Goal: Task Accomplishment & Management: Manage account settings

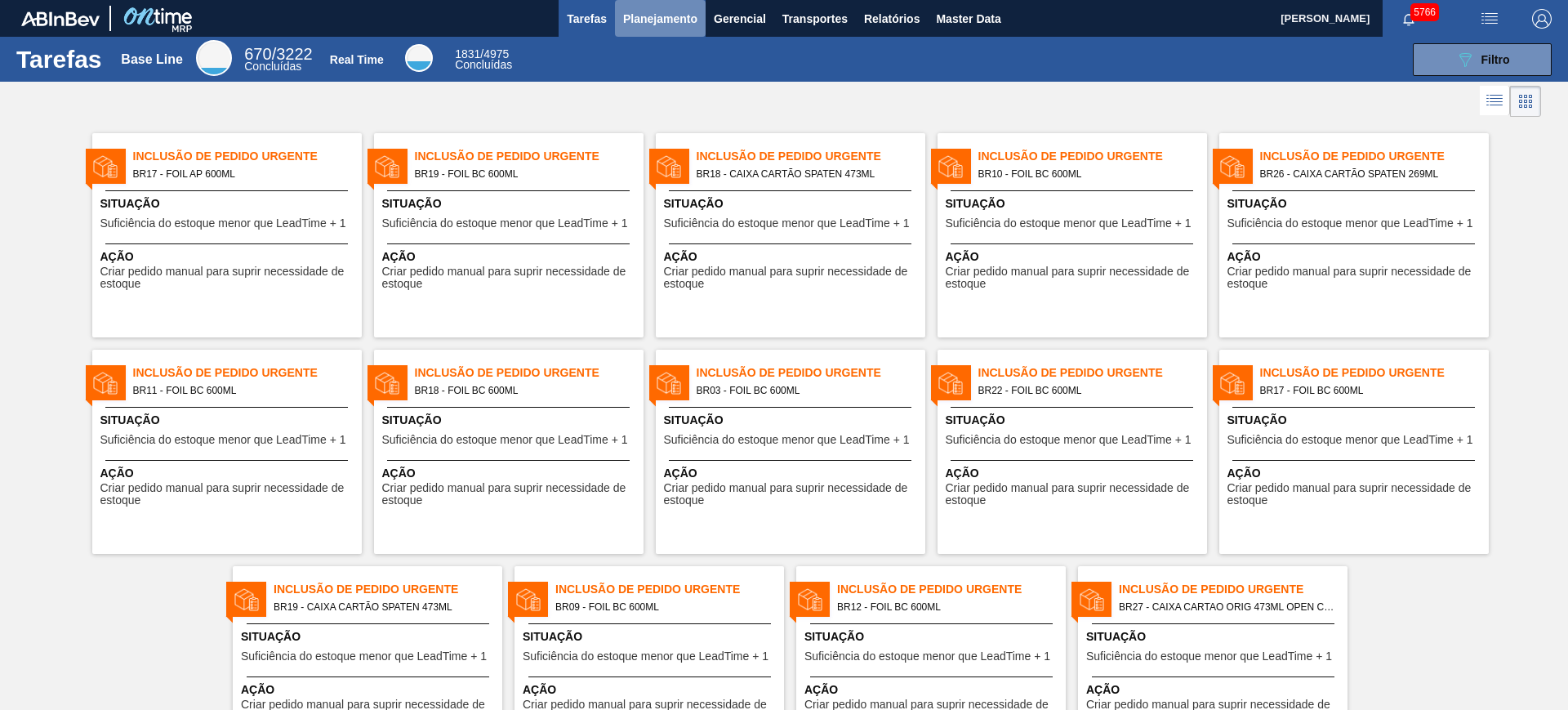
click at [630, 27] on span "Planejamento" at bounding box center [660, 19] width 74 height 20
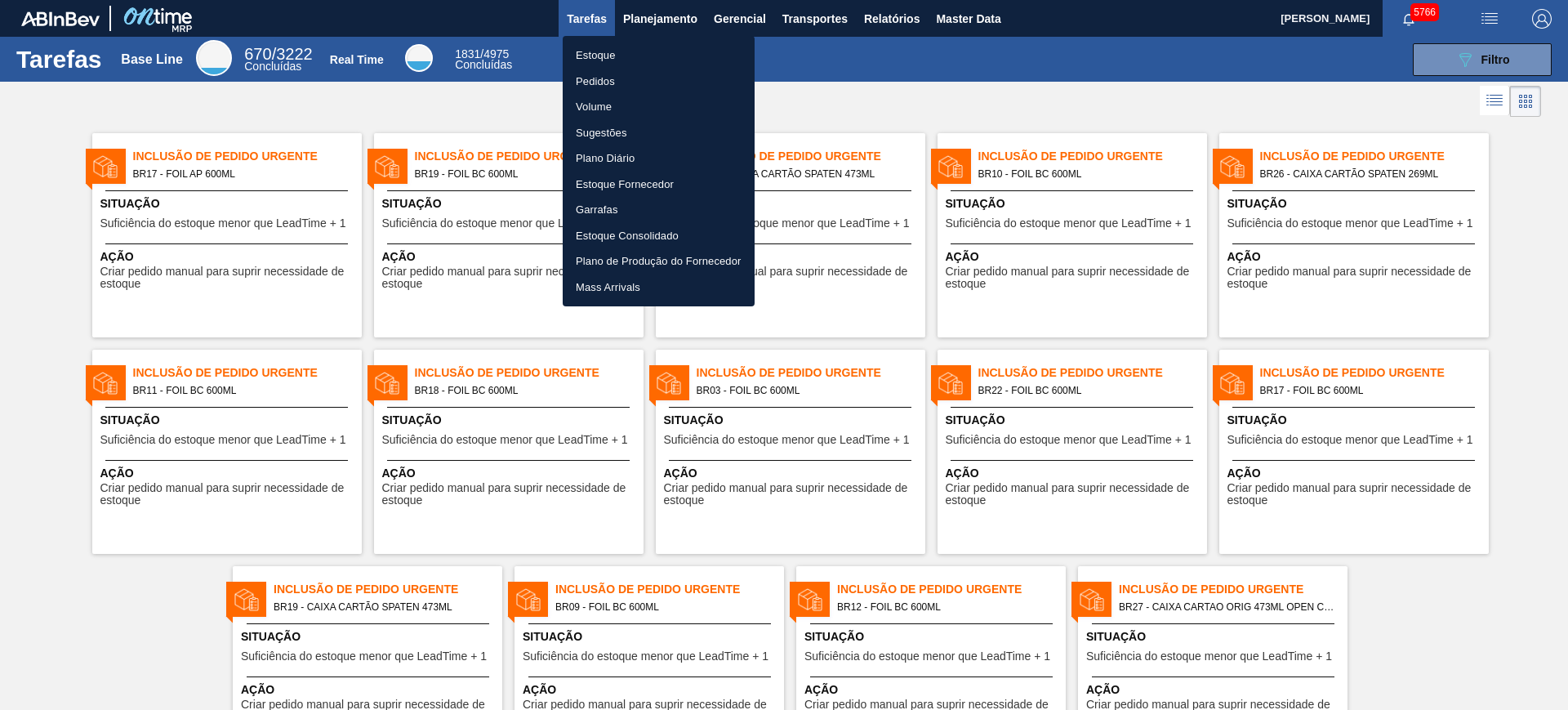
click at [636, 47] on li "Estoque" at bounding box center [658, 55] width 192 height 26
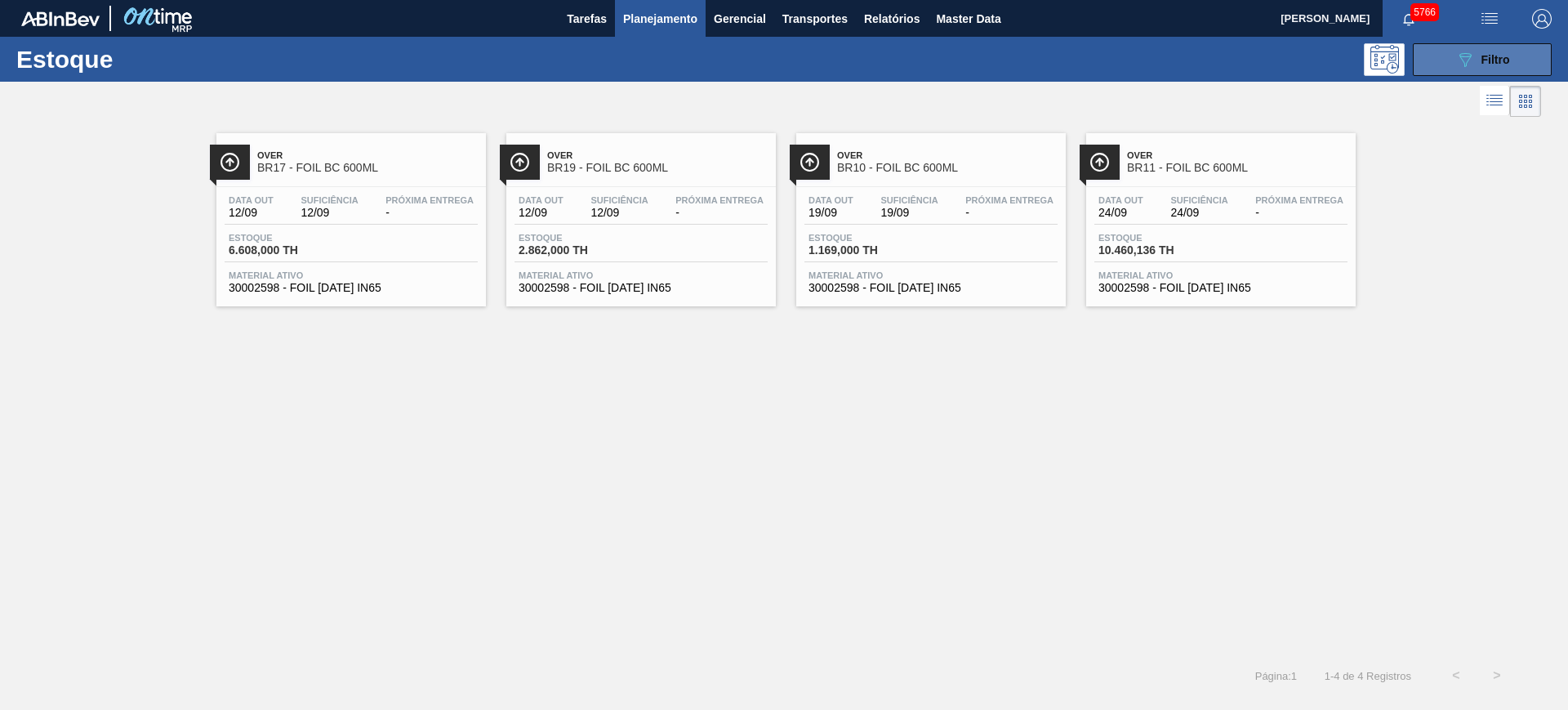
click at [1470, 61] on icon "089F7B8B-B2A5-4AFE-B5C0-19BA573D28AC" at bounding box center [1465, 60] width 20 height 20
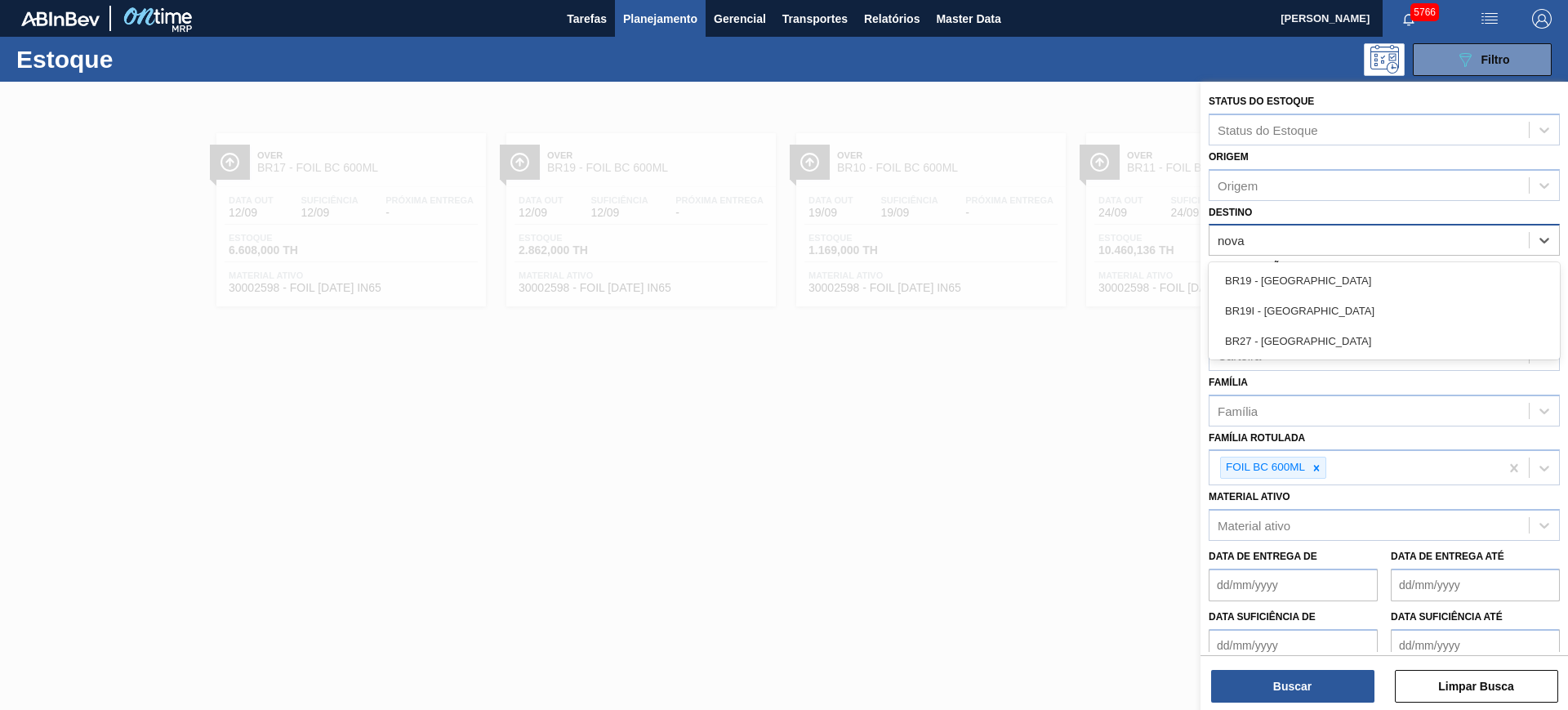
type input "nova m"
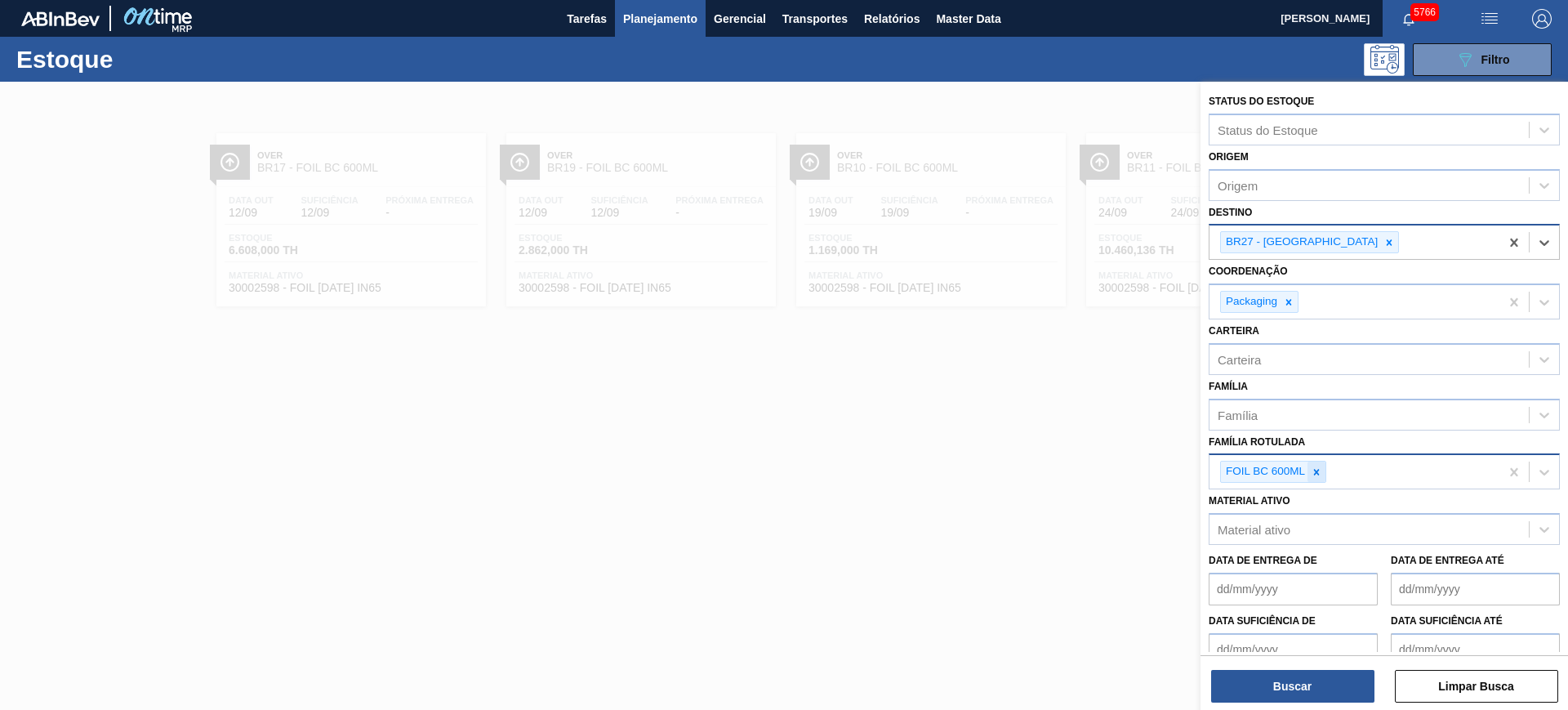
click at [1312, 472] on icon at bounding box center [1316, 472] width 12 height 12
click at [1286, 348] on div "Carteira" at bounding box center [1369, 359] width 320 height 23
type input "folha se"
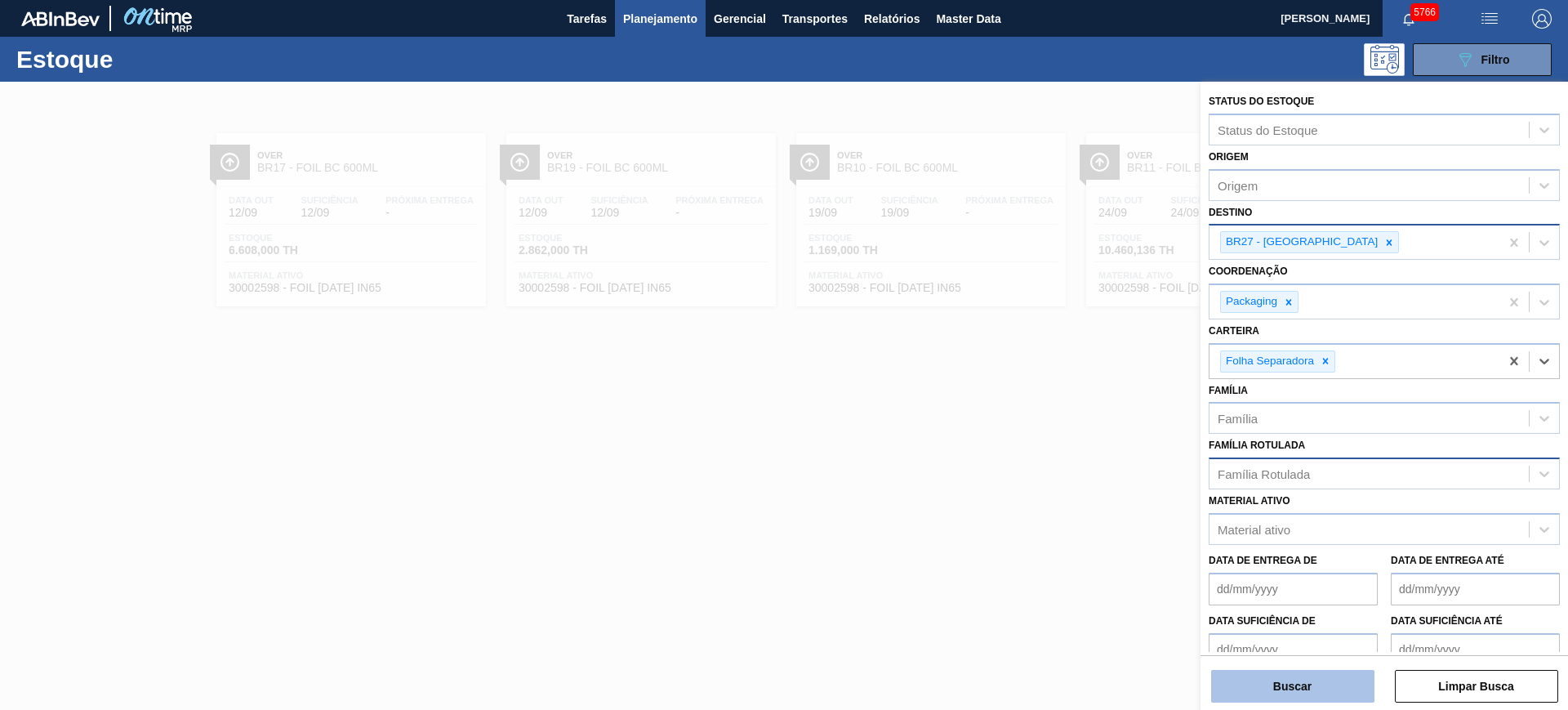
click at [1341, 685] on button "Buscar" at bounding box center [1293, 687] width 163 height 33
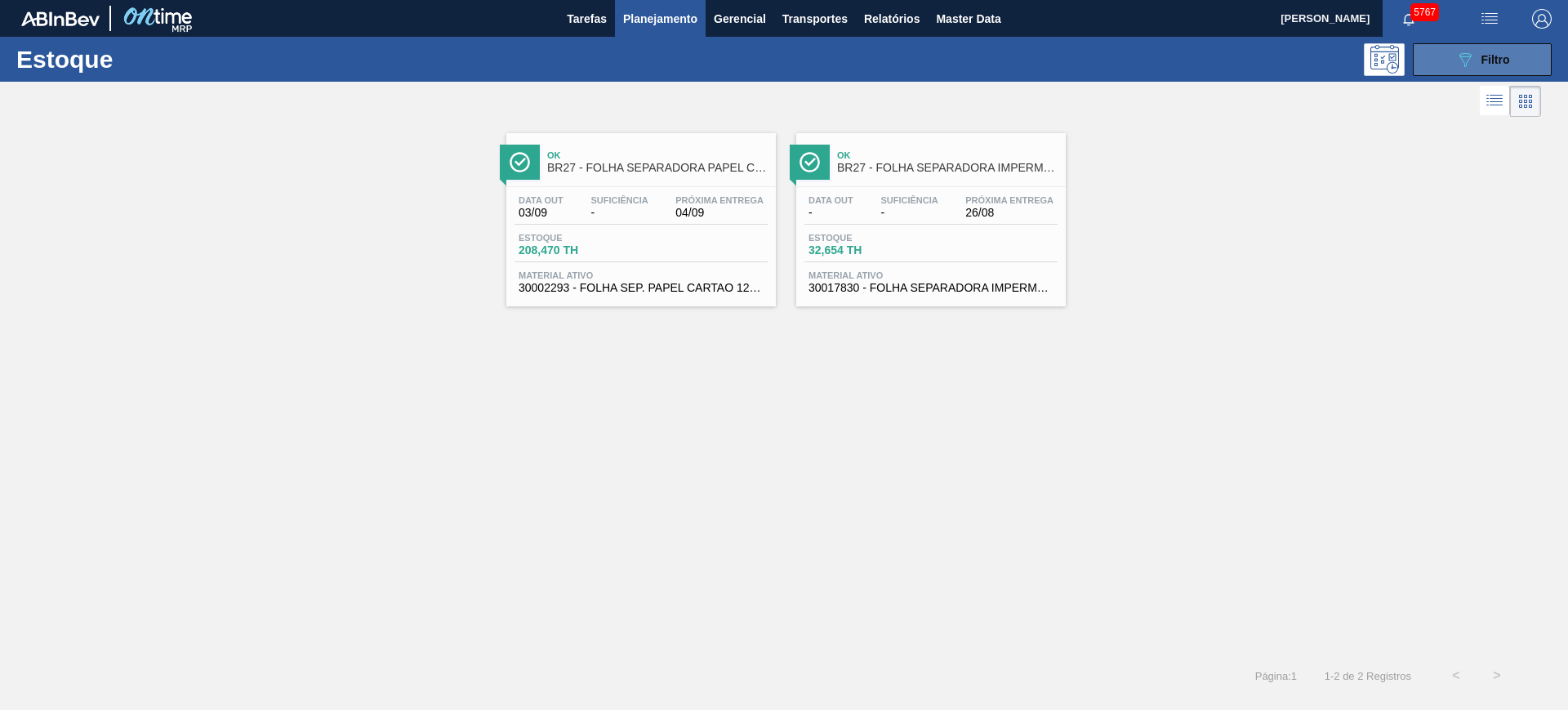
click at [1498, 67] on div "089F7B8B-B2A5-4AFE-B5C0-19BA573D28AC Filtro" at bounding box center [1482, 60] width 55 height 20
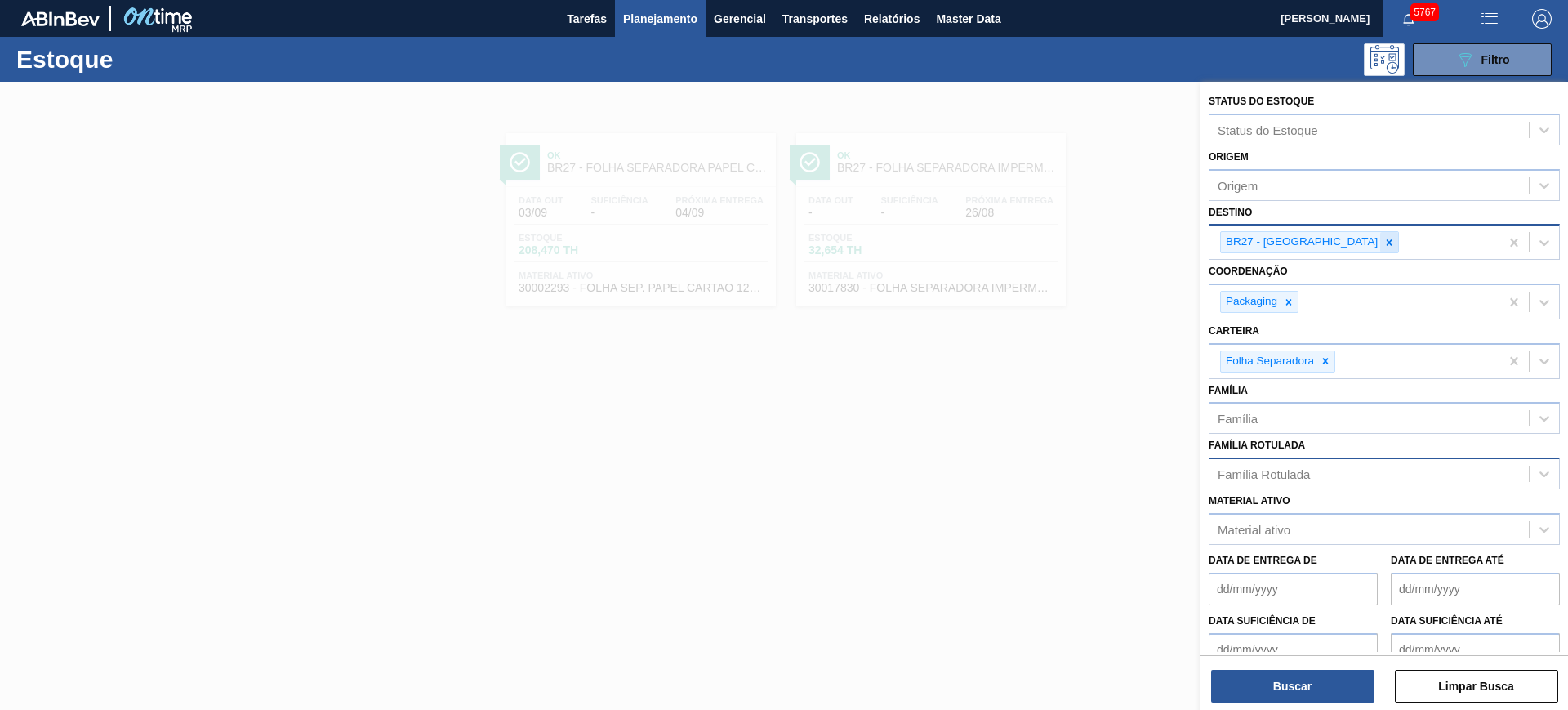
click at [1384, 244] on icon at bounding box center [1389, 242] width 12 height 12
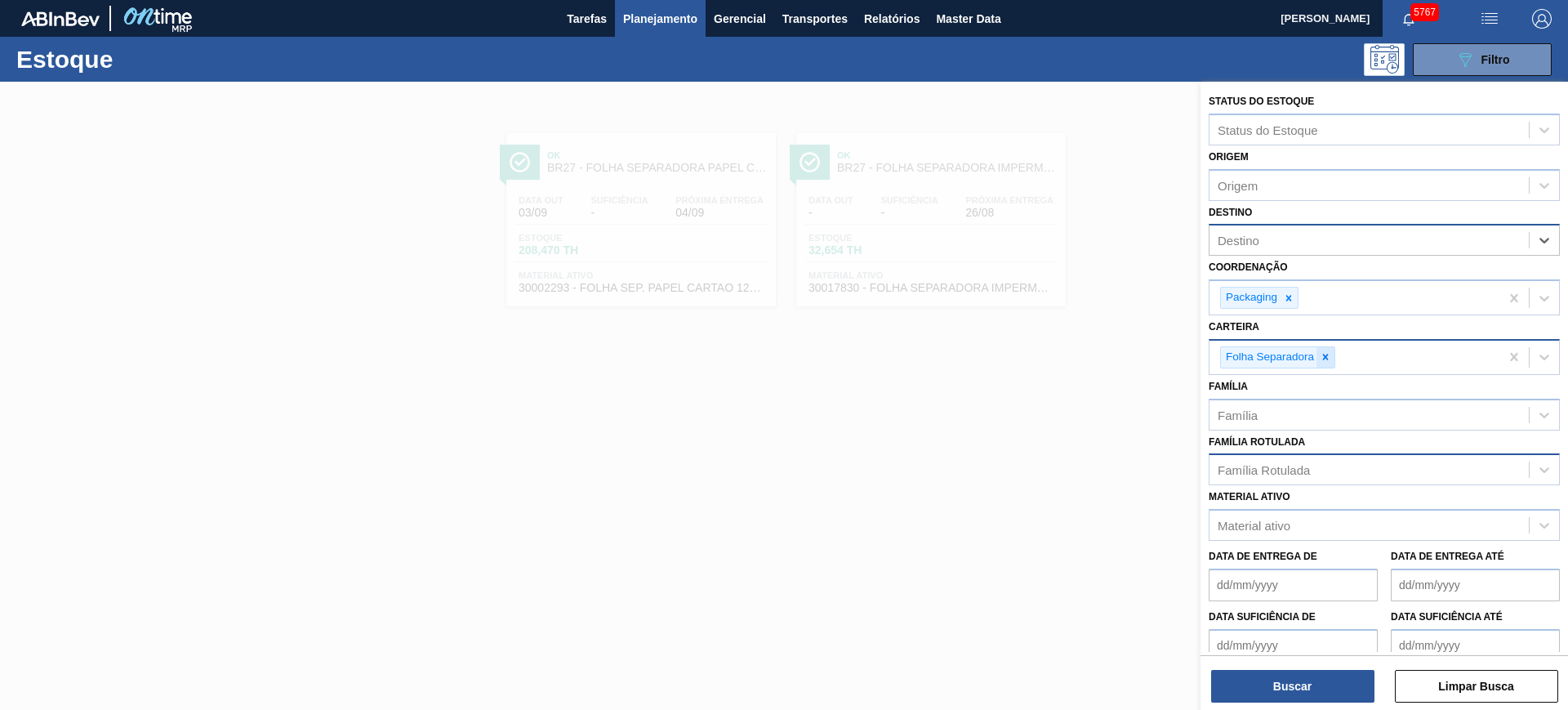
click at [1330, 358] on icon at bounding box center [1325, 357] width 12 height 12
click at [1282, 459] on div "Família Rotulada" at bounding box center [1264, 465] width 92 height 14
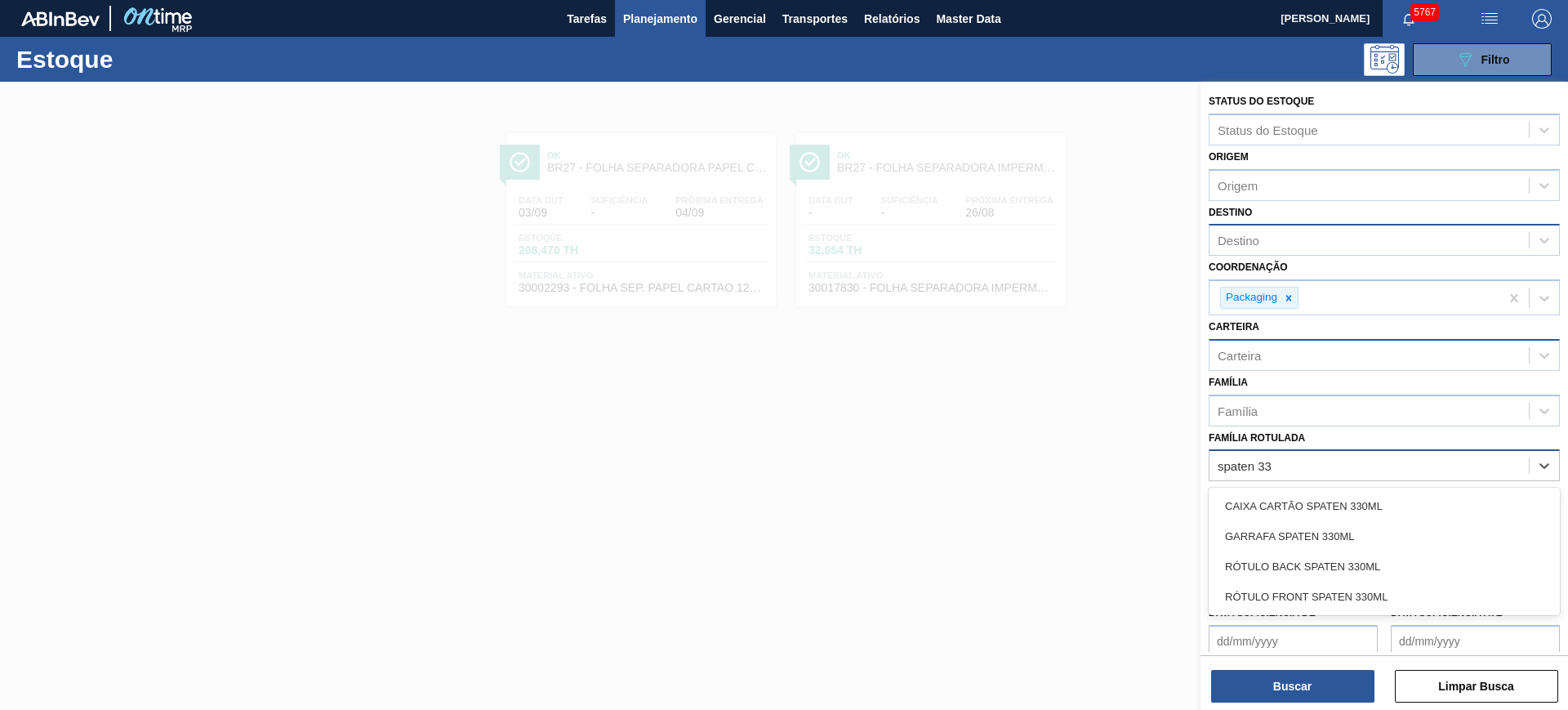
type Rotulada "spaten 330"
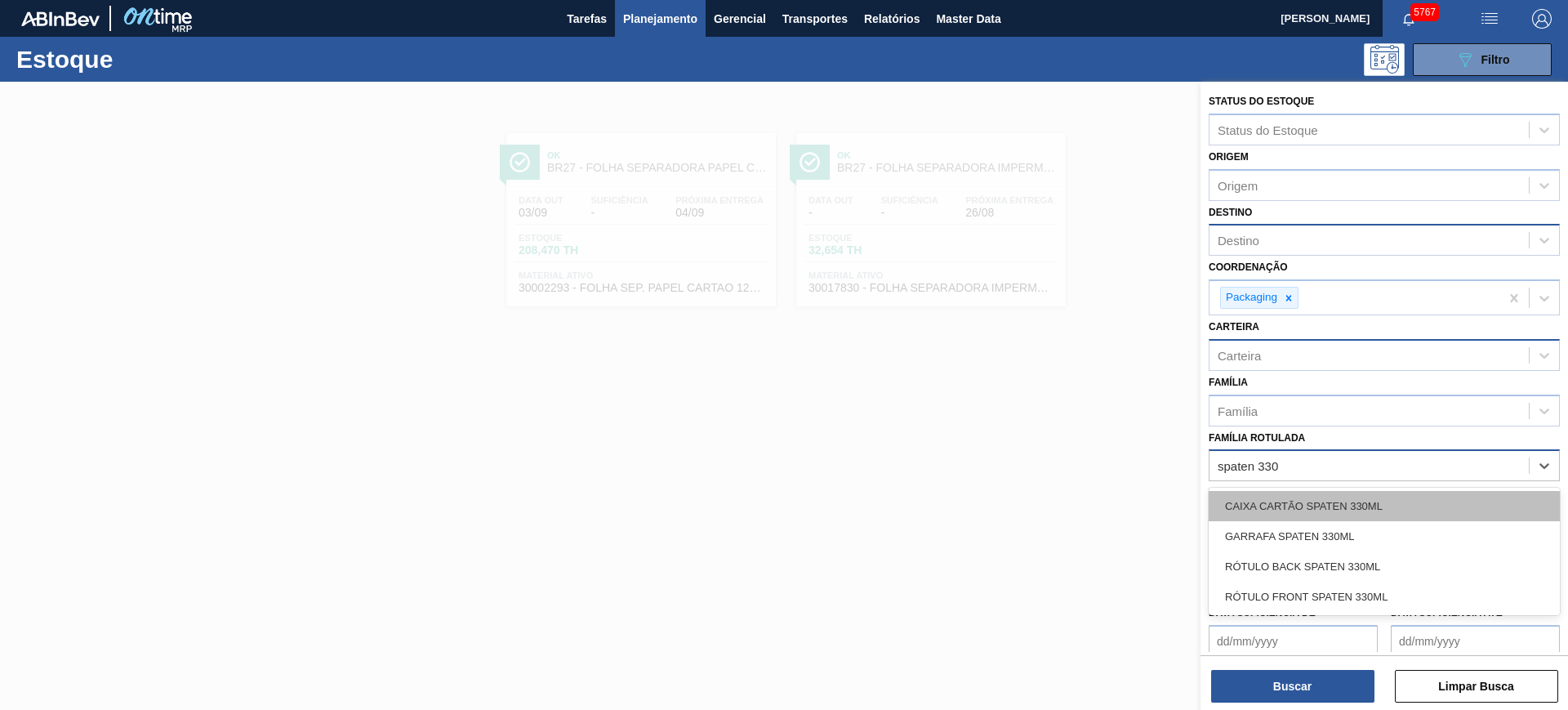
click at [1340, 512] on div "CAIXA CARTÃO SPATEN 330ML" at bounding box center [1384, 505] width 351 height 30
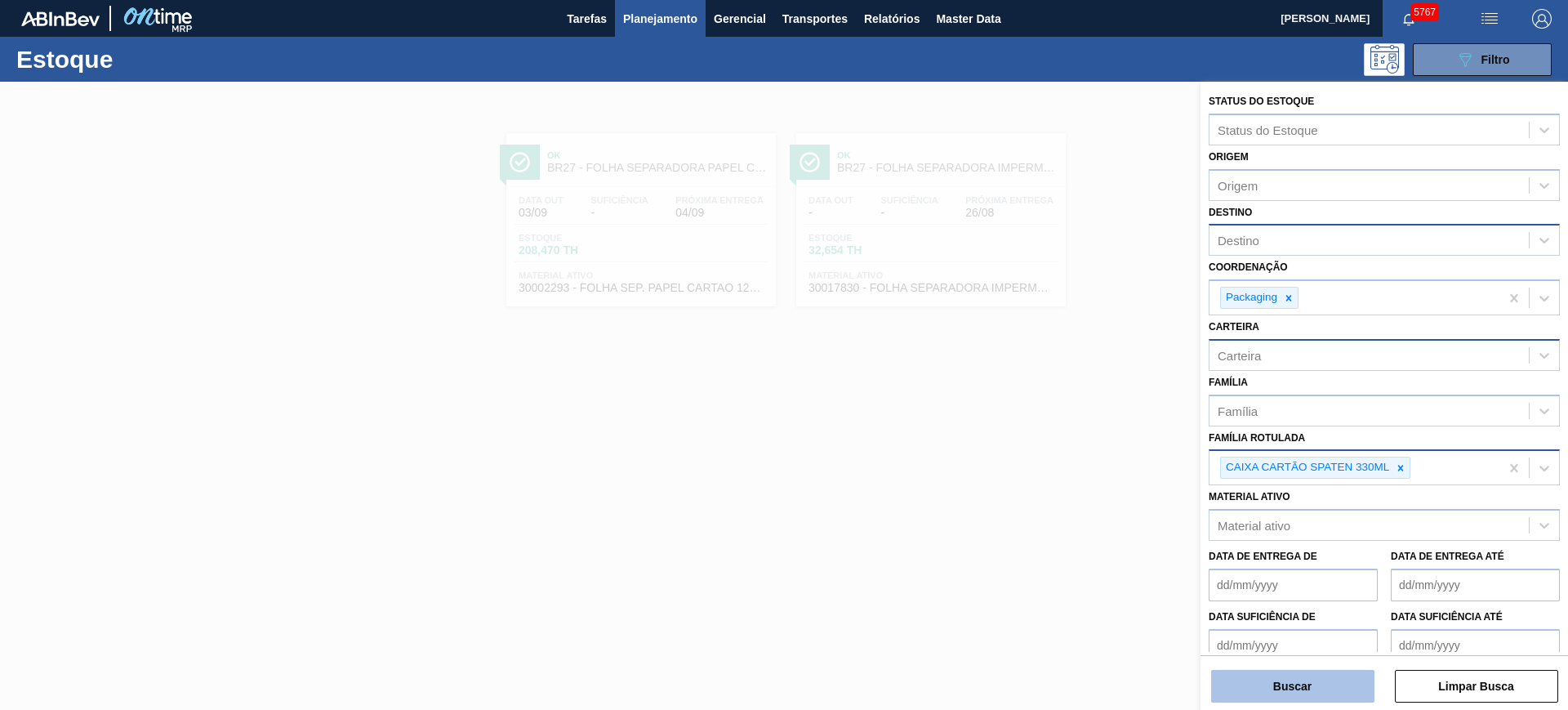
click at [1328, 680] on button "Buscar" at bounding box center [1293, 687] width 163 height 33
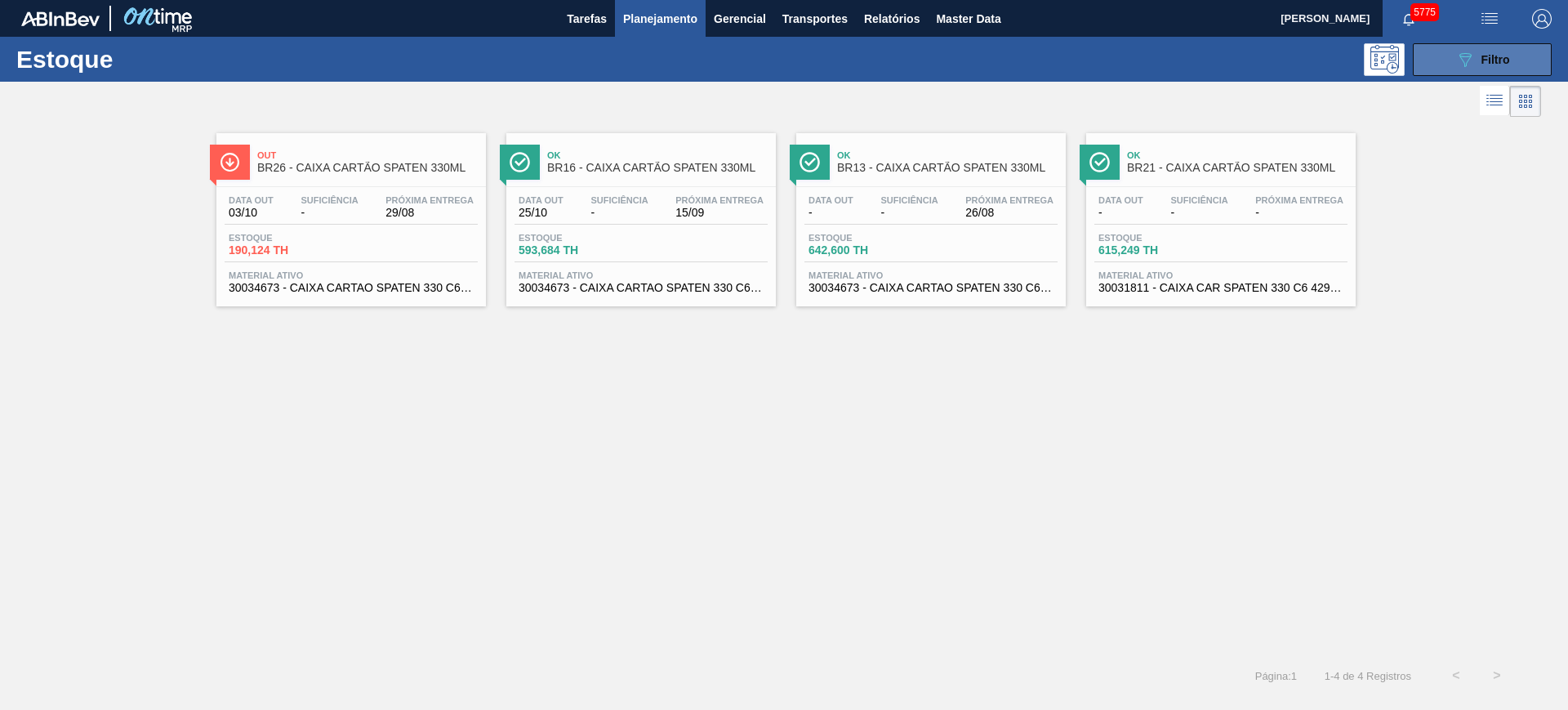
click at [1482, 59] on span "Filtro" at bounding box center [1496, 60] width 29 height 13
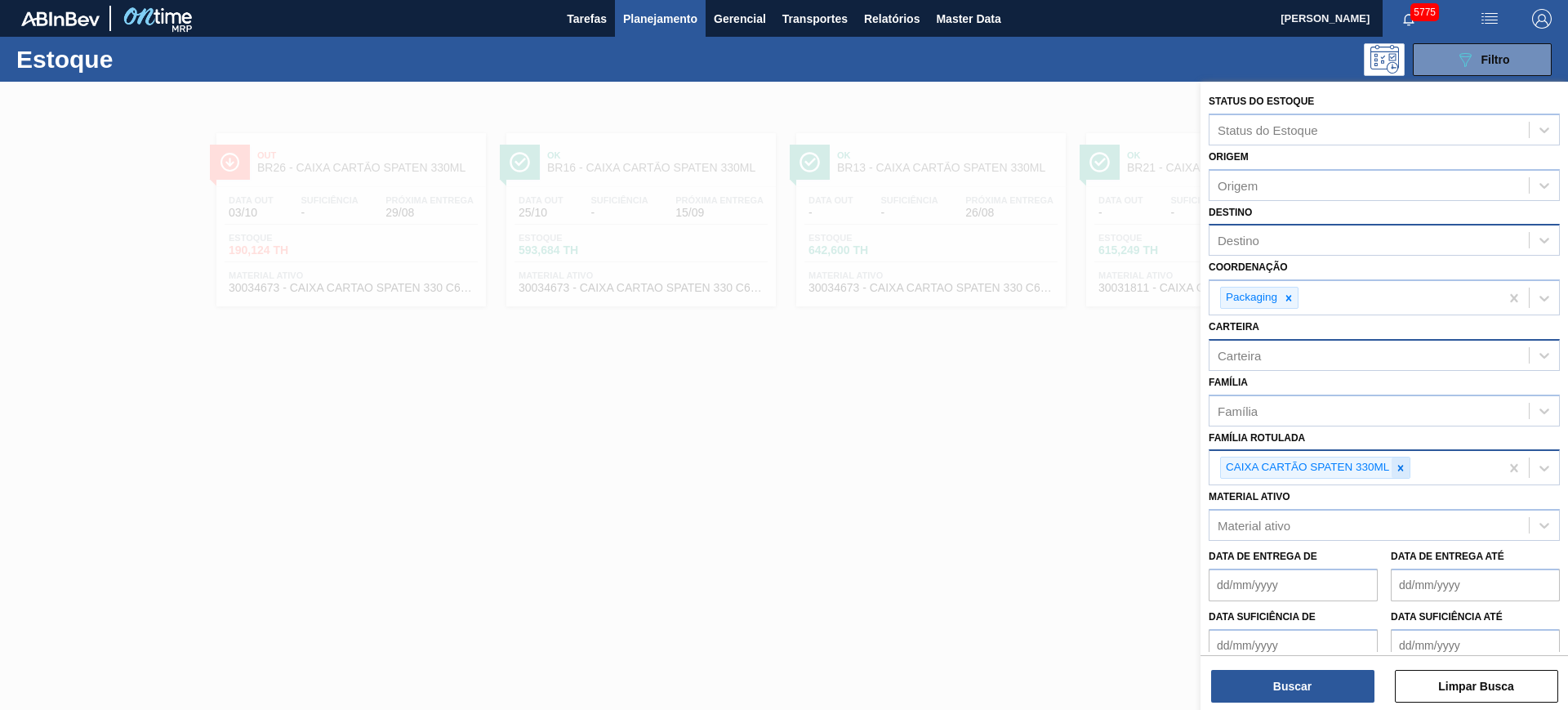
click at [1400, 465] on icon at bounding box center [1401, 468] width 12 height 12
click at [1284, 289] on div at bounding box center [1289, 297] width 18 height 21
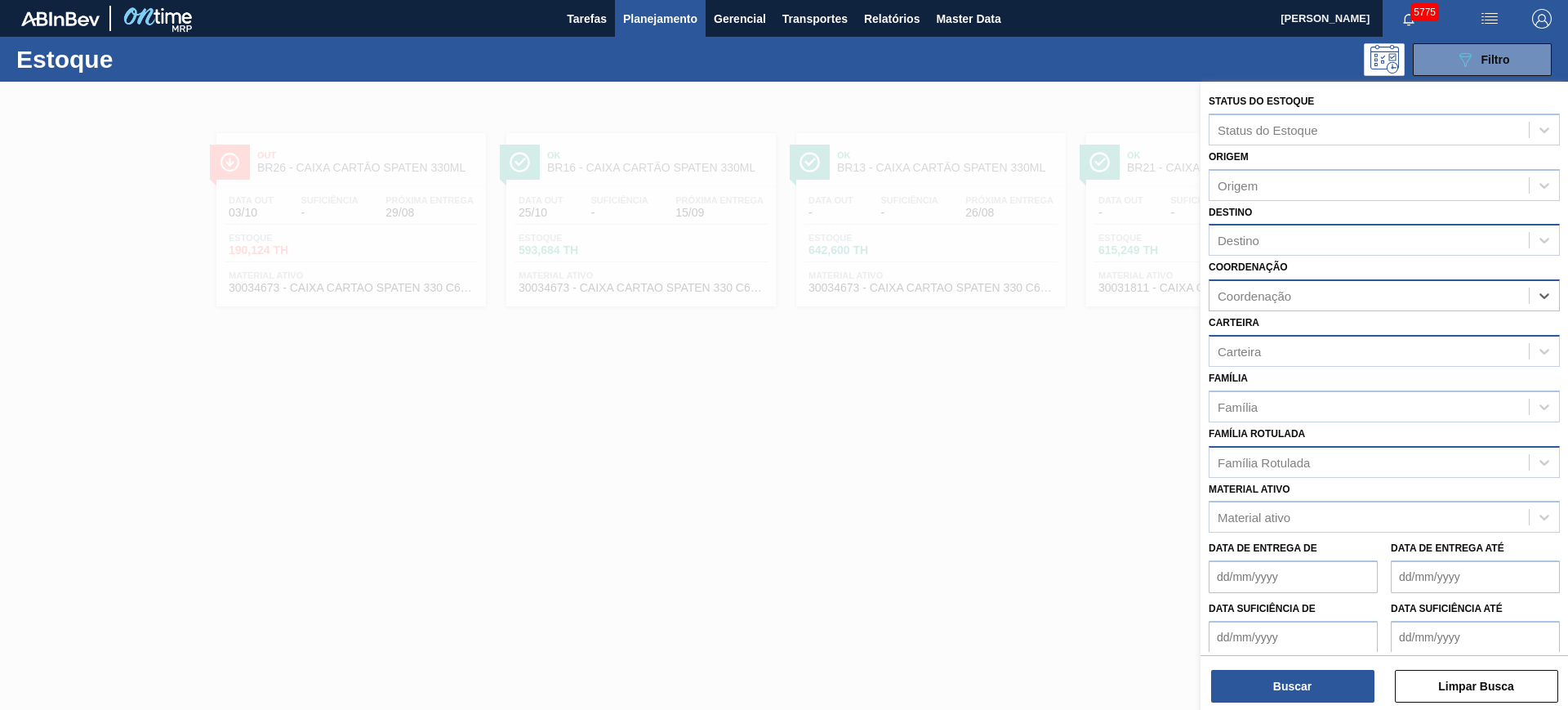
click at [1297, 238] on div "Destino" at bounding box center [1369, 240] width 320 height 23
click at [1337, 206] on div "Destino Destino" at bounding box center [1384, 228] width 351 height 55
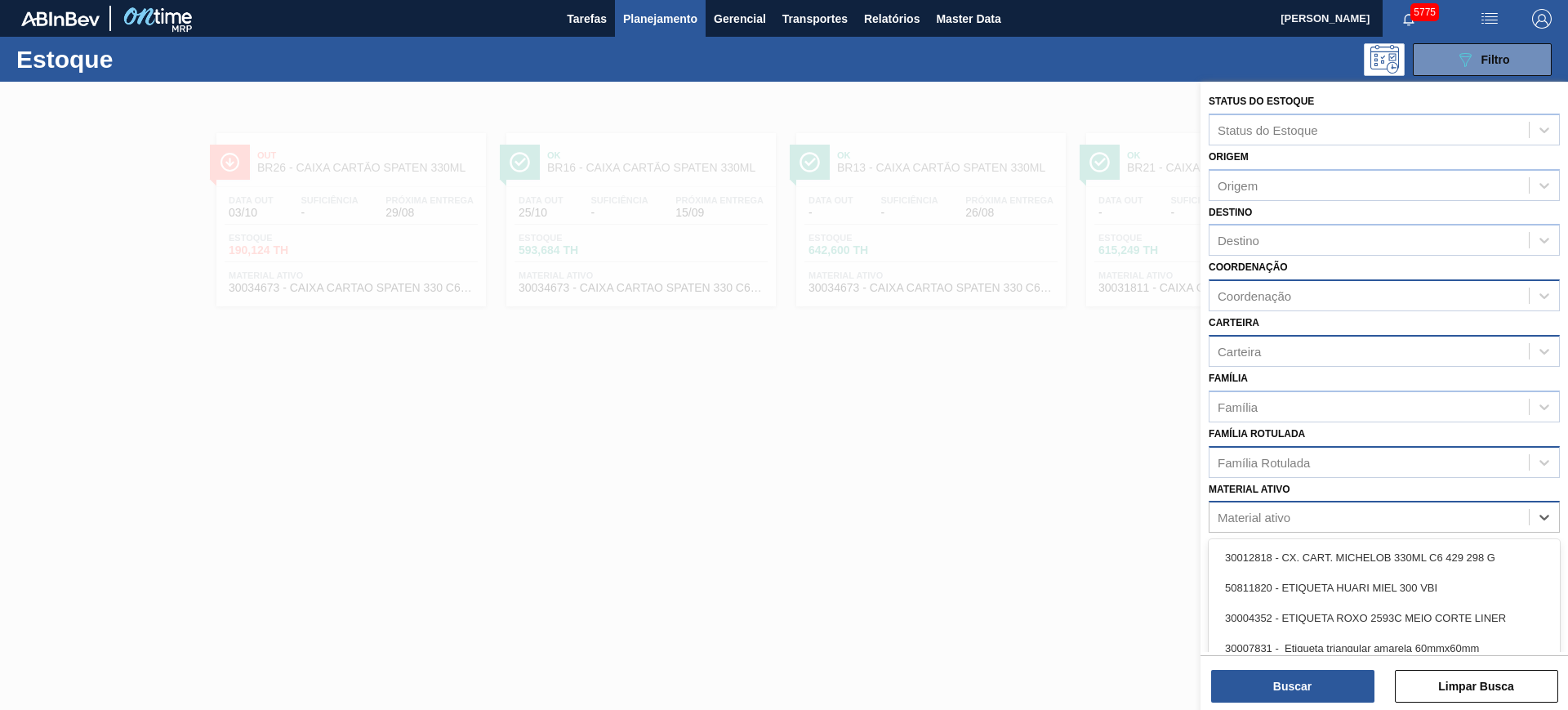
click at [1323, 525] on div "Material ativo" at bounding box center [1369, 518] width 320 height 23
type ativo "xarope"
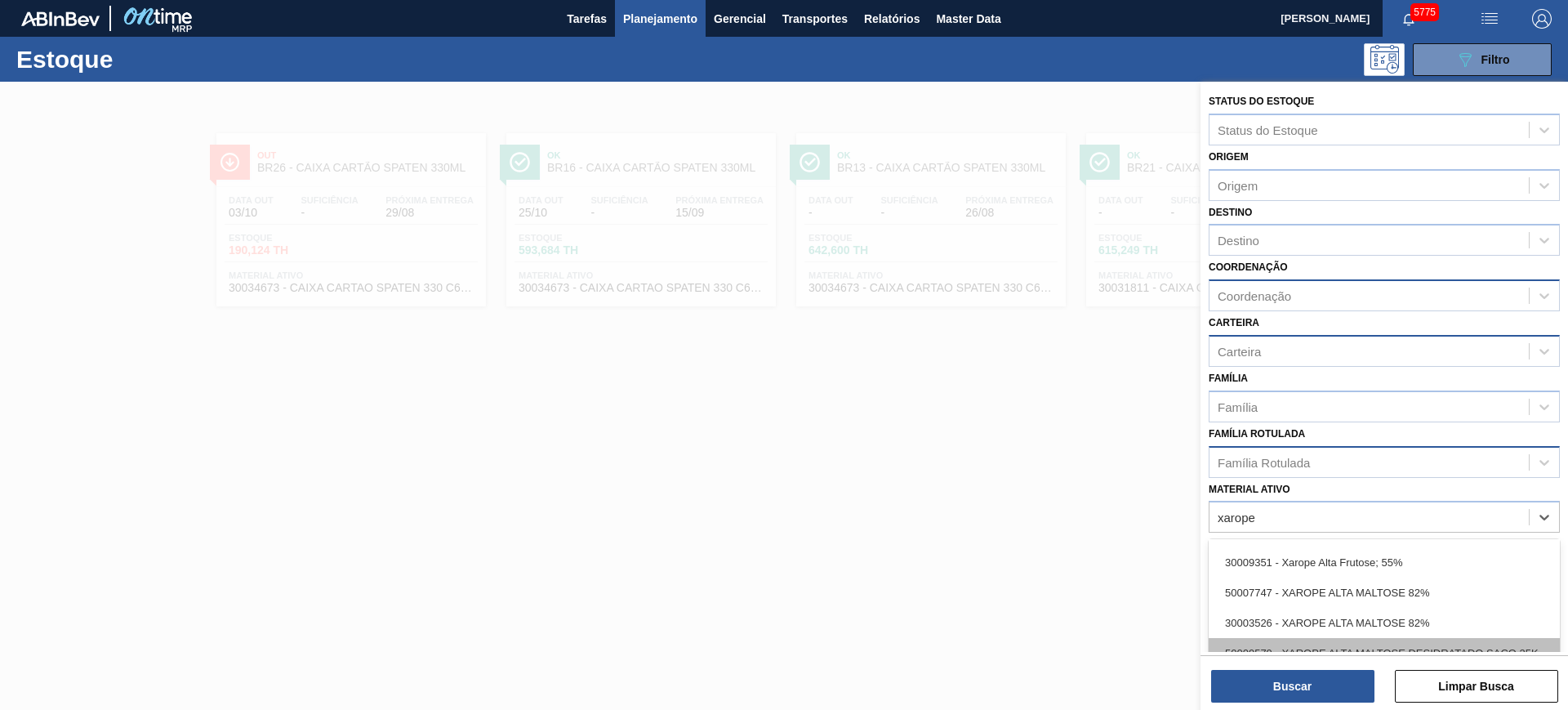
scroll to position [102, 0]
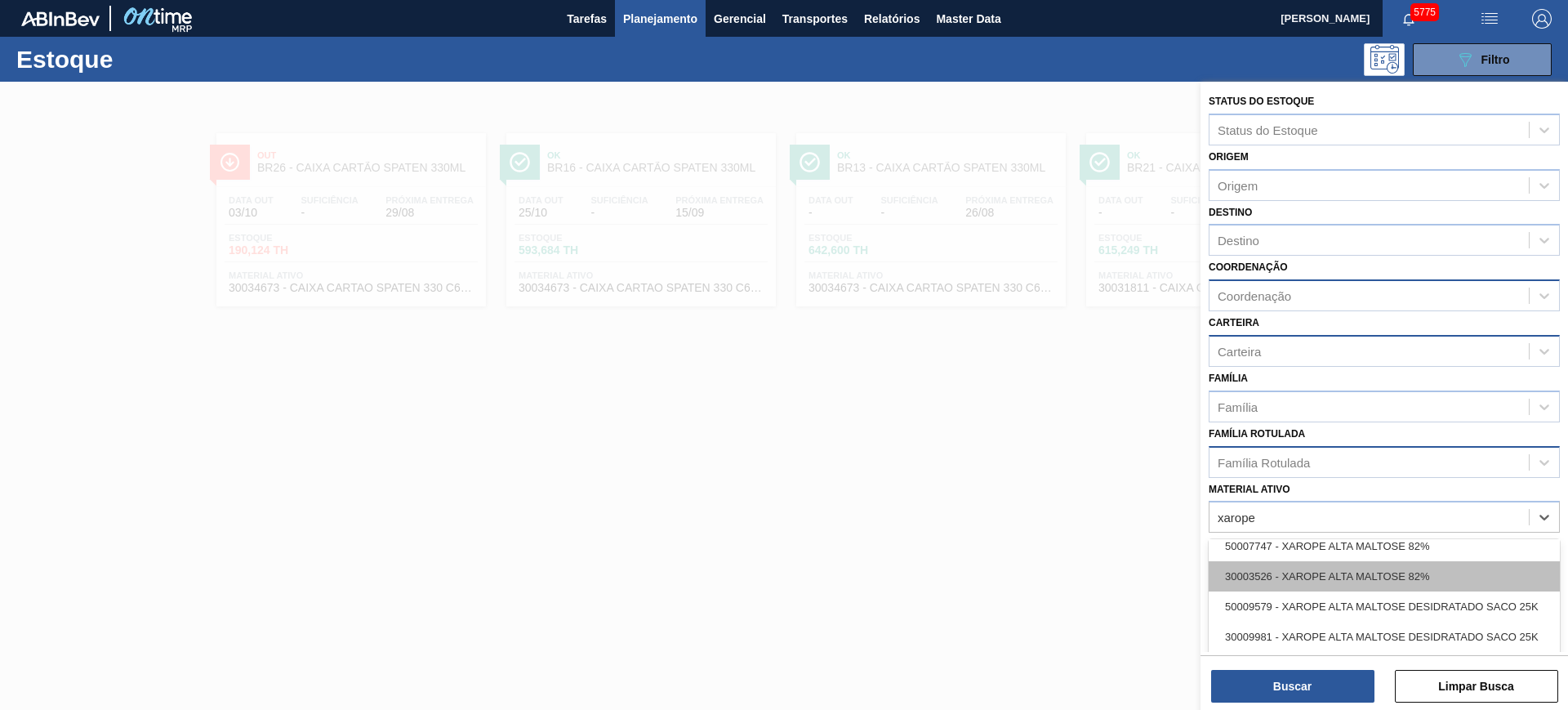
click at [1451, 576] on div "30003526 - XAROPE ALTA MALTOSE 82%" at bounding box center [1384, 575] width 351 height 30
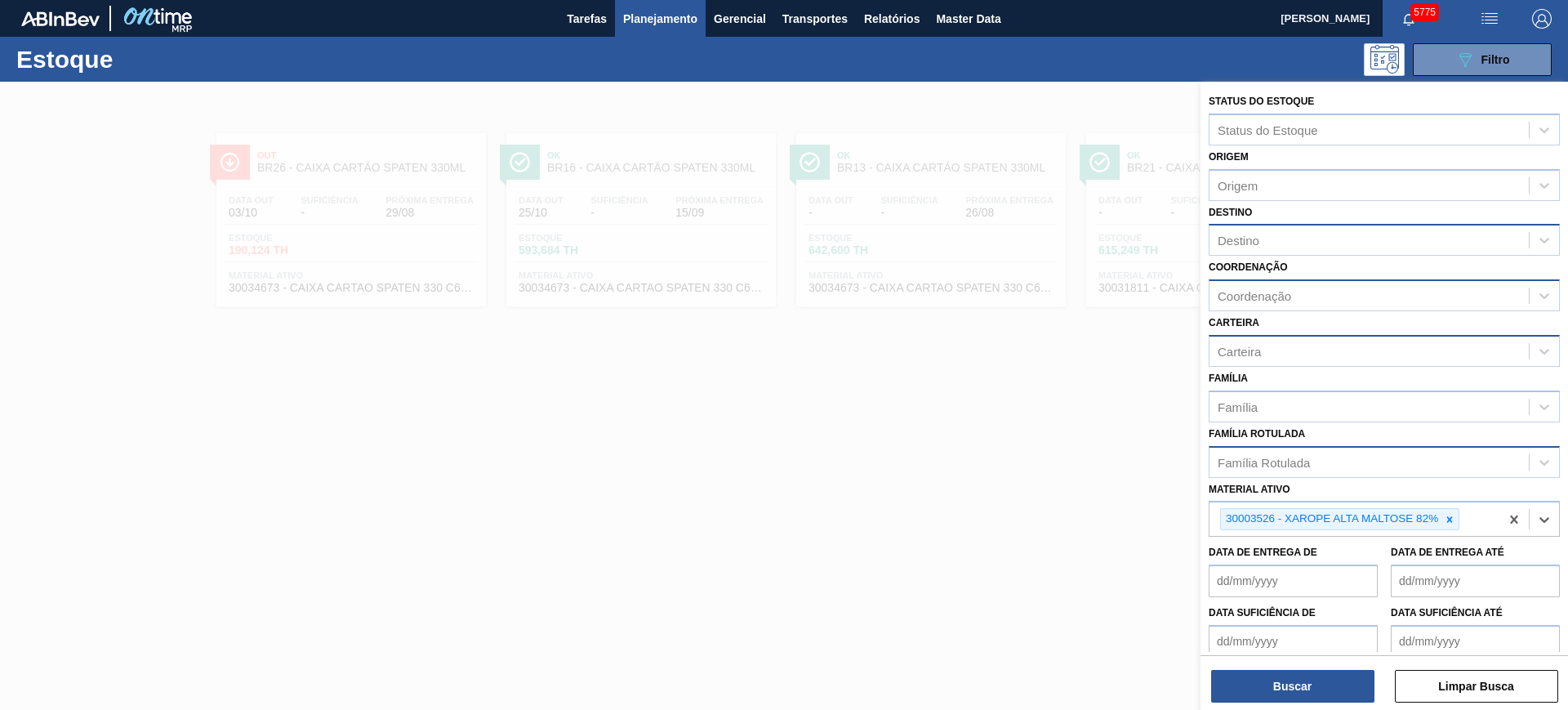
click at [1274, 243] on div "Destino" at bounding box center [1369, 240] width 320 height 23
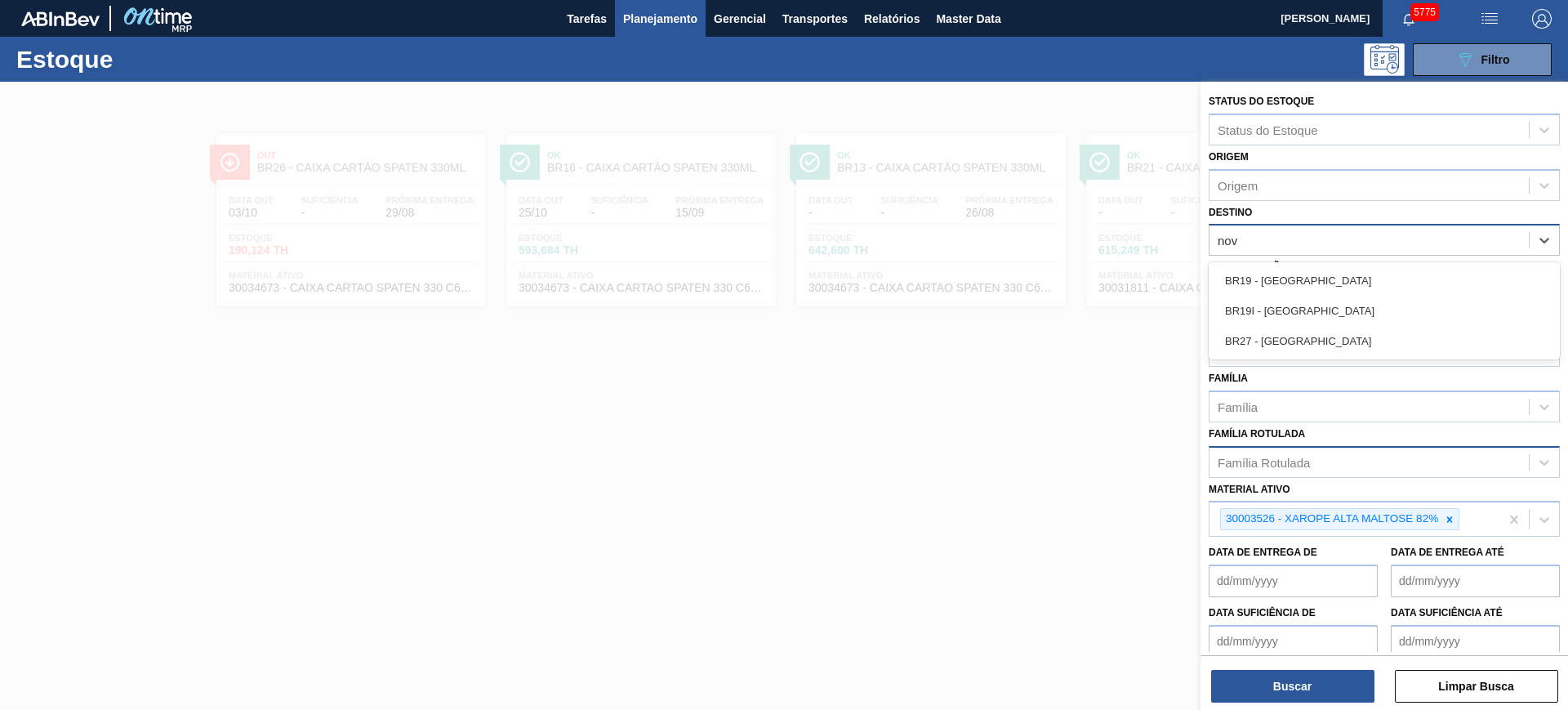
type input "nova"
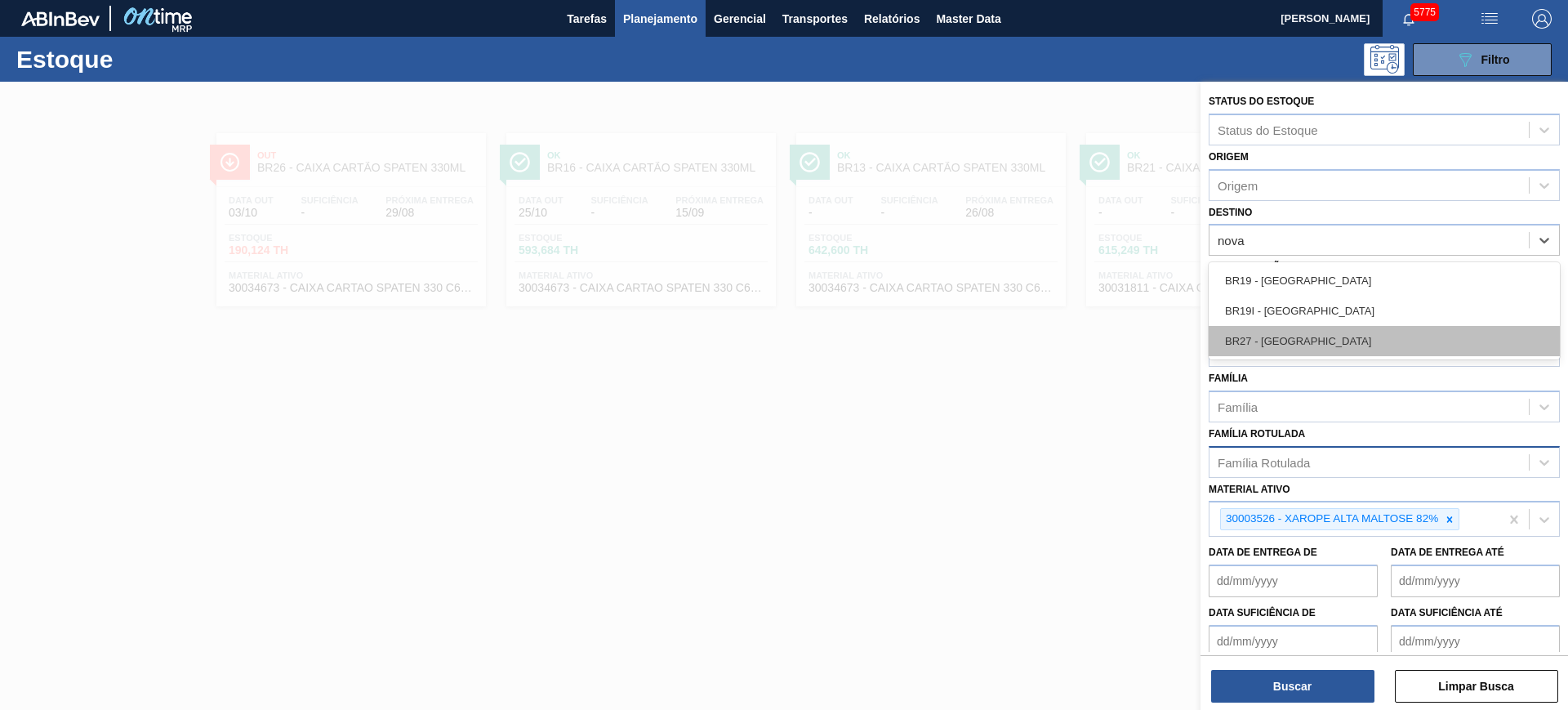
click at [1339, 328] on div "BR27 - Nova Minas" at bounding box center [1384, 341] width 351 height 30
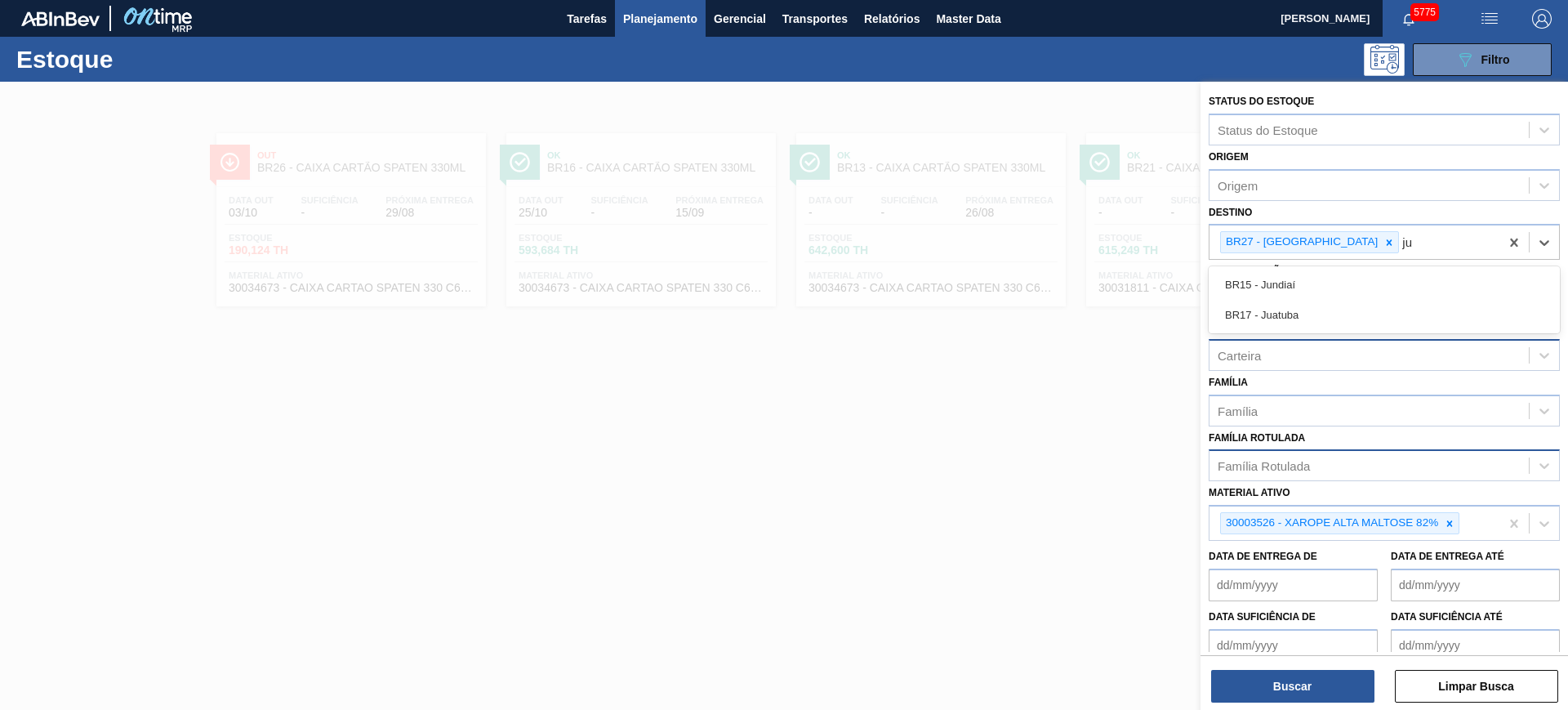
type input "jua"
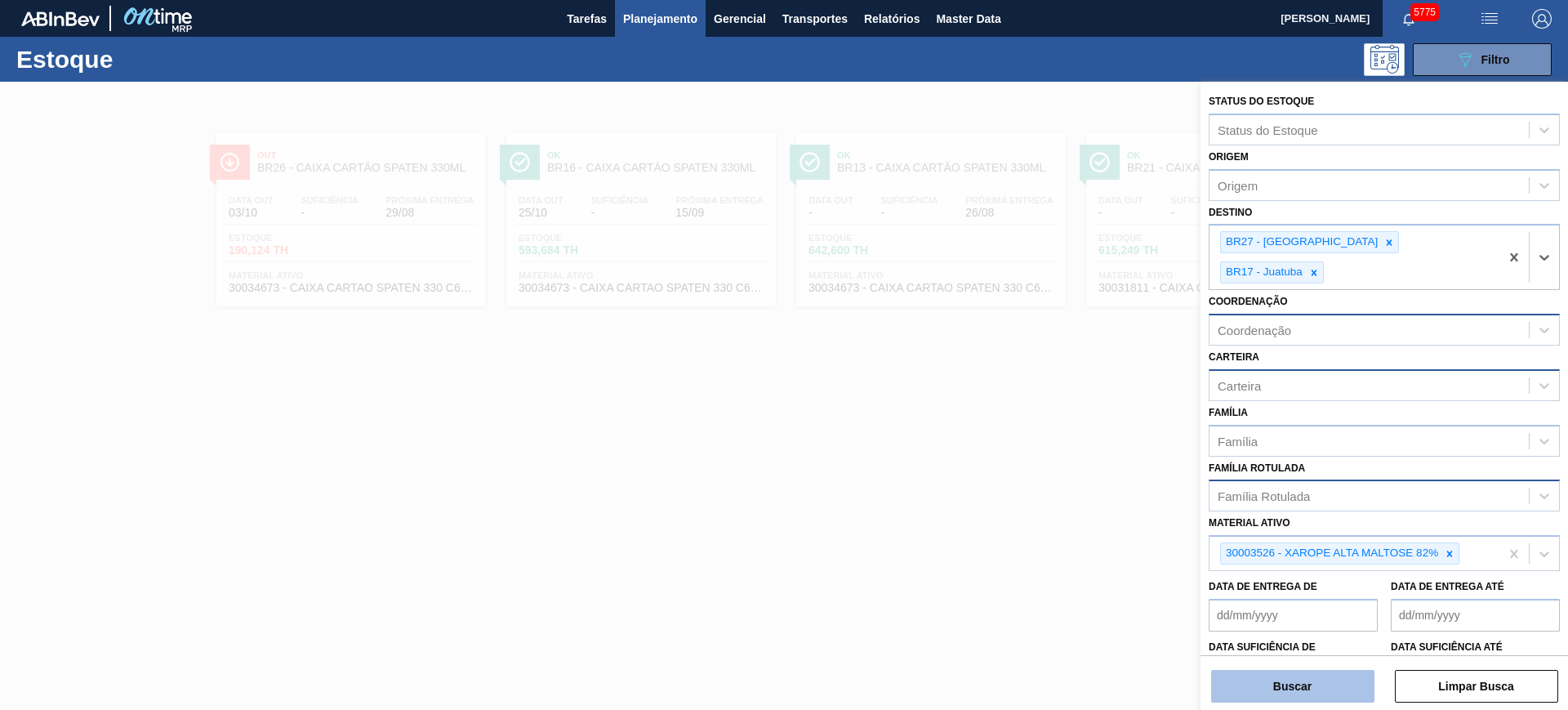
click at [1344, 678] on button "Buscar" at bounding box center [1293, 687] width 163 height 33
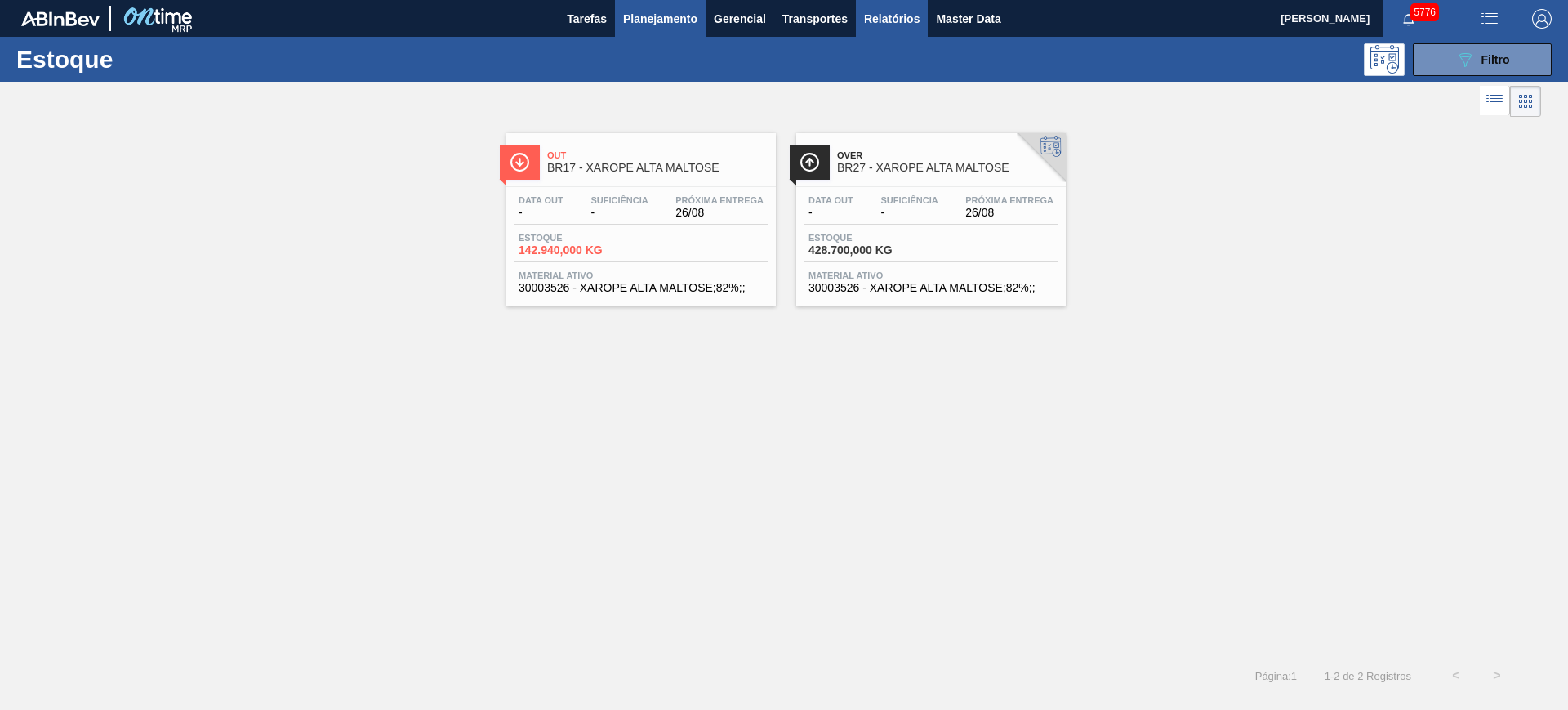
click at [890, 26] on span "Relatórios" at bounding box center [891, 19] width 55 height 20
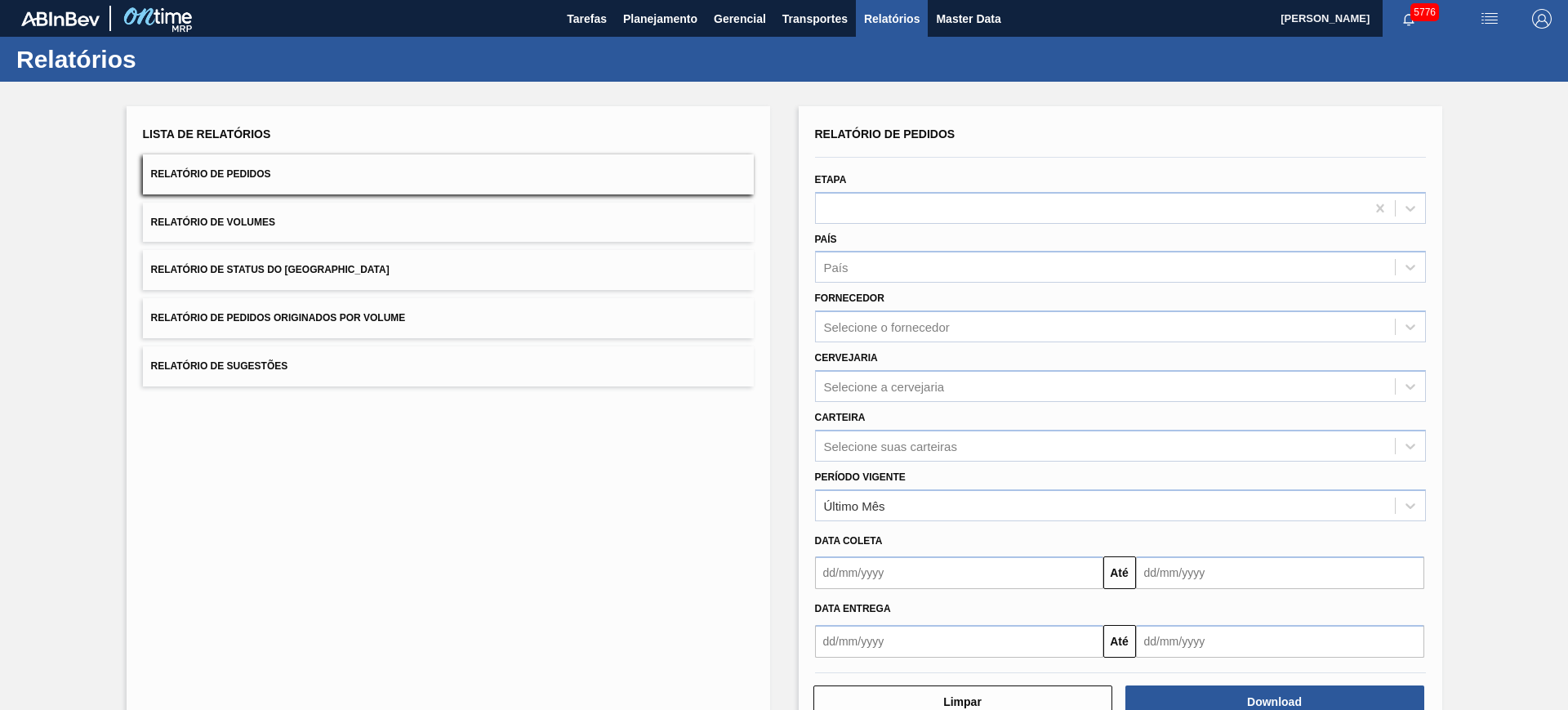
click at [407, 231] on button "Relatório de Volumes" at bounding box center [448, 222] width 611 height 40
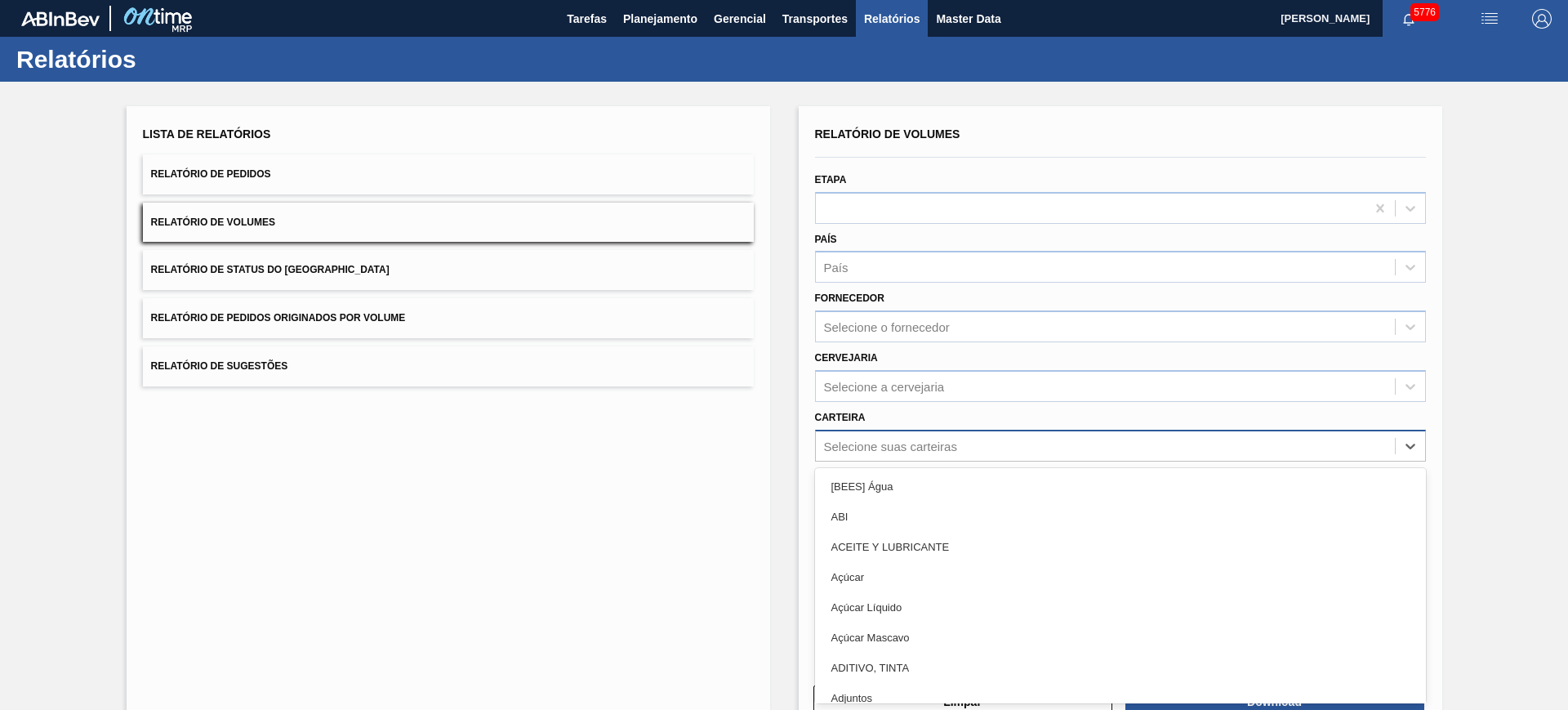
click at [912, 454] on div "Relatório de Volumes Etapa País País Fornecedor Selecione o fornecedor Cervejar…" at bounding box center [1120, 390] width 611 height 535
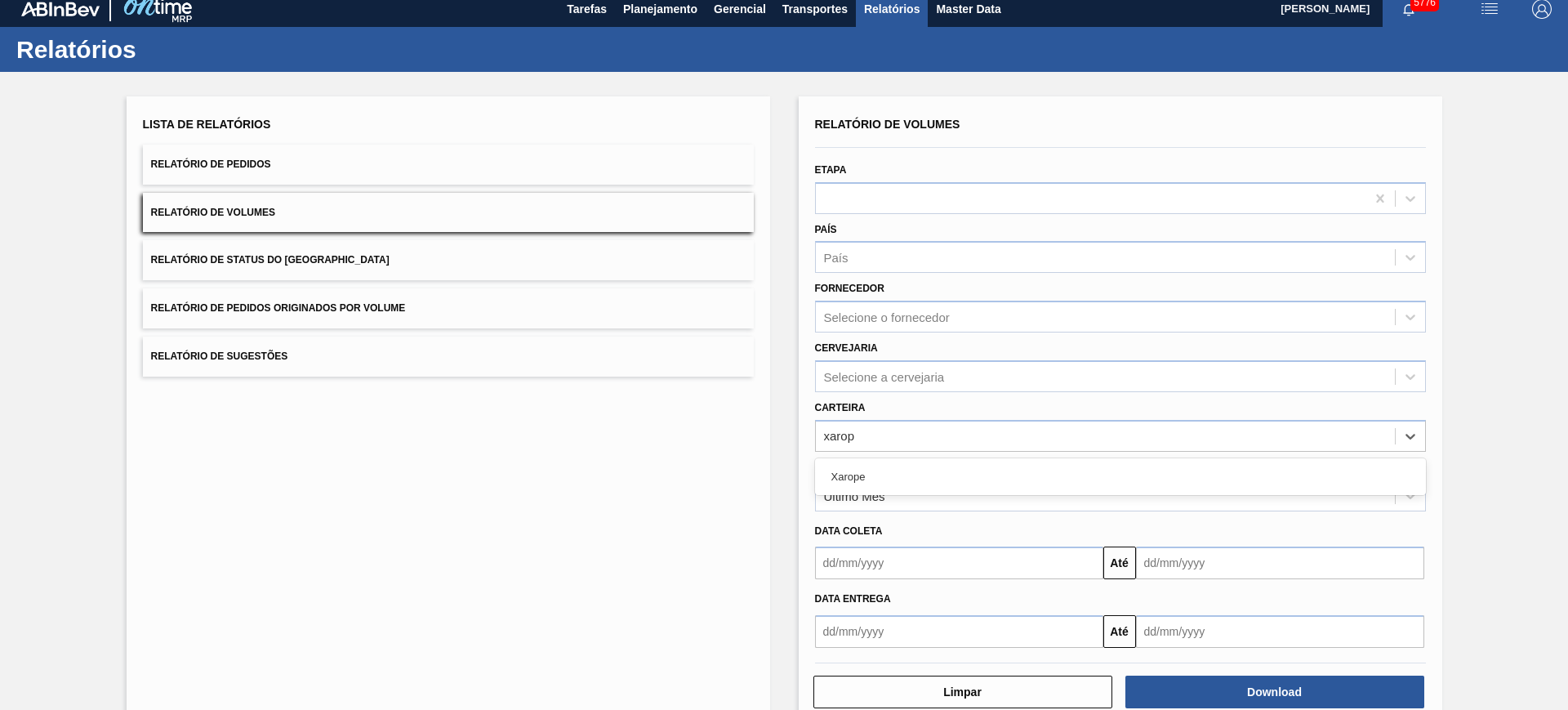
type input "xarope"
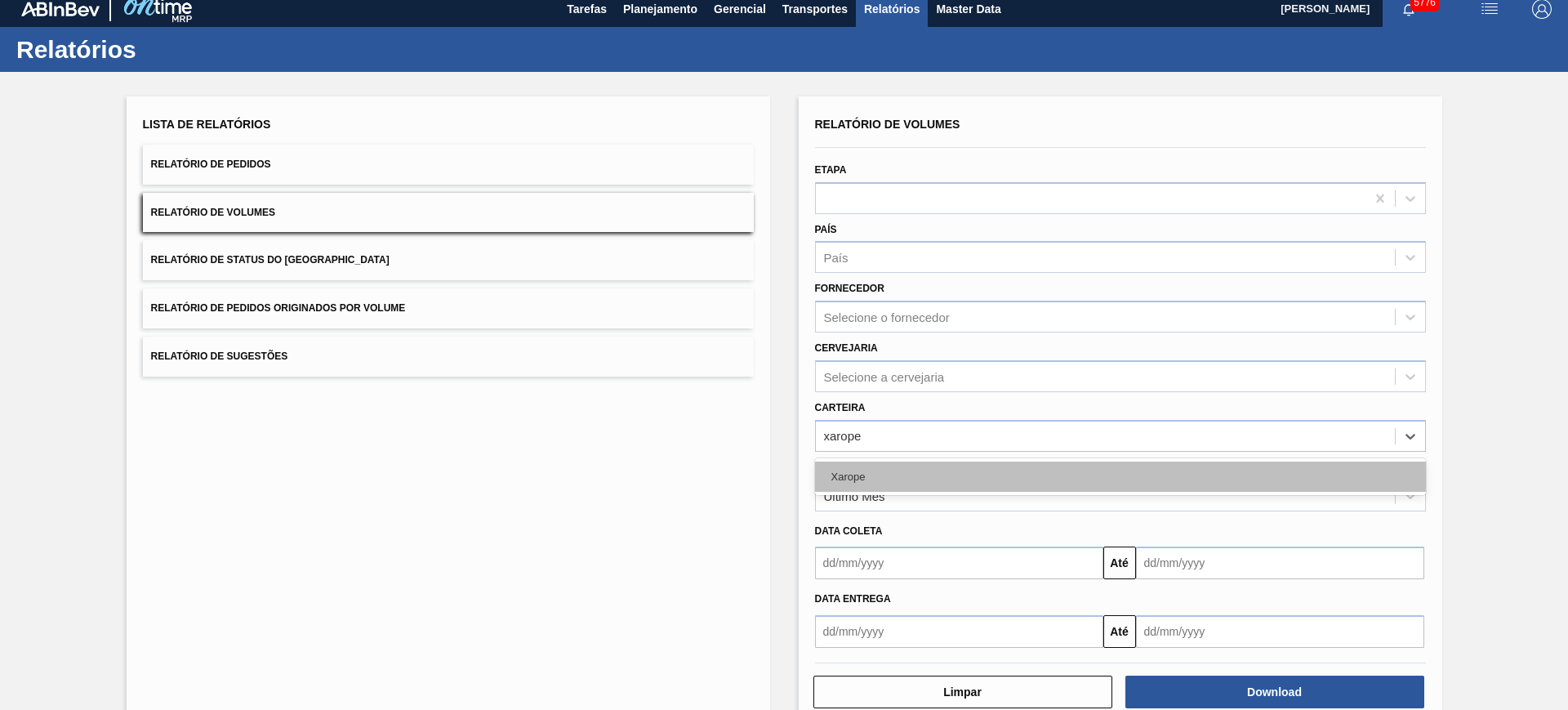
click at [962, 481] on div "Xarope" at bounding box center [1120, 476] width 611 height 30
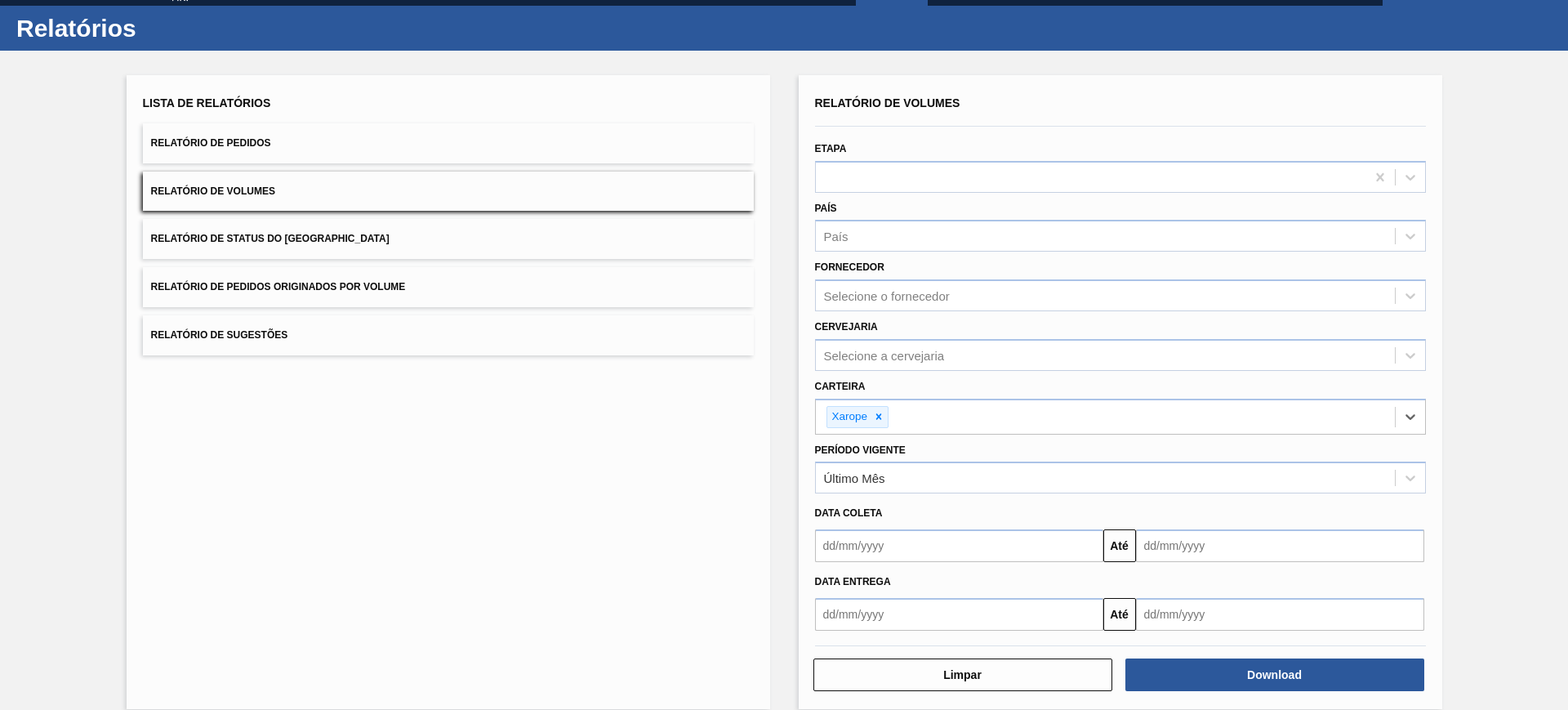
scroll to position [51, 0]
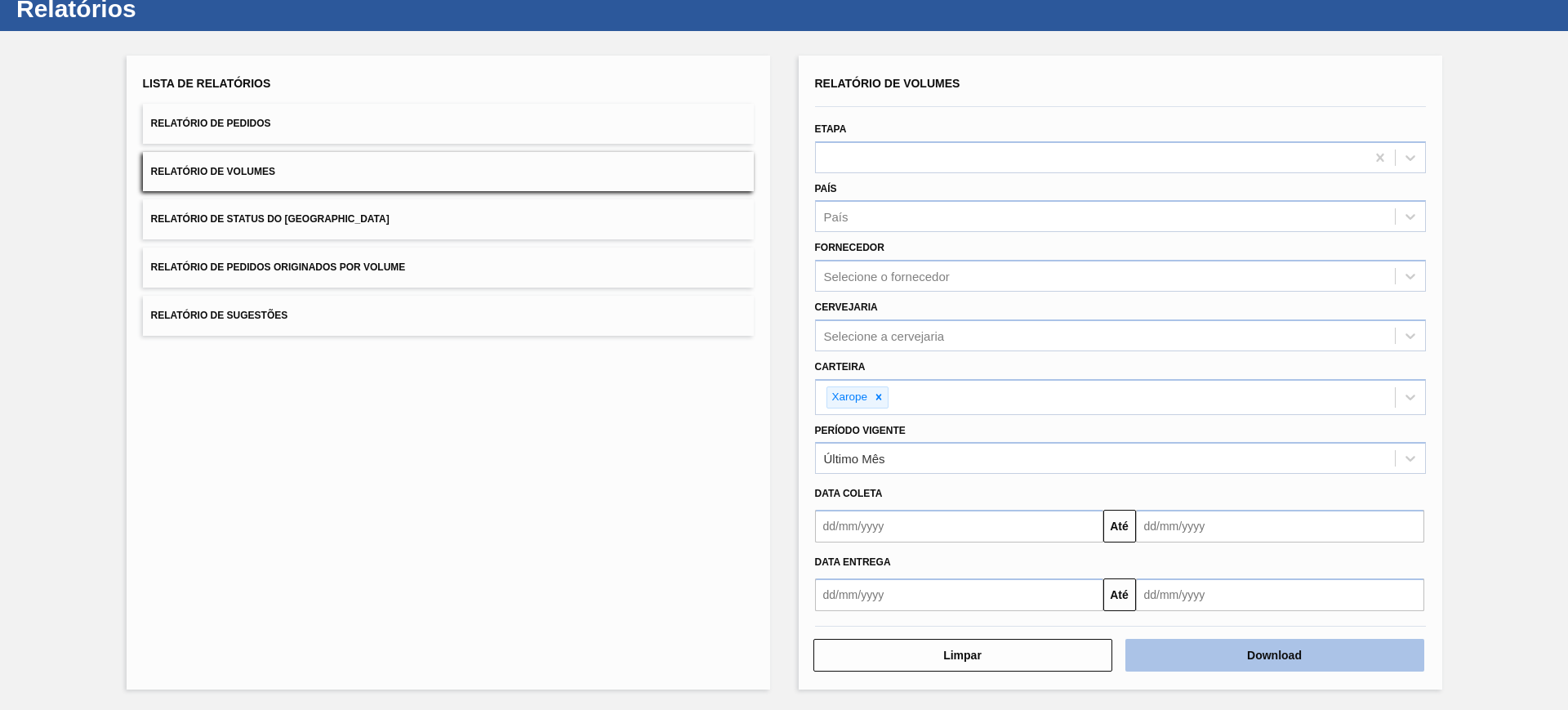
click at [1224, 649] on button "Download" at bounding box center [1274, 655] width 299 height 33
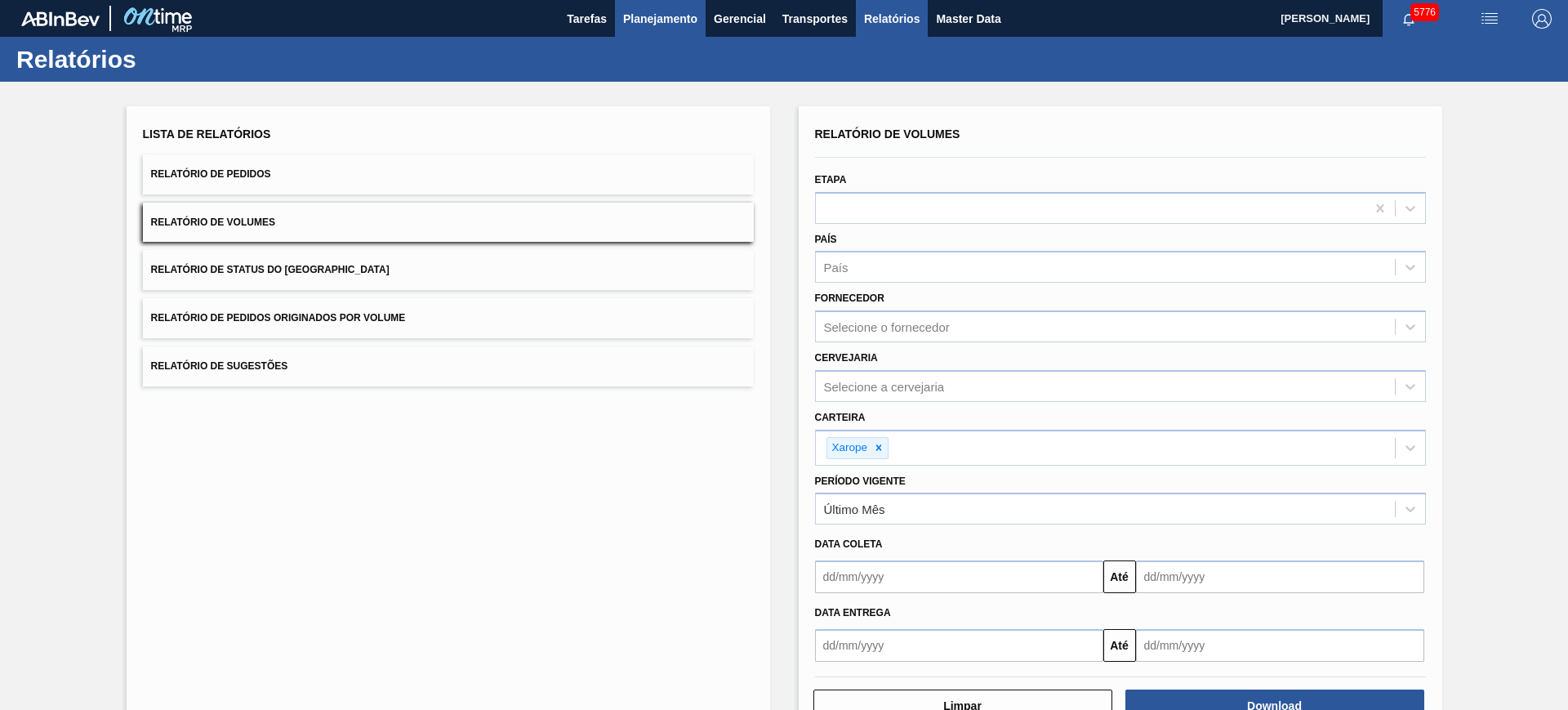
click at [640, 23] on span "Planejamento" at bounding box center [660, 19] width 74 height 20
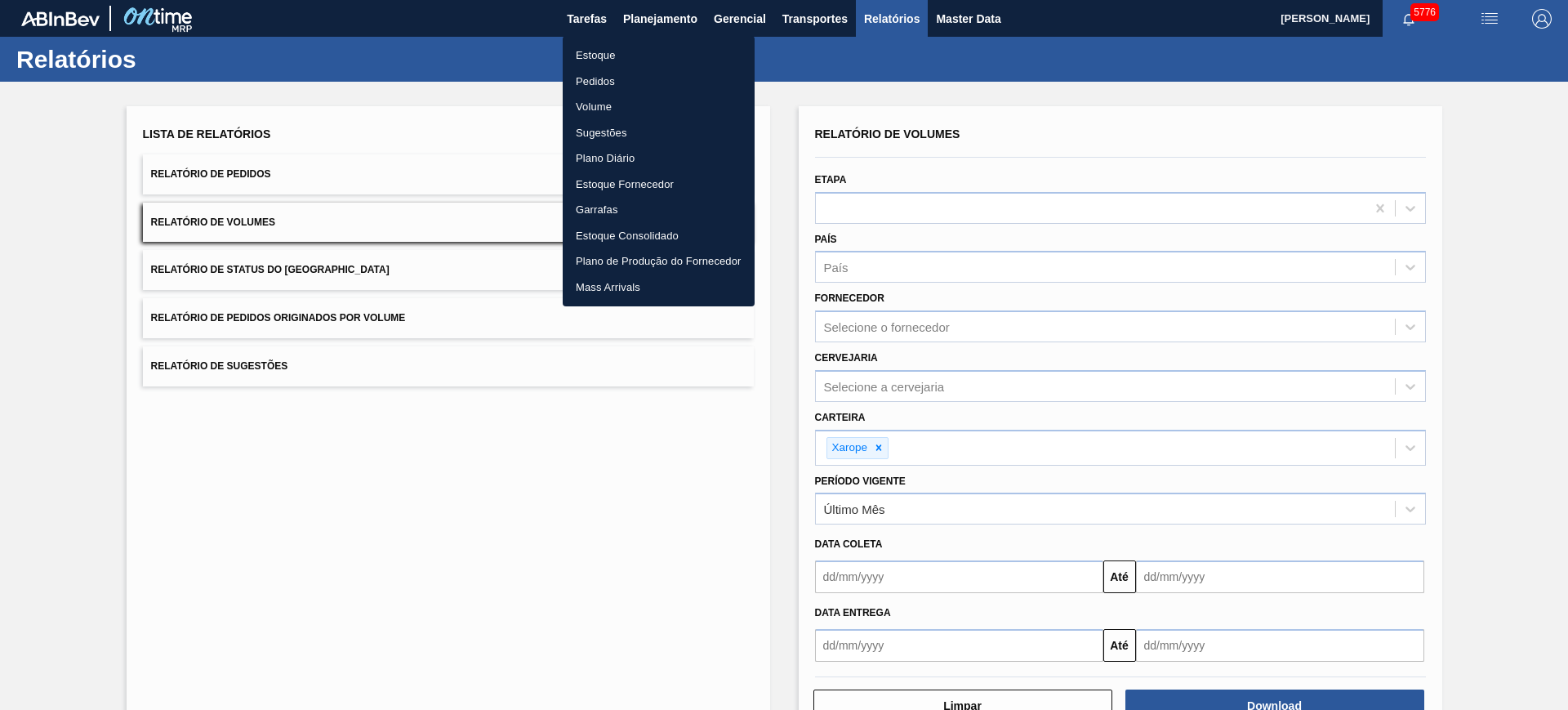
click at [613, 54] on li "Estoque" at bounding box center [658, 55] width 192 height 26
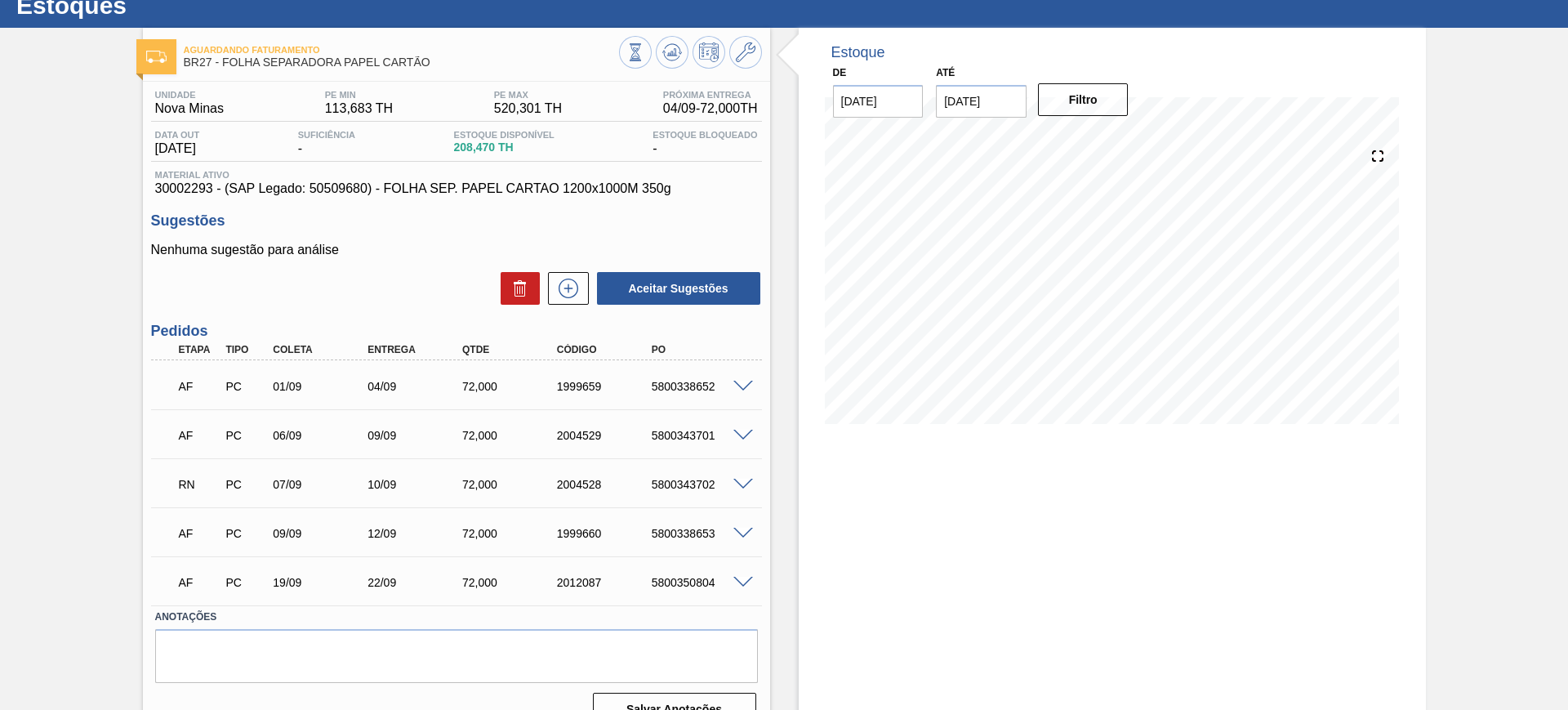
scroll to position [83, 0]
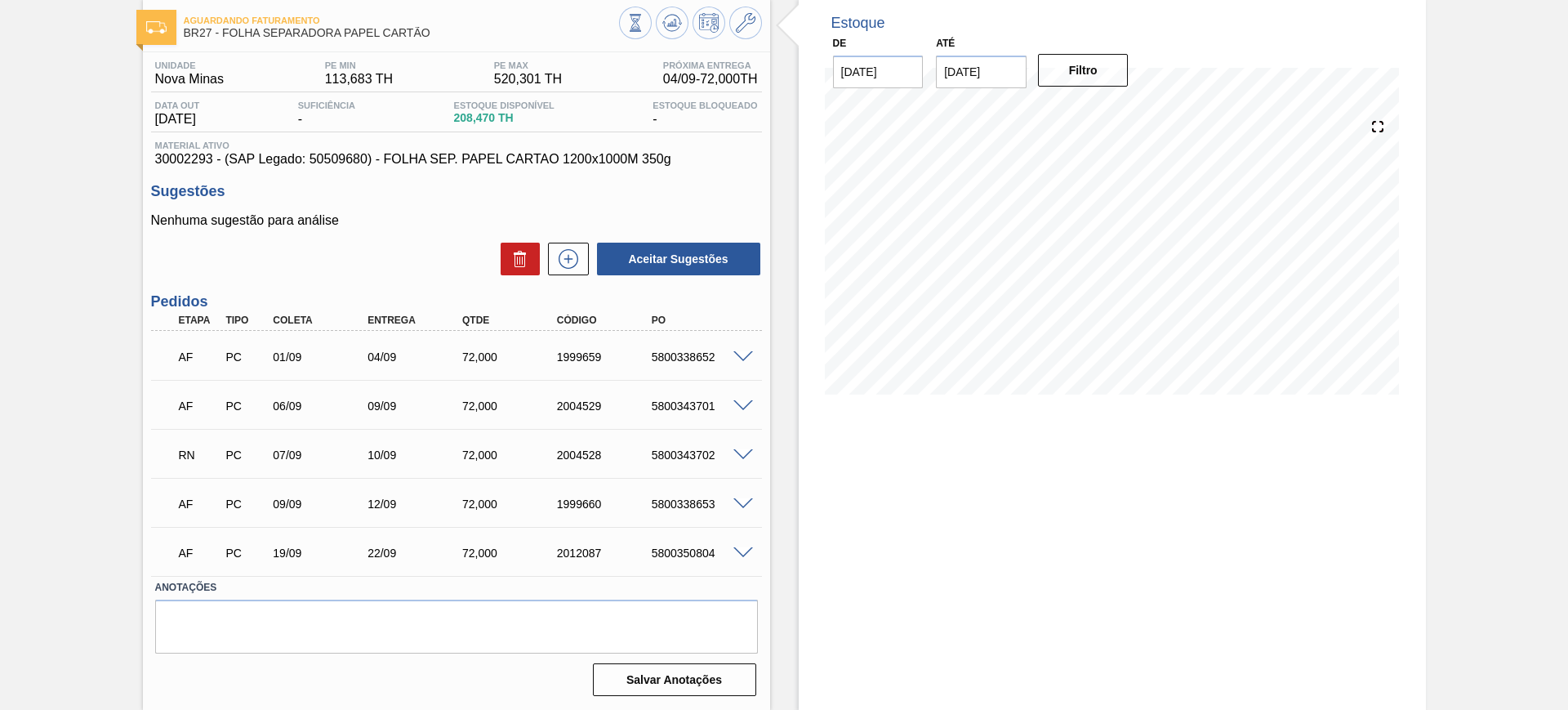
click at [737, 359] on span at bounding box center [743, 358] width 20 height 13
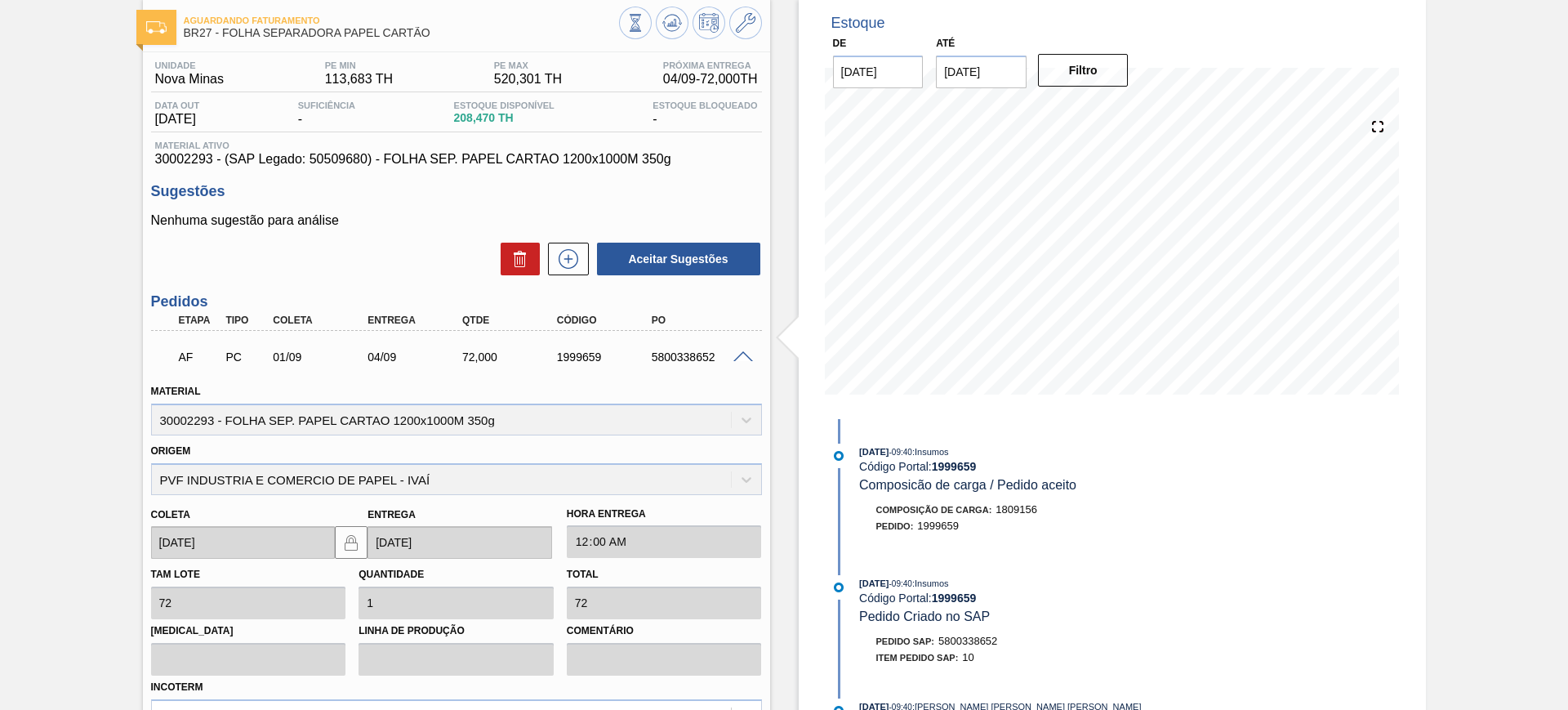
click at [740, 360] on span at bounding box center [743, 358] width 20 height 13
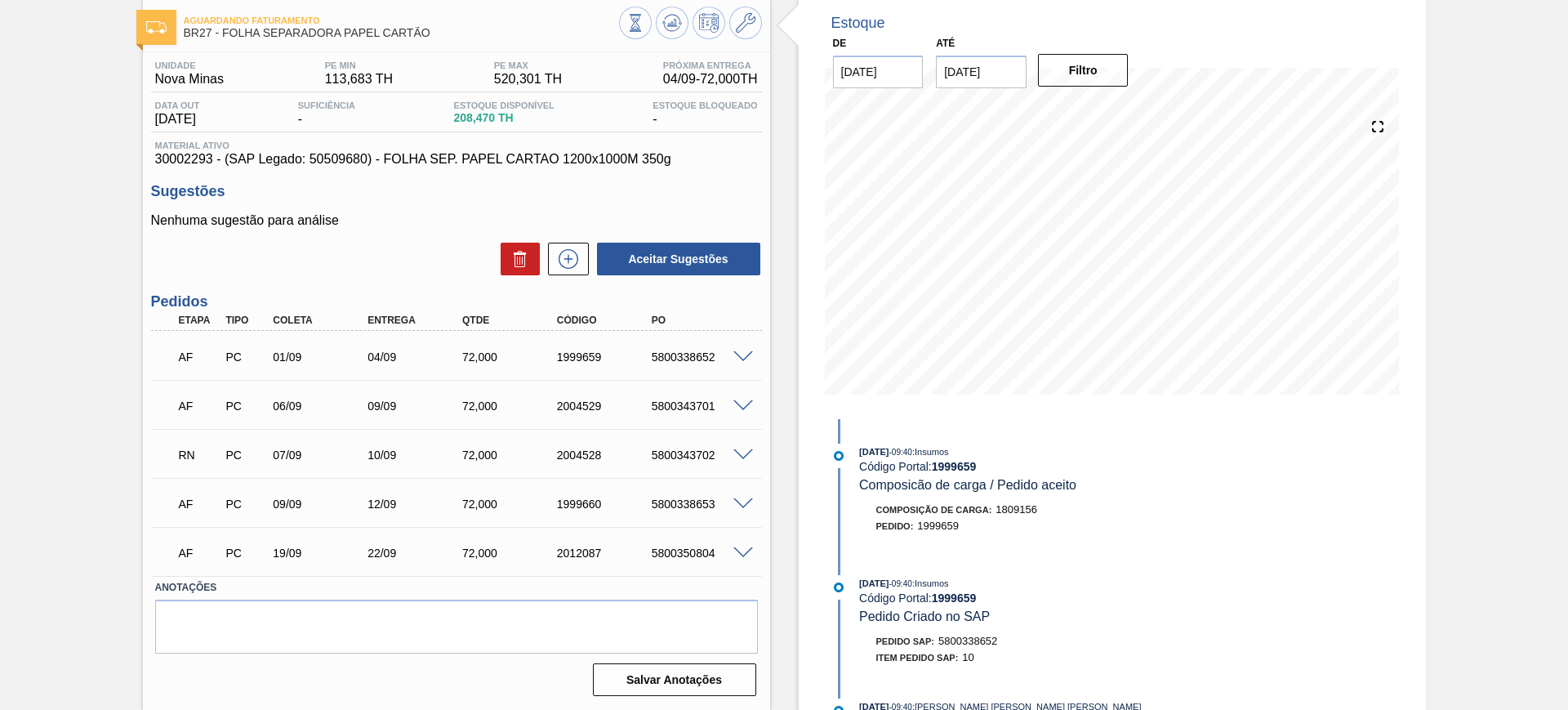
click at [746, 448] on div at bounding box center [746, 454] width 33 height 13
click at [744, 454] on span at bounding box center [743, 455] width 20 height 13
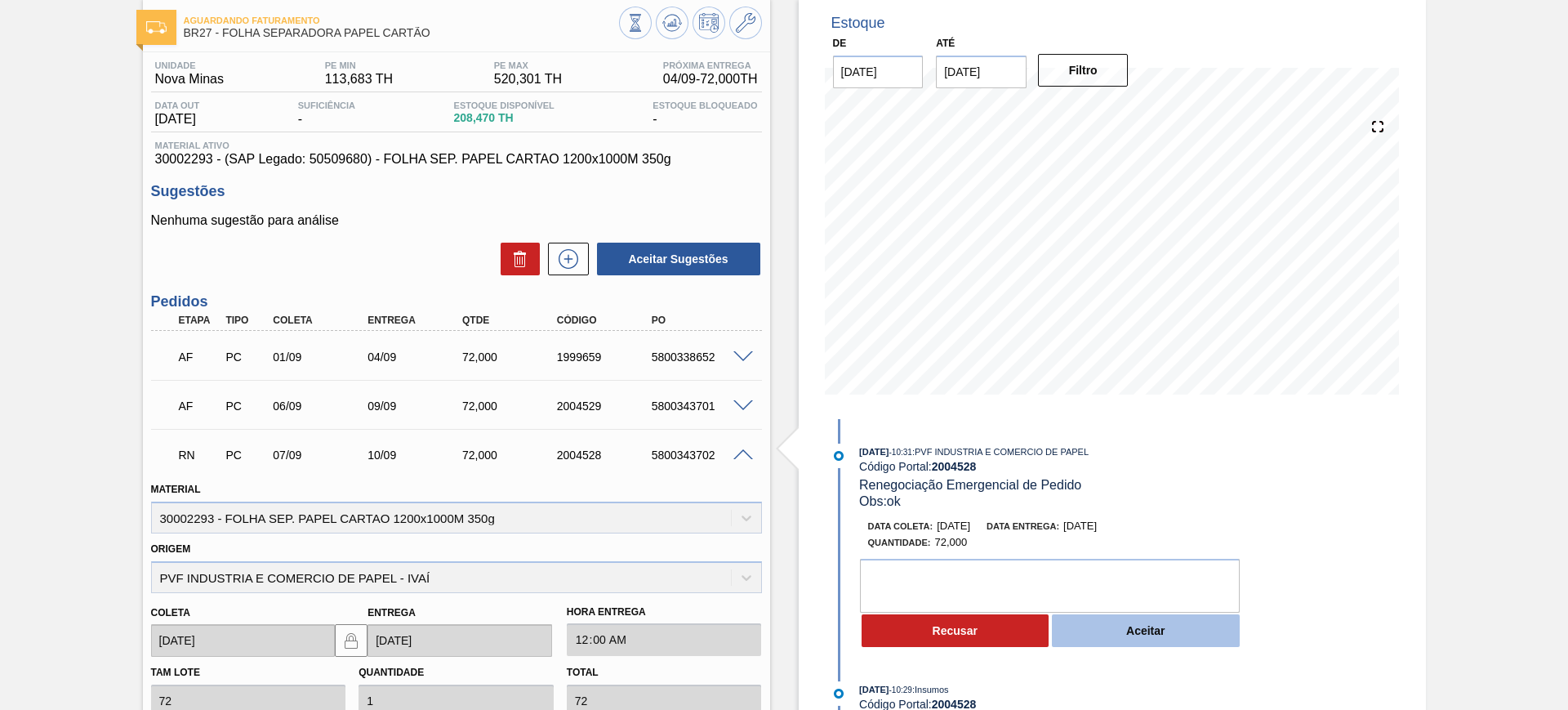
click at [1139, 636] on button "Aceitar" at bounding box center [1146, 631] width 188 height 33
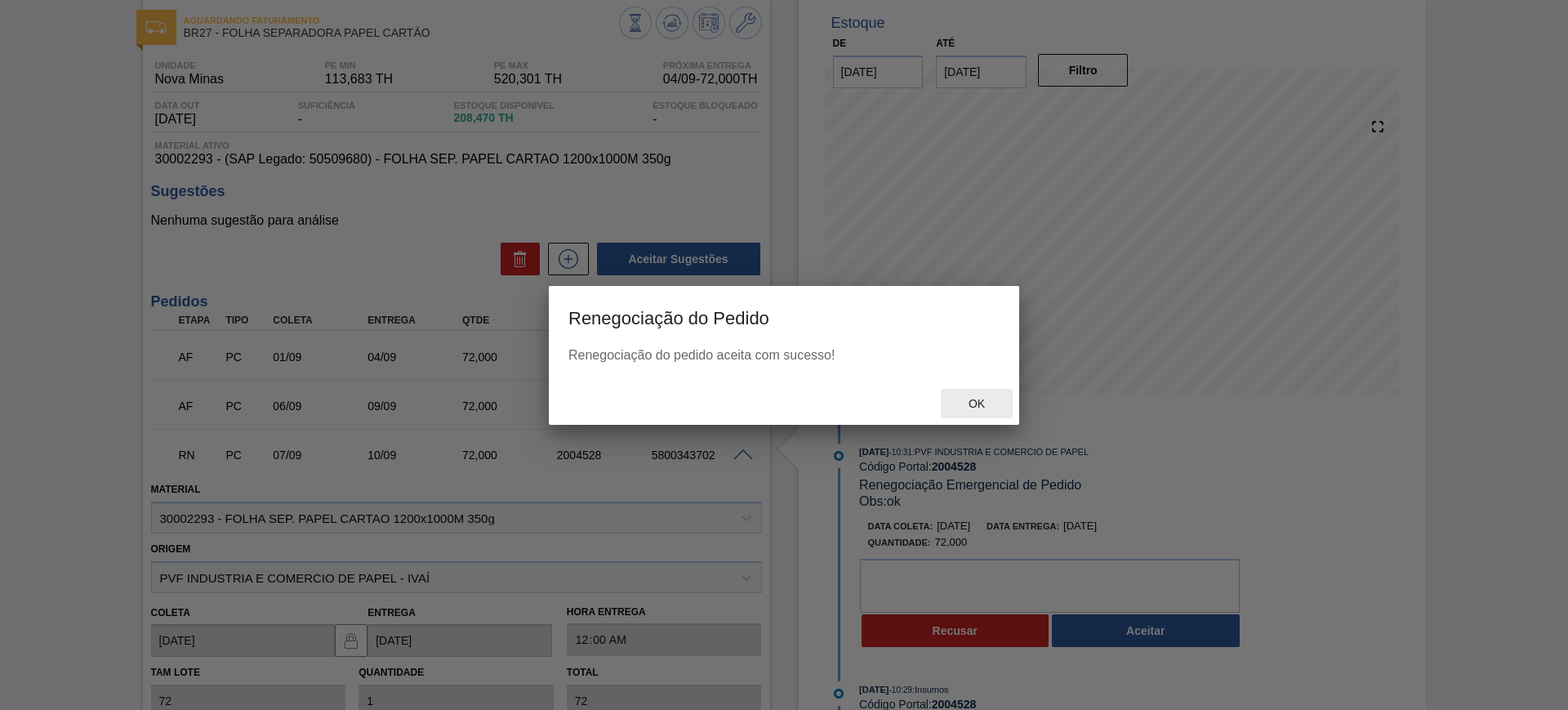
click at [977, 411] on div "Ok" at bounding box center [977, 403] width 72 height 30
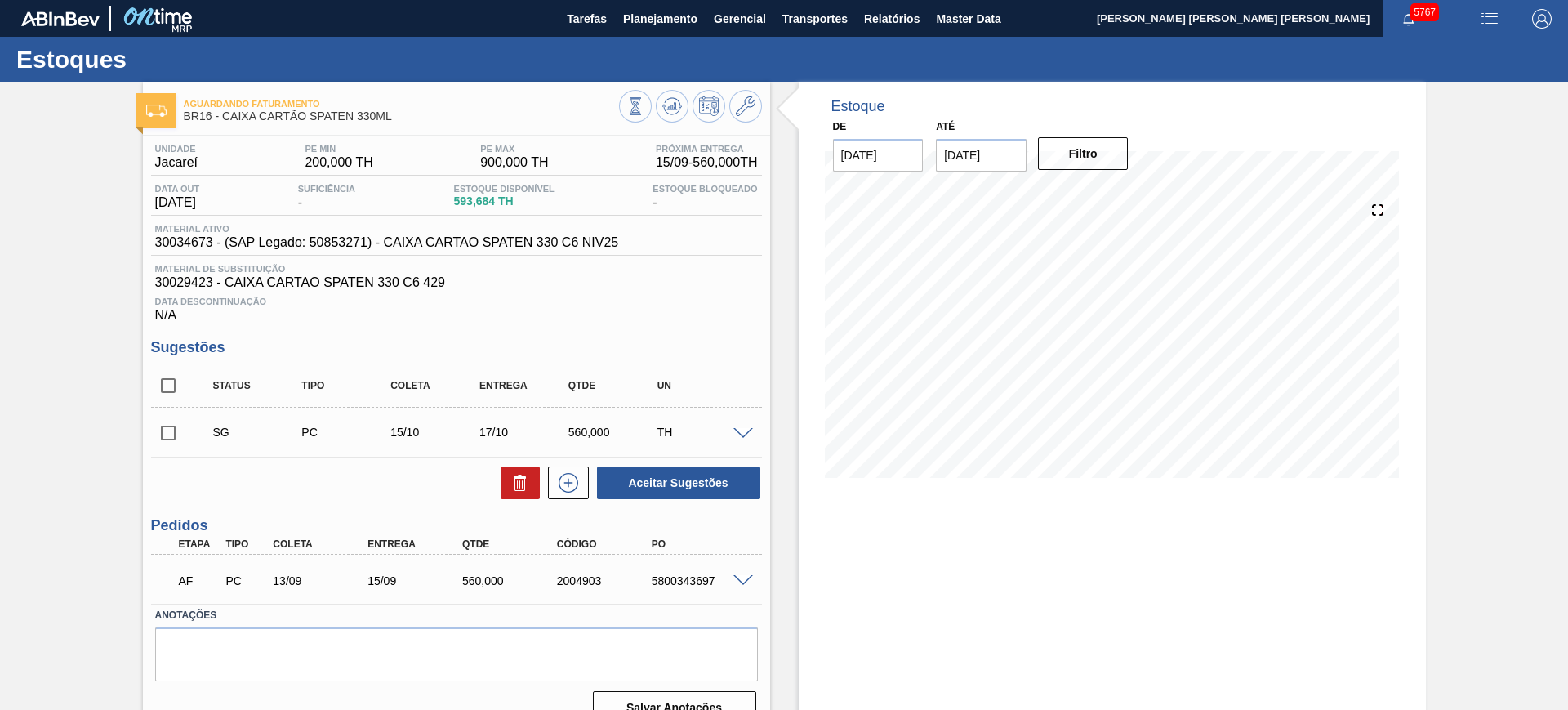
click at [747, 582] on span at bounding box center [743, 582] width 20 height 13
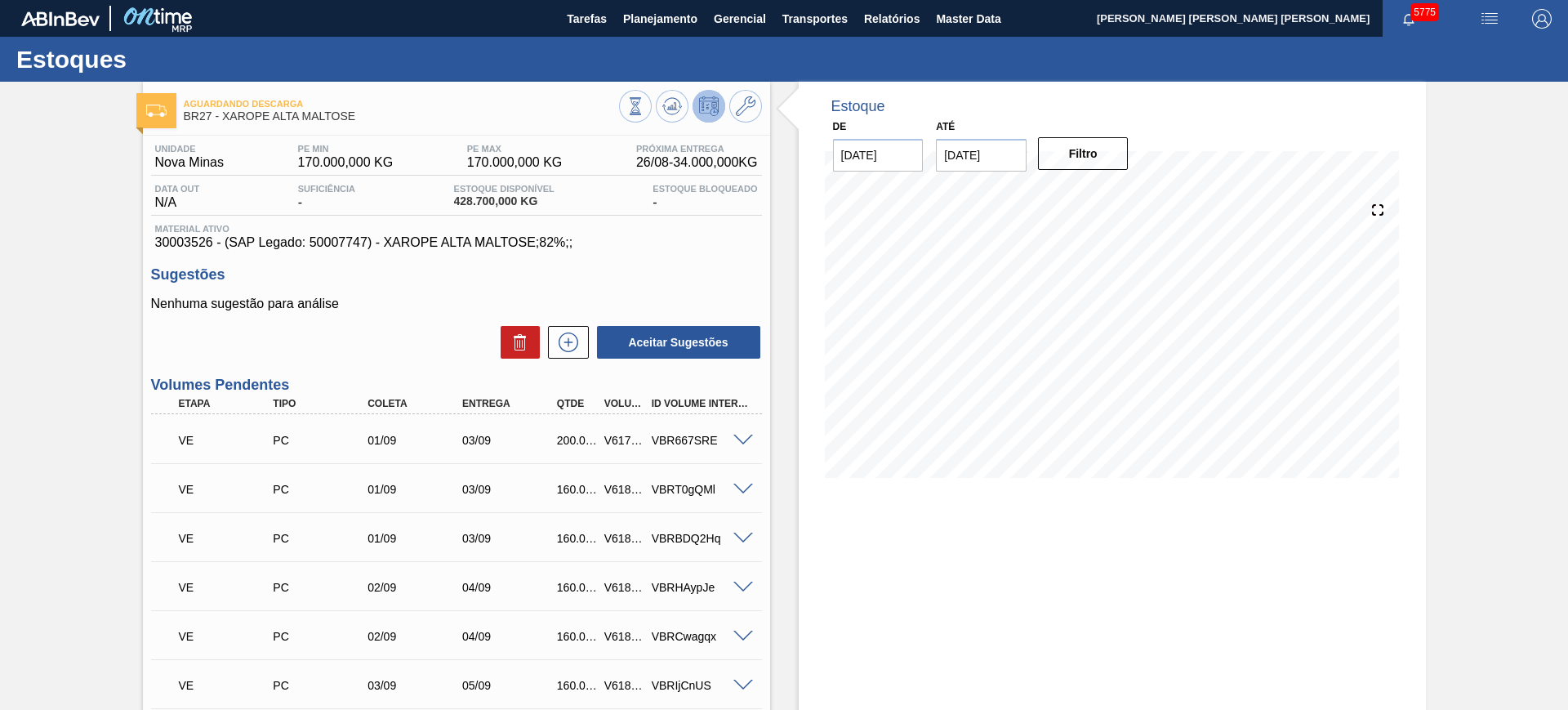
scroll to position [102, 0]
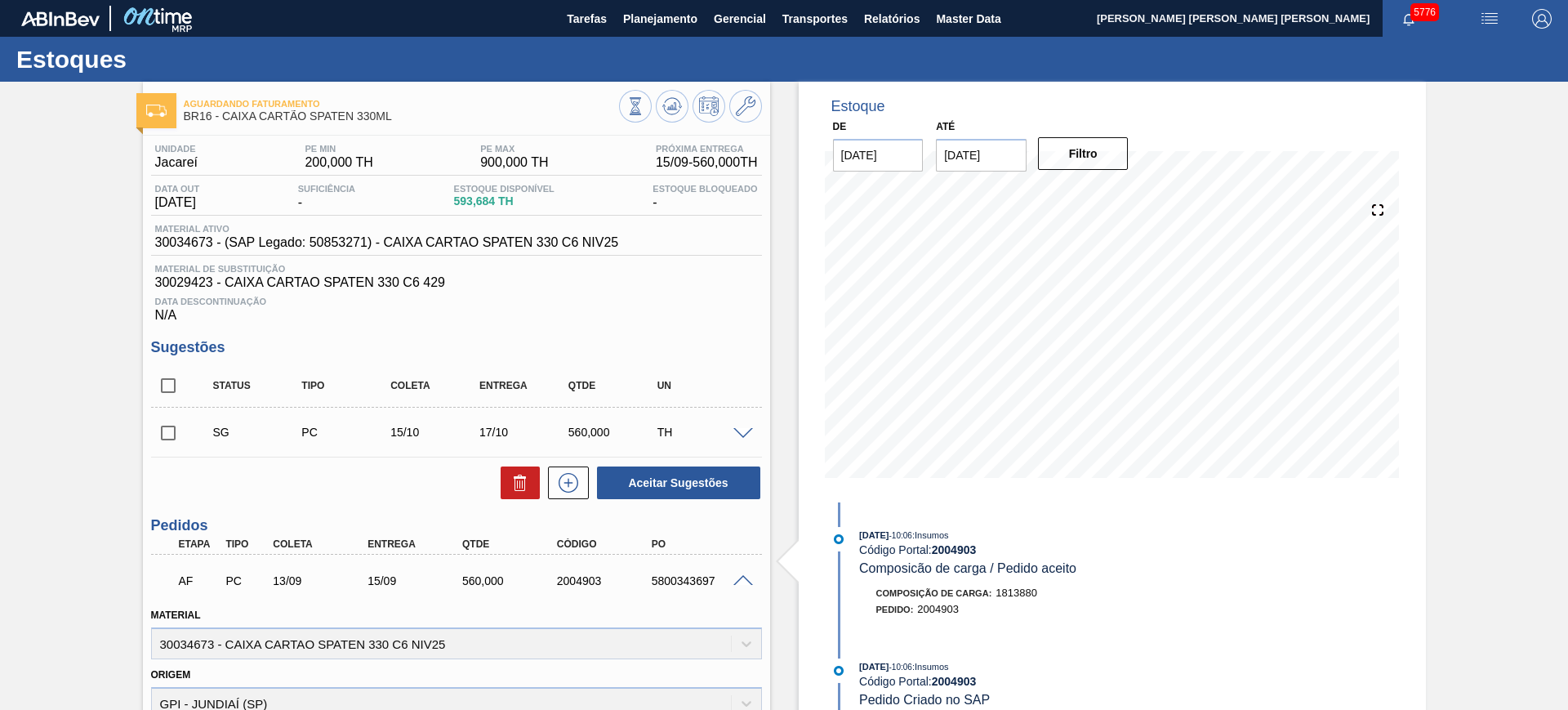
click at [746, 580] on span at bounding box center [743, 582] width 20 height 13
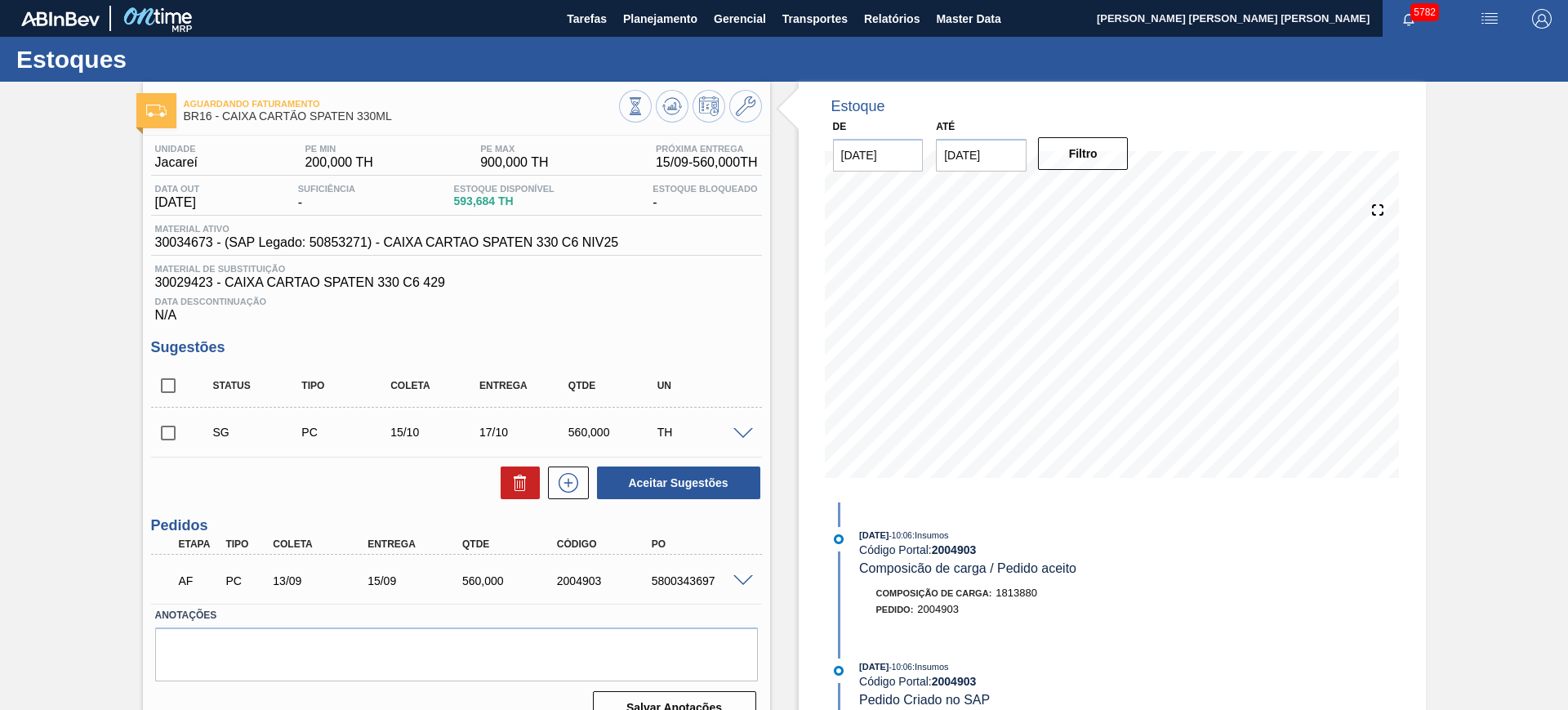
click at [573, 582] on div "2004903" at bounding box center [606, 581] width 107 height 13
copy div "2004903"
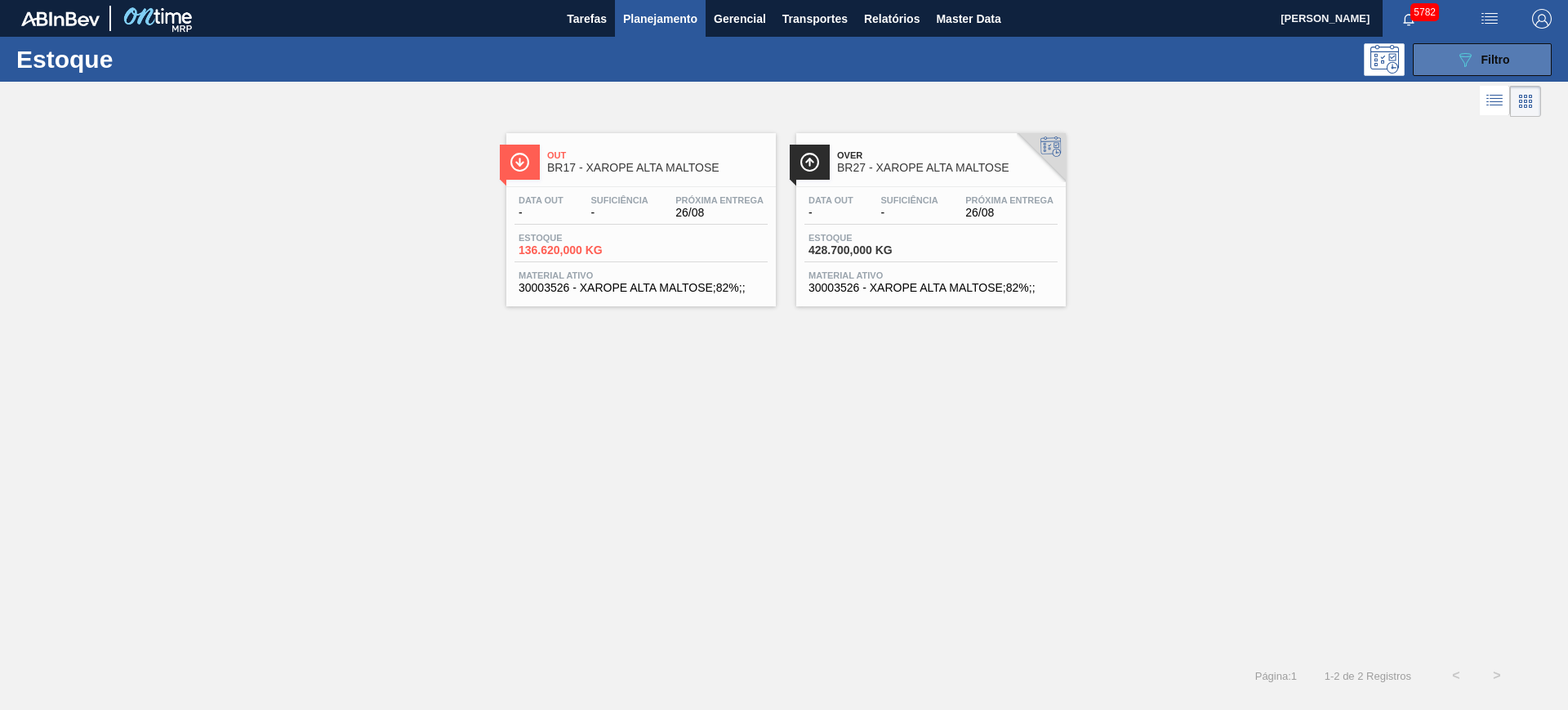
click at [1484, 69] on button "089F7B8B-B2A5-4AFE-B5C0-19BA573D28AC Filtro" at bounding box center [1482, 60] width 139 height 33
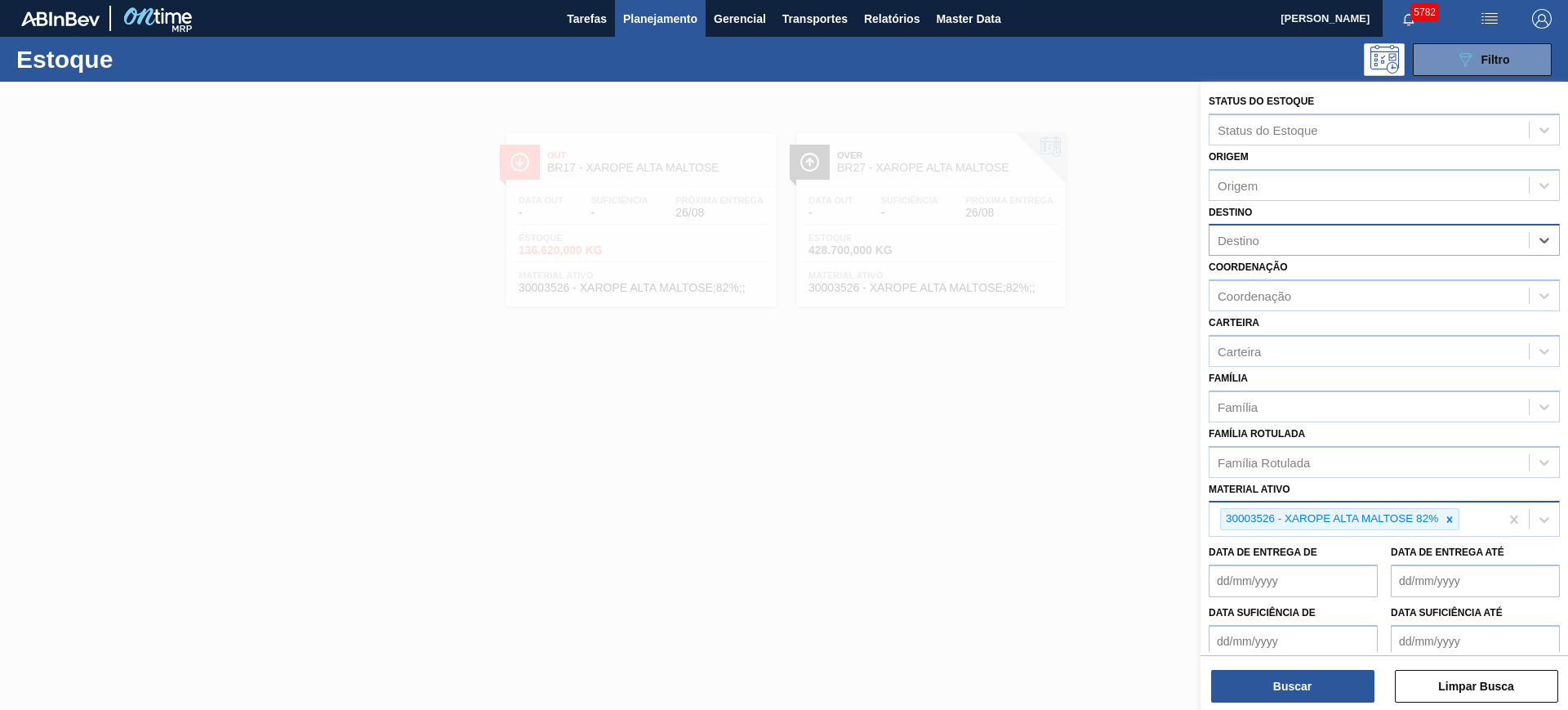
click at [1448, 522] on icon at bounding box center [1450, 519] width 12 height 12
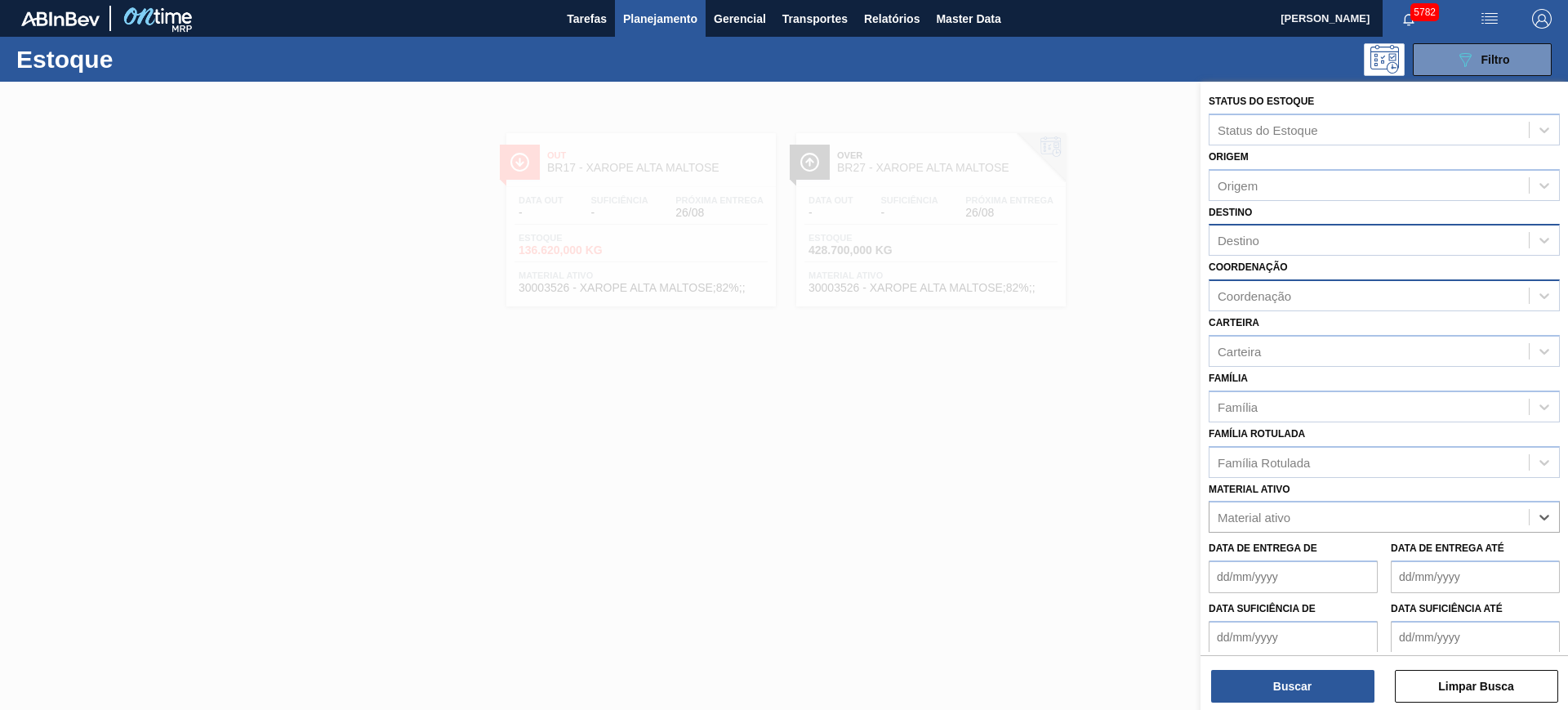
click at [1314, 294] on div "Coordenação" at bounding box center [1369, 296] width 320 height 23
type input "packag"
click at [1283, 235] on div "Destino" at bounding box center [1369, 240] width 320 height 23
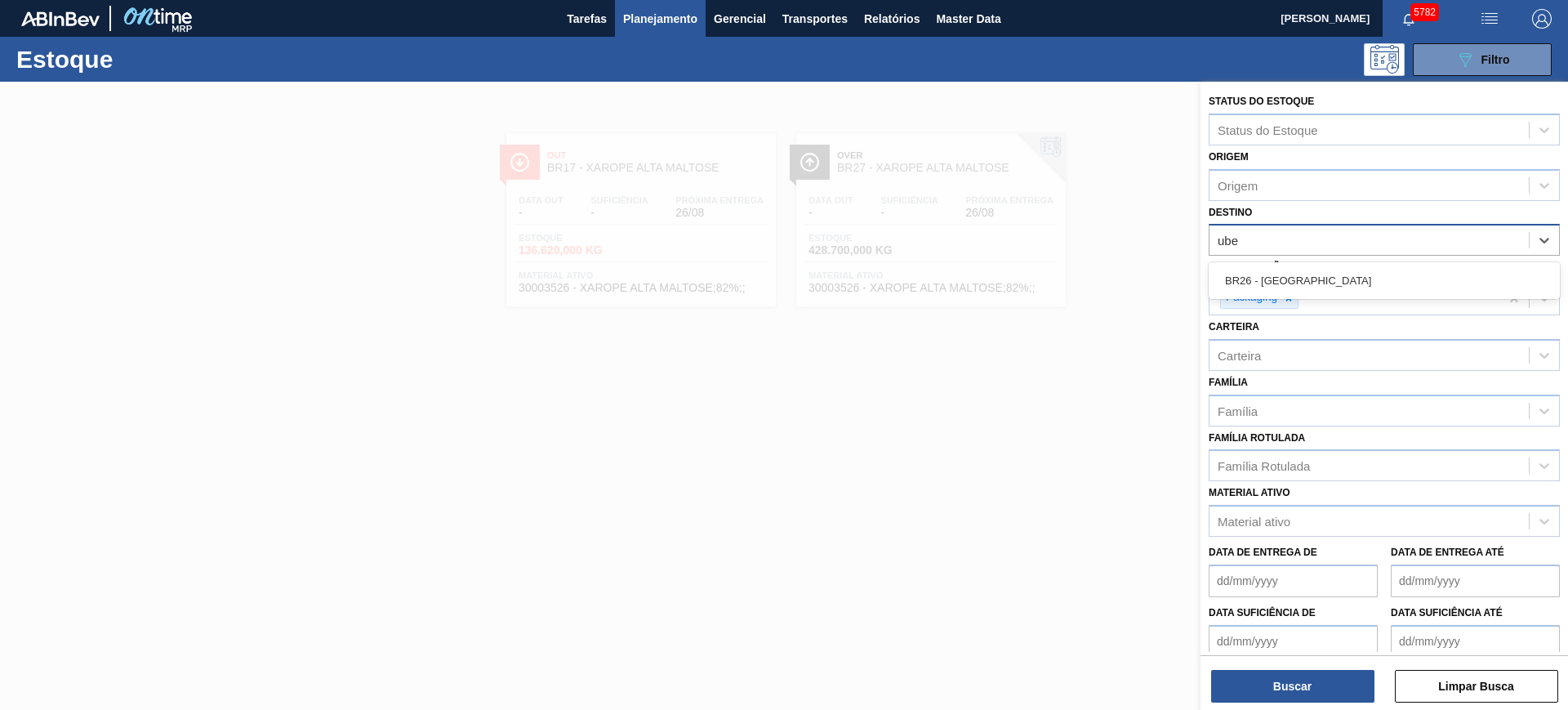
type input "uber"
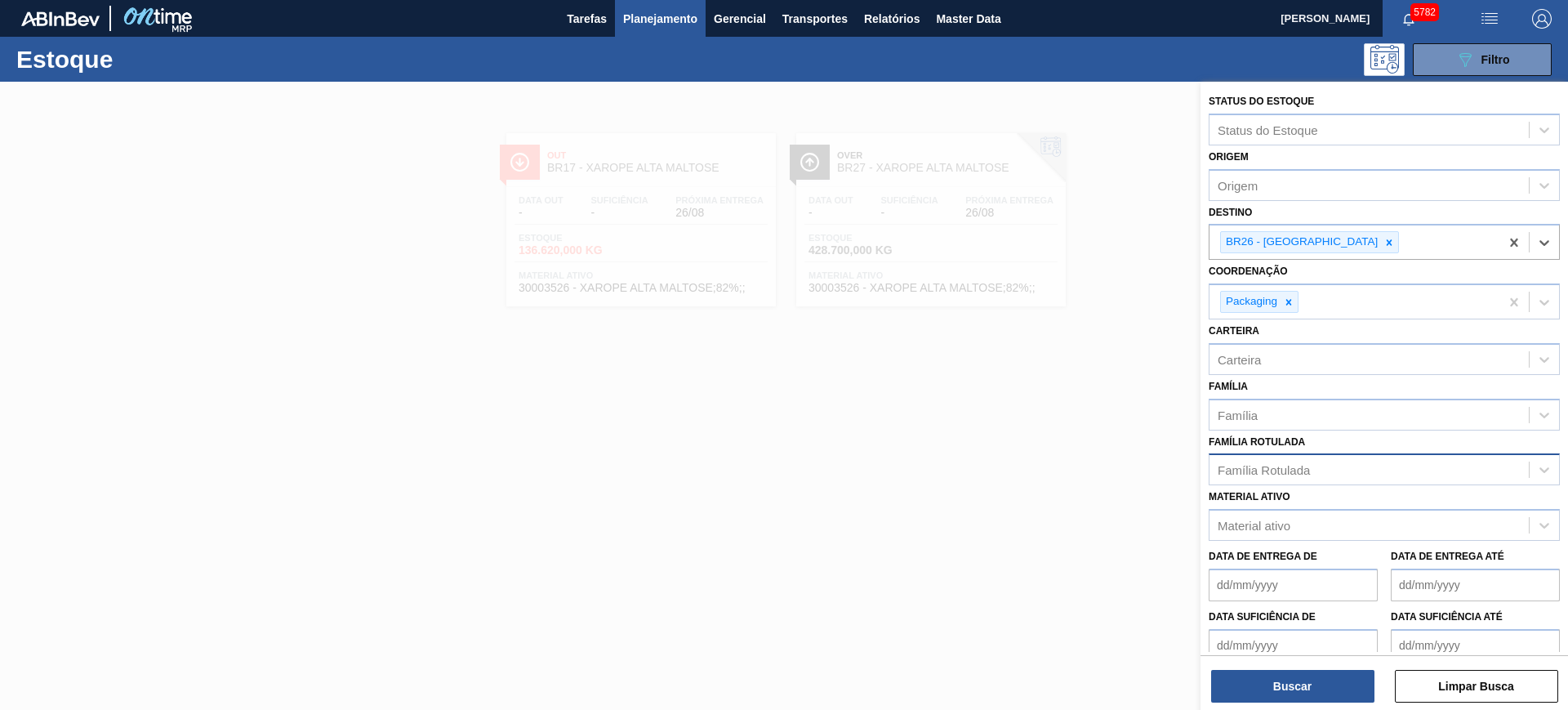
click at [1276, 473] on div "Família Rotulada" at bounding box center [1264, 470] width 92 height 14
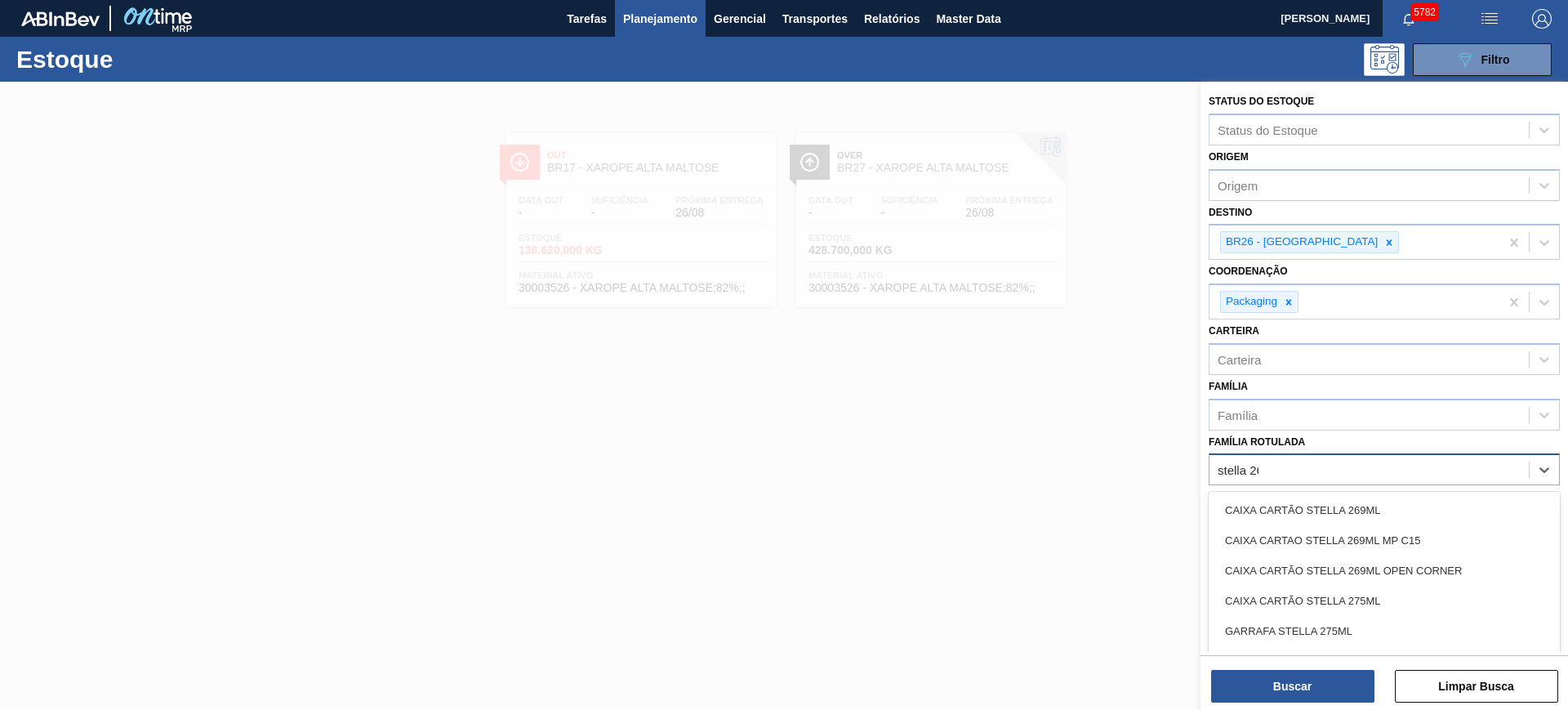
type Rotulada "stella 269"
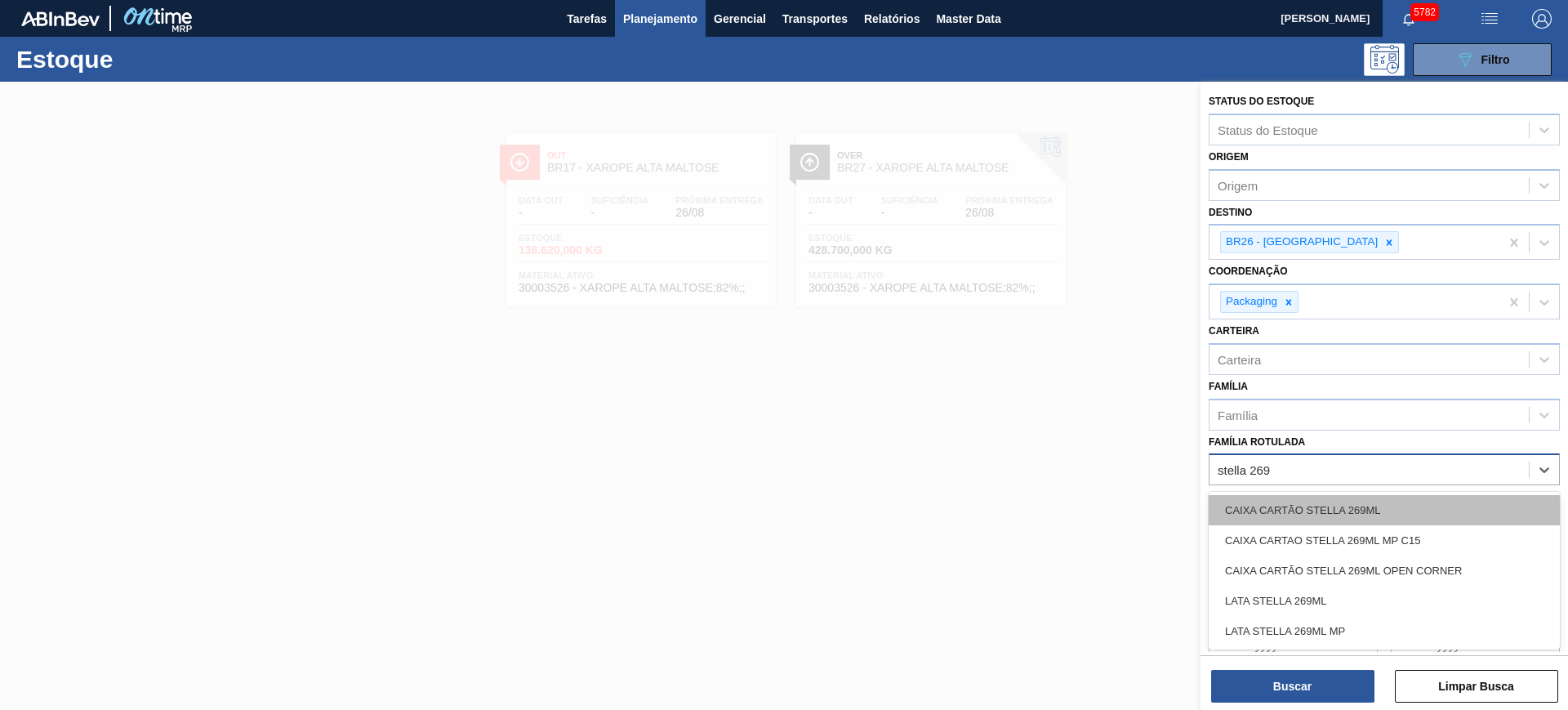
click at [1385, 503] on div "CAIXA CARTÃO STELLA 269ML" at bounding box center [1384, 509] width 351 height 30
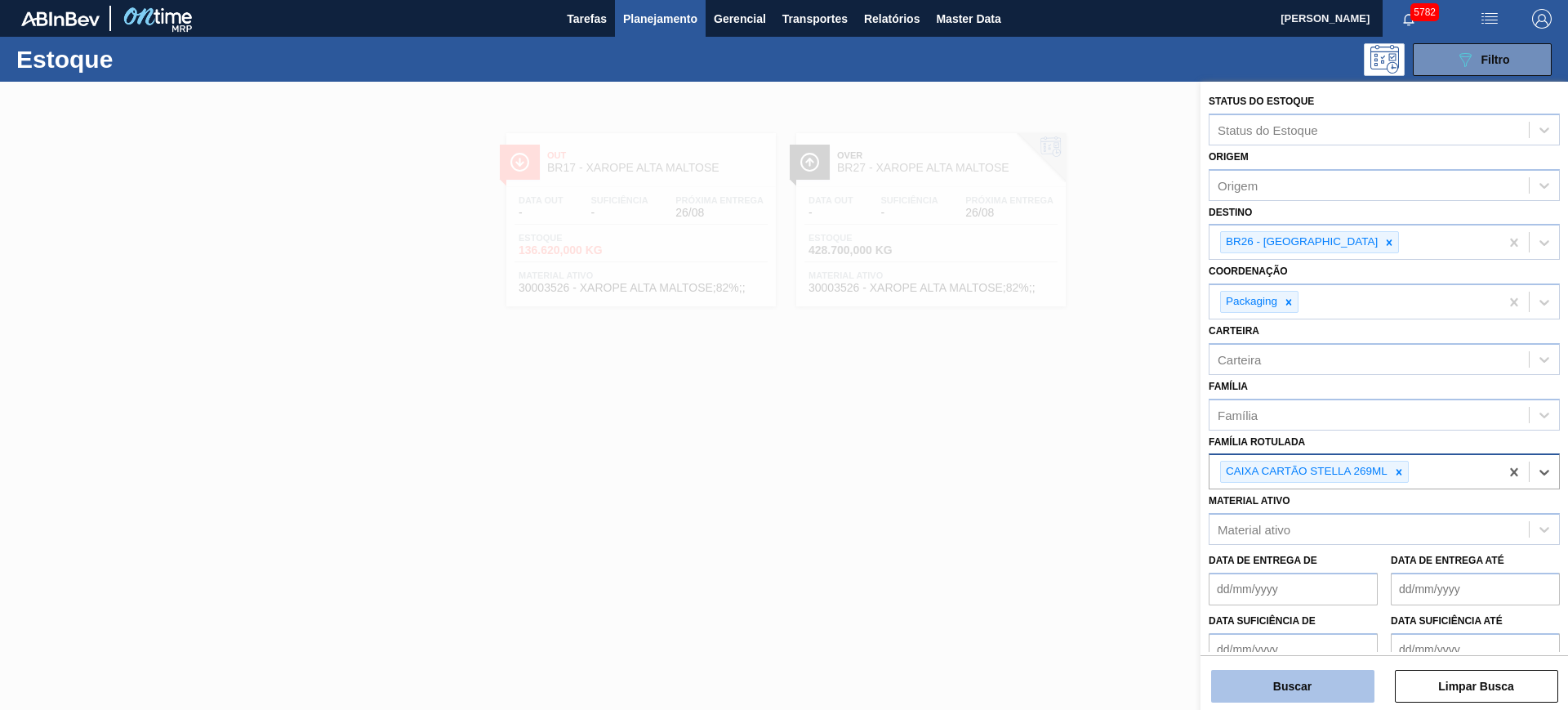
click at [1312, 695] on button "Buscar" at bounding box center [1293, 687] width 163 height 33
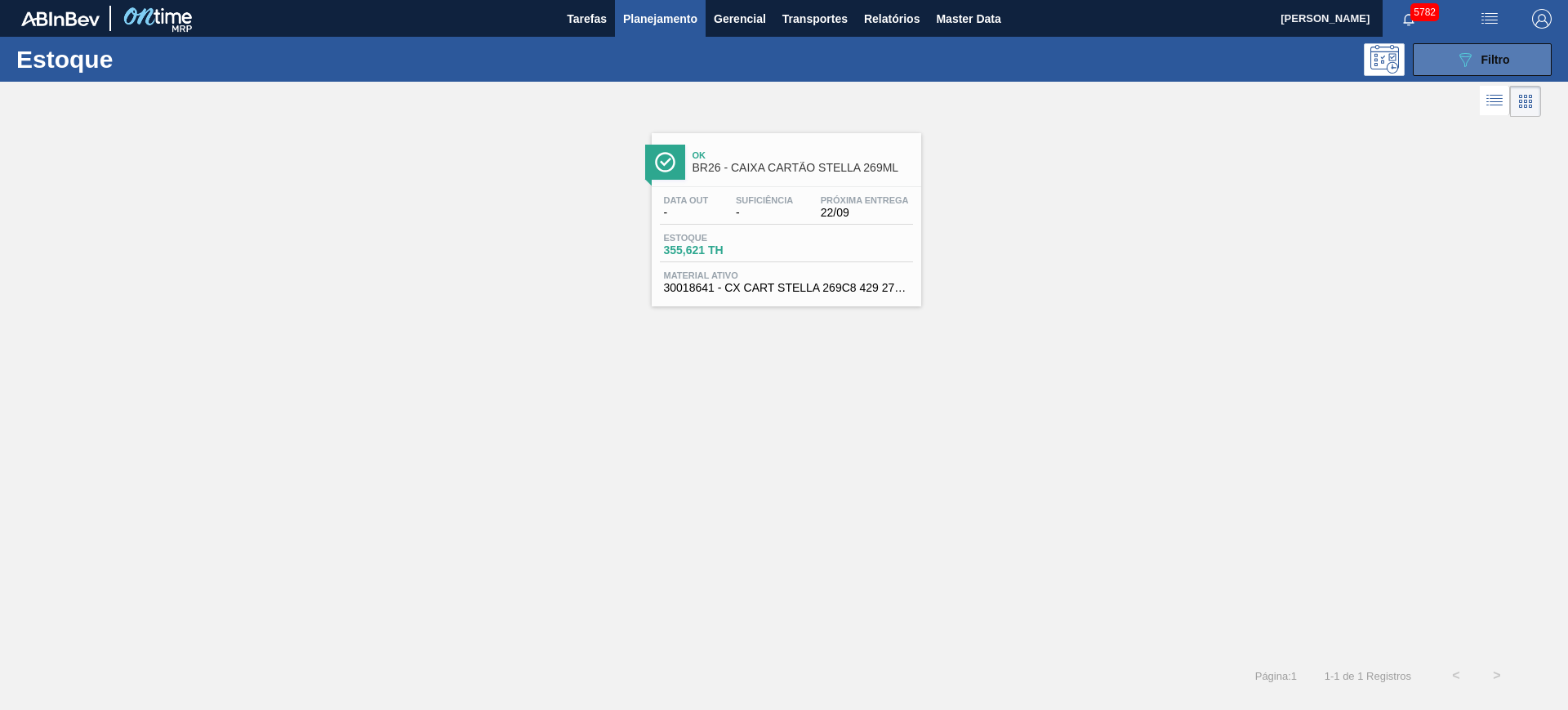
click at [1503, 58] on span "Filtro" at bounding box center [1496, 60] width 29 height 13
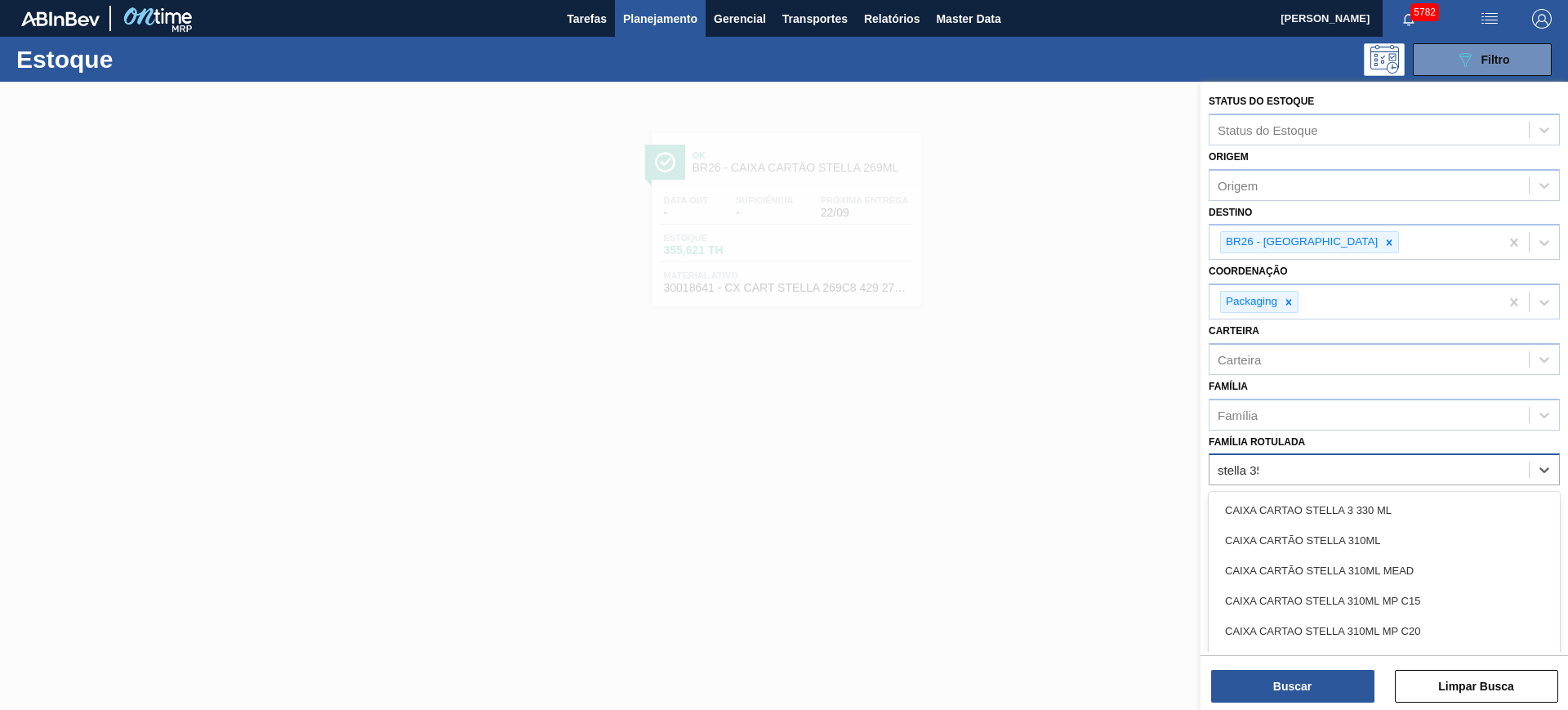
type Rotulada "stella 350"
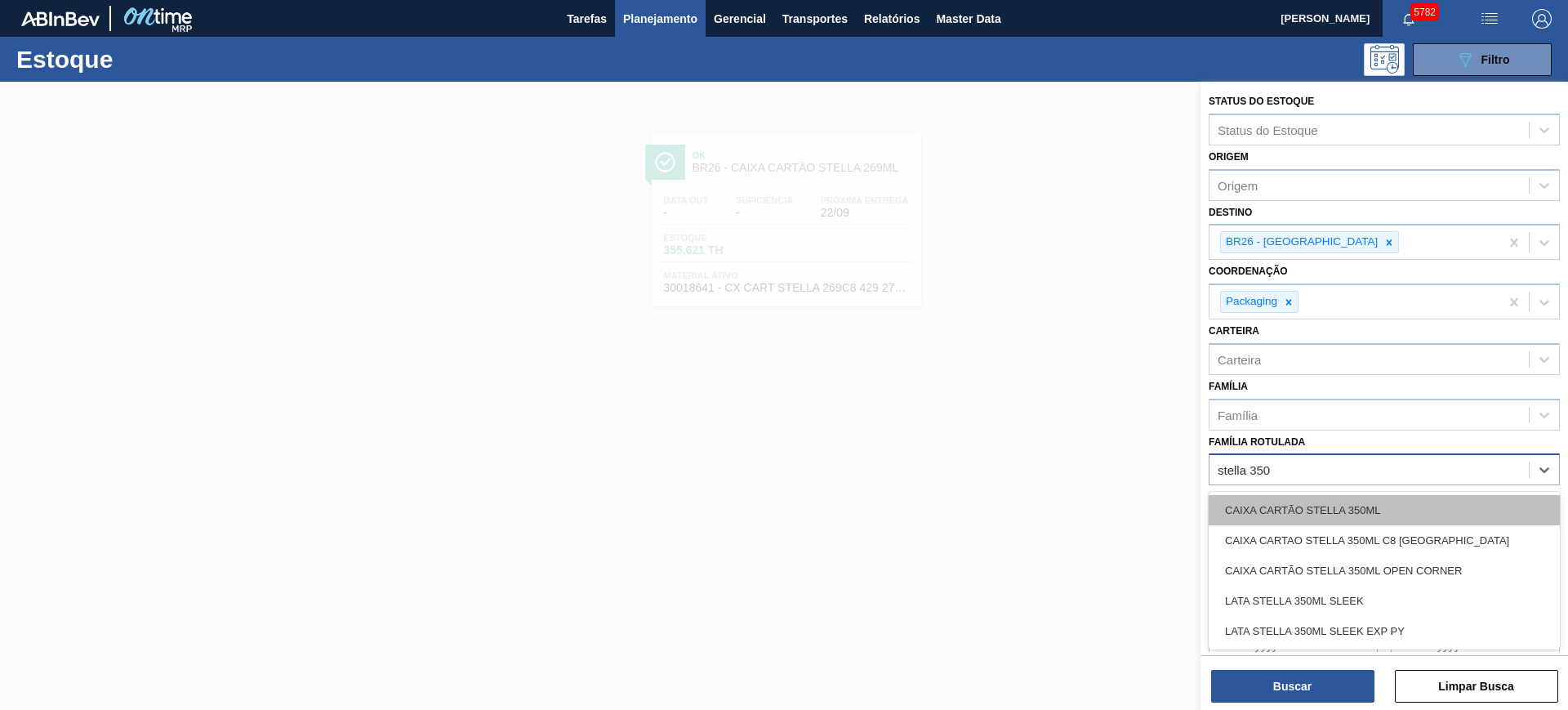
click at [1372, 520] on div "CAIXA CARTÃO STELLA 350ML" at bounding box center [1384, 509] width 351 height 30
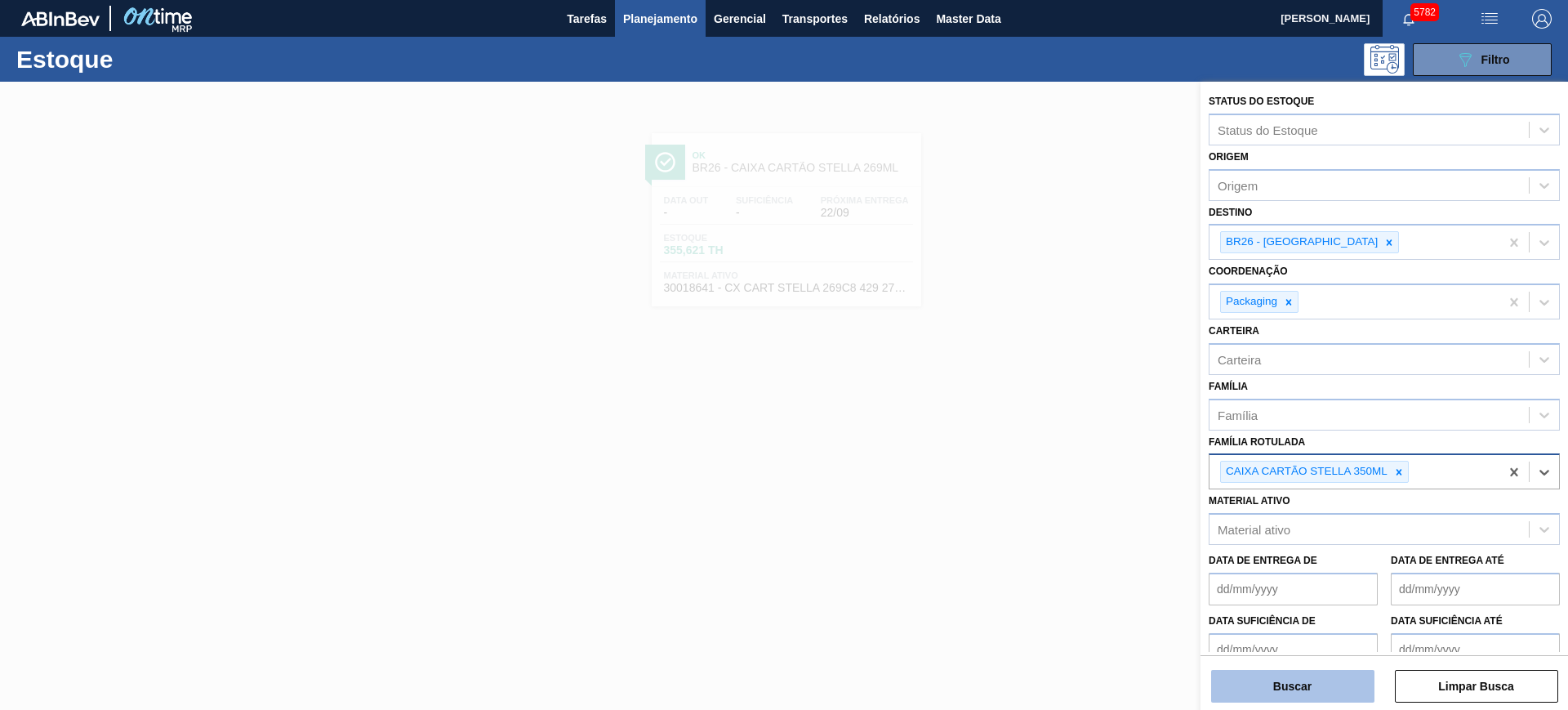
click at [1306, 677] on button "Buscar" at bounding box center [1293, 687] width 163 height 33
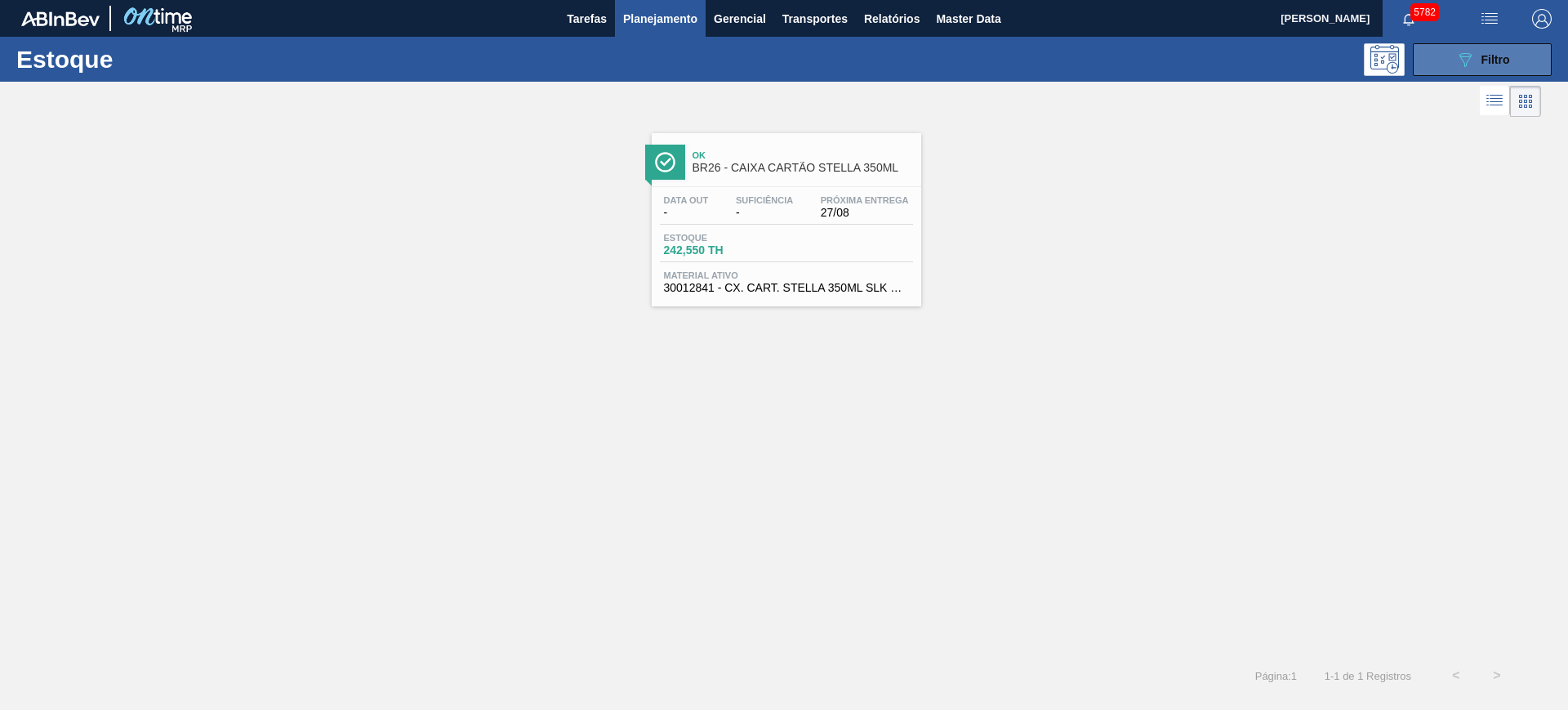
click at [1479, 58] on div "089F7B8B-B2A5-4AFE-B5C0-19BA573D28AC Filtro" at bounding box center [1482, 60] width 55 height 20
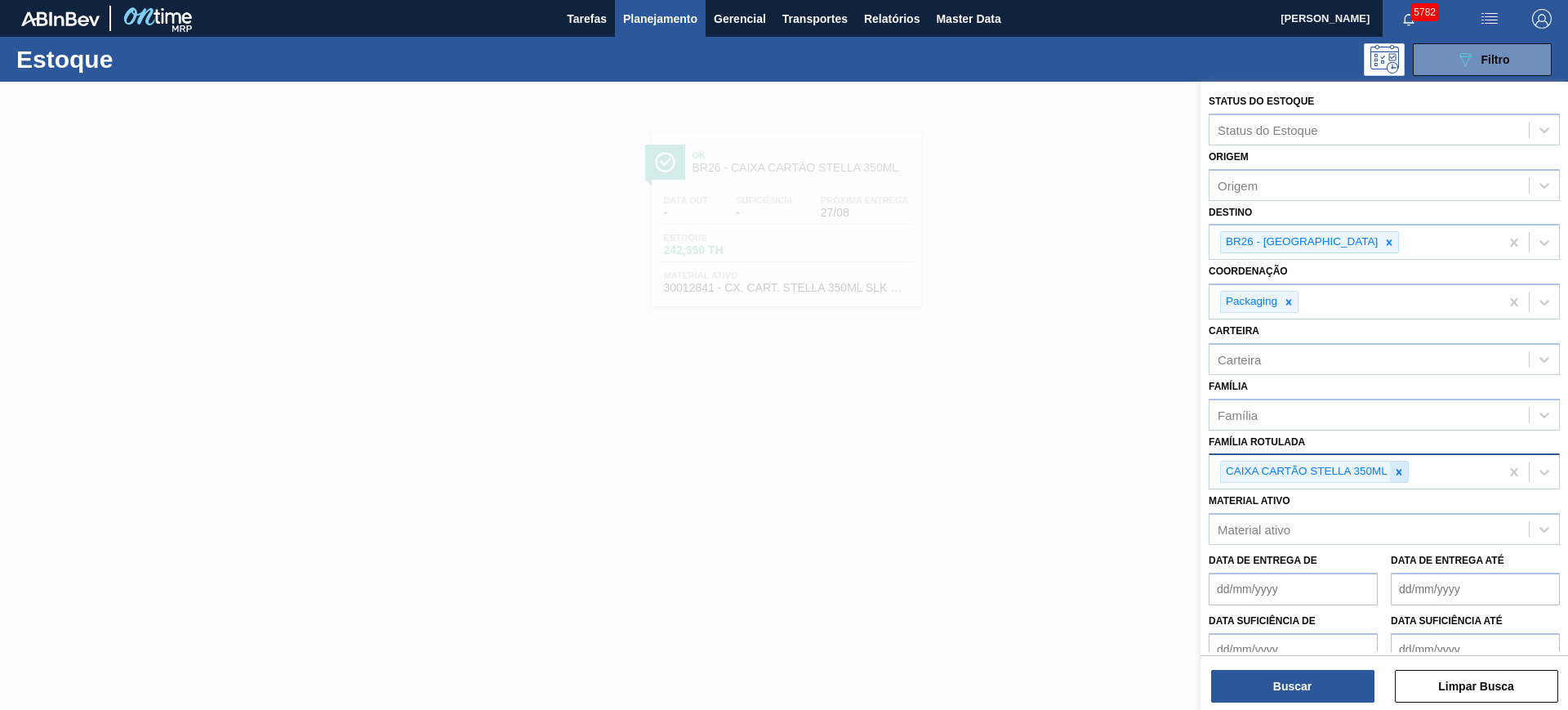
click at [1398, 463] on div at bounding box center [1399, 472] width 18 height 21
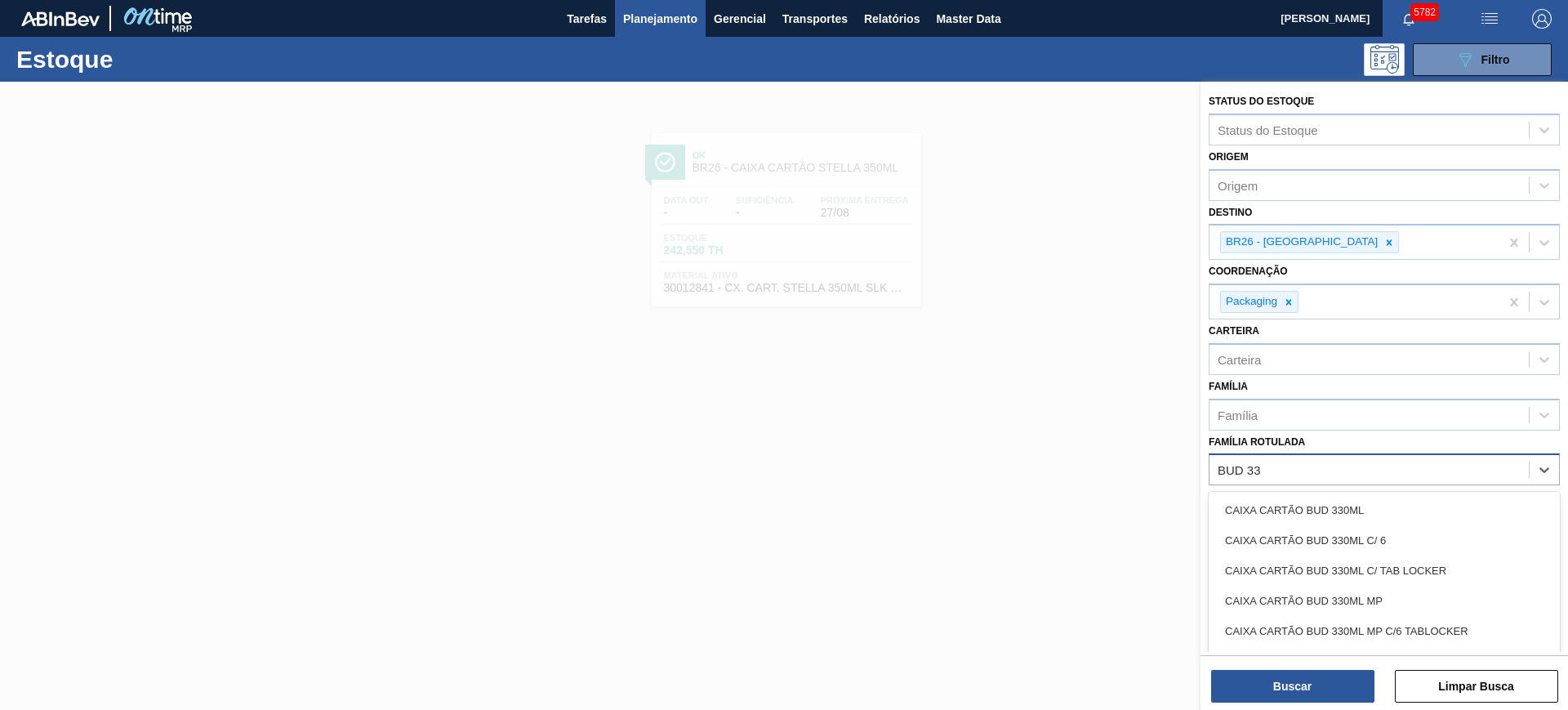
type Rotulada "BUD 330"
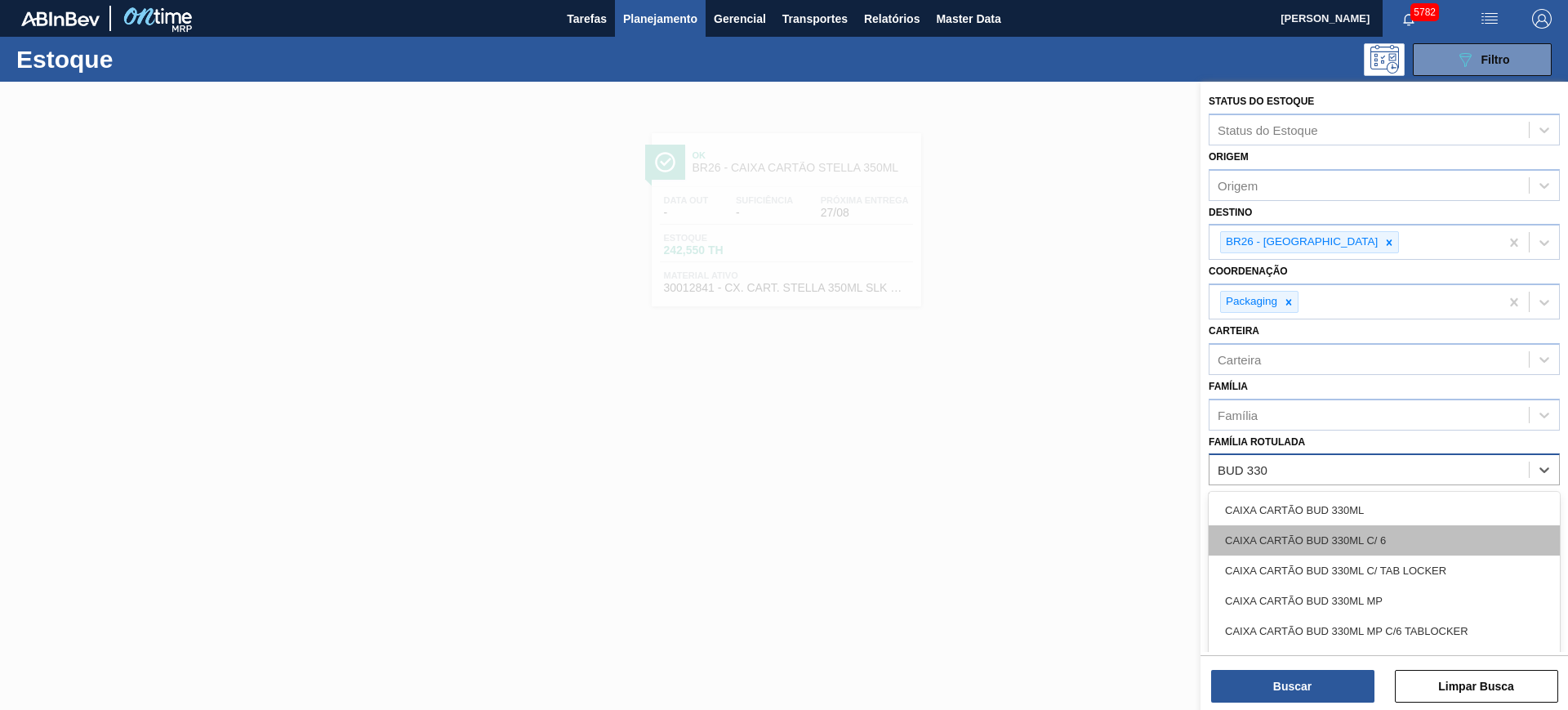
click at [1421, 539] on div "CAIXA CARTÃO BUD 330ML C/ 6" at bounding box center [1384, 539] width 351 height 30
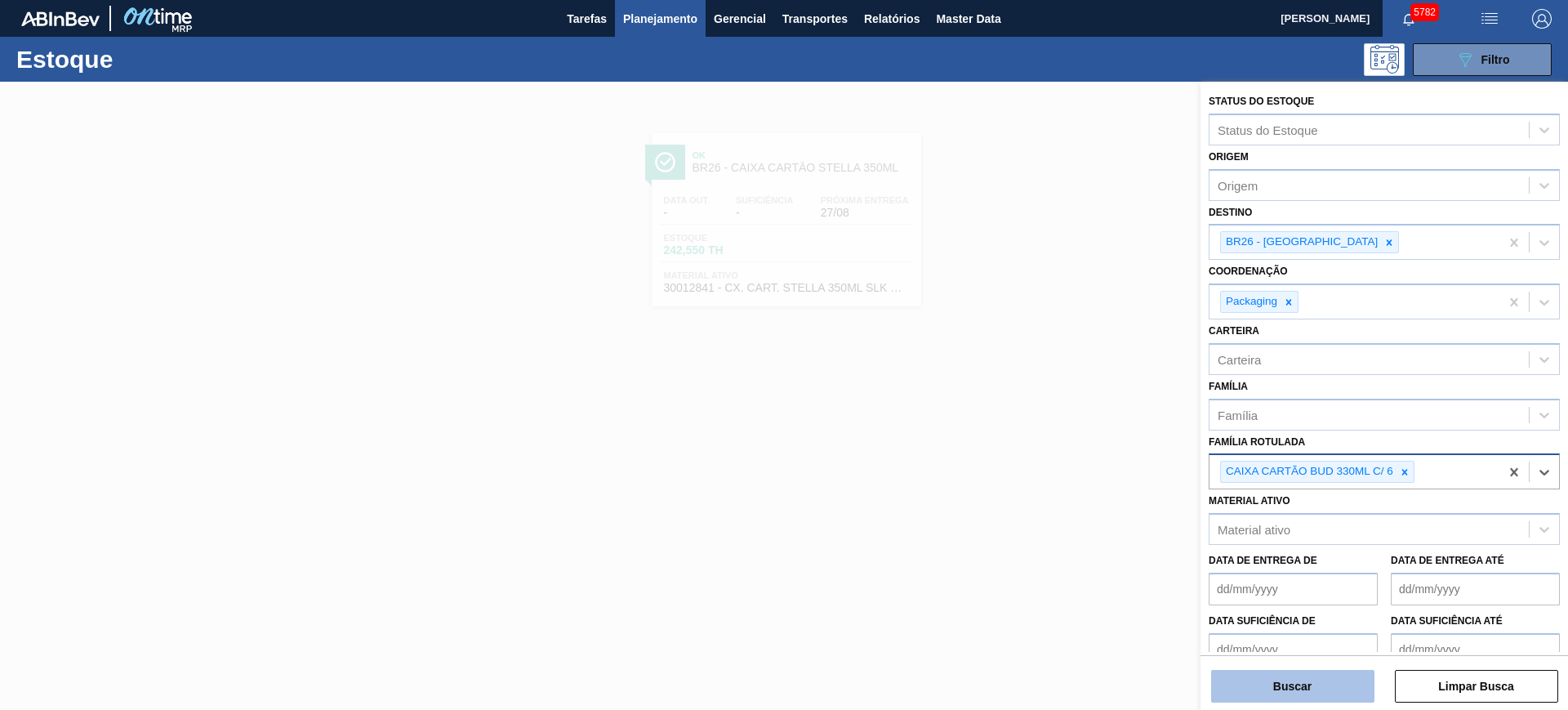
click at [1315, 688] on button "Buscar" at bounding box center [1293, 687] width 163 height 33
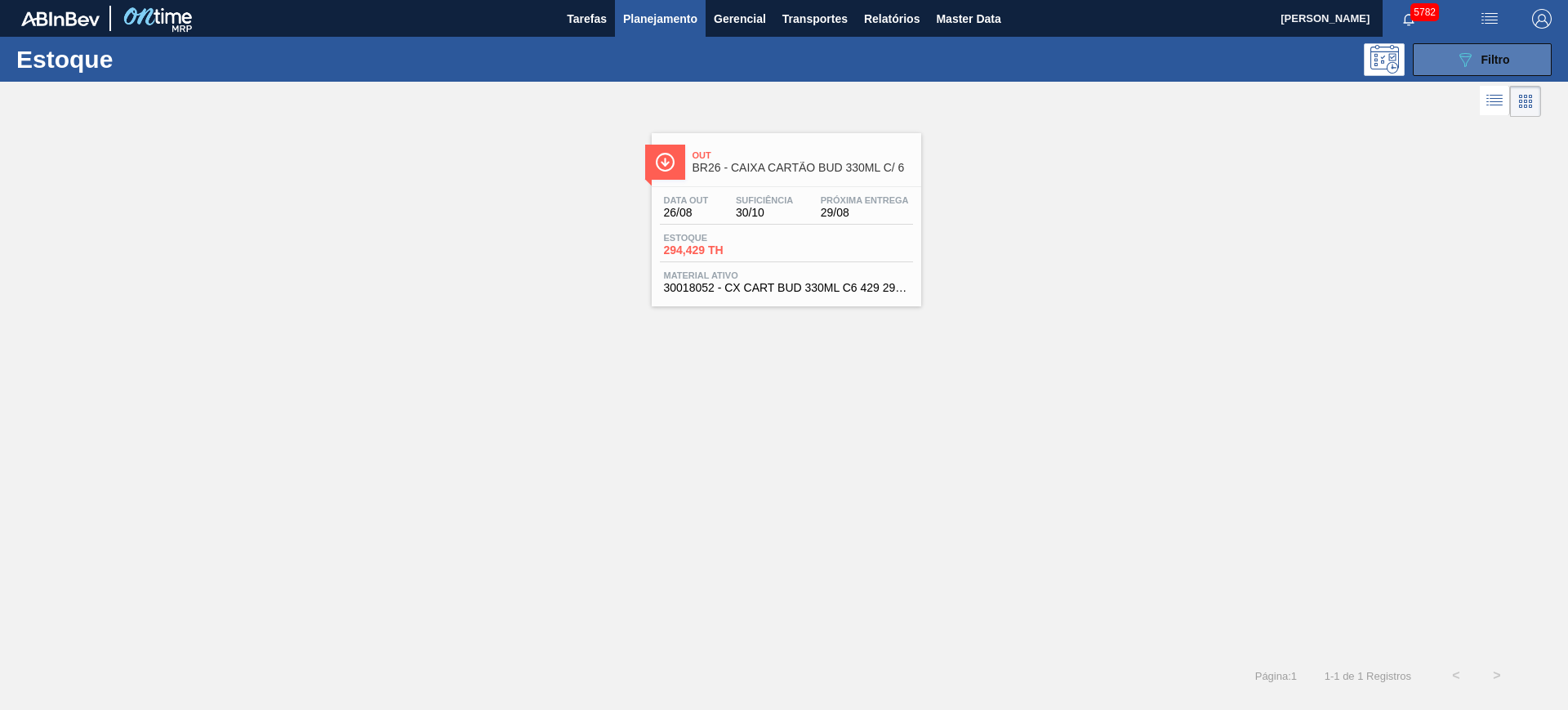
click at [1461, 56] on icon "089F7B8B-B2A5-4AFE-B5C0-19BA573D28AC" at bounding box center [1465, 60] width 20 height 20
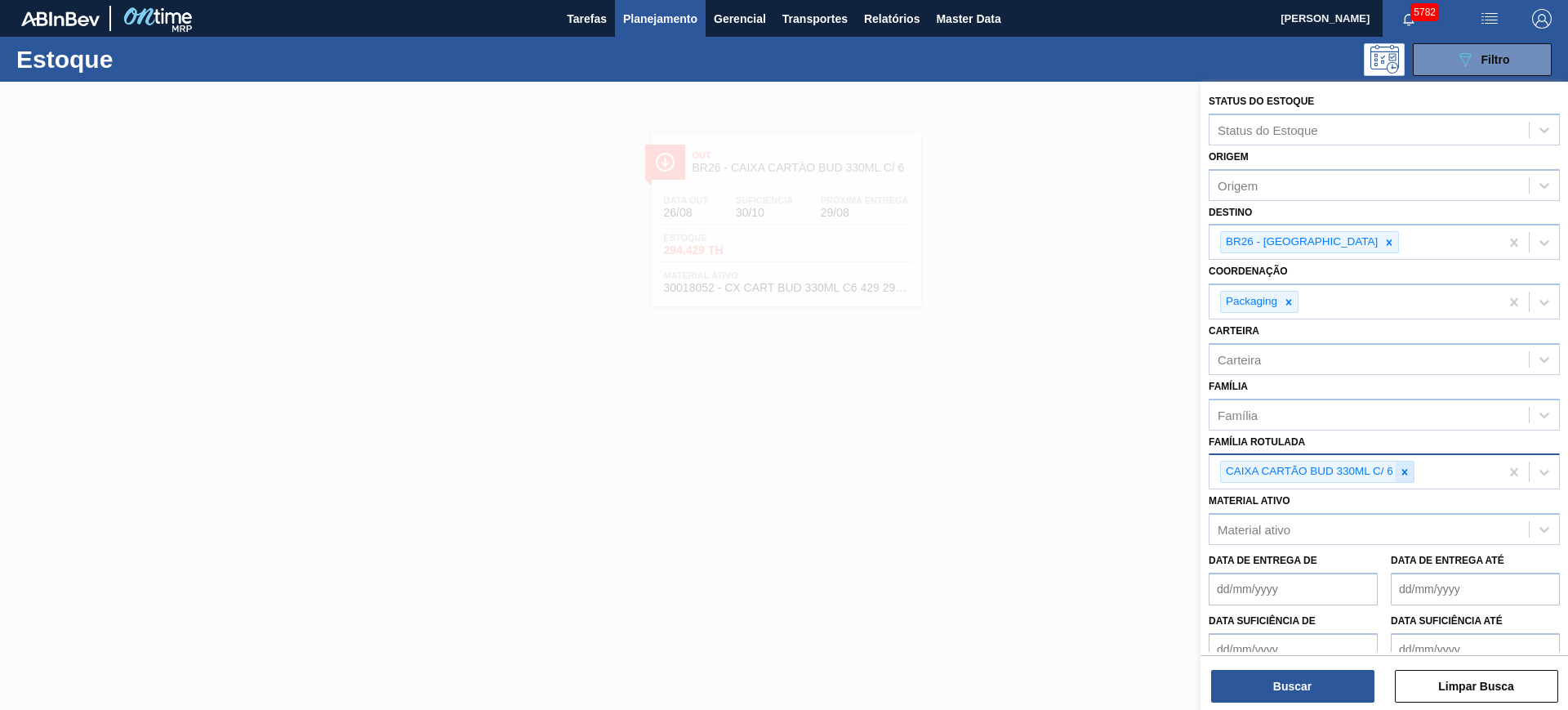
click at [1411, 477] on div at bounding box center [1405, 472] width 18 height 21
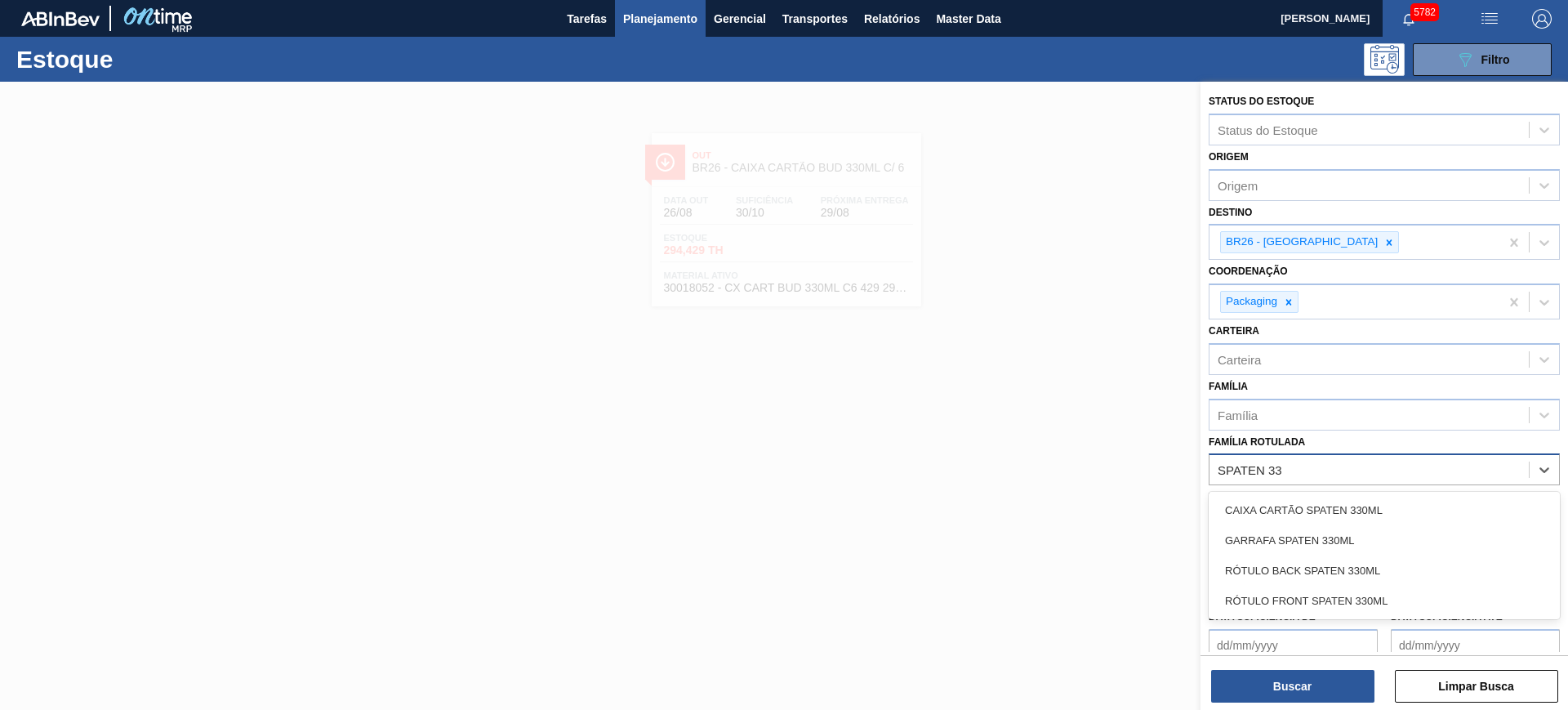
type Rotulada "SPATEN 330"
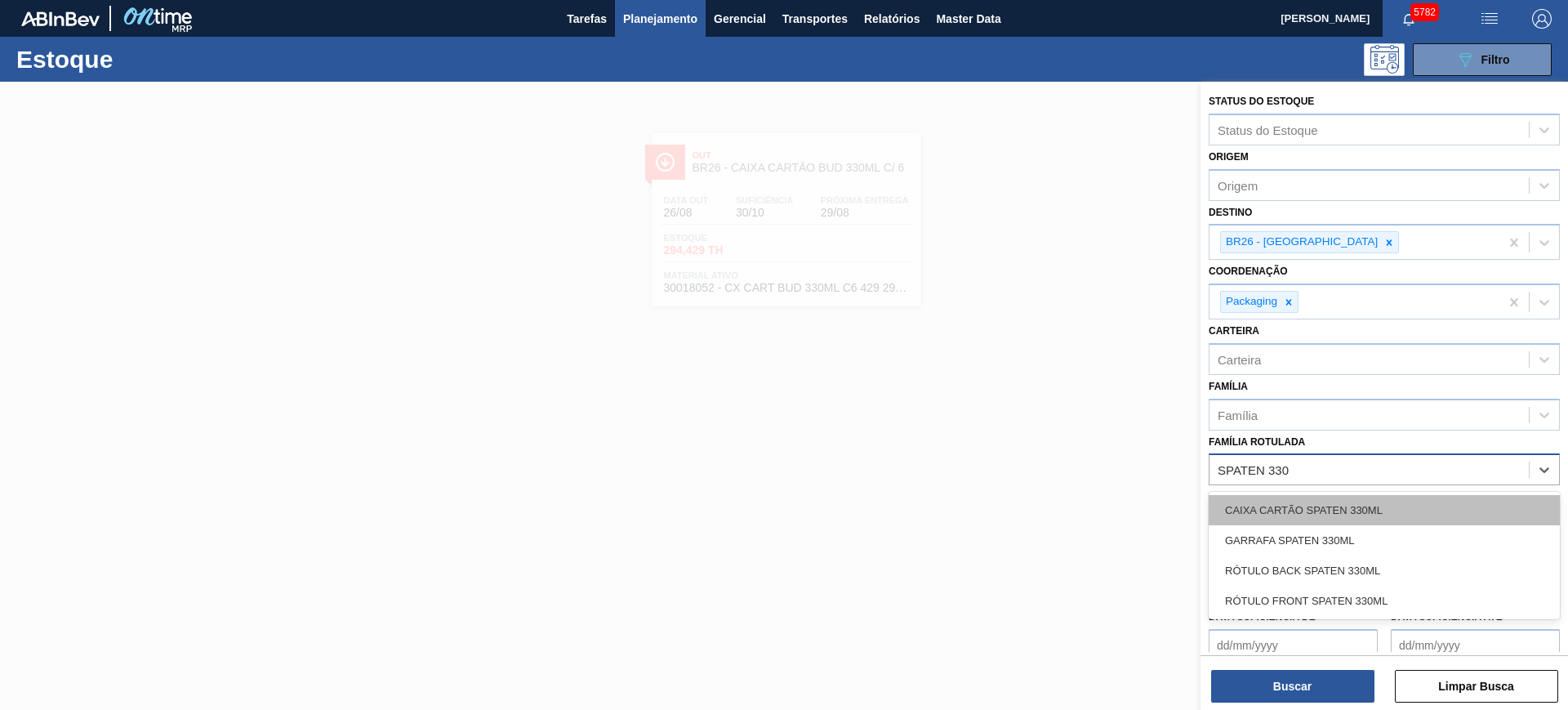
click at [1406, 500] on div "CAIXA CARTÃO SPATEN 330ML" at bounding box center [1384, 509] width 351 height 30
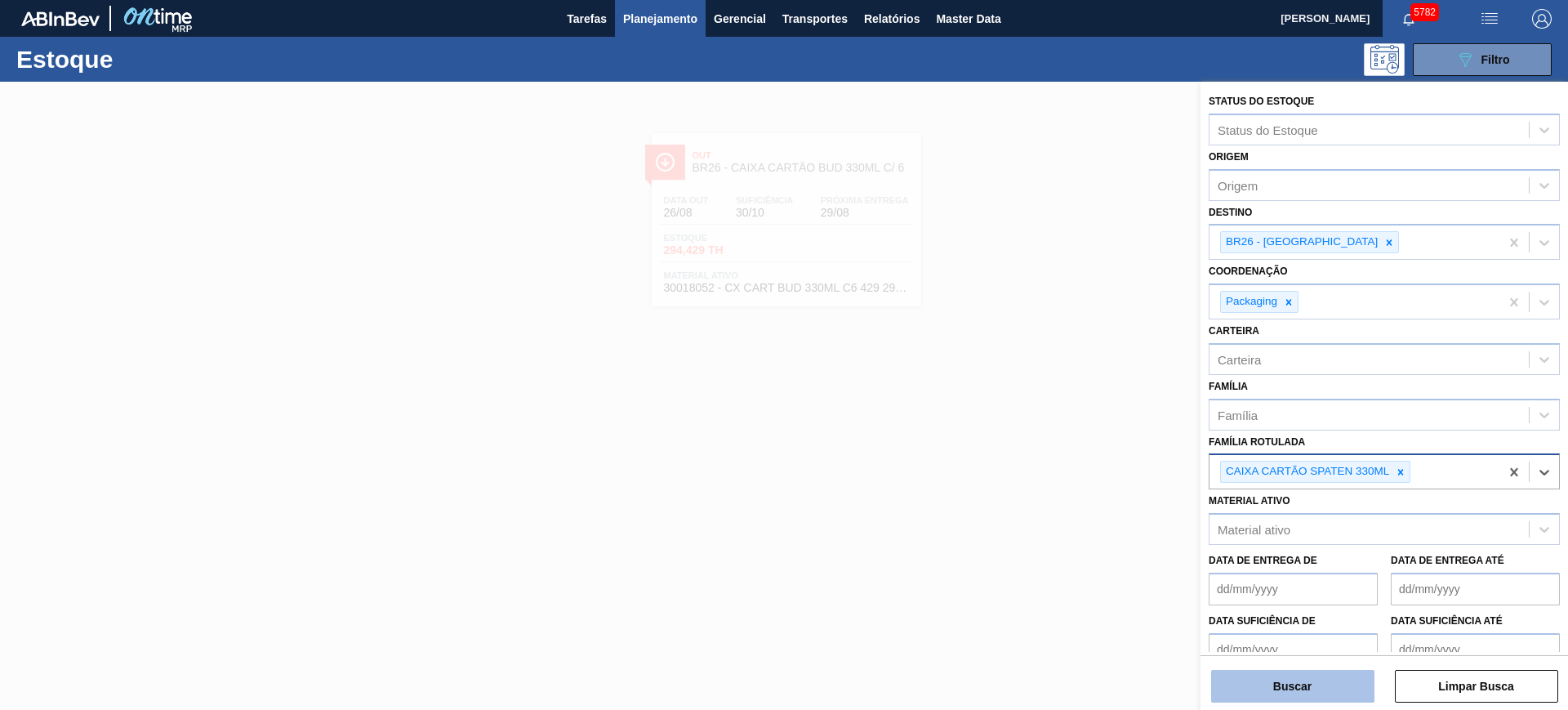
click at [1330, 691] on button "Buscar" at bounding box center [1293, 687] width 163 height 33
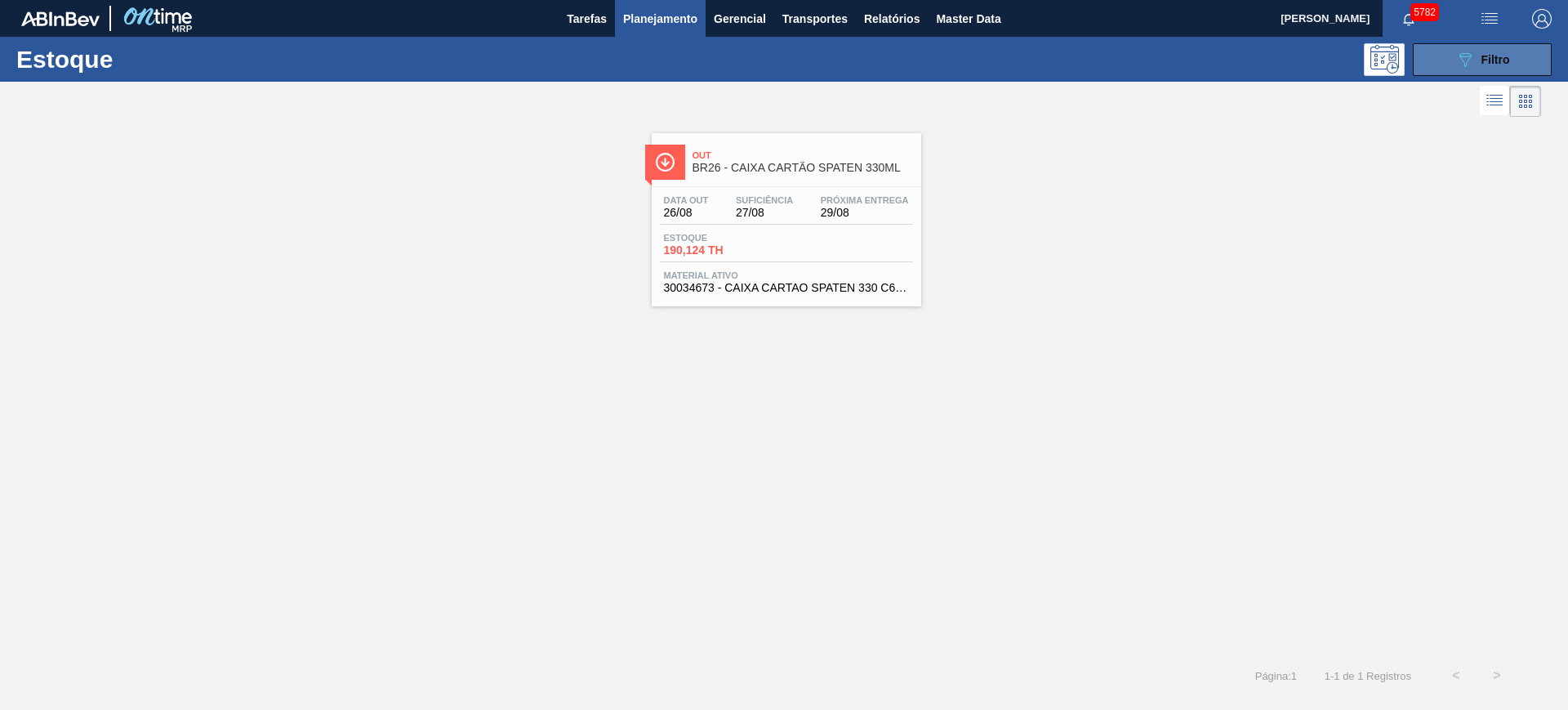
click at [1469, 55] on icon "089F7B8B-B2A5-4AFE-B5C0-19BA573D28AC" at bounding box center [1465, 60] width 20 height 20
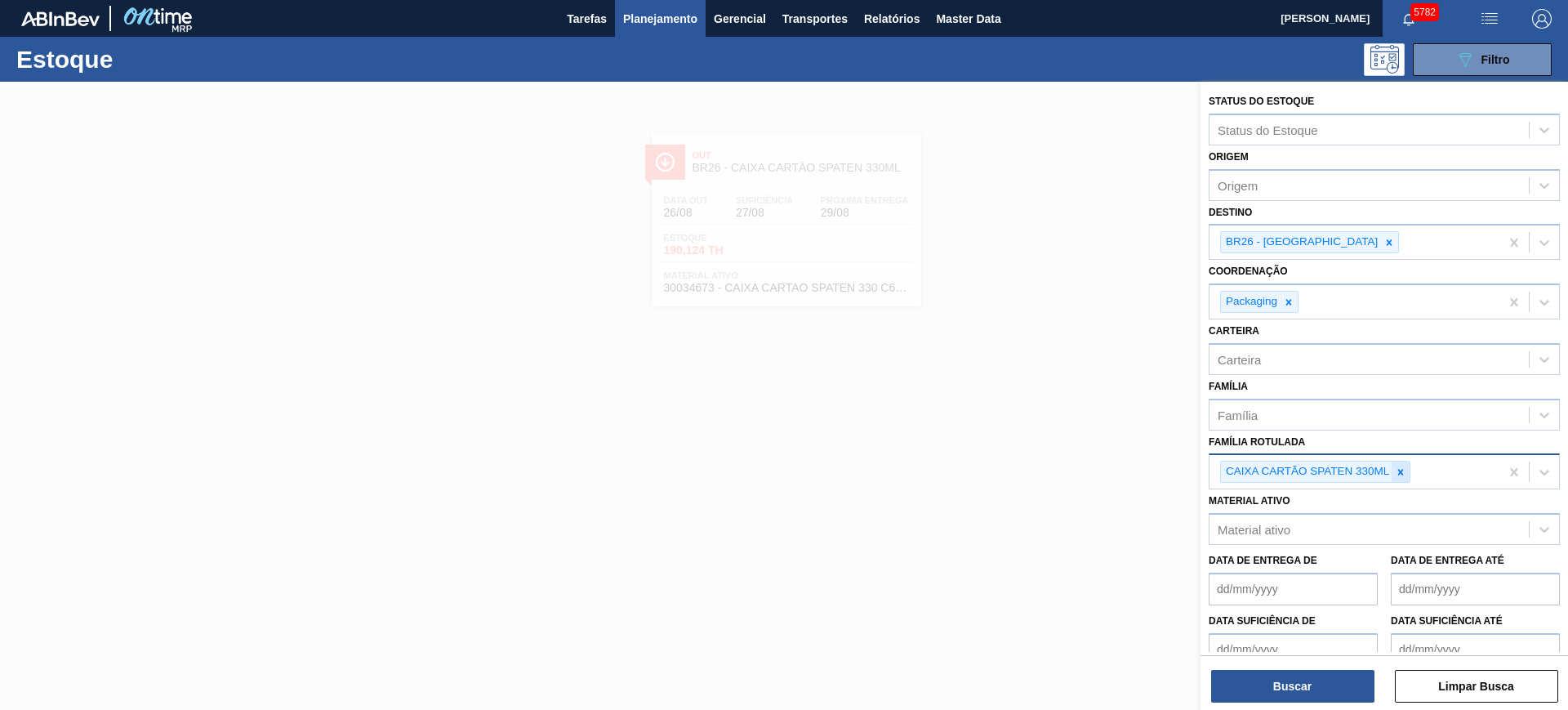
click at [1408, 471] on div at bounding box center [1401, 472] width 18 height 21
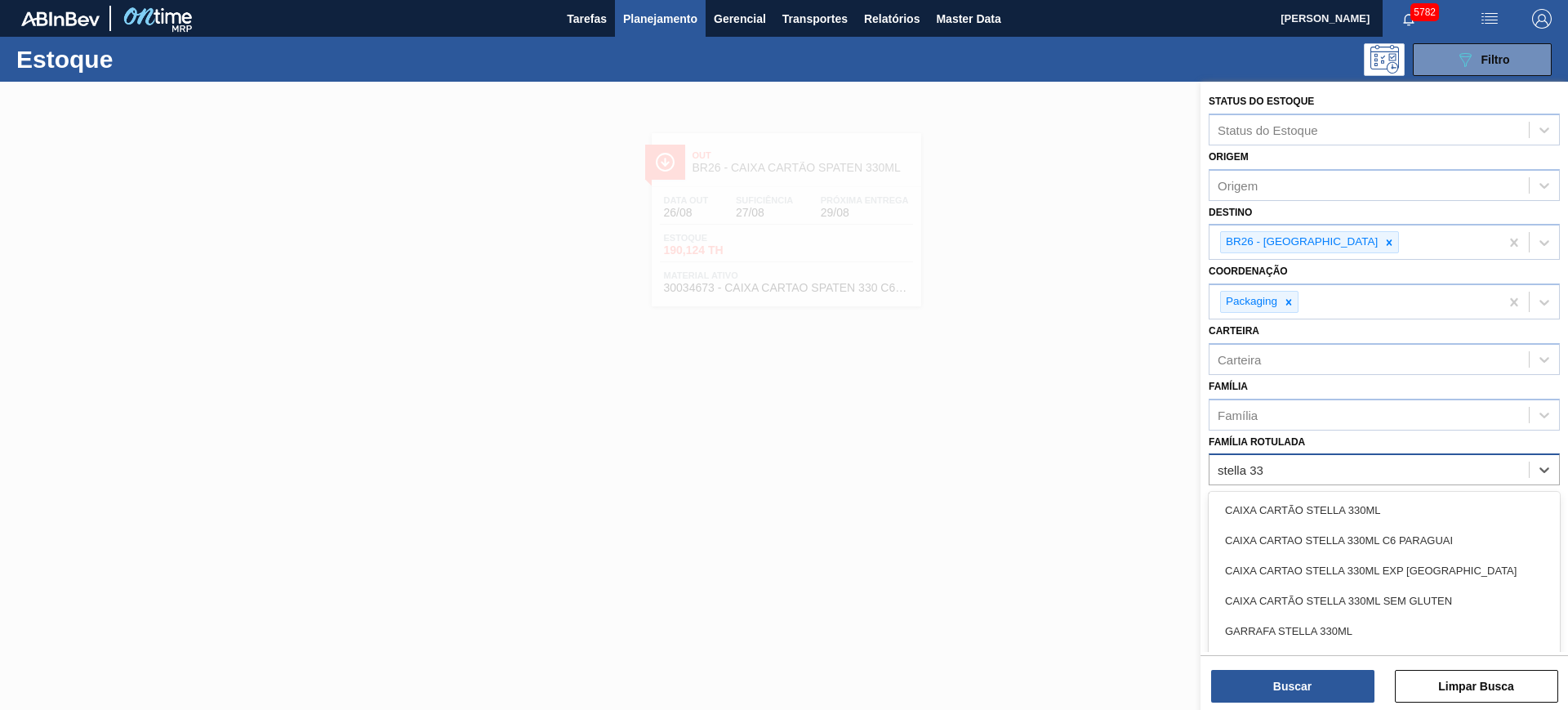
type Rotulada "stella 330"
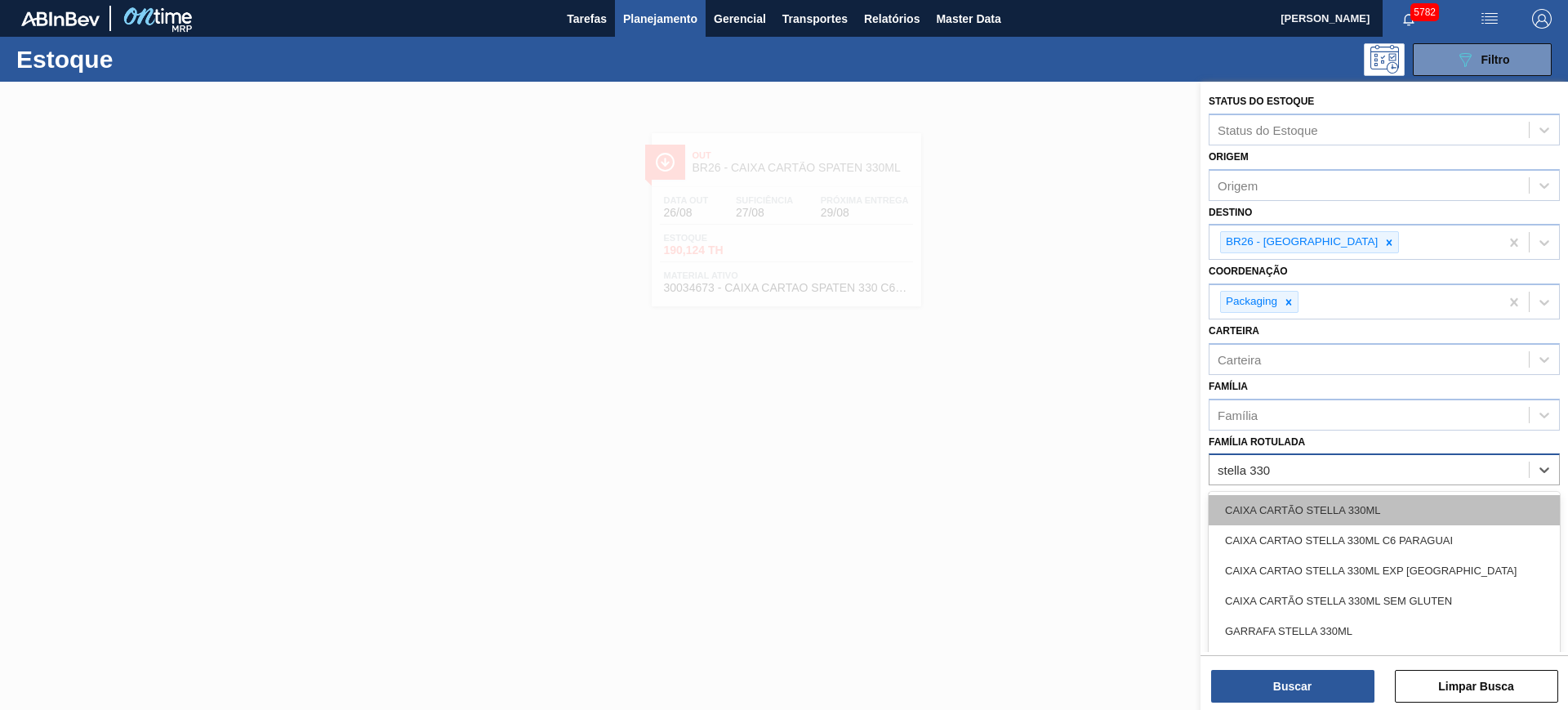
click at [1389, 512] on div "CAIXA CARTÃO STELLA 330ML" at bounding box center [1384, 509] width 351 height 30
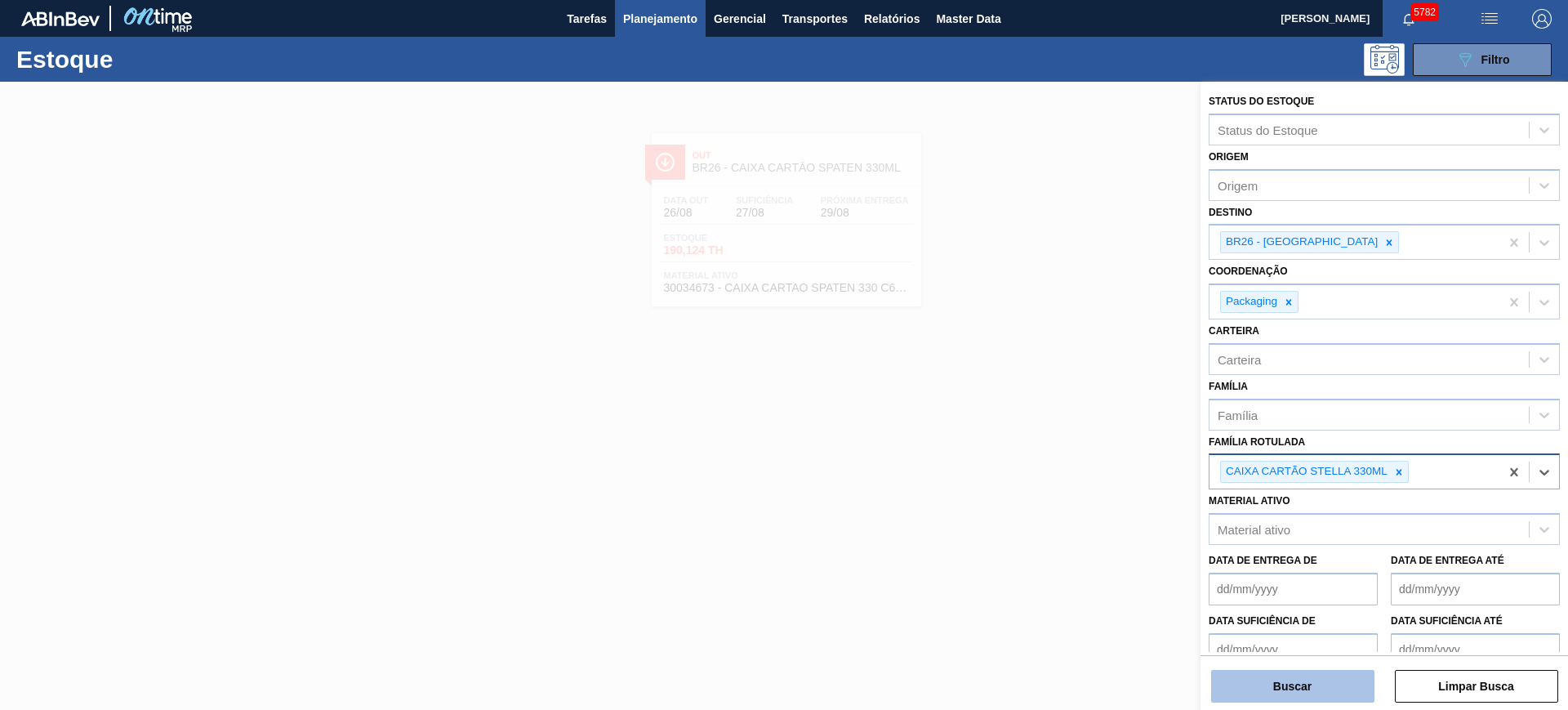
click at [1336, 685] on button "Buscar" at bounding box center [1293, 687] width 163 height 33
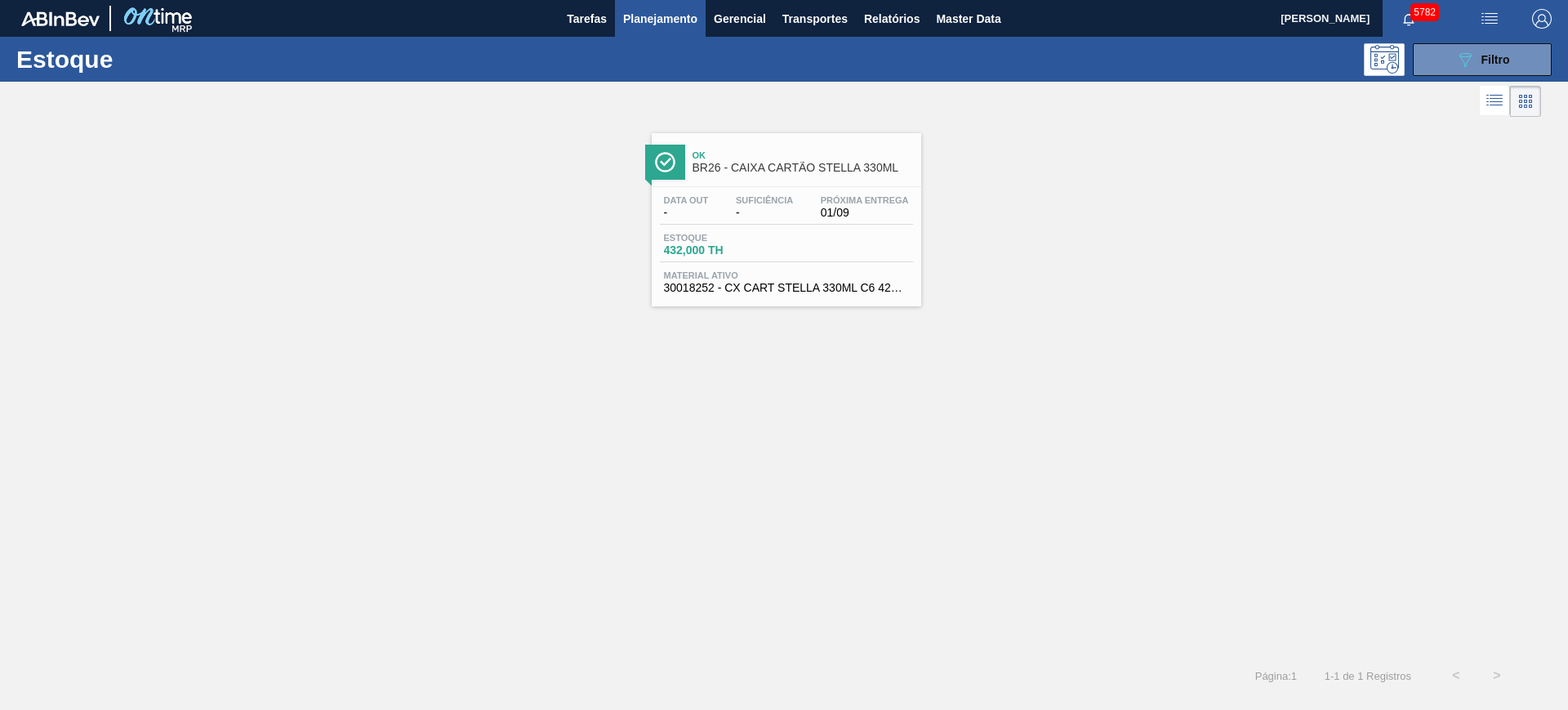
click at [1456, 76] on div "Estoque 089F7B8B-B2A5-4AFE-B5C0-19BA573D28AC Filtro" at bounding box center [784, 60] width 1568 height 45
click at [1470, 67] on icon "089F7B8B-B2A5-4AFE-B5C0-19BA573D28AC" at bounding box center [1465, 60] width 20 height 20
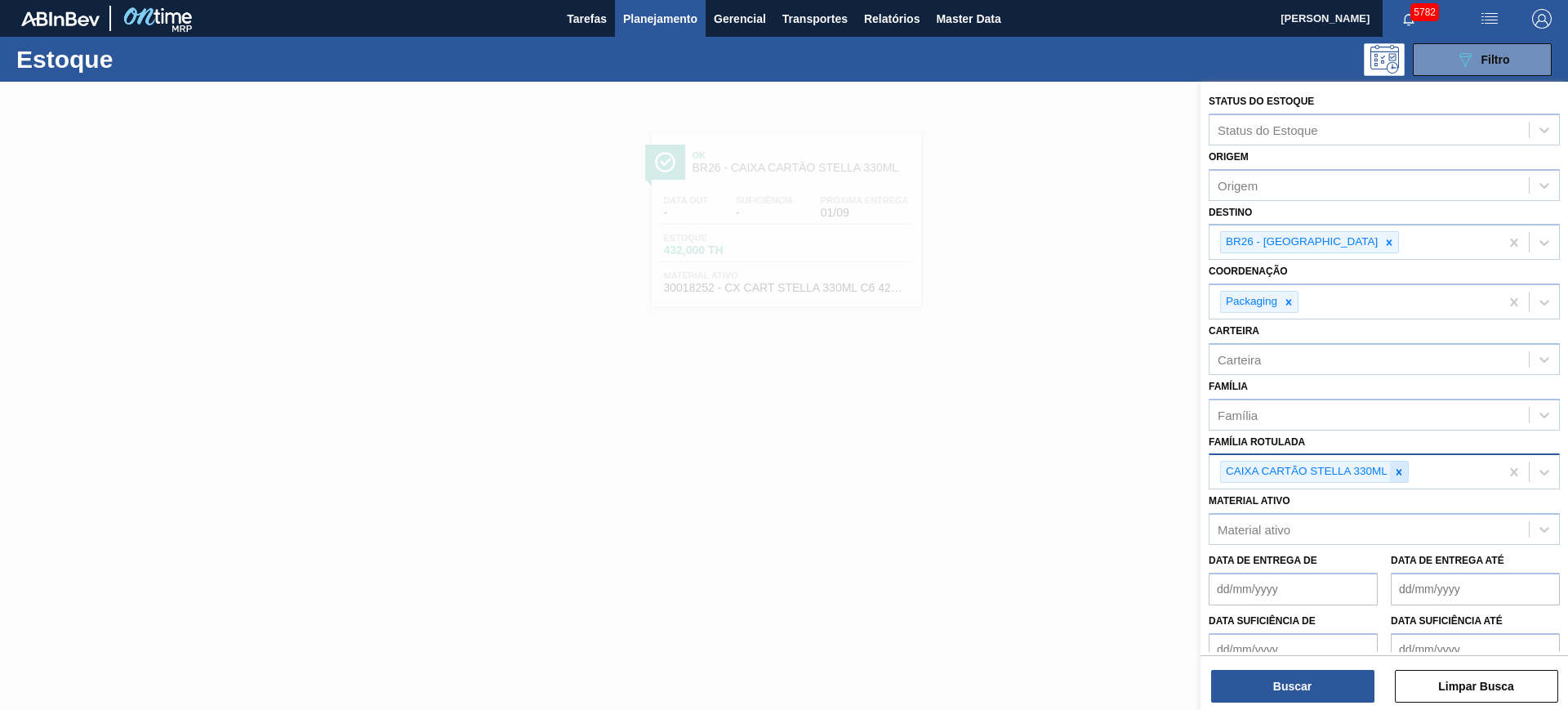
click at [1405, 465] on div at bounding box center [1399, 472] width 18 height 21
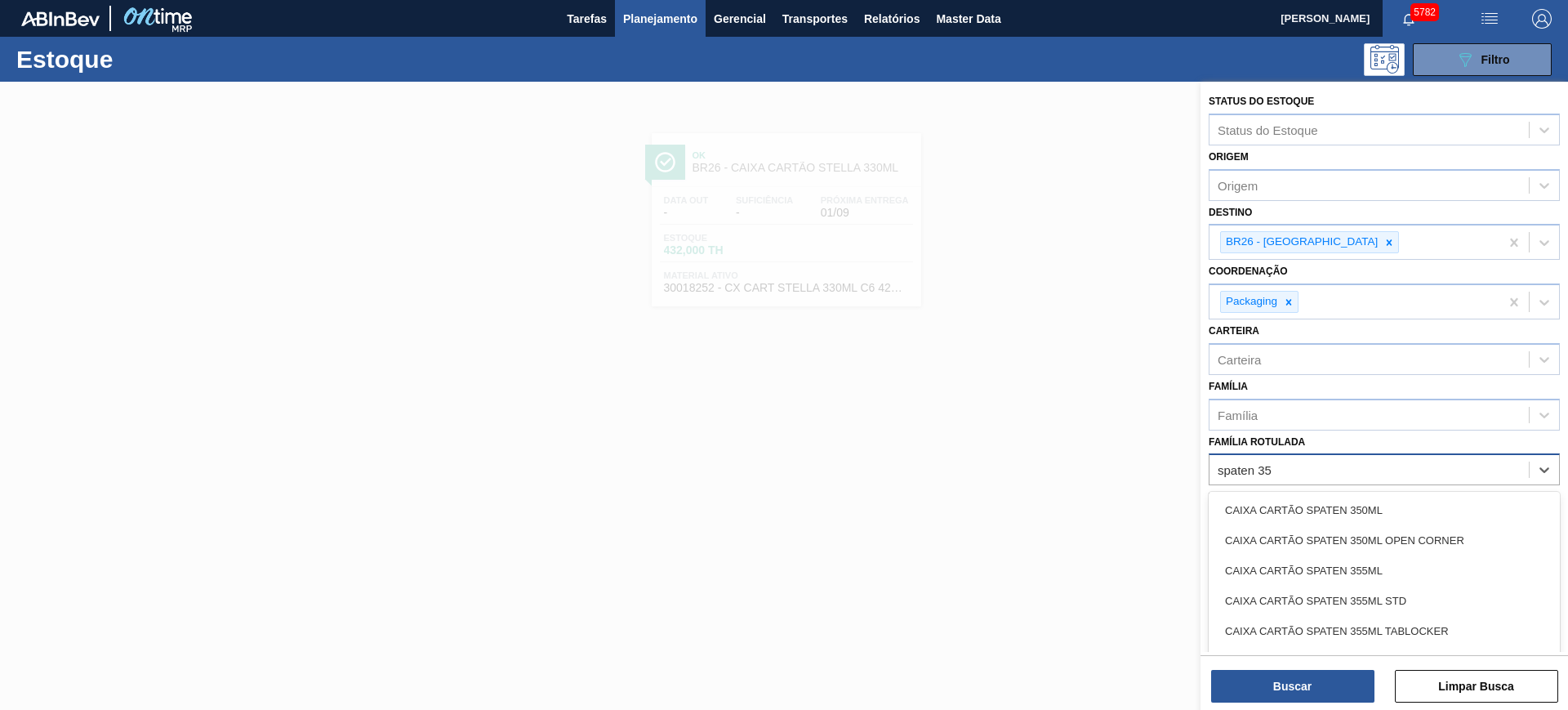
type Rotulada "spaten 350"
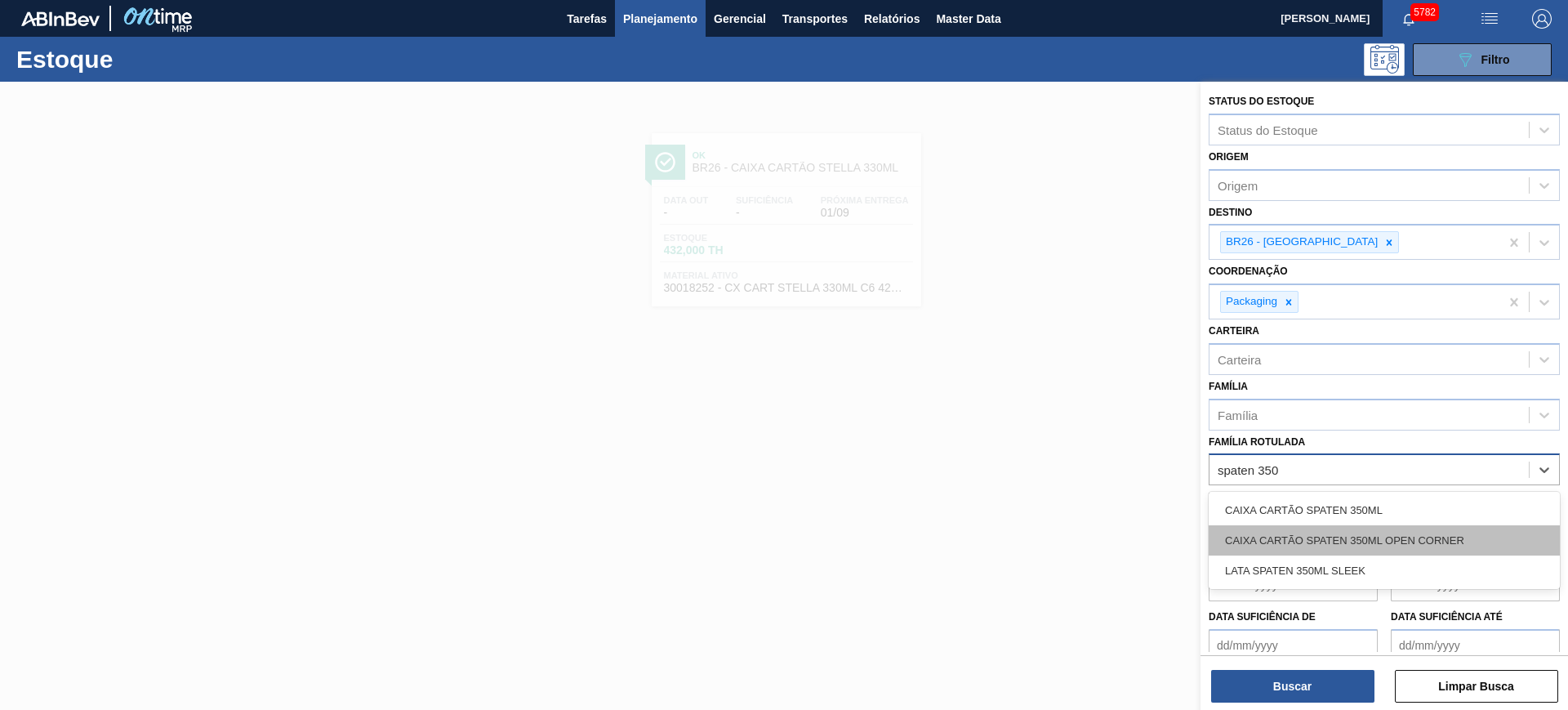
click at [1452, 537] on div "CAIXA CARTÃO SPATEN 350ML OPEN CORNER" at bounding box center [1384, 539] width 351 height 30
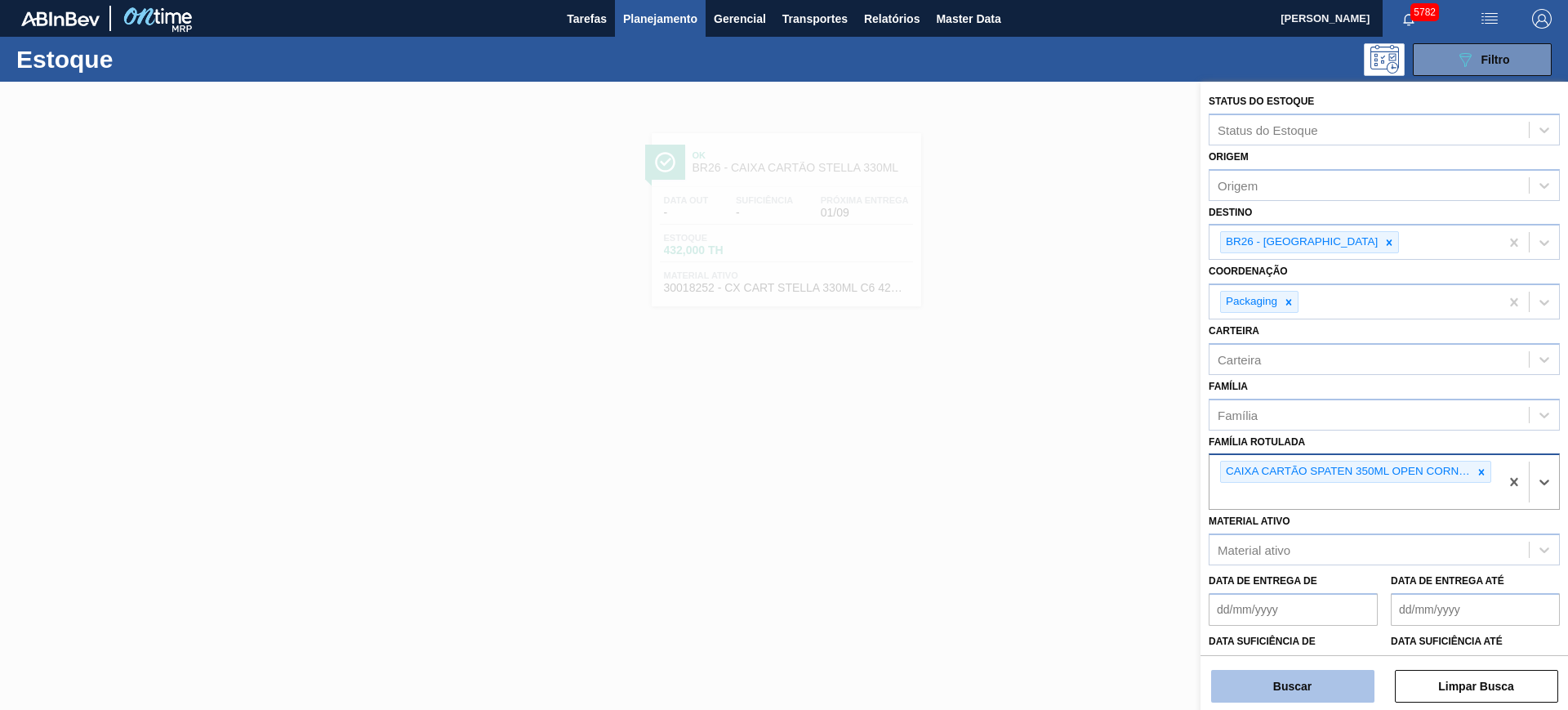
click at [1314, 685] on button "Buscar" at bounding box center [1293, 687] width 163 height 33
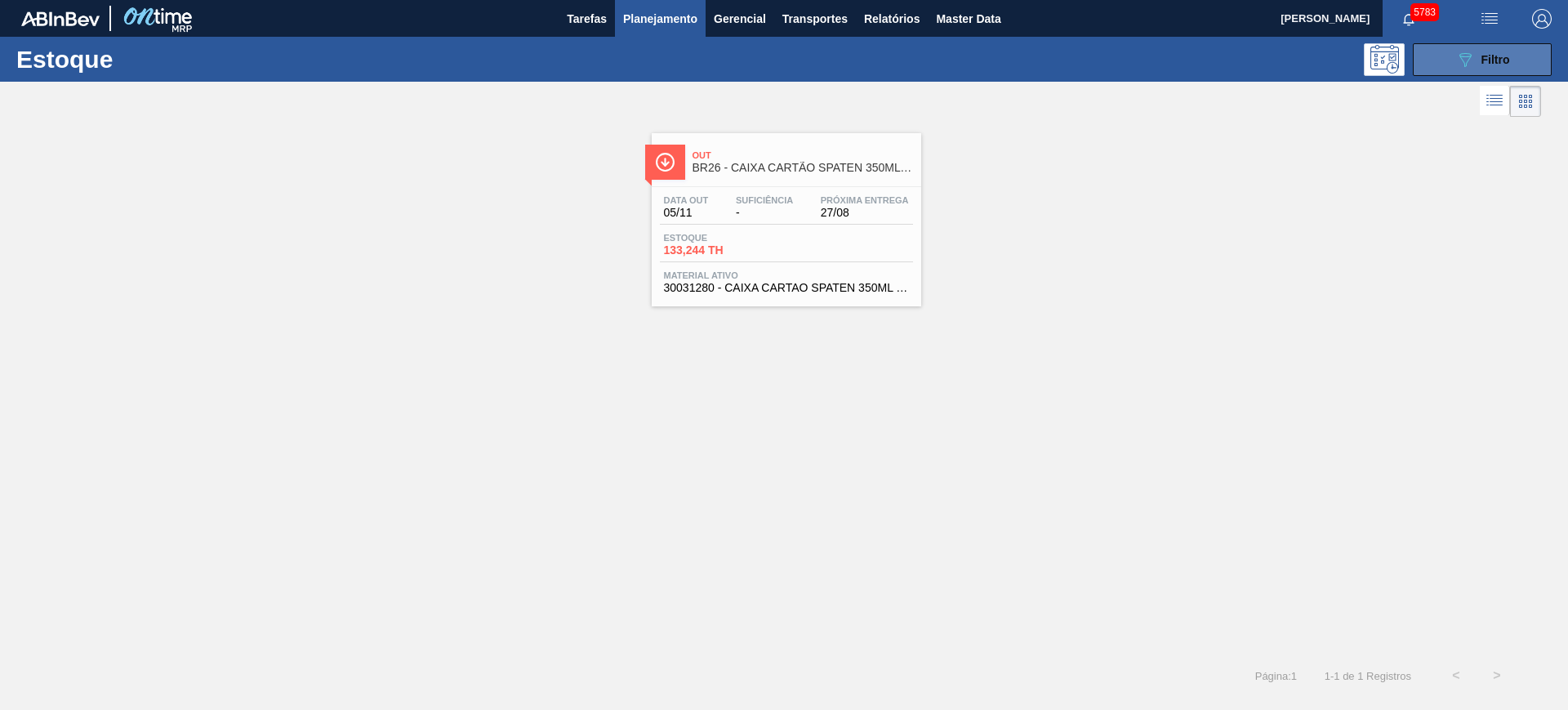
click at [1507, 53] on span "Filtro" at bounding box center [1496, 60] width 29 height 13
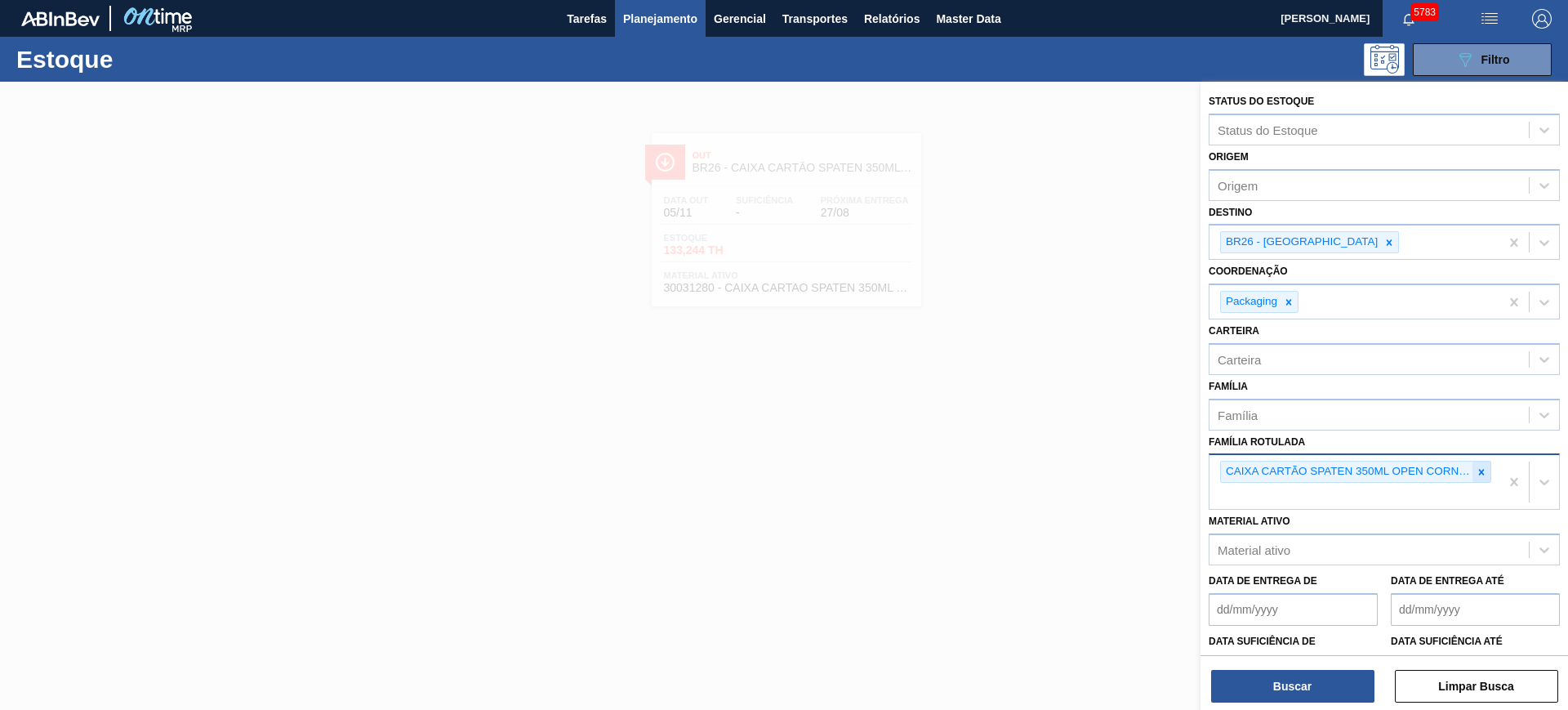
click at [1480, 468] on icon at bounding box center [1481, 472] width 12 height 12
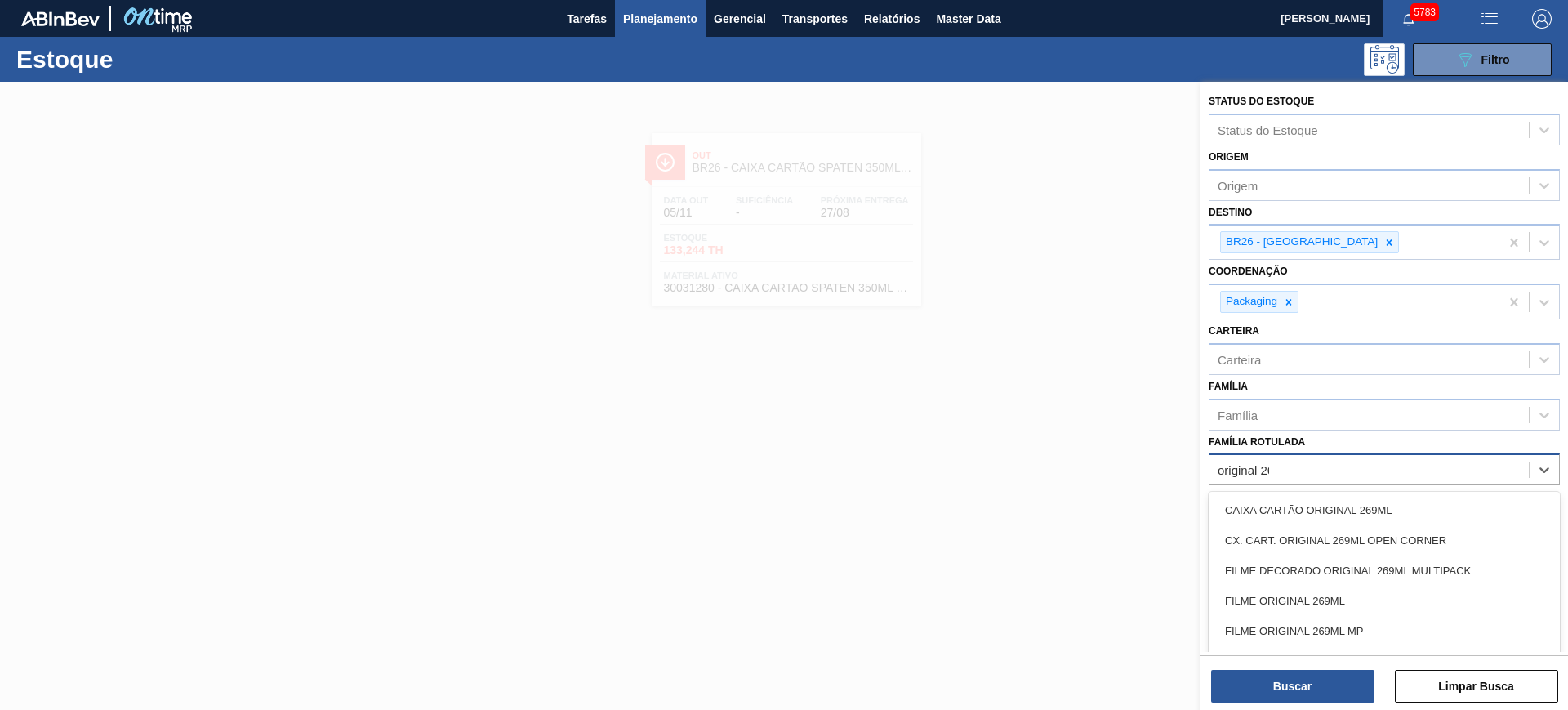
type Rotulada "original 269"
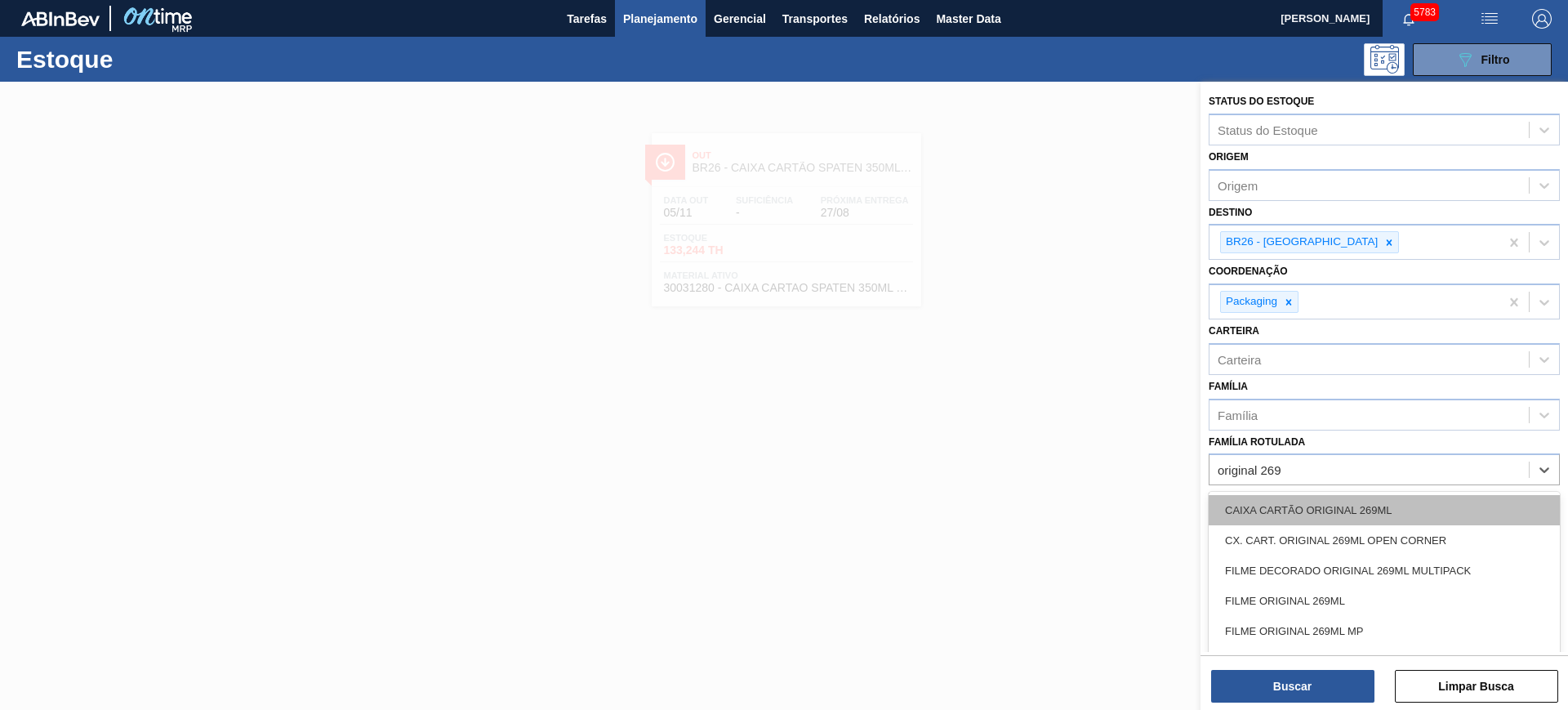
click at [1460, 506] on div "CAIXA CARTÃO ORIGINAL 269ML" at bounding box center [1384, 509] width 351 height 30
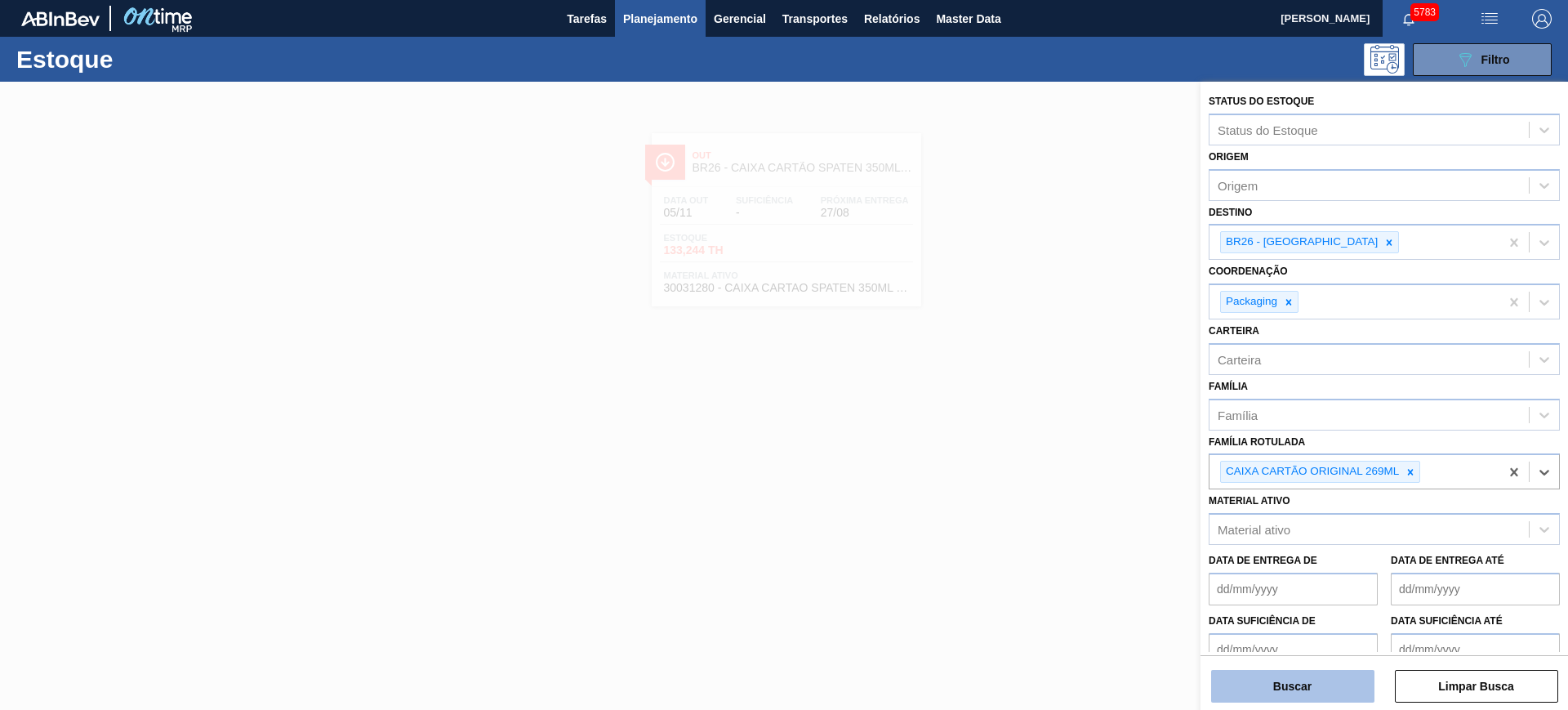
click at [1321, 685] on button "Buscar" at bounding box center [1293, 687] width 163 height 33
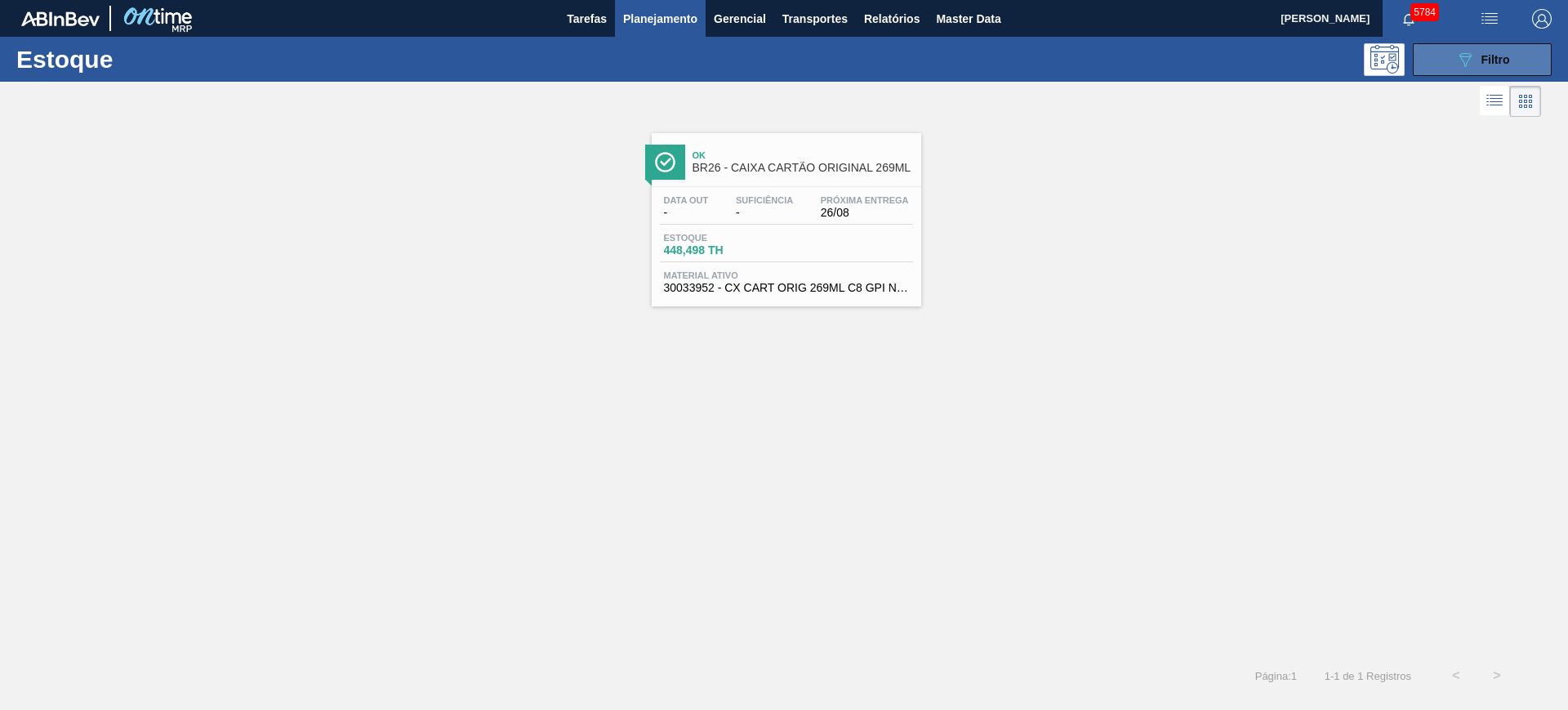
click at [1475, 57] on div "089F7B8B-B2A5-4AFE-B5C0-19BA573D28AC Filtro" at bounding box center [1482, 60] width 55 height 20
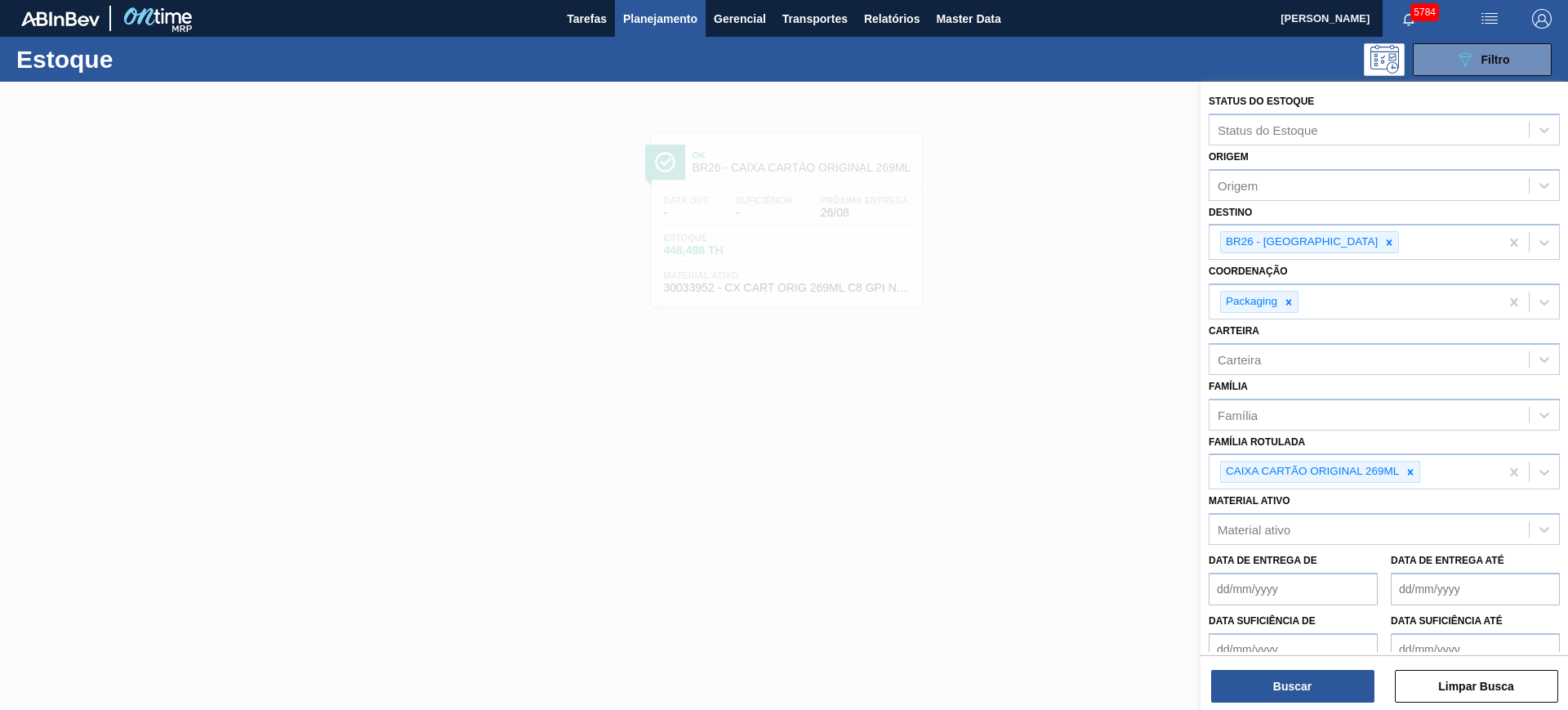
click at [1115, 254] on div at bounding box center [784, 436] width 1568 height 710
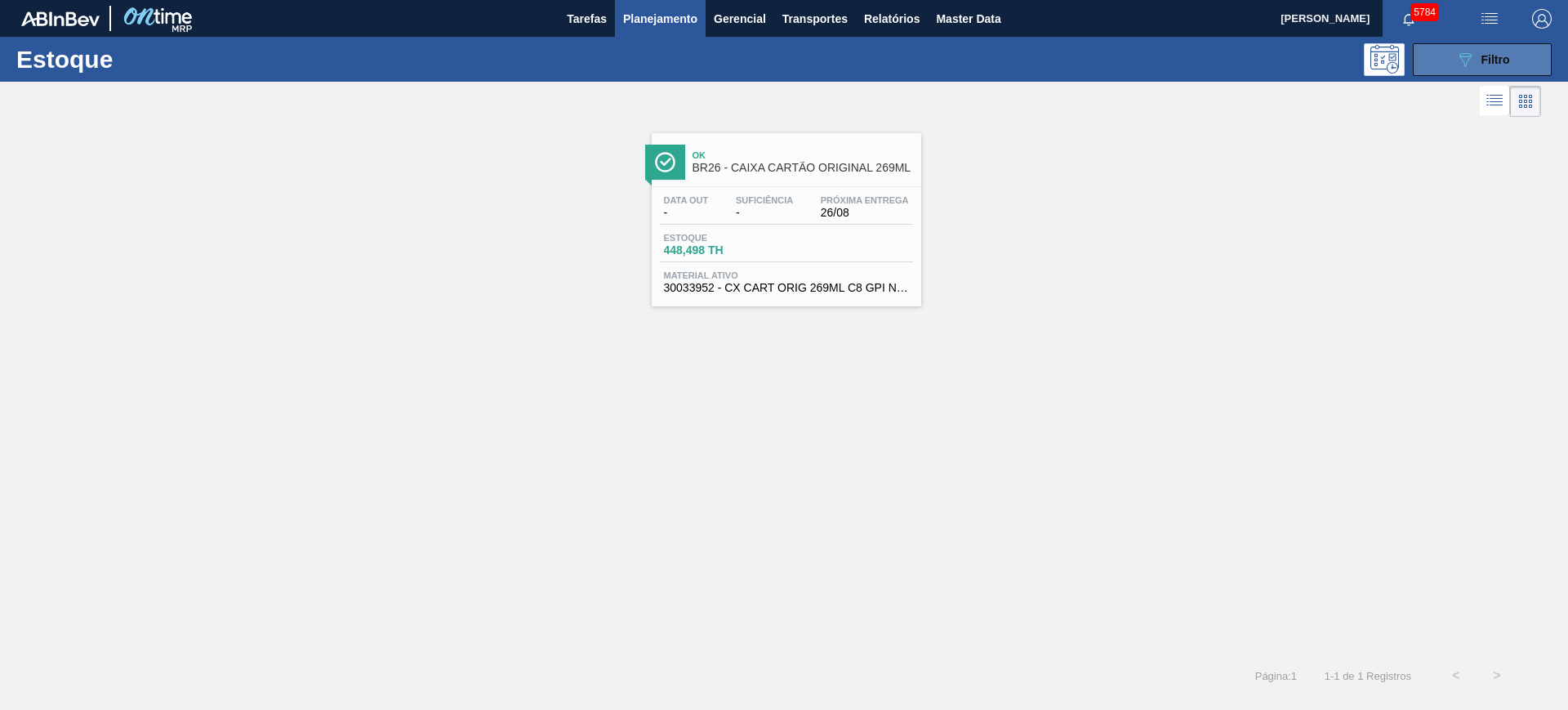
click at [1497, 64] on span "Filtro" at bounding box center [1496, 60] width 29 height 13
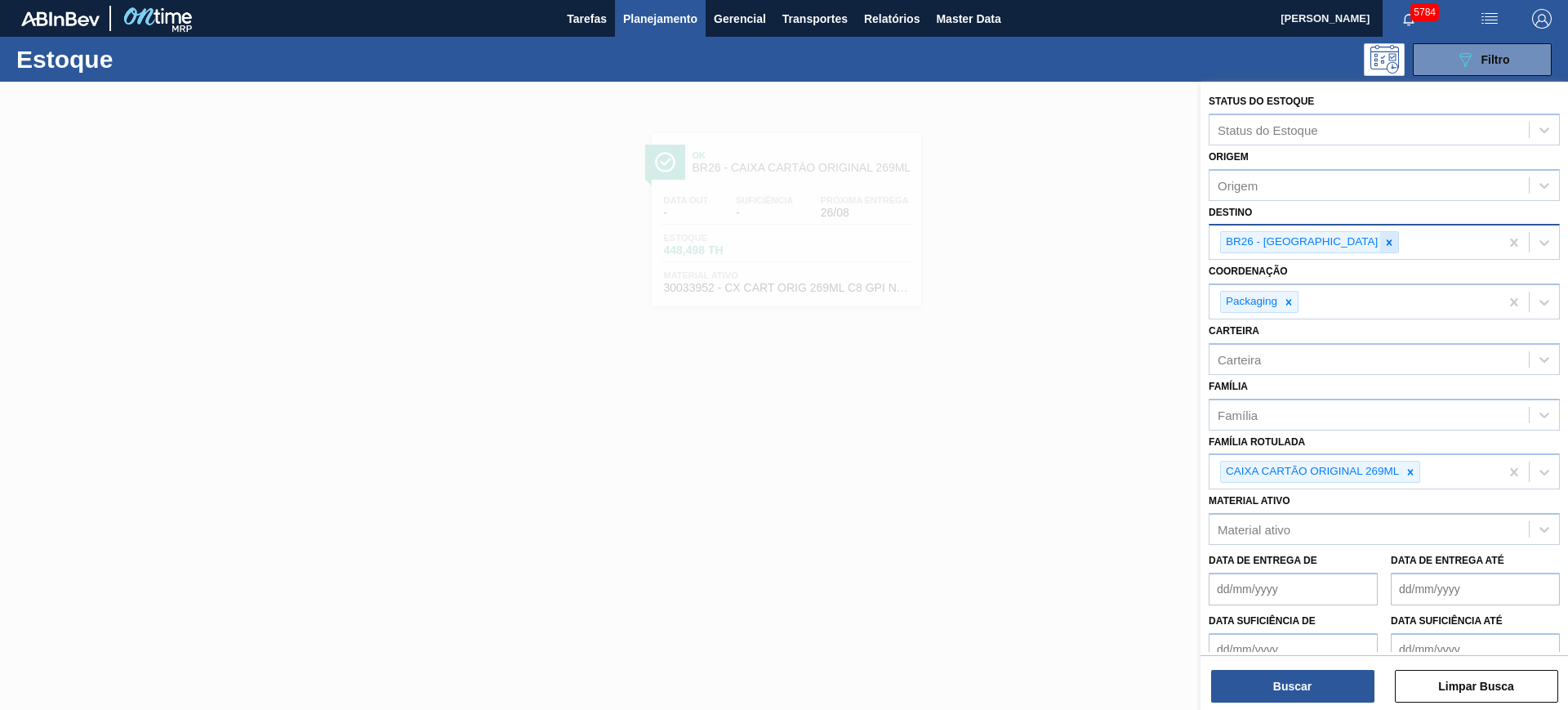
click at [1384, 238] on icon at bounding box center [1389, 242] width 12 height 12
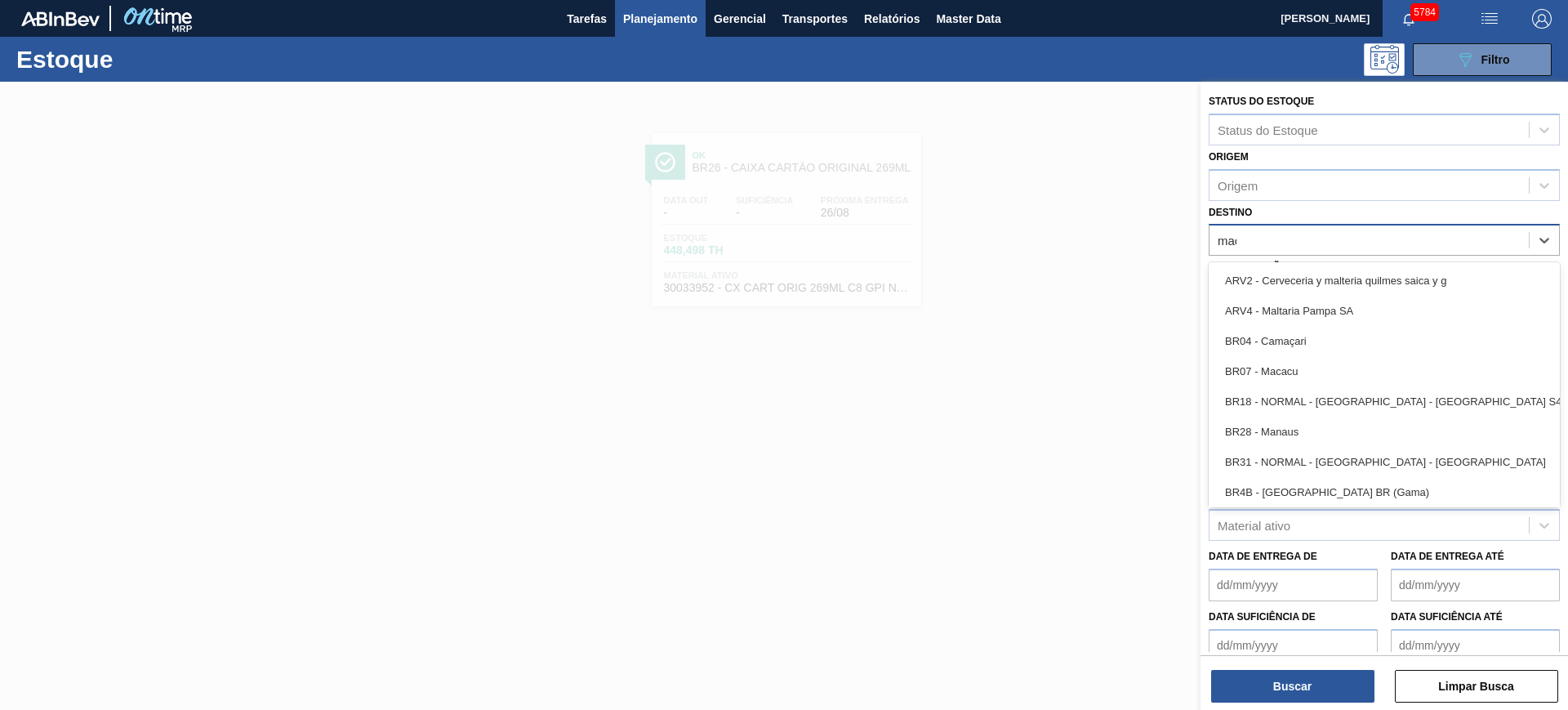
type input "macac"
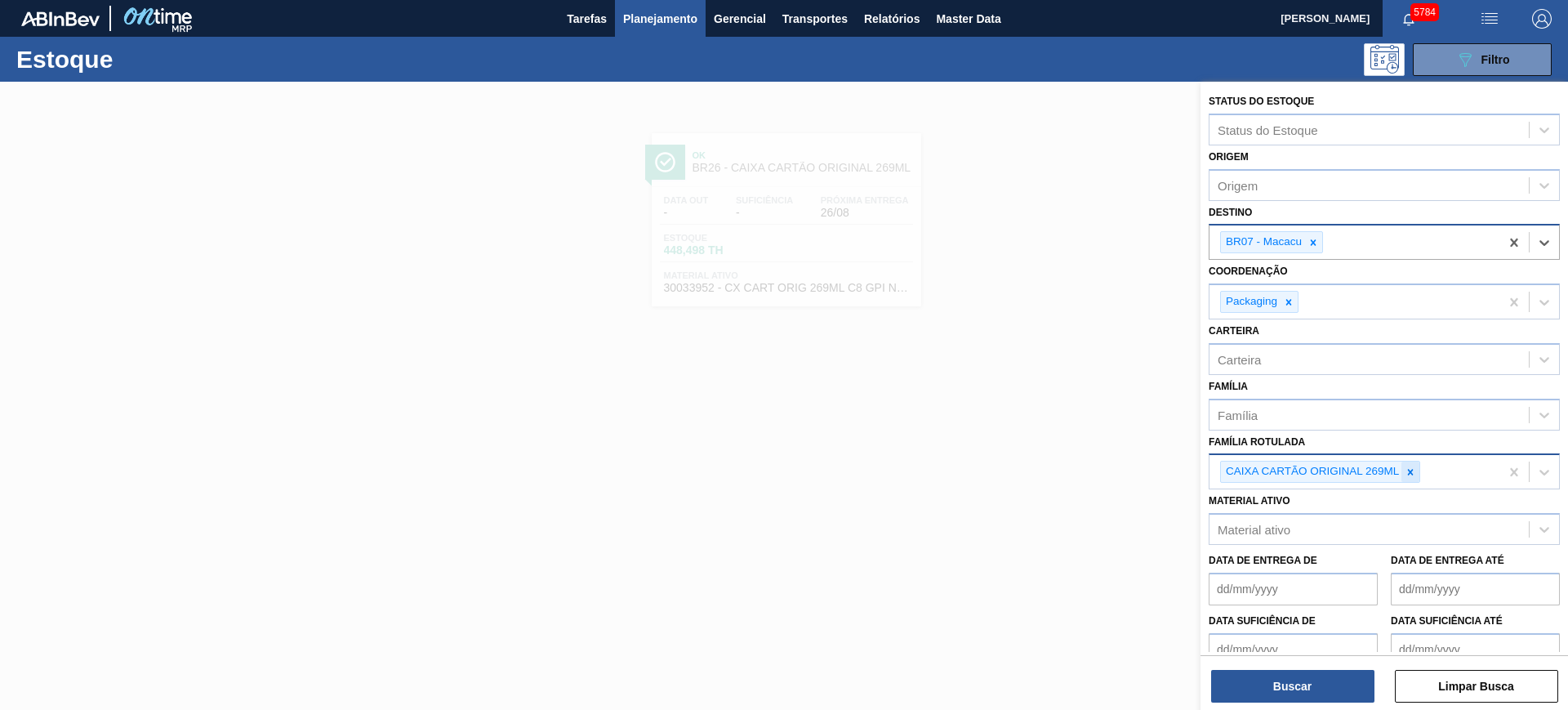
click at [1416, 470] on icon at bounding box center [1410, 472] width 12 height 12
click at [1321, 345] on div "Carteira" at bounding box center [1384, 359] width 351 height 32
type input "folha se"
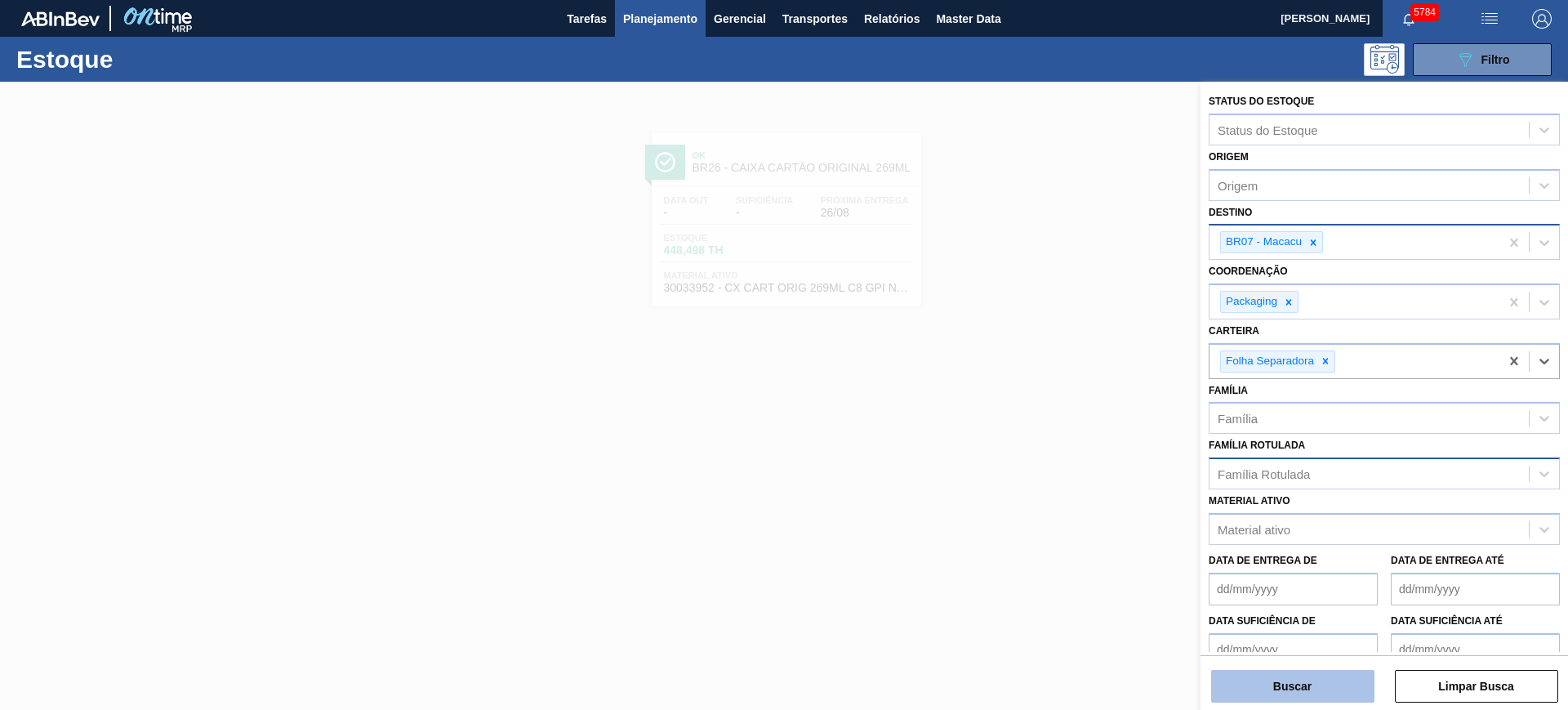
click at [1331, 692] on button "Buscar" at bounding box center [1293, 687] width 163 height 33
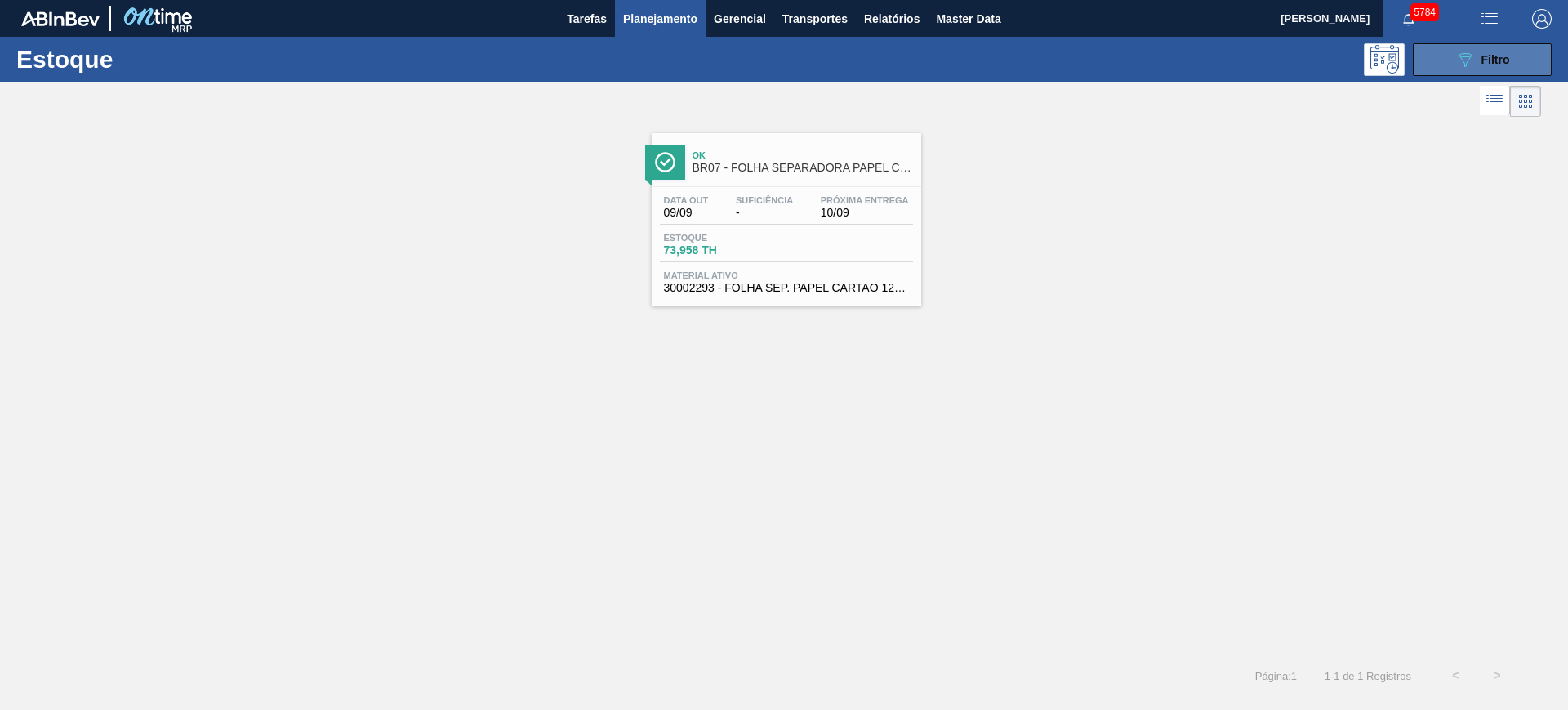
click at [1470, 68] on icon "089F7B8B-B2A5-4AFE-B5C0-19BA573D28AC" at bounding box center [1465, 60] width 20 height 20
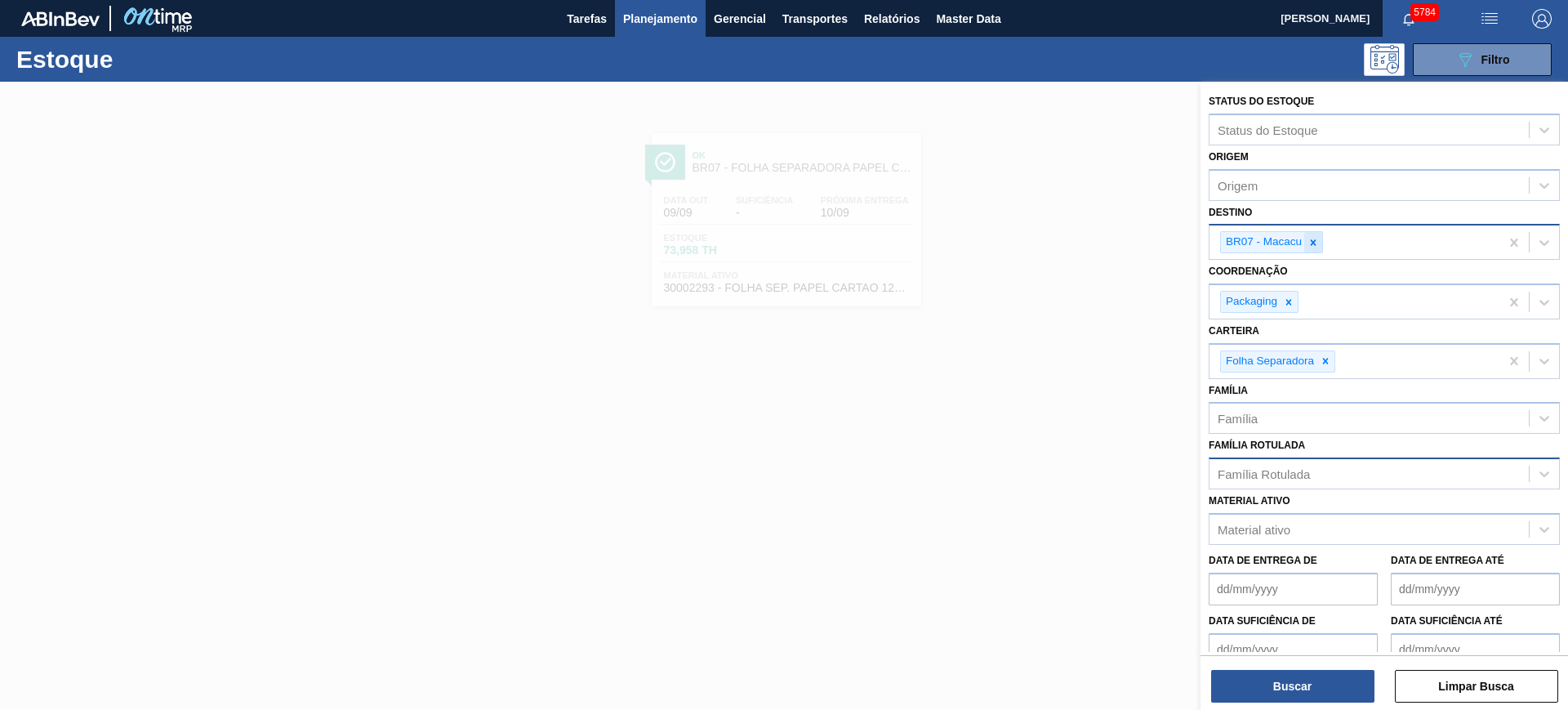
click at [1309, 239] on icon at bounding box center [1313, 242] width 12 height 12
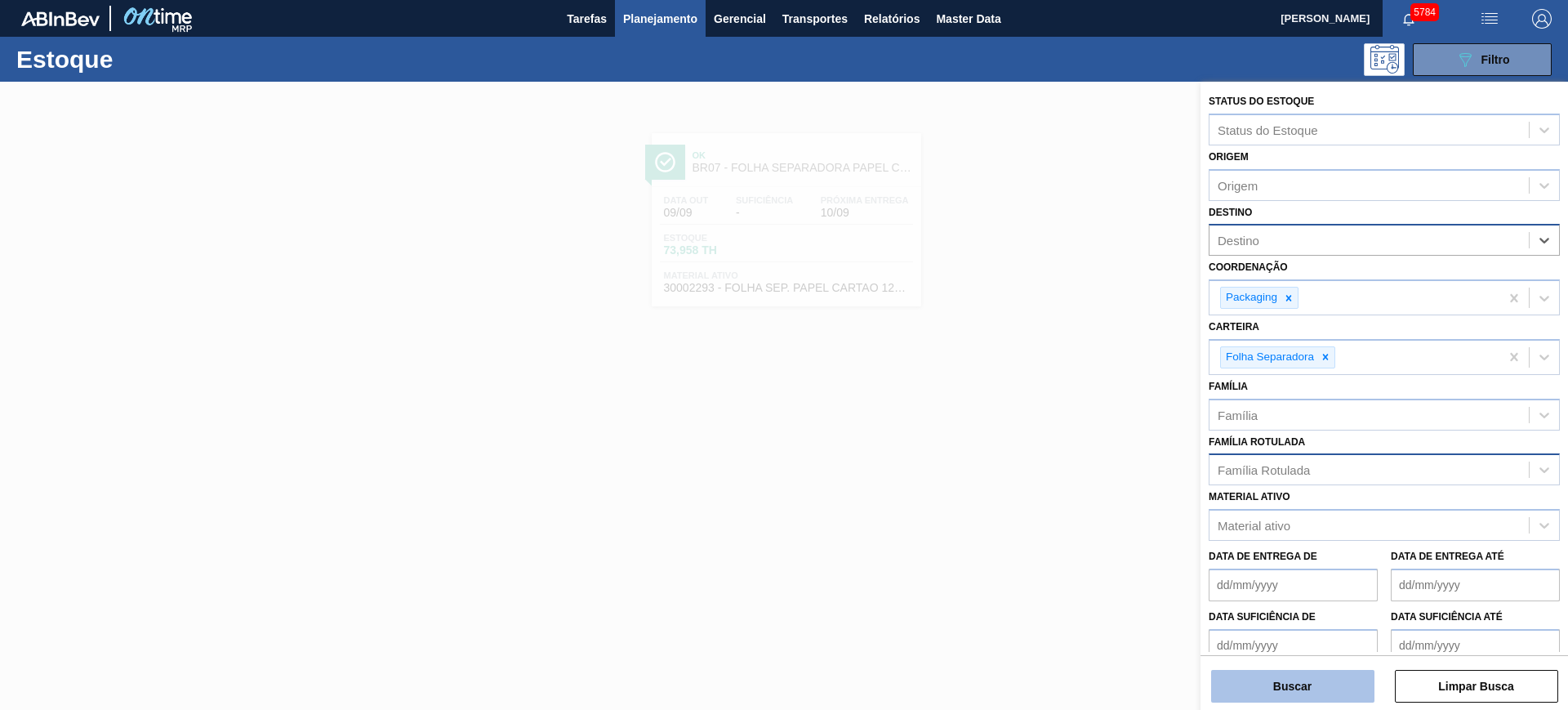
click at [1319, 682] on button "Buscar" at bounding box center [1293, 687] width 163 height 33
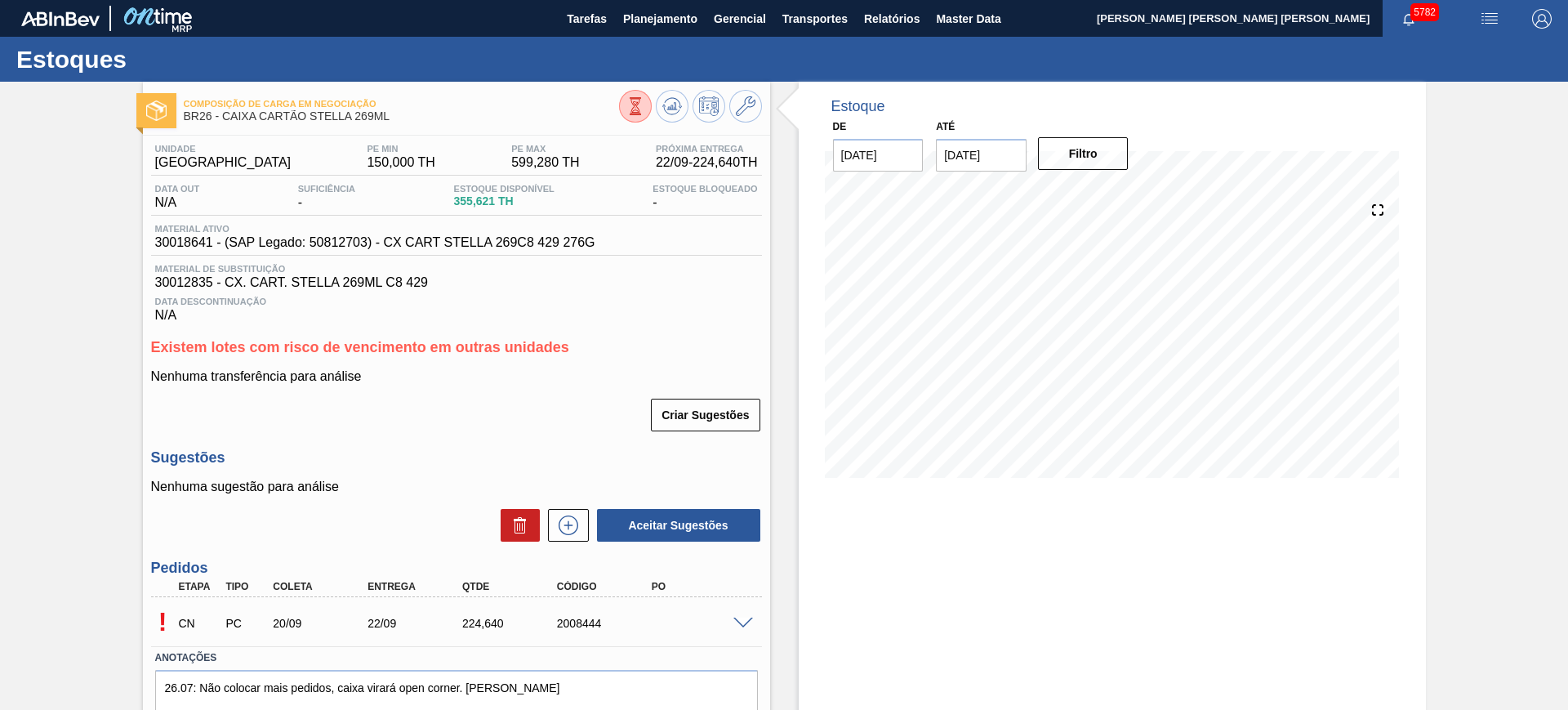
click at [737, 616] on div at bounding box center [746, 622] width 33 height 13
click at [740, 619] on span at bounding box center [743, 624] width 20 height 13
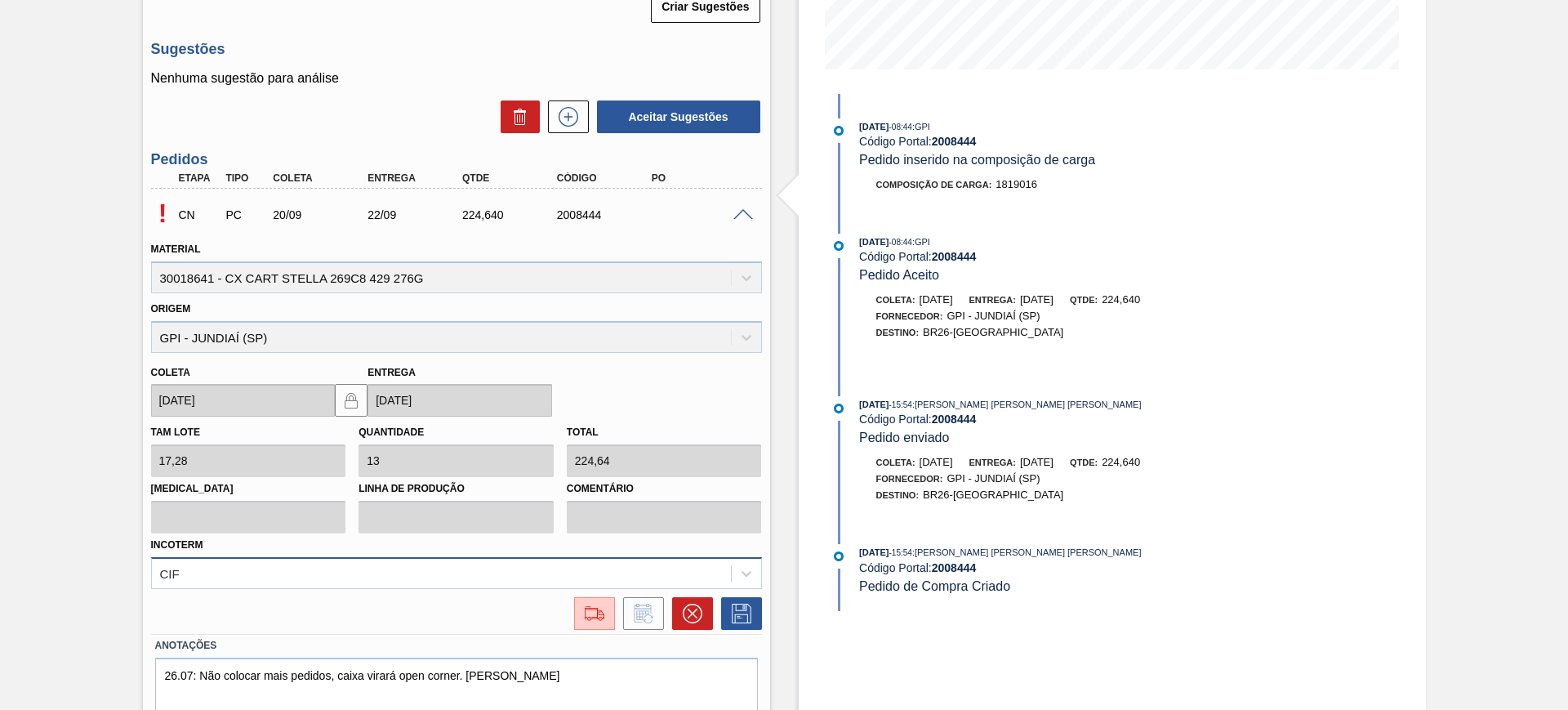
click at [542, 574] on div "CIF" at bounding box center [456, 573] width 611 height 32
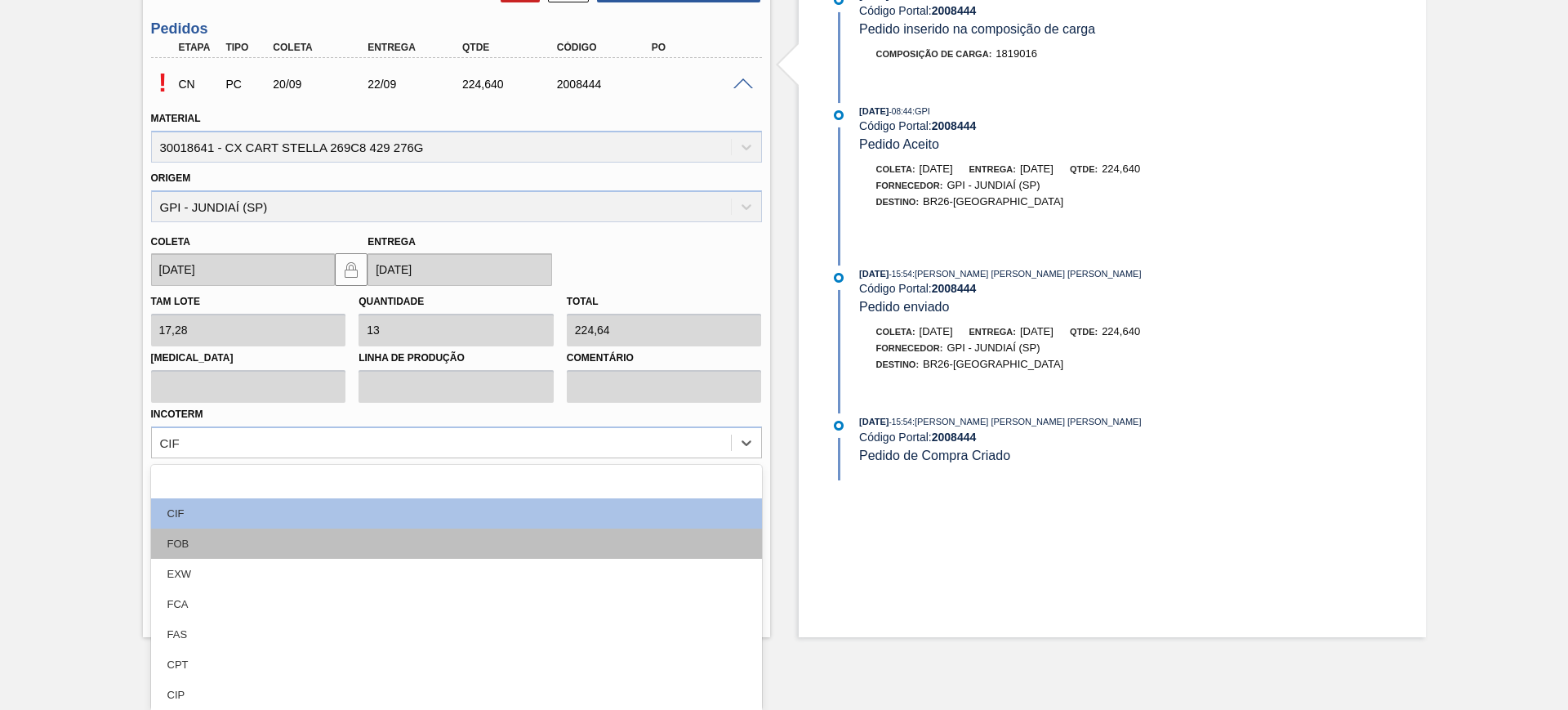
click at [341, 550] on div "FOB" at bounding box center [456, 543] width 611 height 30
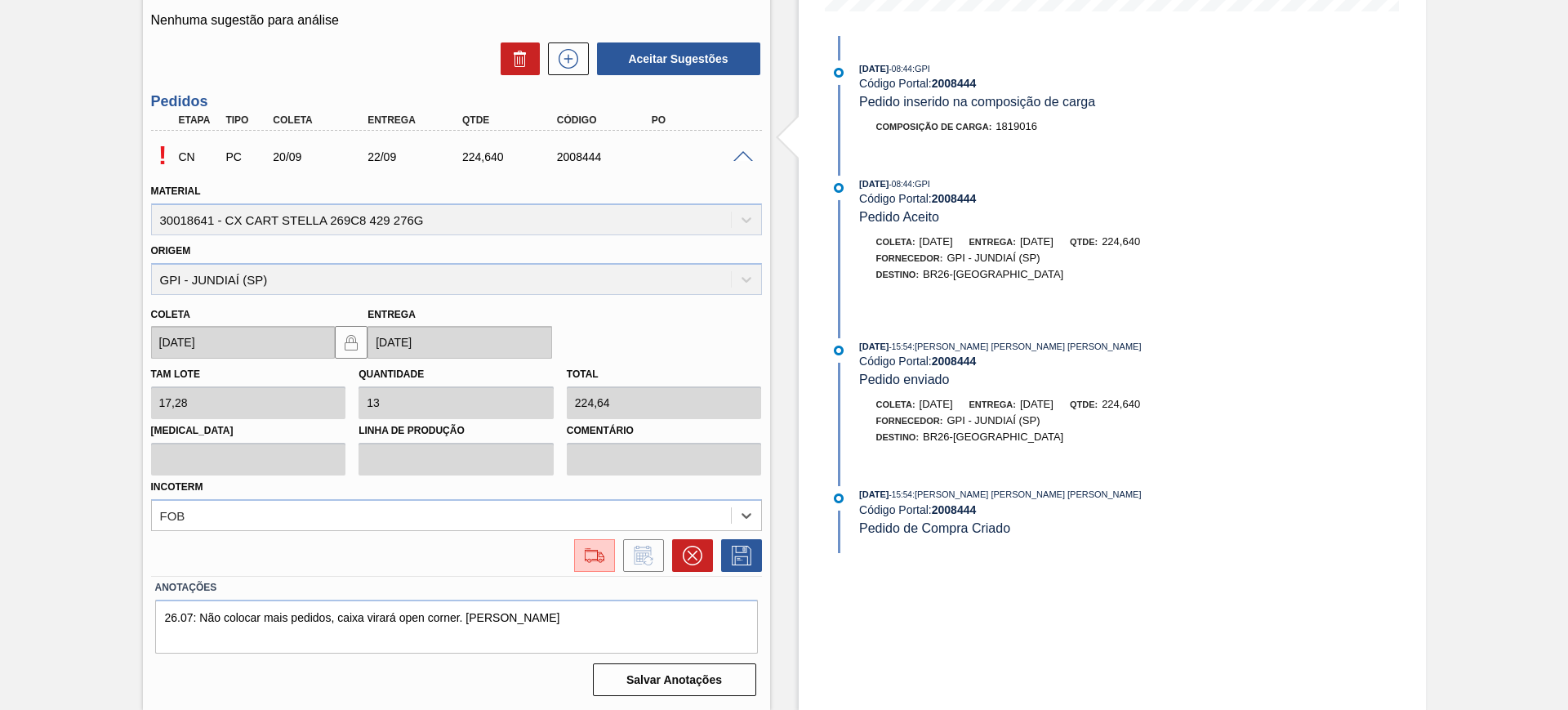
scroll to position [466, 0]
click at [753, 562] on button at bounding box center [741, 556] width 41 height 33
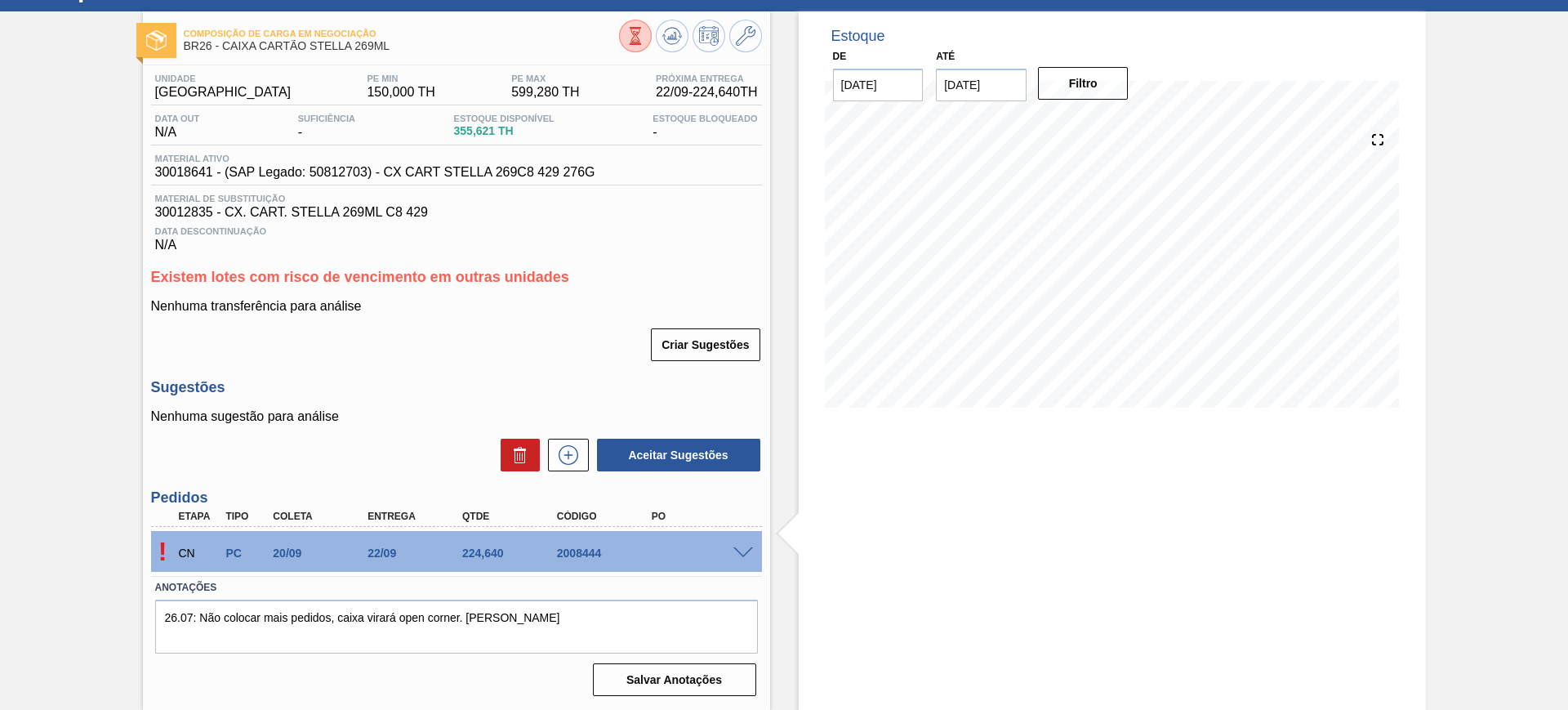
scroll to position [70, 0]
click at [736, 550] on span at bounding box center [743, 554] width 20 height 13
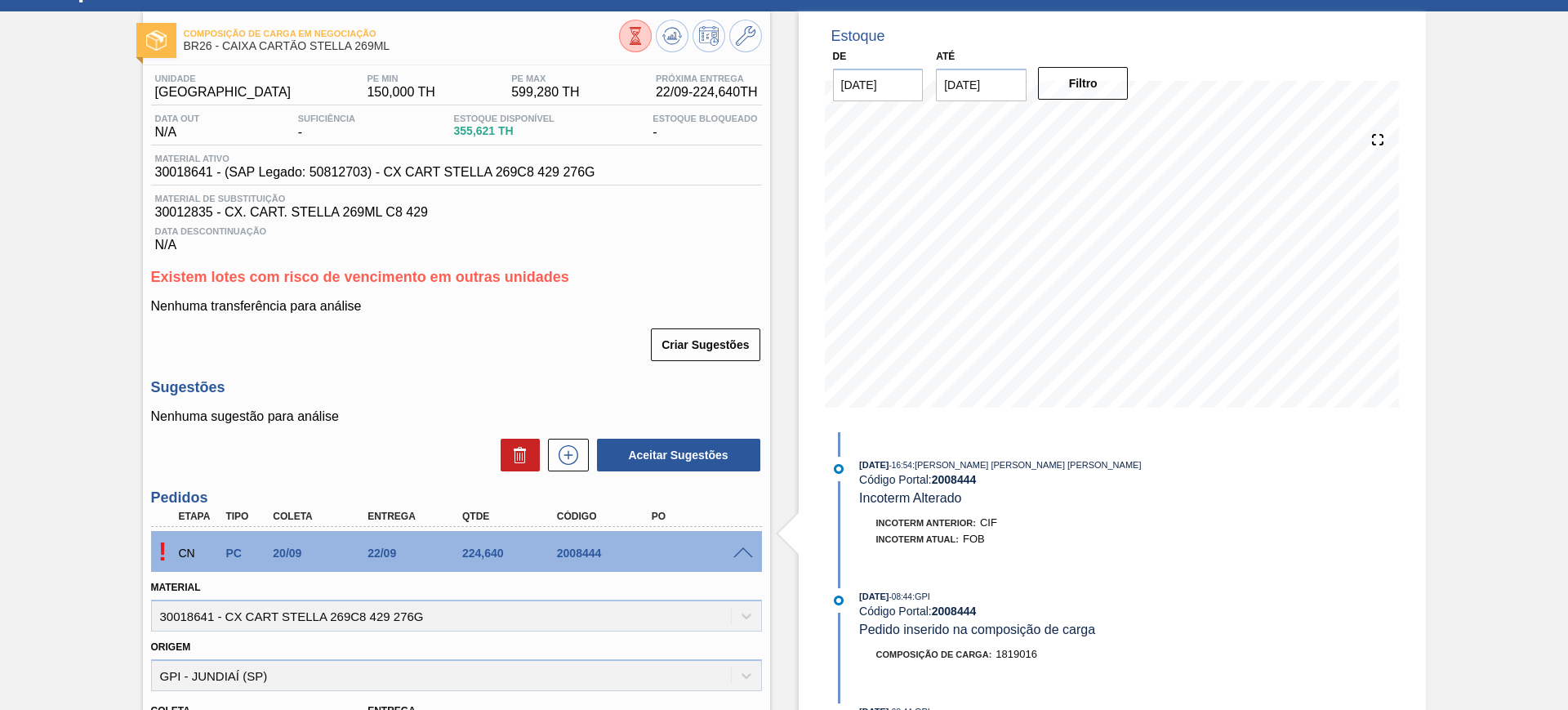
scroll to position [466, 0]
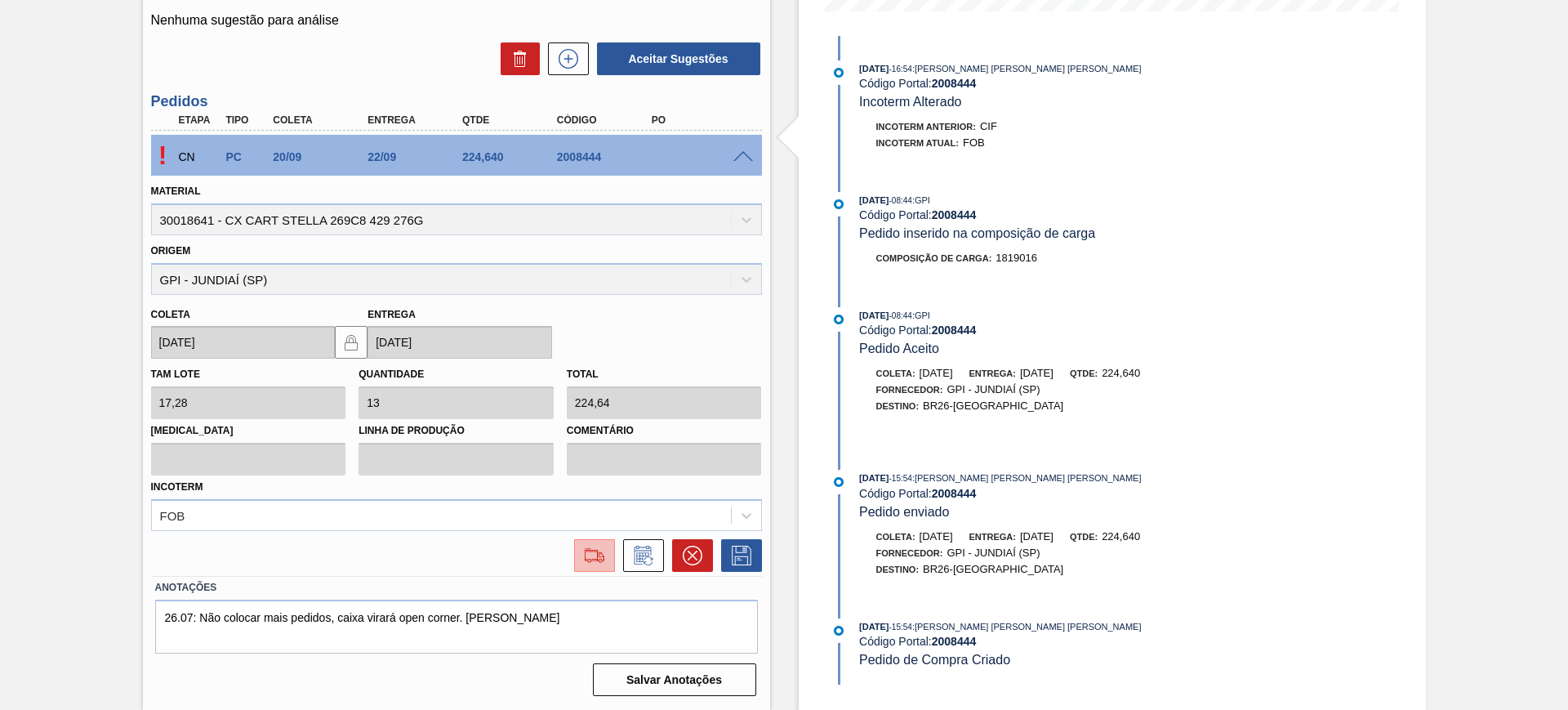
click at [588, 563] on img at bounding box center [594, 556] width 26 height 20
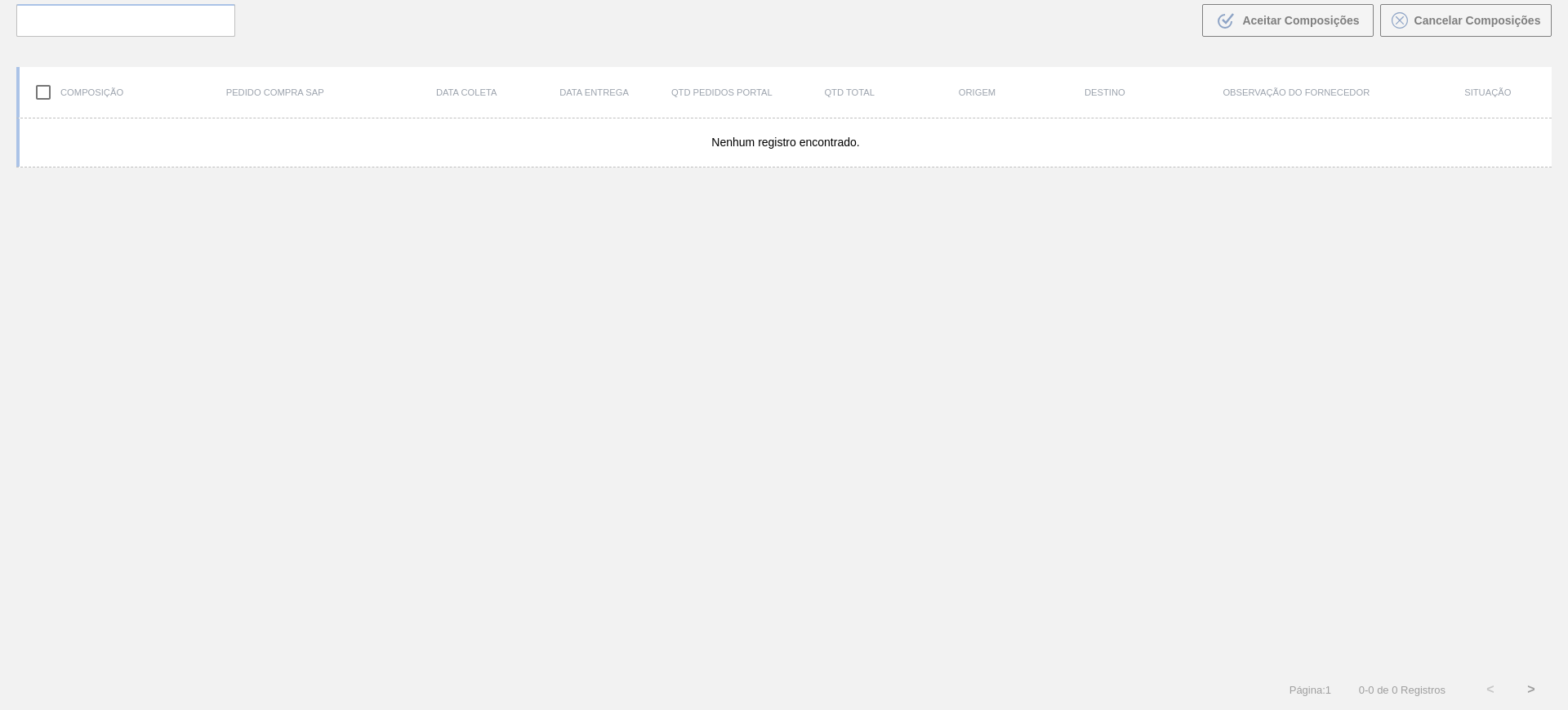
scroll to position [117, 0]
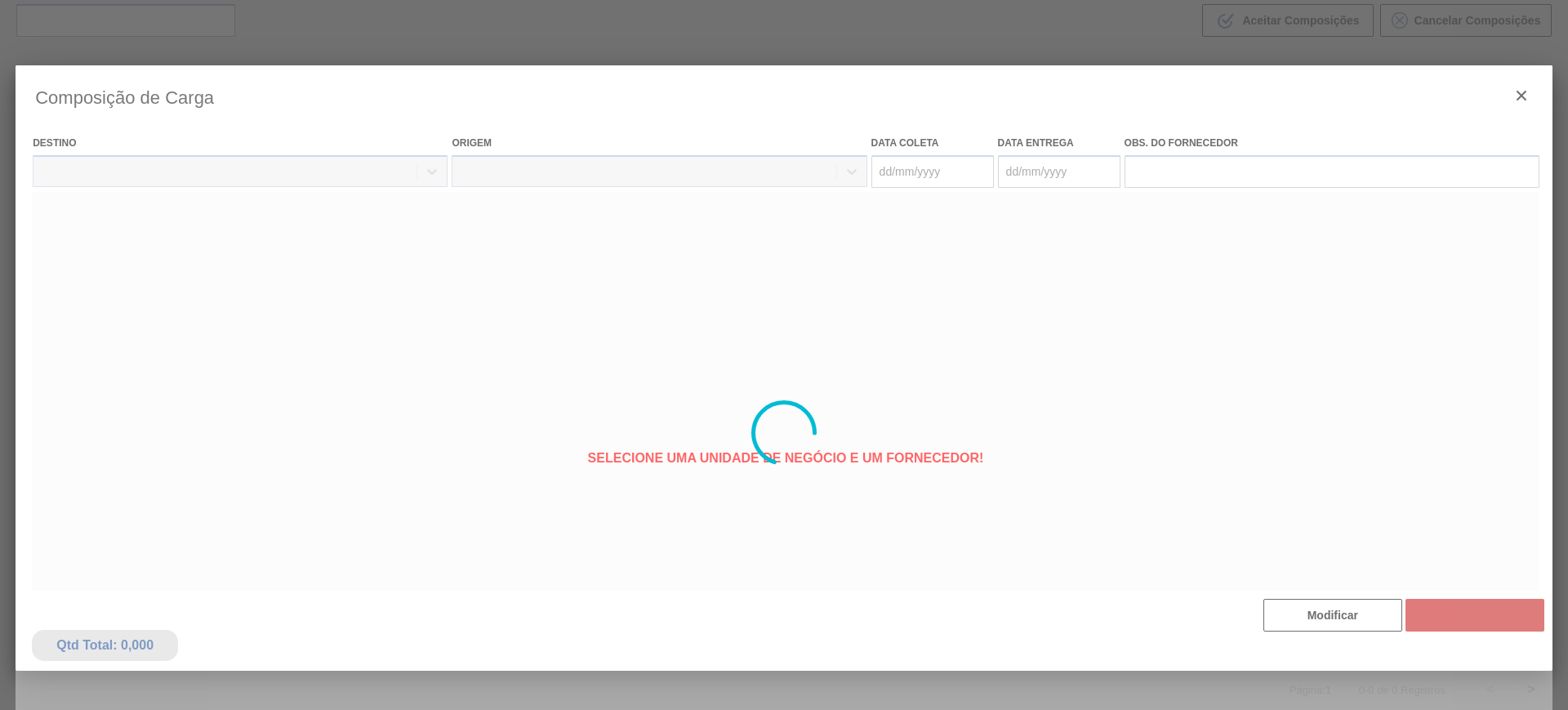
type coleta "20/09/2025"
type entrega "22/09/2025"
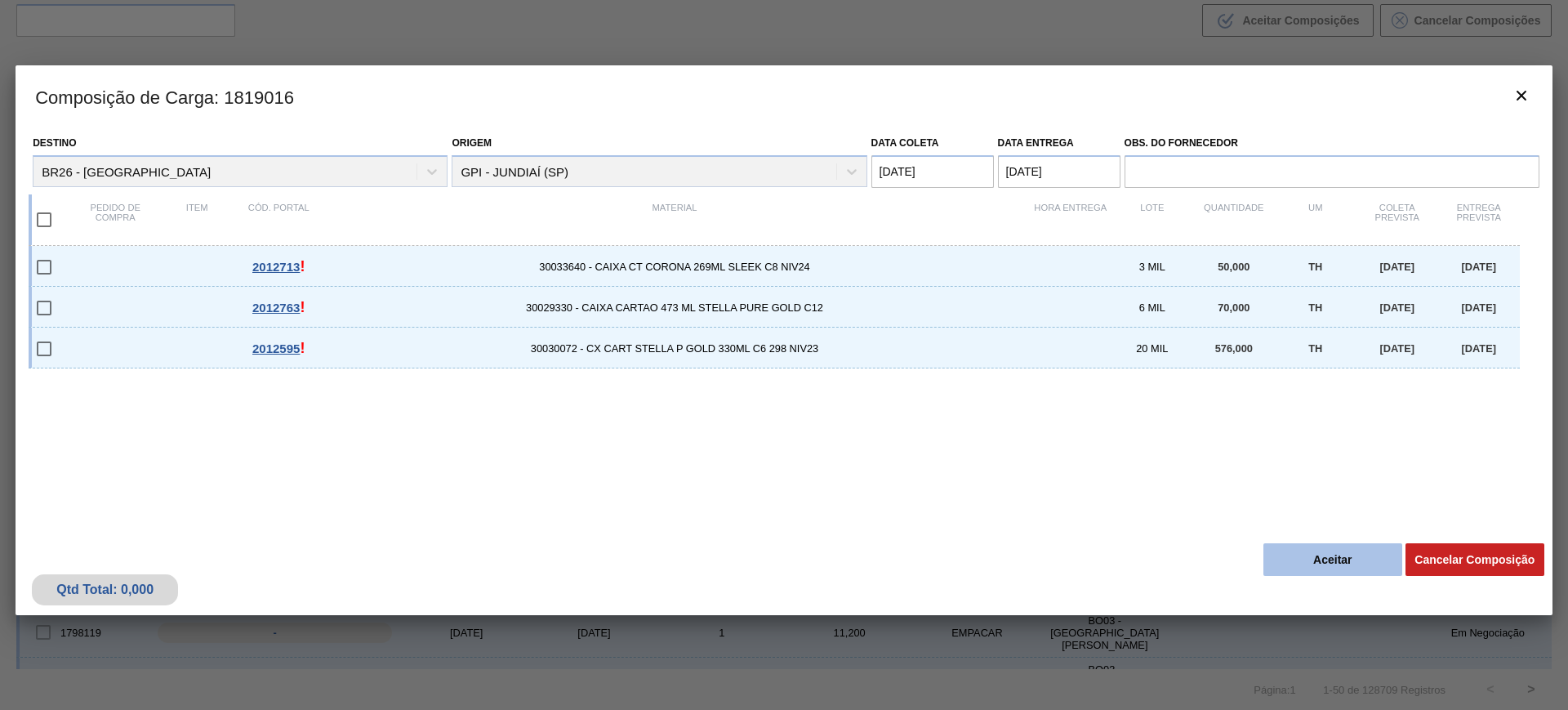
click at [1312, 559] on button "Aceitar" at bounding box center [1333, 559] width 139 height 33
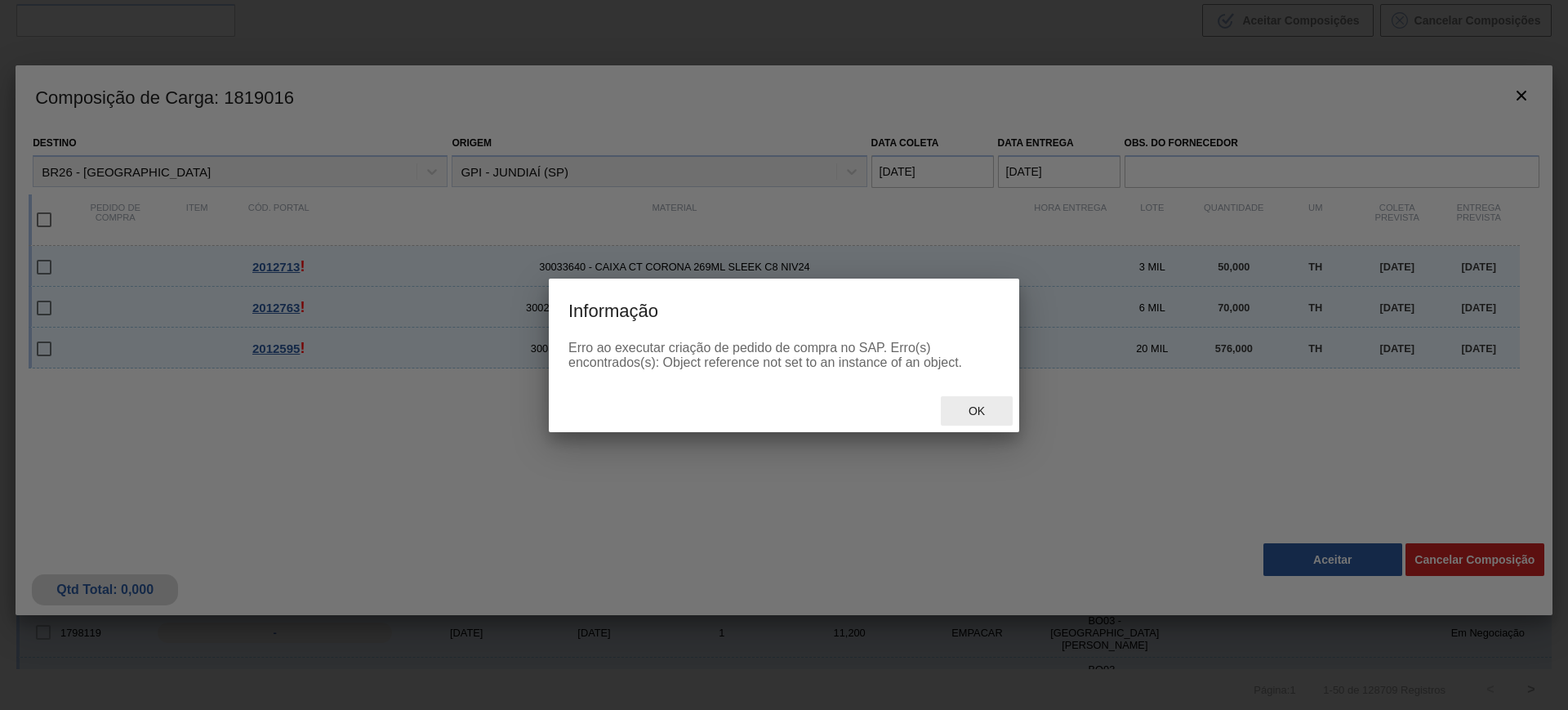
click at [966, 410] on span "Ok" at bounding box center [976, 411] width 42 height 13
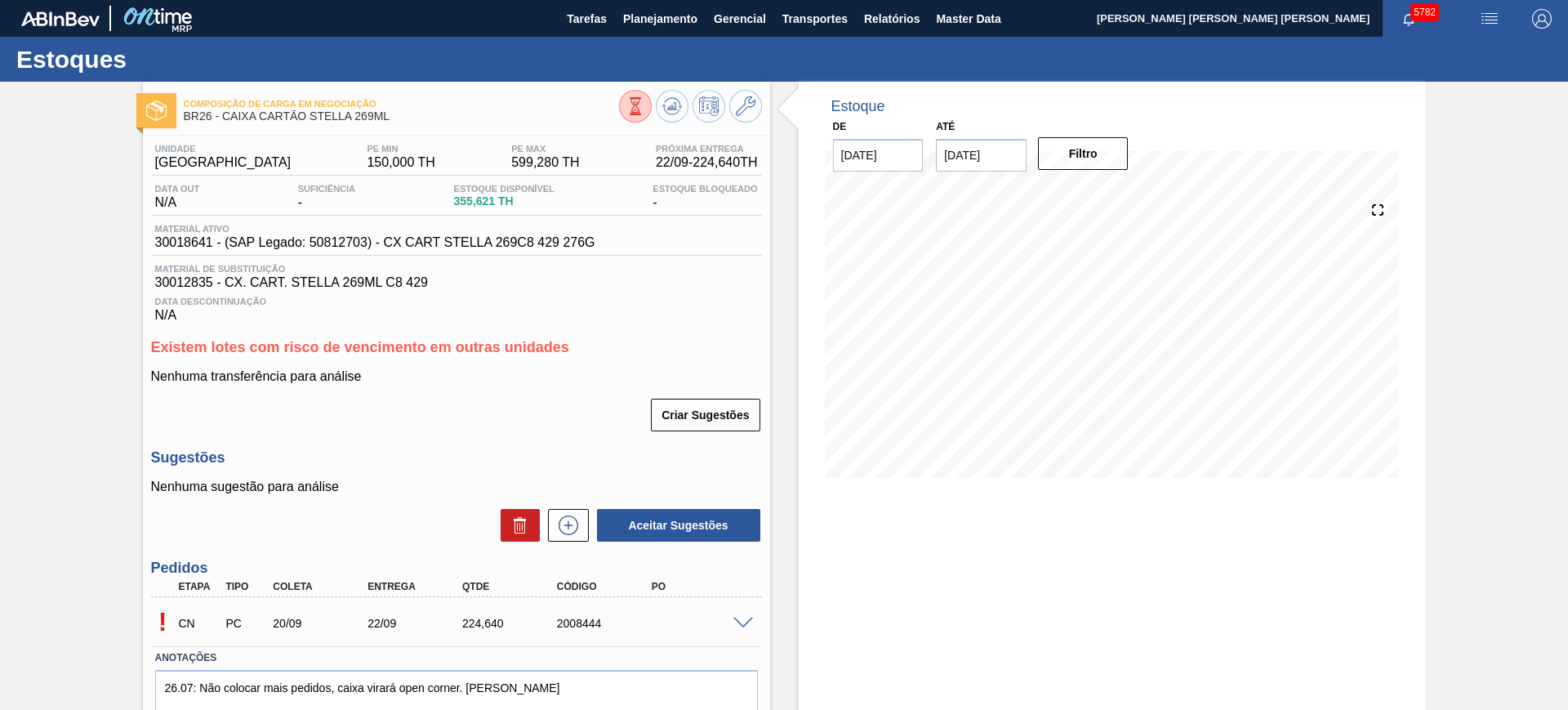
scroll to position [70, 0]
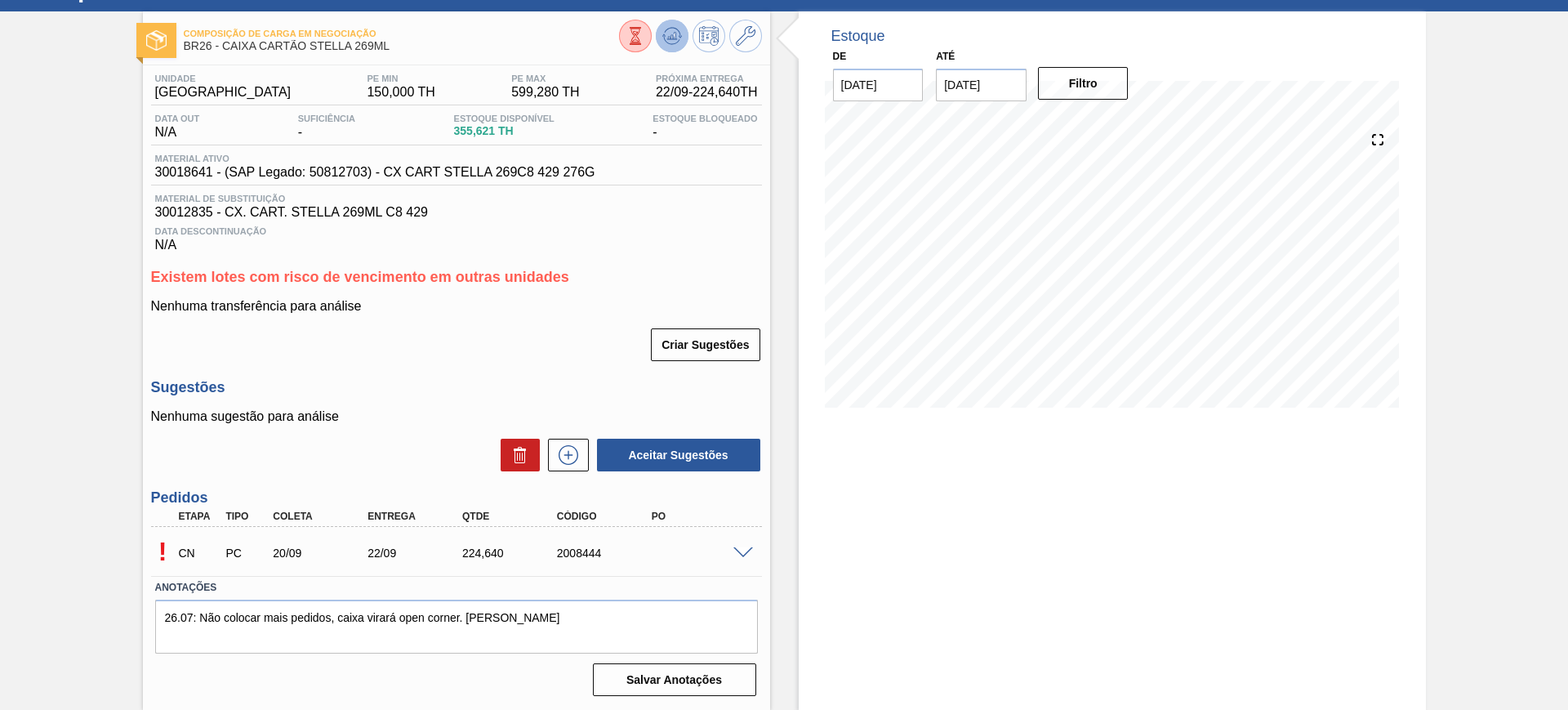
click at [668, 30] on icon at bounding box center [672, 36] width 20 height 20
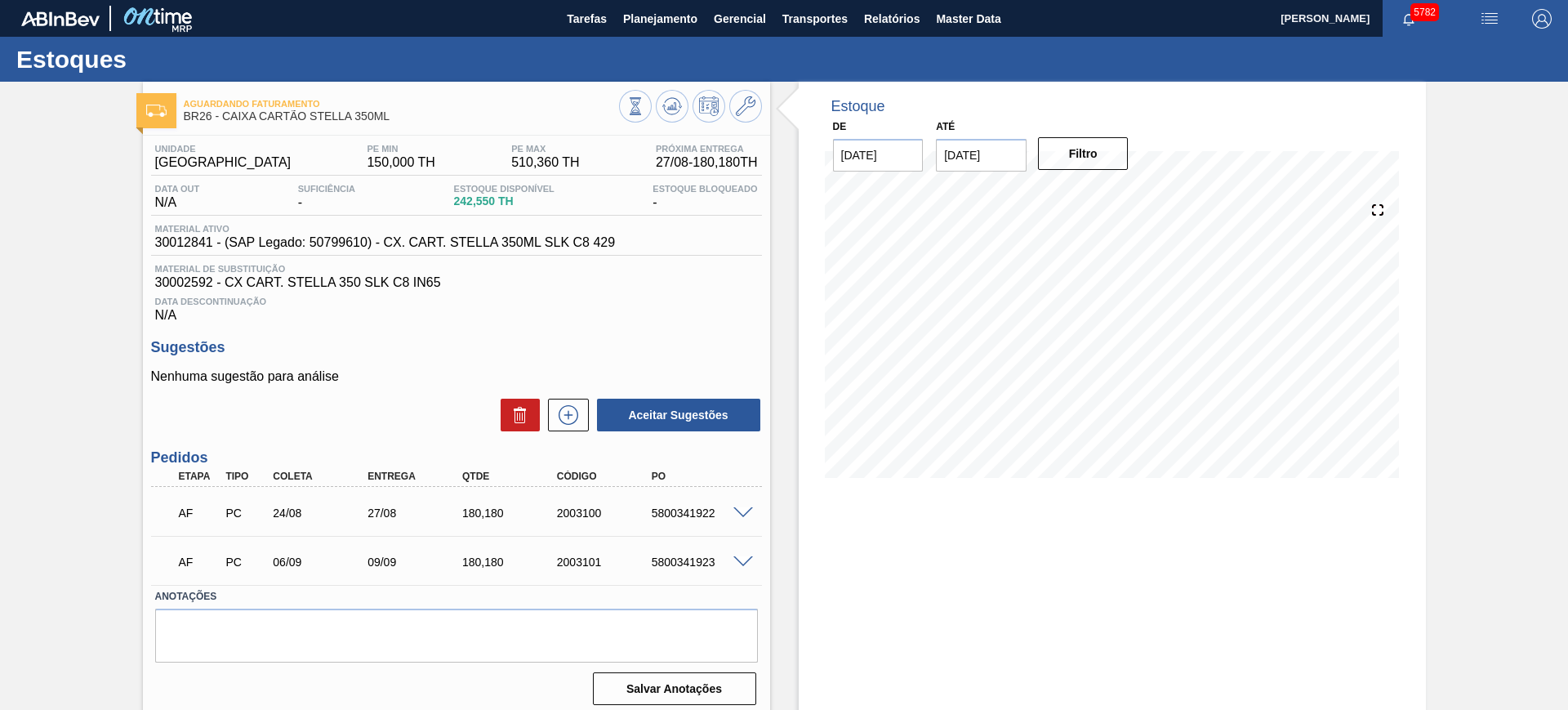
click at [743, 508] on span at bounding box center [743, 514] width 20 height 13
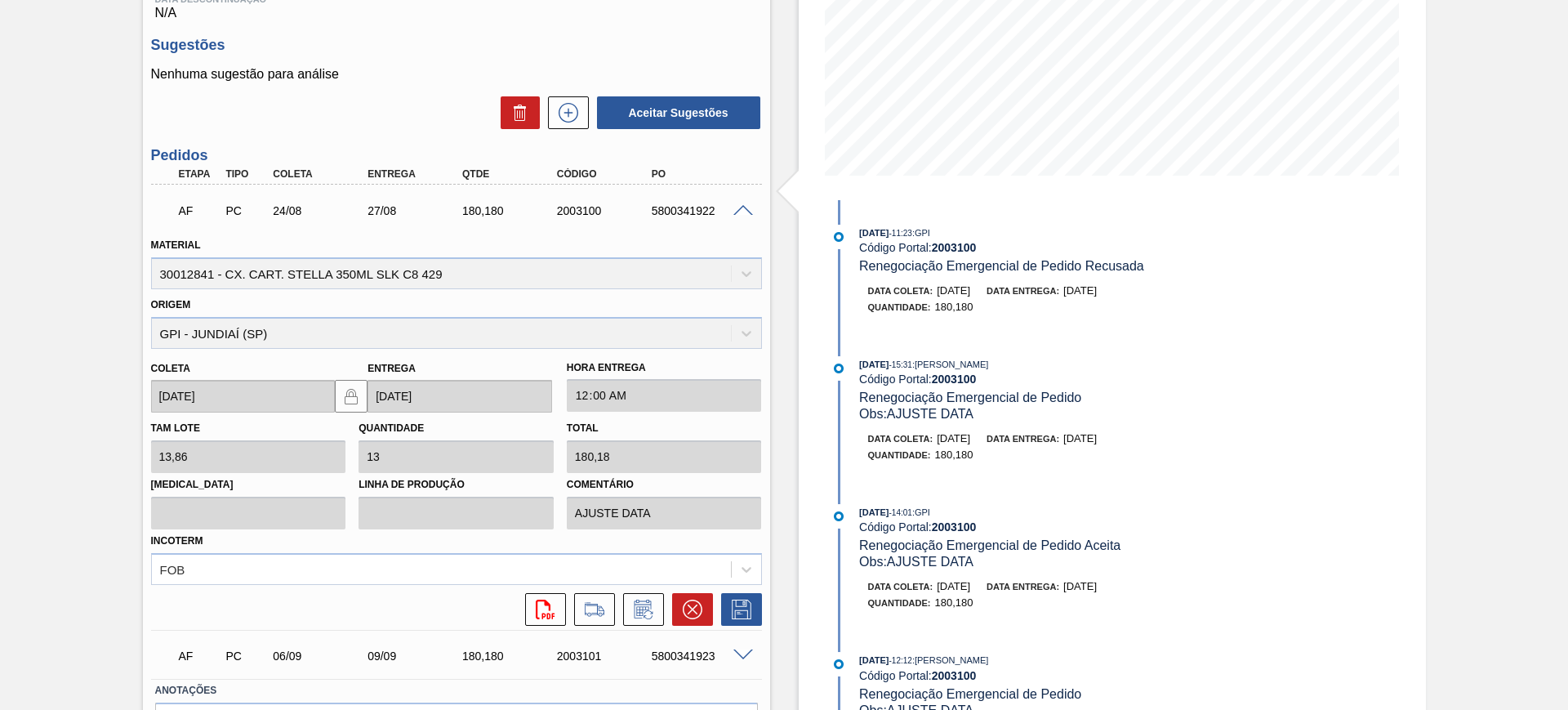
scroll to position [306, 0]
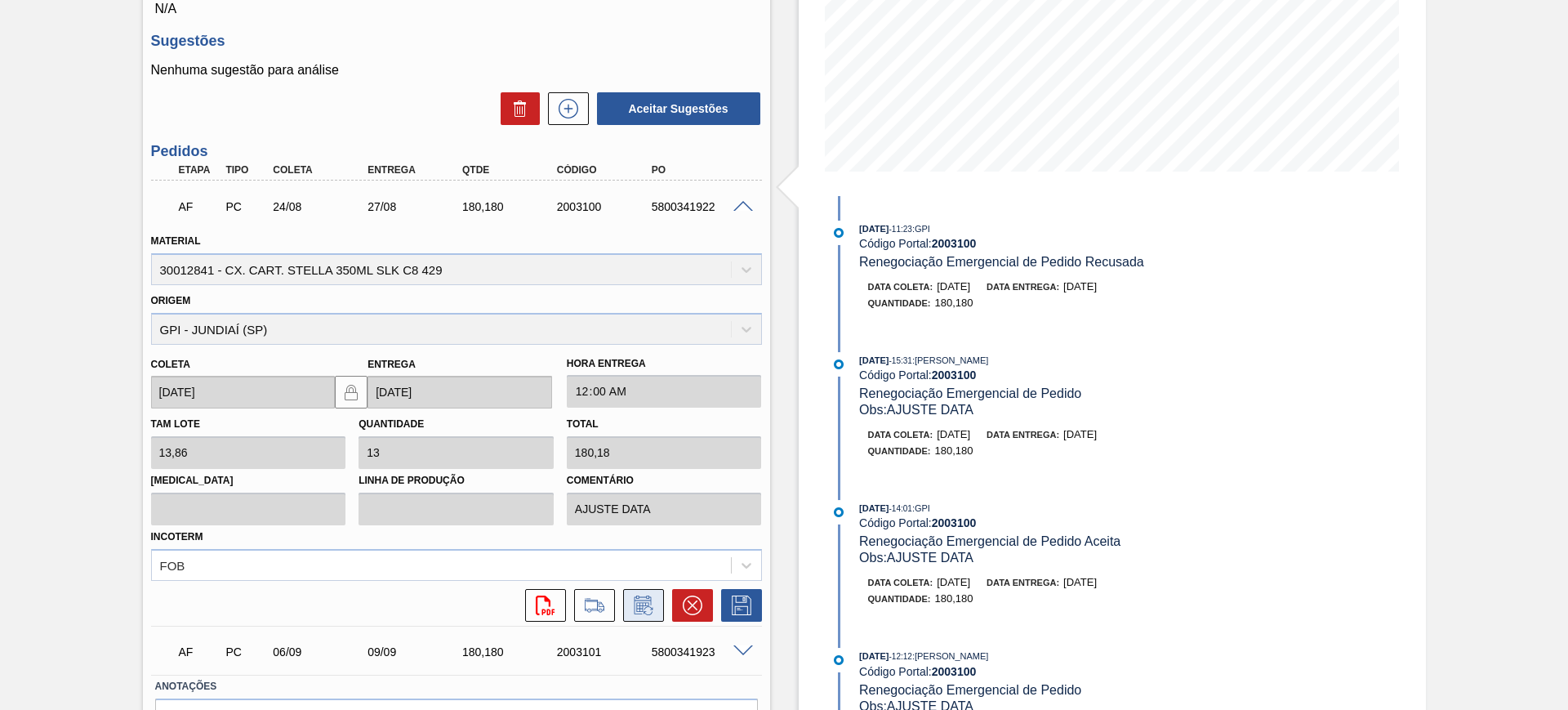
click at [647, 604] on icon at bounding box center [642, 606] width 13 height 10
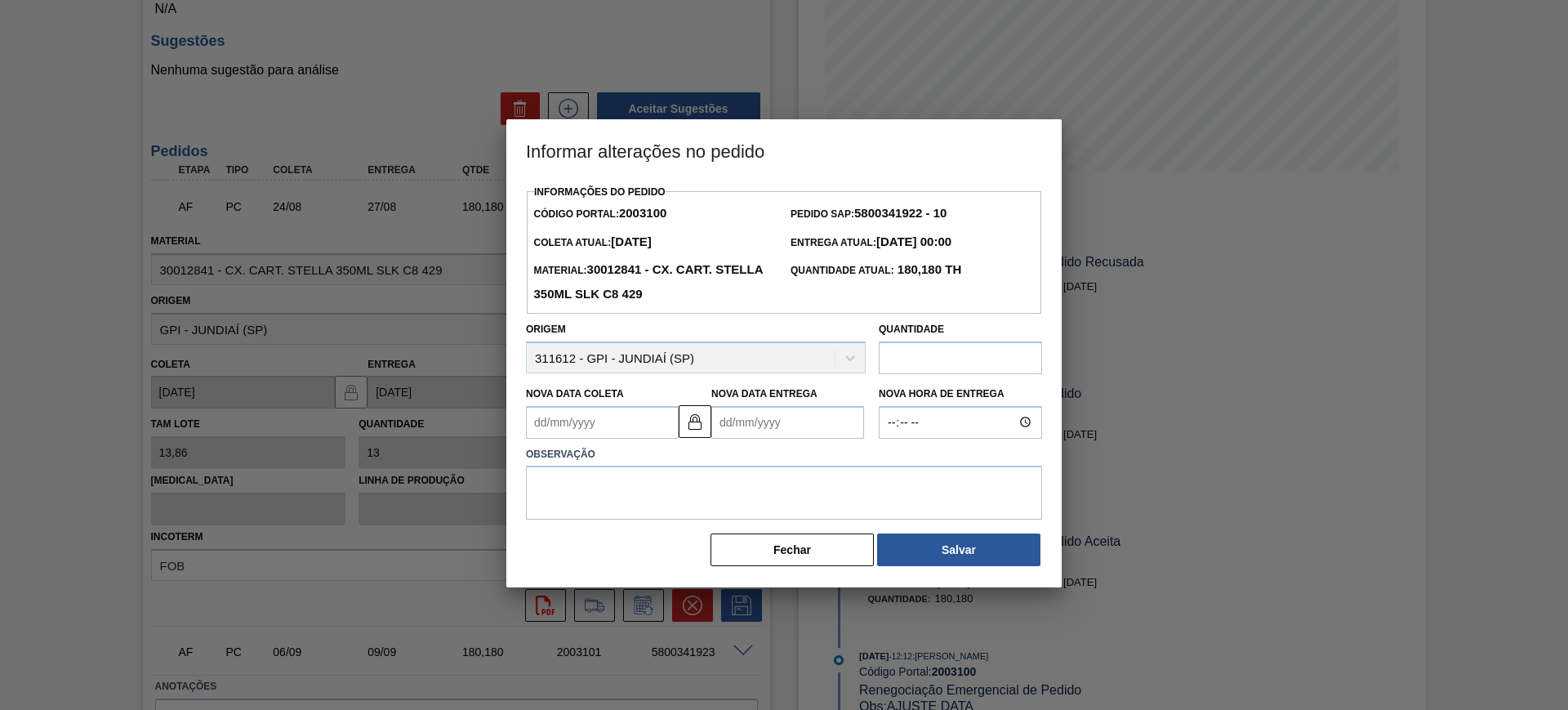
click at [807, 417] on Entrega2003100 "Nova Data Entrega" at bounding box center [788, 422] width 153 height 33
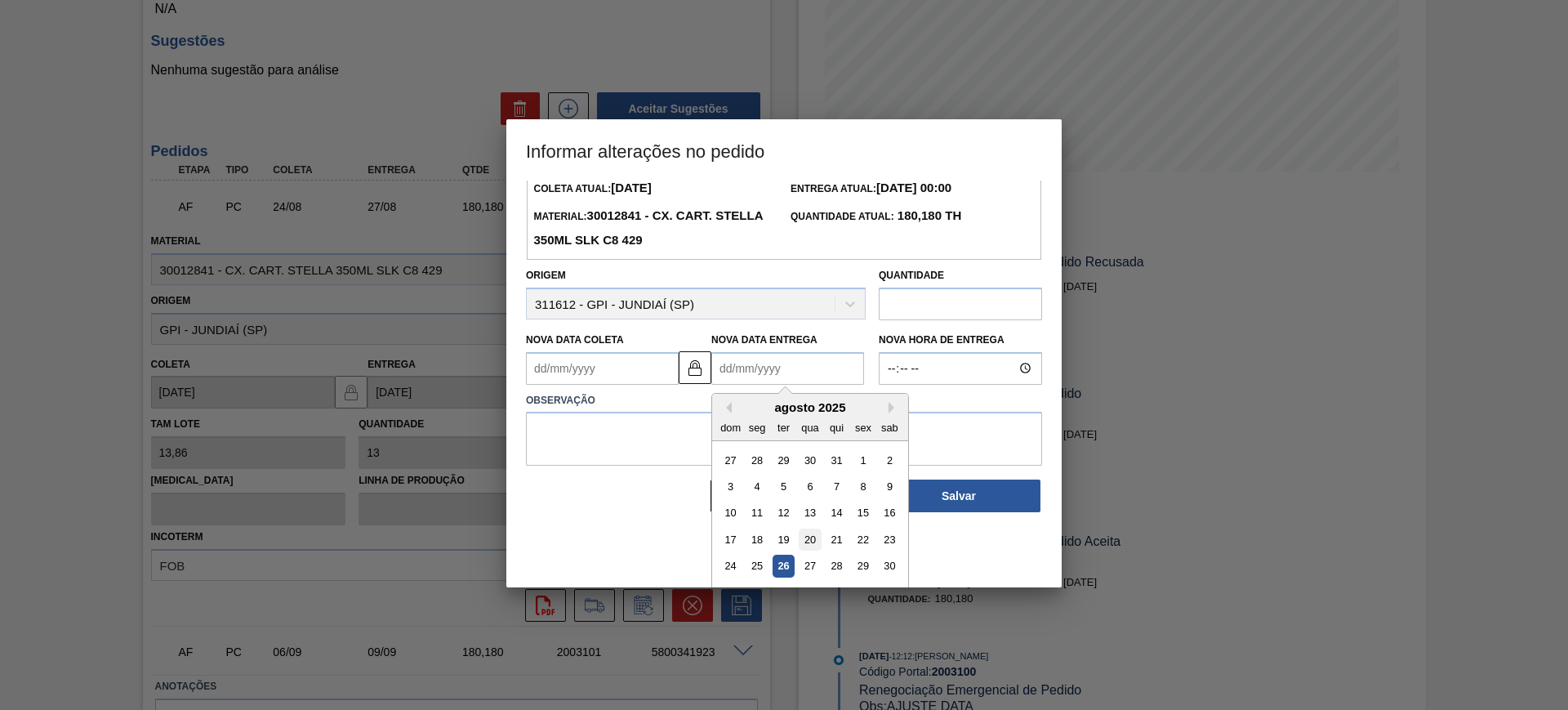
scroll to position [81, 0]
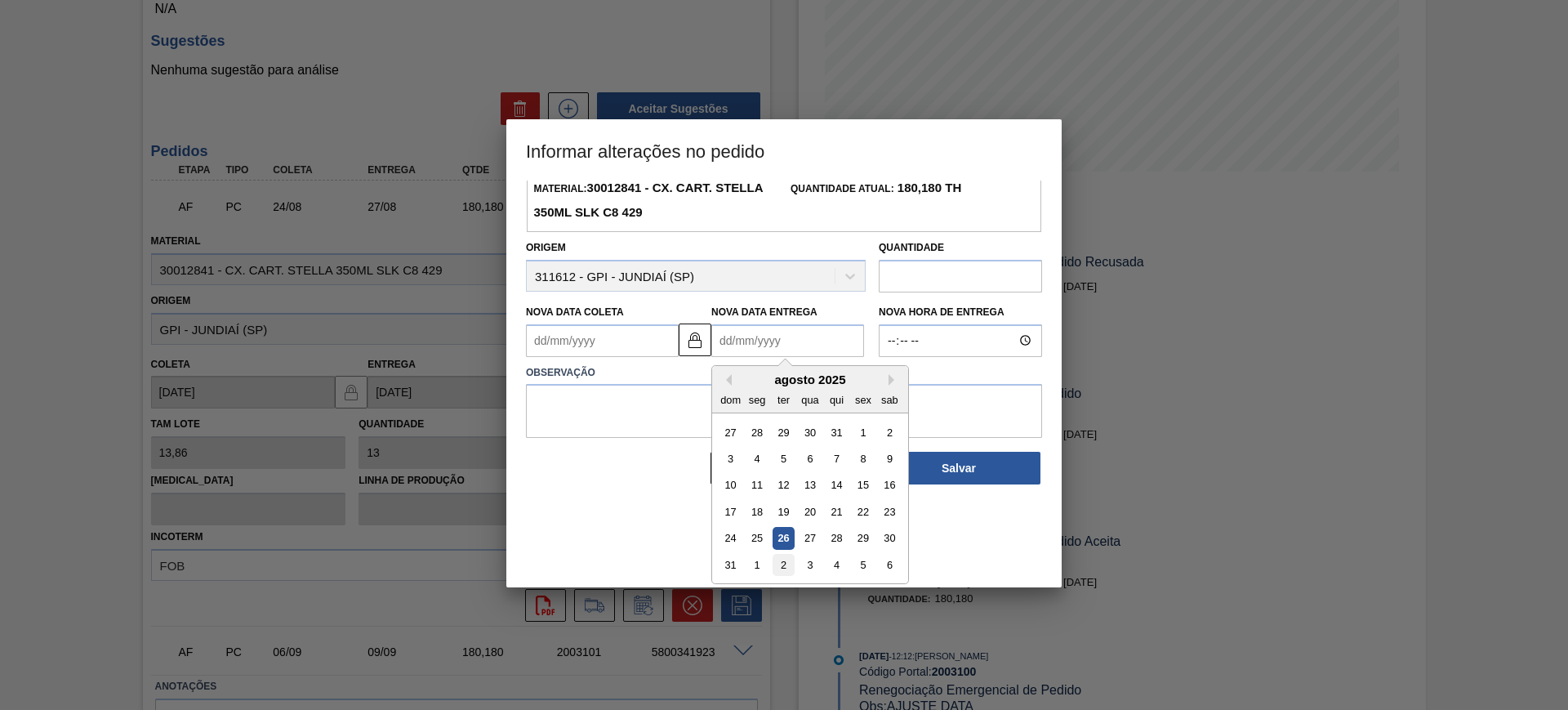
click at [789, 566] on div "2" at bounding box center [783, 565] width 22 height 22
type Coleta2003100 "[DATE]"
type Entrega2003100 "[DATE]"
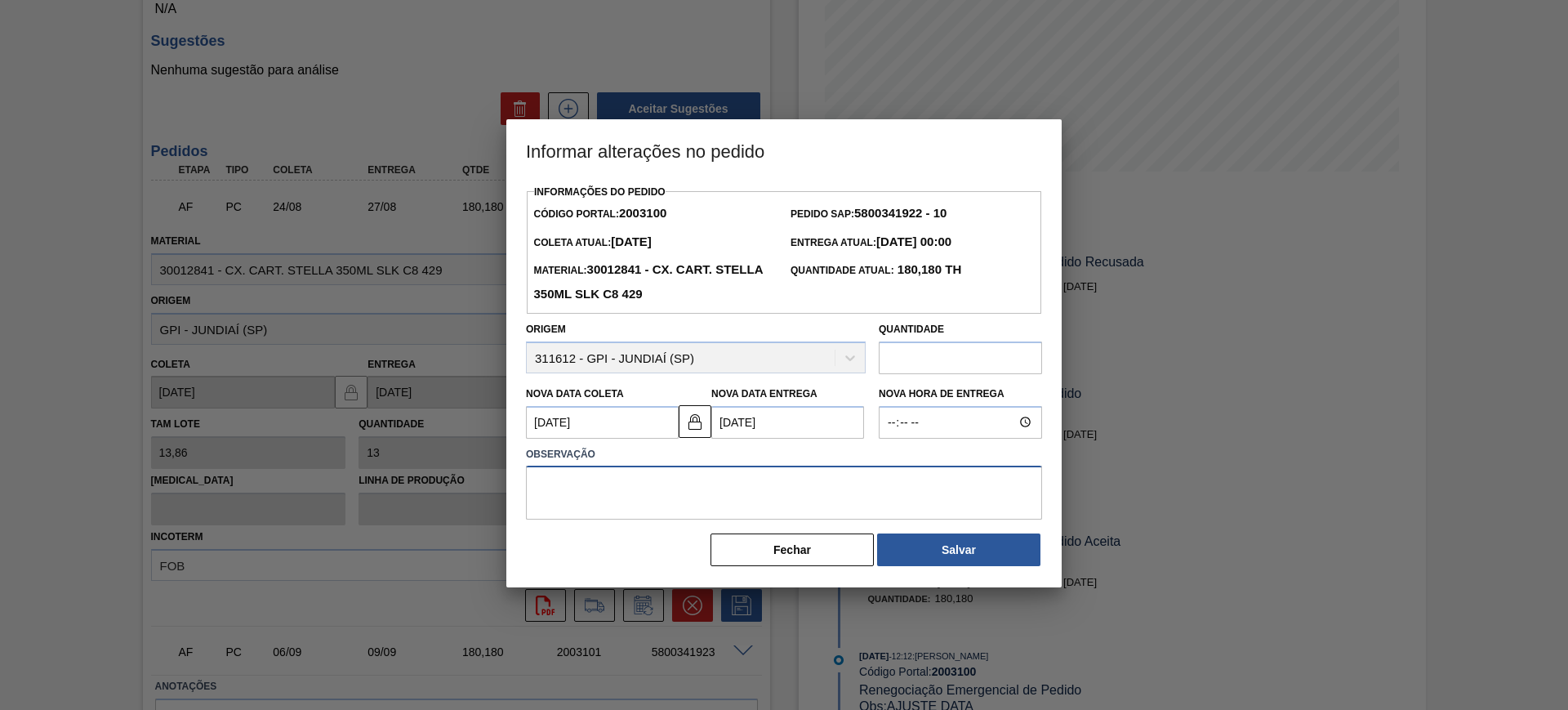
click at [744, 506] on textarea at bounding box center [784, 492] width 517 height 54
type textarea "AJUSTE DATA"
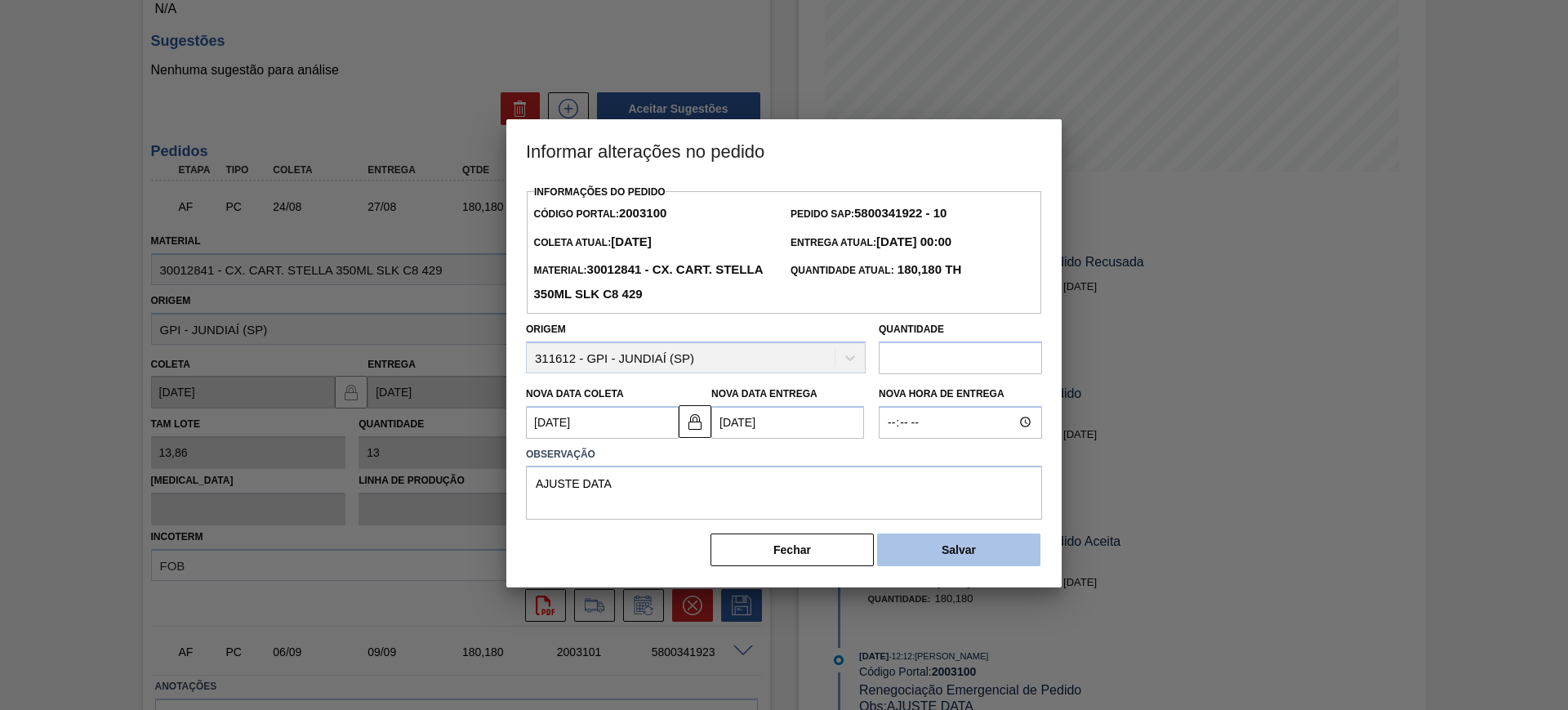
click at [979, 556] on button "Salvar" at bounding box center [958, 550] width 163 height 33
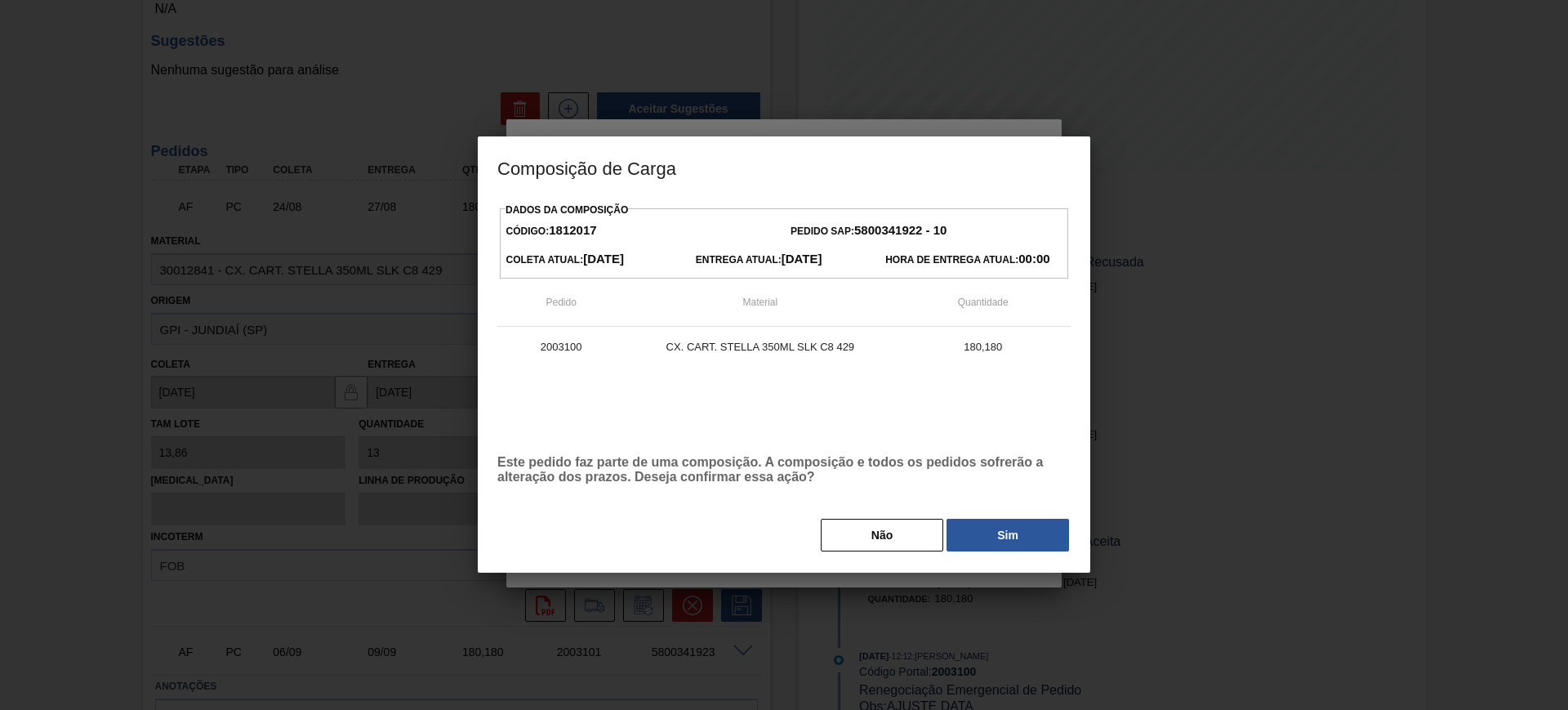
click at [1020, 512] on div "Dados da Composição Código: 1812017 Pedido SAP: 5800341922 - 10 Coleta Atual: […" at bounding box center [784, 376] width 574 height 354
click at [1015, 530] on button "Sim" at bounding box center [1008, 535] width 123 height 33
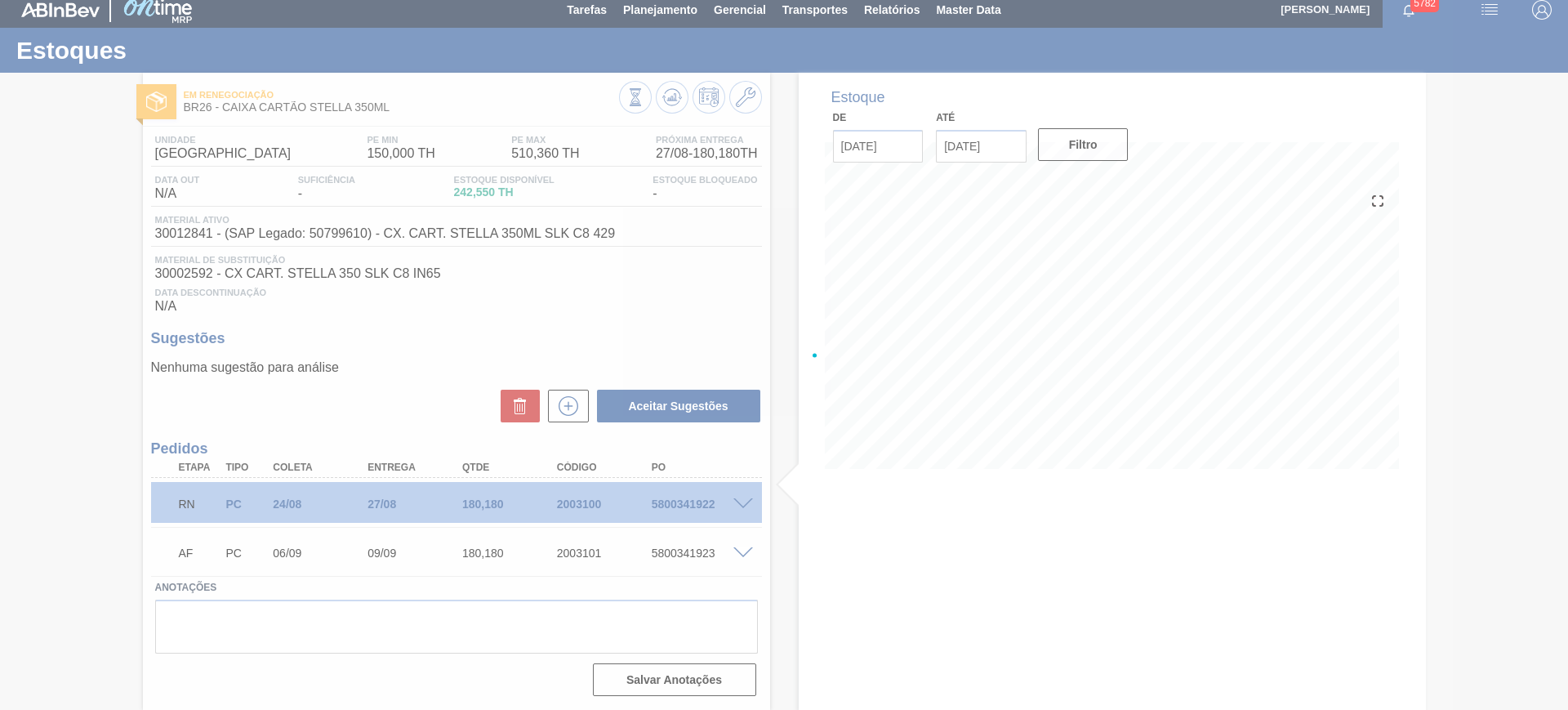
scroll to position [9, 0]
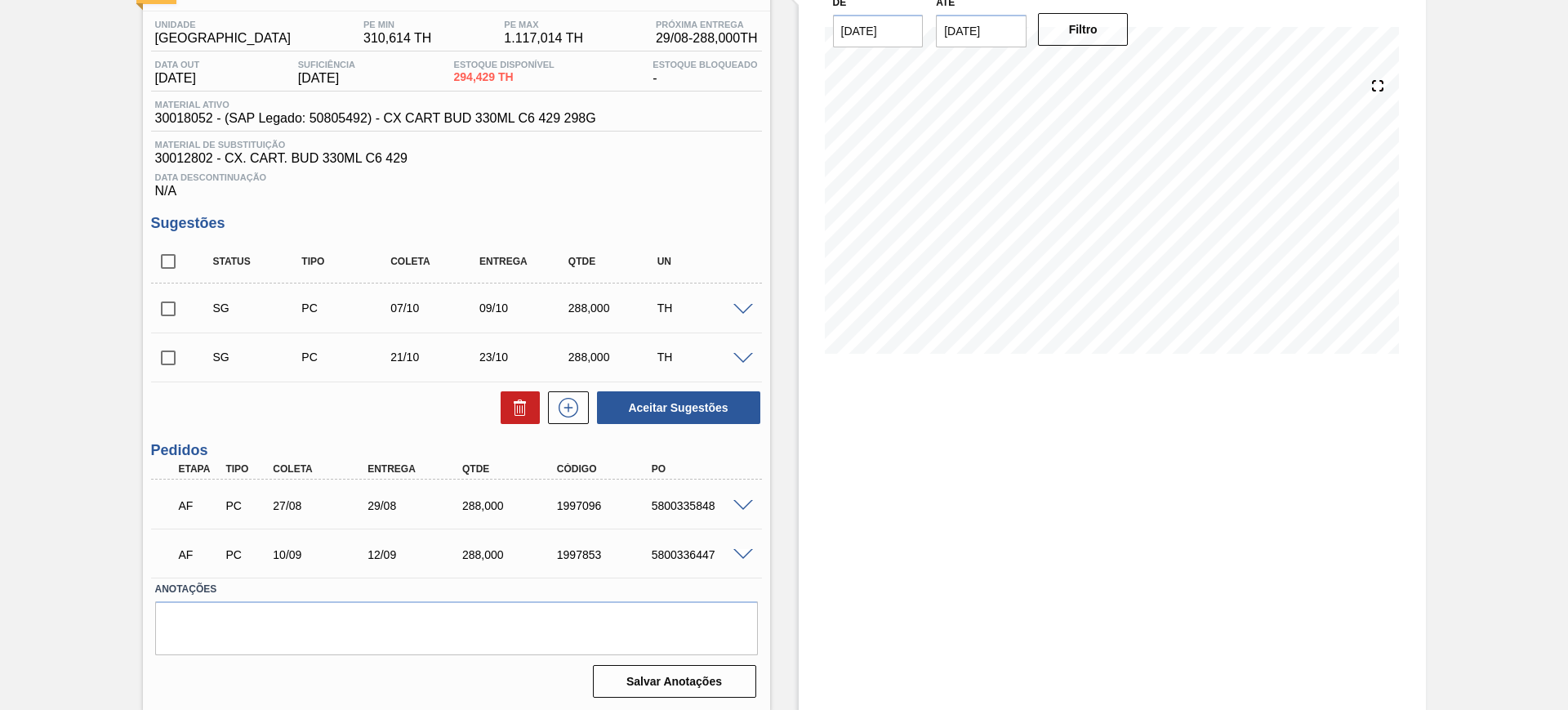
scroll to position [126, 0]
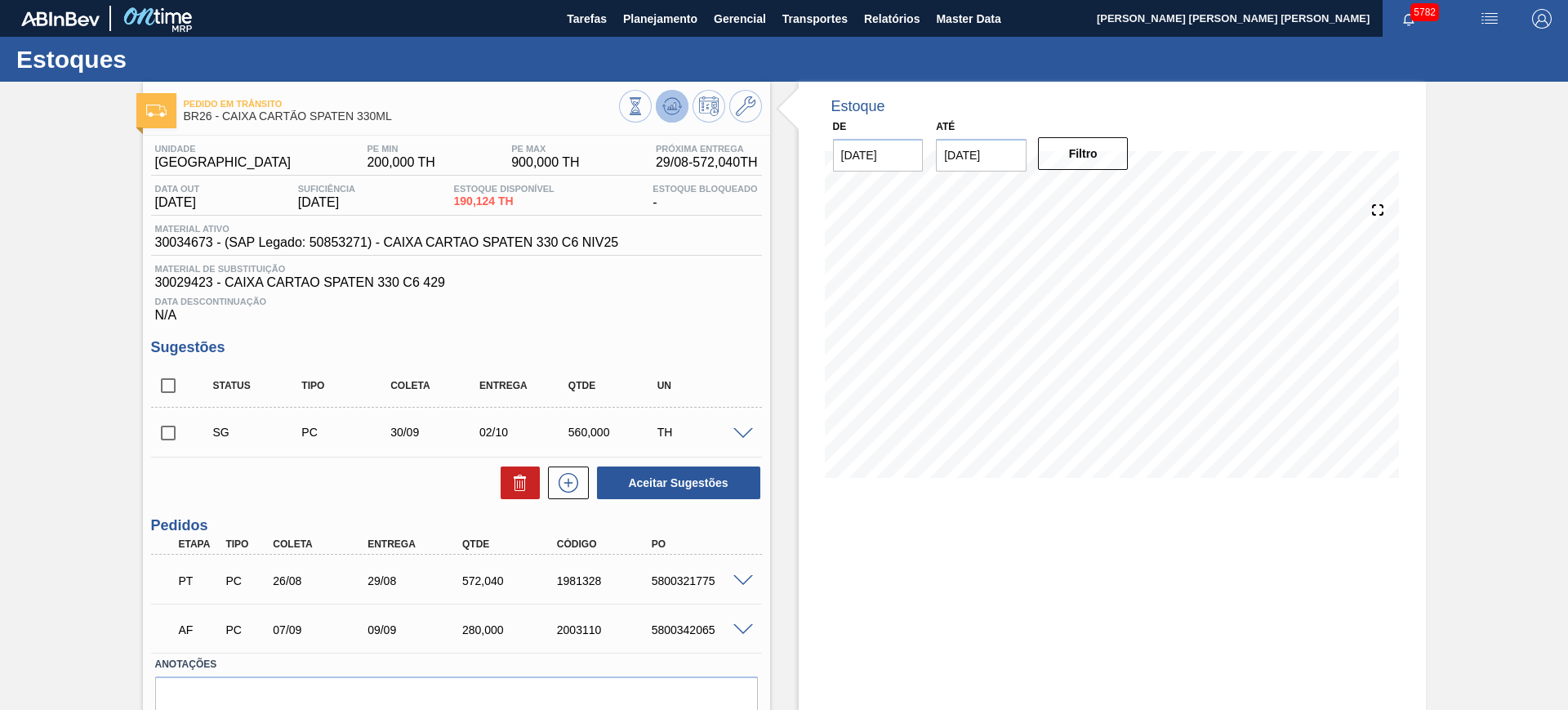
click at [673, 102] on icon at bounding box center [672, 106] width 11 height 7
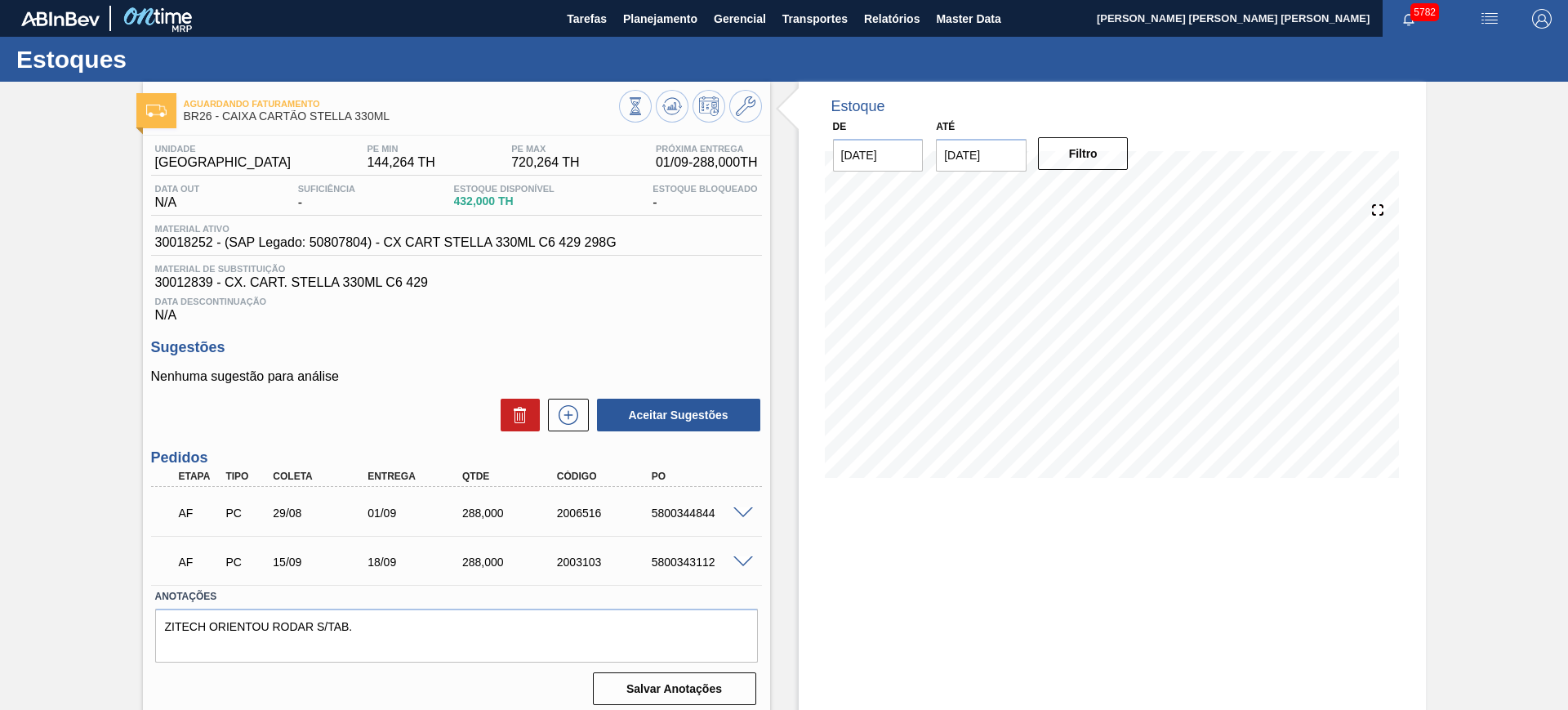
scroll to position [9, 0]
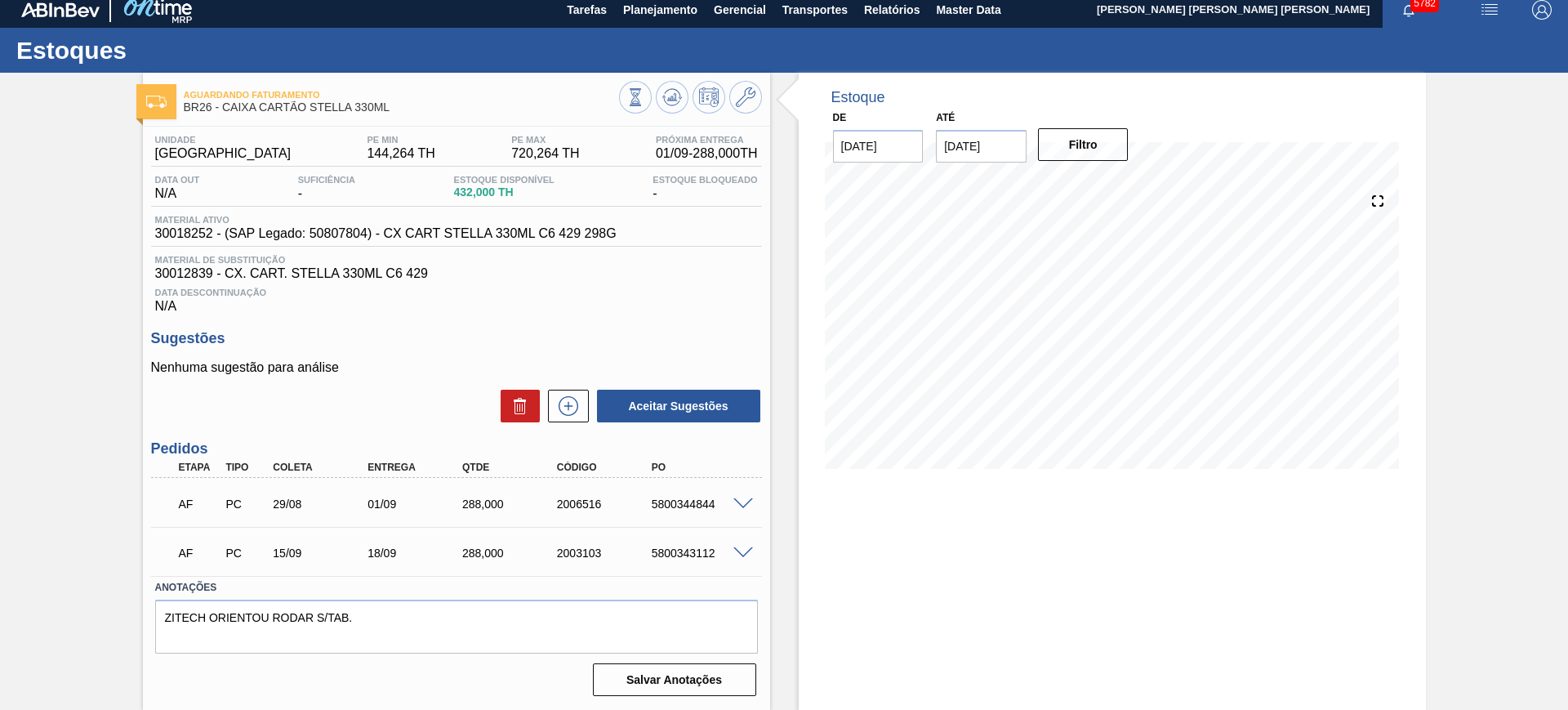
click at [748, 550] on span at bounding box center [743, 554] width 20 height 13
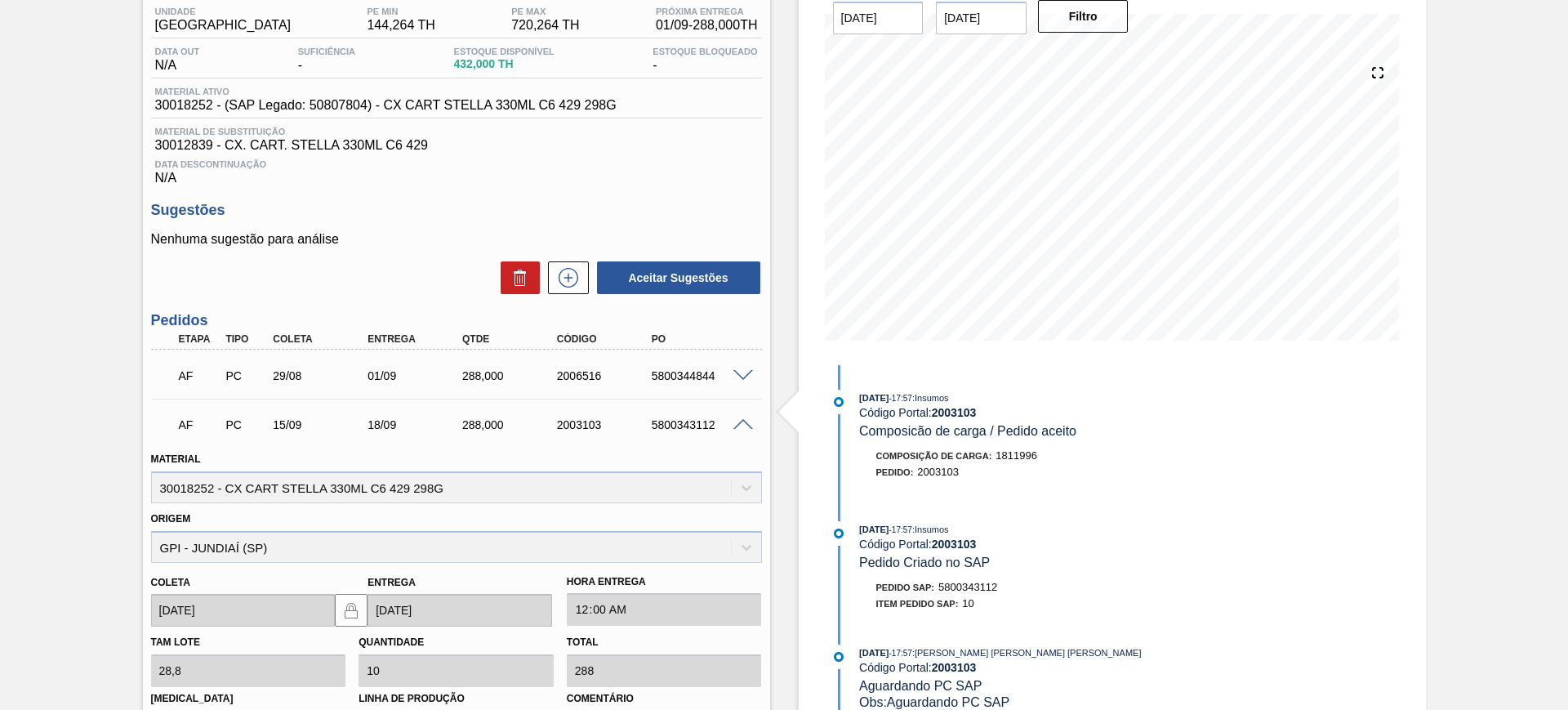
scroll to position [315, 0]
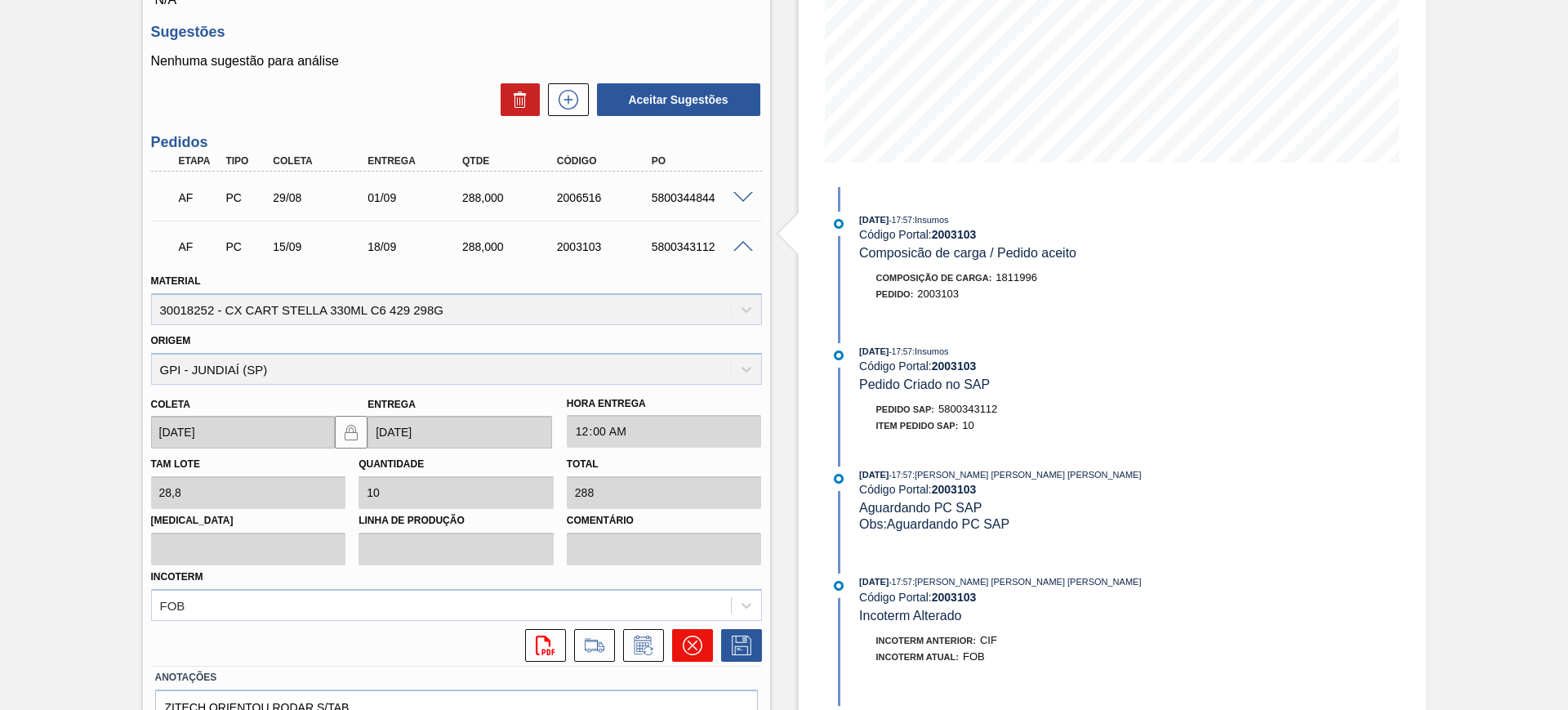
click at [699, 646] on icon at bounding box center [693, 646] width 20 height 20
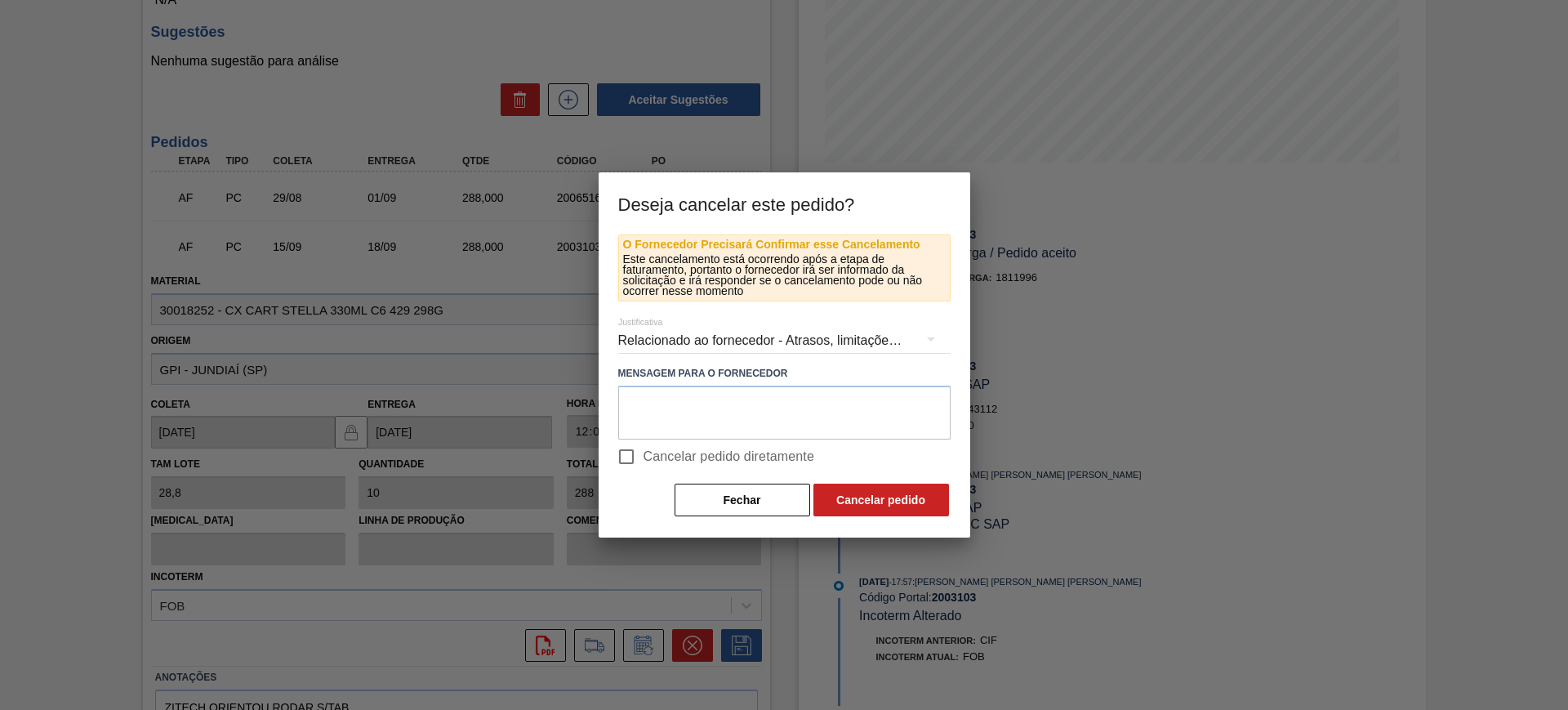
click at [692, 463] on span "Cancelar pedido diretamente" at bounding box center [730, 457] width 172 height 20
click at [644, 463] on input "Cancelar pedido diretamente" at bounding box center [627, 457] width 34 height 34
checkbox input "true"
click at [888, 507] on button "Cancelar pedido" at bounding box center [882, 500] width 135 height 33
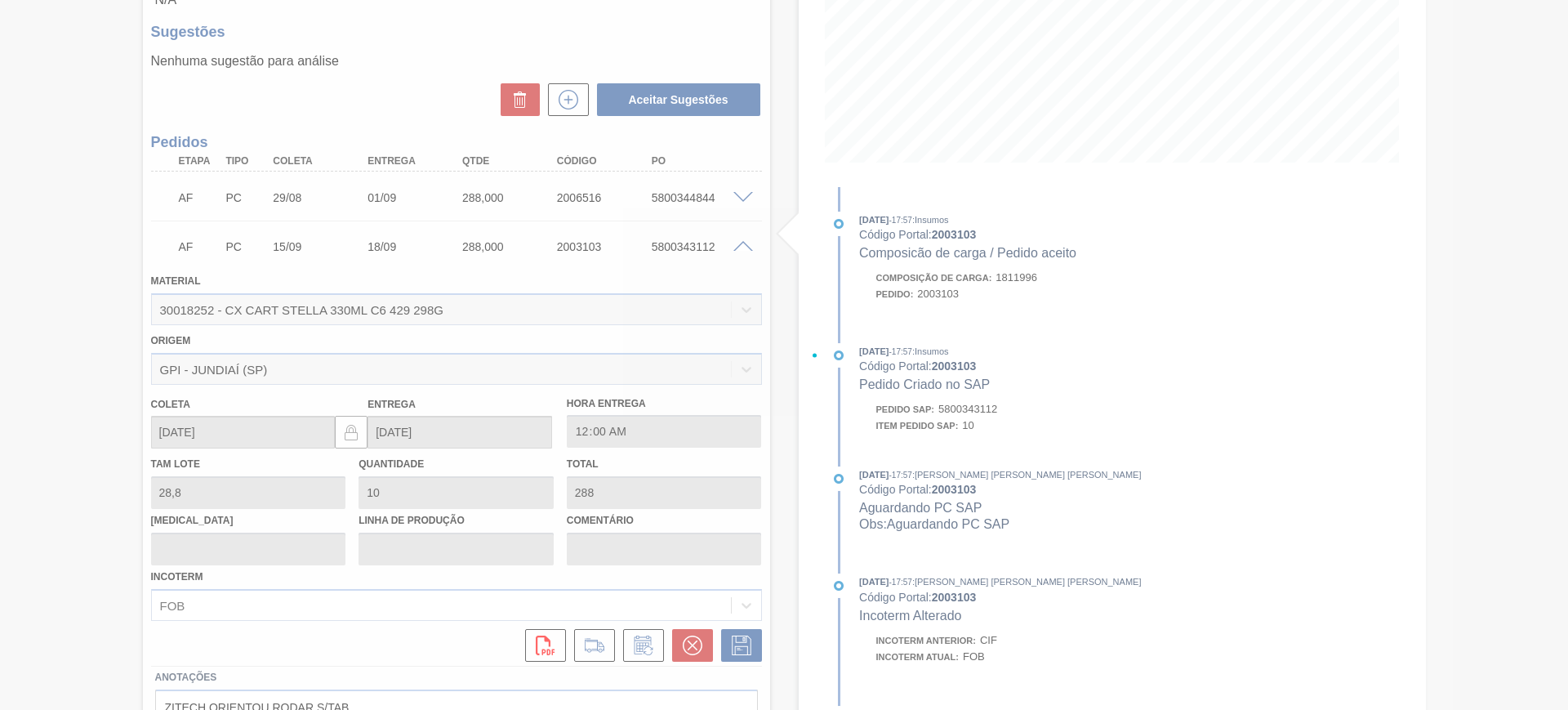
scroll to position [9, 0]
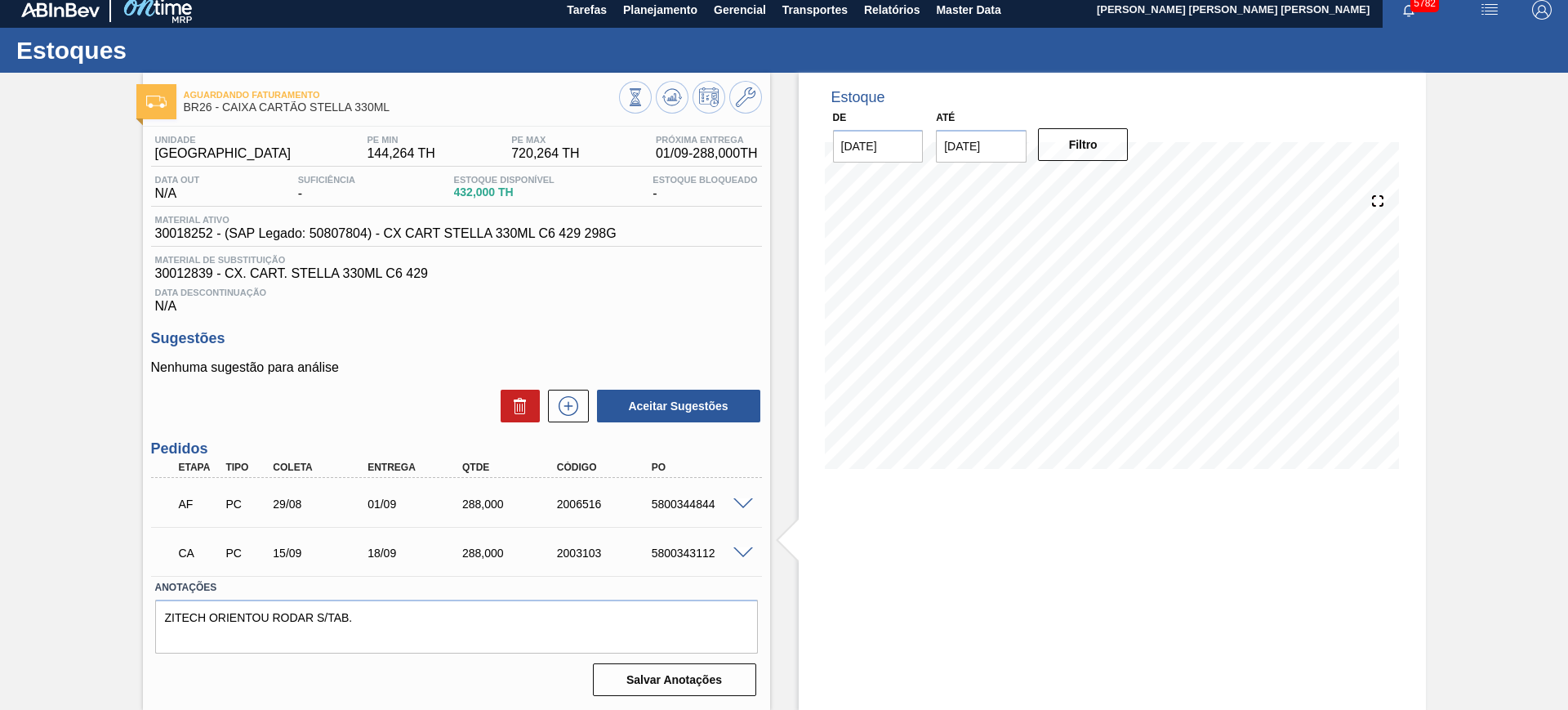
click at [590, 550] on div "2003103" at bounding box center [606, 553] width 107 height 13
copy div "2003103"
click at [674, 109] on button at bounding box center [672, 98] width 33 height 33
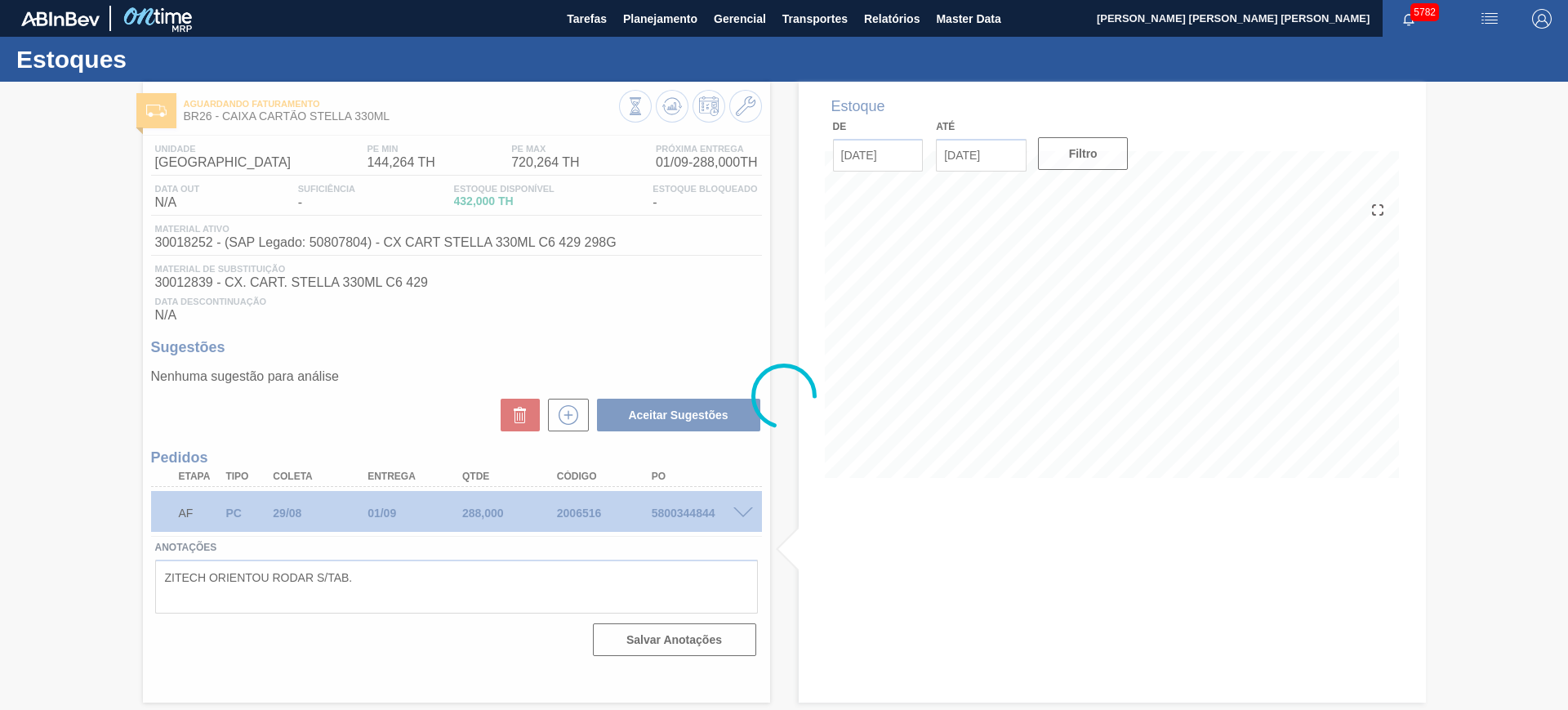
scroll to position [0, 0]
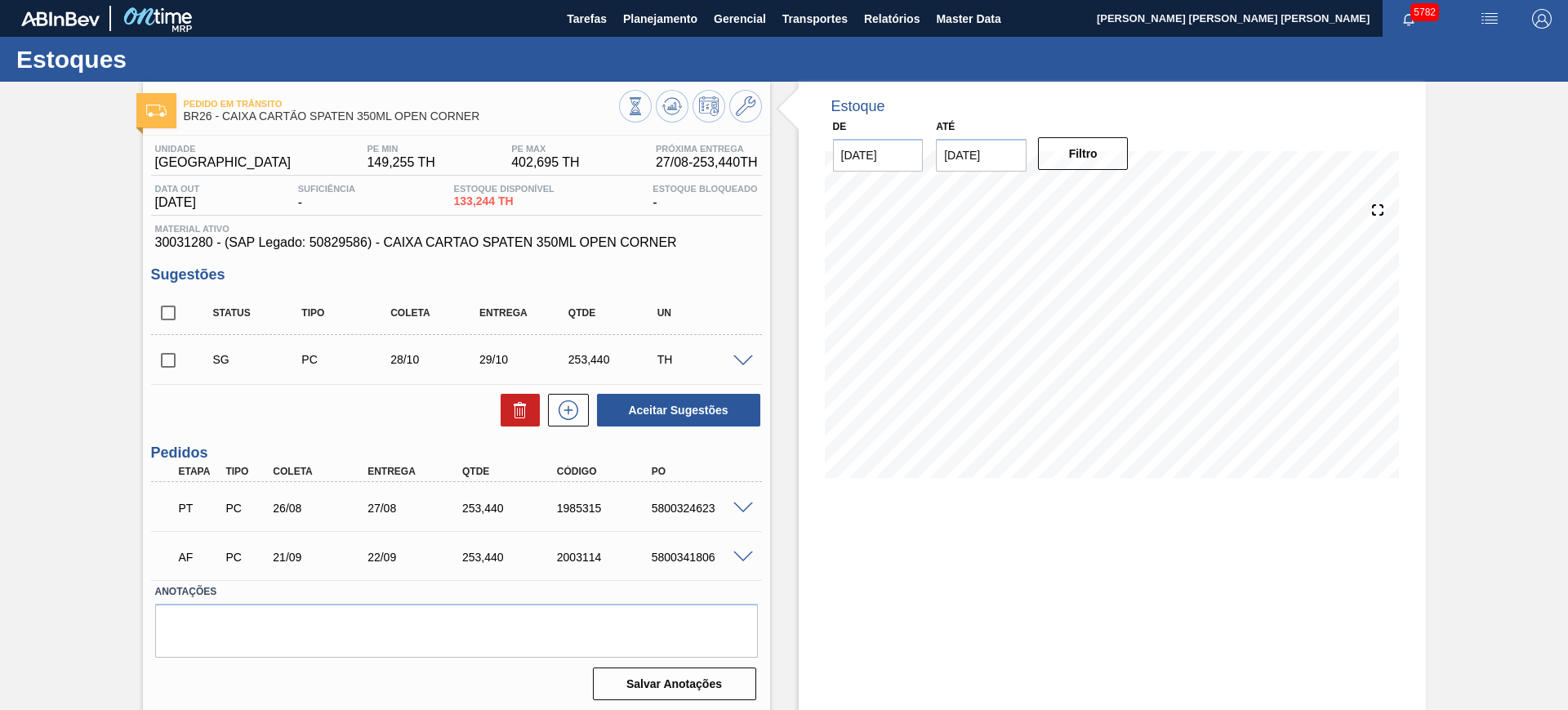
click at [742, 505] on span at bounding box center [743, 509] width 20 height 13
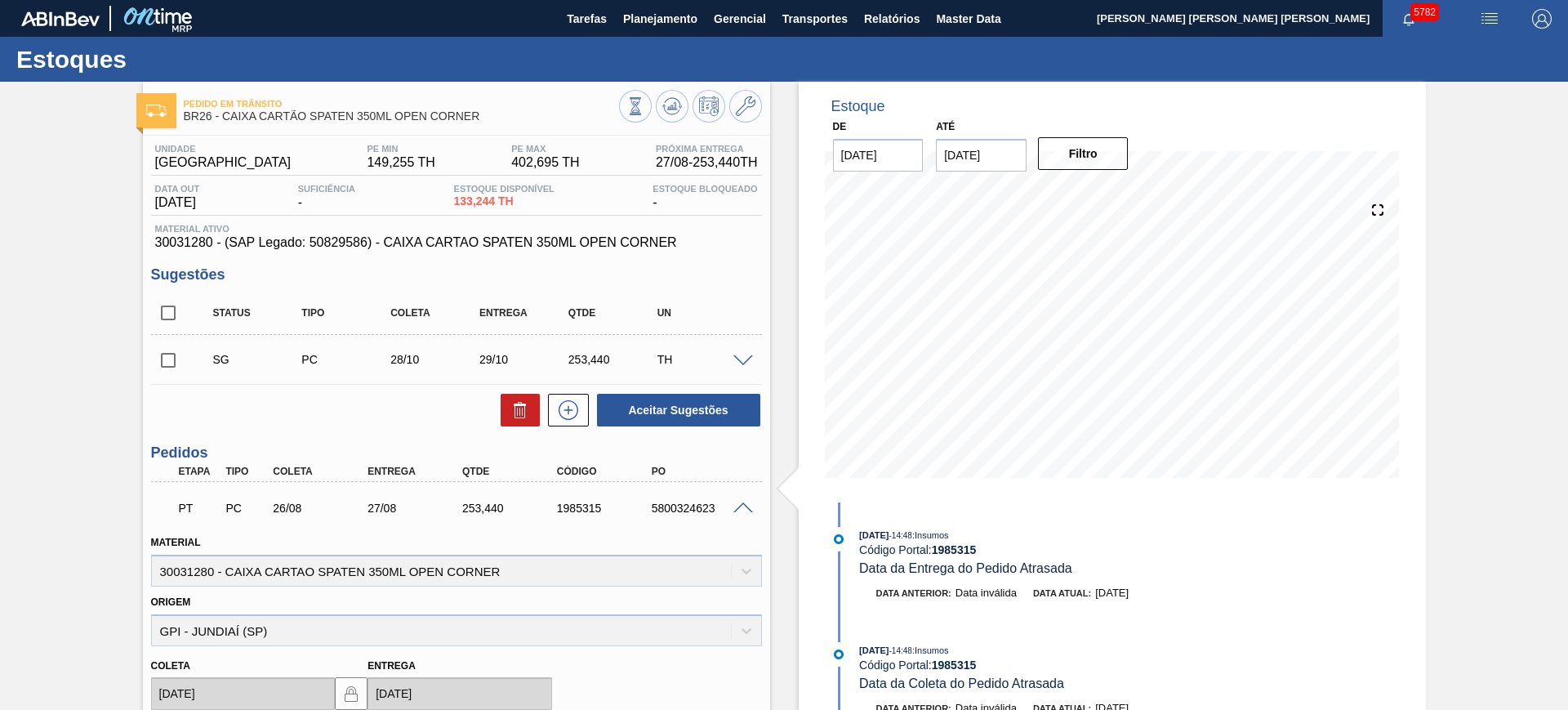
click at [742, 505] on span at bounding box center [743, 509] width 20 height 13
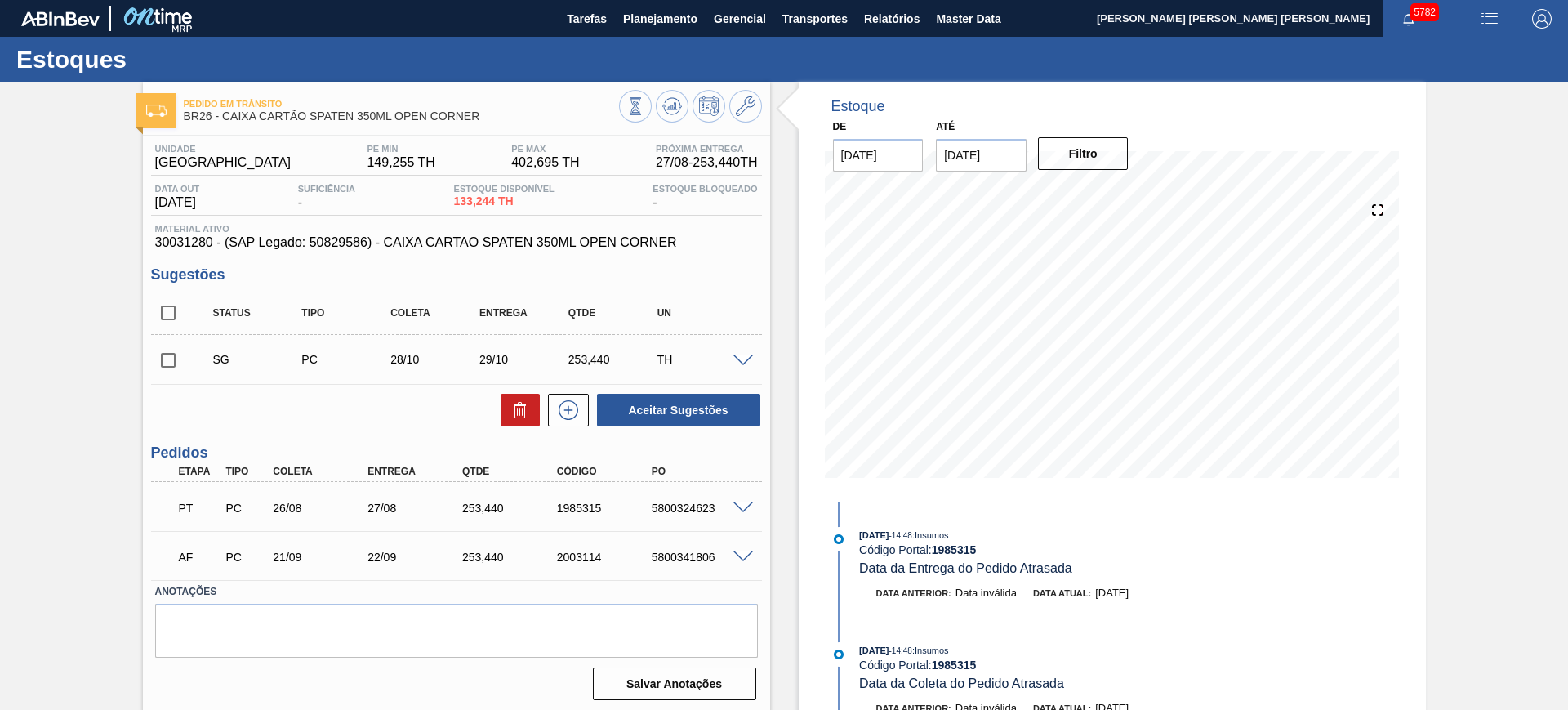
scroll to position [5, 0]
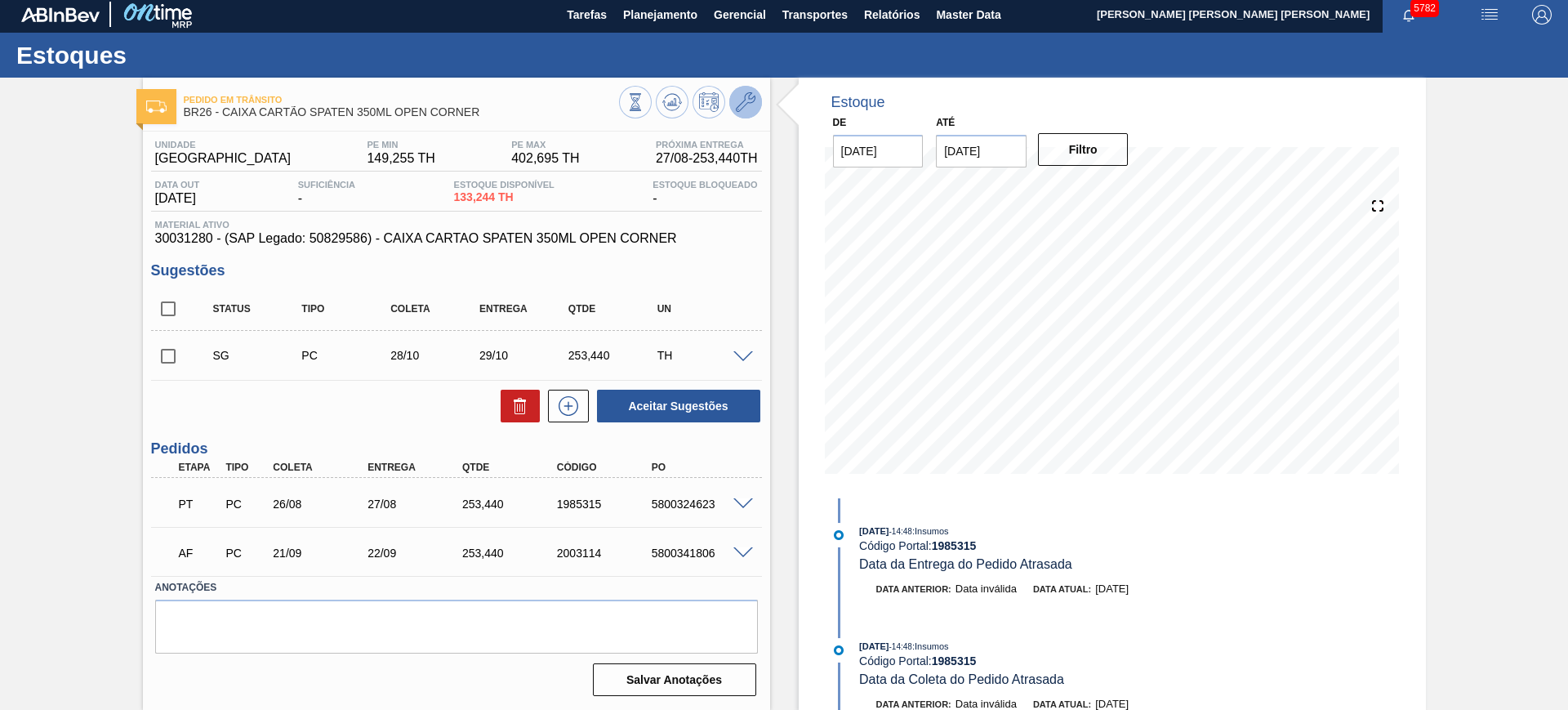
click at [754, 99] on button at bounding box center [746, 102] width 33 height 33
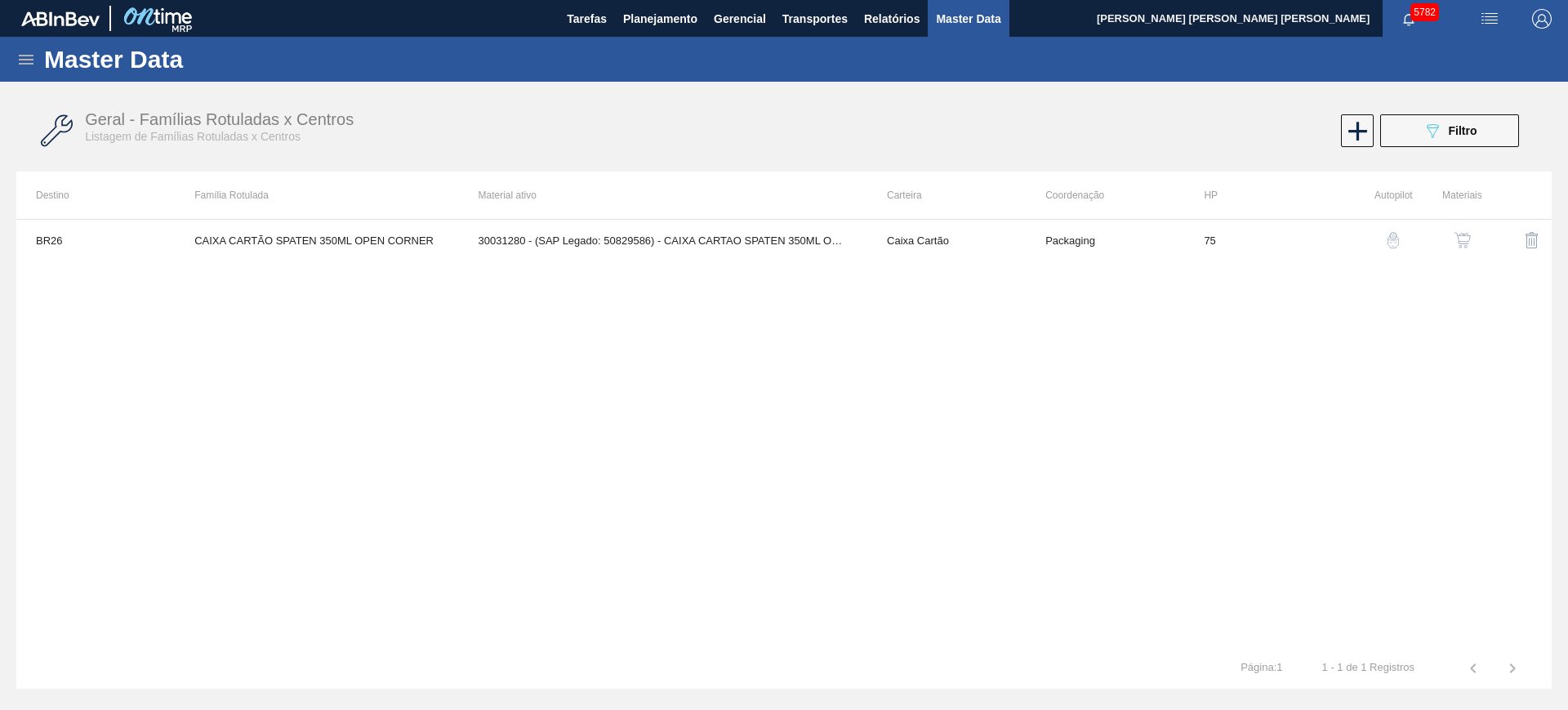
click at [1463, 234] on img "button" at bounding box center [1463, 240] width 16 height 16
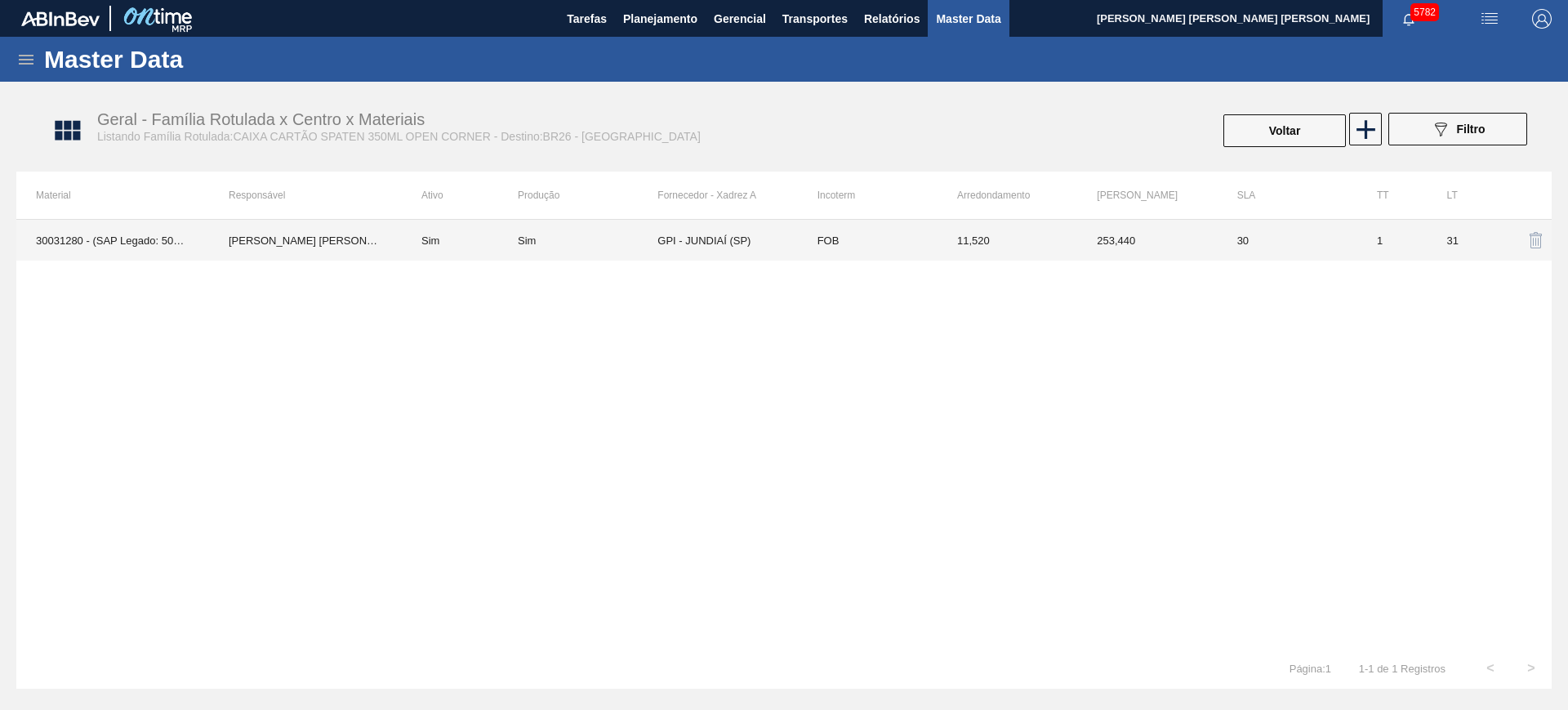
click at [1151, 236] on td "253,440" at bounding box center [1147, 239] width 140 height 41
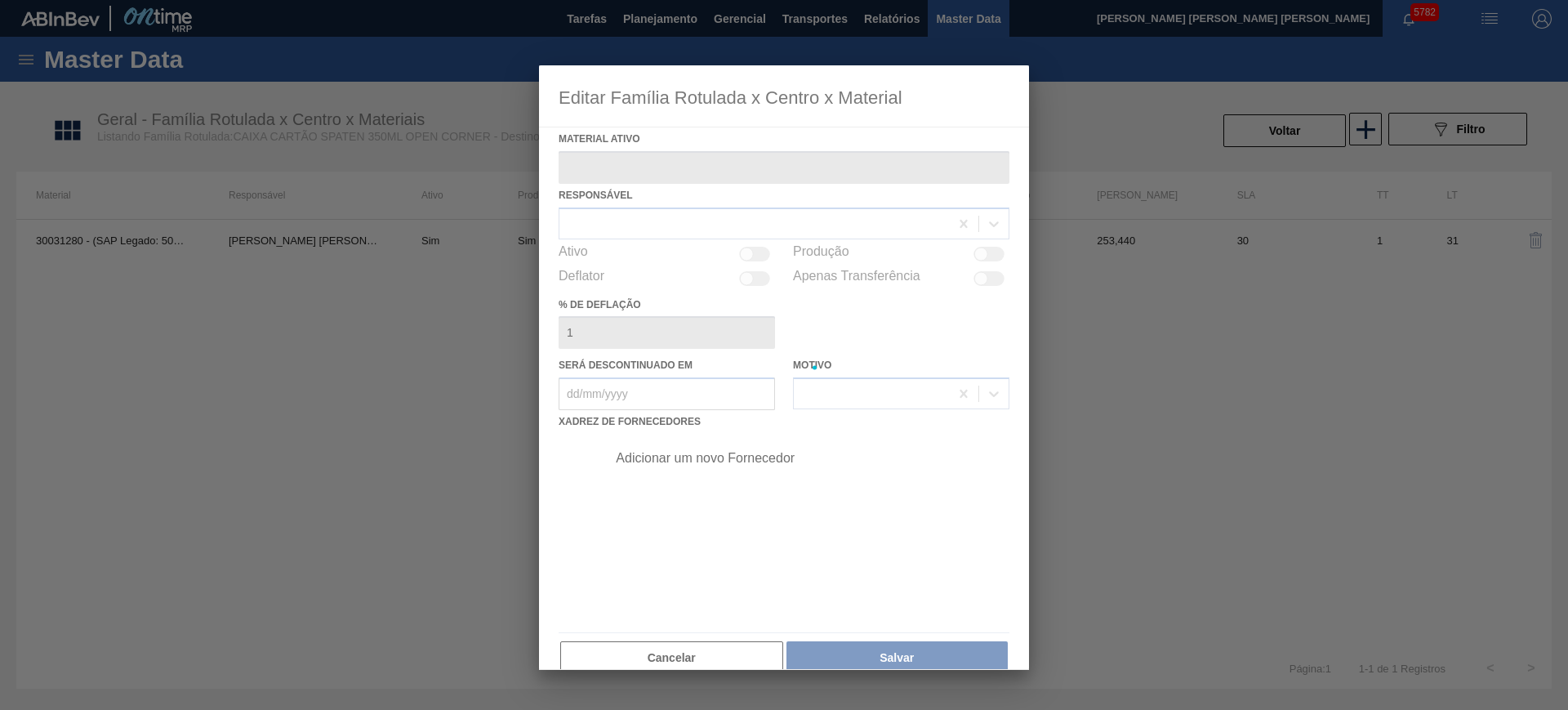
type ativo "30031280 - (SAP Legado: 50829586) - CAIXA CARTAO SPATEN 350ML OPEN CORNER"
checkbox input "true"
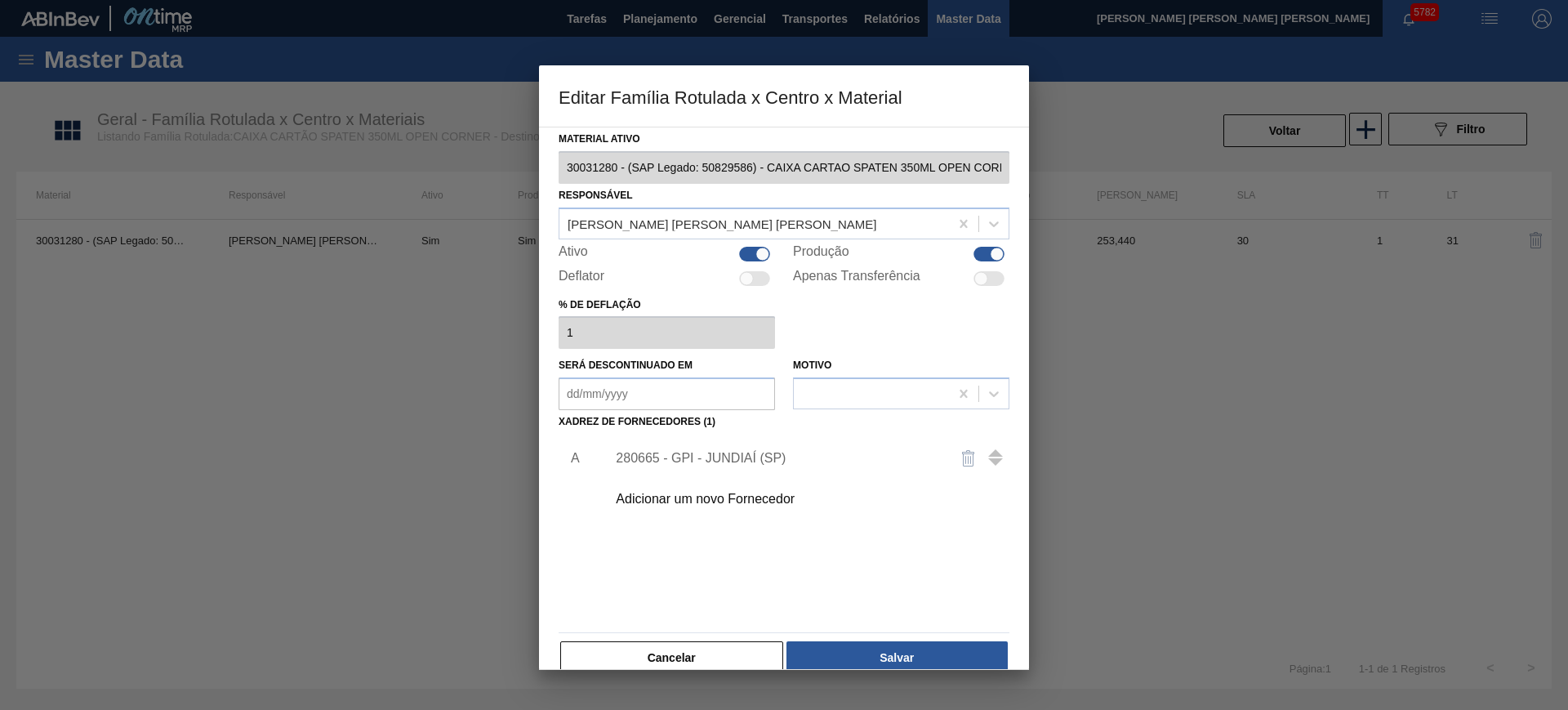
click at [734, 458] on div "280665 - GPI - JUNDIAÍ (SP)" at bounding box center [776, 458] width 320 height 14
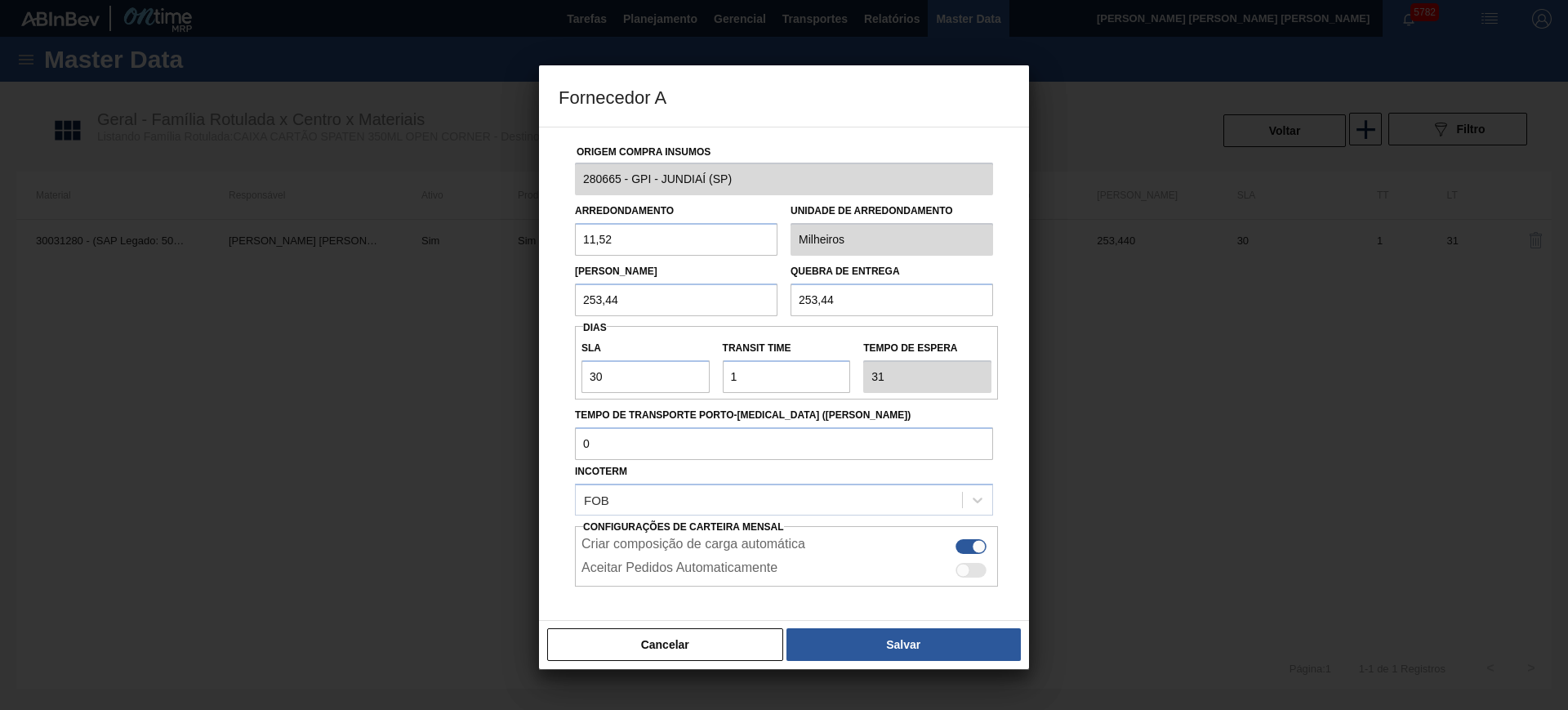
click at [653, 303] on input "253,44" at bounding box center [677, 300] width 202 height 33
type input "126,72"
click at [931, 635] on button "Salvar" at bounding box center [904, 644] width 235 height 33
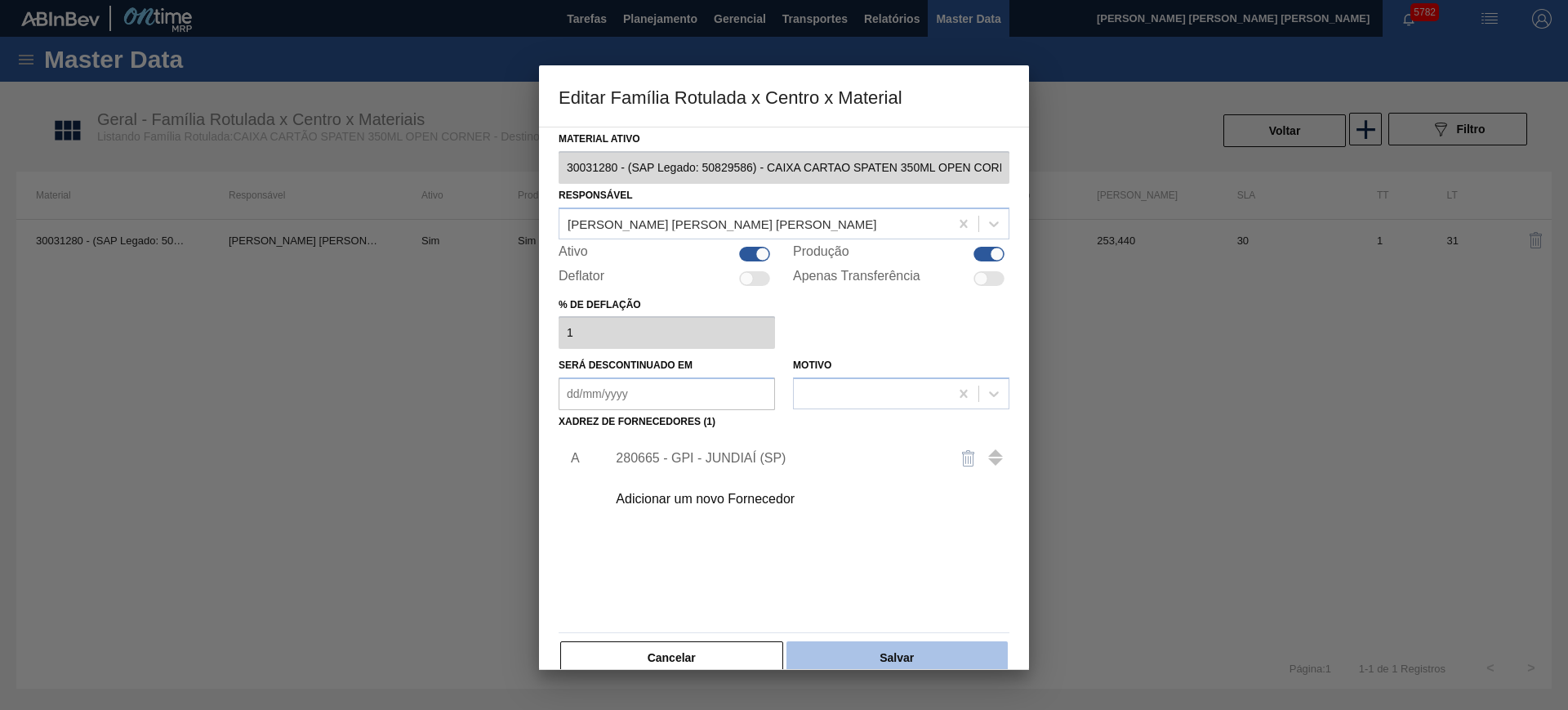
click at [929, 653] on button "Salvar" at bounding box center [897, 658] width 221 height 33
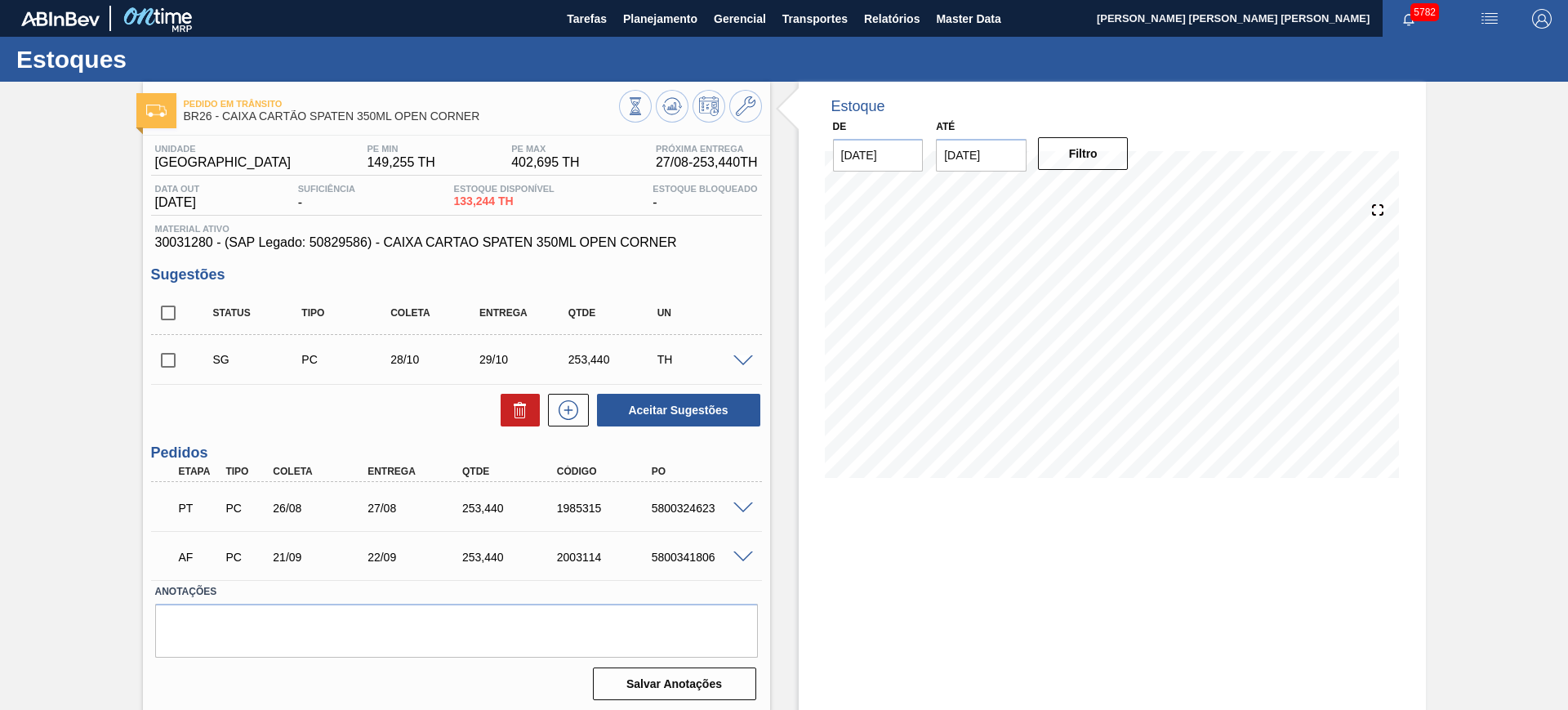
scroll to position [5, 0]
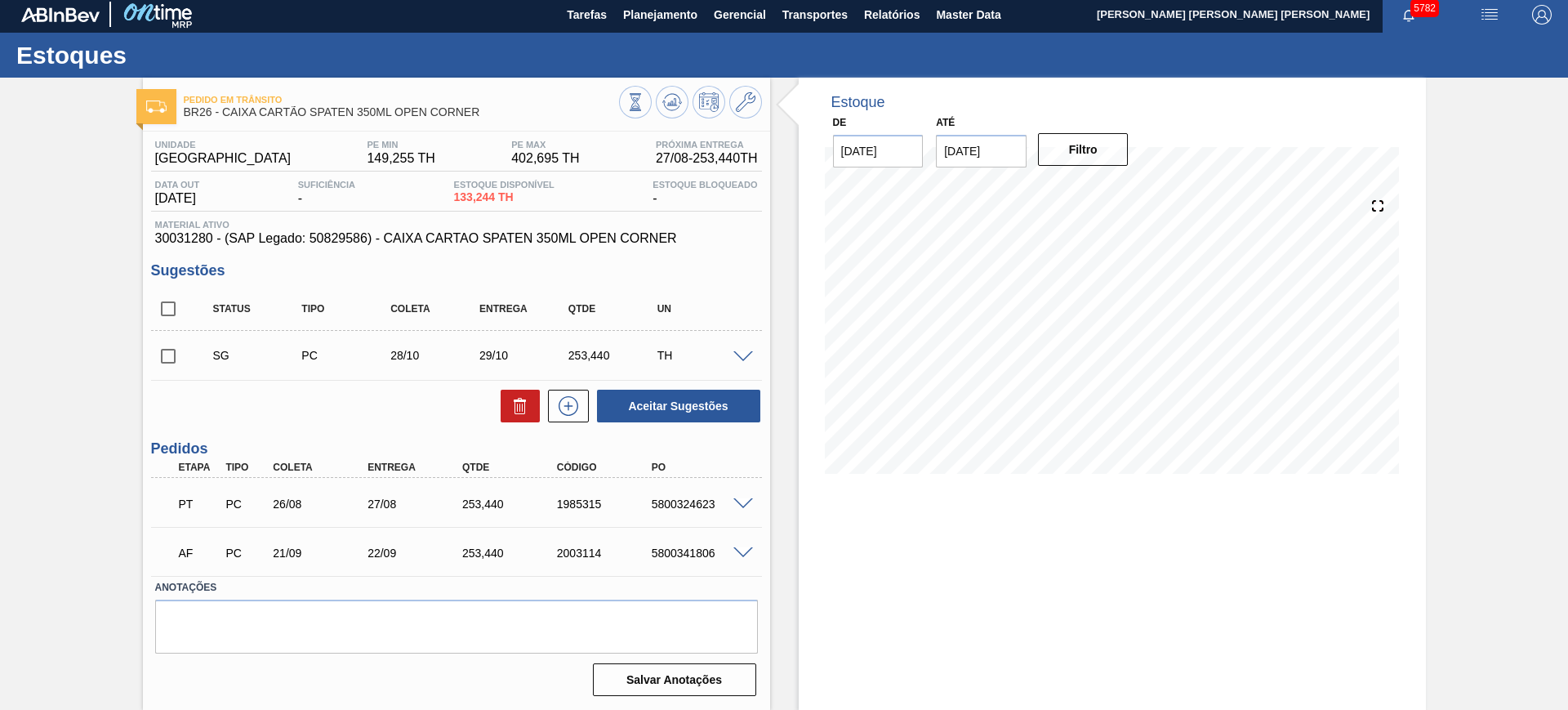
click at [735, 550] on span at bounding box center [743, 554] width 20 height 13
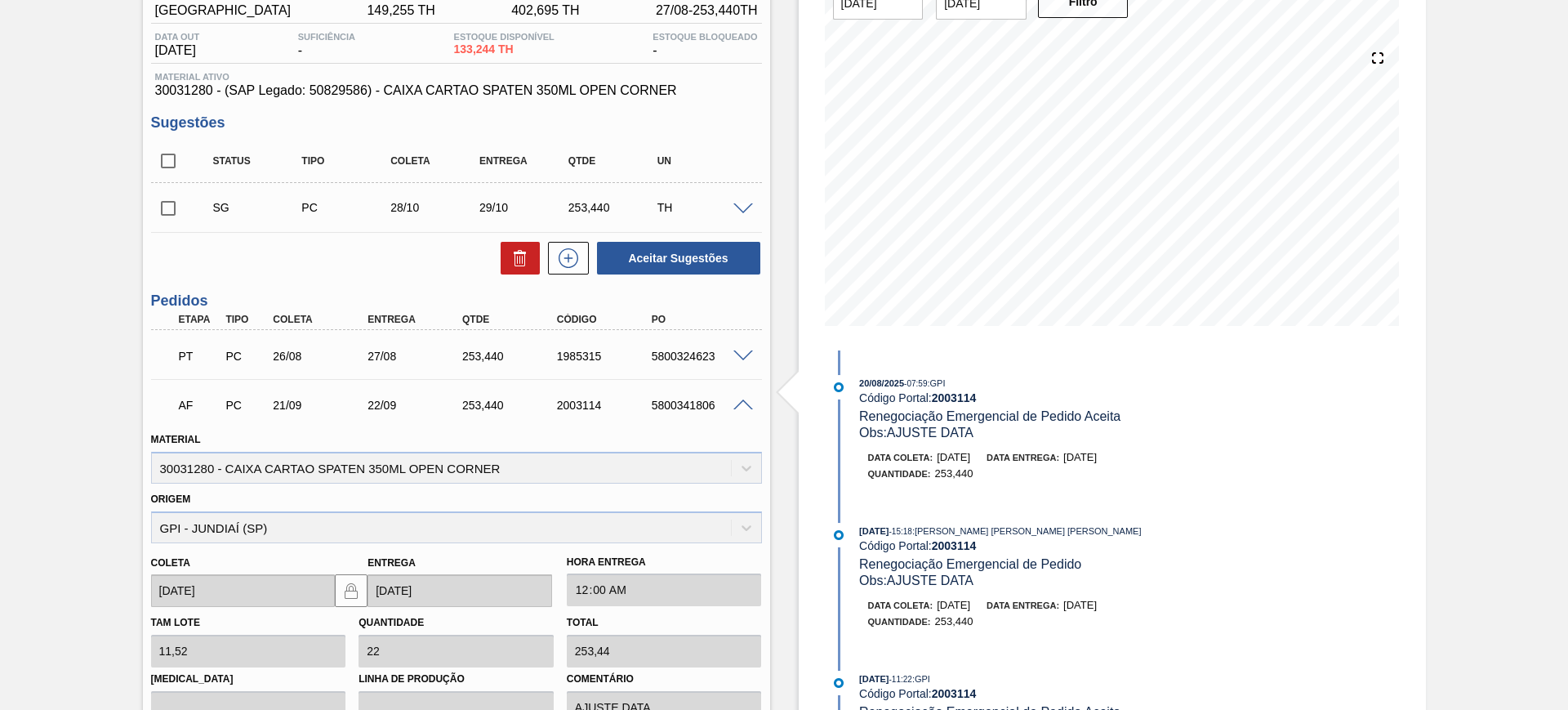
scroll to position [311, 0]
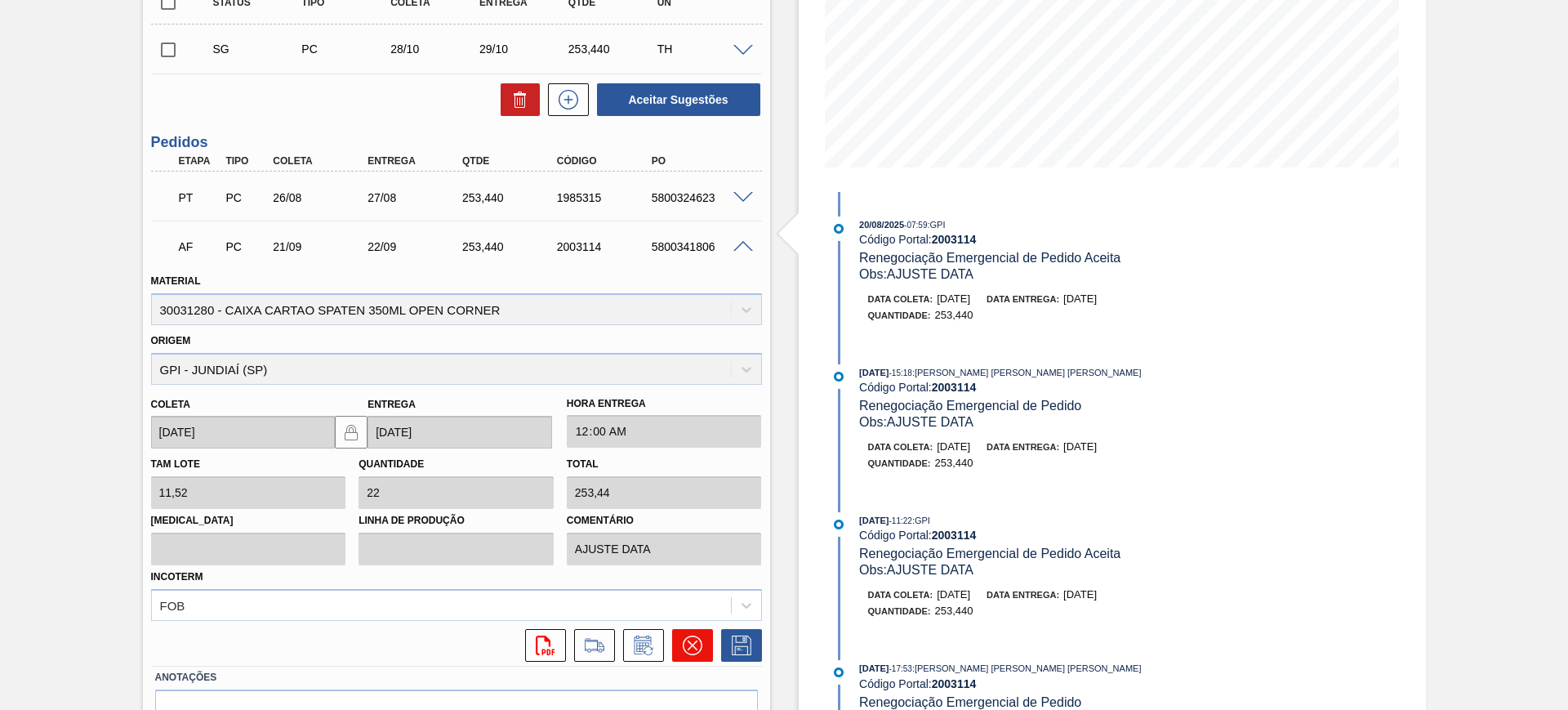
click at [680, 643] on button at bounding box center [692, 645] width 41 height 33
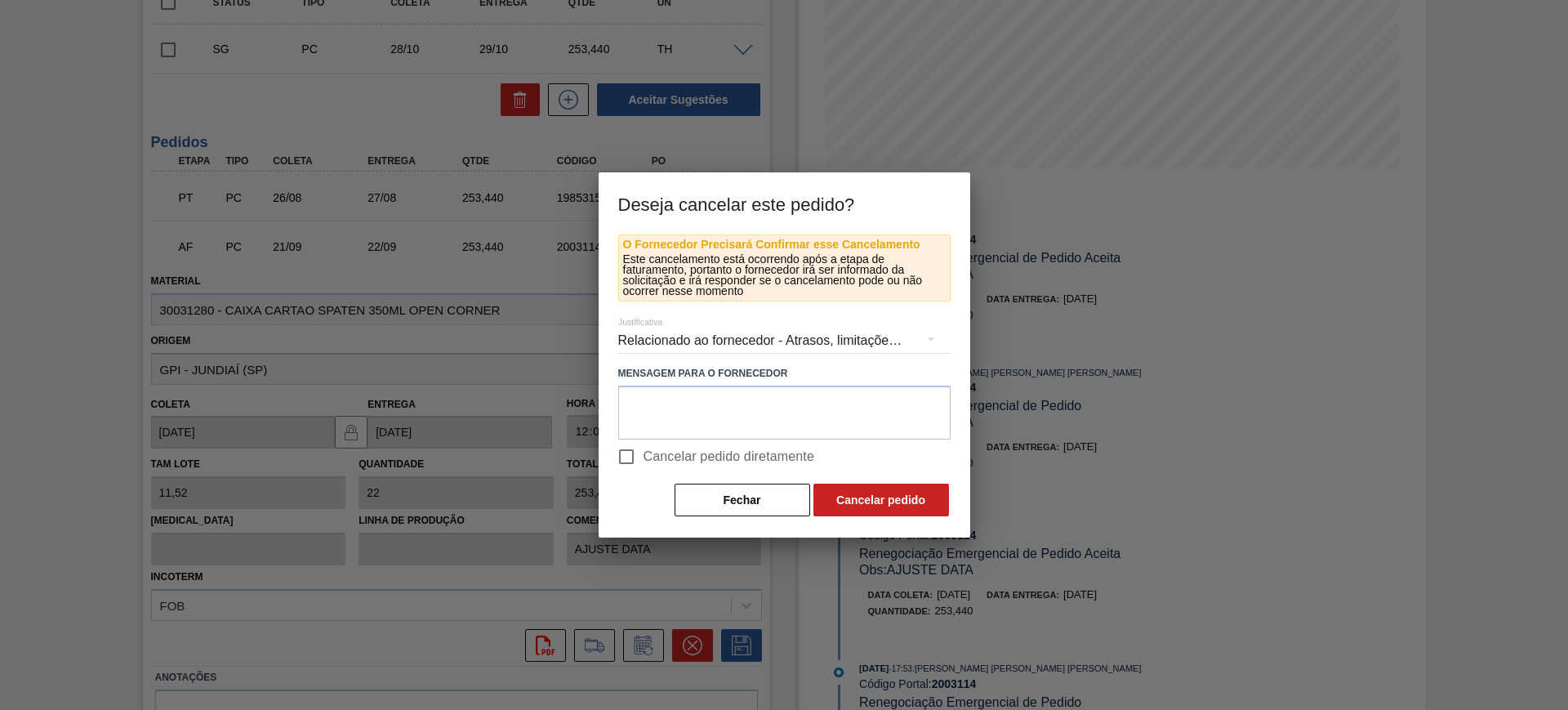
click at [650, 455] on span "Cancelar pedido diretamente" at bounding box center [730, 457] width 172 height 20
click at [644, 455] on input "Cancelar pedido diretamente" at bounding box center [627, 457] width 34 height 34
checkbox input "true"
click at [836, 494] on button "Cancelar pedido" at bounding box center [882, 500] width 135 height 33
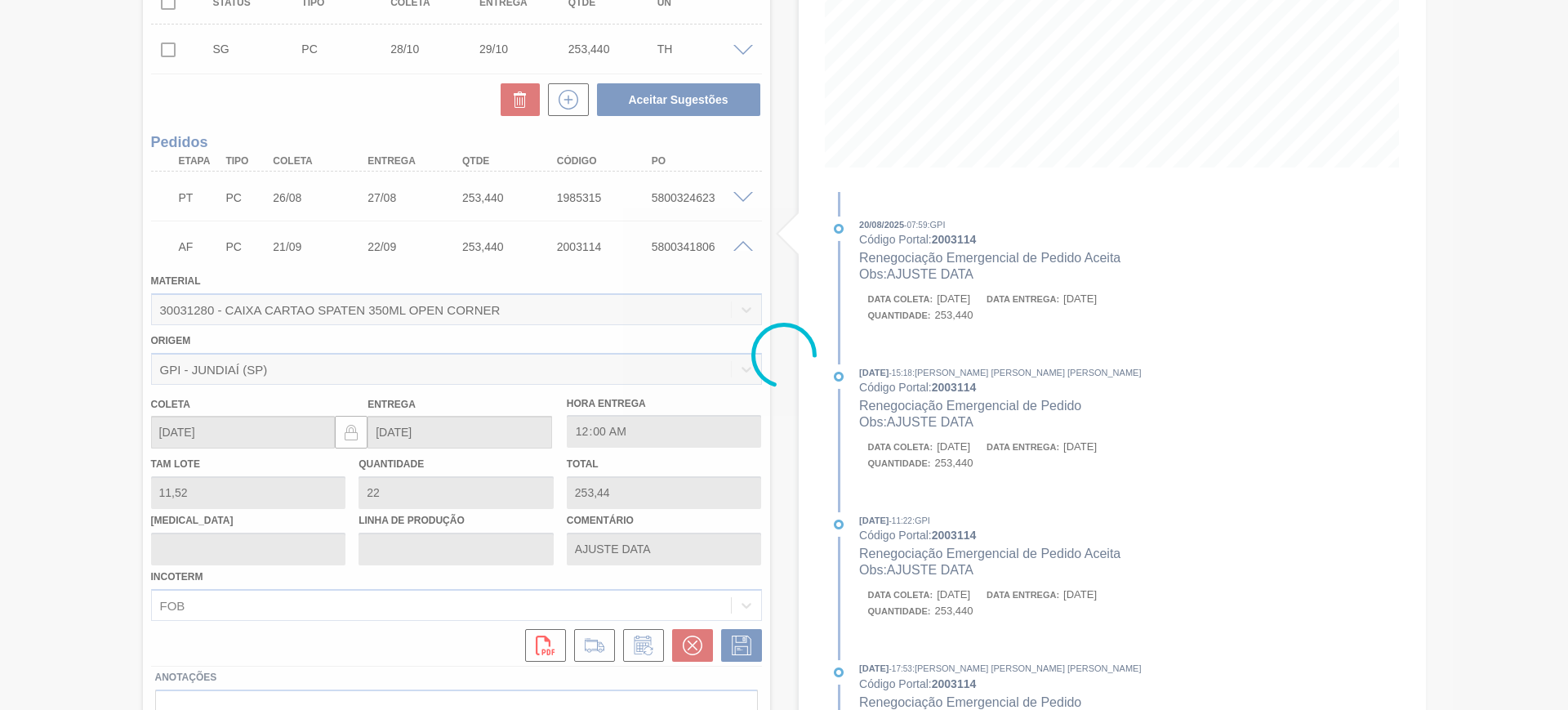
scroll to position [5, 0]
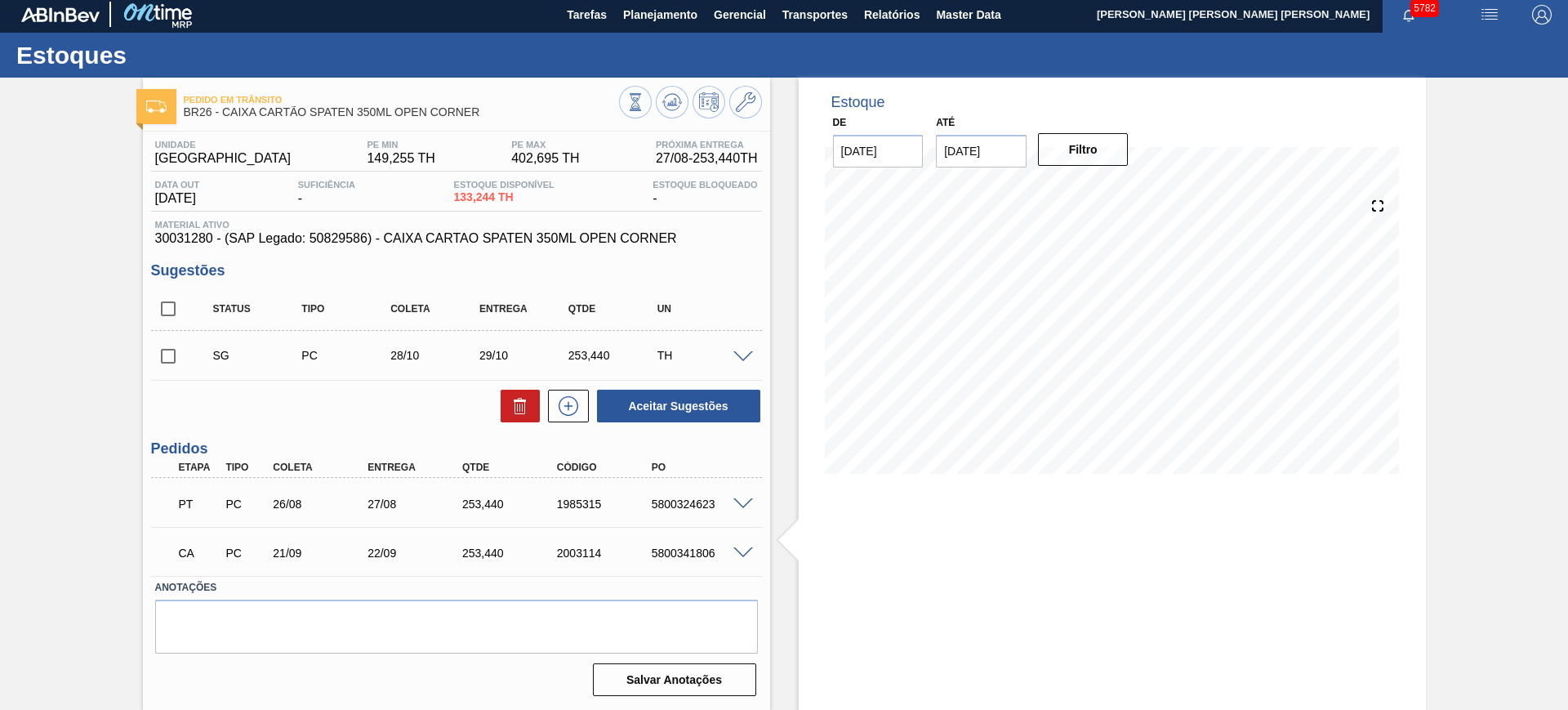
click at [567, 550] on div "2003114" at bounding box center [606, 553] width 107 height 13
copy div "2003114"
click at [672, 108] on icon at bounding box center [672, 102] width 20 height 20
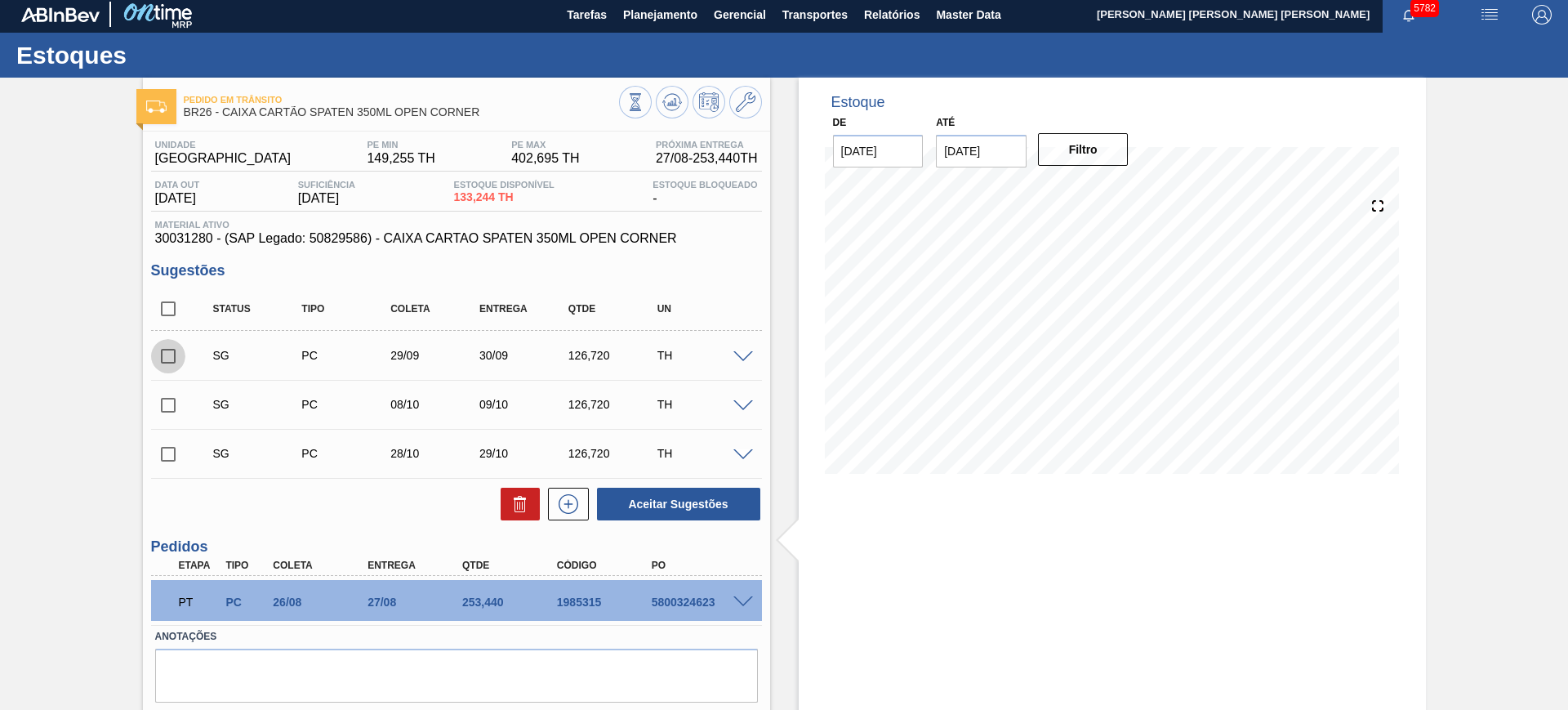
click at [177, 343] on input "checkbox" at bounding box center [168, 356] width 34 height 34
click at [668, 500] on button "Aceitar Sugestões" at bounding box center [678, 504] width 163 height 33
checkbox input "false"
click at [584, 601] on div "1985315" at bounding box center [606, 602] width 107 height 13
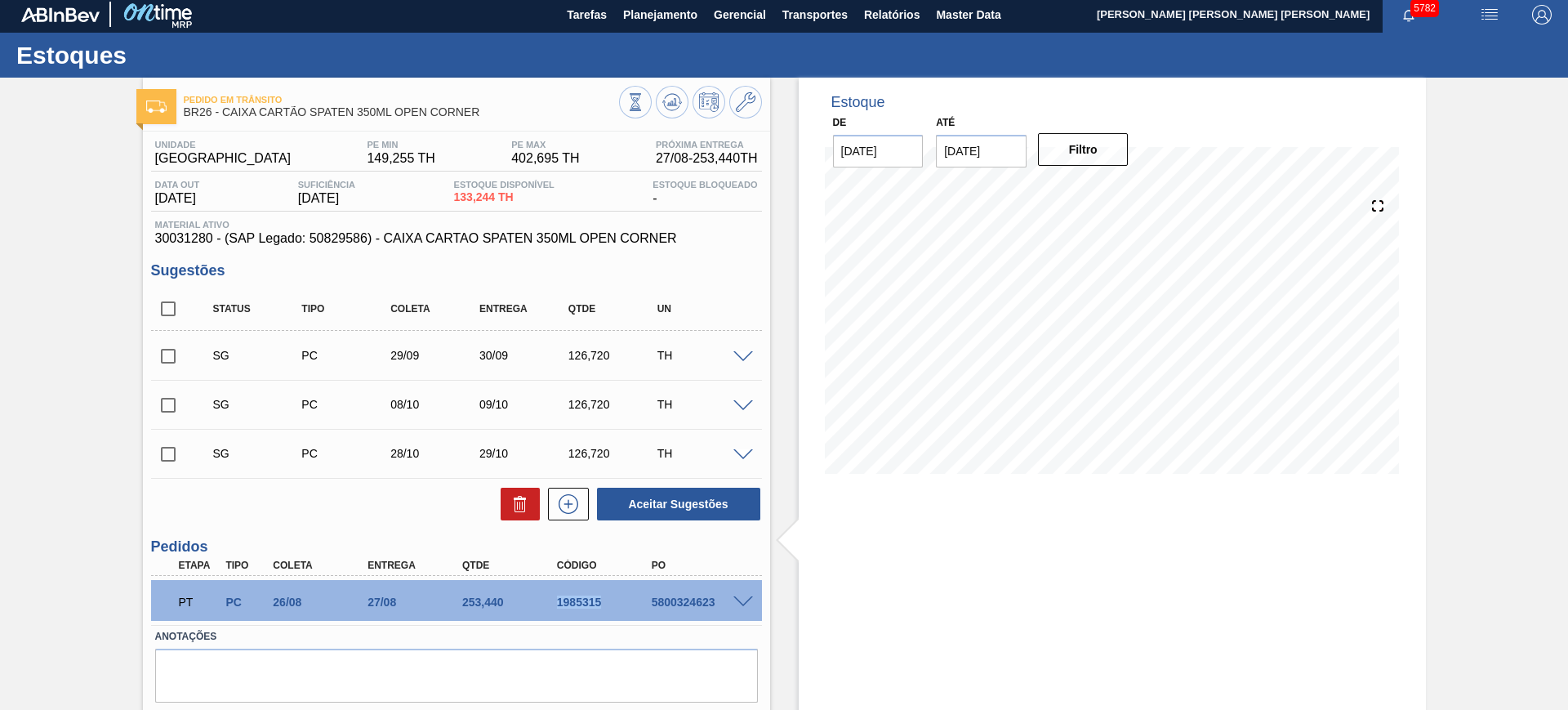
copy div "1985315"
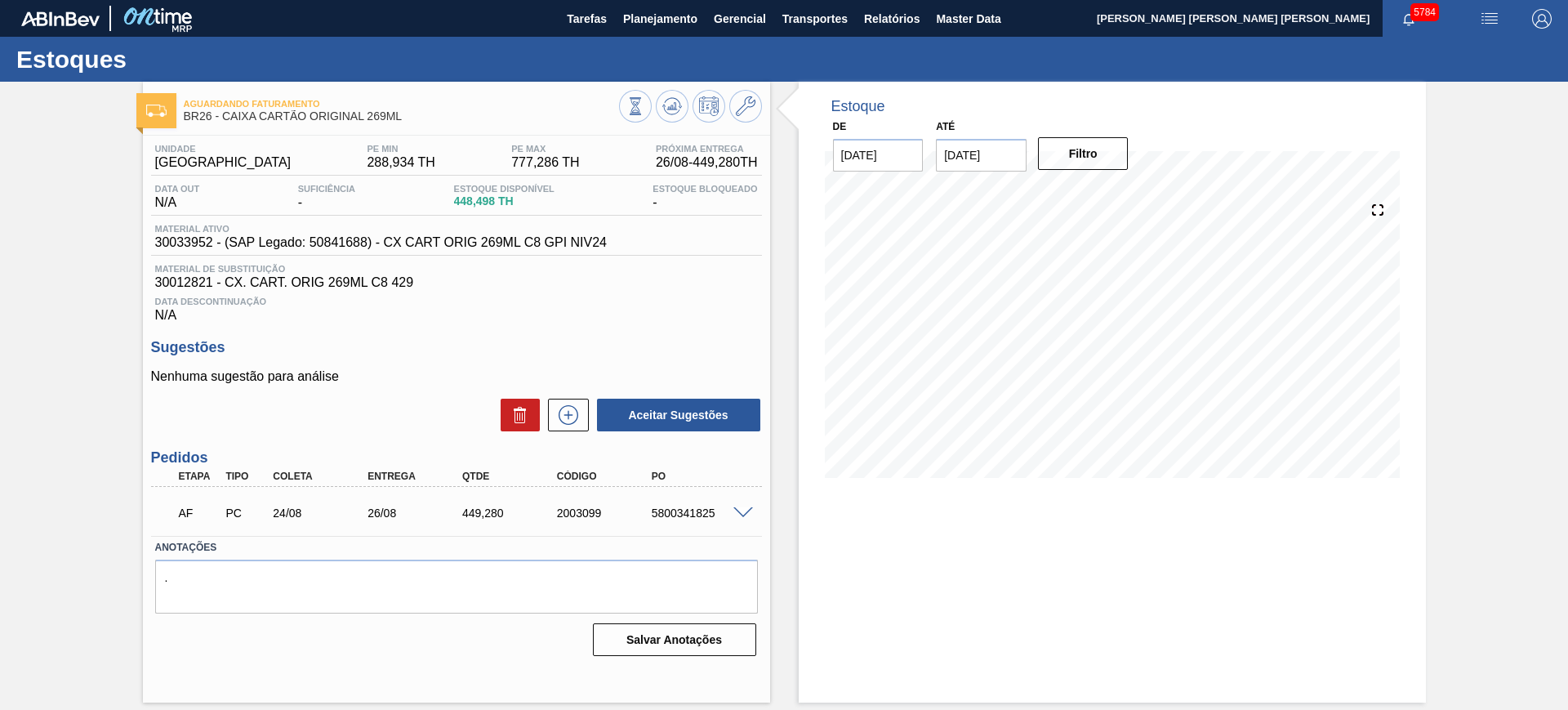
click at [740, 509] on span at bounding box center [743, 514] width 20 height 13
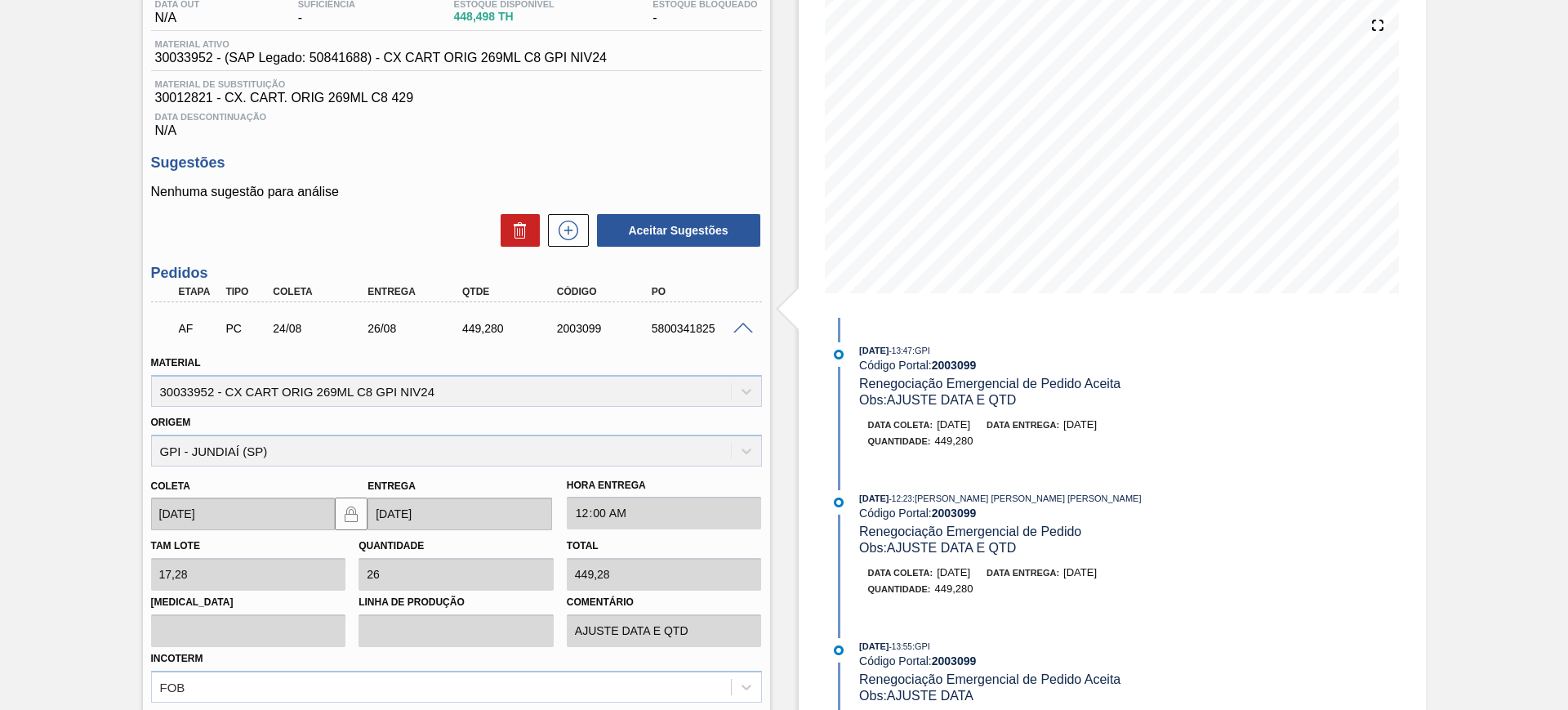
scroll to position [306, 0]
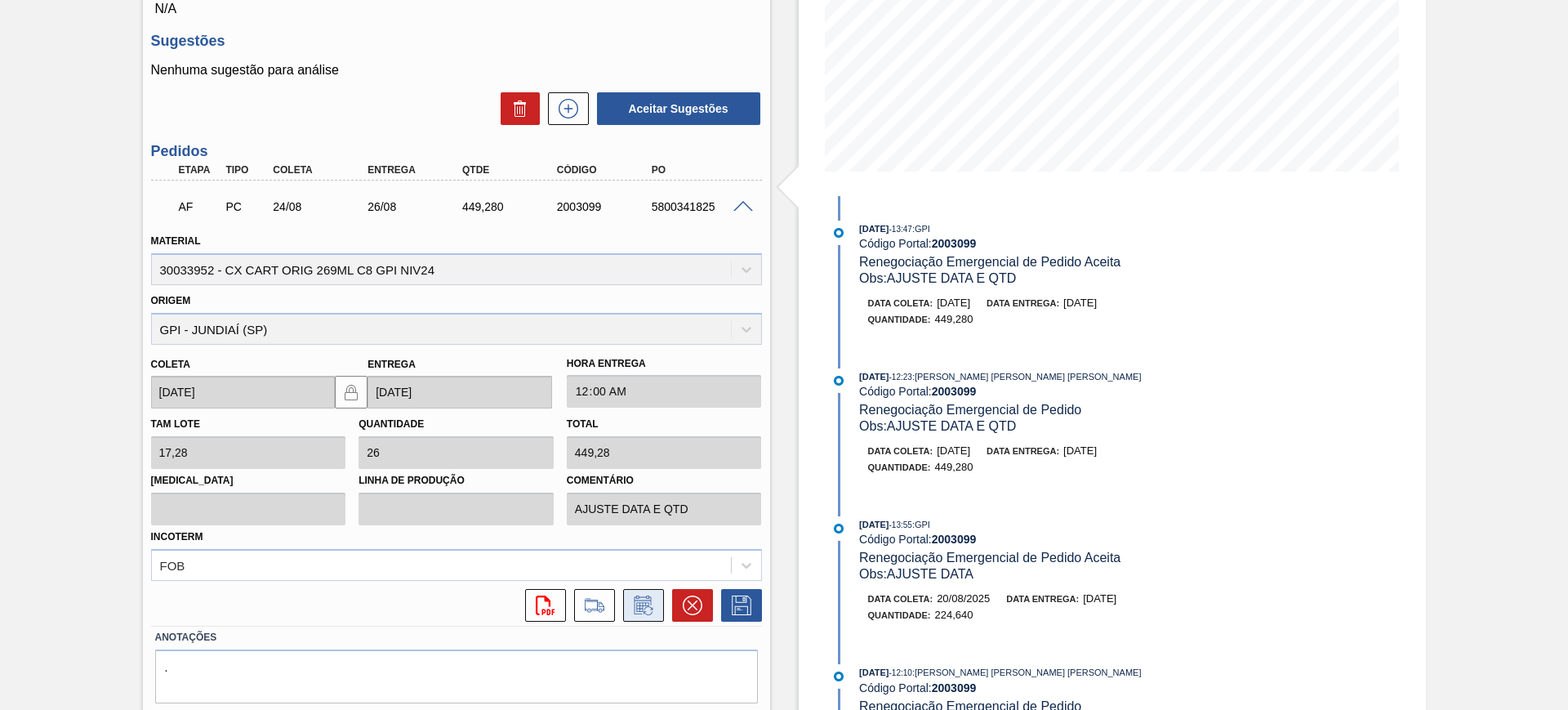
click at [654, 611] on icon at bounding box center [643, 605] width 26 height 20
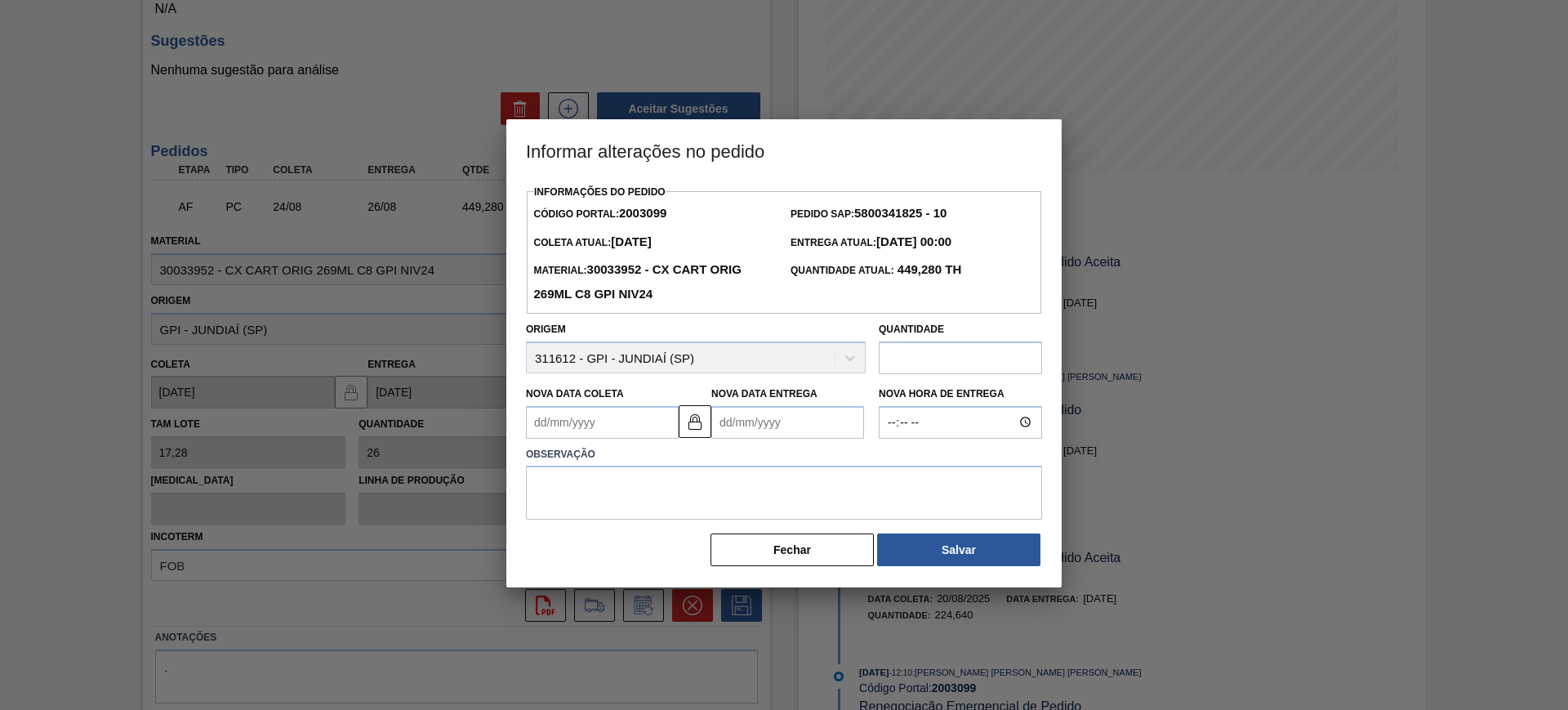
click at [812, 428] on Entrega2003099 "Nova Data Entrega" at bounding box center [788, 422] width 153 height 33
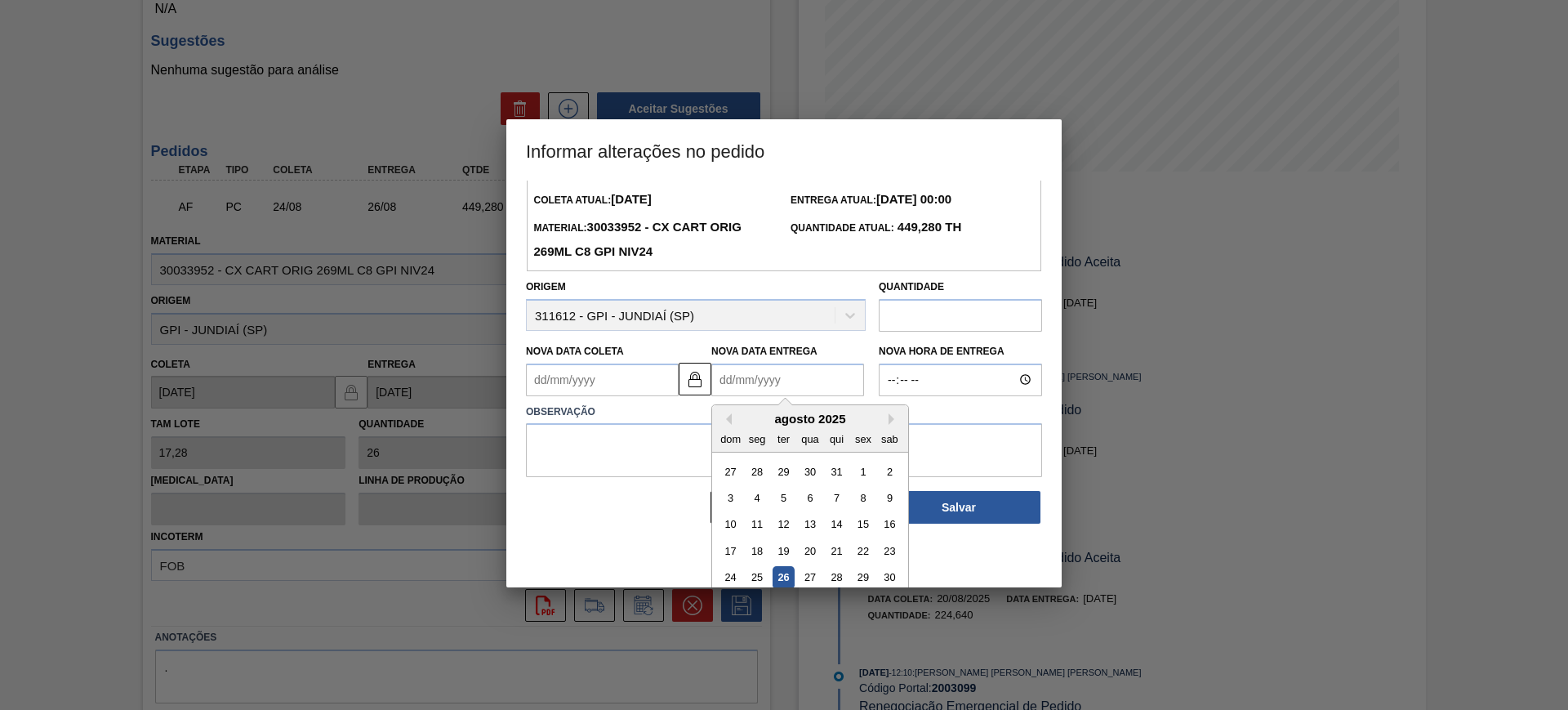
scroll to position [81, 0]
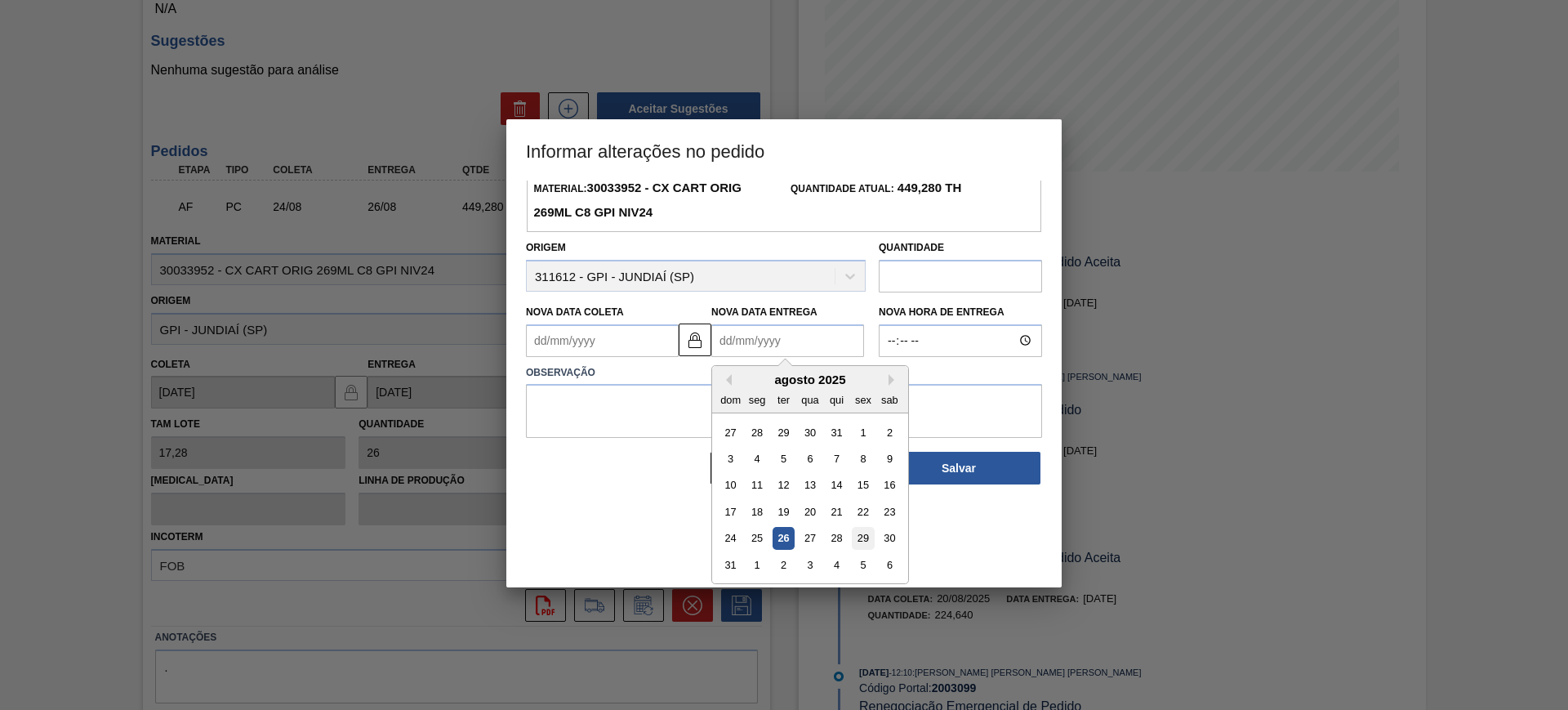
click at [855, 542] on div "29" at bounding box center [863, 537] width 22 height 22
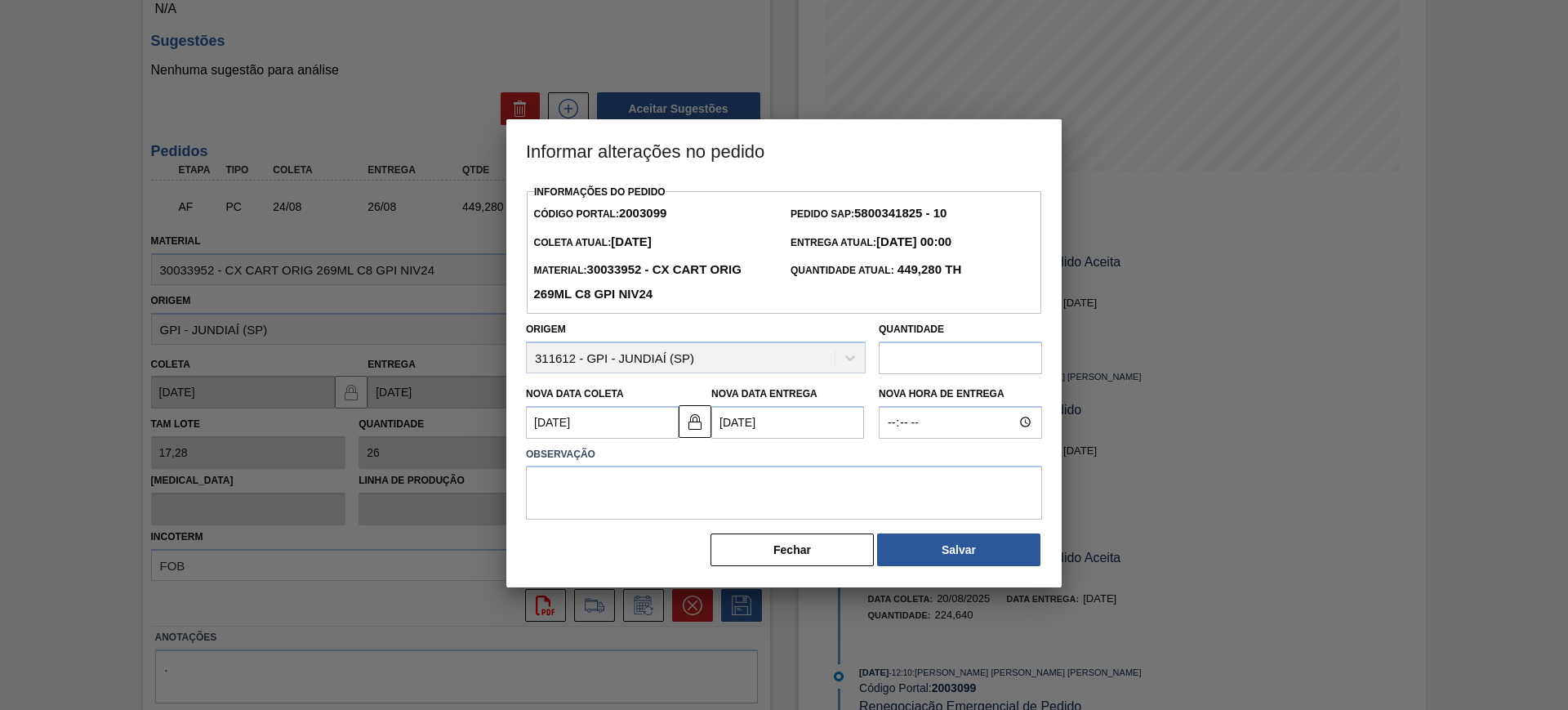
type Coleta2003099 "27/08/2025"
type Entrega2003099 "29/08/2025"
click at [795, 431] on Entrega2003099 "29/08/2025" at bounding box center [788, 422] width 153 height 33
click at [889, 462] on button "Next Month" at bounding box center [894, 462] width 12 height 12
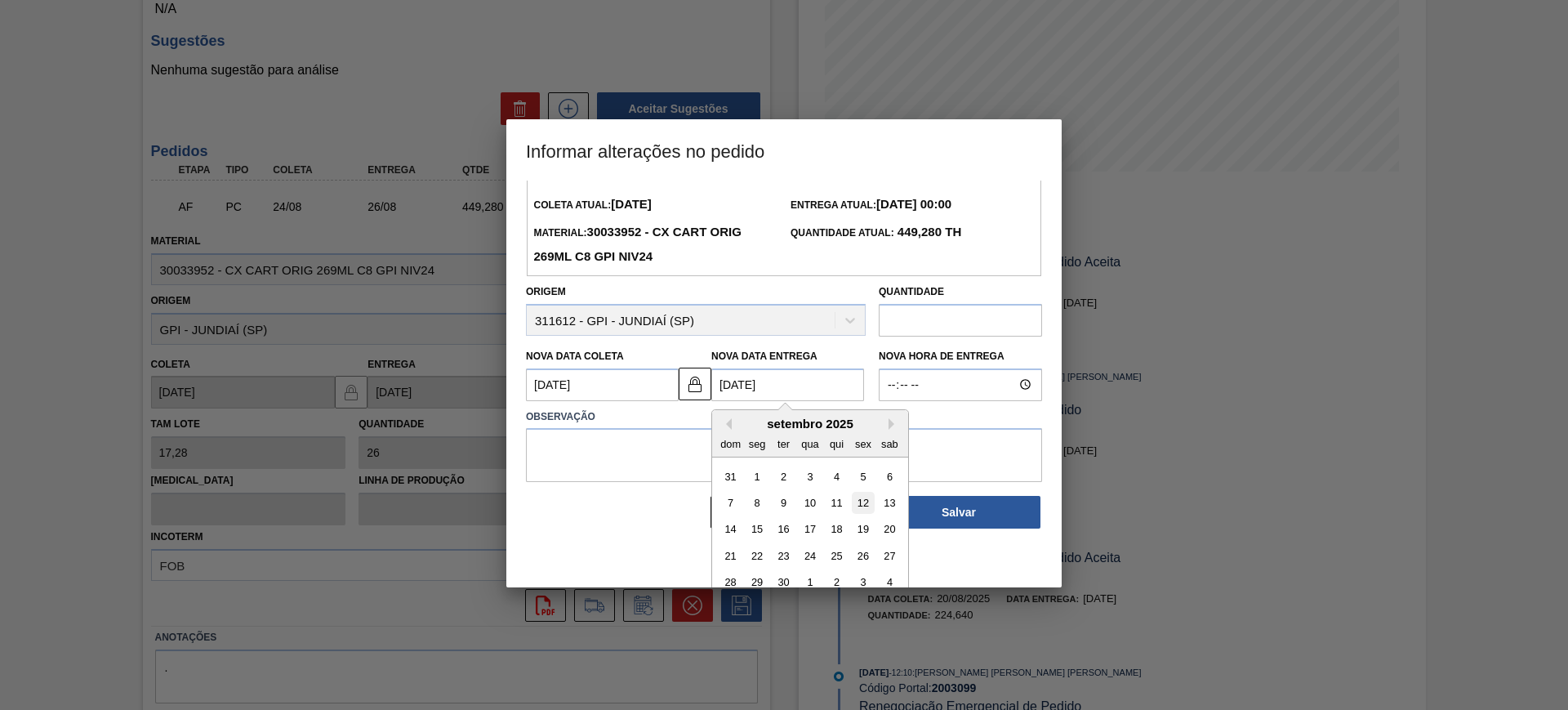
scroll to position [55, 0]
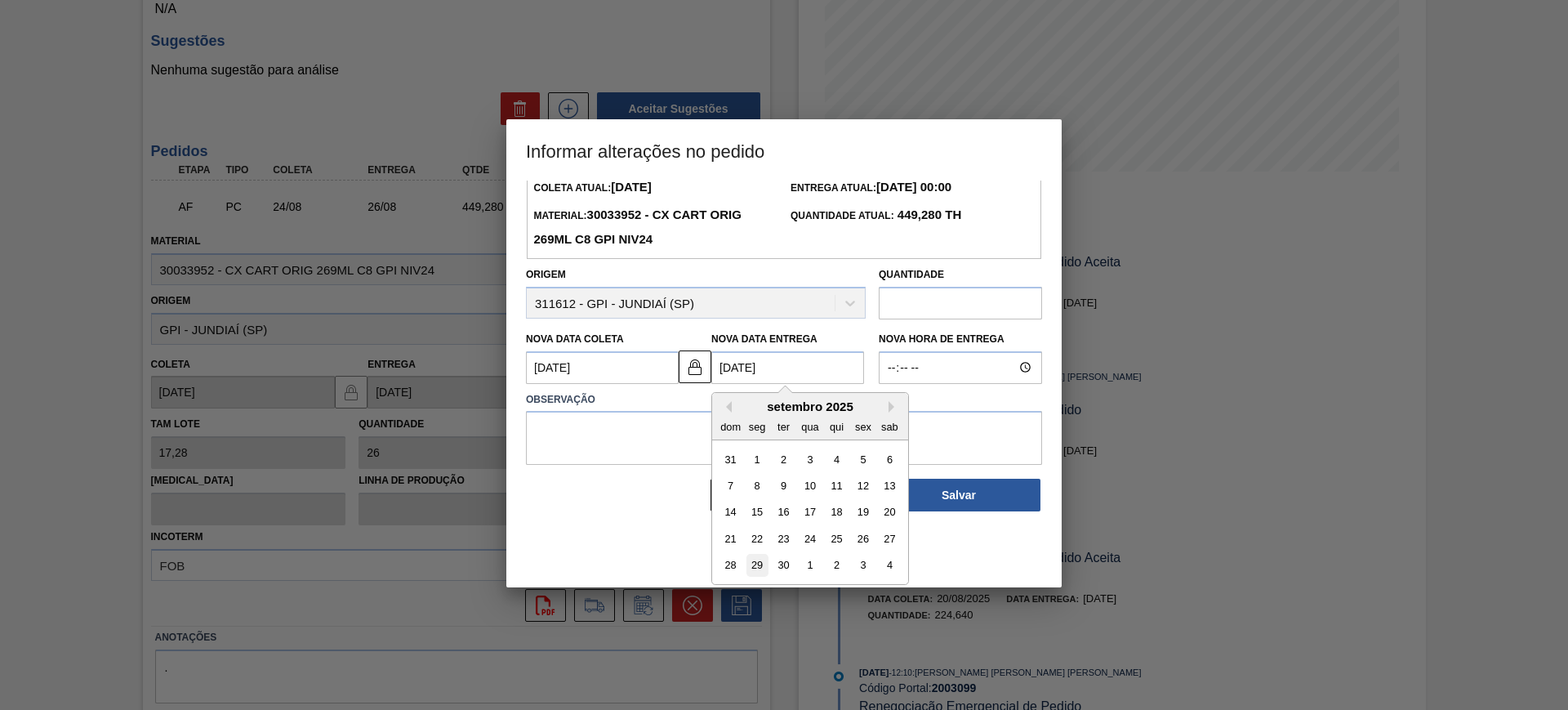
click at [753, 565] on div "29" at bounding box center [758, 565] width 22 height 22
type Coleta2003099 "27/09/2025"
type Entrega2003099 "29/09/2025"
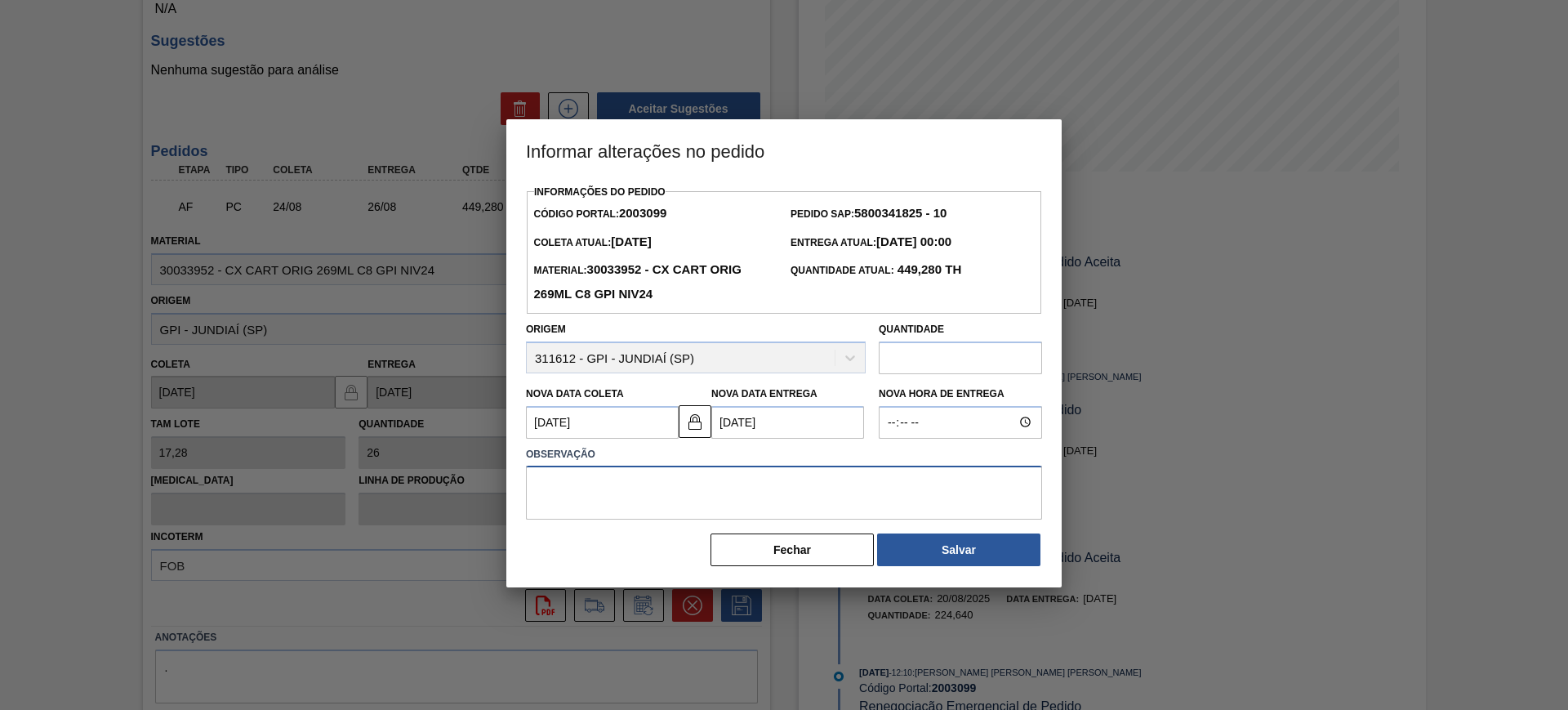
click at [765, 500] on textarea at bounding box center [784, 492] width 517 height 54
type textarea "AJUSTE DATA"
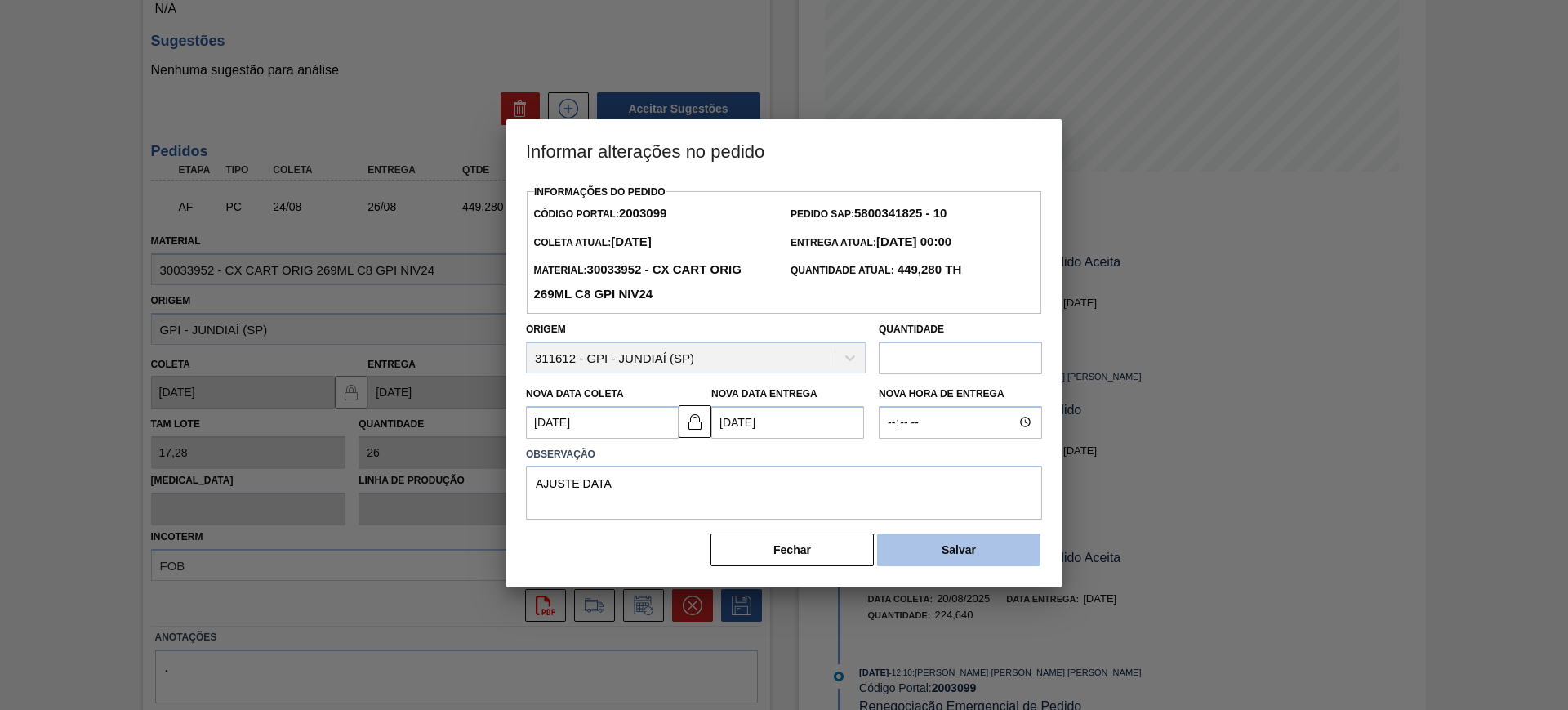
click at [934, 547] on button "Salvar" at bounding box center [958, 550] width 163 height 33
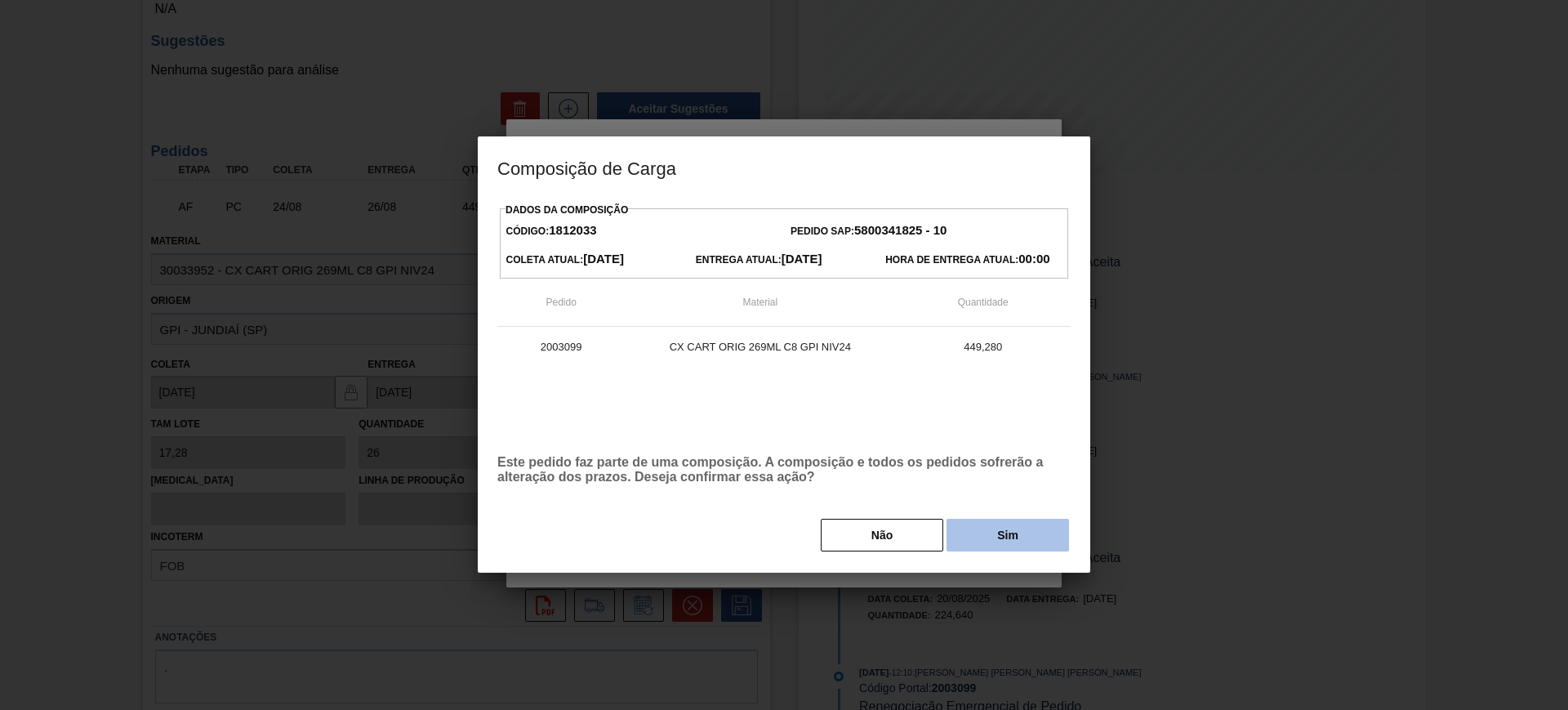
click at [1006, 520] on button "Sim" at bounding box center [1008, 535] width 123 height 33
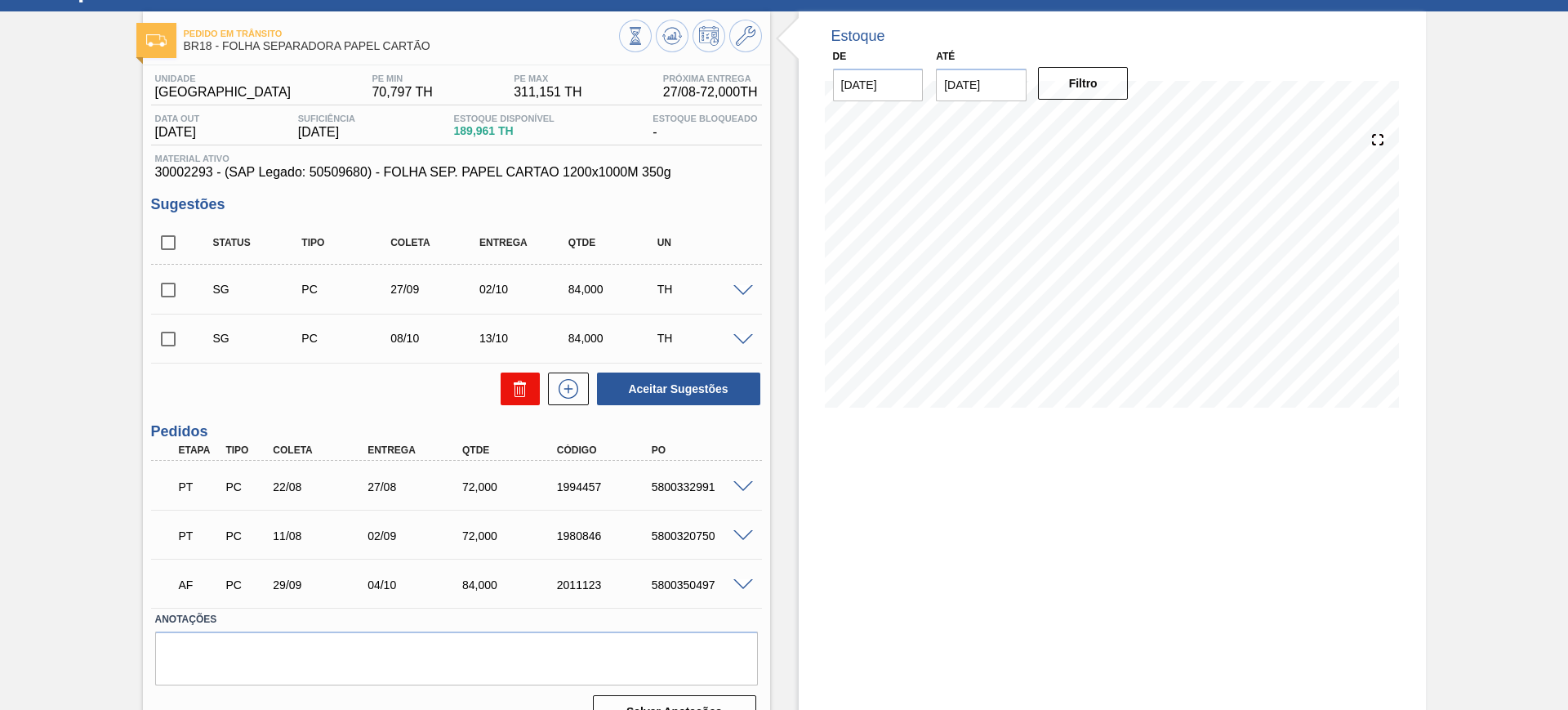
scroll to position [102, 0]
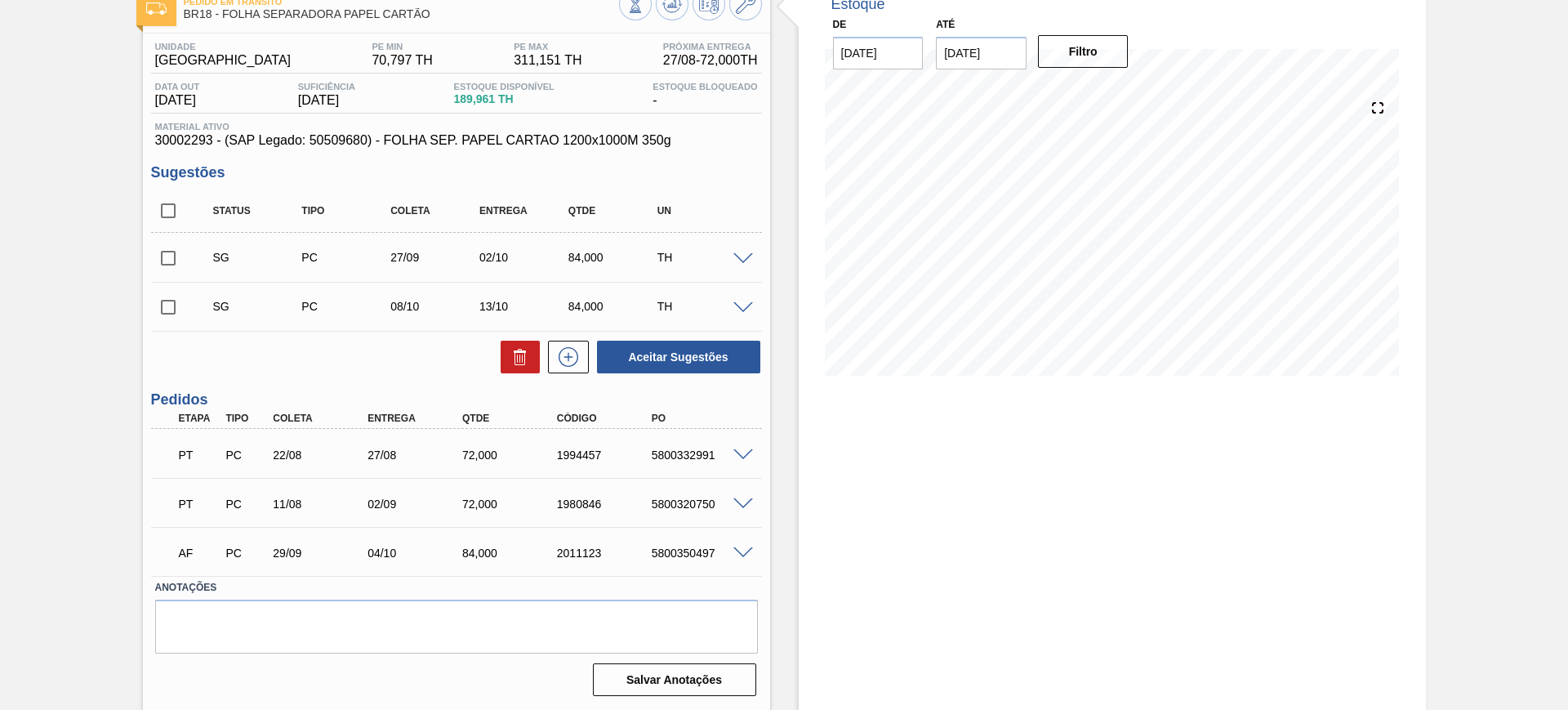
click at [738, 255] on span at bounding box center [743, 259] width 20 height 13
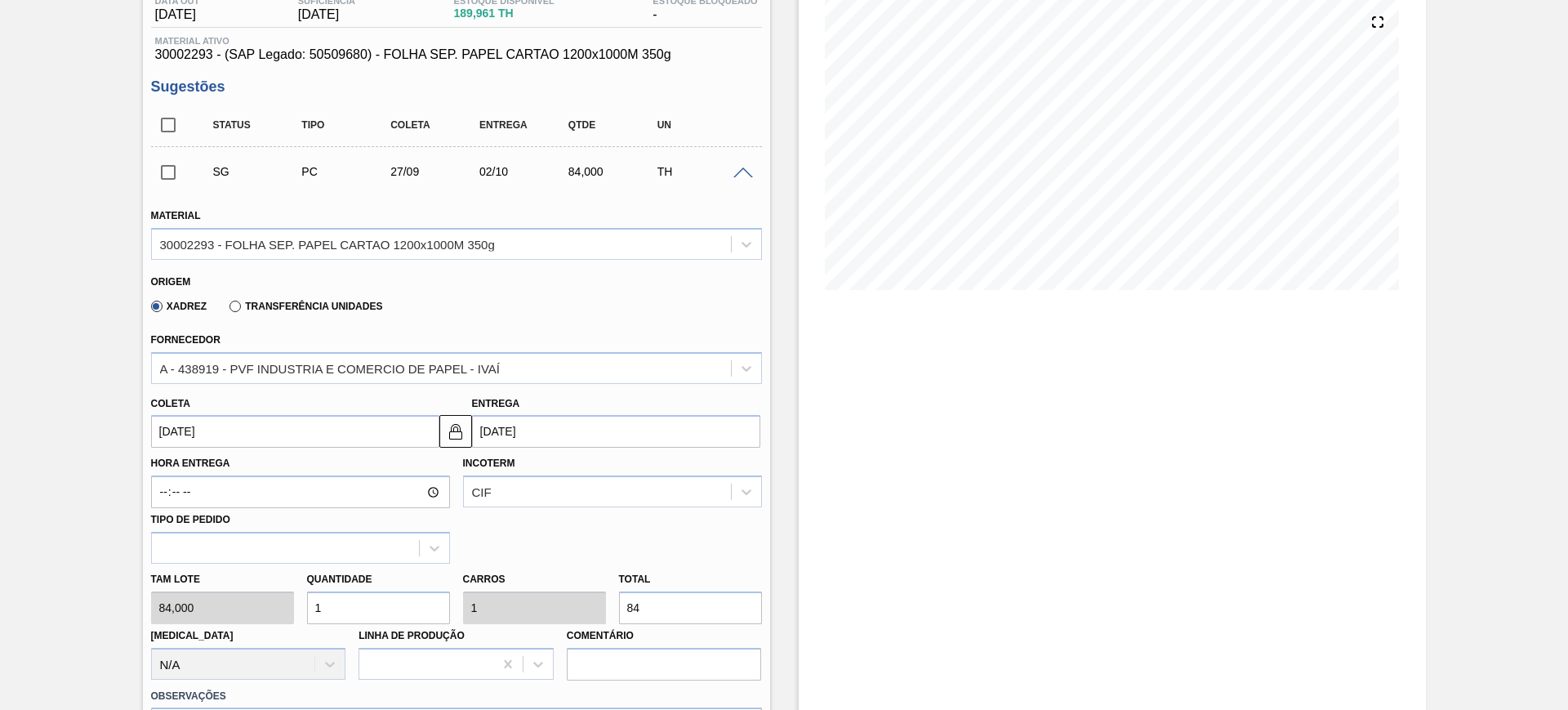
scroll to position [408, 0]
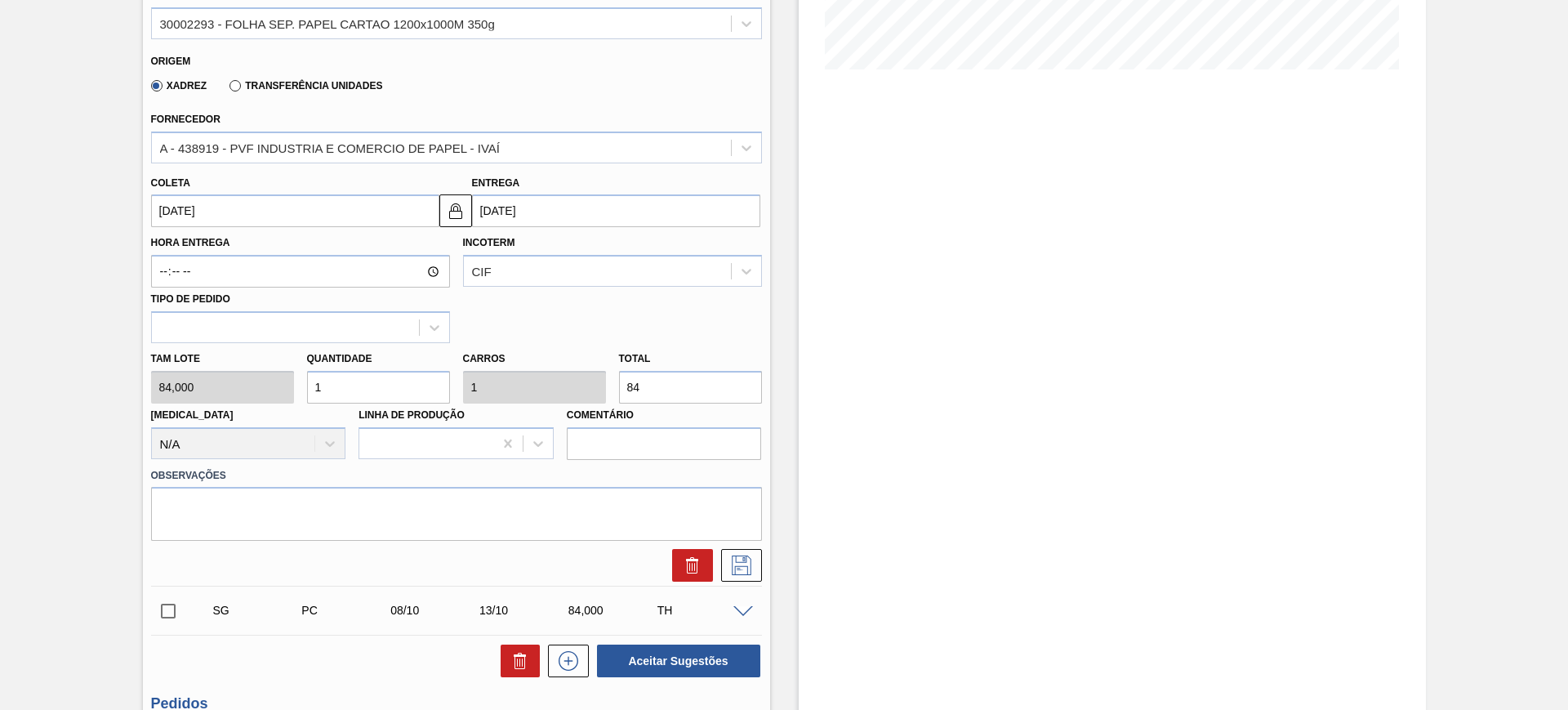
click at [508, 210] on input "[DATE]" at bounding box center [616, 210] width 288 height 33
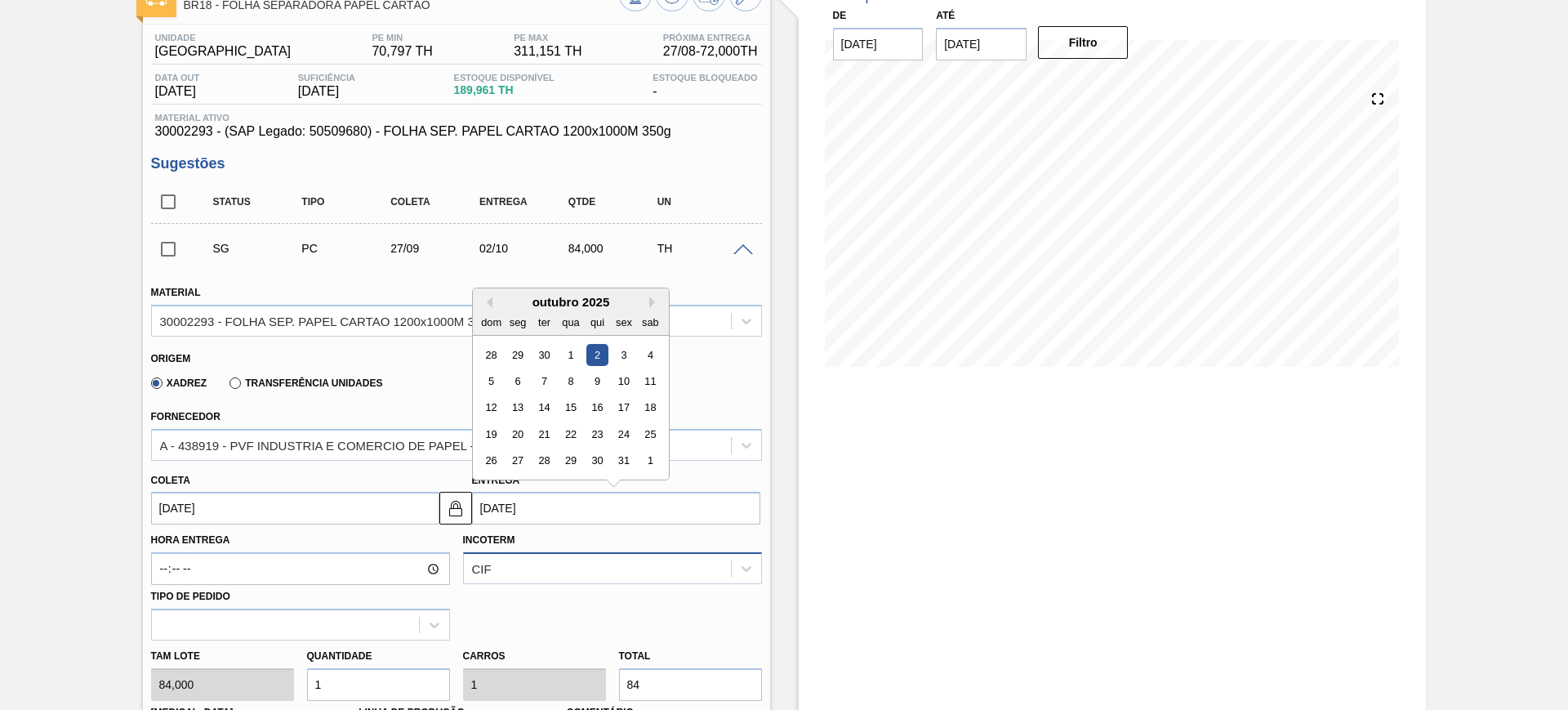
scroll to position [102, 0]
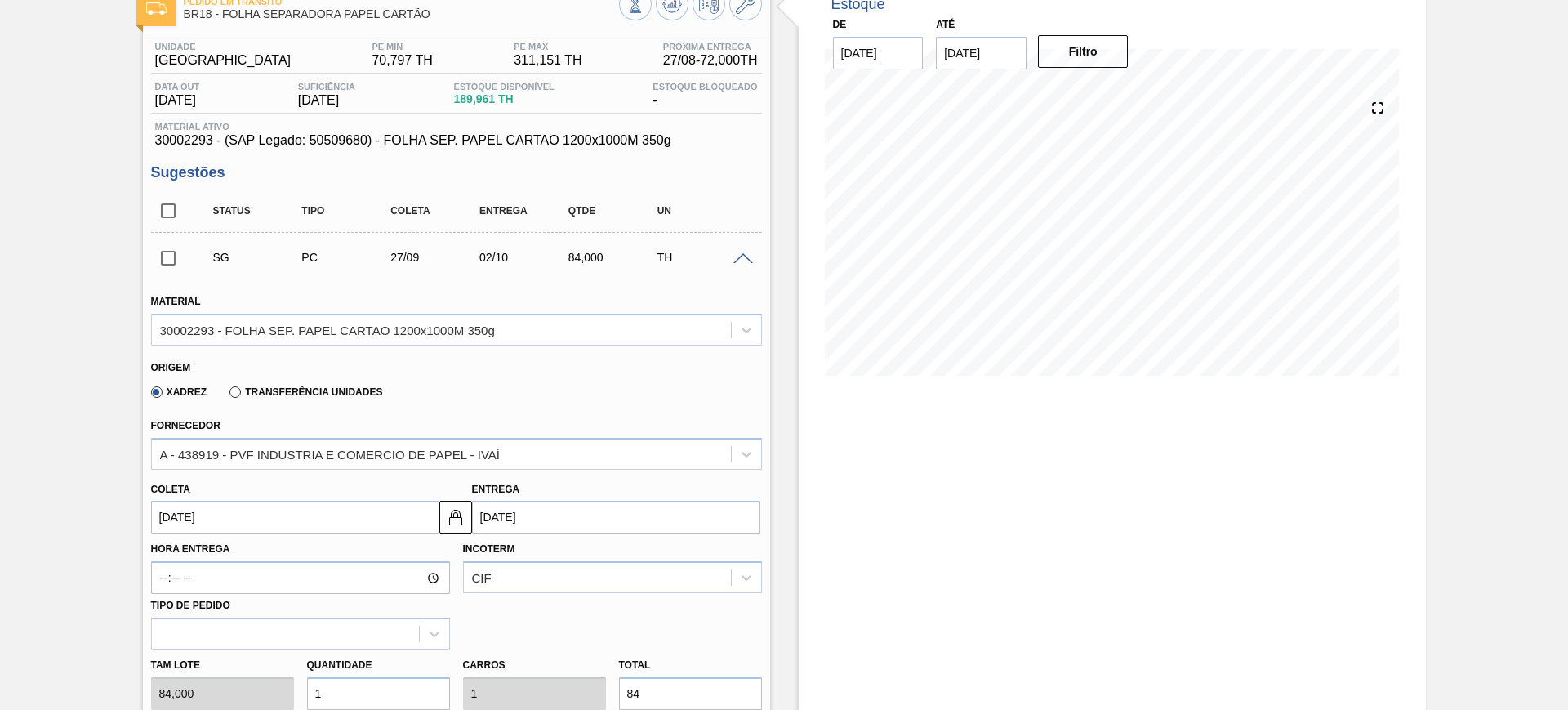
click at [712, 197] on div "Status Tipo Coleta Entrega Qtde UN" at bounding box center [469, 210] width 534 height 34
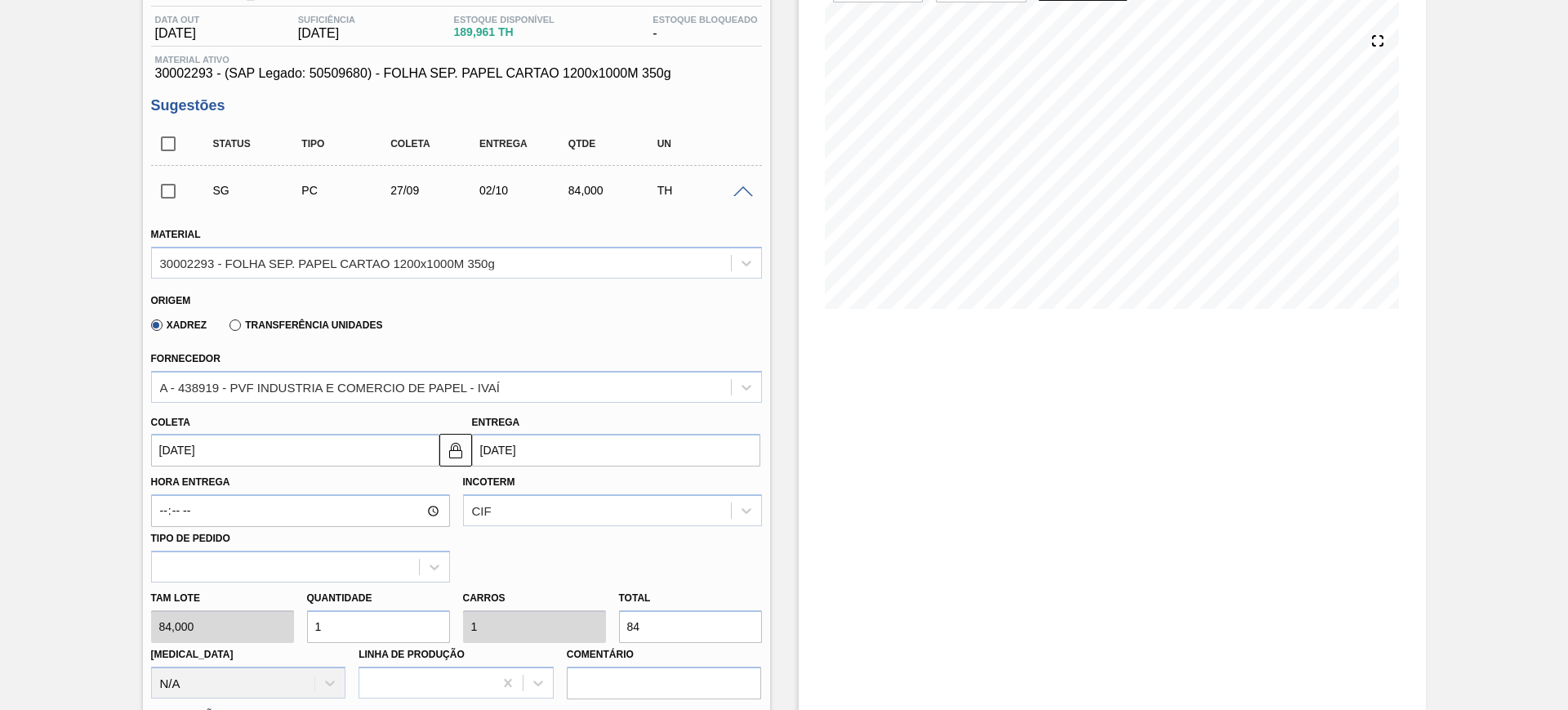
scroll to position [204, 0]
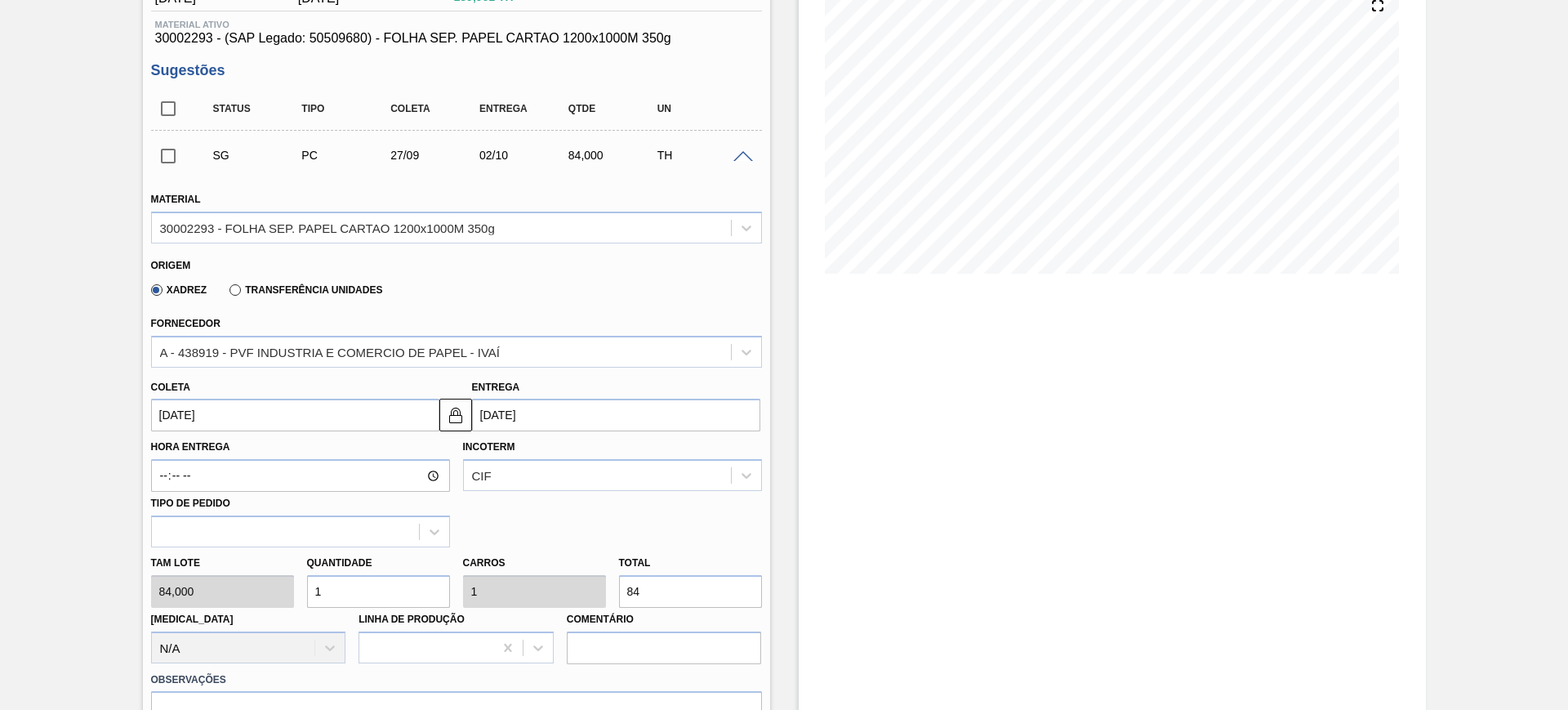
click at [542, 408] on input "02/10/2025" at bounding box center [616, 415] width 288 height 33
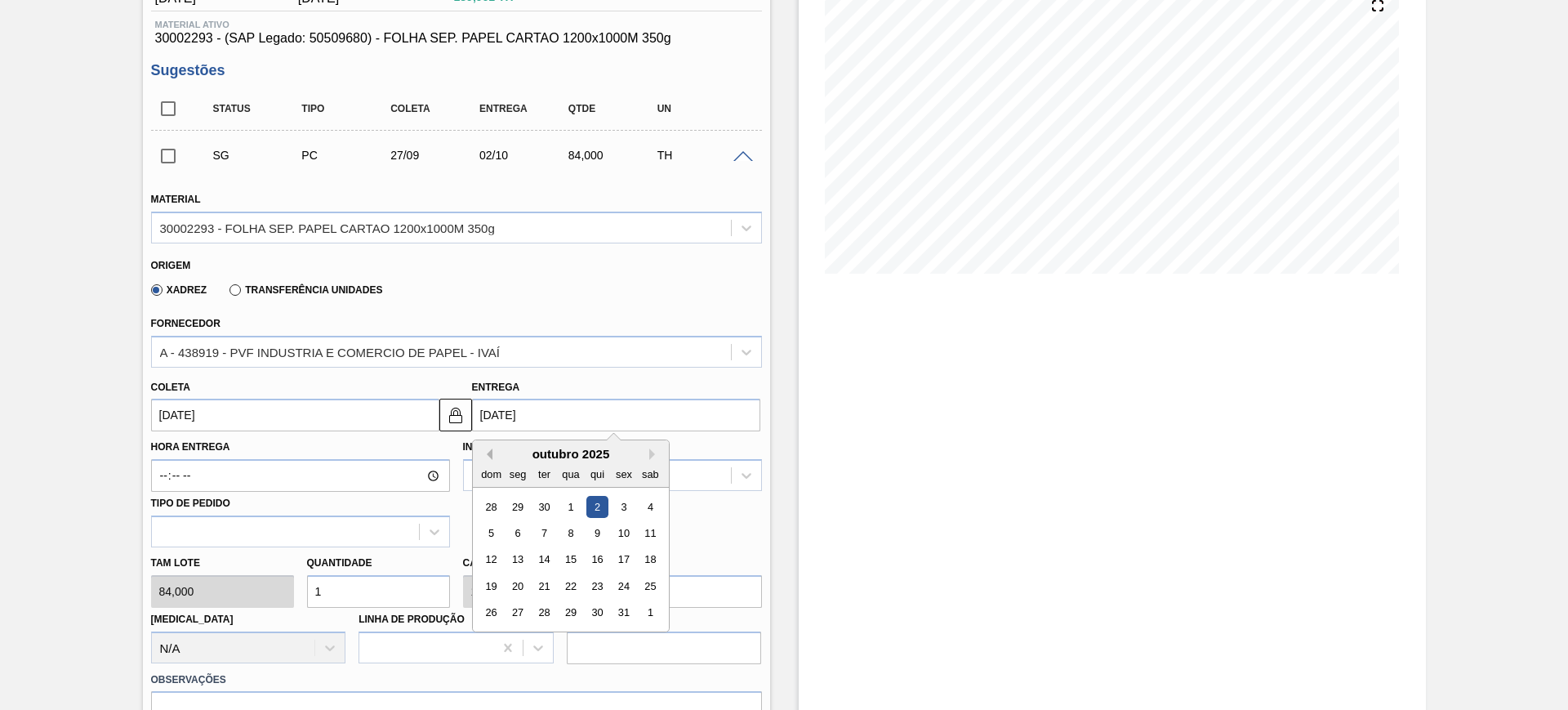
click at [488, 450] on button "Previous Month" at bounding box center [487, 453] width 12 height 12
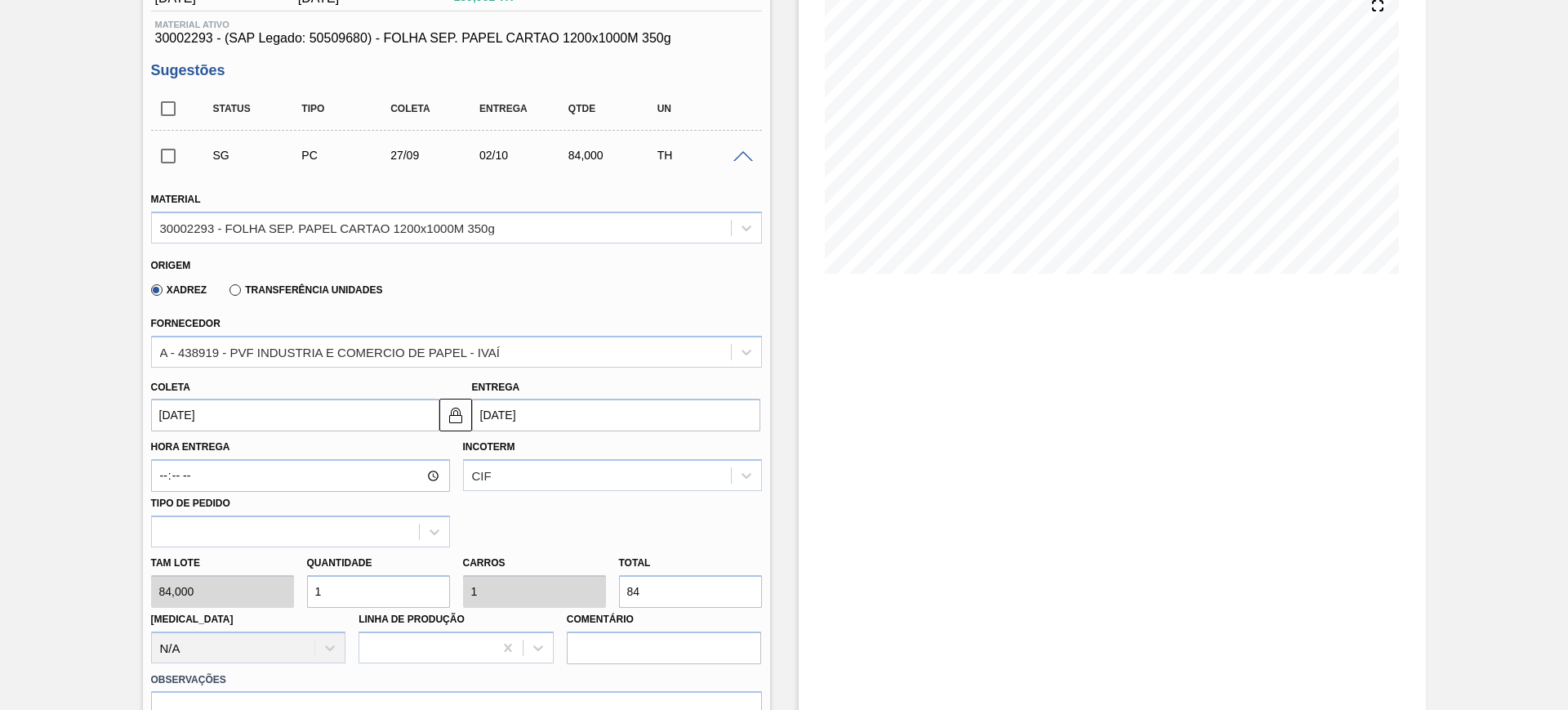
click at [641, 286] on div "Xadrez Transferência Unidades" at bounding box center [449, 286] width 597 height 32
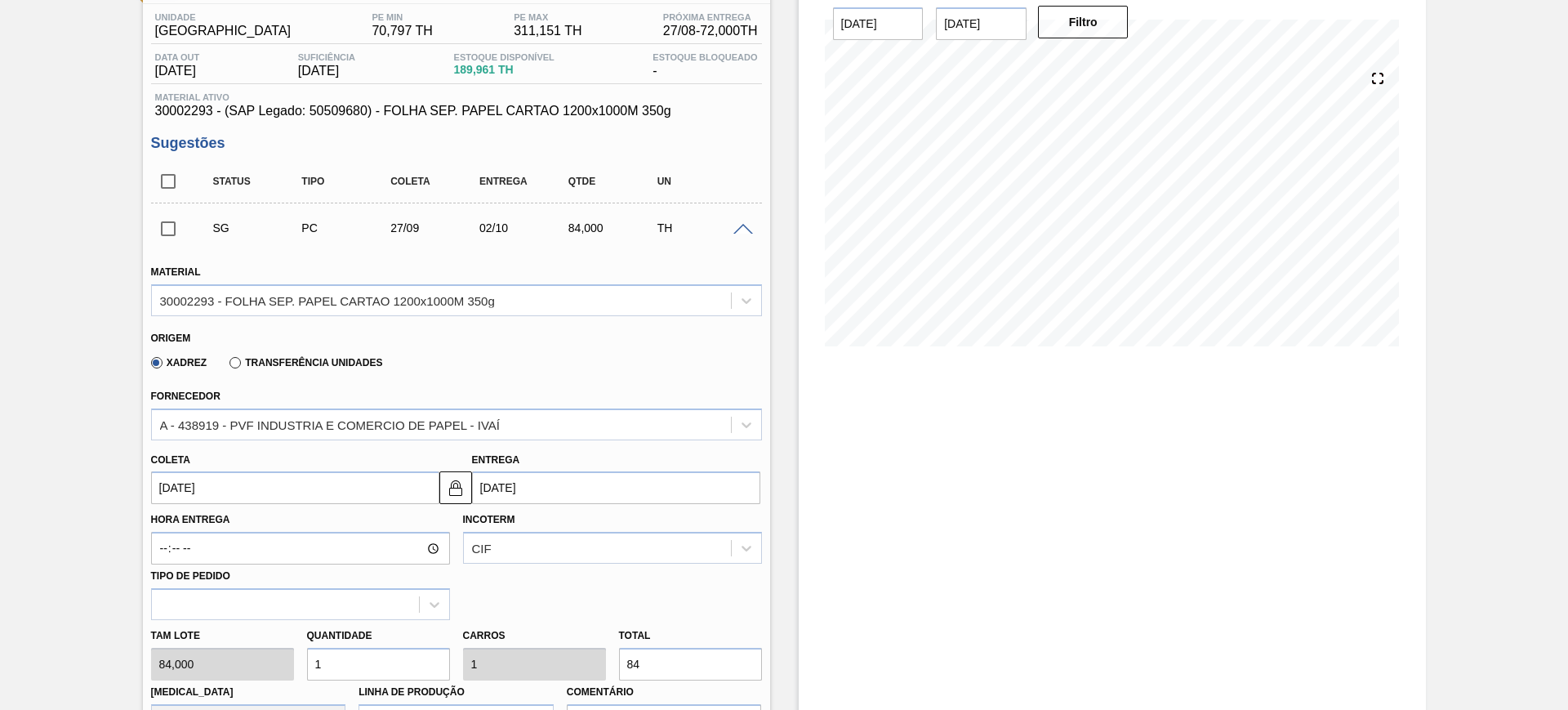
scroll to position [0, 0]
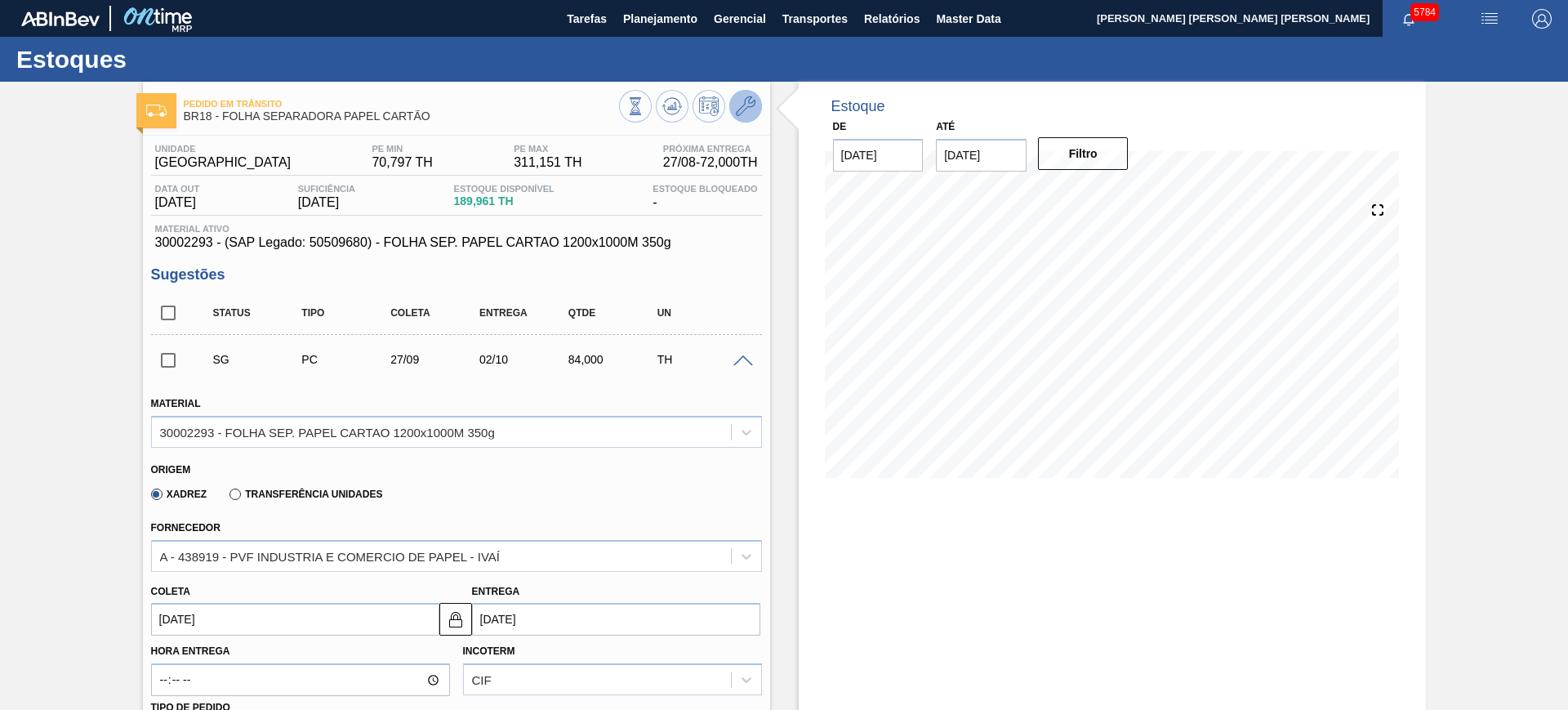
click at [738, 107] on icon at bounding box center [746, 107] width 20 height 20
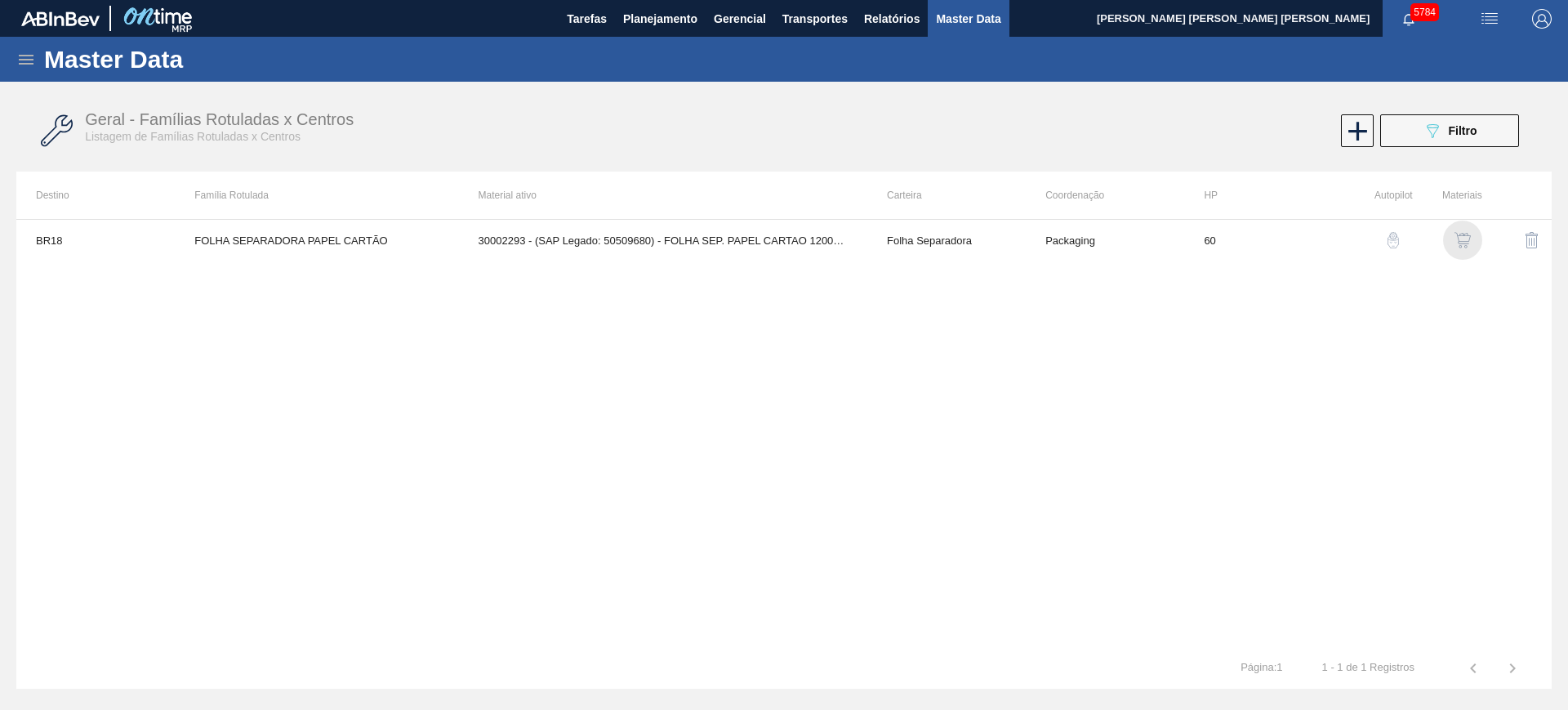
click at [1463, 237] on img "button" at bounding box center [1463, 240] width 16 height 16
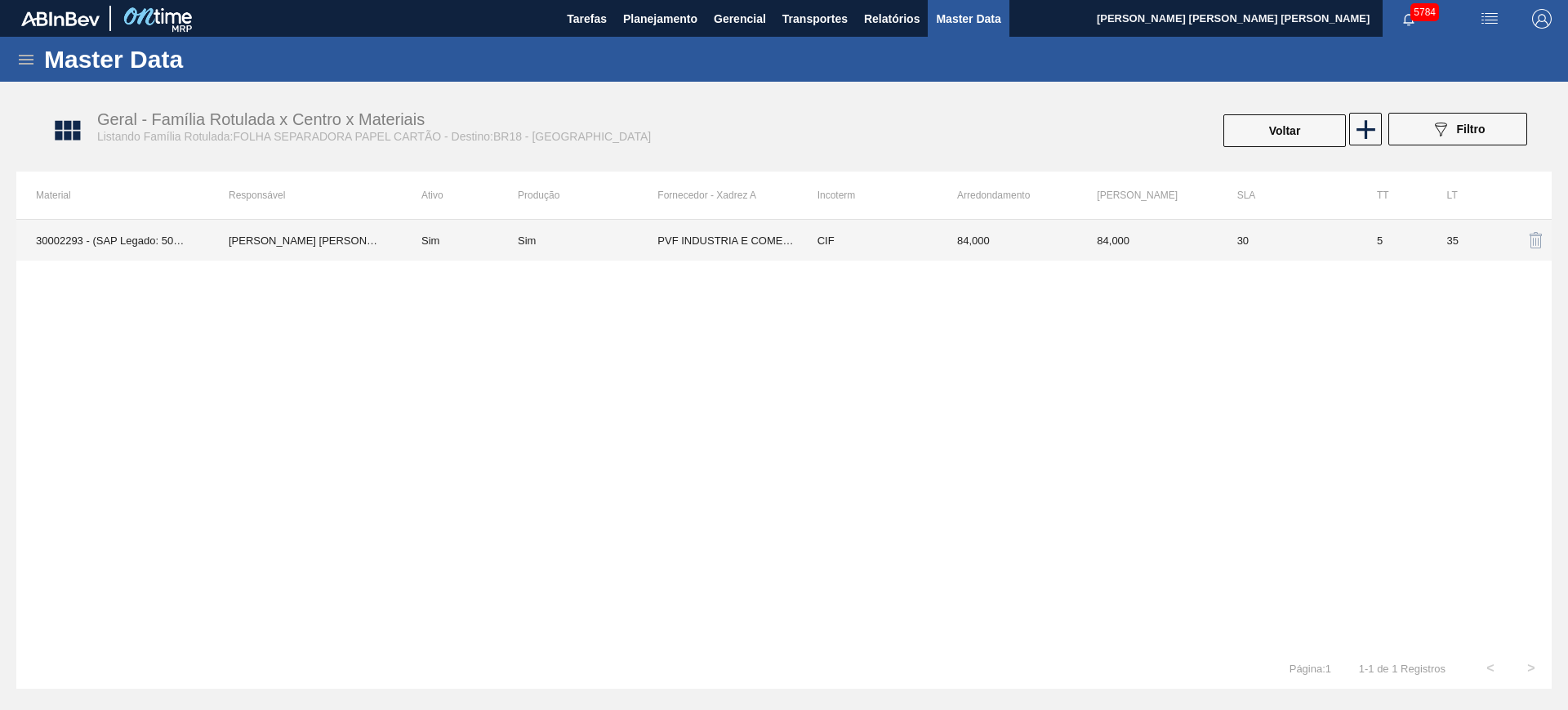
click at [612, 247] on td "Sim" at bounding box center [587, 239] width 140 height 41
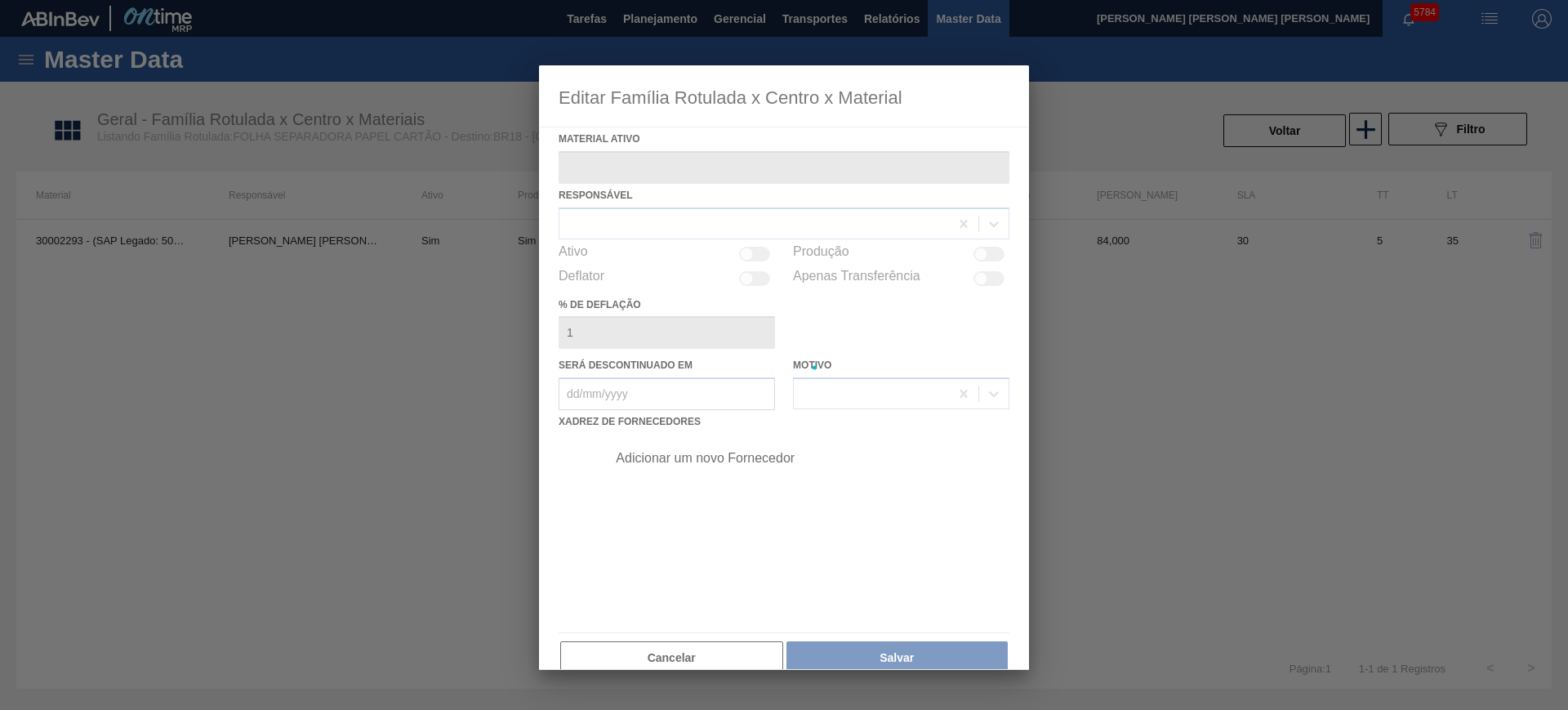
type ativo "30002293 - (SAP Legado: 50509680) - FOLHA SEP. PAPEL CARTAO 1200x1000M 350g"
checkbox input "true"
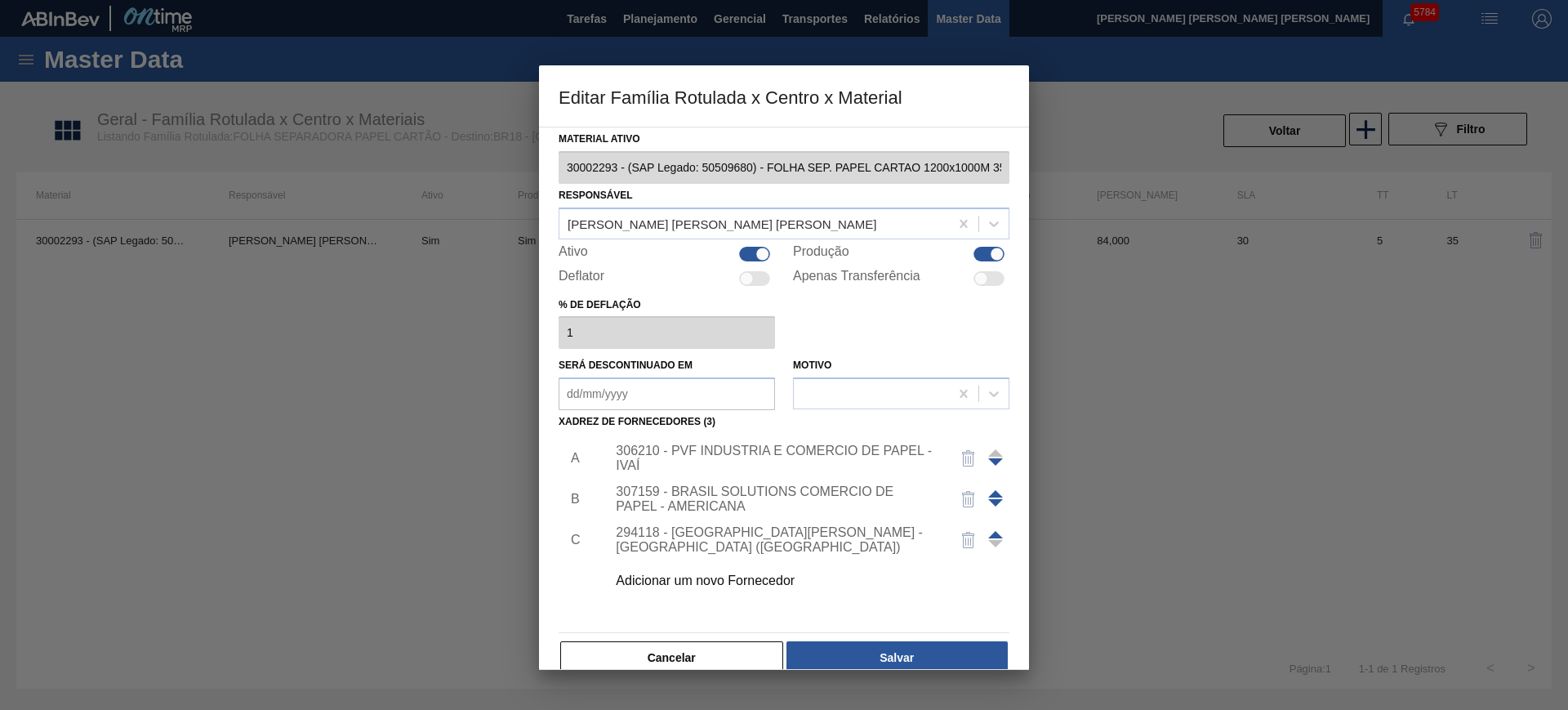
click at [721, 451] on div "306210 - PVF INDUSTRIA E COMERCIO DE PAPEL - IVAÍ" at bounding box center [776, 458] width 320 height 30
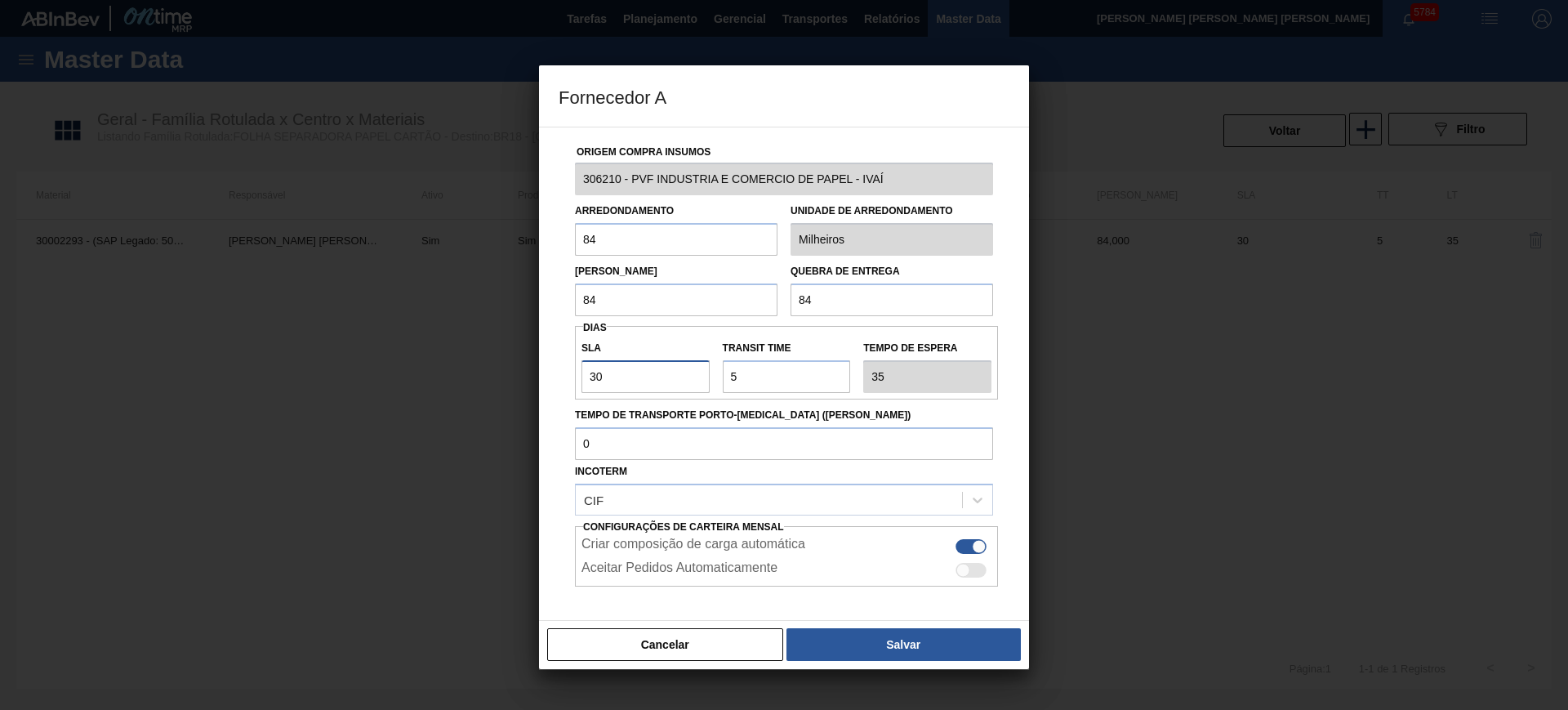
click at [670, 380] on input "30" at bounding box center [646, 377] width 128 height 33
click at [758, 378] on input "Transit Time" at bounding box center [787, 377] width 128 height 33
type input "1"
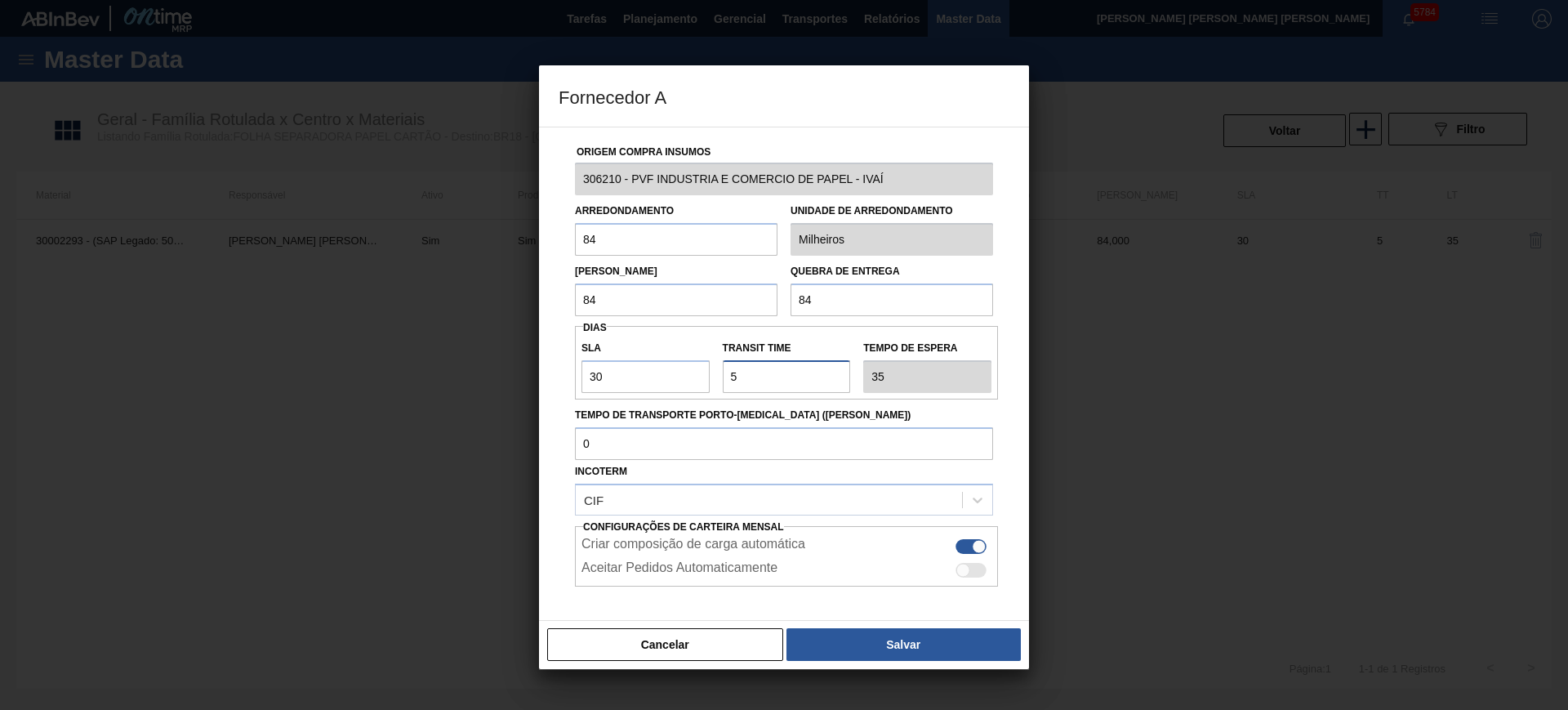
type input "31"
type input "1"
click at [654, 379] on input "30" at bounding box center [646, 377] width 128 height 33
type input "2"
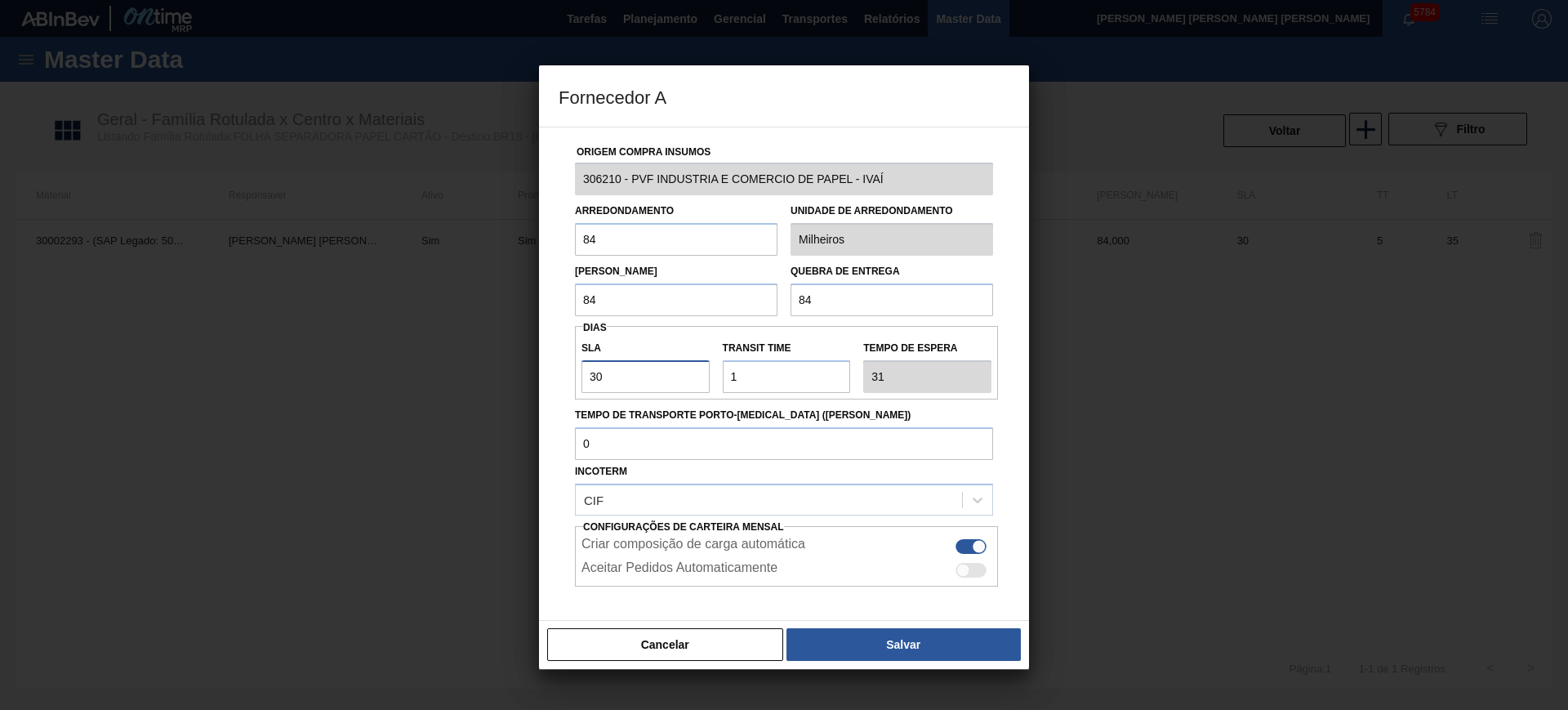
type input "3"
type input "25"
type input "26"
type input "25"
click at [742, 379] on input "Transit Time" at bounding box center [787, 377] width 128 height 33
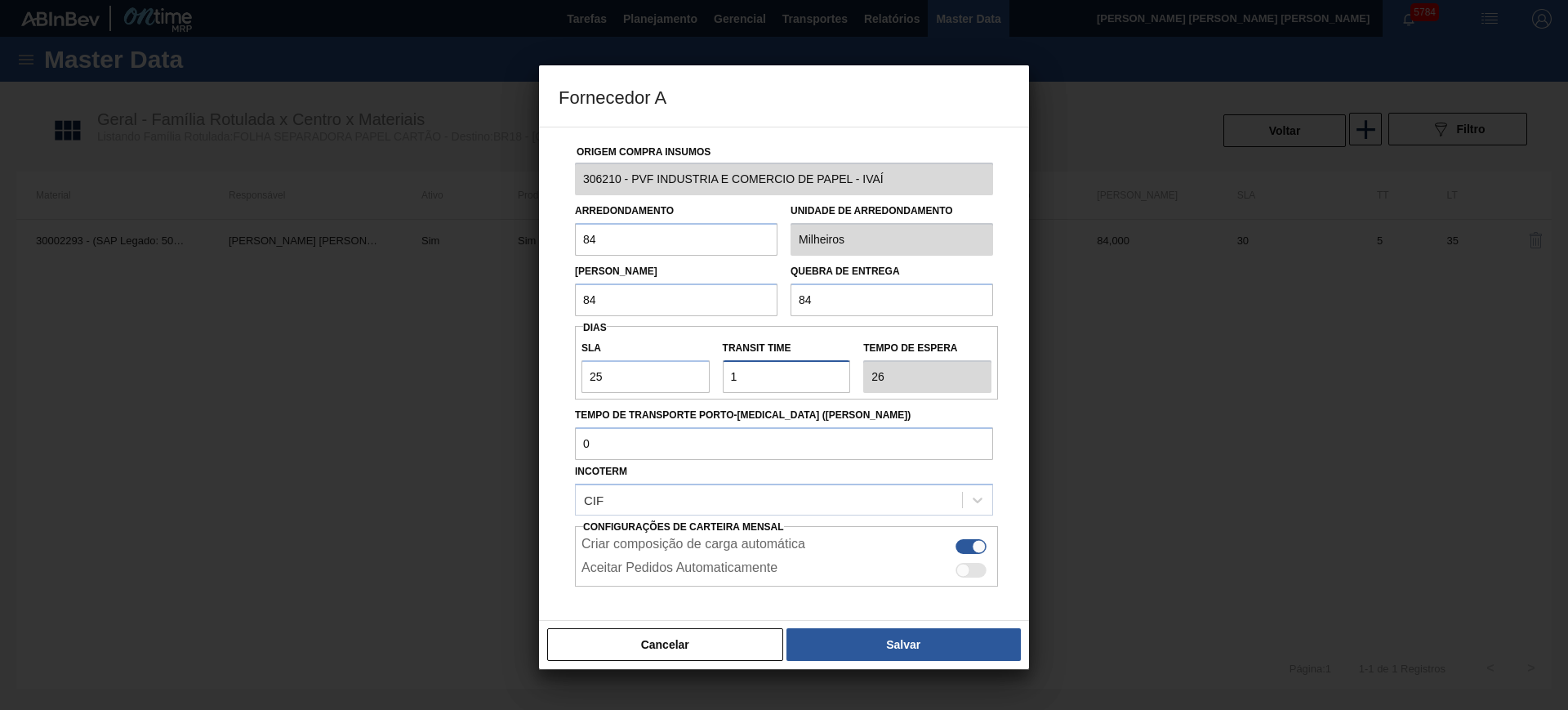
click at [742, 379] on input "Transit Time" at bounding box center [787, 377] width 128 height 33
type input "4"
type input "29"
type input "4"
click at [619, 372] on input "25" at bounding box center [646, 377] width 128 height 33
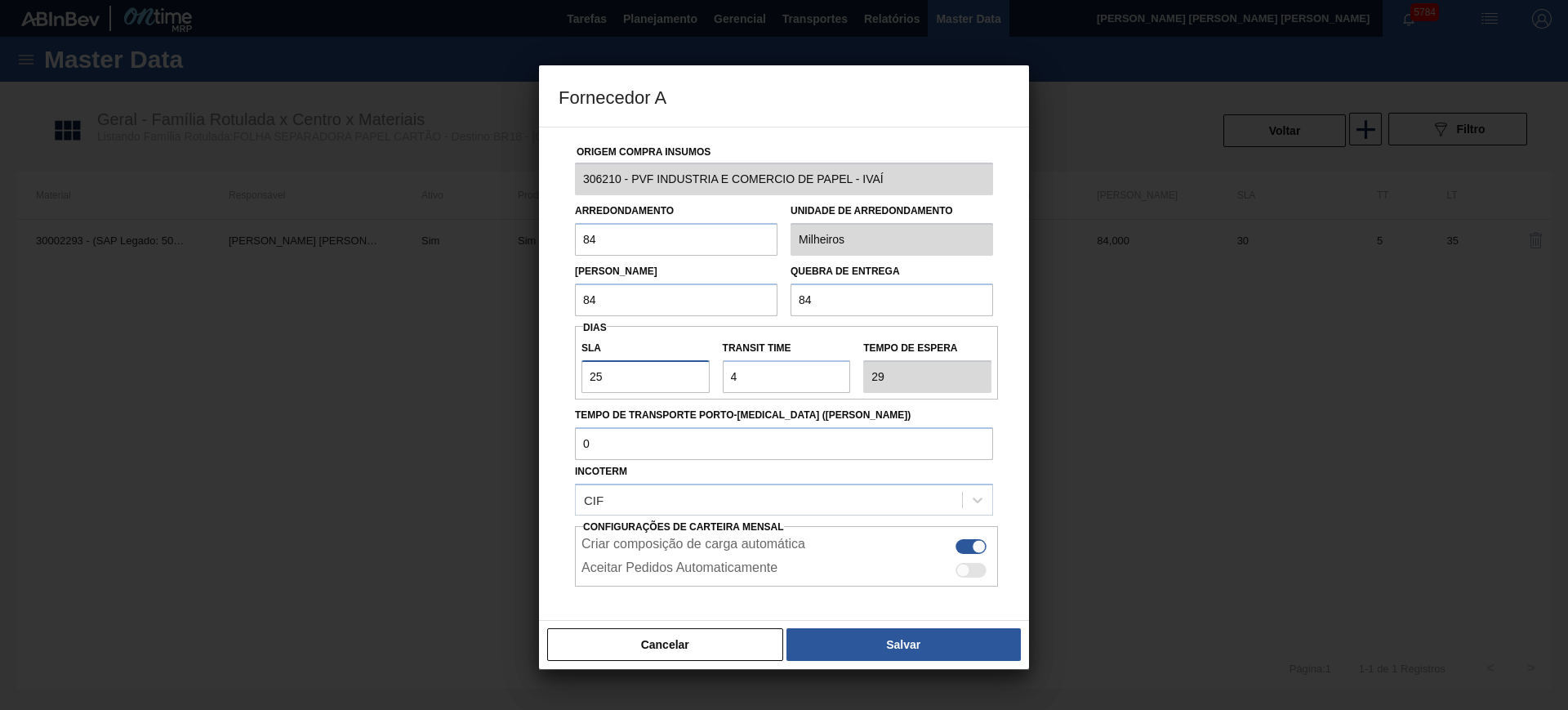
click at [619, 372] on input "25" at bounding box center [646, 377] width 128 height 33
type input "2"
type input "6"
type input "20"
type input "24"
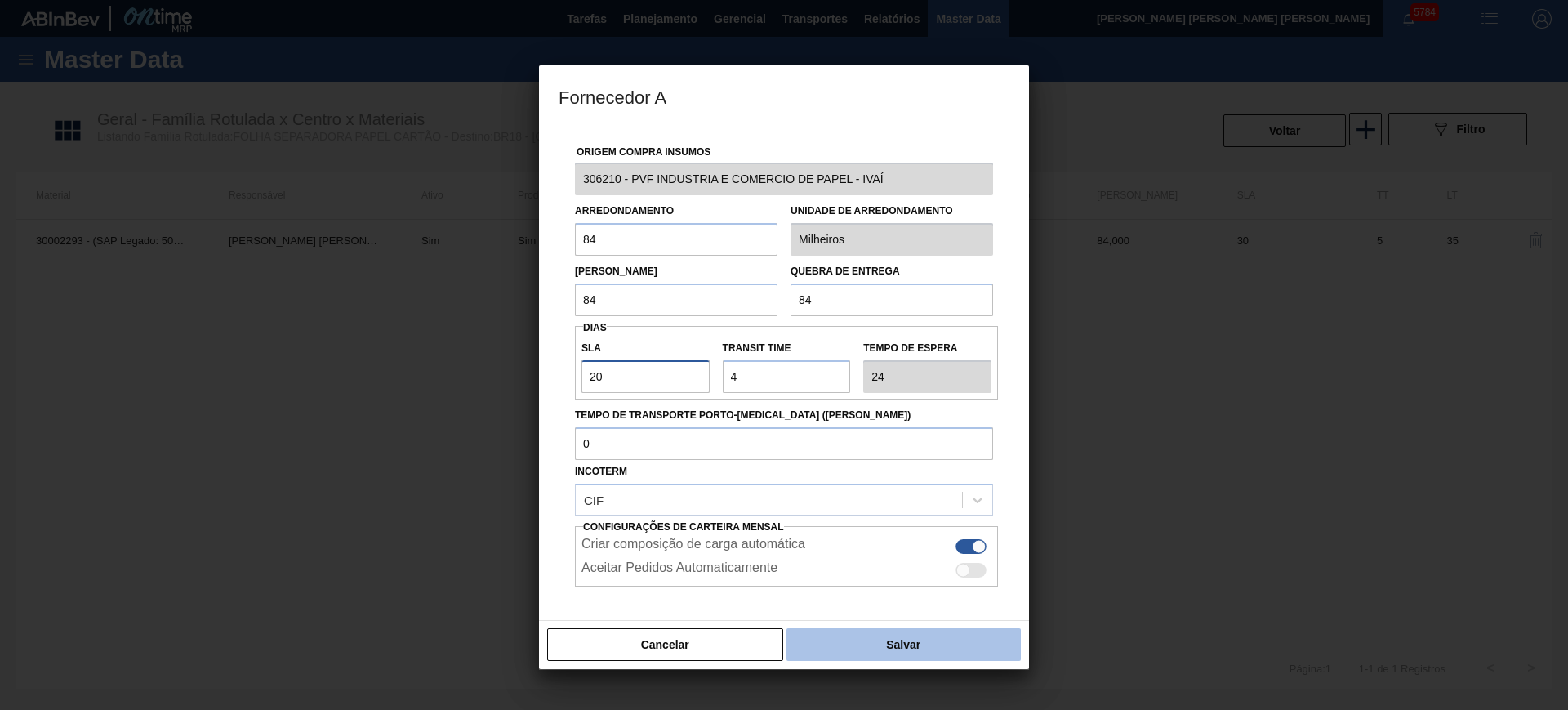
type input "20"
click at [866, 640] on button "Salvar" at bounding box center [904, 644] width 235 height 33
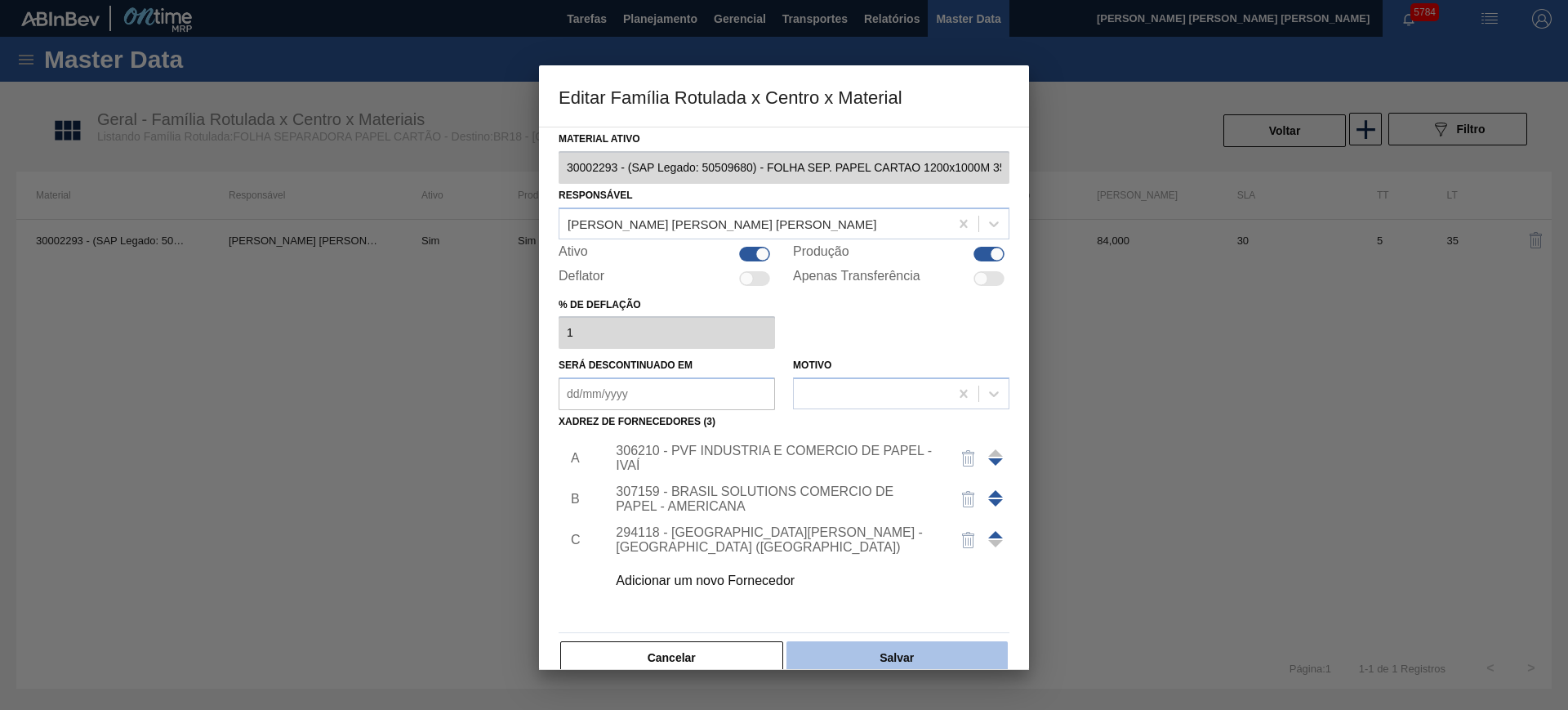
click at [901, 649] on button "Salvar" at bounding box center [897, 658] width 221 height 33
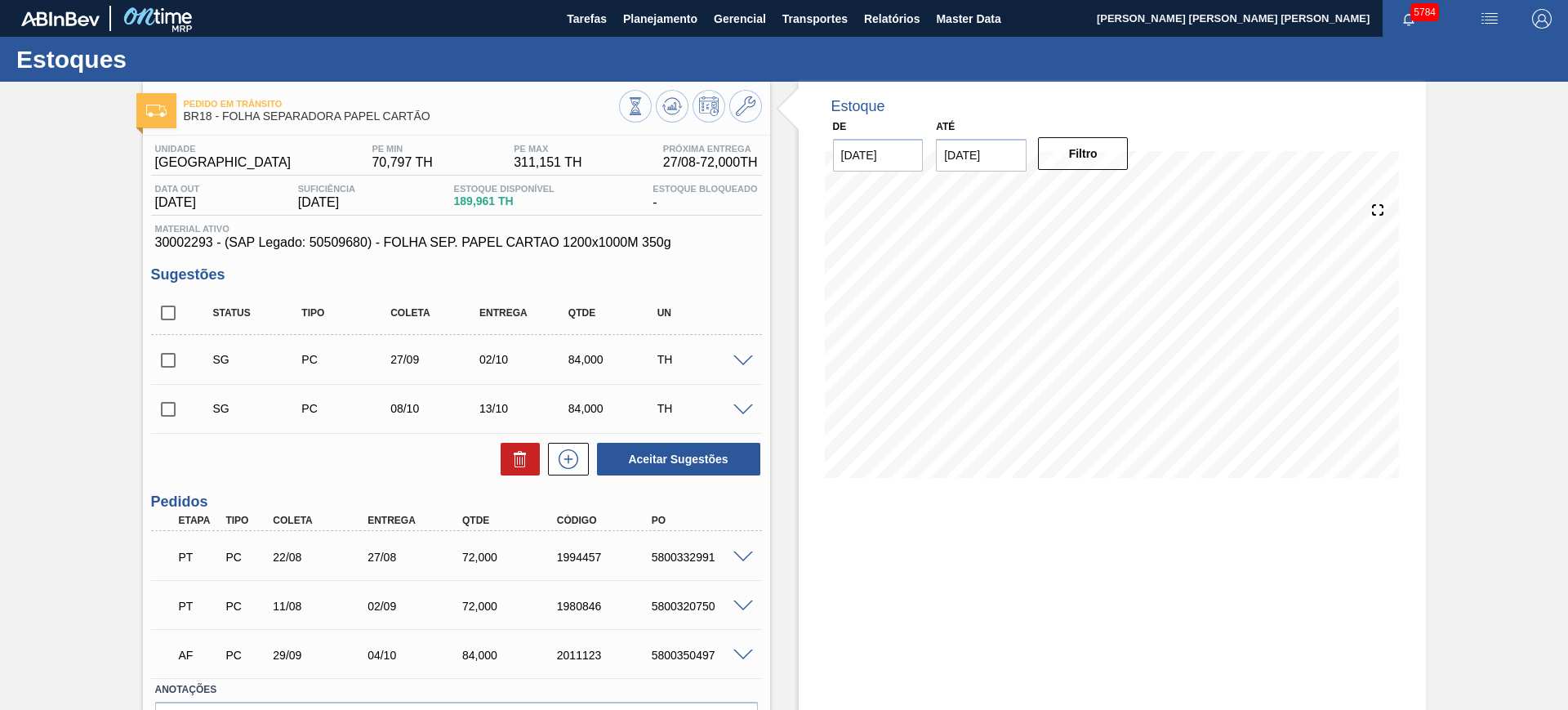
click at [174, 313] on input "checkbox" at bounding box center [168, 313] width 34 height 34
checkbox input "true"
click at [517, 468] on icon at bounding box center [520, 459] width 20 height 20
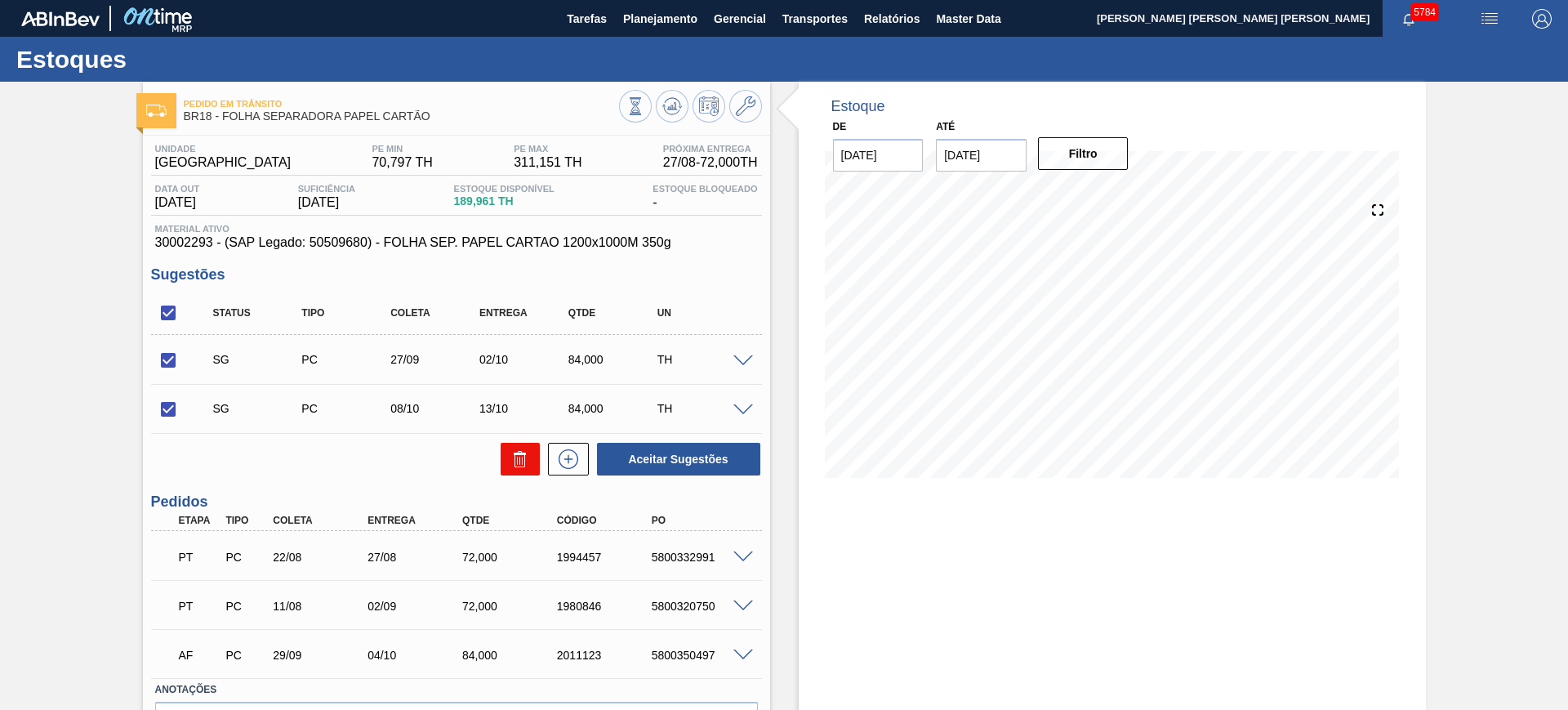
checkbox input "false"
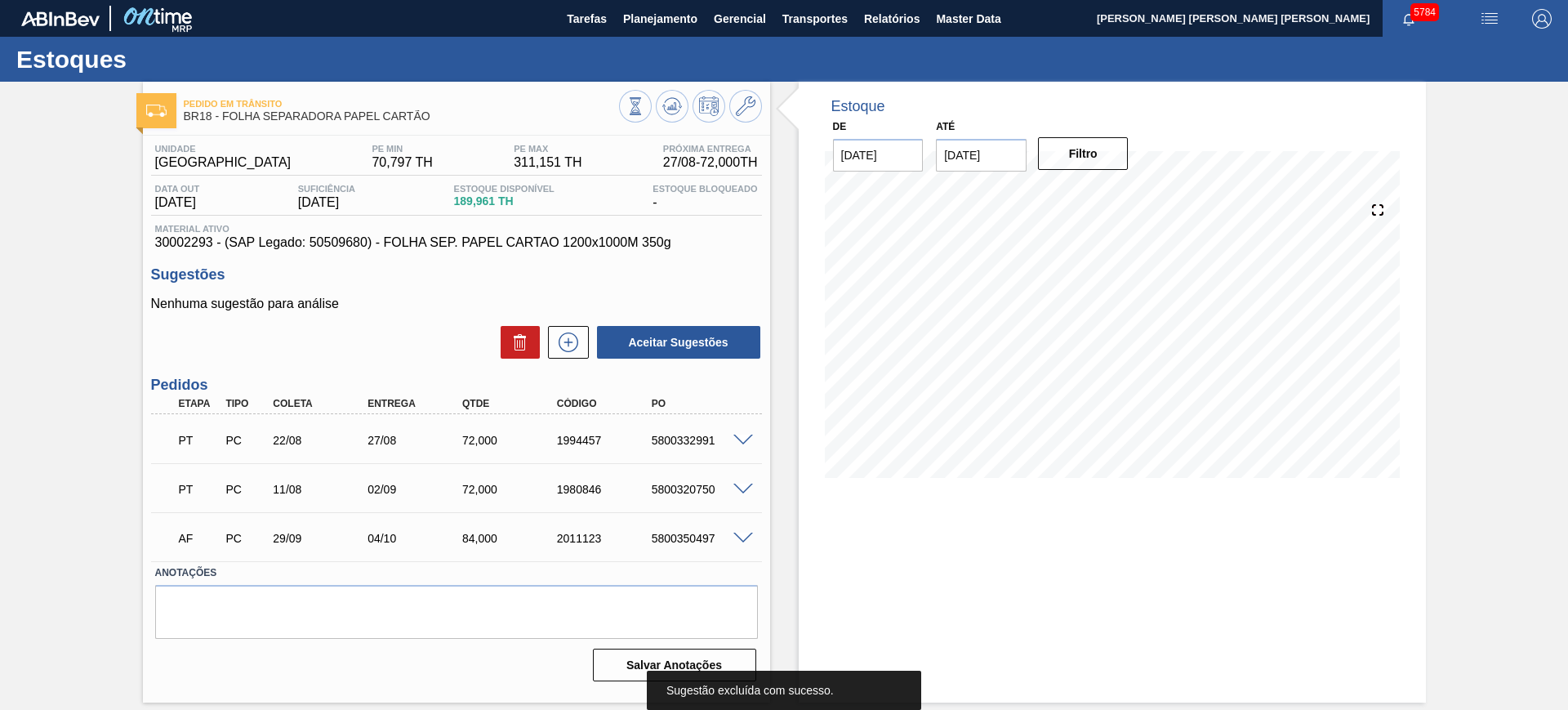
click at [673, 107] on icon at bounding box center [672, 107] width 20 height 20
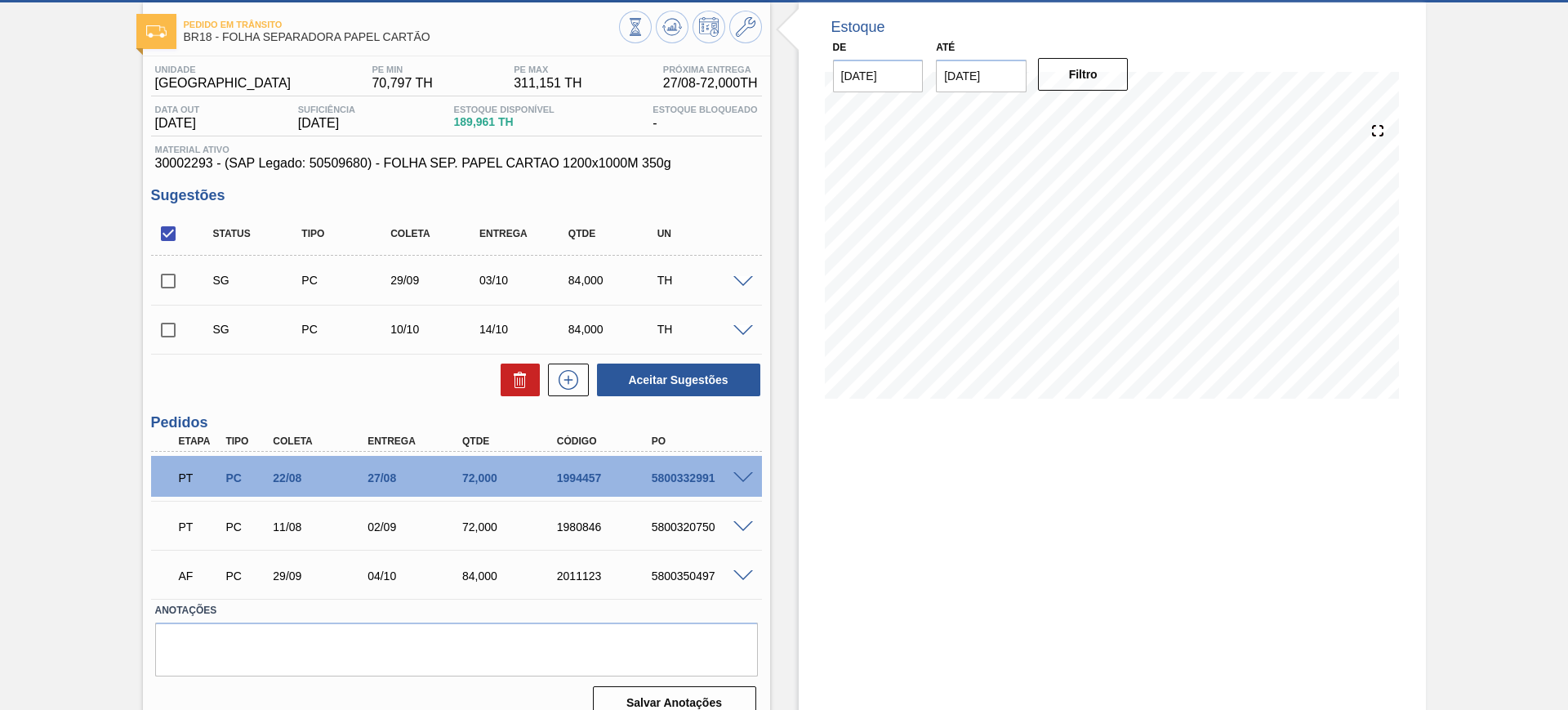
scroll to position [102, 0]
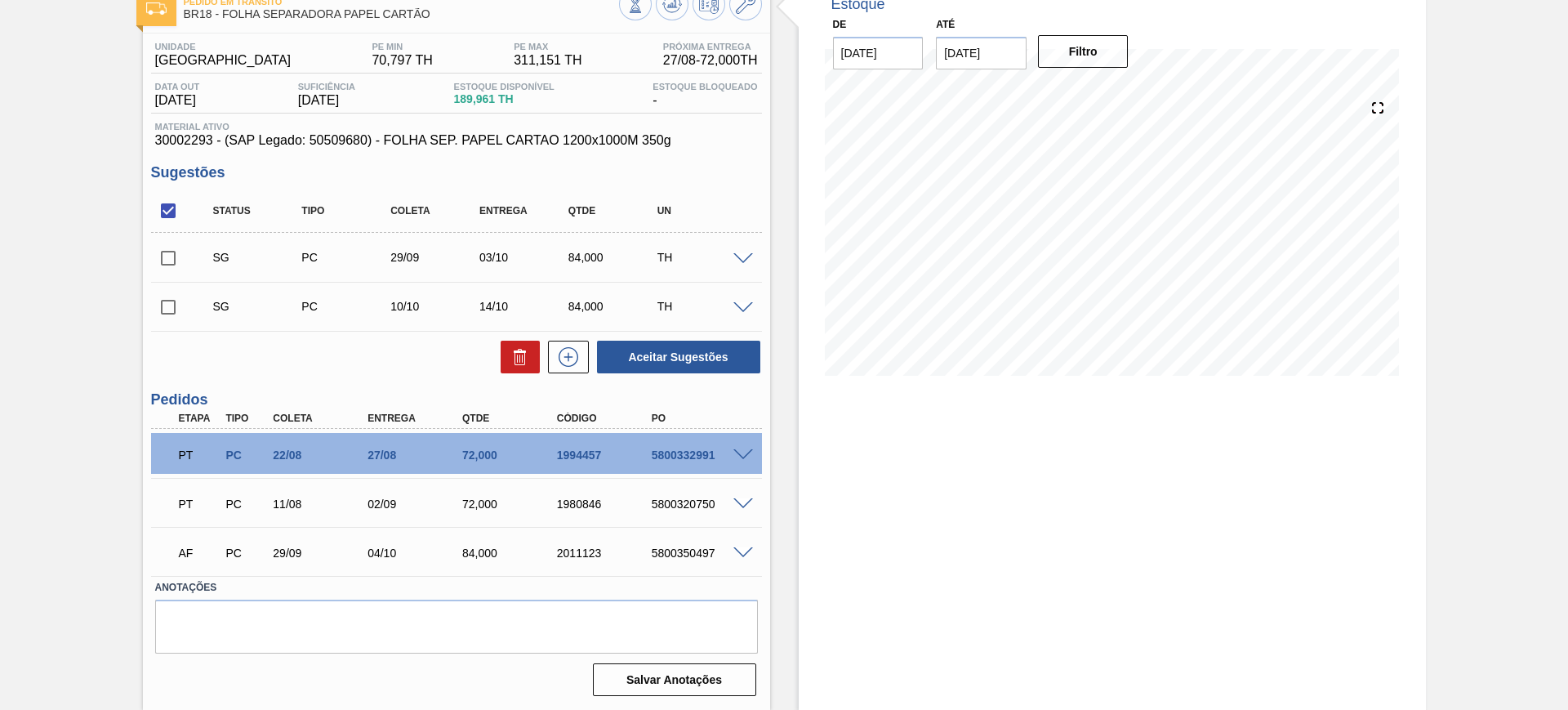
click at [742, 260] on span at bounding box center [743, 259] width 20 height 13
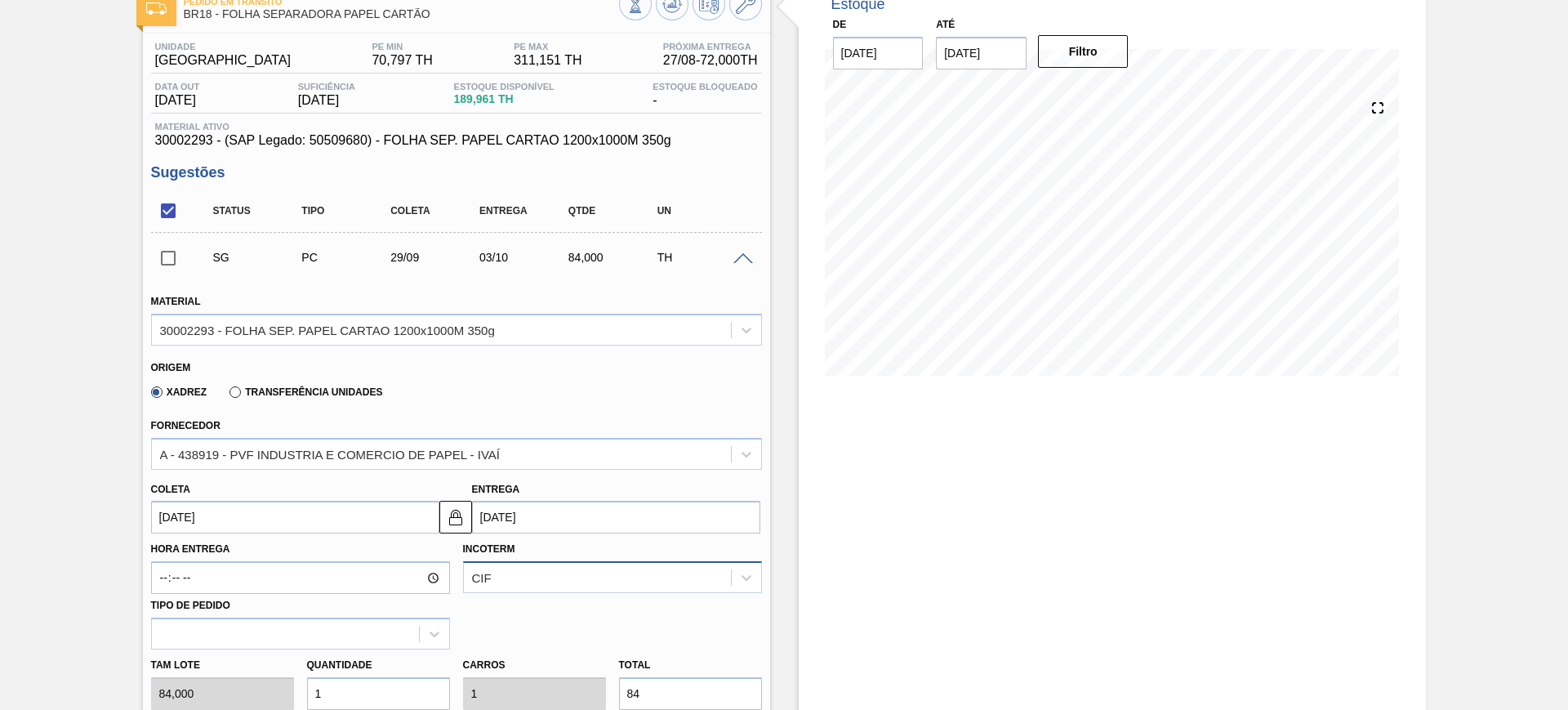
scroll to position [306, 0]
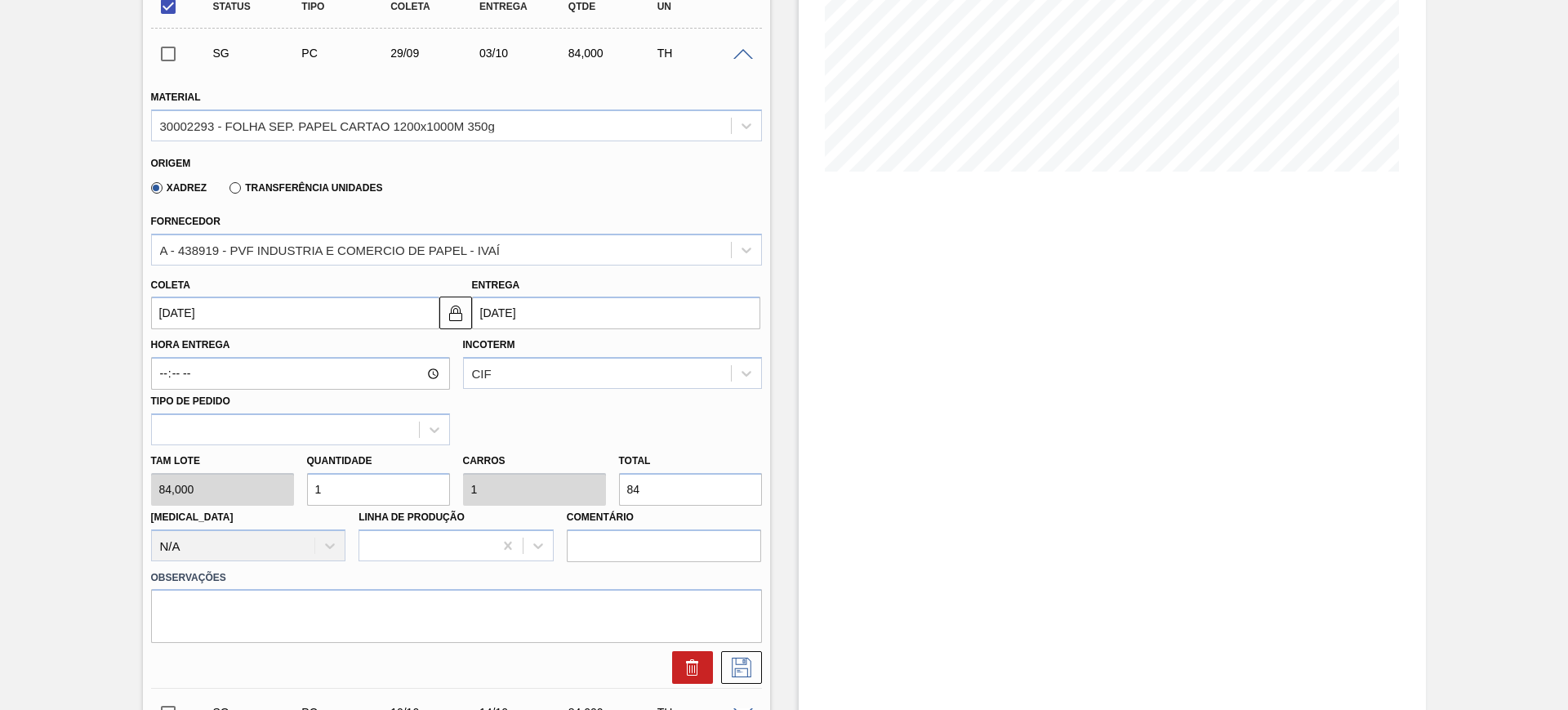
click at [537, 308] on input "03/10/2025" at bounding box center [616, 313] width 288 height 33
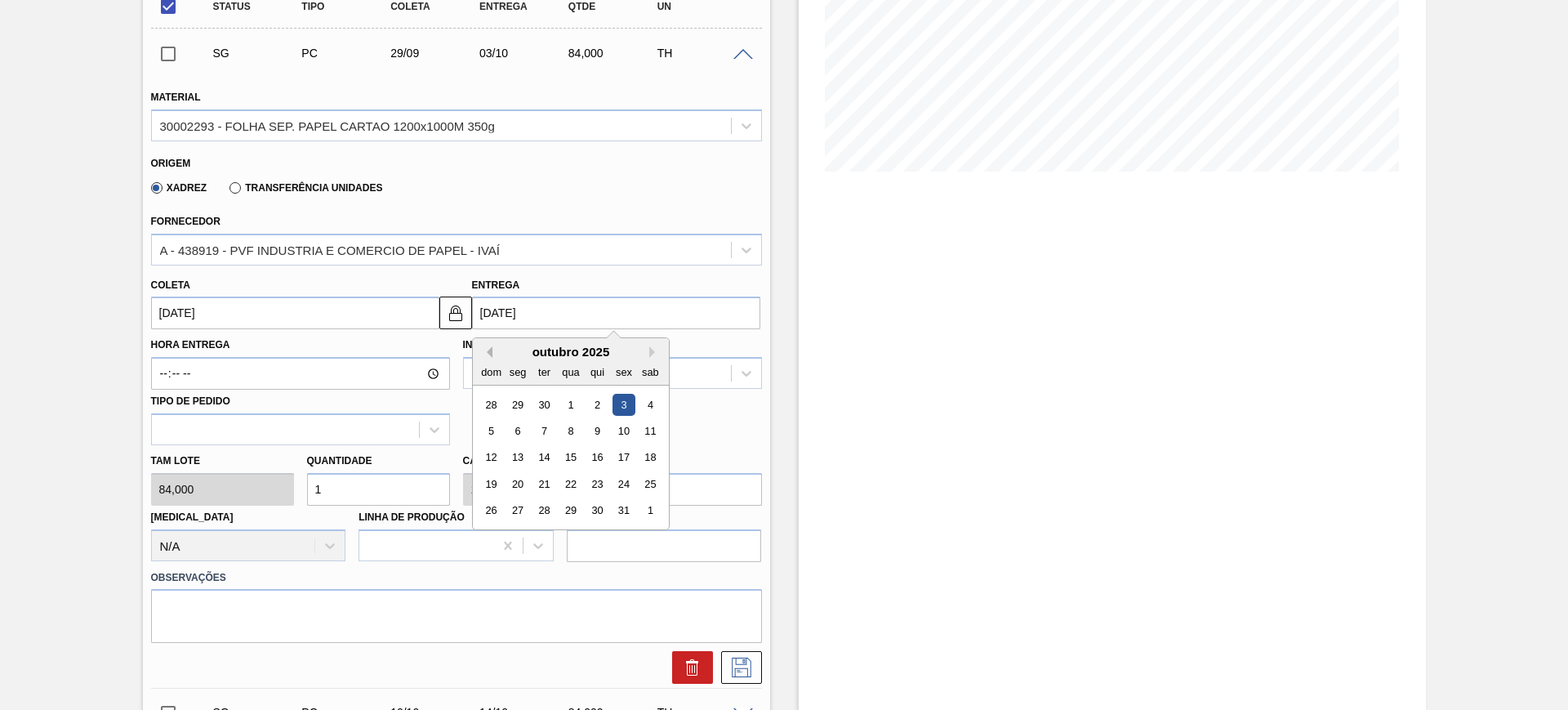
click at [488, 351] on button "Previous Month" at bounding box center [487, 351] width 12 height 12
click at [522, 483] on div "22" at bounding box center [518, 484] width 22 height 22
type input "18/09/2025"
type input "22/09/2025"
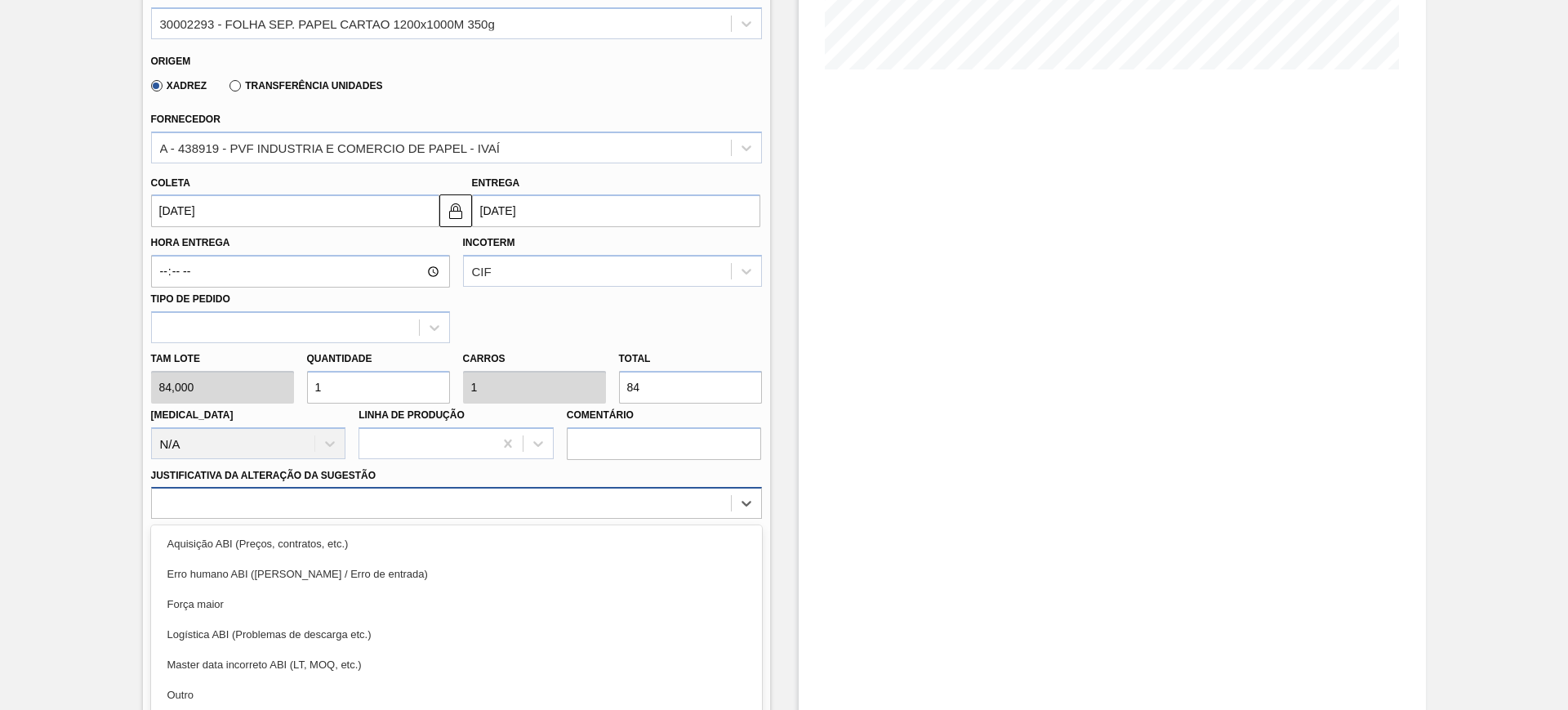
click at [515, 498] on div "option Erro humano ABI (Cálculo / Erro de entrada) focused, 2 of 18. 18 results…" at bounding box center [456, 502] width 611 height 32
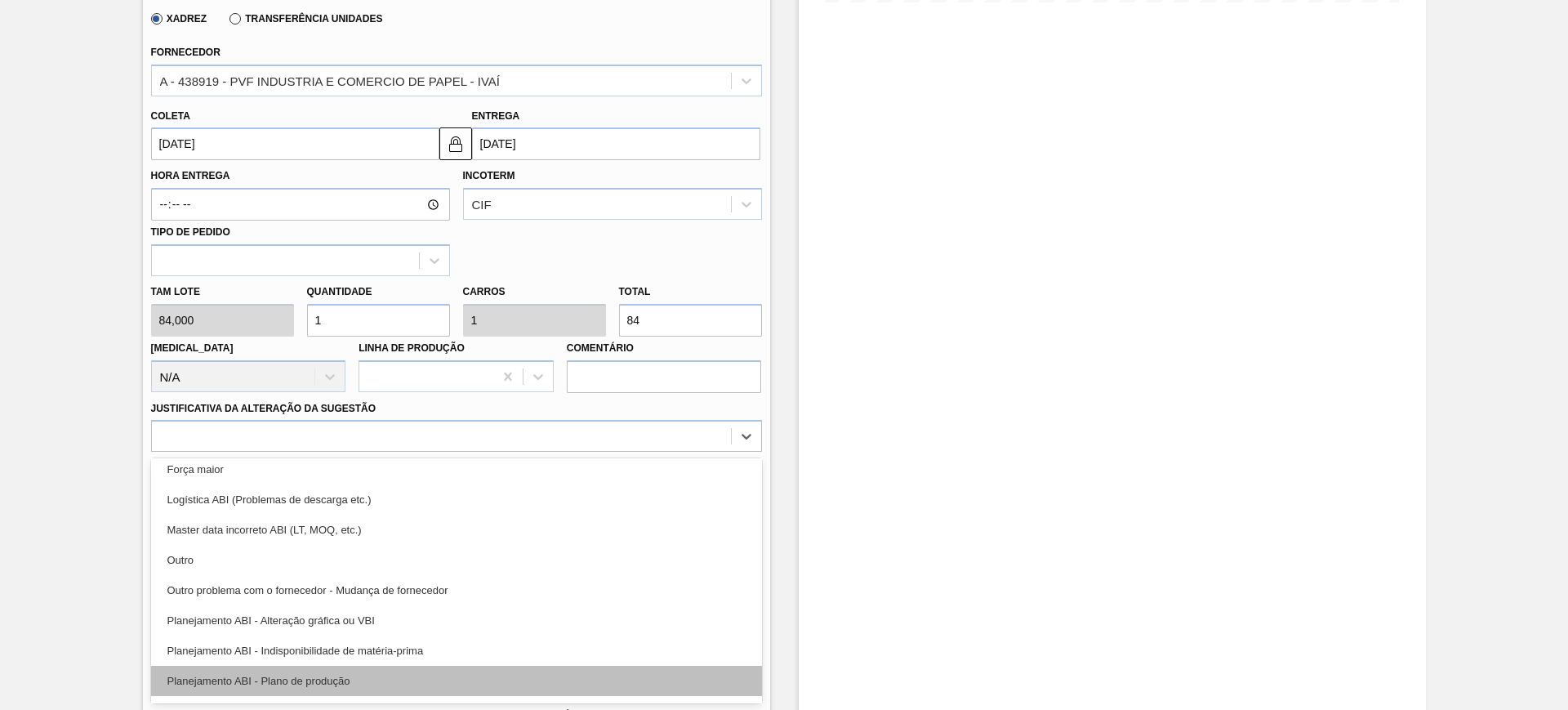
scroll to position [102, 0]
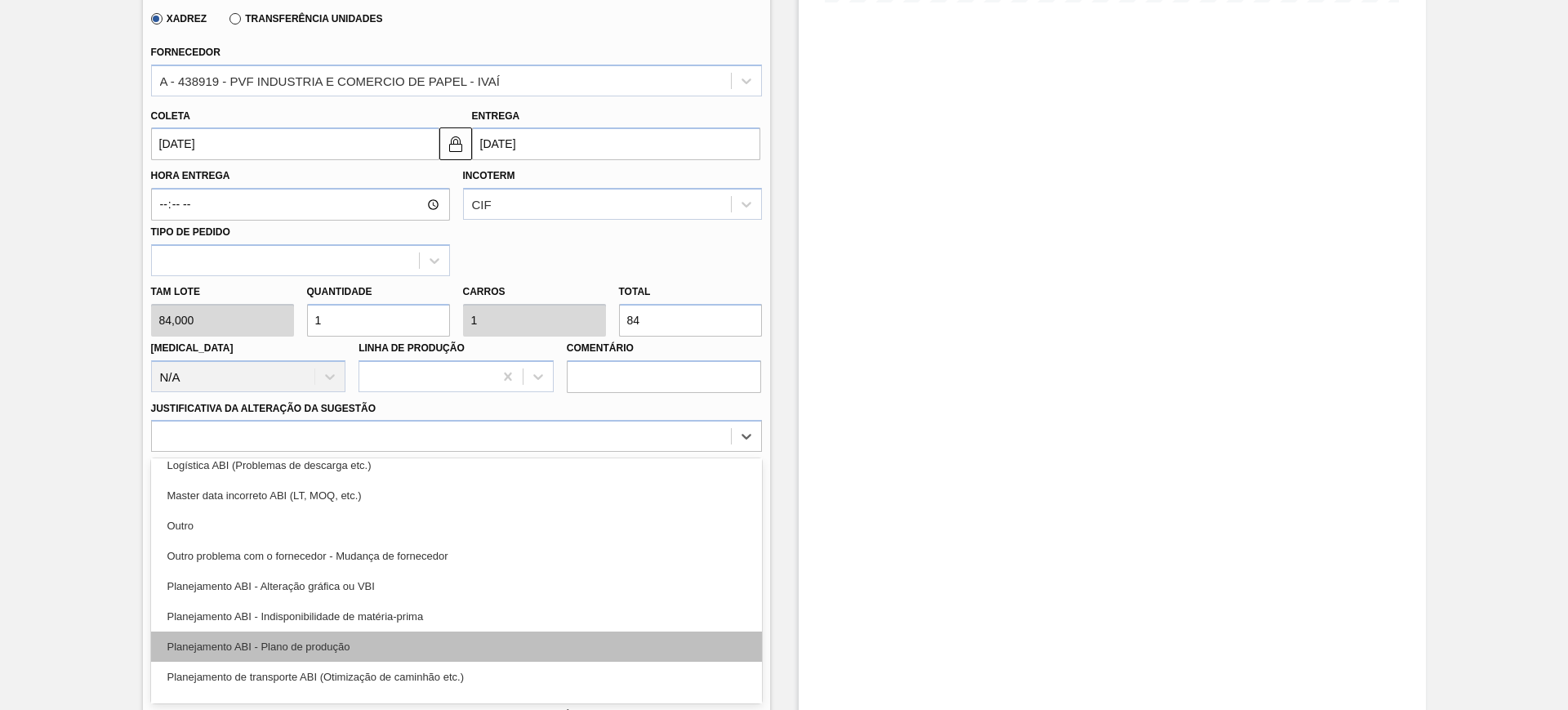
click at [432, 646] on div "Planejamento ABI - Plano de produção" at bounding box center [456, 646] width 611 height 30
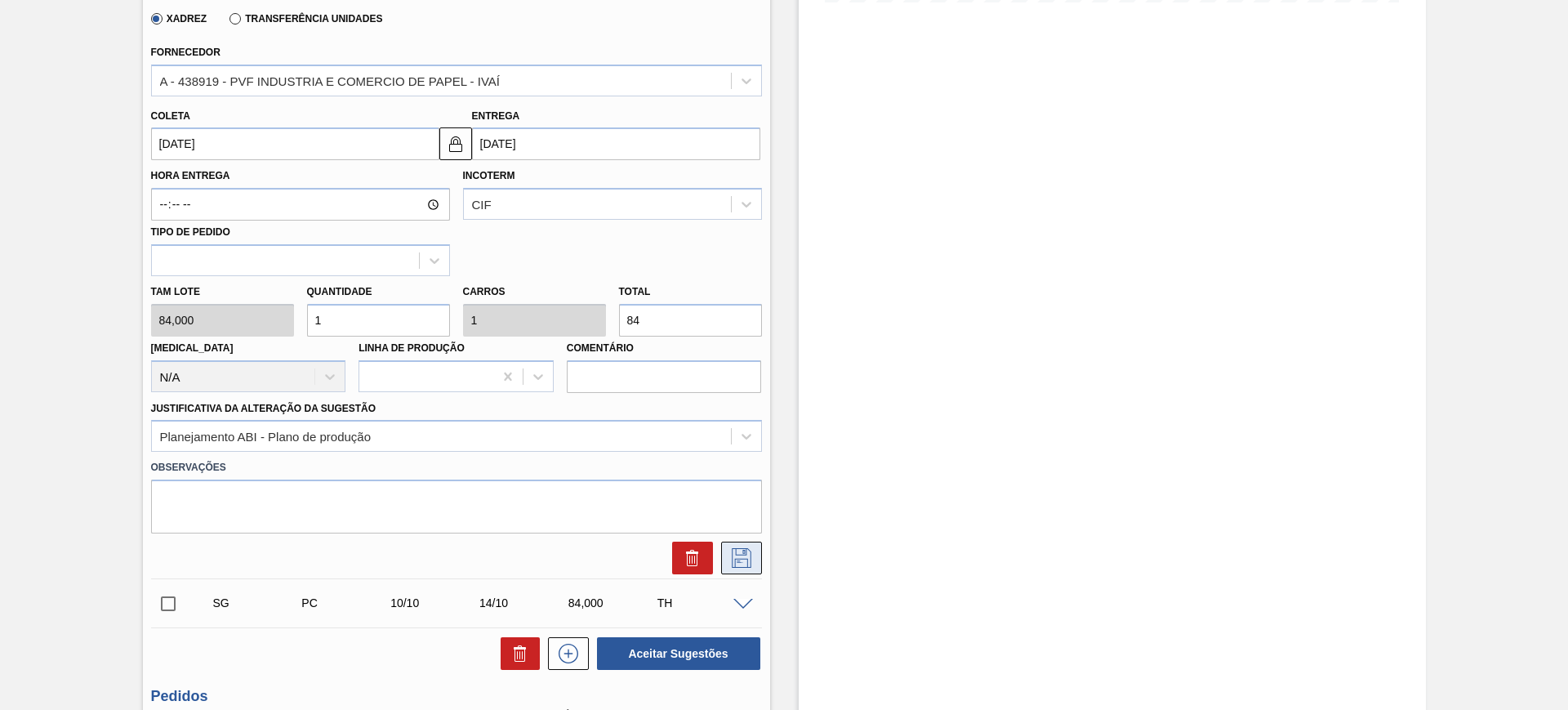
click at [729, 559] on icon at bounding box center [742, 558] width 26 height 20
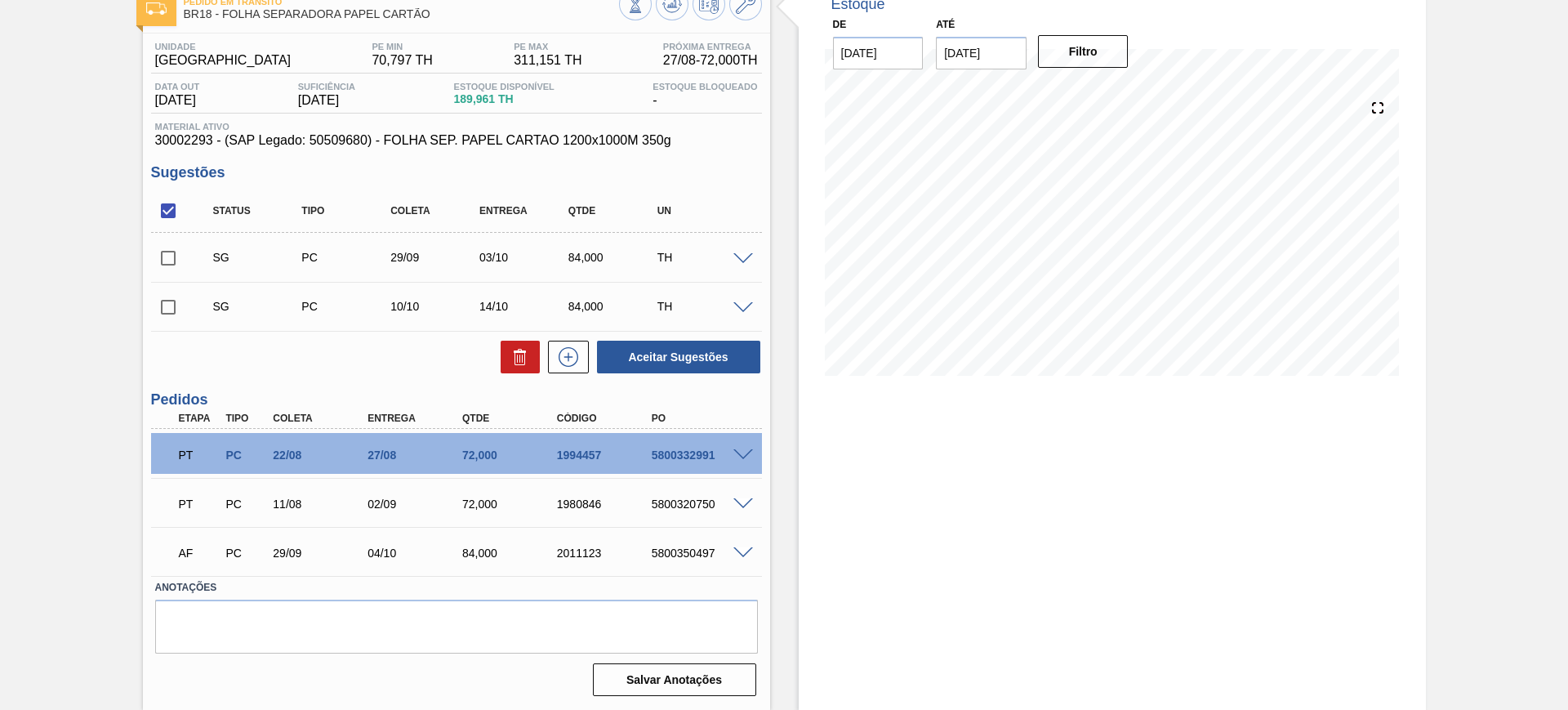
click at [159, 206] on input "checkbox" at bounding box center [168, 210] width 34 height 34
click at [159, 207] on input "checkbox" at bounding box center [168, 210] width 34 height 34
checkbox input "true"
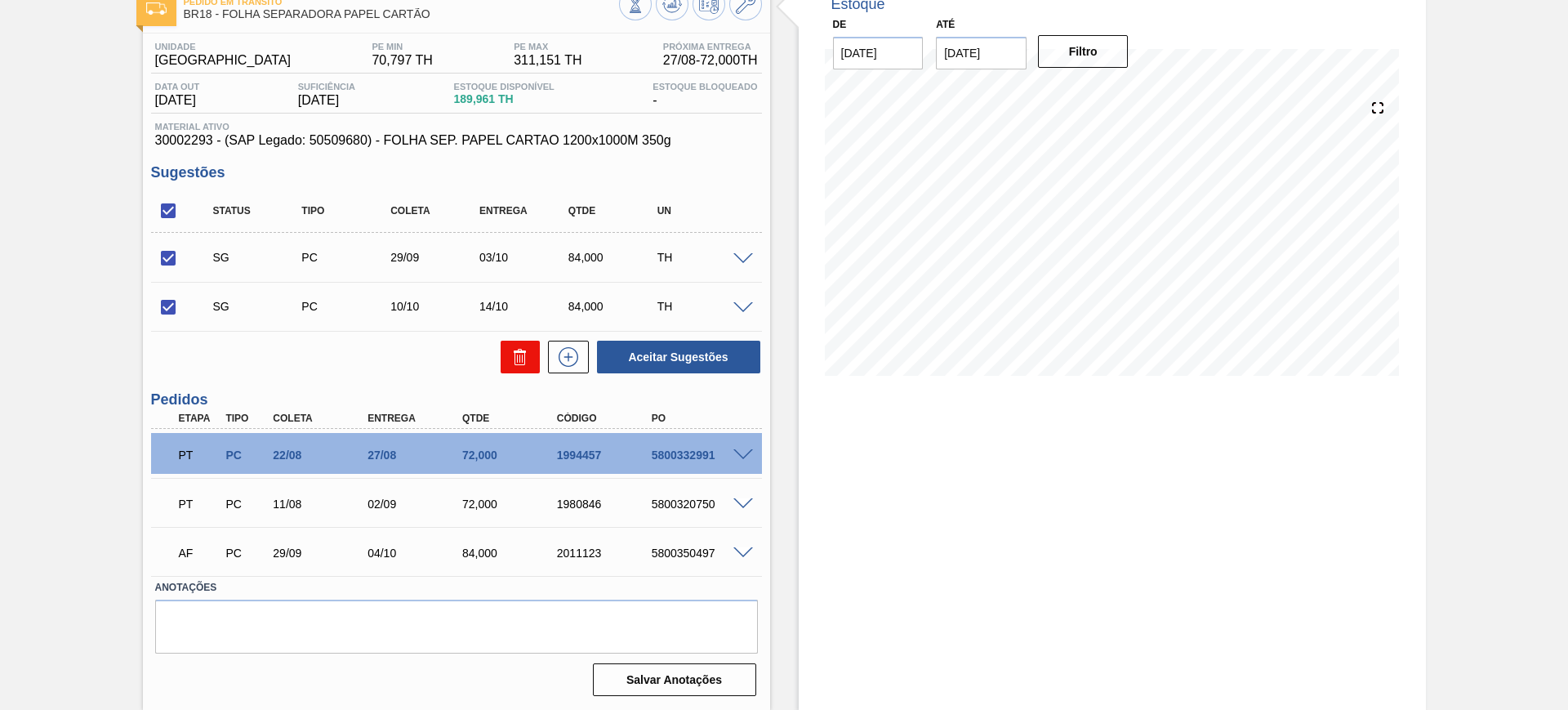
click at [518, 362] on icon at bounding box center [520, 357] width 20 height 20
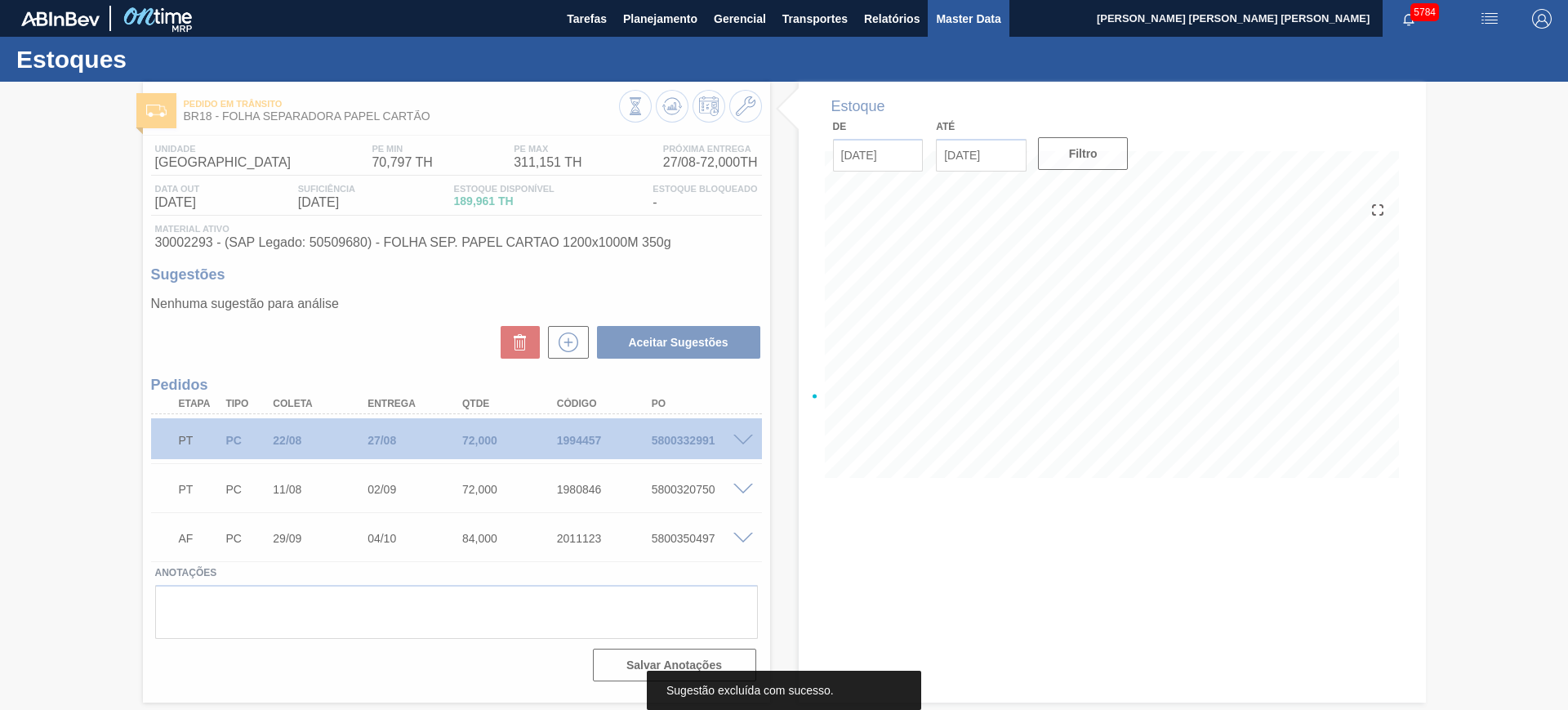
scroll to position [0, 0]
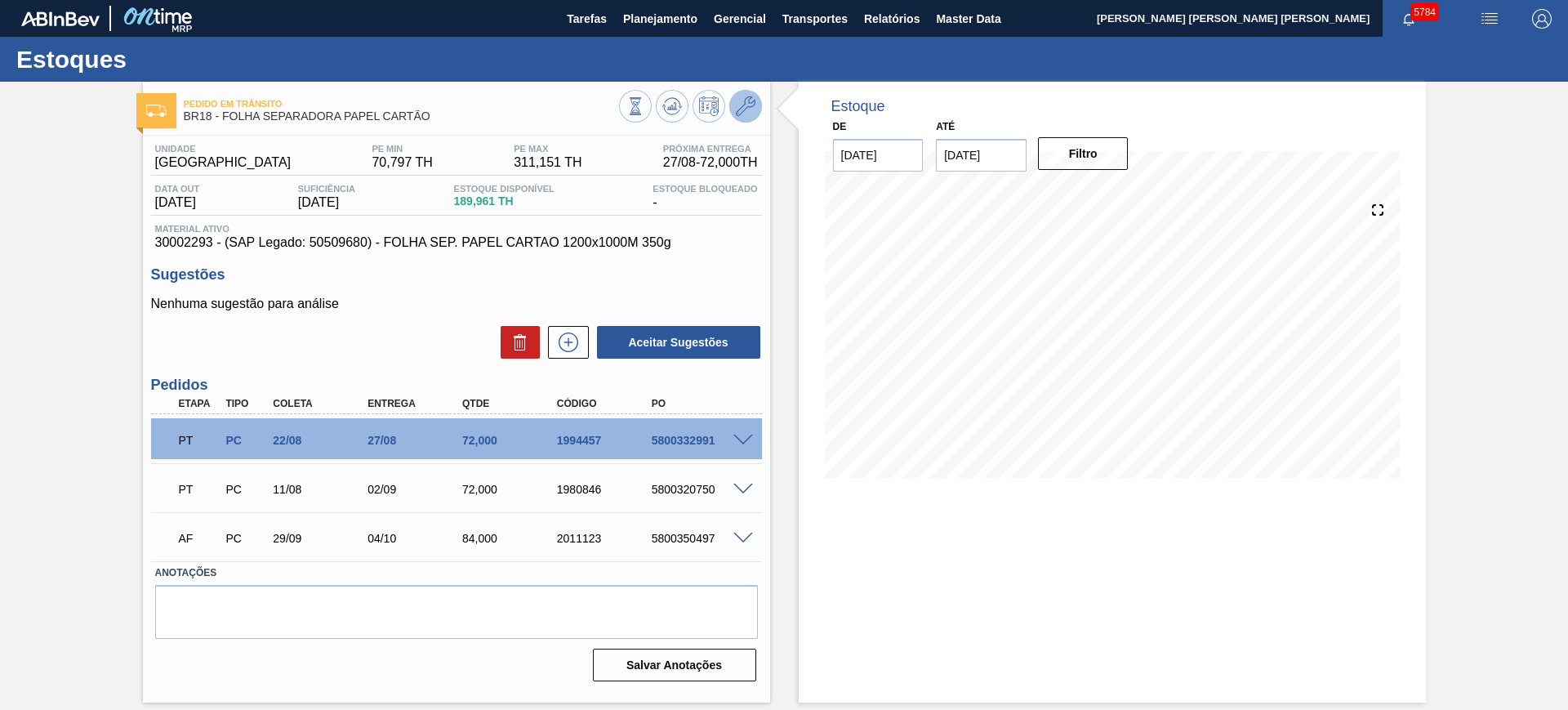
click at [749, 97] on icon at bounding box center [746, 107] width 20 height 20
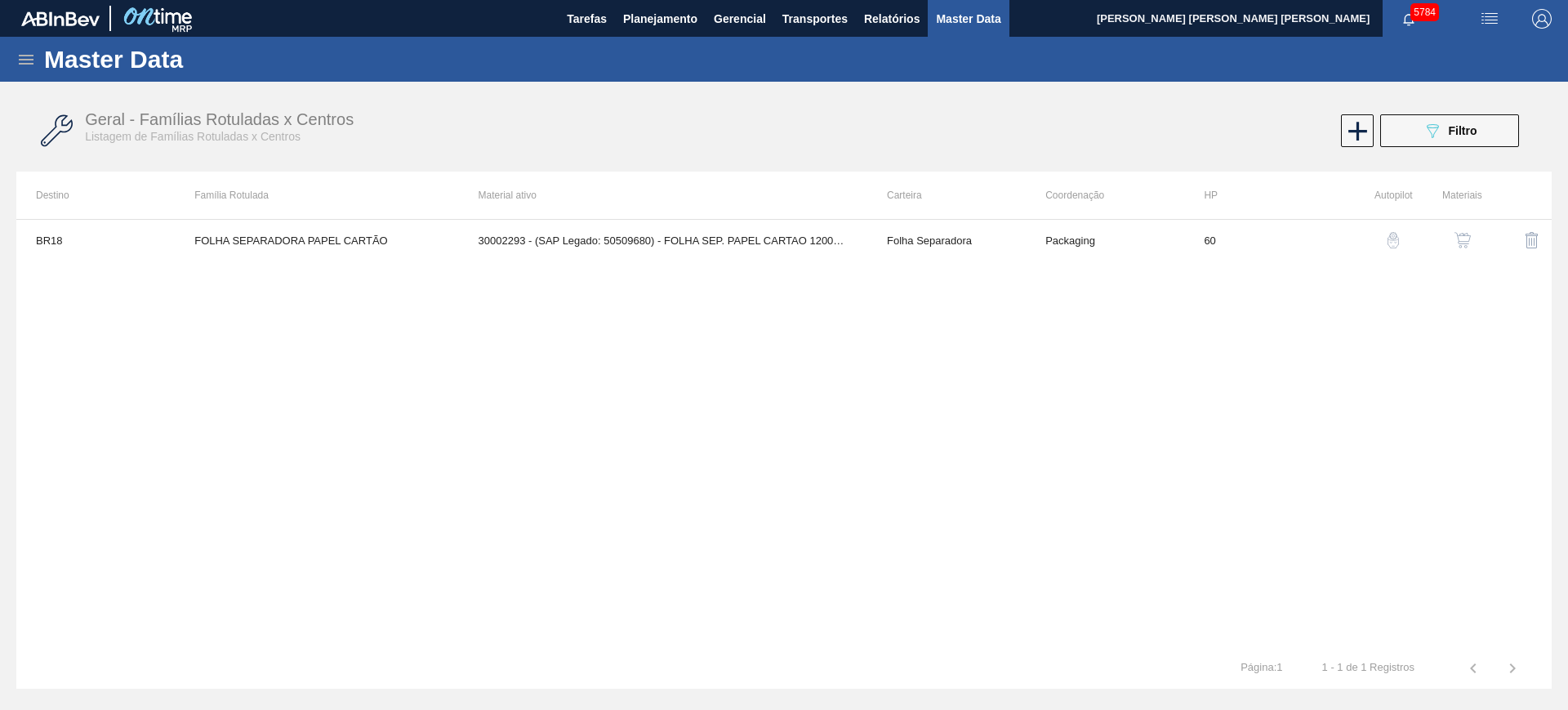
click at [1465, 241] on img "button" at bounding box center [1463, 240] width 16 height 16
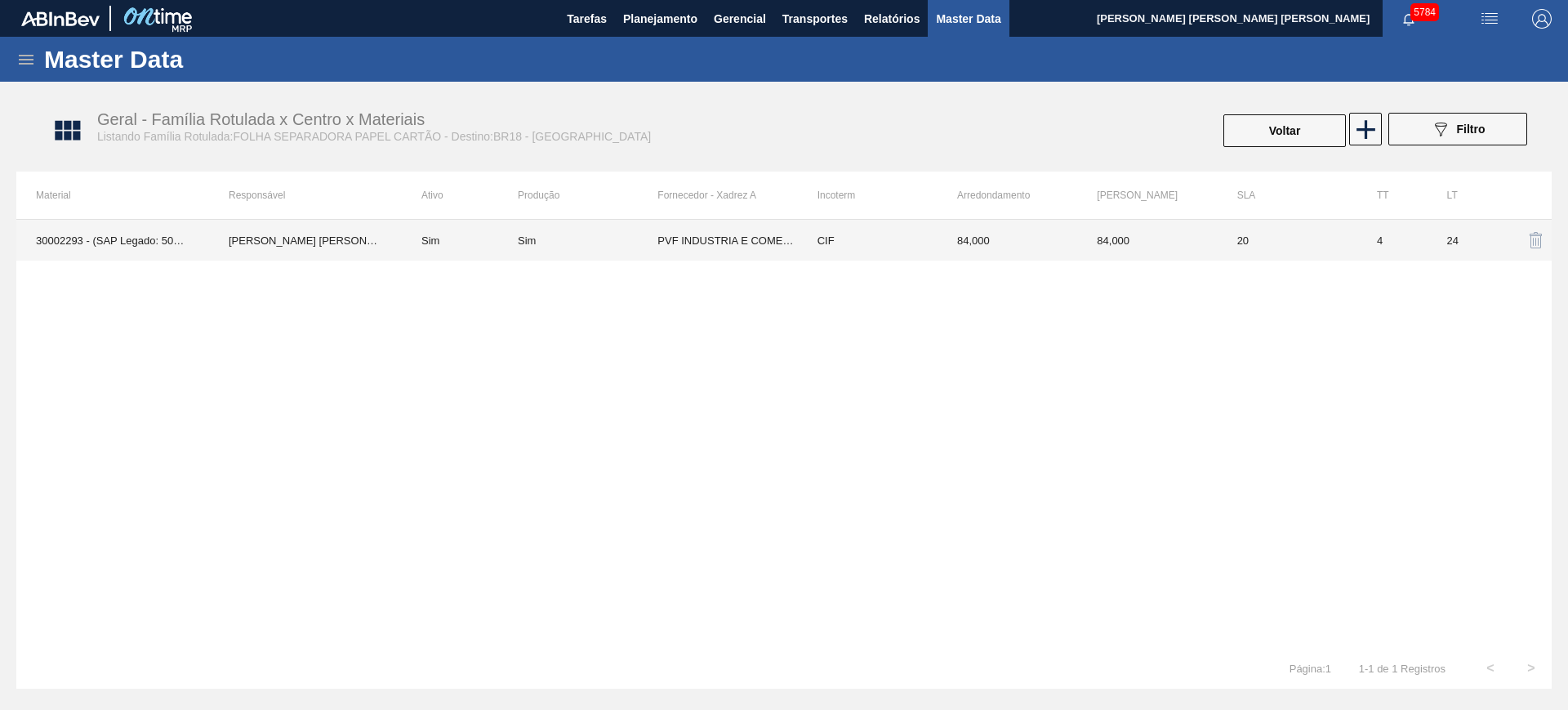
click at [1210, 242] on td "84,000" at bounding box center [1147, 239] width 140 height 41
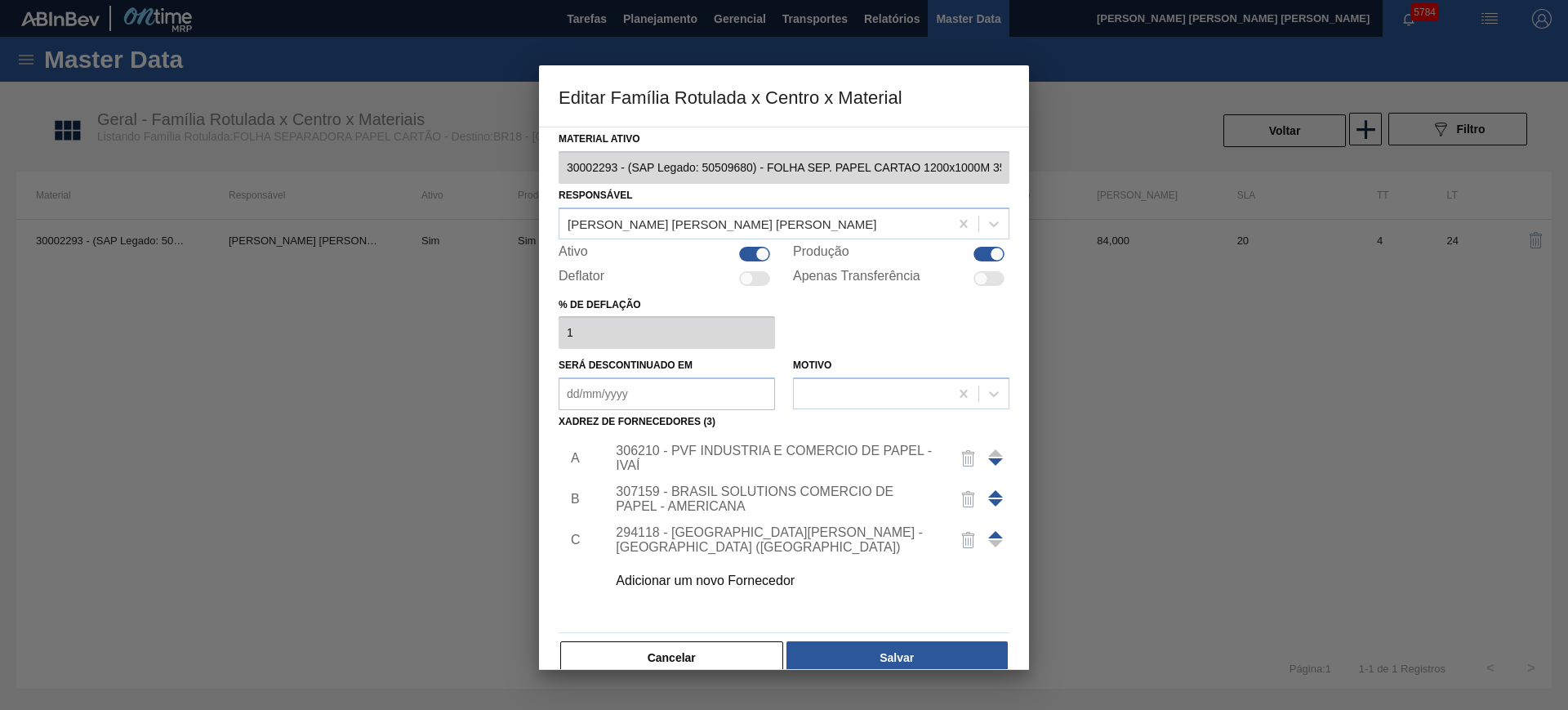
click at [716, 452] on div "306210 - PVF INDUSTRIA E COMERCIO DE PAPEL - IVAÍ" at bounding box center [776, 458] width 320 height 30
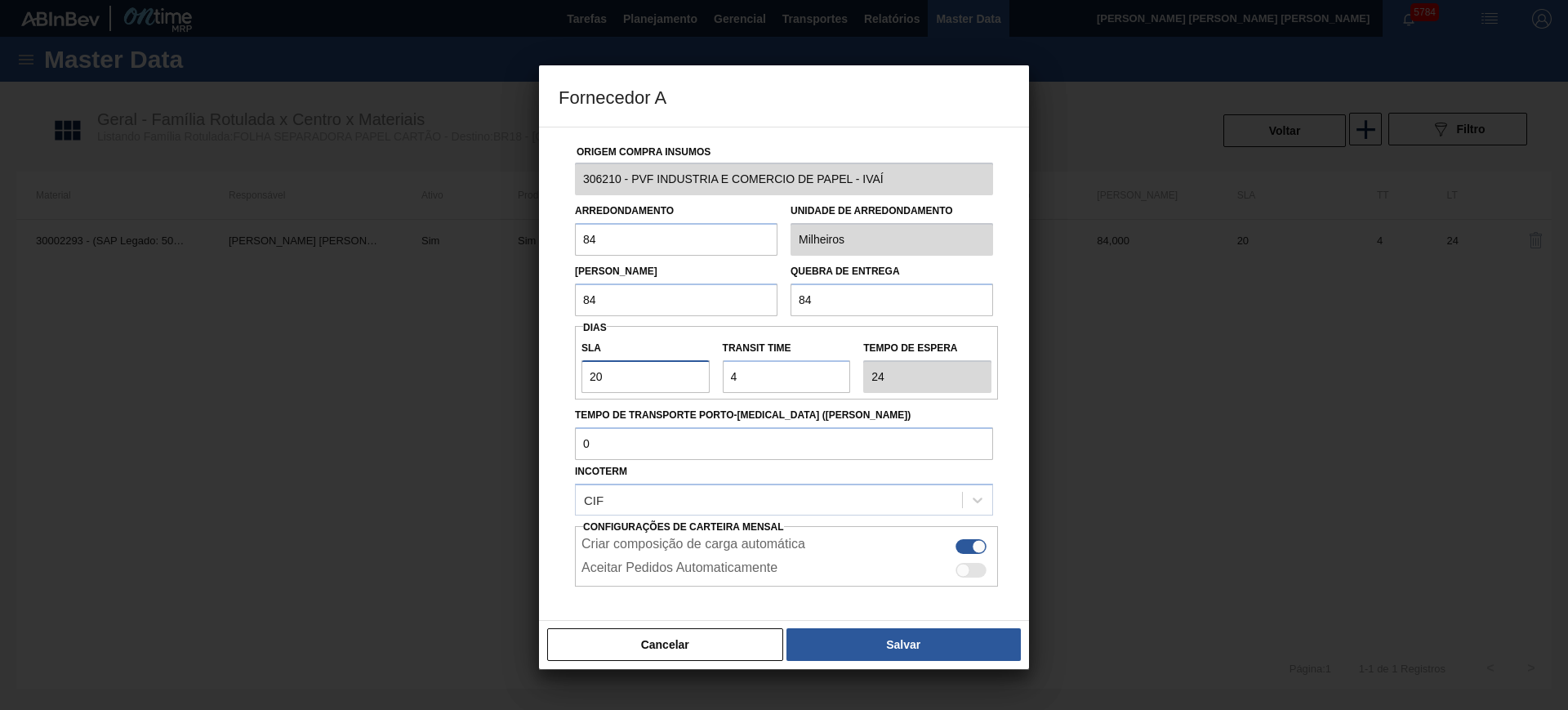
click at [680, 382] on input "20" at bounding box center [646, 377] width 128 height 33
type input "2"
type input "6"
type input "25"
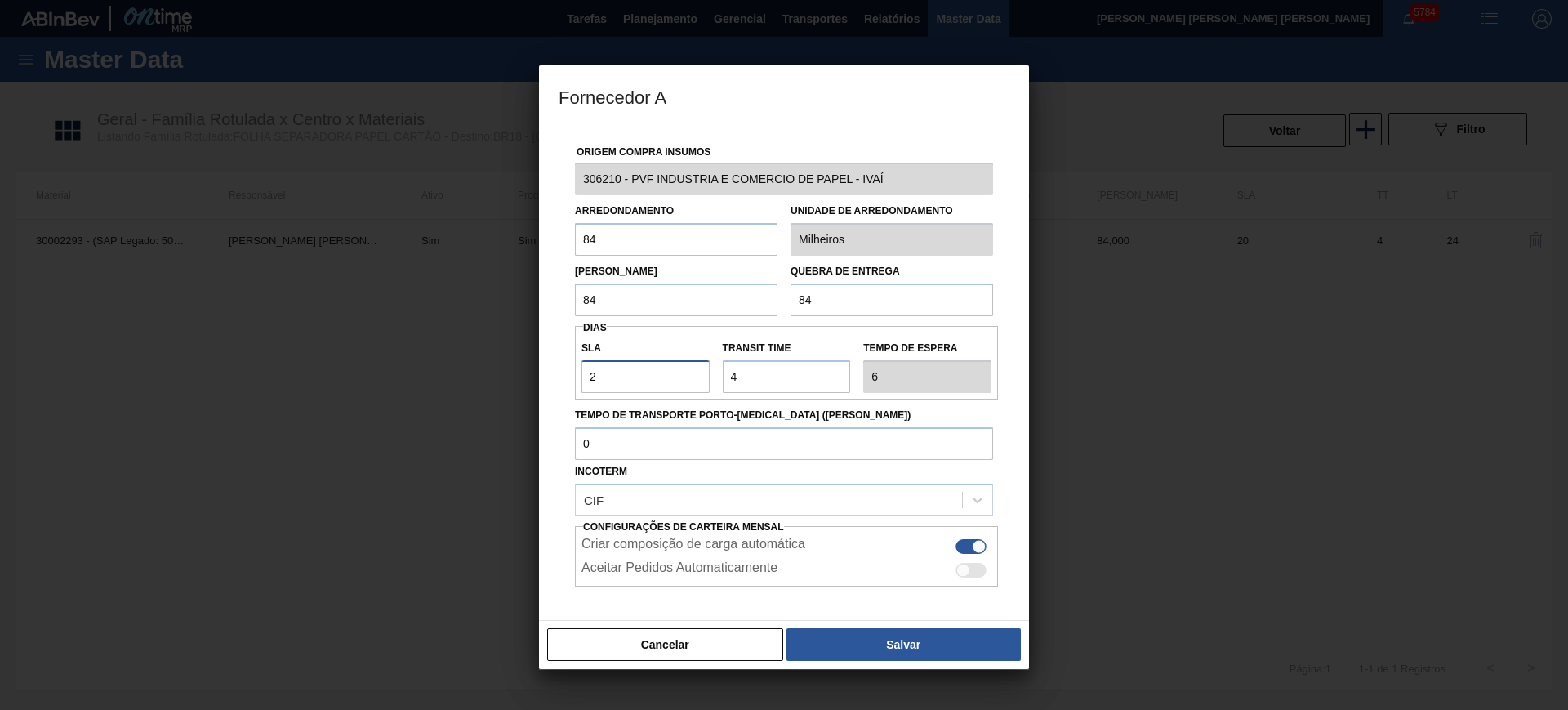
type input "29"
type input "25"
click at [770, 369] on input "Transit Time" at bounding box center [787, 377] width 128 height 33
type input "5"
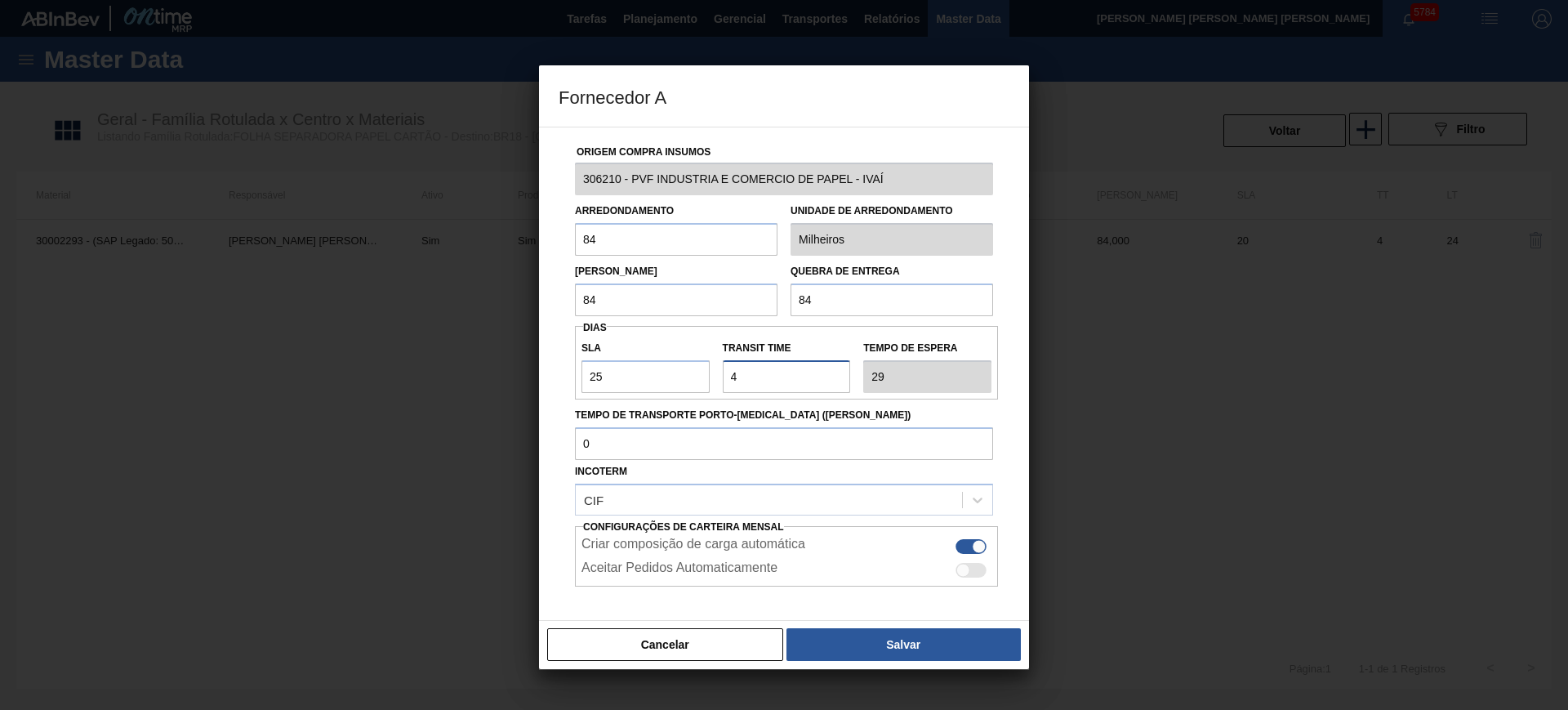
type input "30"
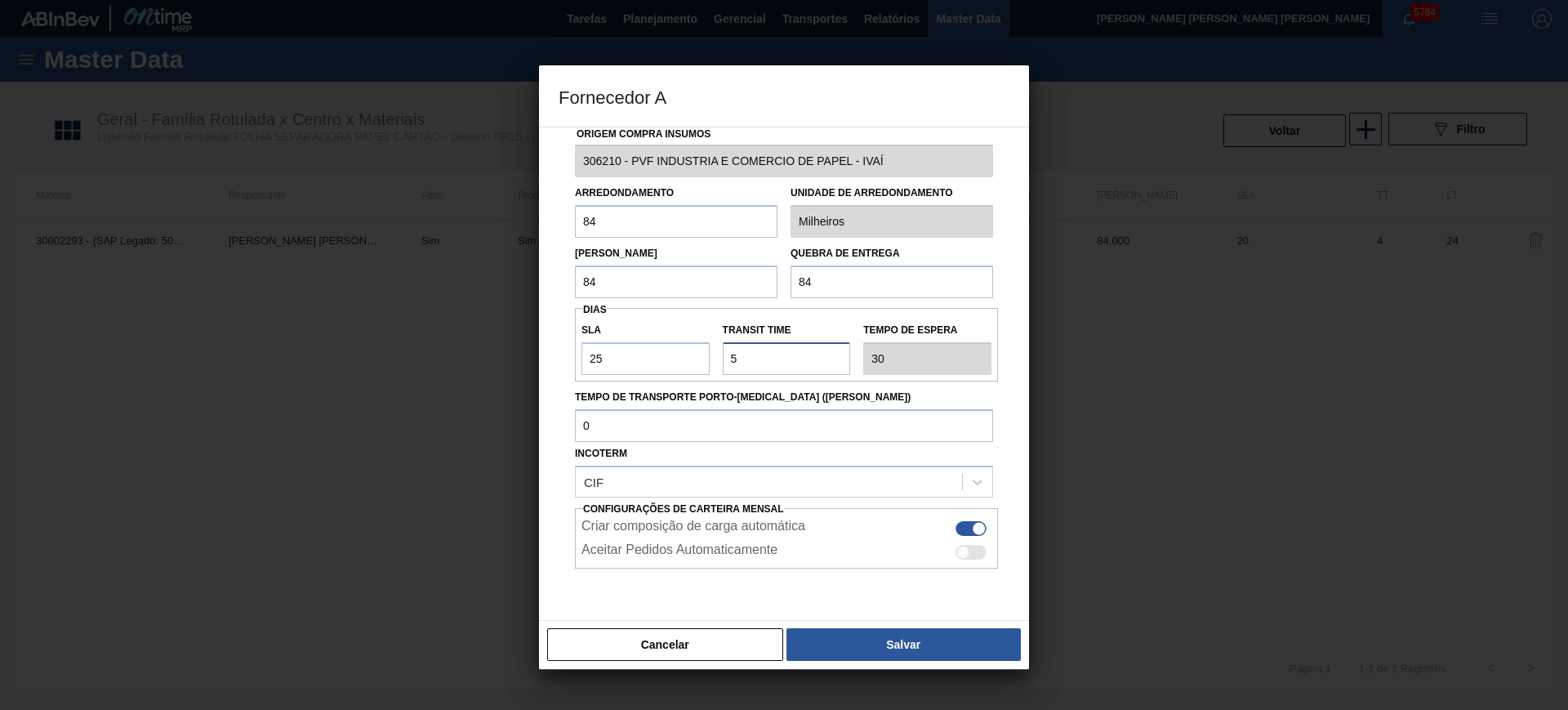
scroll to position [68, 0]
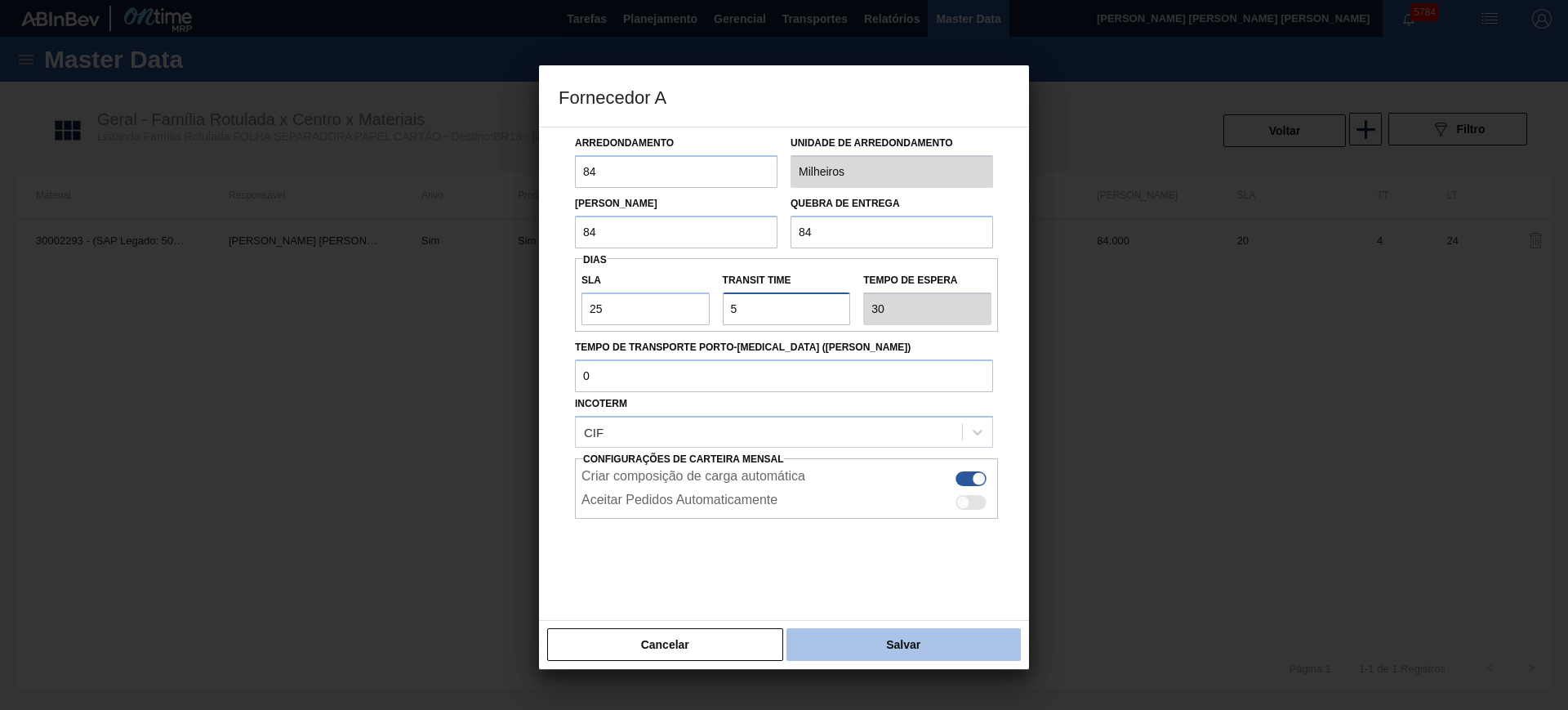
type input "5"
click at [901, 629] on button "Salvar" at bounding box center [904, 644] width 235 height 33
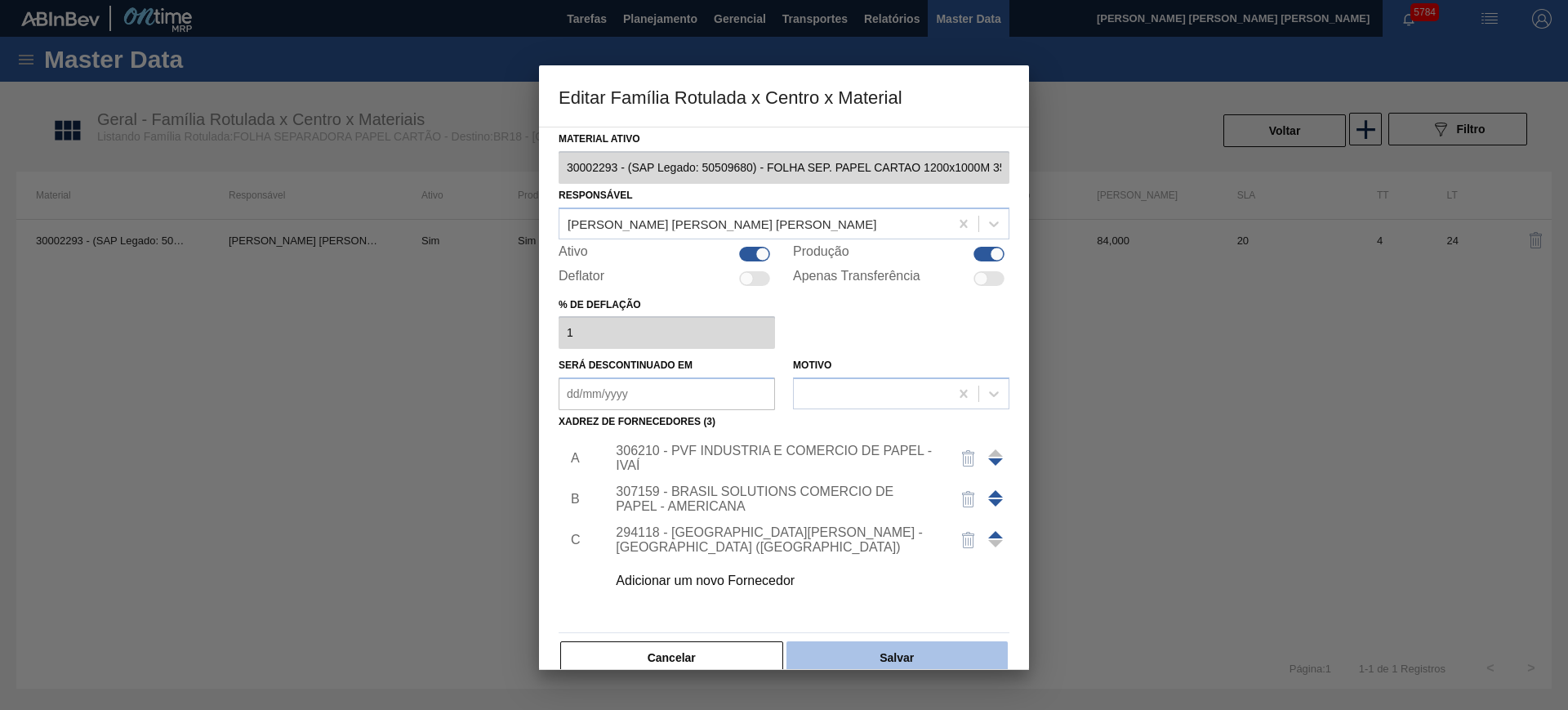
click at [913, 648] on button "Salvar" at bounding box center [897, 658] width 221 height 33
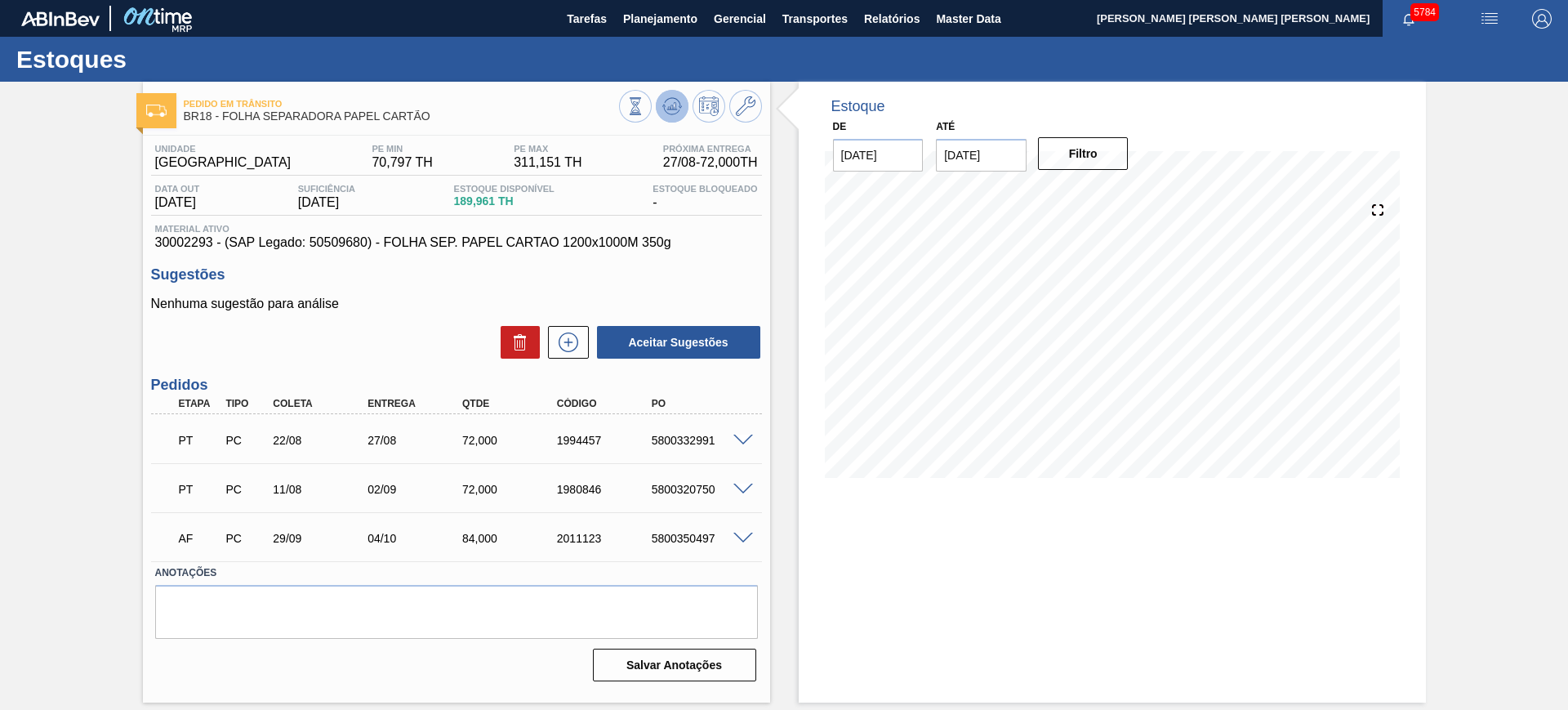
click at [681, 112] on icon at bounding box center [672, 107] width 20 height 20
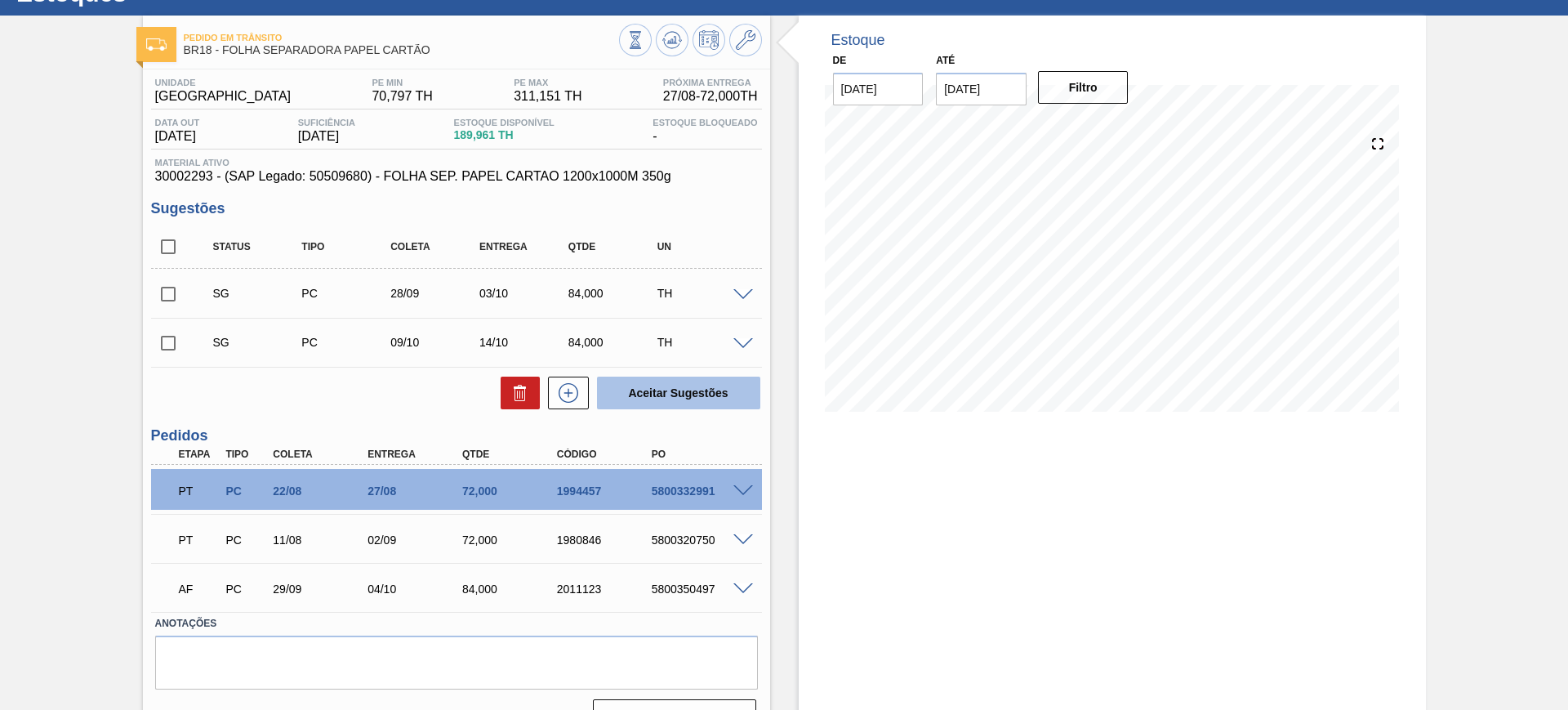
scroll to position [102, 0]
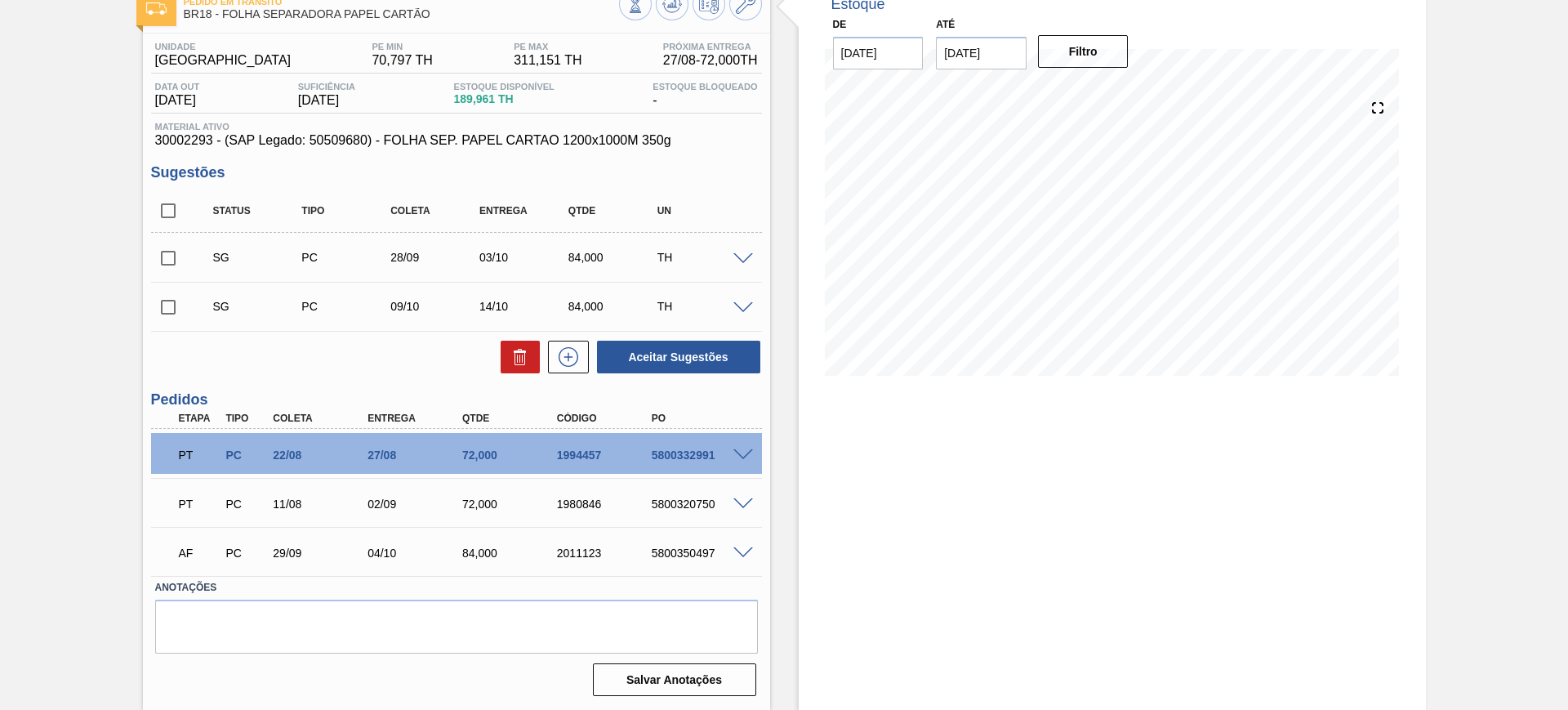
click at [743, 253] on span at bounding box center [743, 259] width 20 height 13
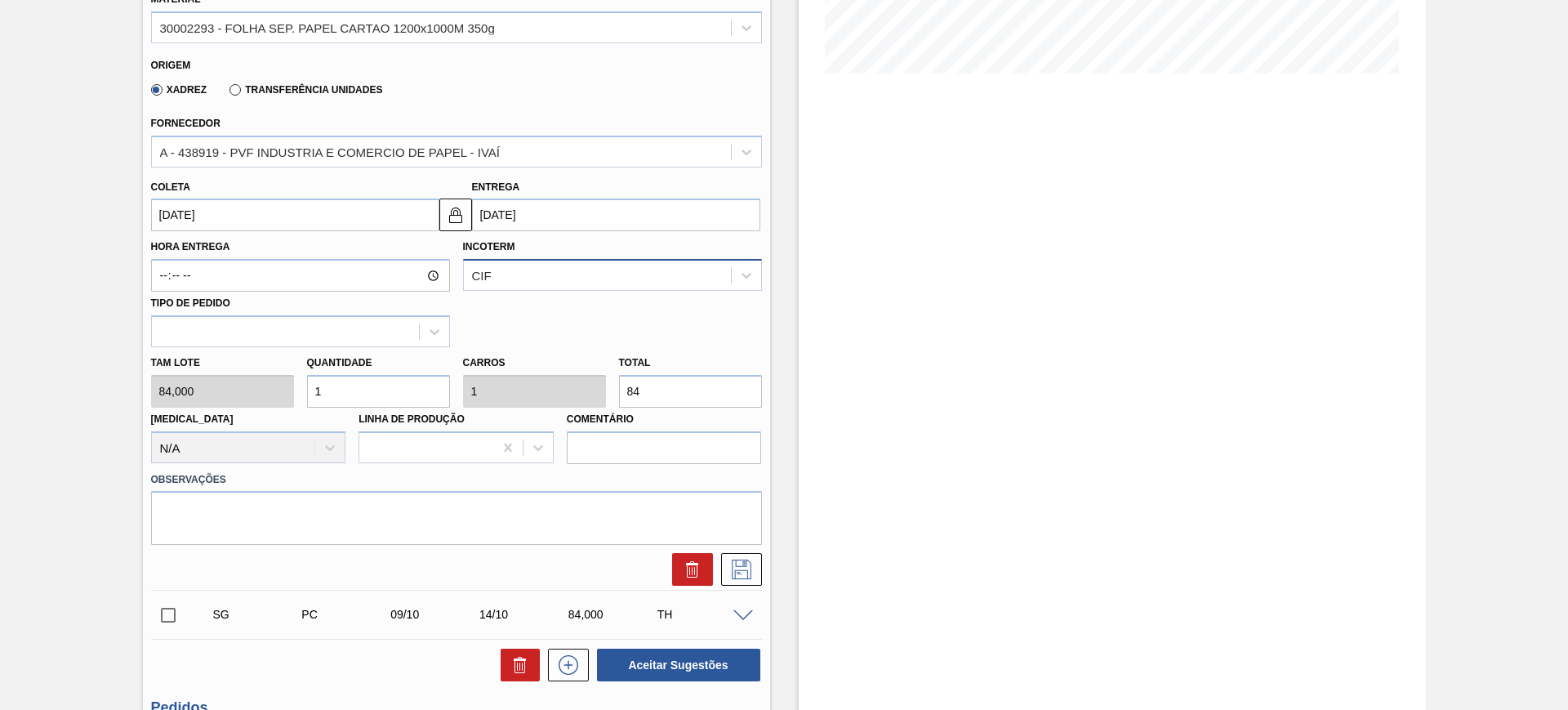
scroll to position [408, 0]
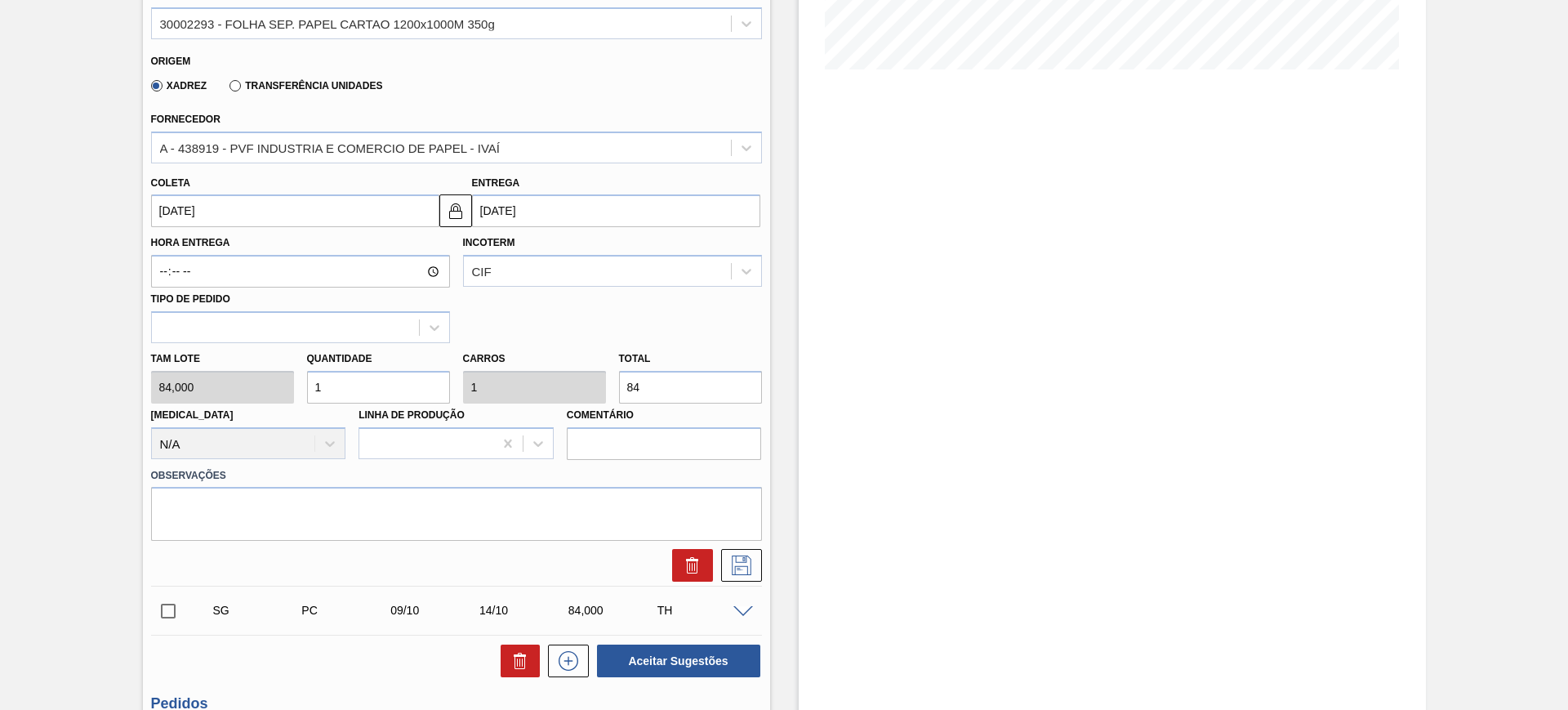
click at [512, 214] on input "03/10/2025" at bounding box center [616, 210] width 288 height 33
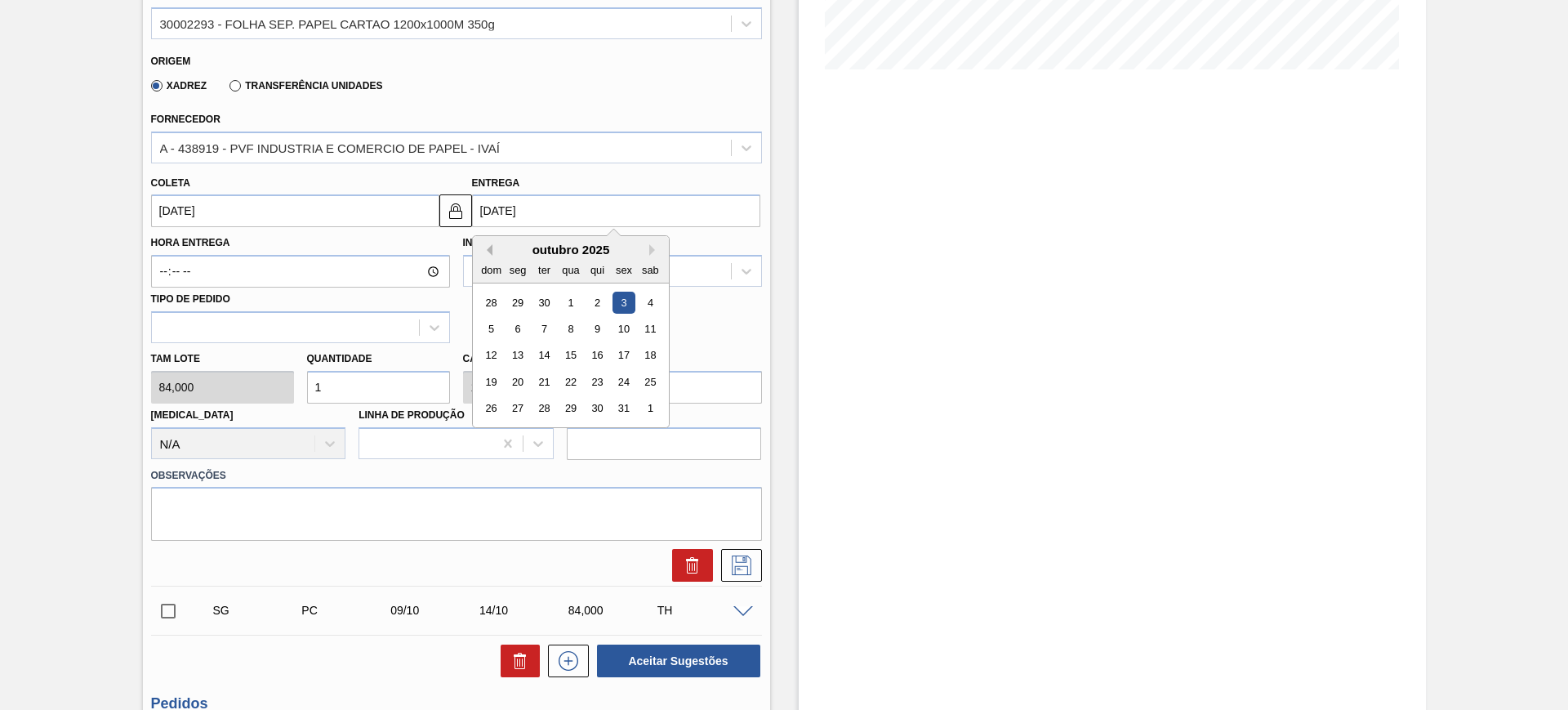
click at [488, 254] on button "Previous Month" at bounding box center [487, 249] width 12 height 12
click at [633, 353] on div "19" at bounding box center [623, 356] width 22 height 22
type input "14/09/2025"
type input "19/09/2025"
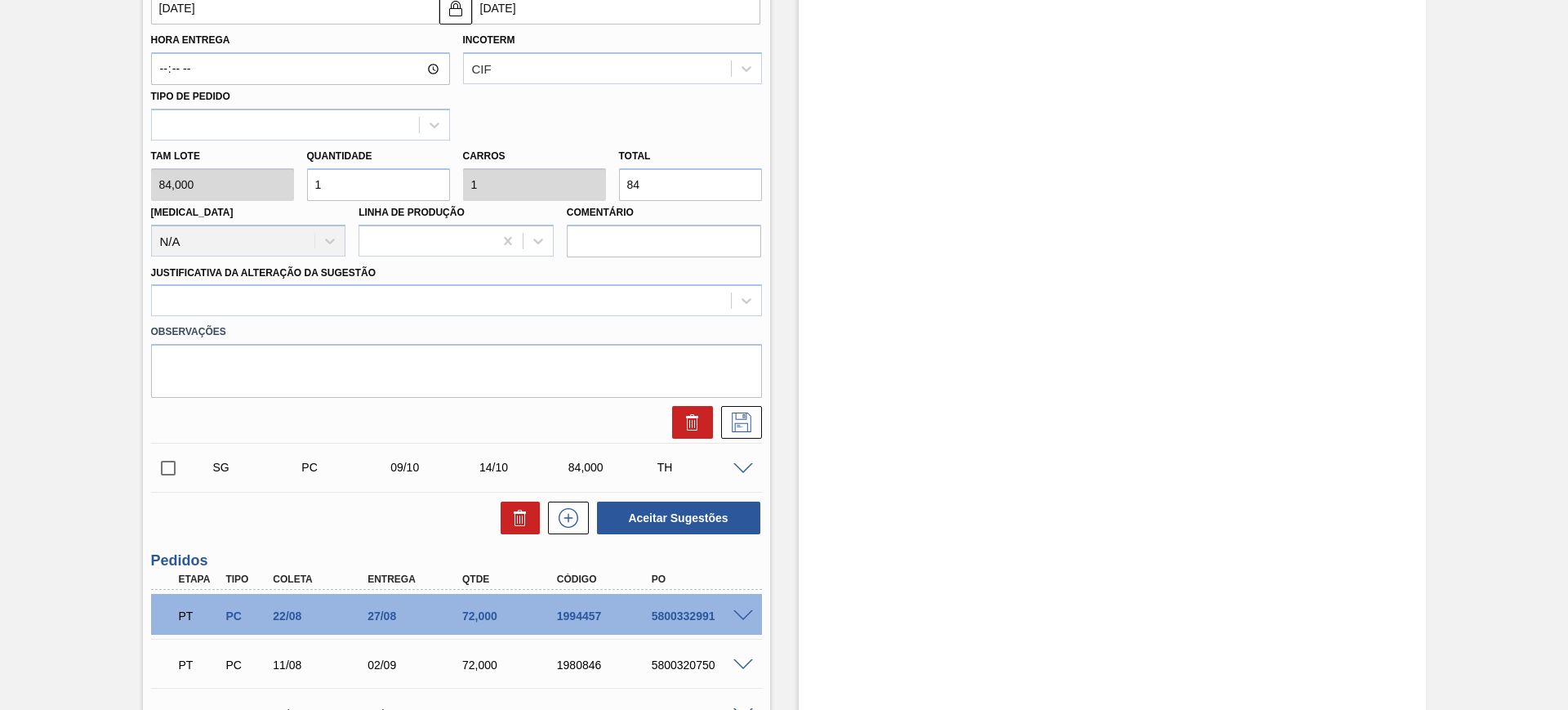
scroll to position [612, 0]
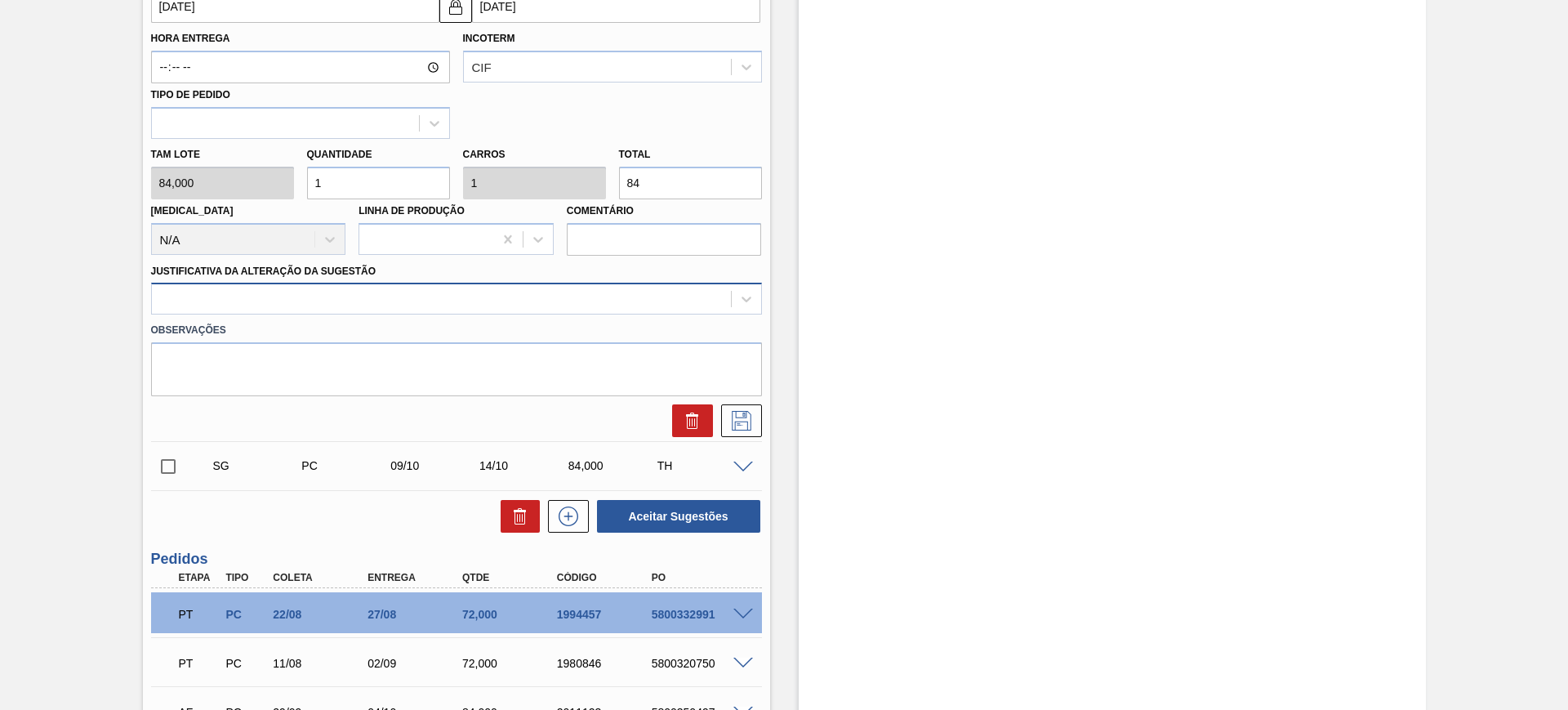
click at [491, 313] on div at bounding box center [456, 298] width 611 height 32
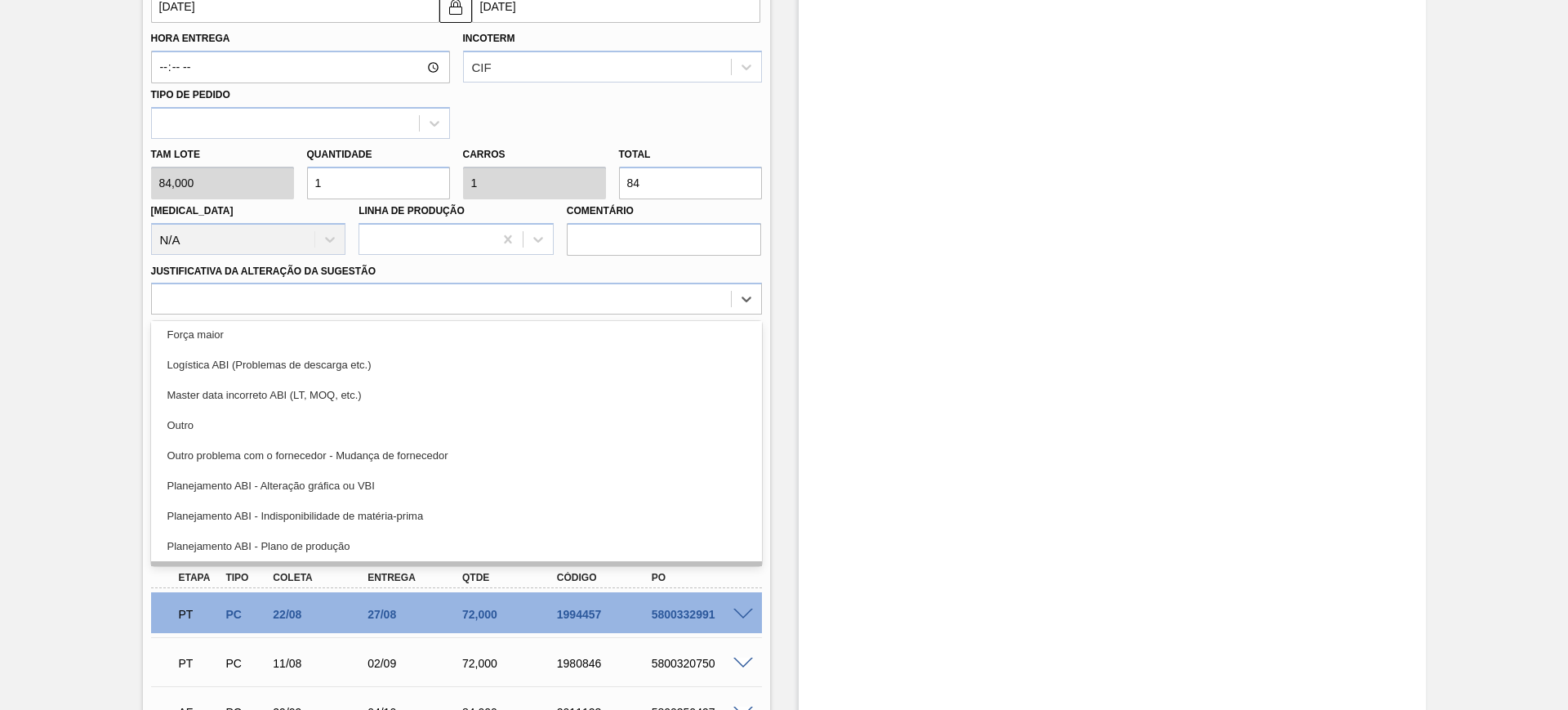
scroll to position [204, 0]
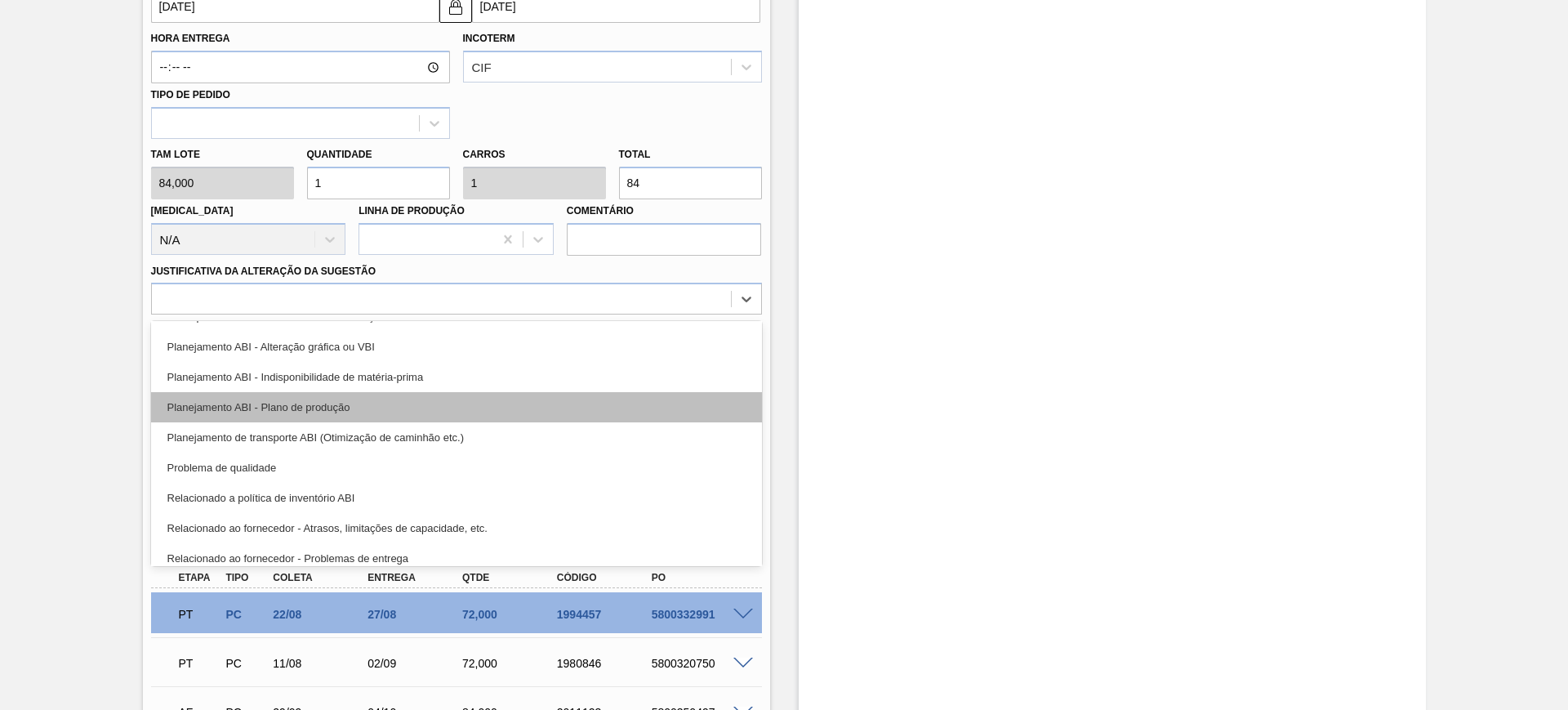
click at [444, 397] on div "Planejamento ABI - Plano de produção" at bounding box center [456, 406] width 611 height 30
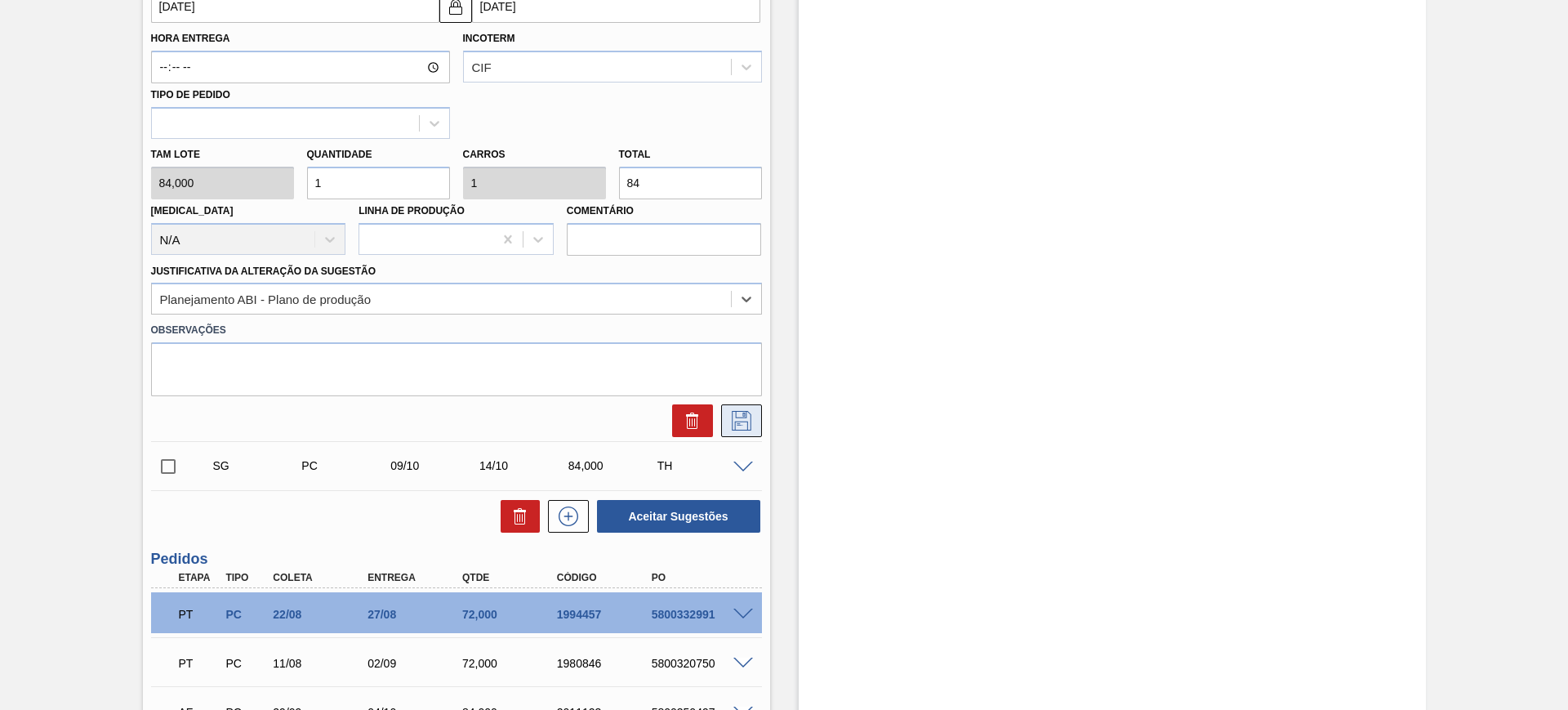
click at [741, 416] on icon at bounding box center [742, 421] width 26 height 20
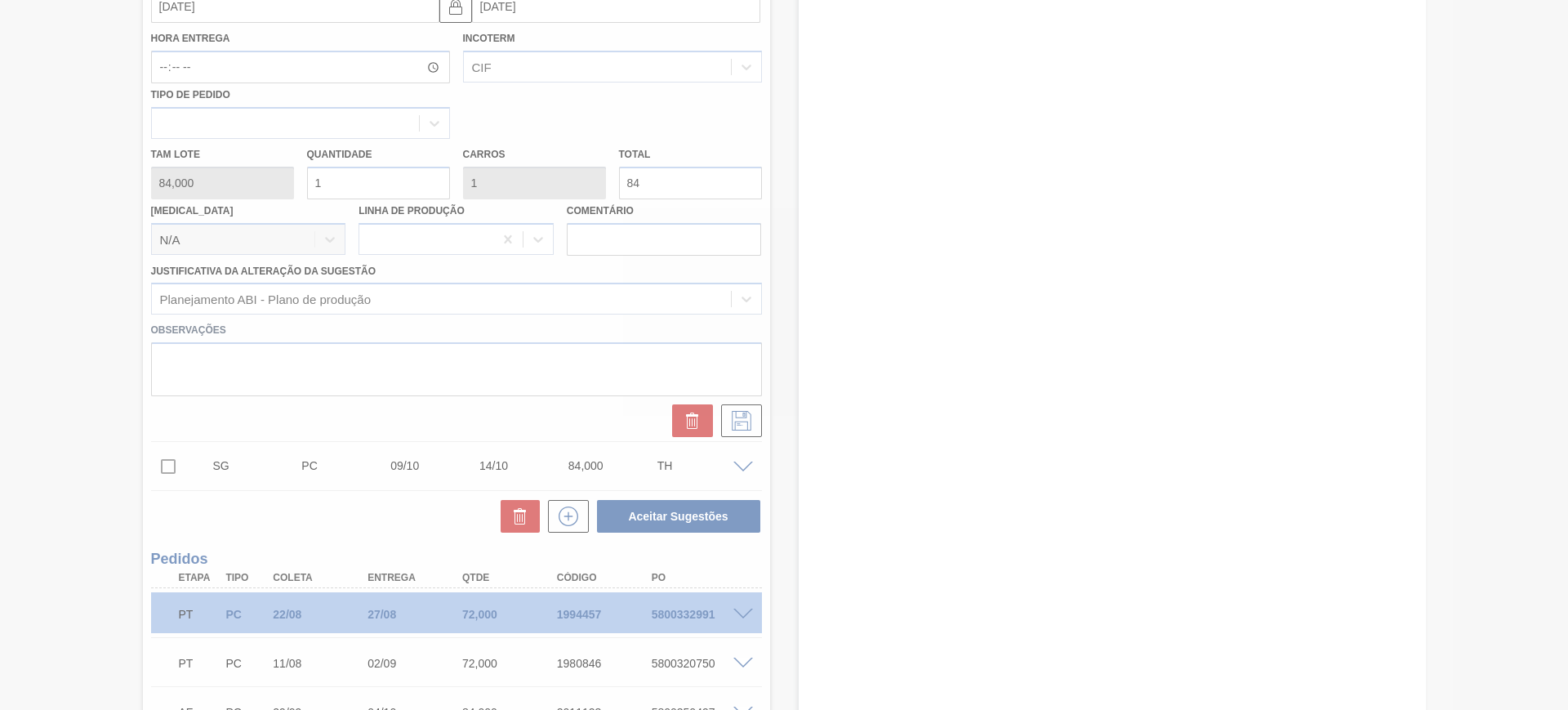
scroll to position [102, 0]
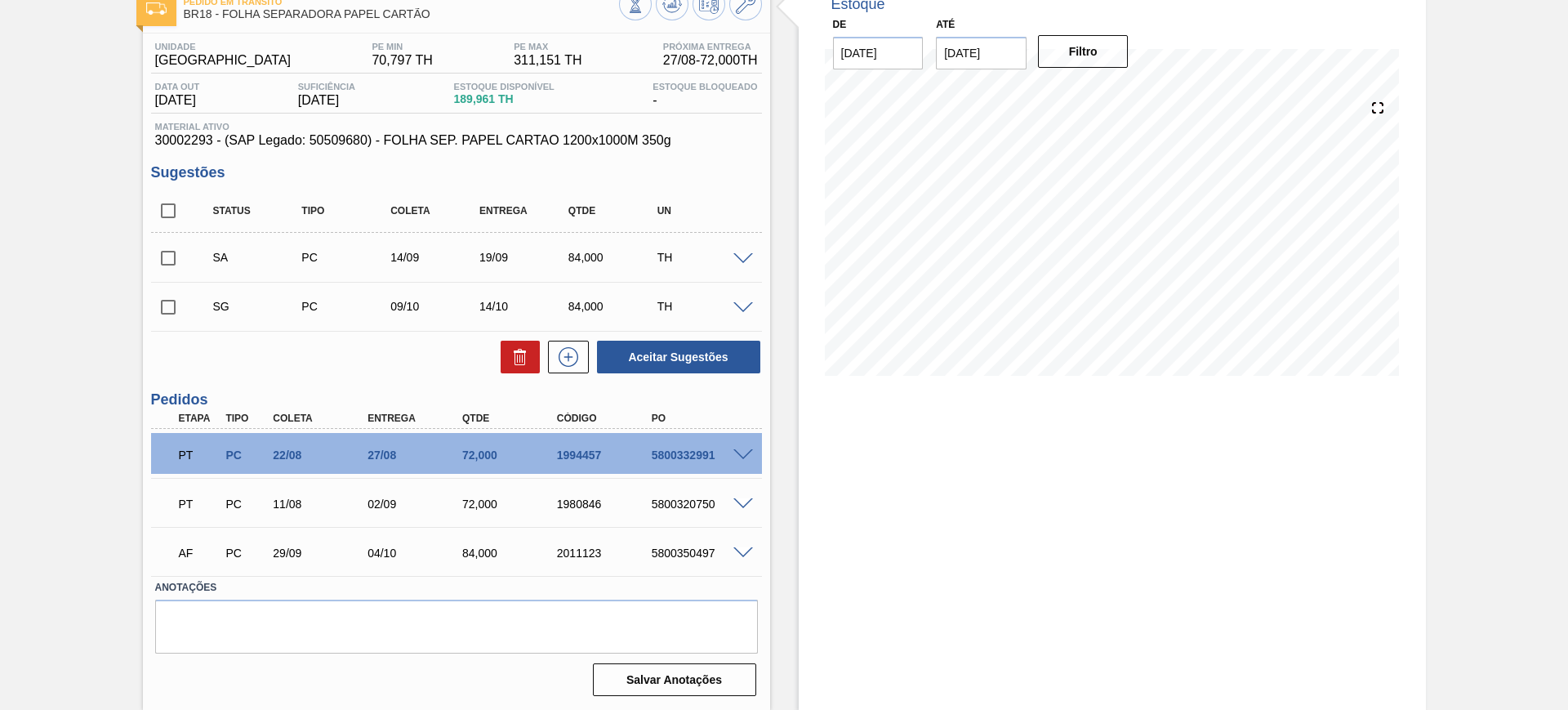
click at [164, 210] on input "checkbox" at bounding box center [168, 210] width 34 height 34
checkbox input "true"
click at [670, 353] on button "Aceitar Sugestões" at bounding box center [678, 357] width 163 height 33
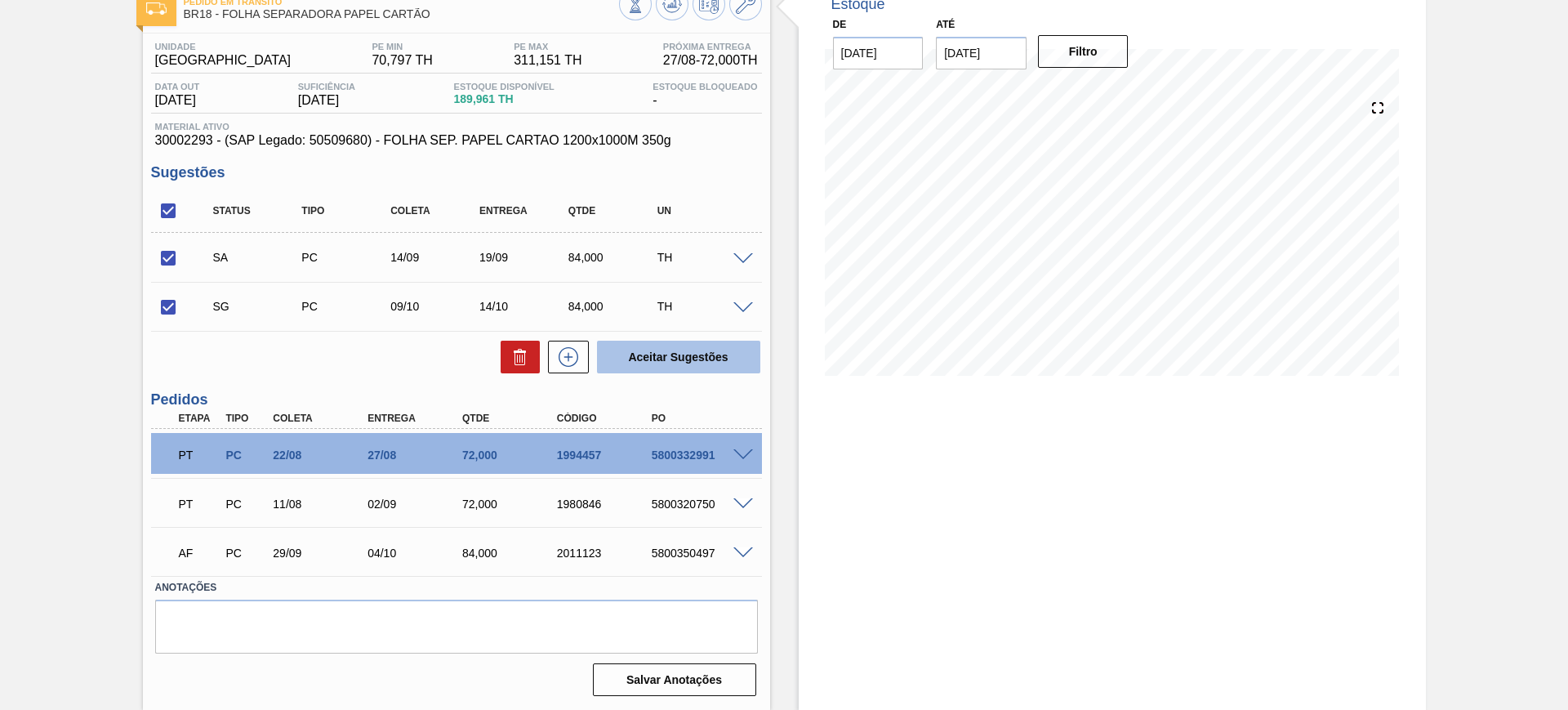
checkbox input "false"
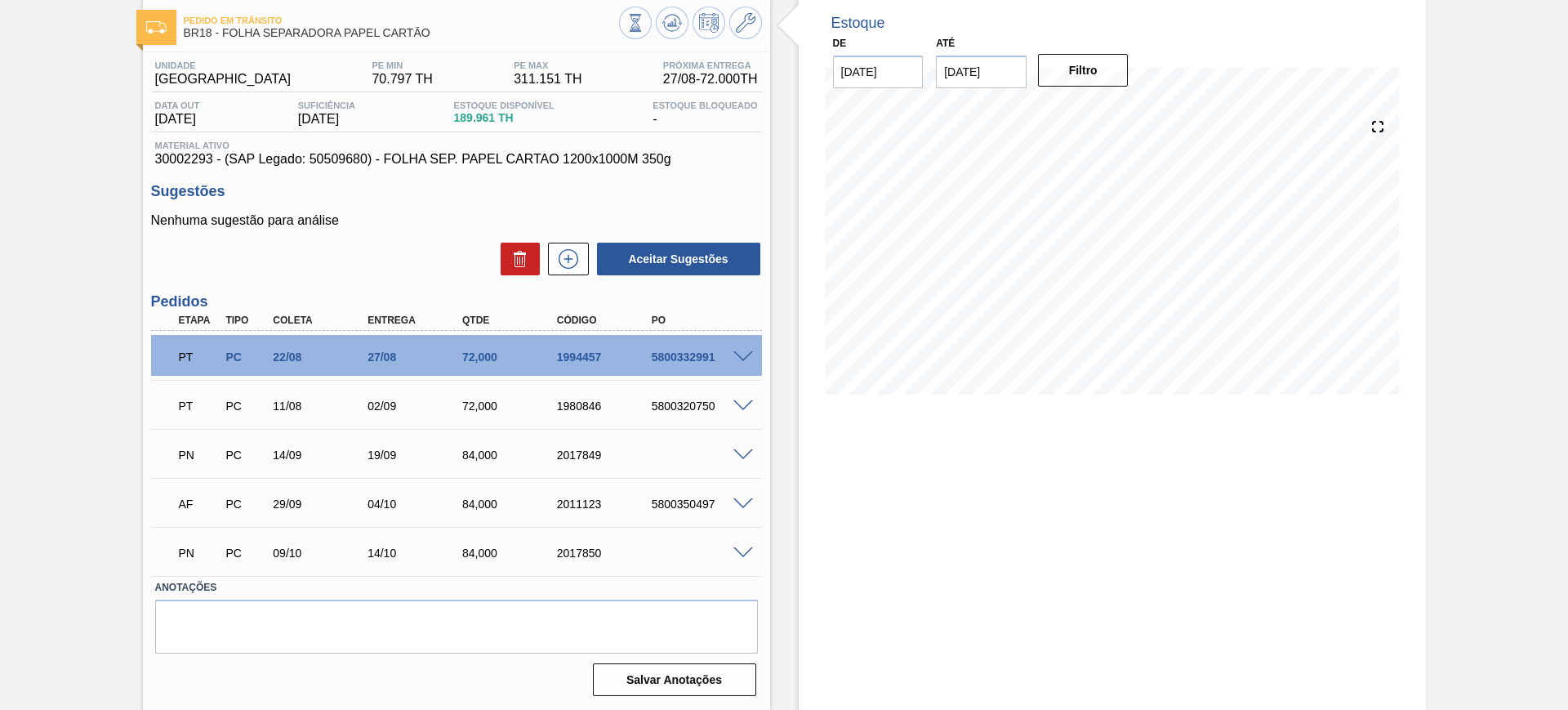
scroll to position [83, 0]
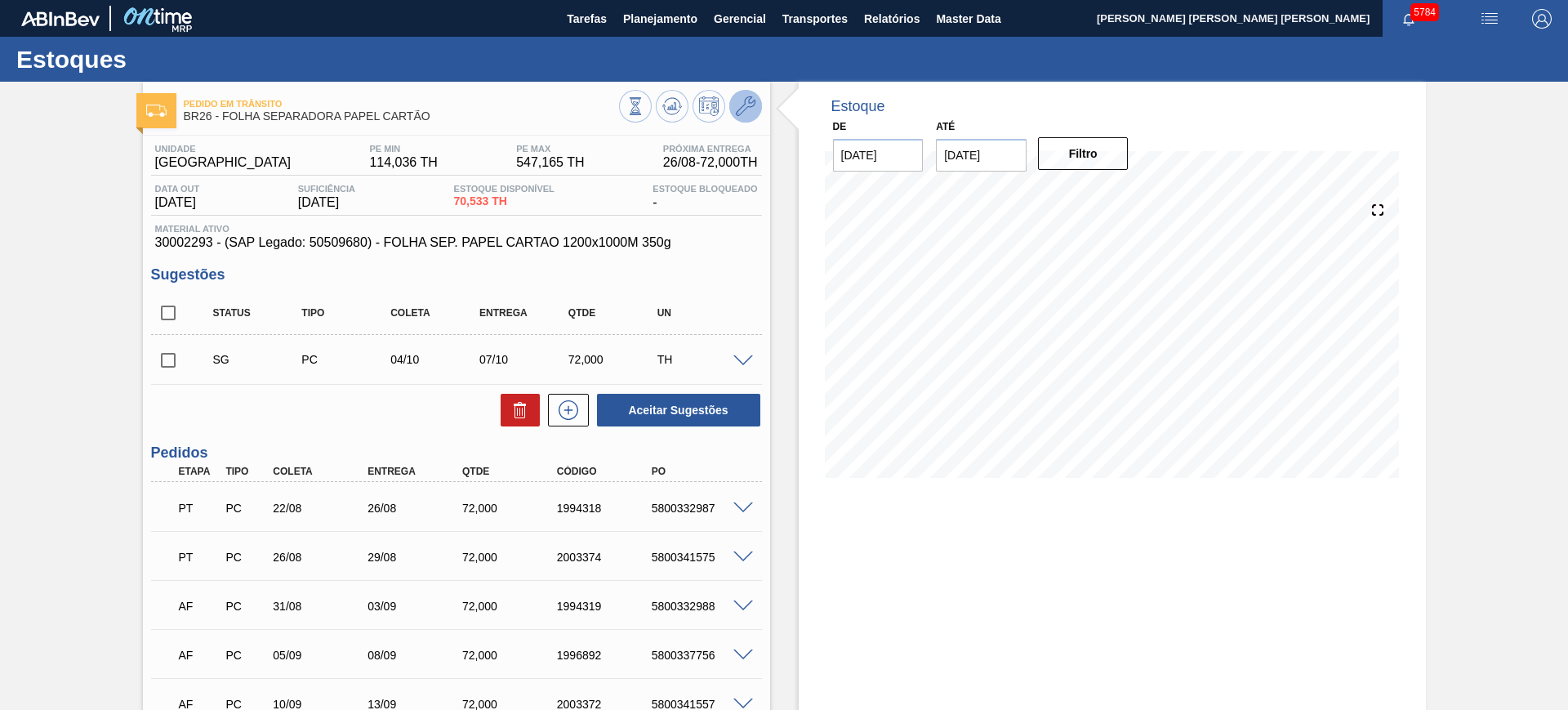
click at [745, 102] on icon at bounding box center [746, 107] width 20 height 20
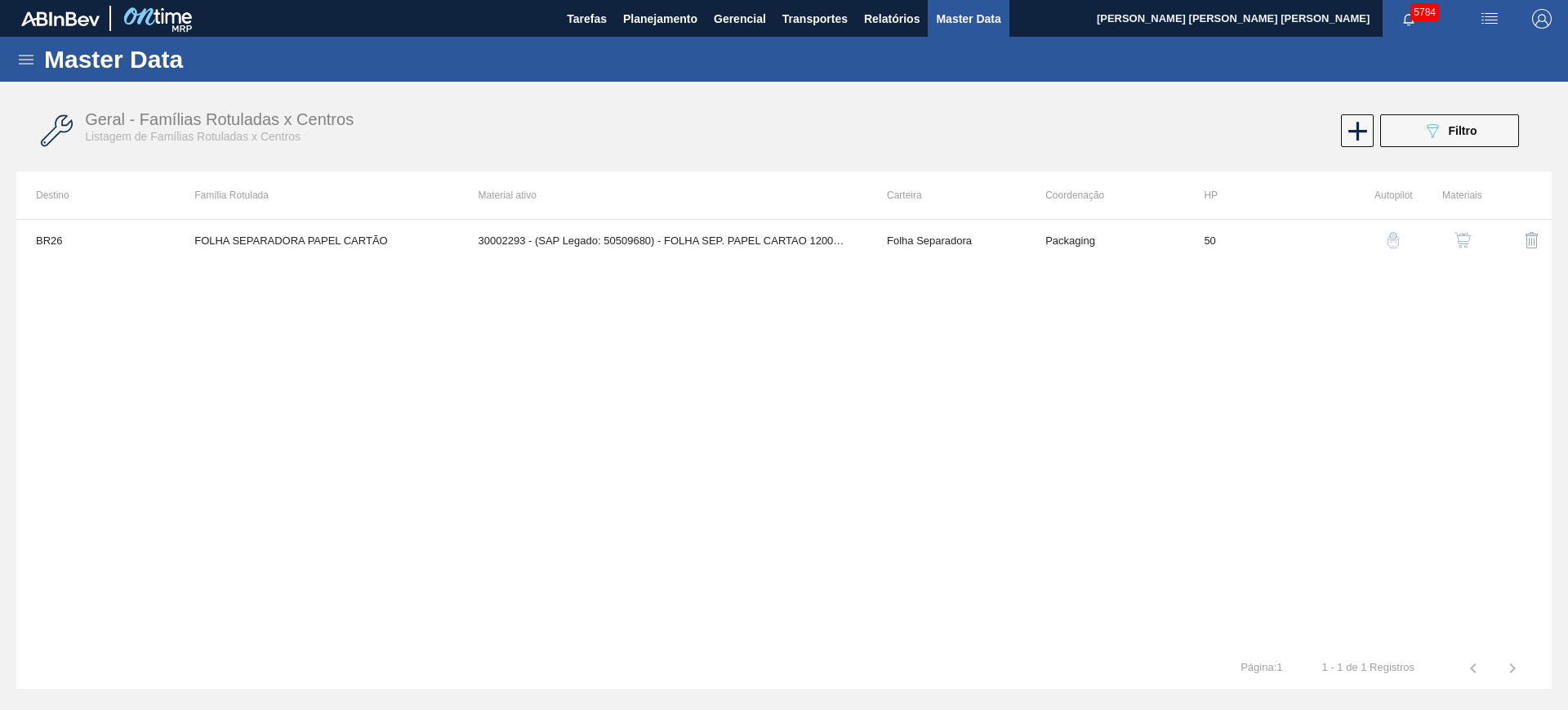
click at [1458, 237] on img "button" at bounding box center [1463, 240] width 16 height 16
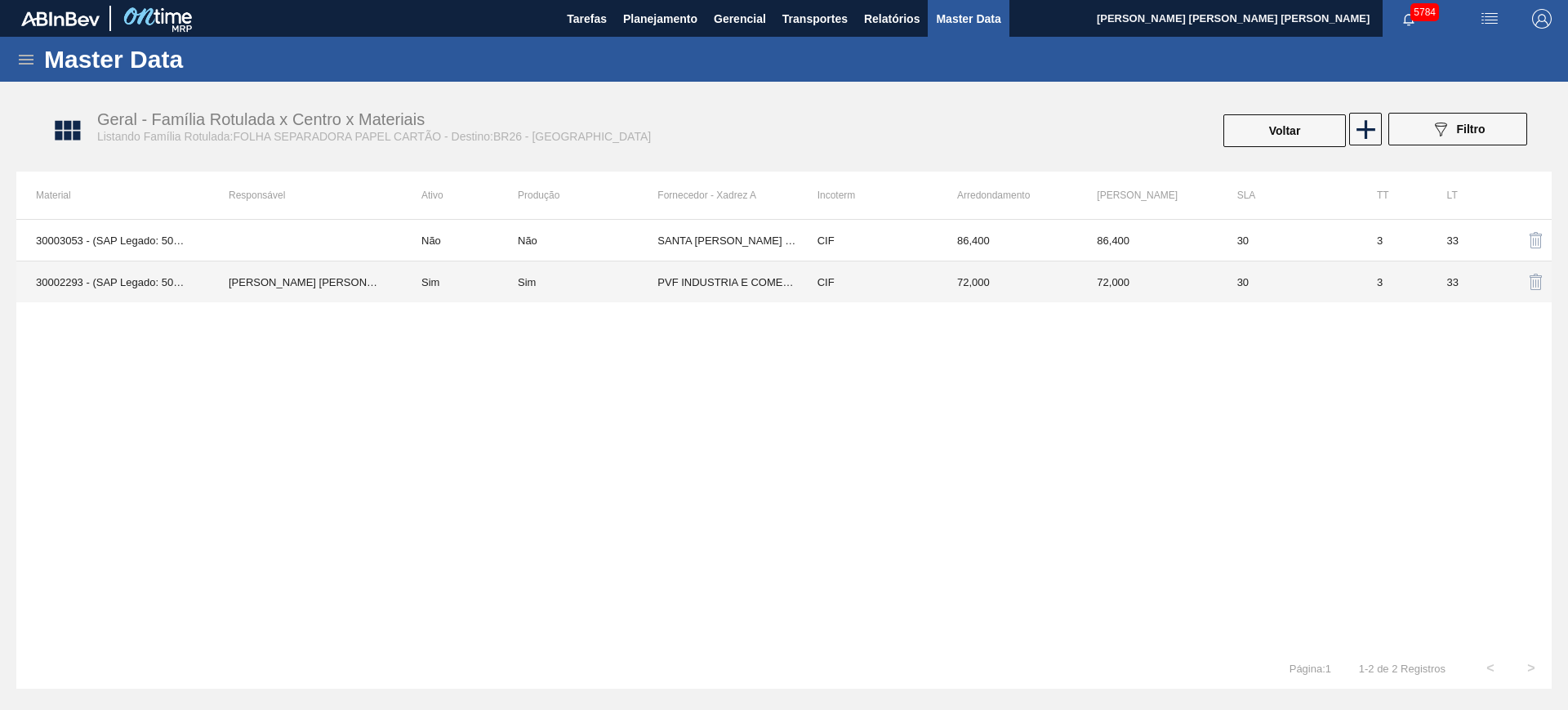
click at [608, 277] on div "Sim" at bounding box center [587, 283] width 140 height 13
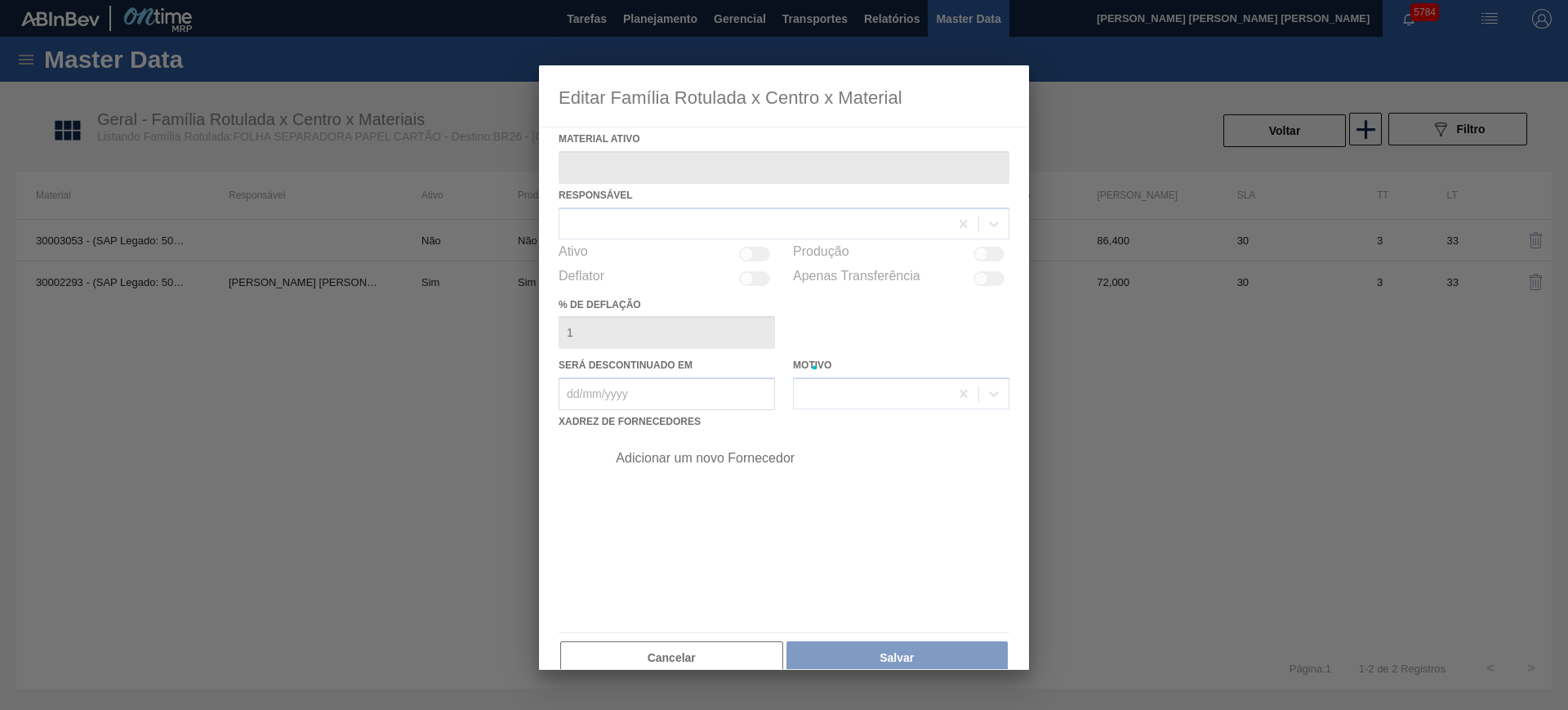
type ativo "30002293 - (SAP Legado: 50509680) - FOLHA SEP. PAPEL CARTAO 1200x1000M 350g"
checkbox input "true"
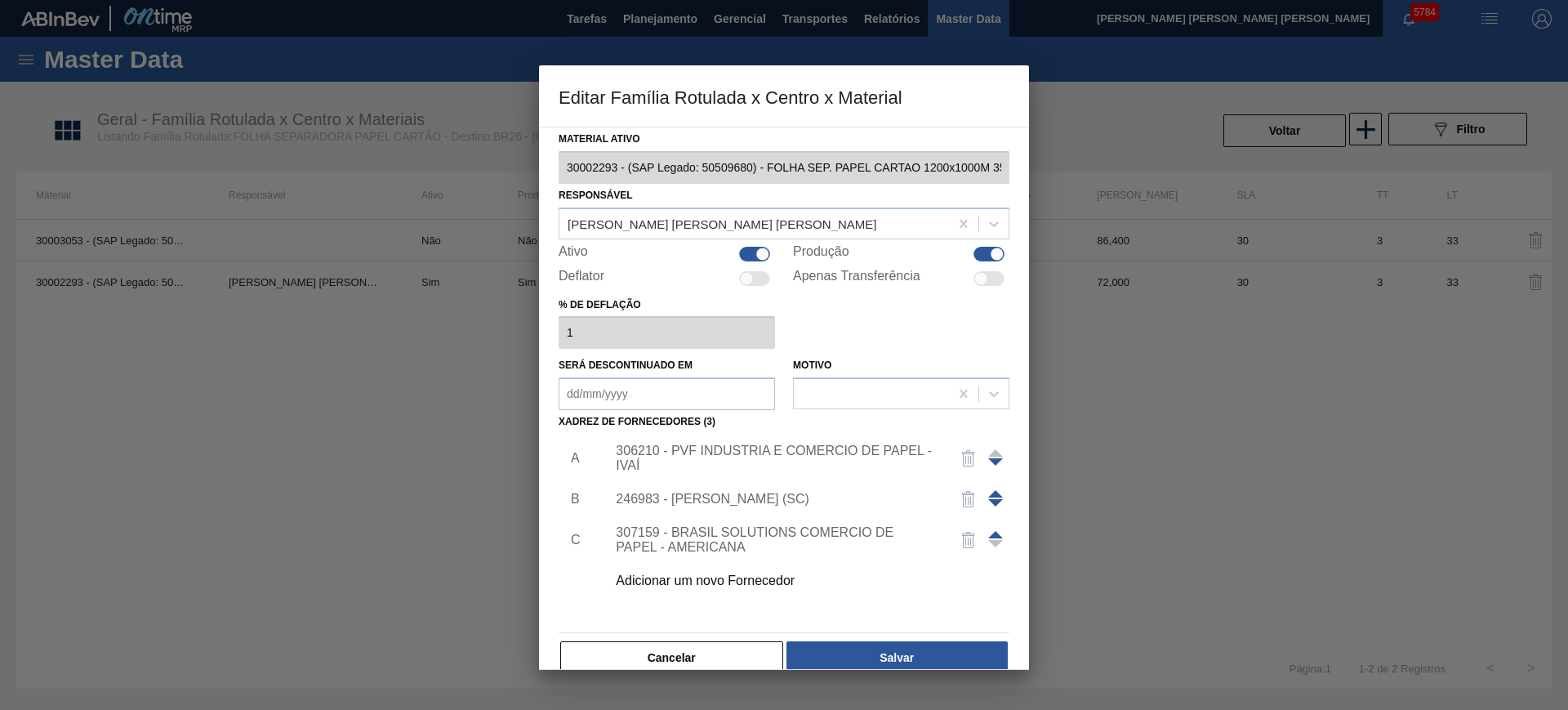
click at [732, 461] on div "306210 - PVF INDUSTRIA E COMERCIO DE PAPEL - IVAÍ" at bounding box center [776, 458] width 320 height 30
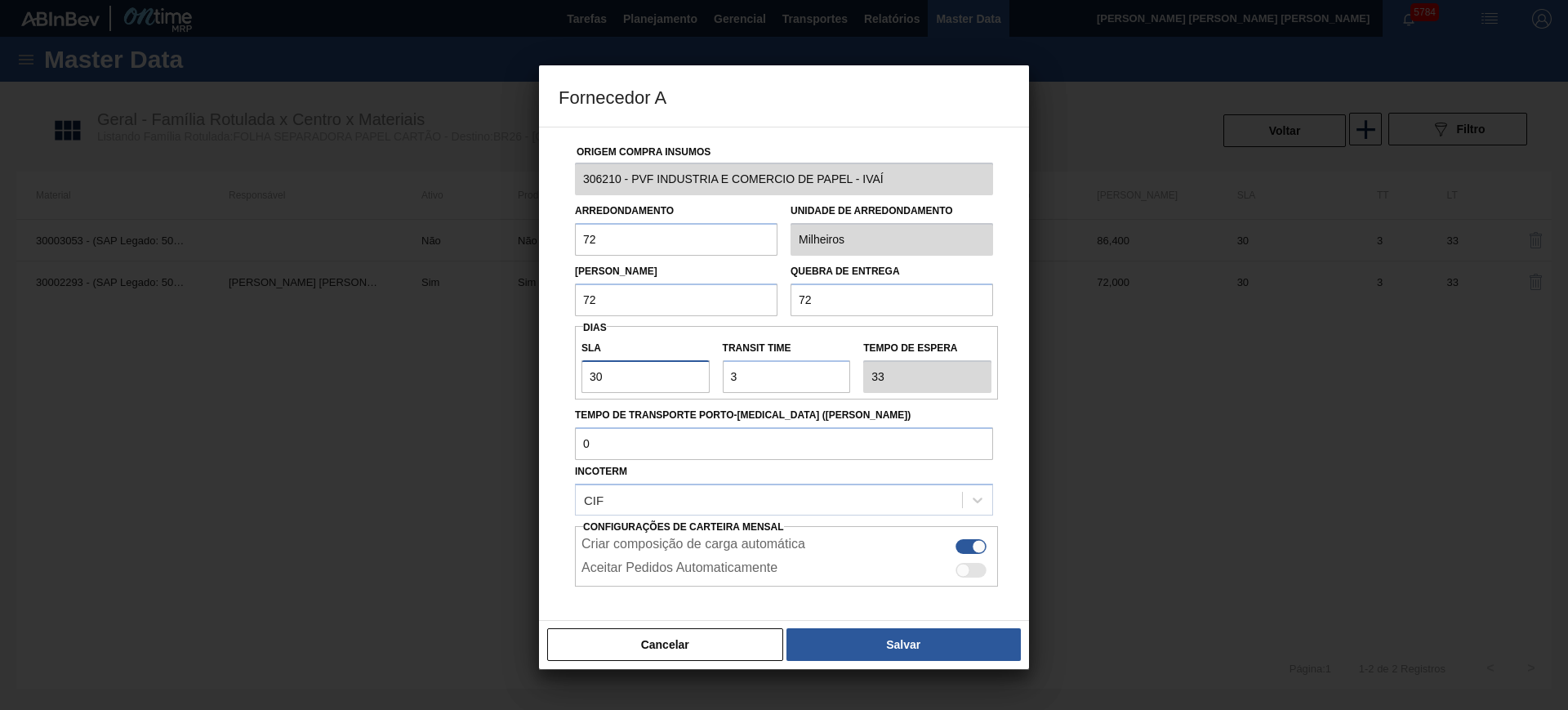
click at [667, 373] on input "30" at bounding box center [646, 377] width 128 height 33
type input "2"
type input "5"
type input "20"
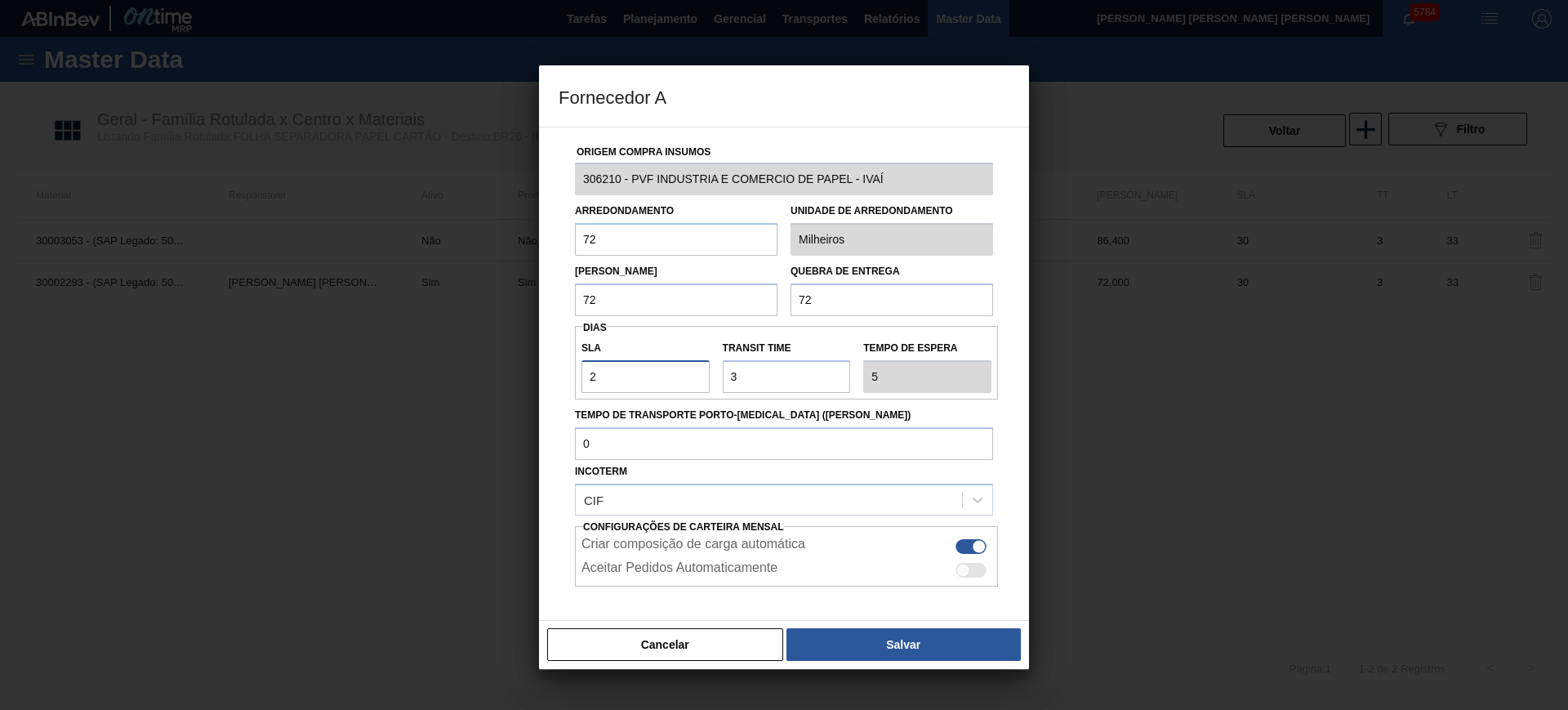
type input "23"
type input "20"
click at [745, 376] on input "Transit Time" at bounding box center [787, 377] width 128 height 33
type input "1"
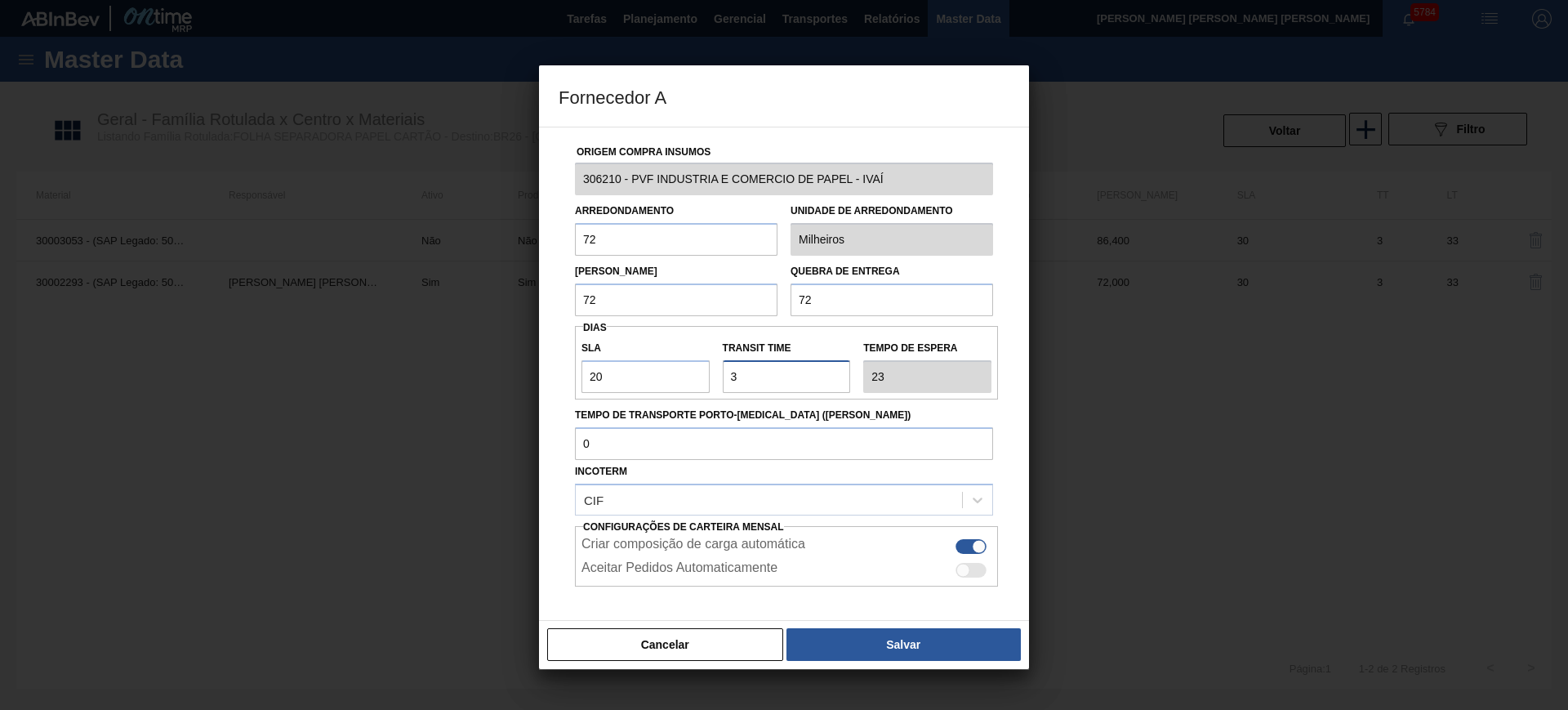
type input "21"
type input "1"
click at [931, 640] on button "Salvar" at bounding box center [904, 644] width 235 height 33
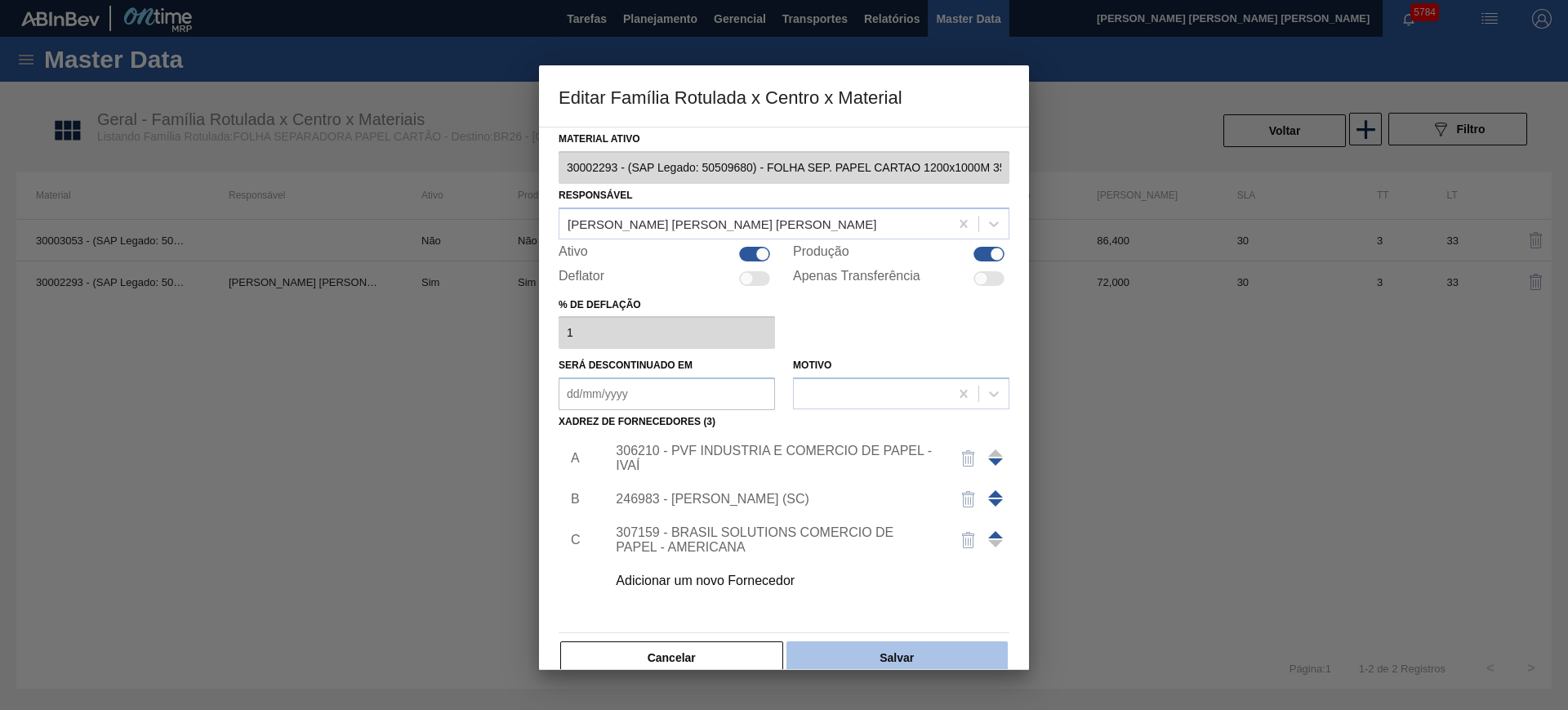
click at [938, 646] on button "Salvar" at bounding box center [897, 658] width 221 height 33
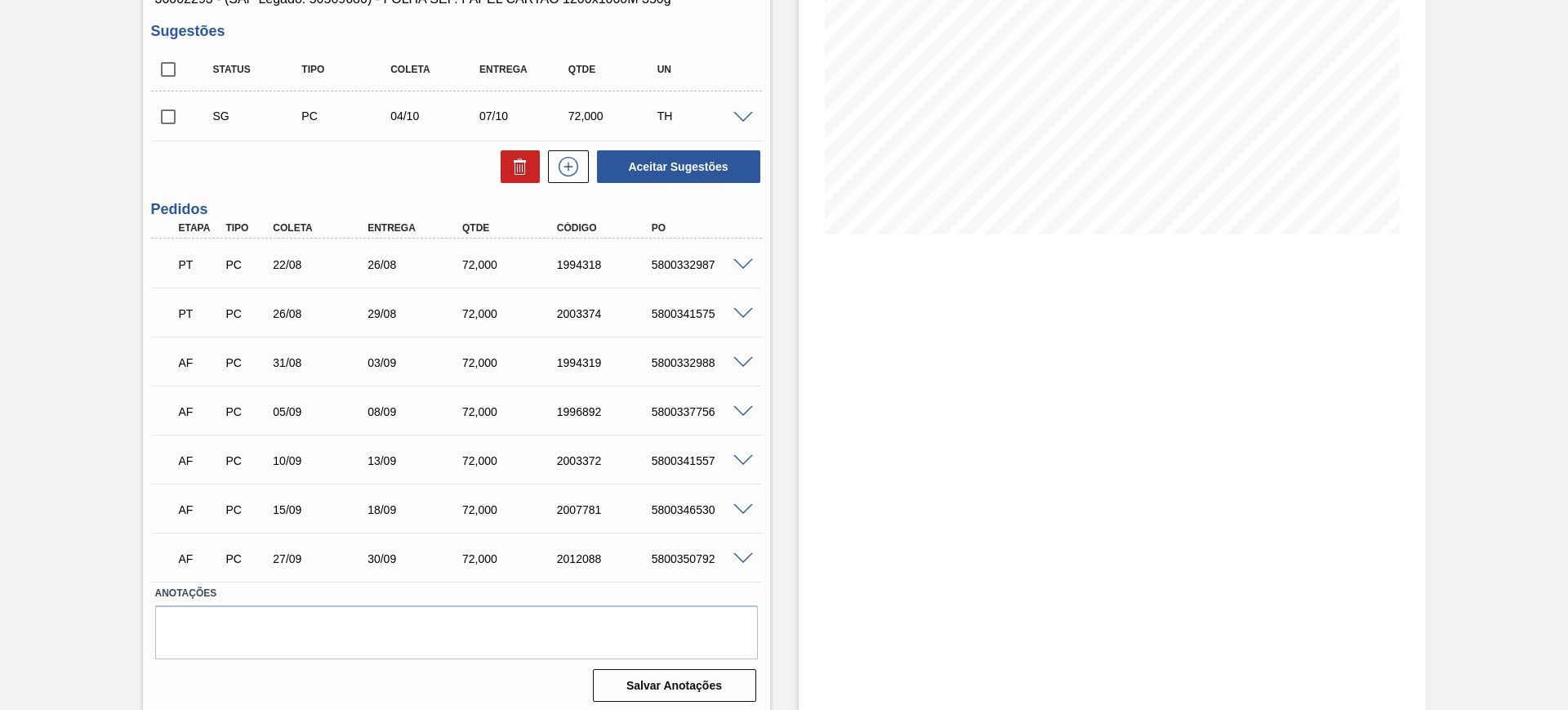
scroll to position [249, 0]
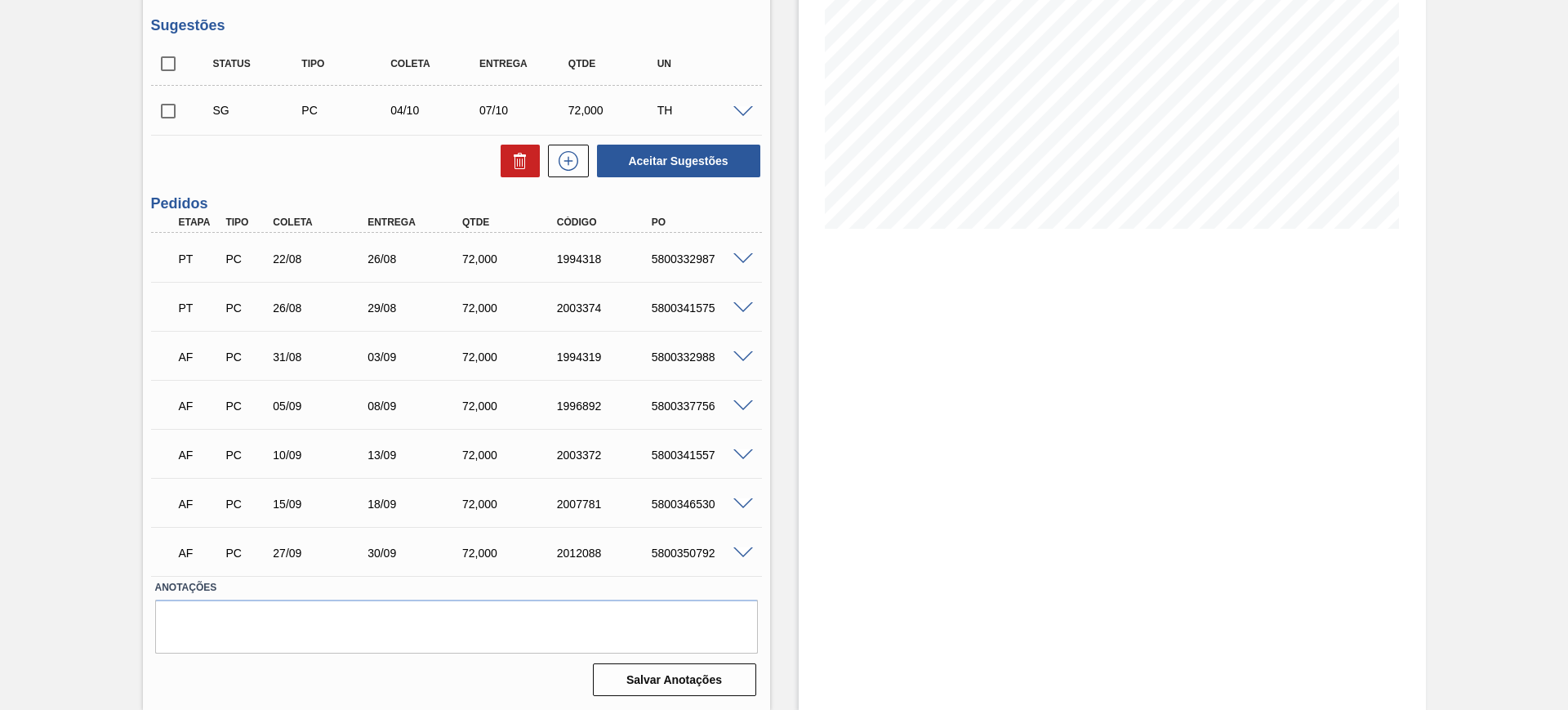
click at [743, 110] on span at bounding box center [743, 113] width 20 height 13
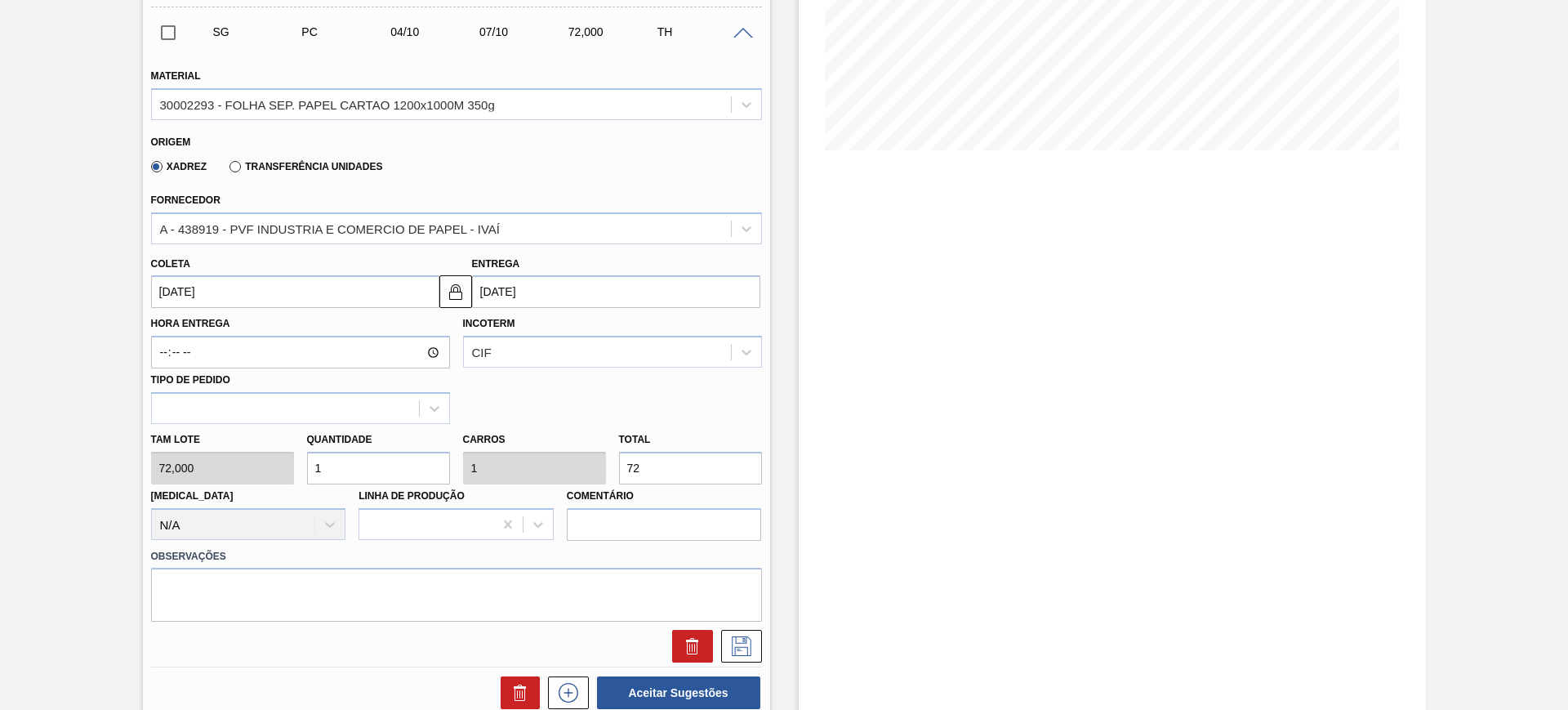
scroll to position [453, 0]
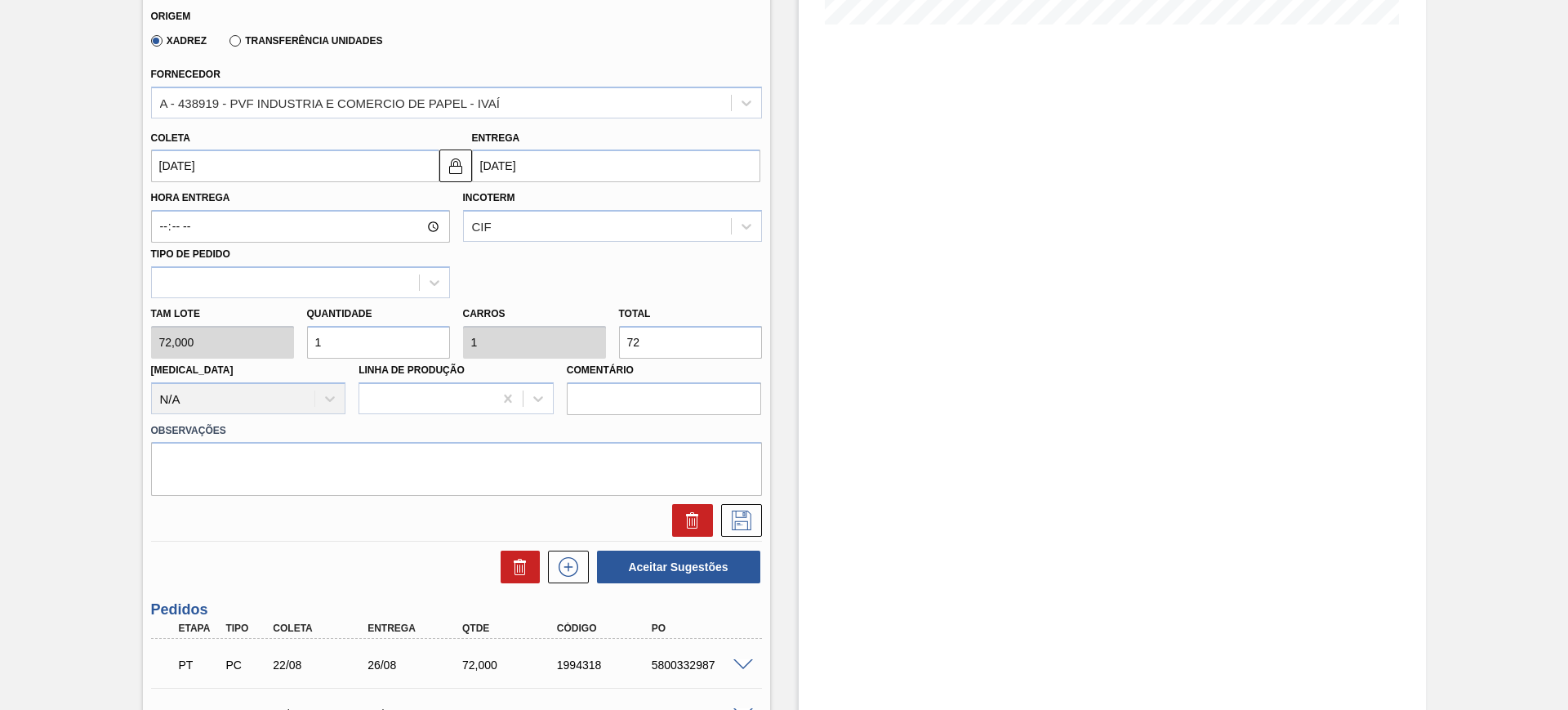
click at [518, 158] on input "07/10/2025" at bounding box center [616, 165] width 288 height 33
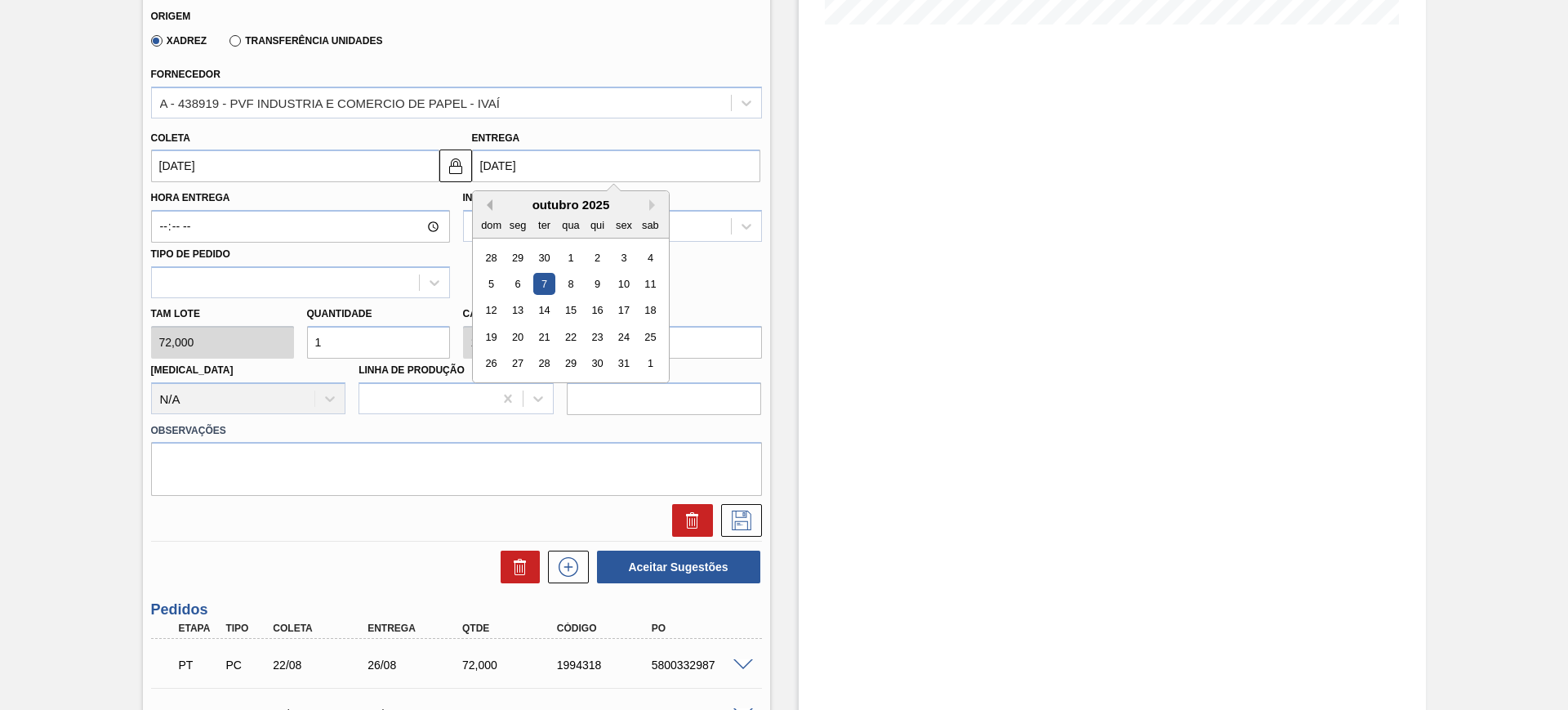
click at [490, 202] on button "Previous Month" at bounding box center [487, 205] width 12 height 12
click at [646, 338] on div "23" at bounding box center [649, 337] width 22 height 22
type input "22/08/2025"
type input "23/08/2025"
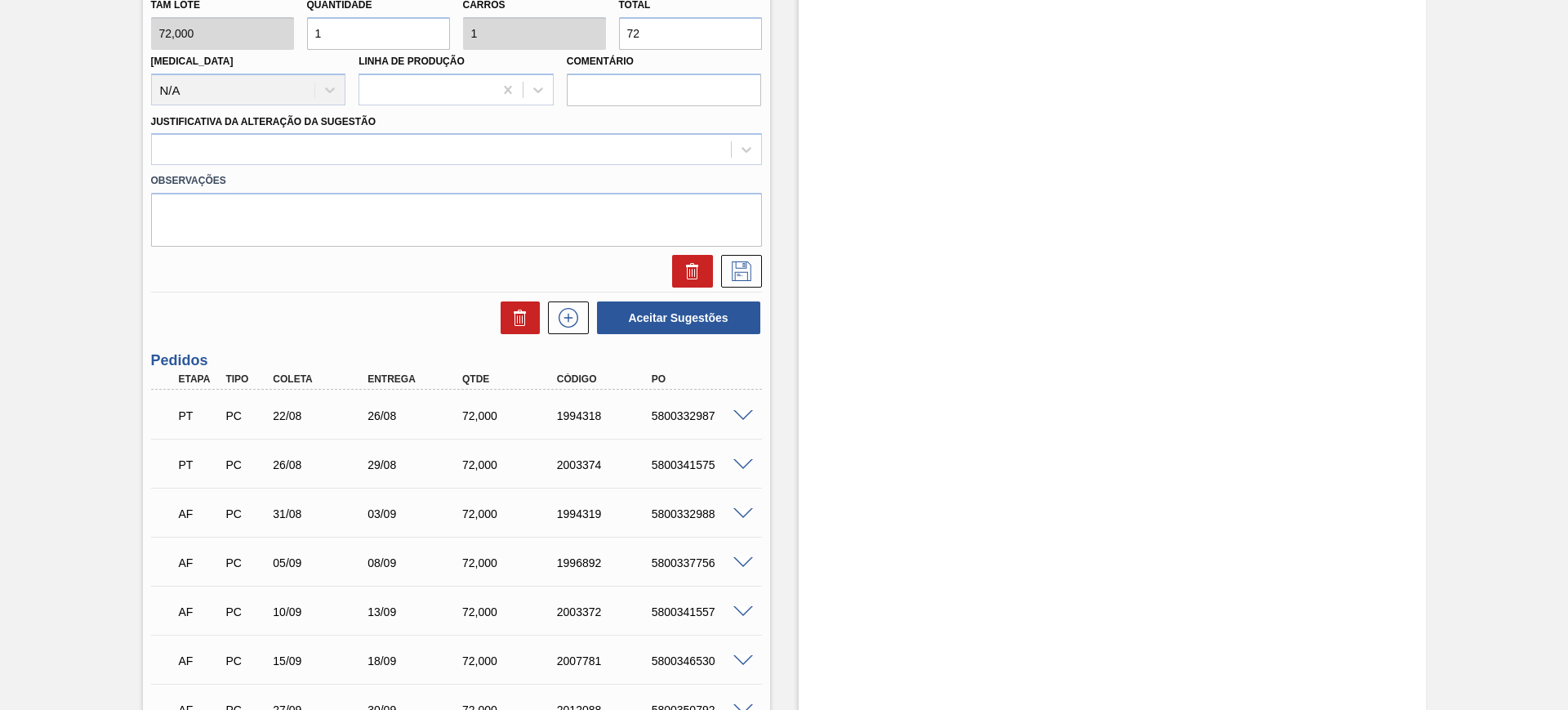
scroll to position [612, 0]
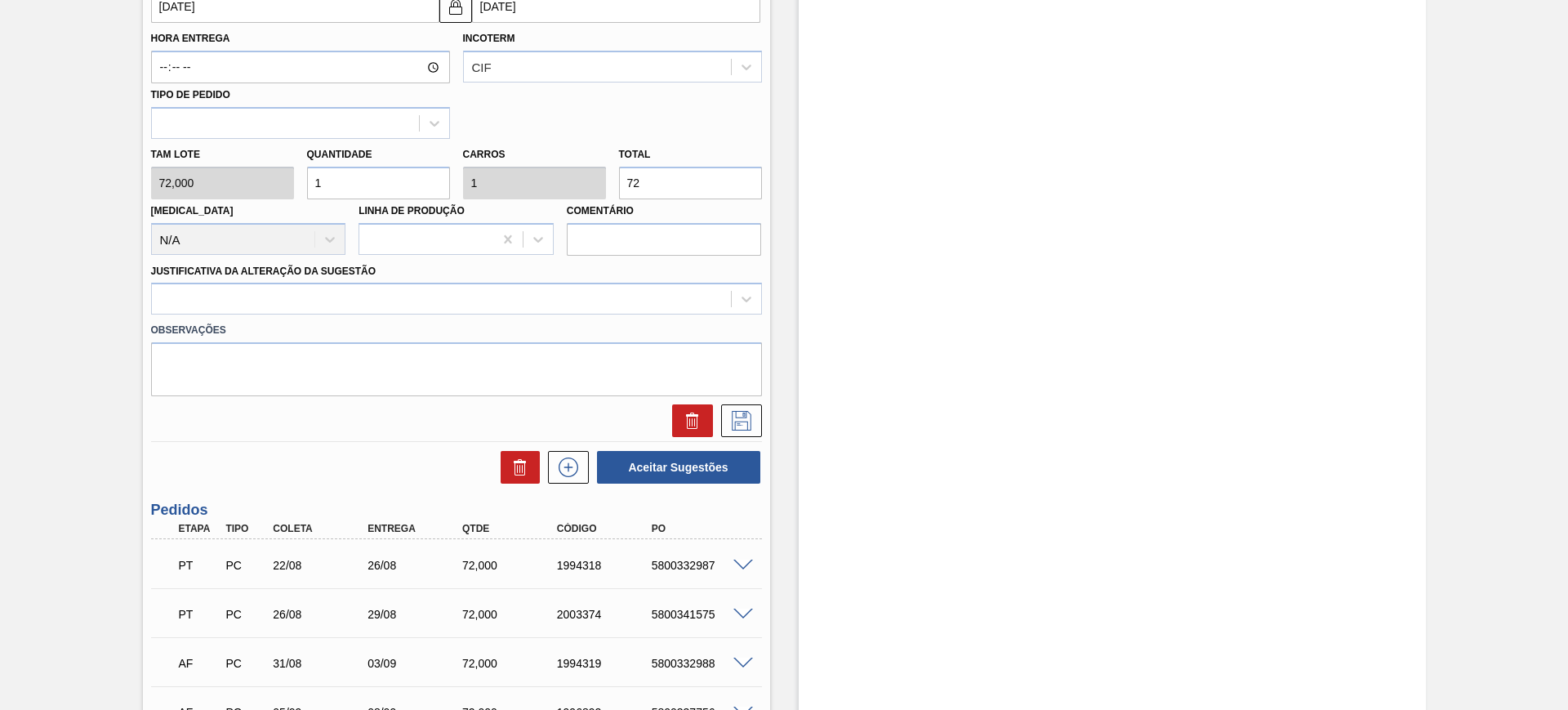
click at [604, 17] on input "23/08/2025" at bounding box center [616, 6] width 288 height 33
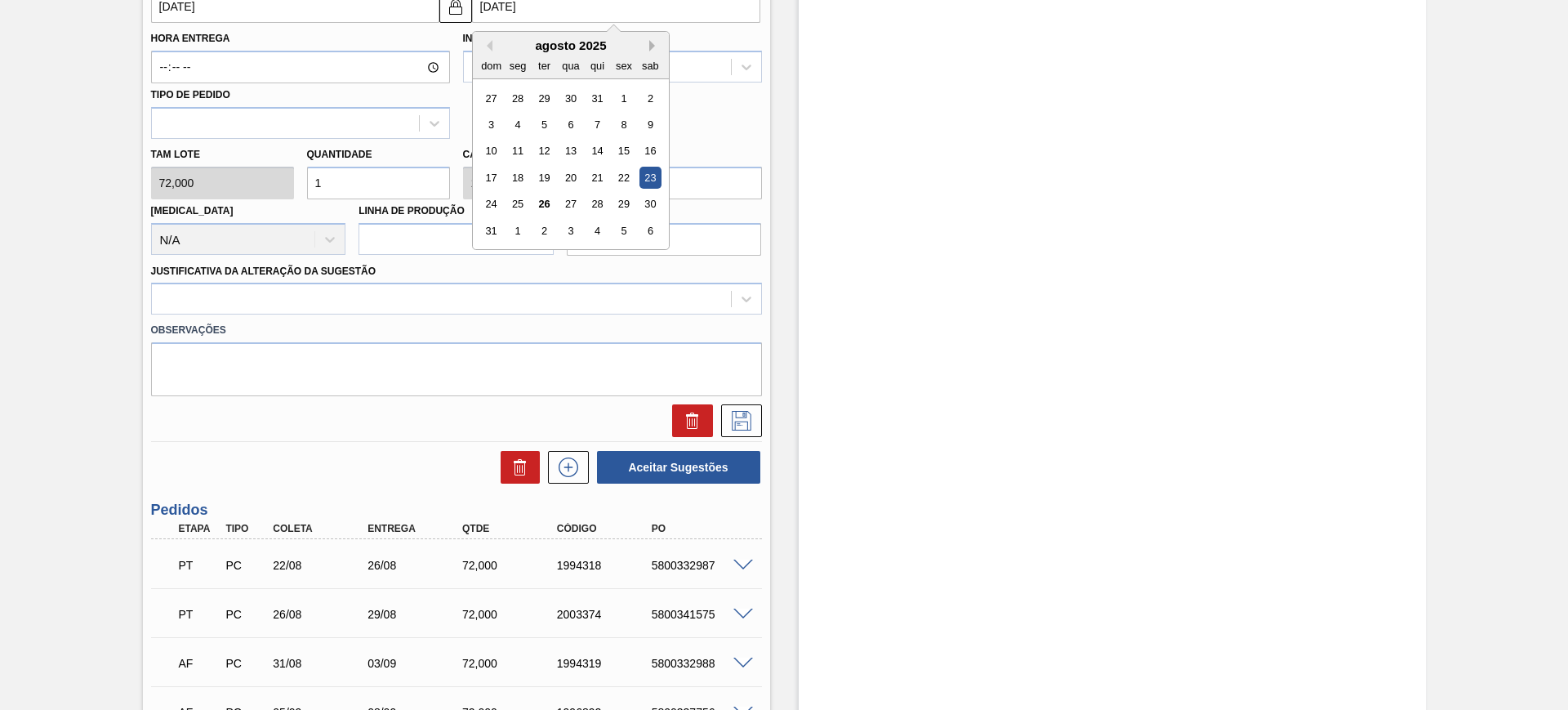
click at [656, 44] on button "Next Month" at bounding box center [655, 45] width 12 height 12
click at [550, 176] on div "23" at bounding box center [544, 177] width 22 height 22
type input "22/09/2025"
type input "23/09/2025"
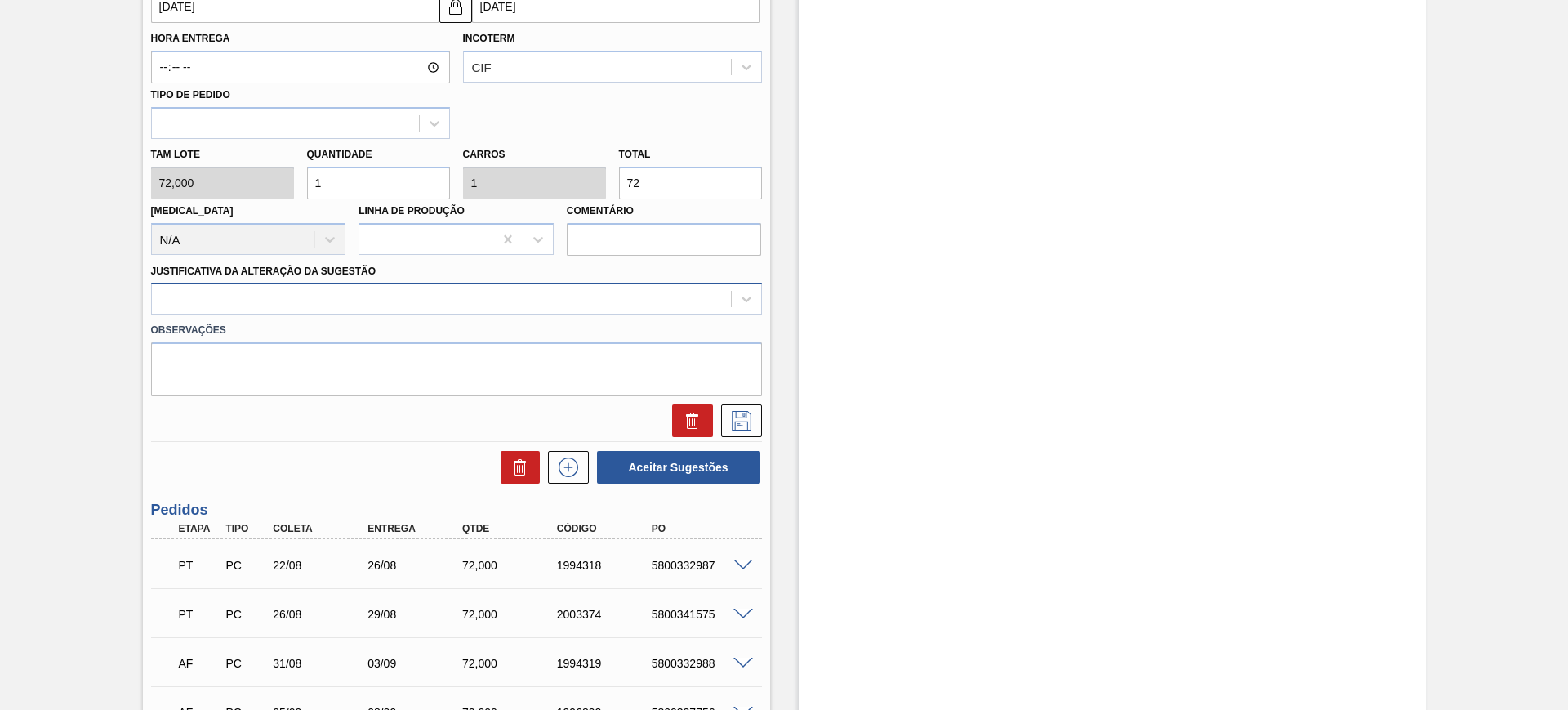
click at [461, 302] on div at bounding box center [441, 299] width 579 height 23
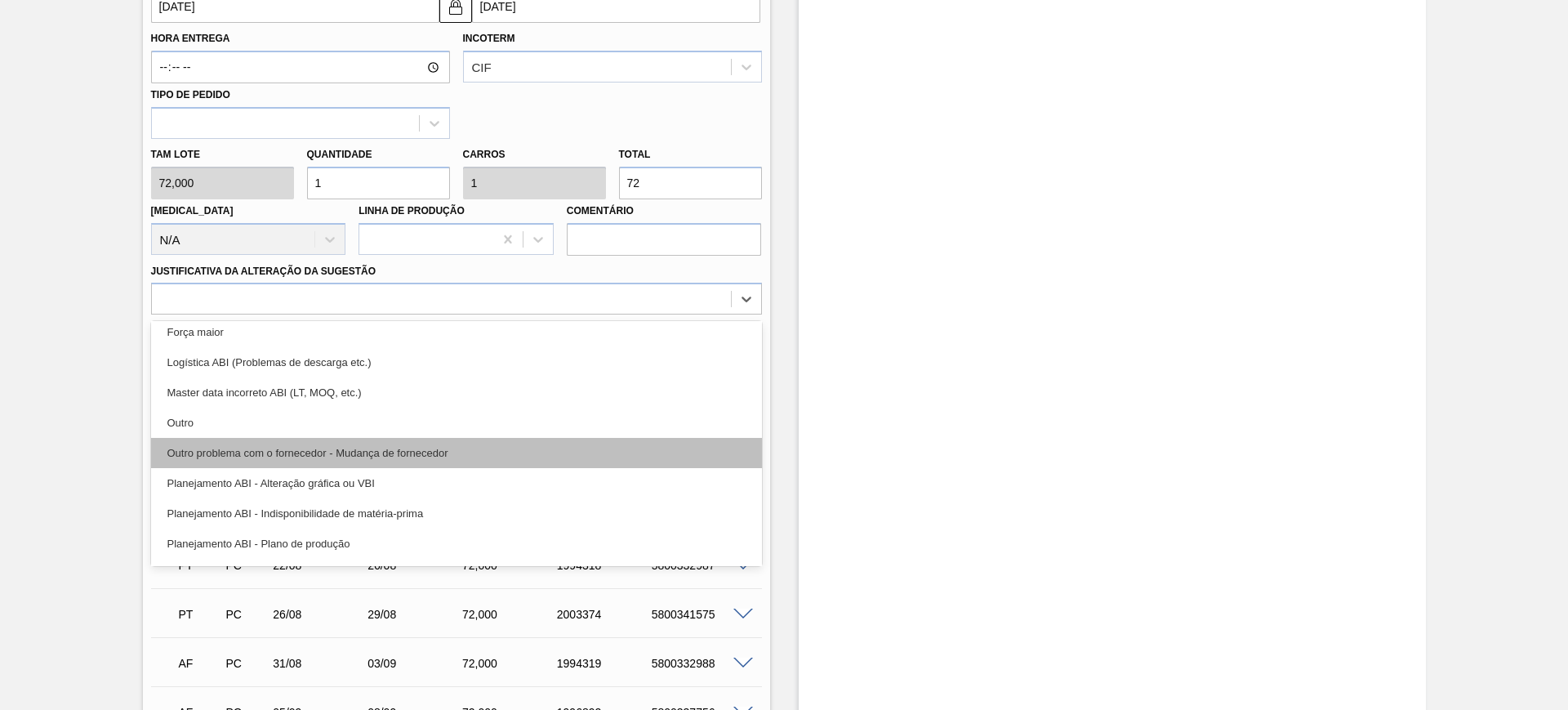
scroll to position [102, 0]
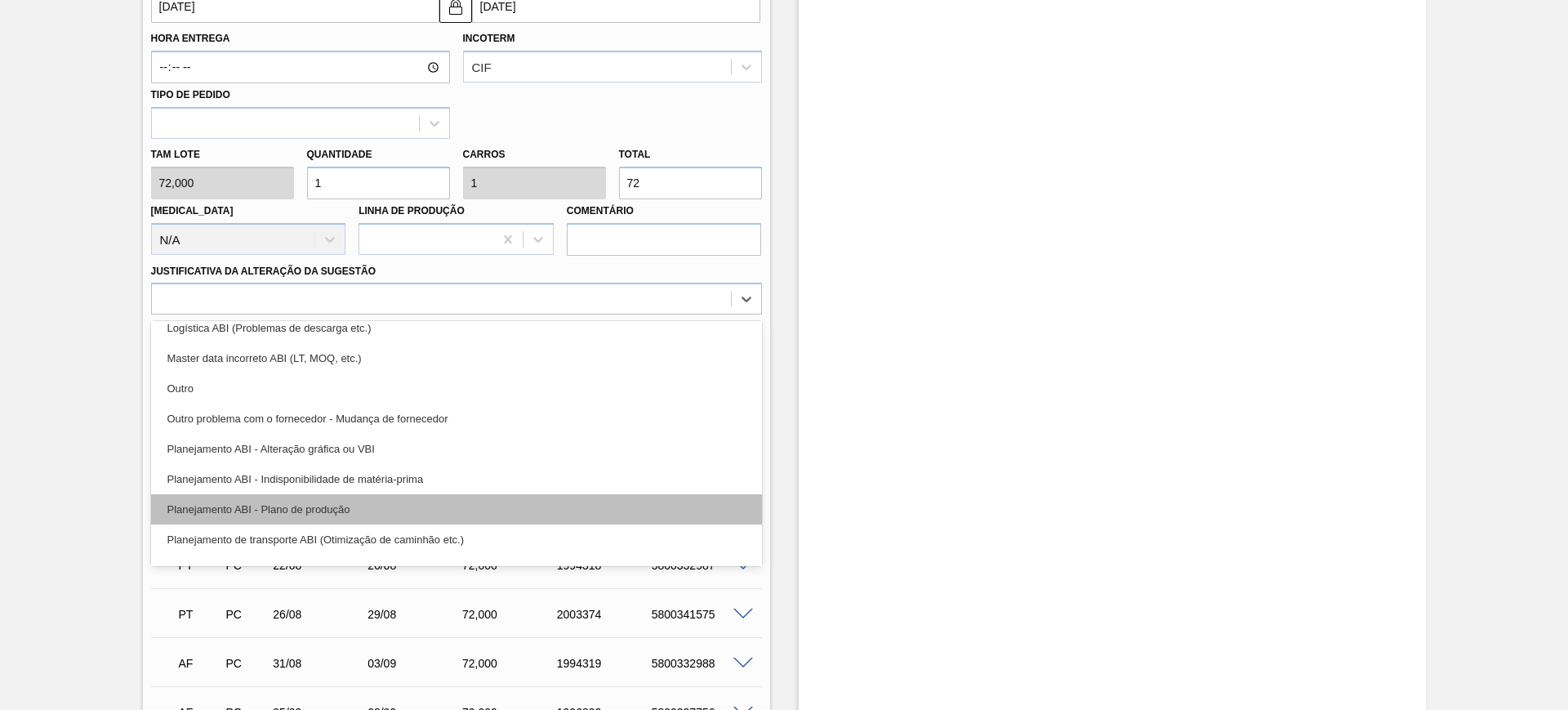
click at [465, 501] on div "Planejamento ABI - Plano de produção" at bounding box center [456, 509] width 611 height 30
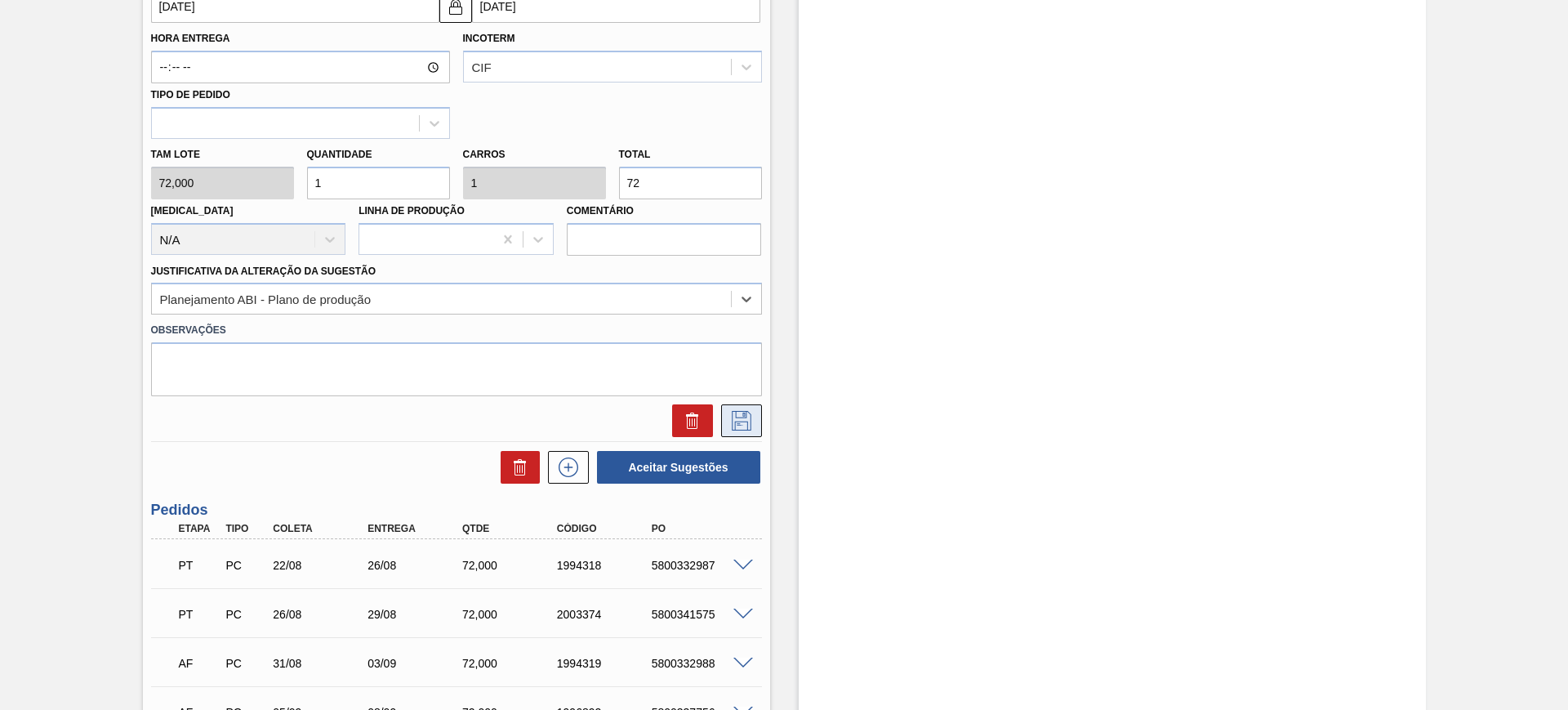
click at [739, 412] on icon at bounding box center [742, 421] width 26 height 20
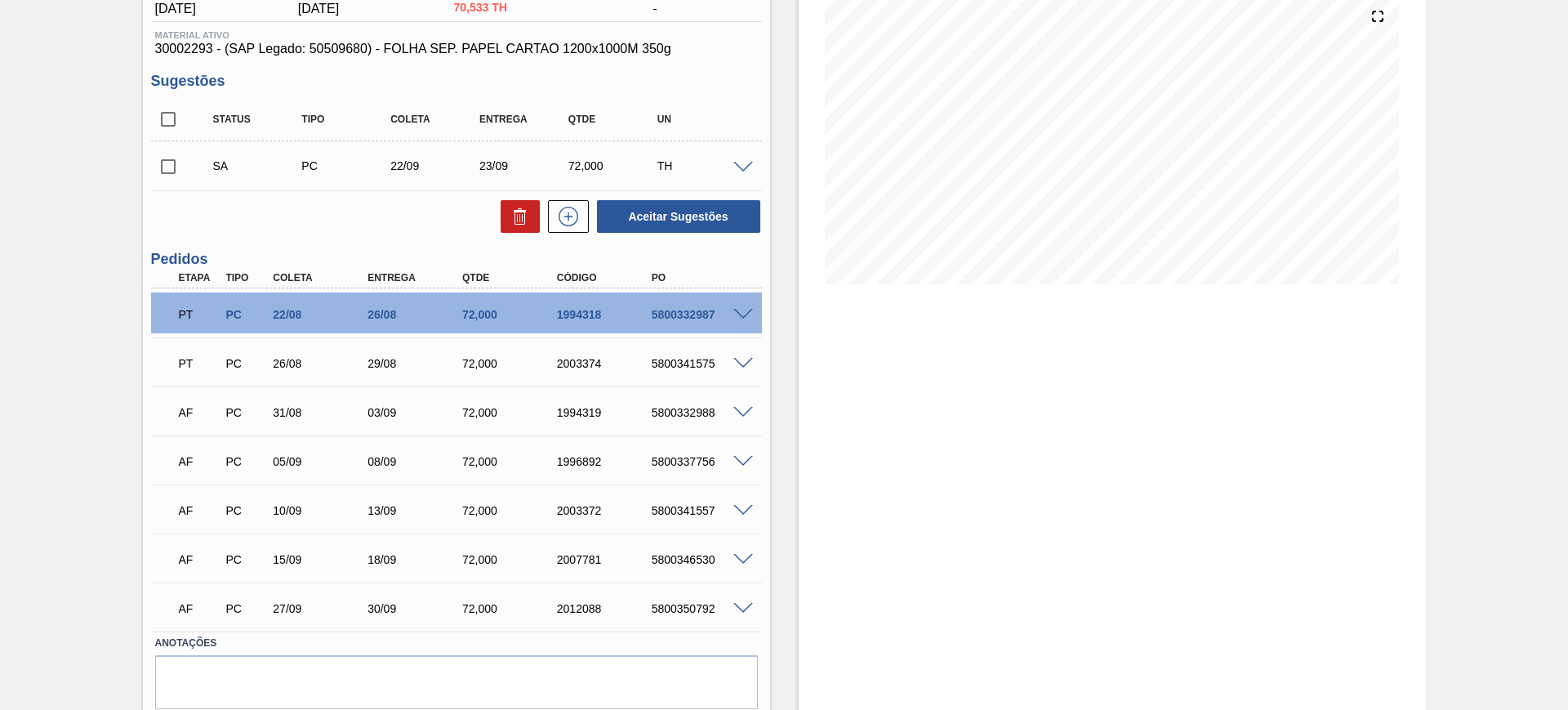
scroll to position [147, 0]
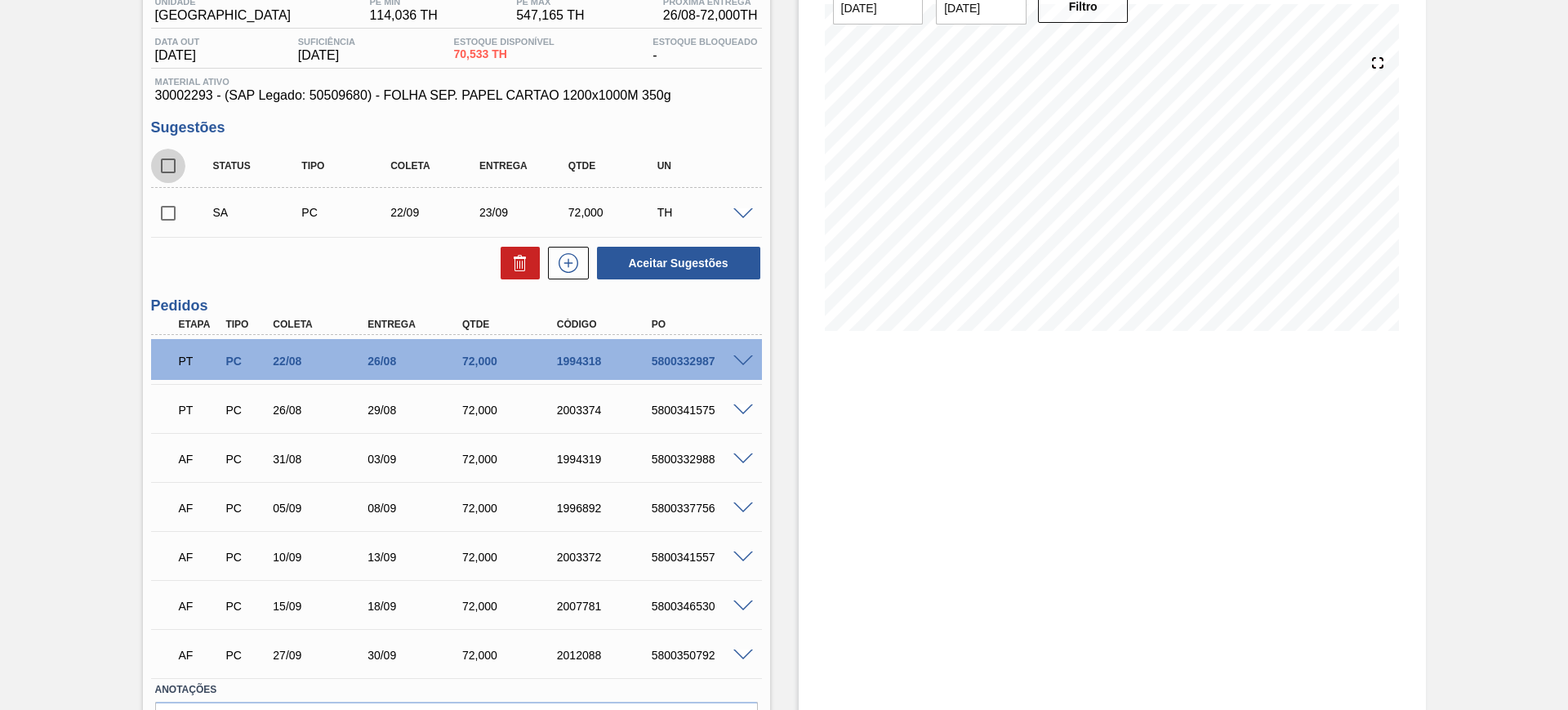
click at [162, 168] on input "checkbox" at bounding box center [168, 166] width 34 height 34
checkbox input "true"
click at [658, 264] on button "Aceitar Sugestões" at bounding box center [678, 263] width 163 height 33
checkbox input "false"
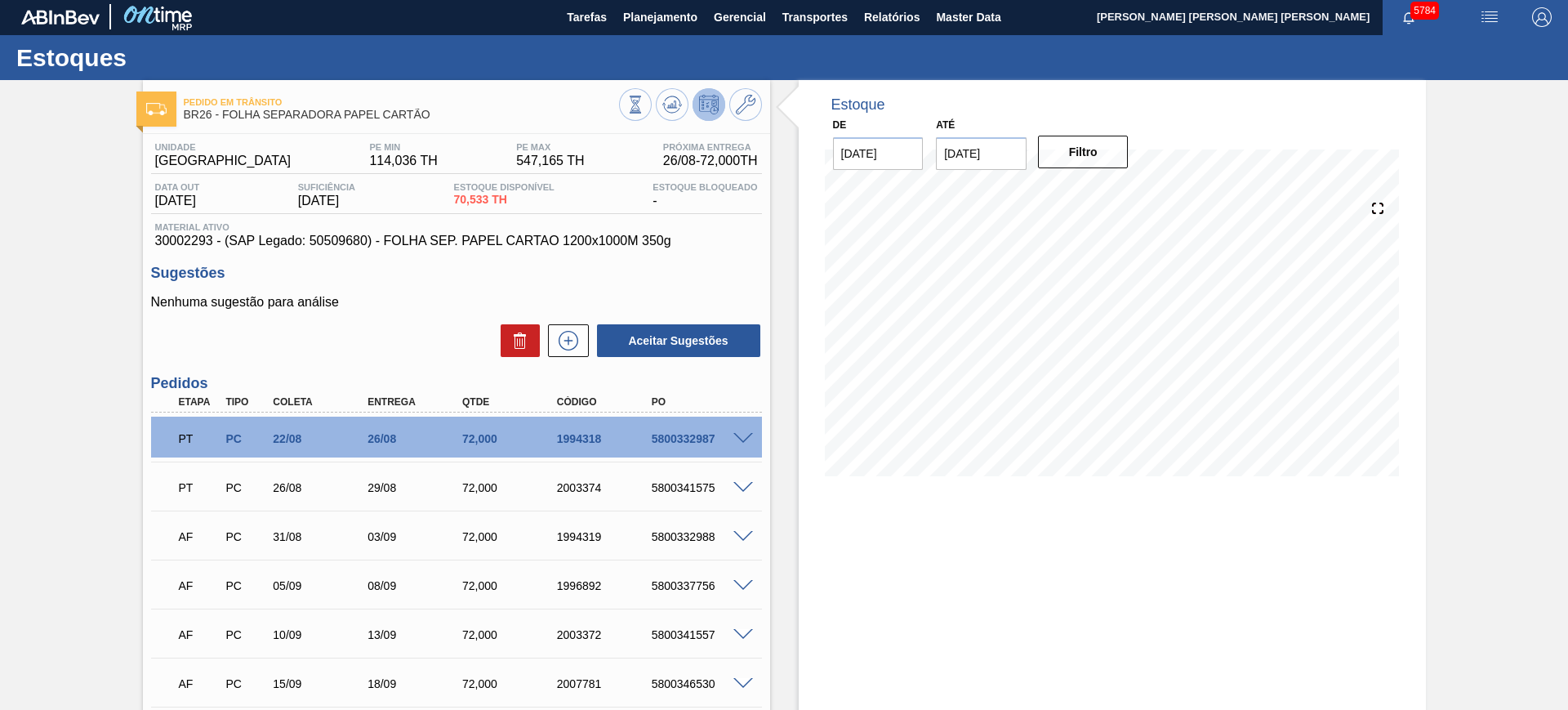
scroll to position [0, 0]
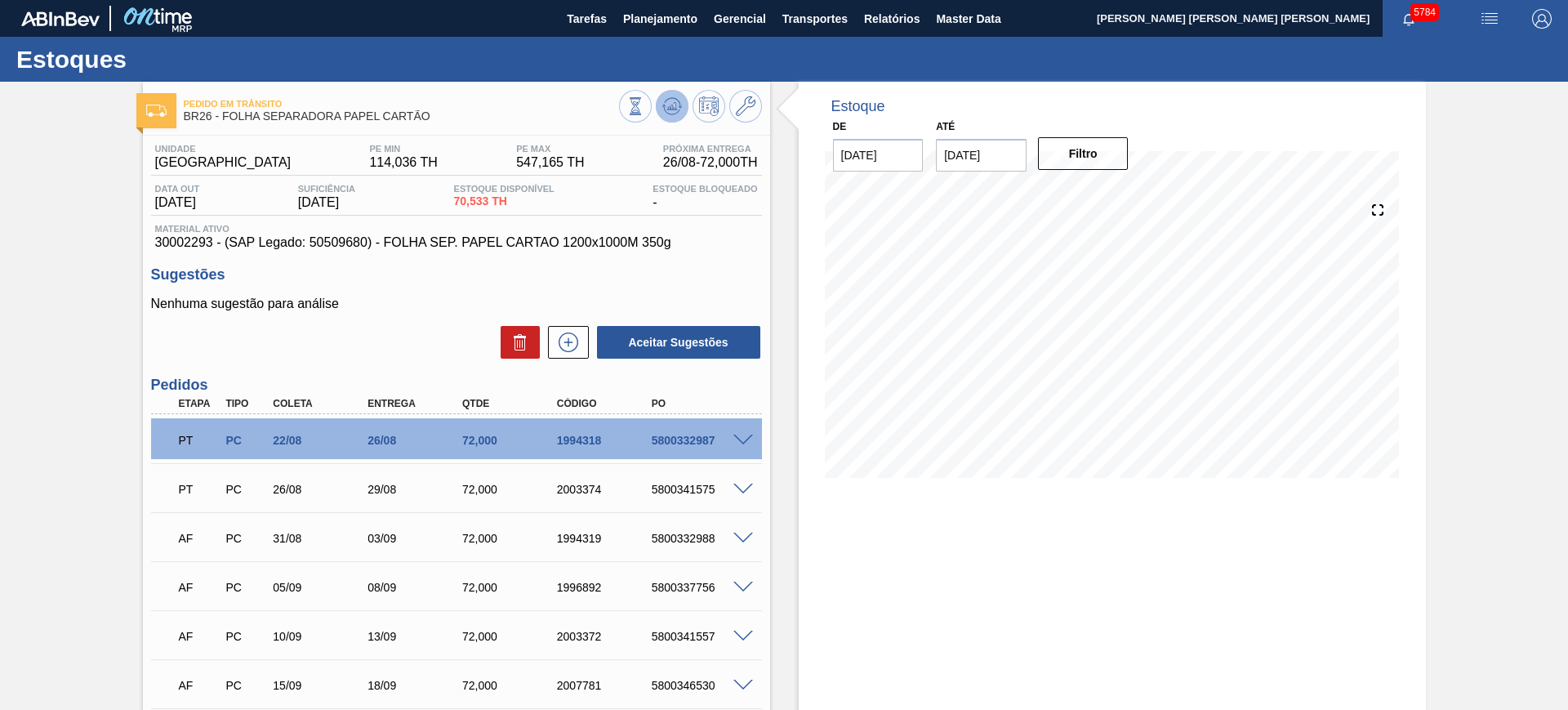
click at [670, 102] on icon at bounding box center [672, 107] width 20 height 20
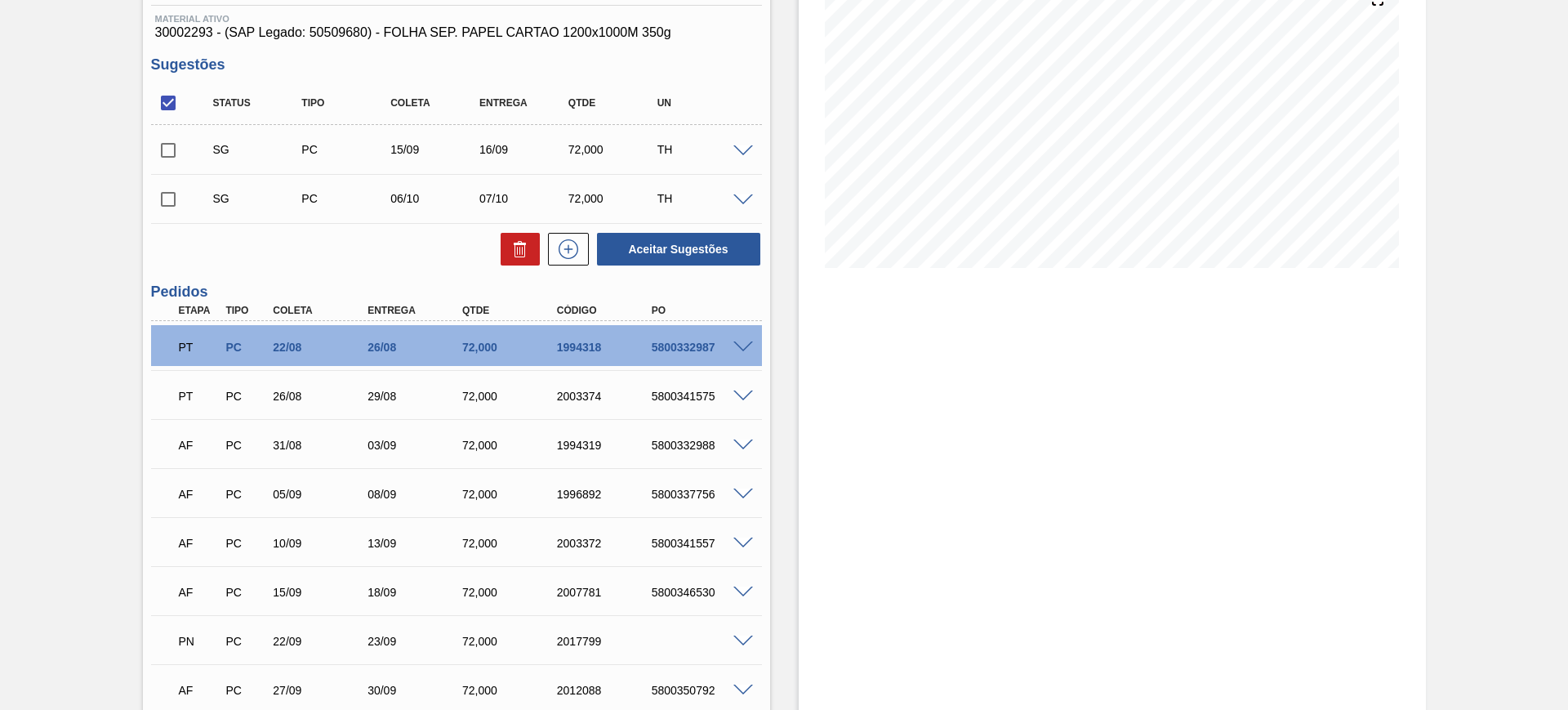
scroll to position [347, 0]
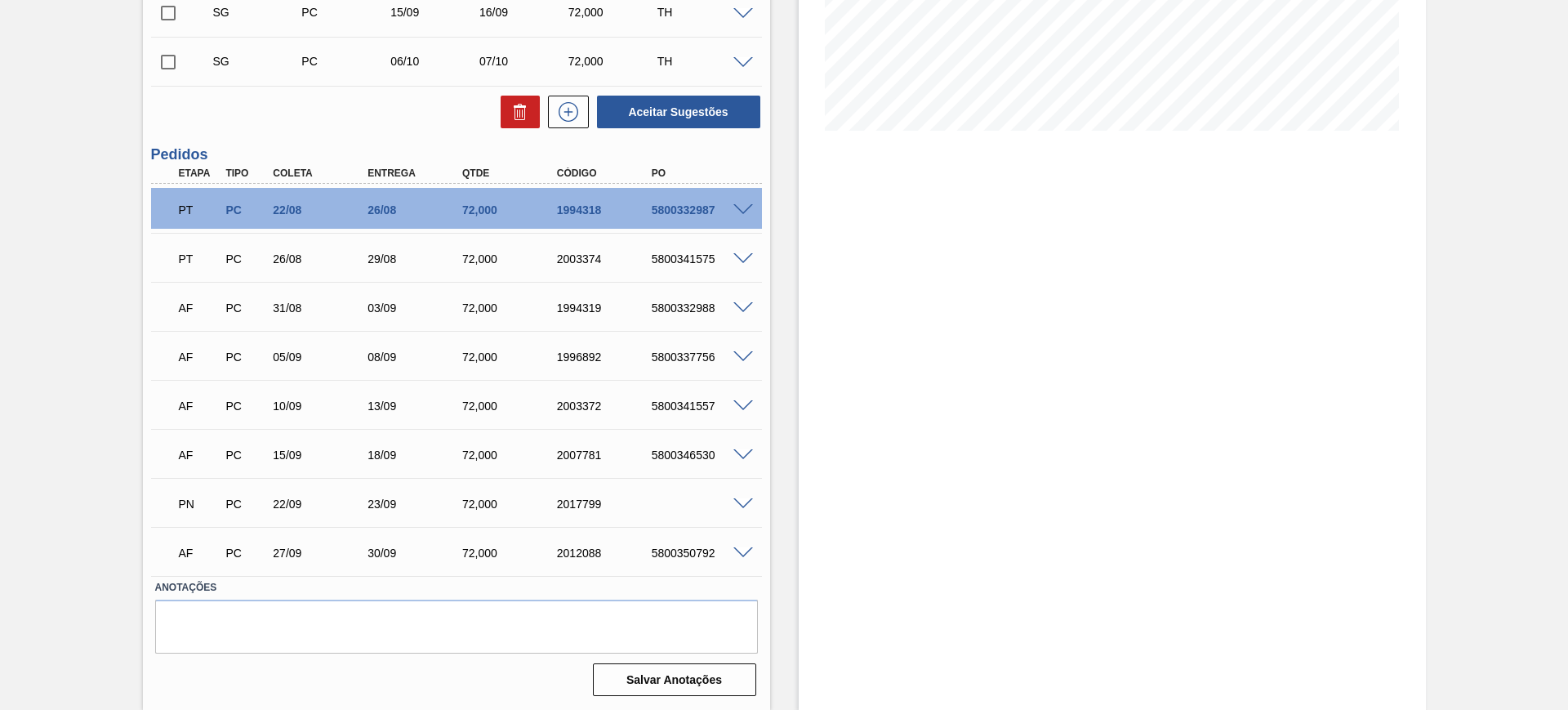
click at [742, 554] on span at bounding box center [743, 554] width 20 height 13
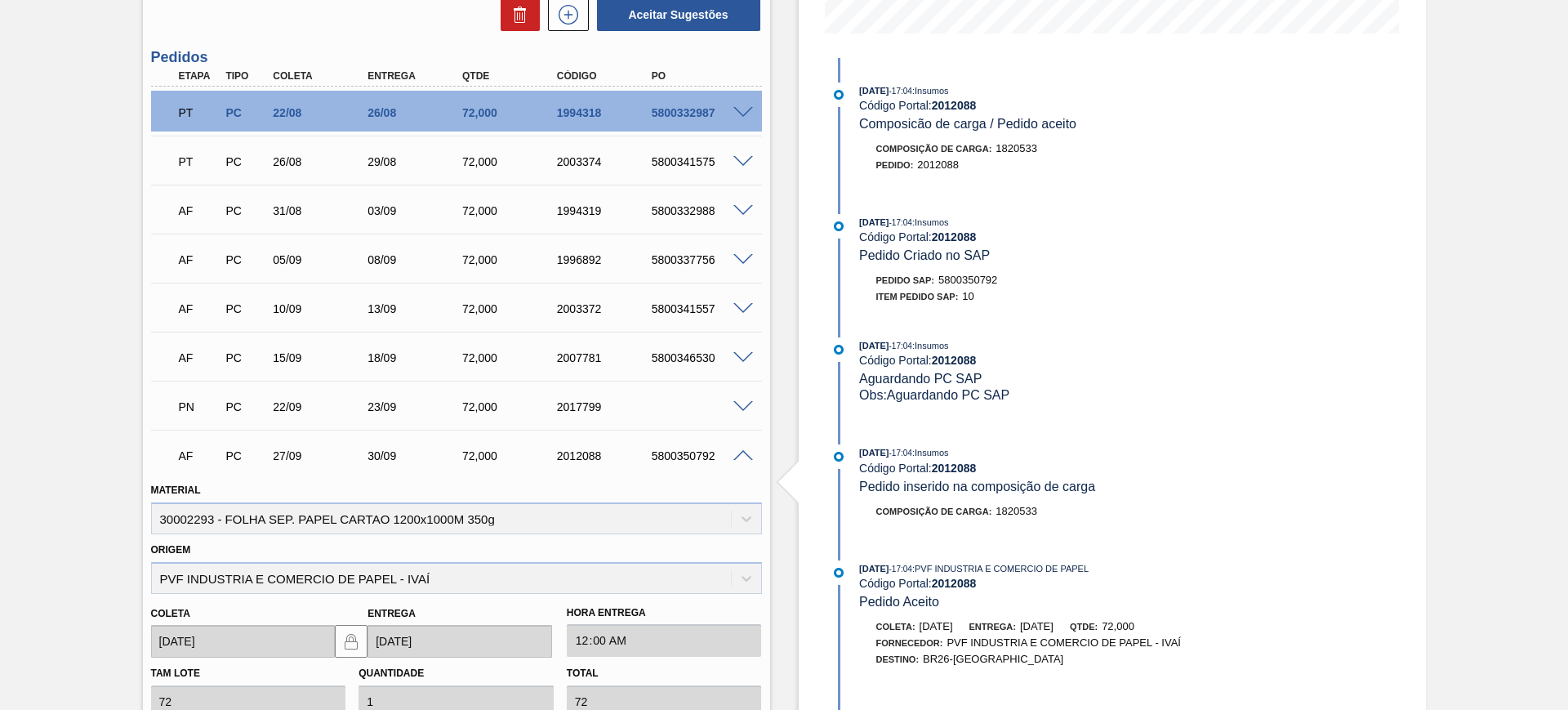
scroll to position [653, 0]
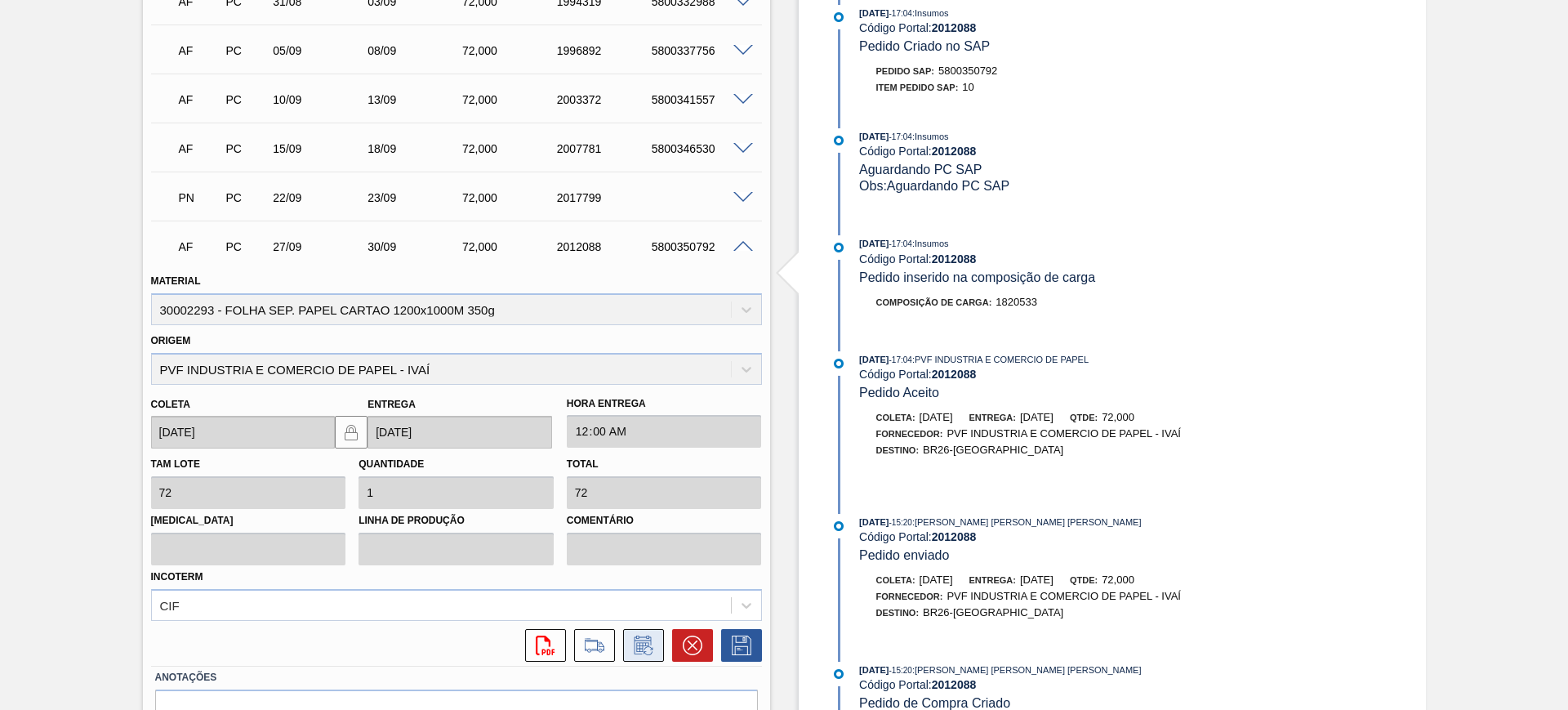
click at [652, 659] on button at bounding box center [643, 645] width 41 height 33
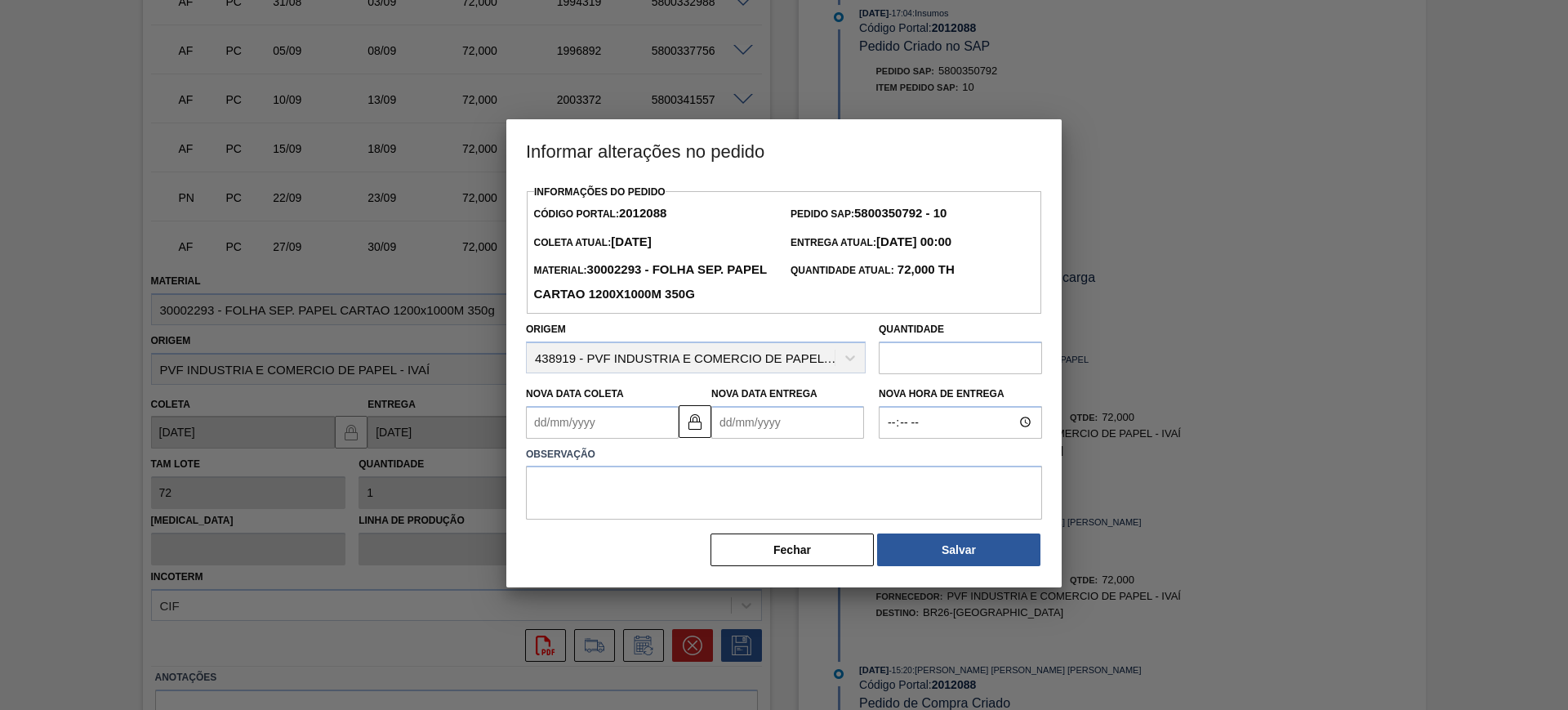
click at [754, 420] on Entrega2012088 "Nova Data Entrega" at bounding box center [788, 422] width 153 height 33
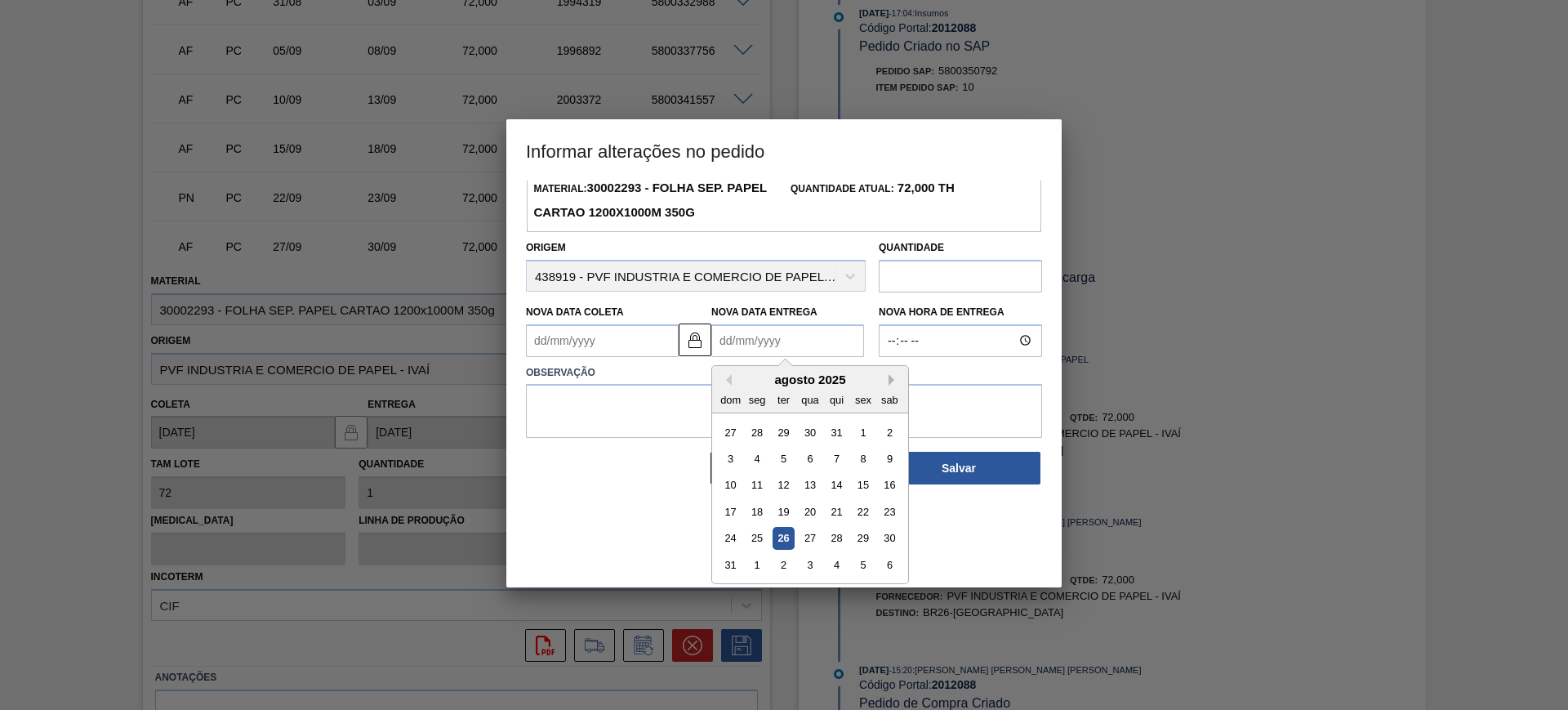
click at [895, 383] on button "Next Month" at bounding box center [894, 379] width 12 height 12
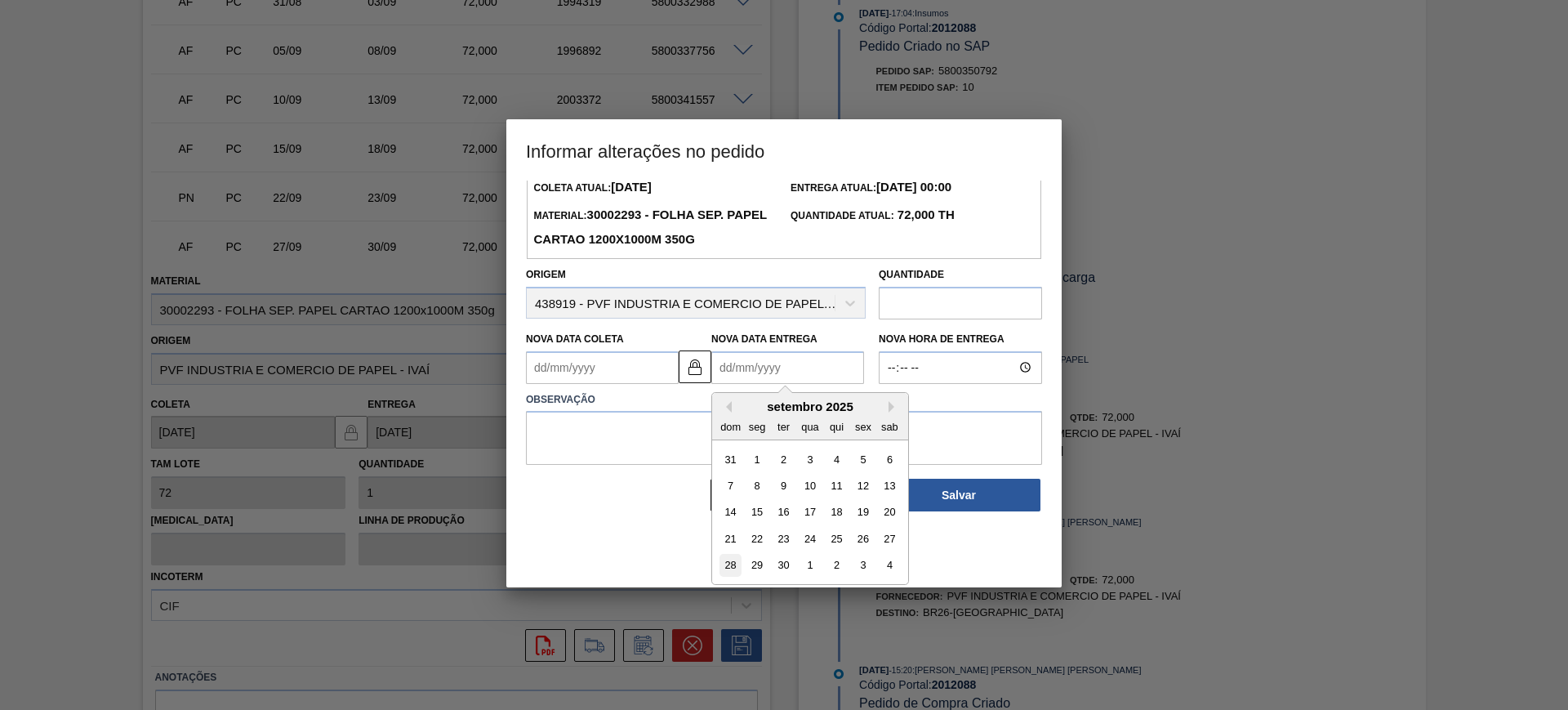
click at [721, 573] on div "28" at bounding box center [731, 565] width 22 height 22
type Coleta2012088 "27/09/2025"
type Entrega2012088 "28/09/2025"
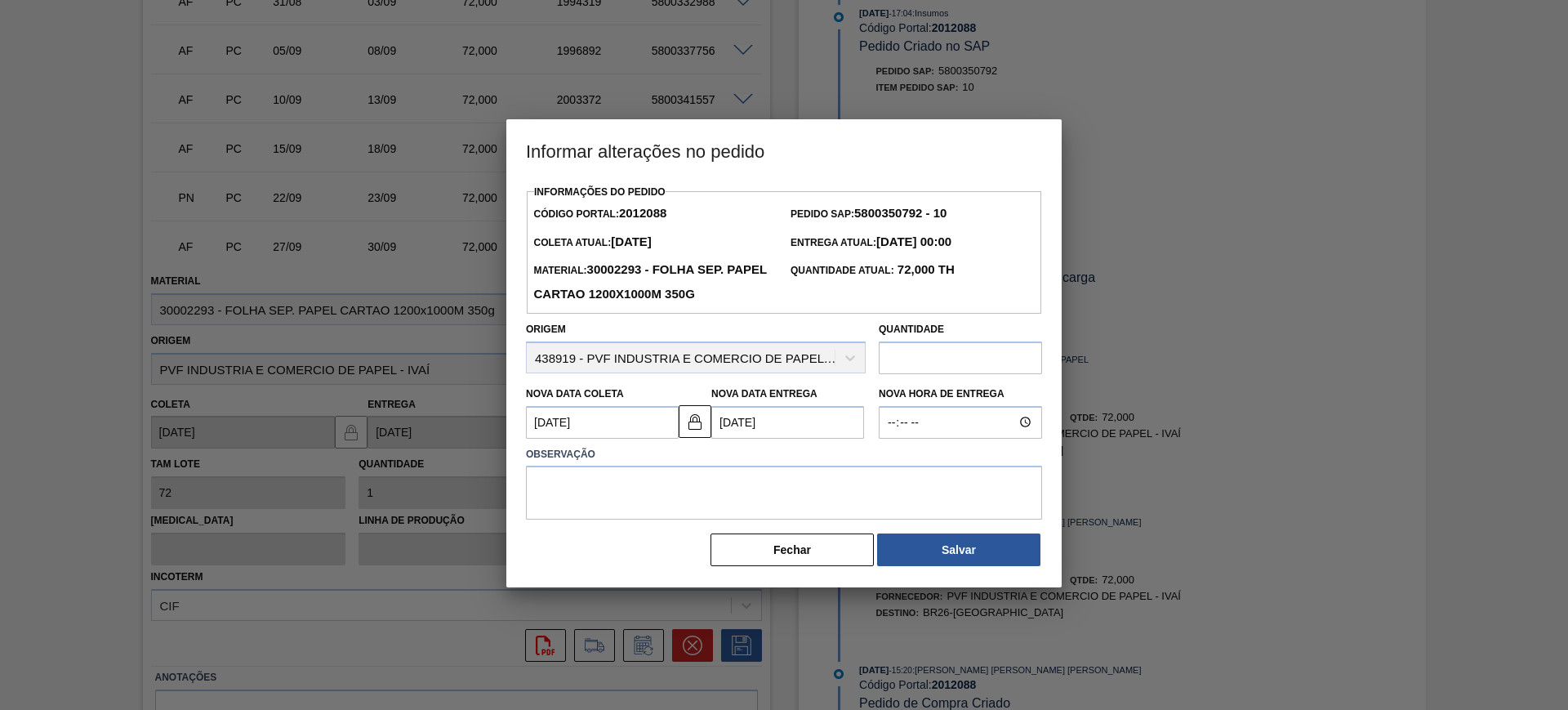
scroll to position [0, 0]
click at [726, 488] on textarea at bounding box center [784, 492] width 517 height 54
click at [943, 565] on button "Salvar" at bounding box center [958, 550] width 163 height 33
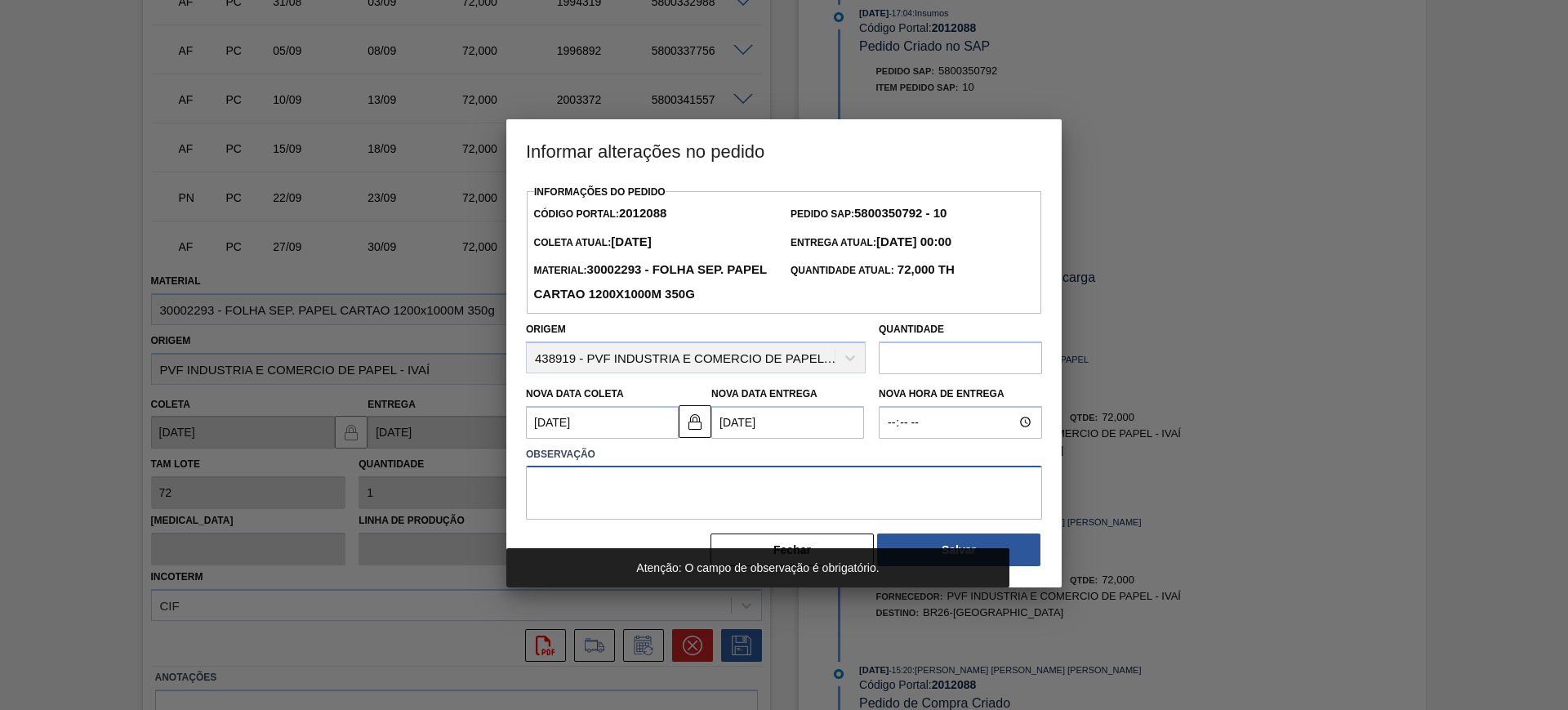
click at [800, 489] on textarea at bounding box center [784, 492] width 517 height 54
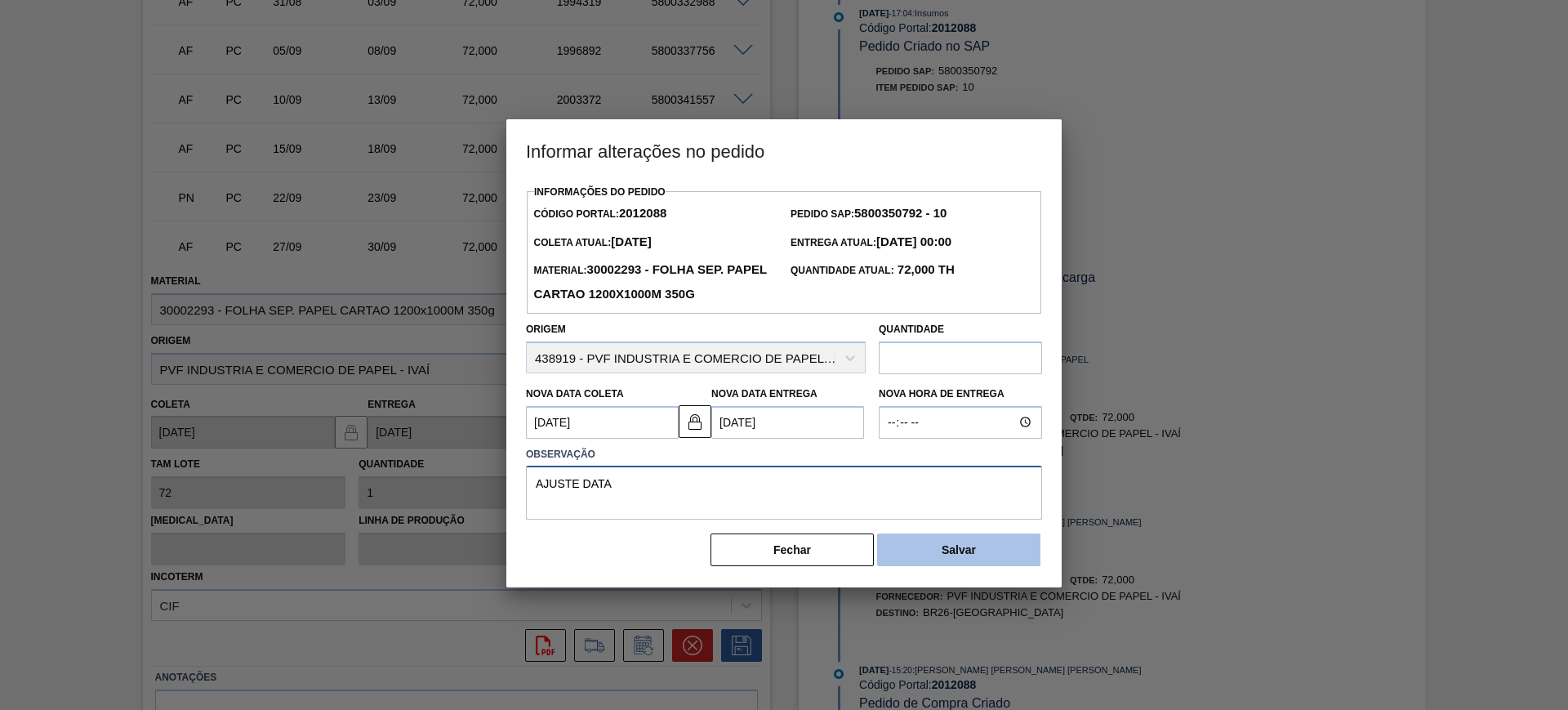
type textarea "AJUSTE DATA"
click at [949, 552] on button "Salvar" at bounding box center [958, 550] width 163 height 33
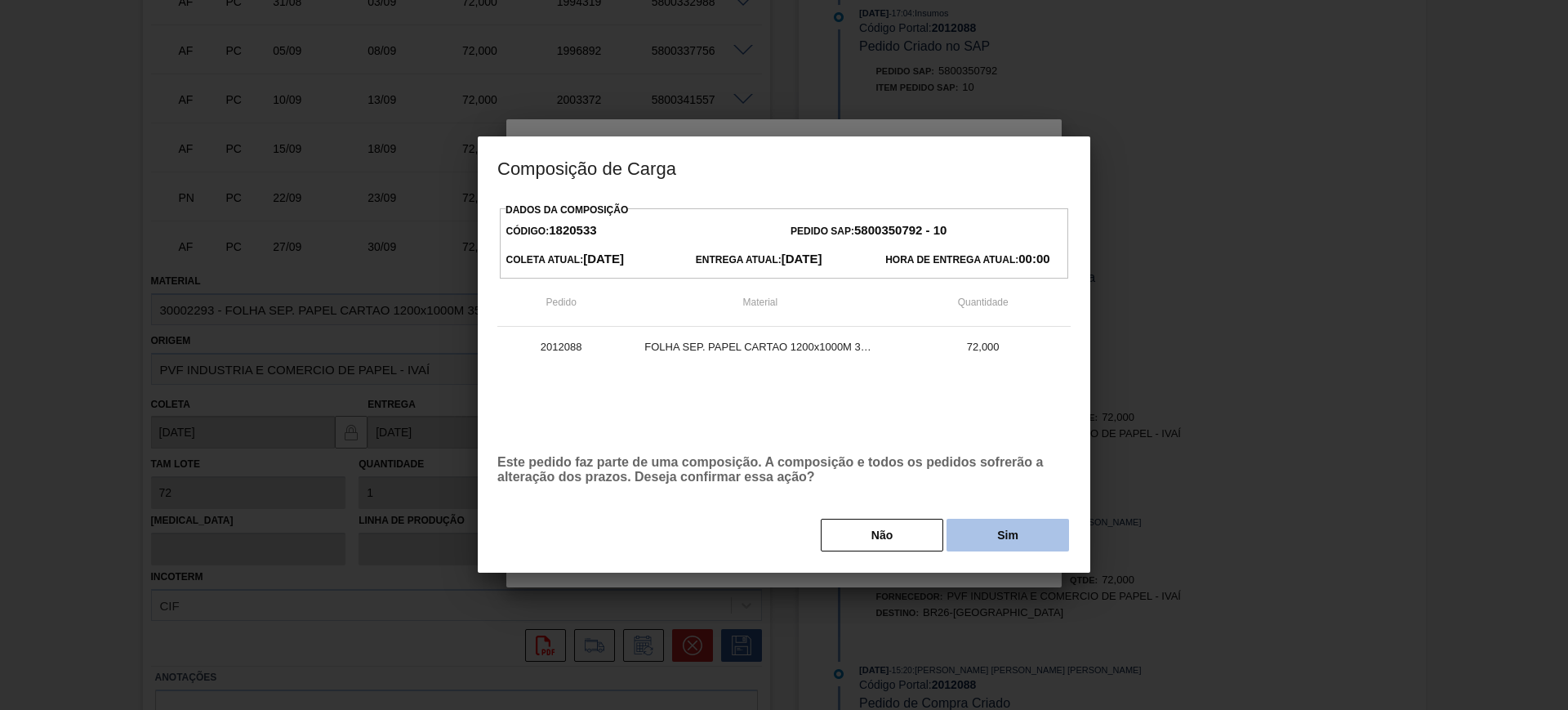
click at [975, 538] on button "Sim" at bounding box center [1008, 535] width 123 height 33
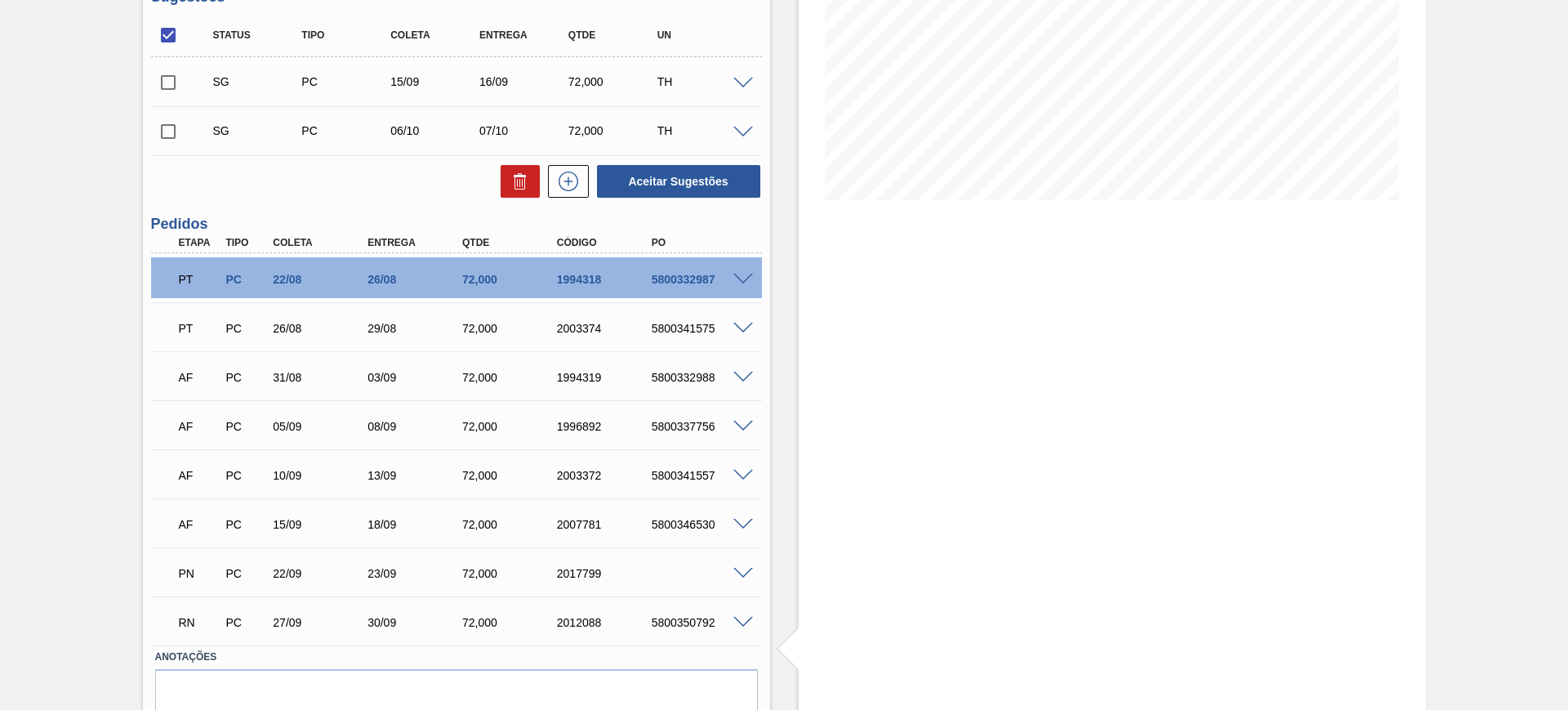
scroll to position [245, 0]
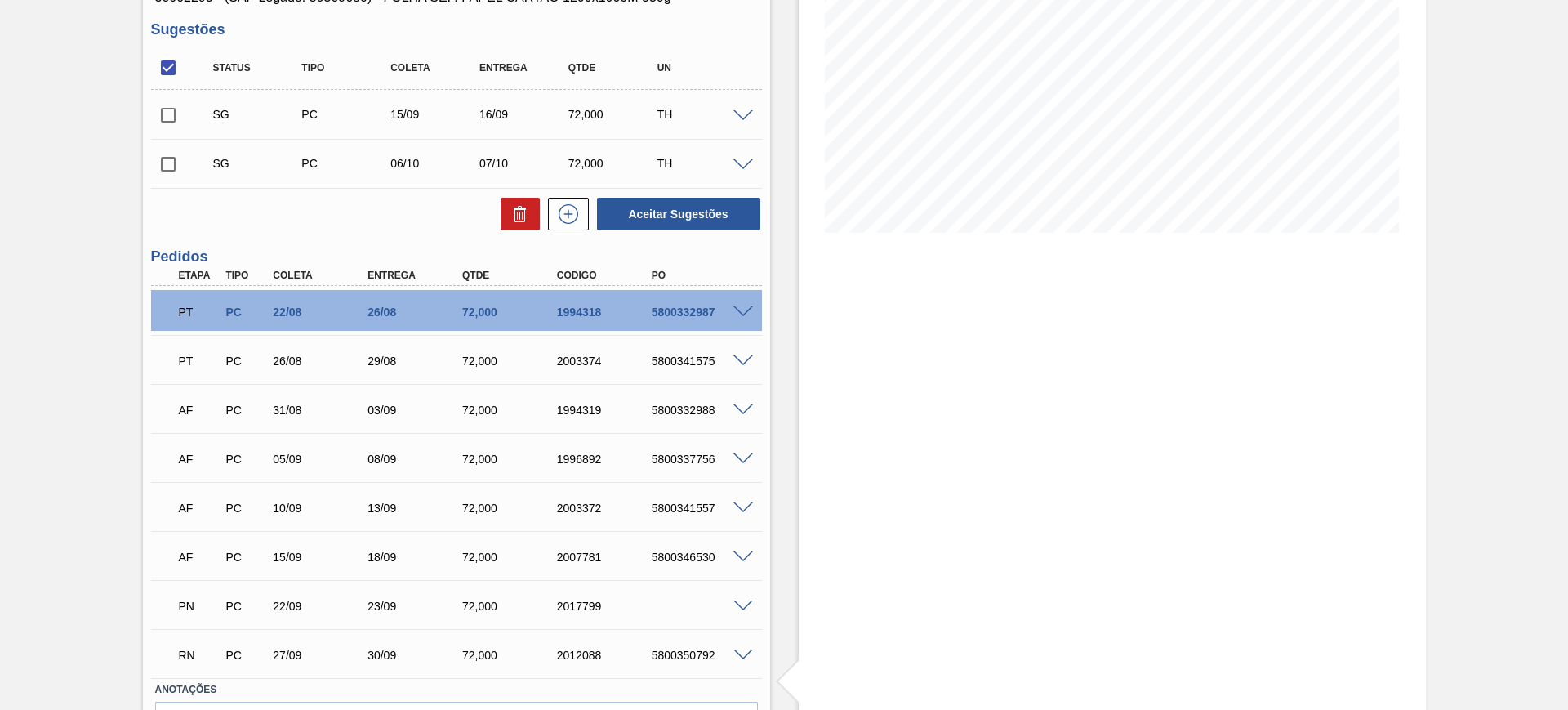
click at [747, 110] on span at bounding box center [743, 117] width 20 height 13
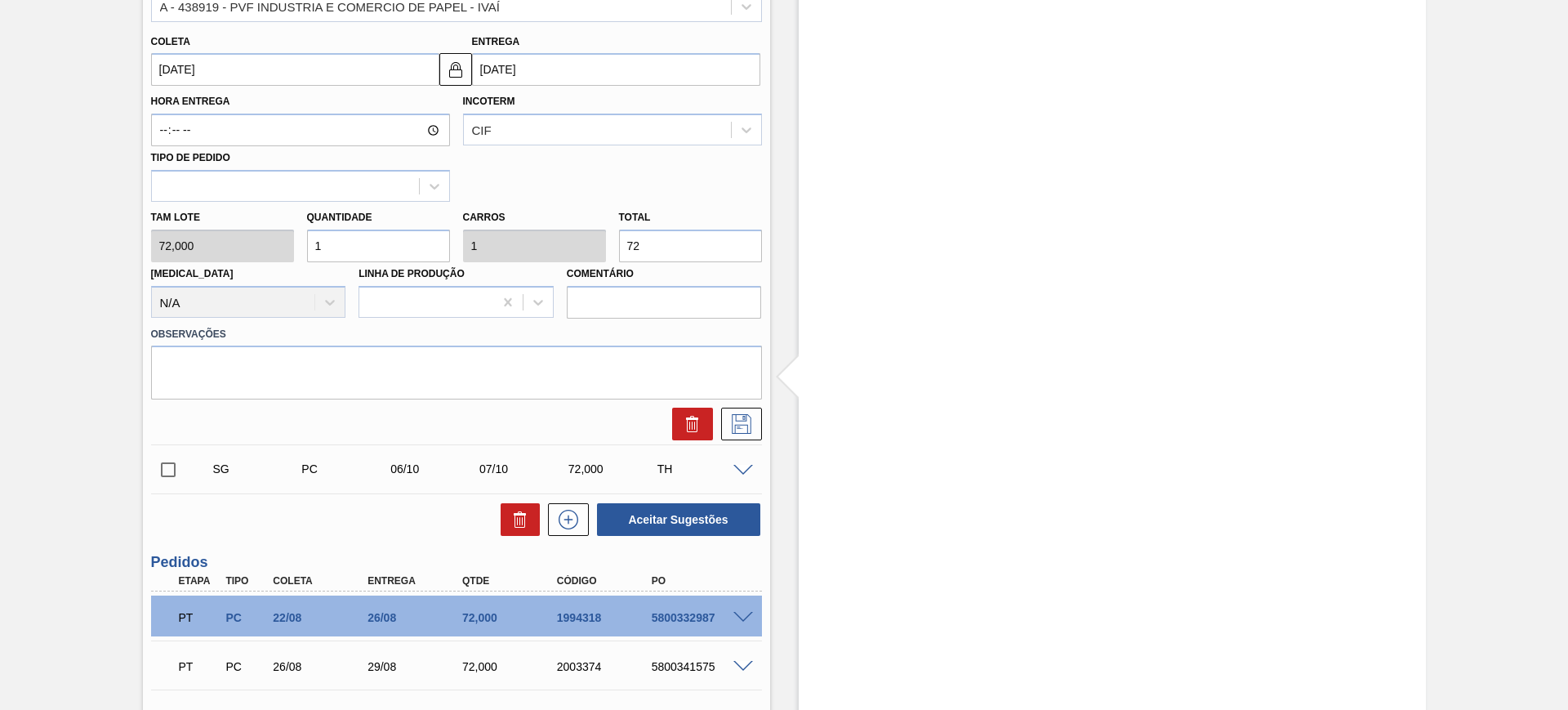
scroll to position [551, 0]
click at [547, 65] on input "16/09/2025" at bounding box center [616, 68] width 288 height 33
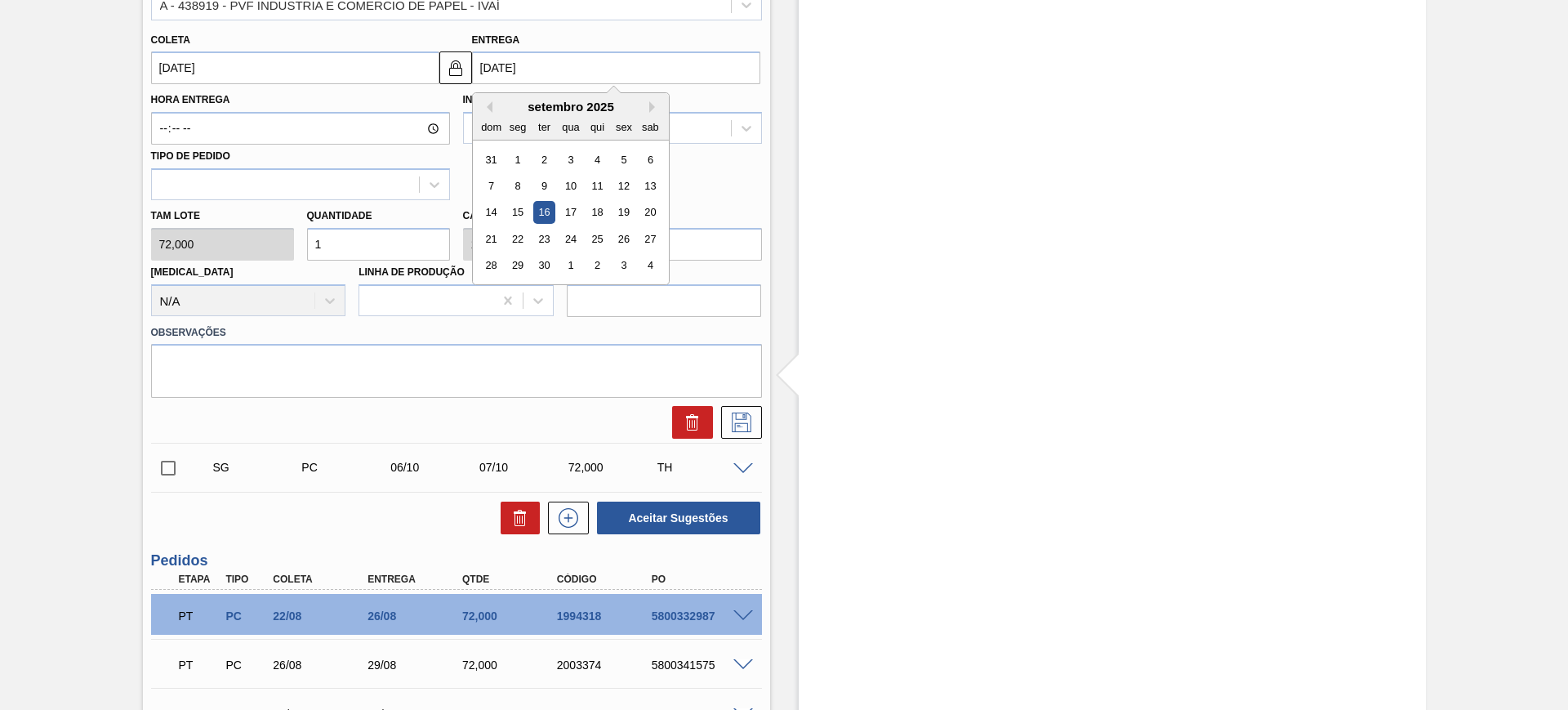
click at [623, 262] on div "3" at bounding box center [623, 266] width 22 height 22
type input "02/10/2025"
type input "03/10/2025"
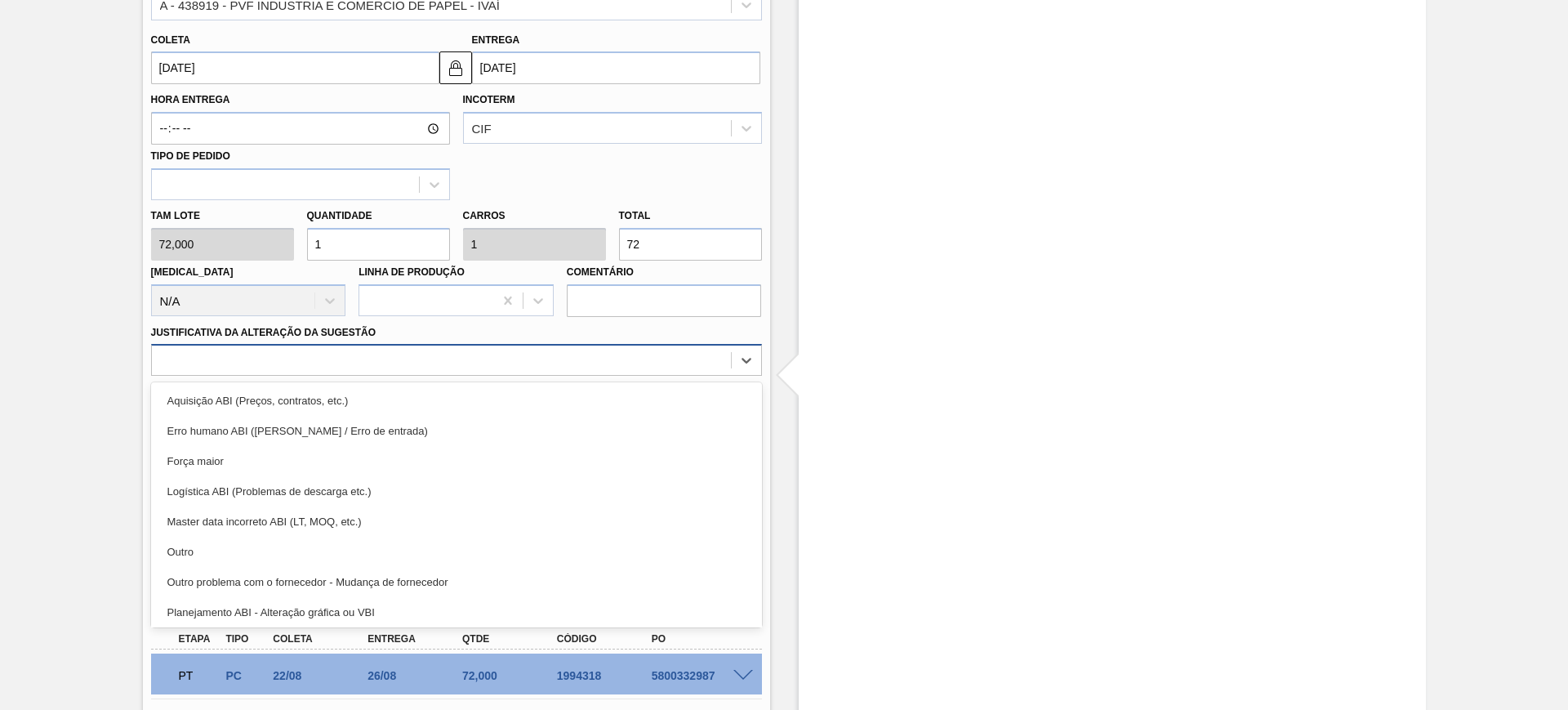
click at [518, 358] on div at bounding box center [441, 360] width 579 height 23
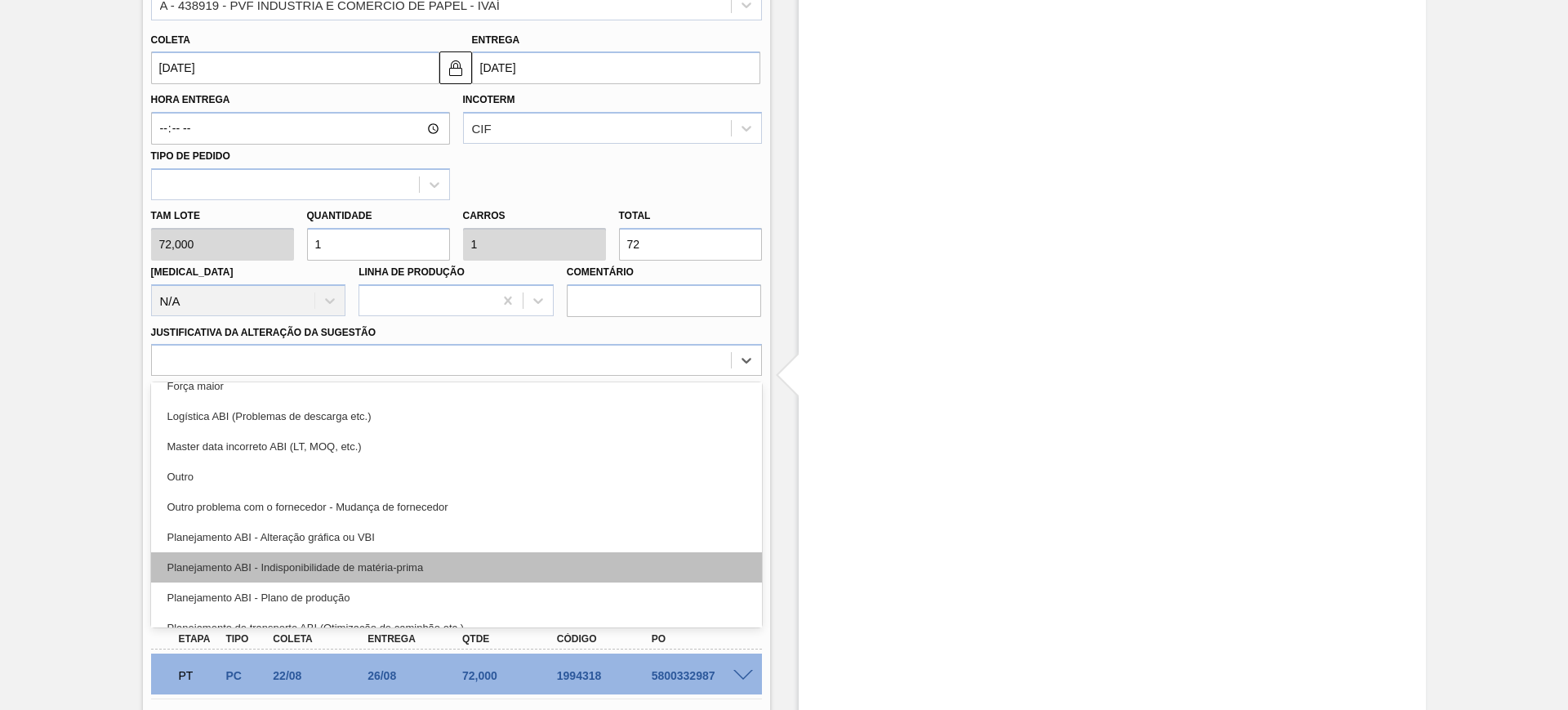
scroll to position [102, 0]
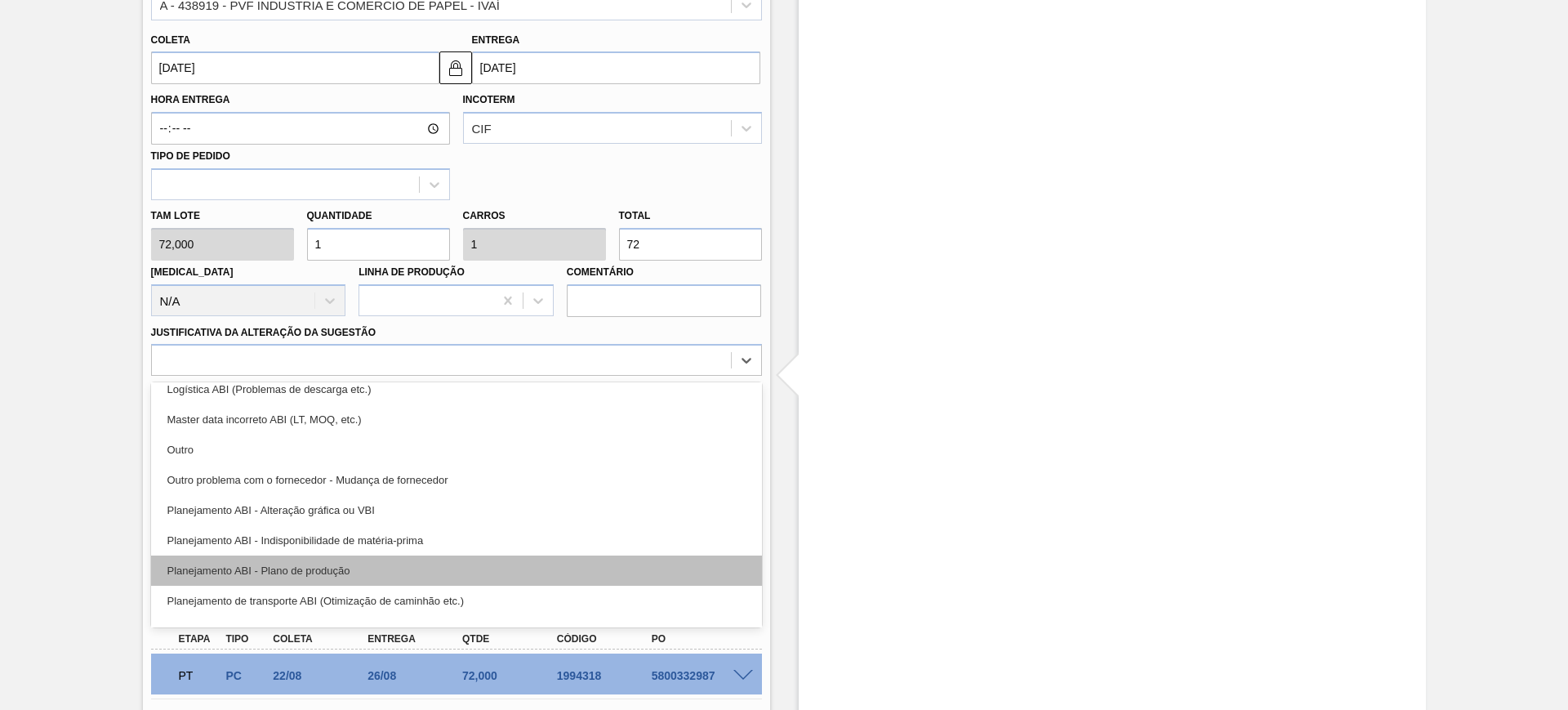
click at [504, 571] on div "Planejamento ABI - Plano de produção" at bounding box center [456, 570] width 611 height 30
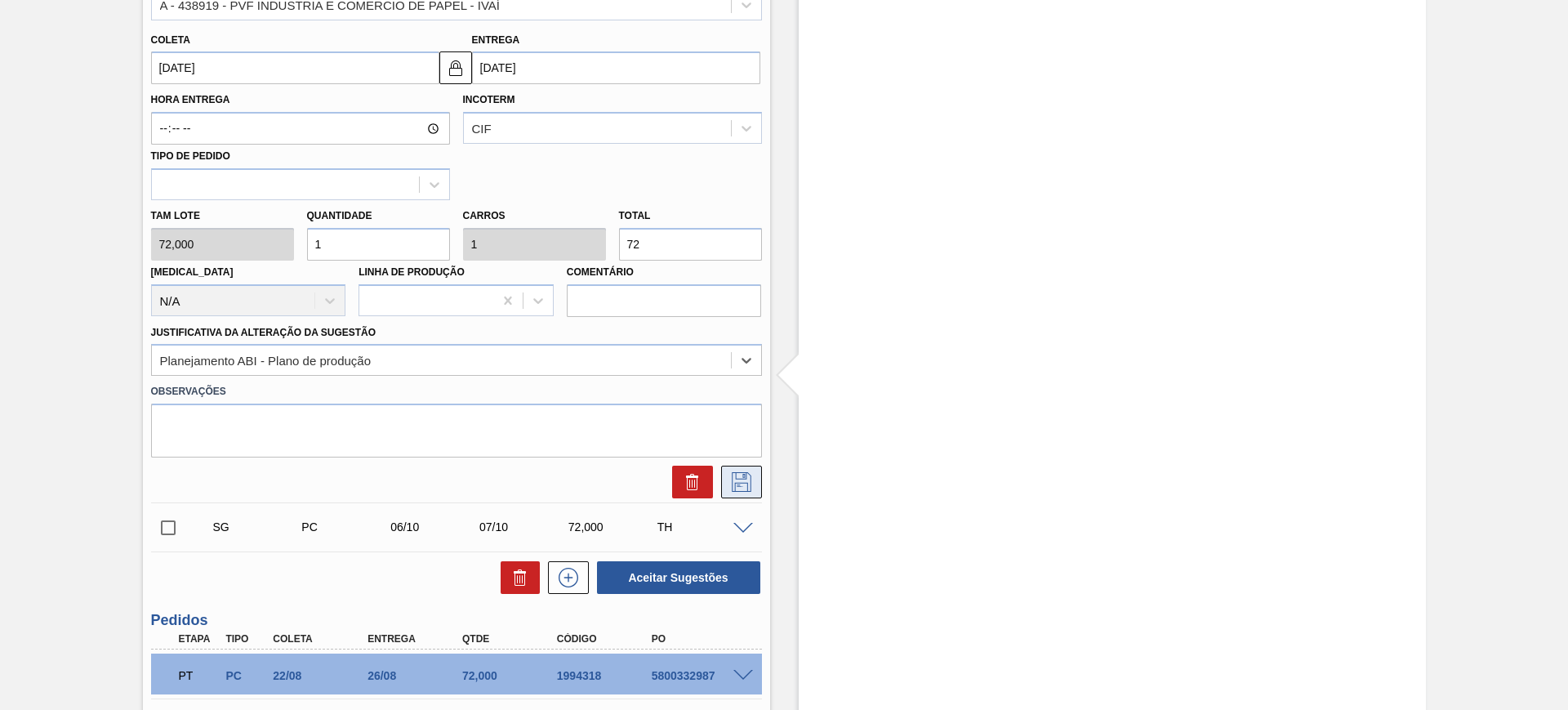
click at [747, 476] on icon at bounding box center [742, 482] width 26 height 20
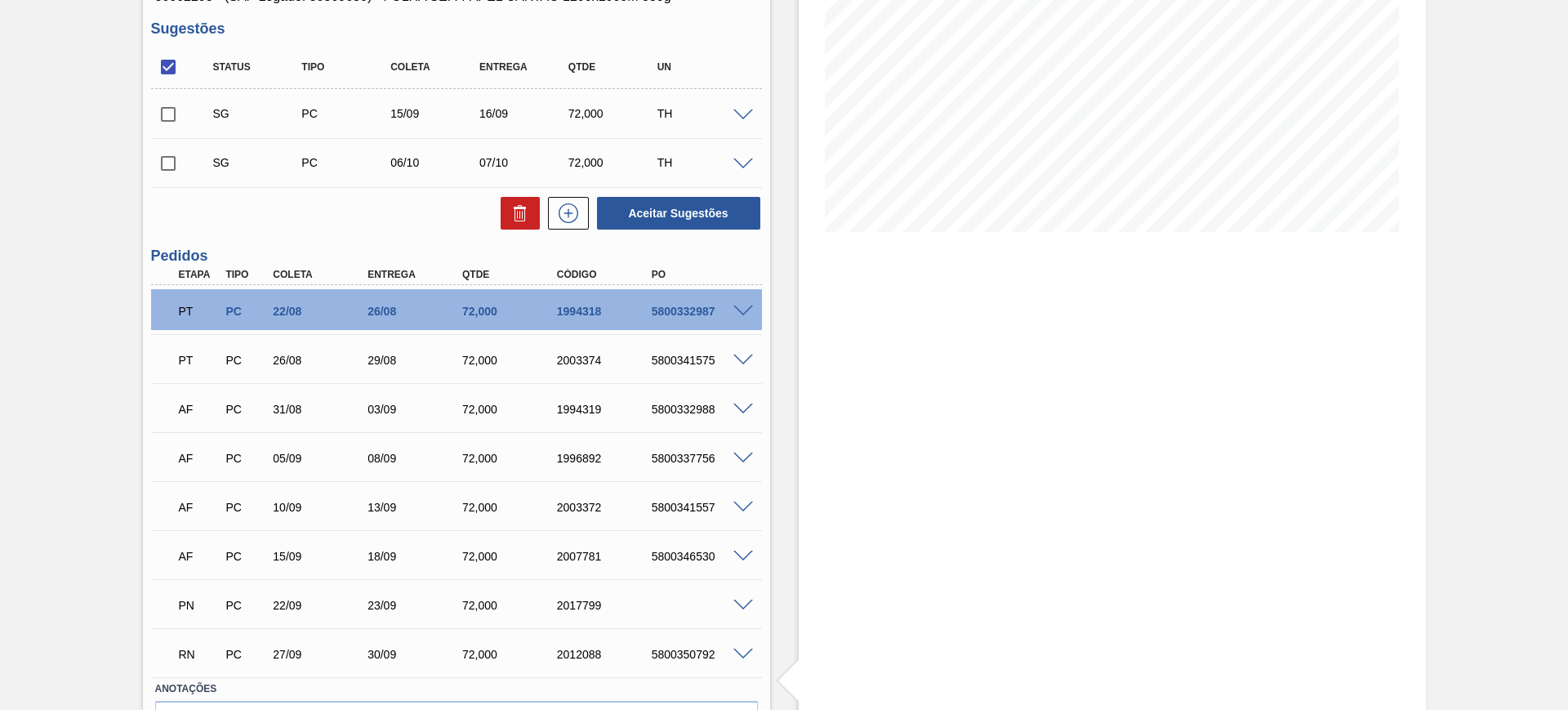
scroll to position [143, 0]
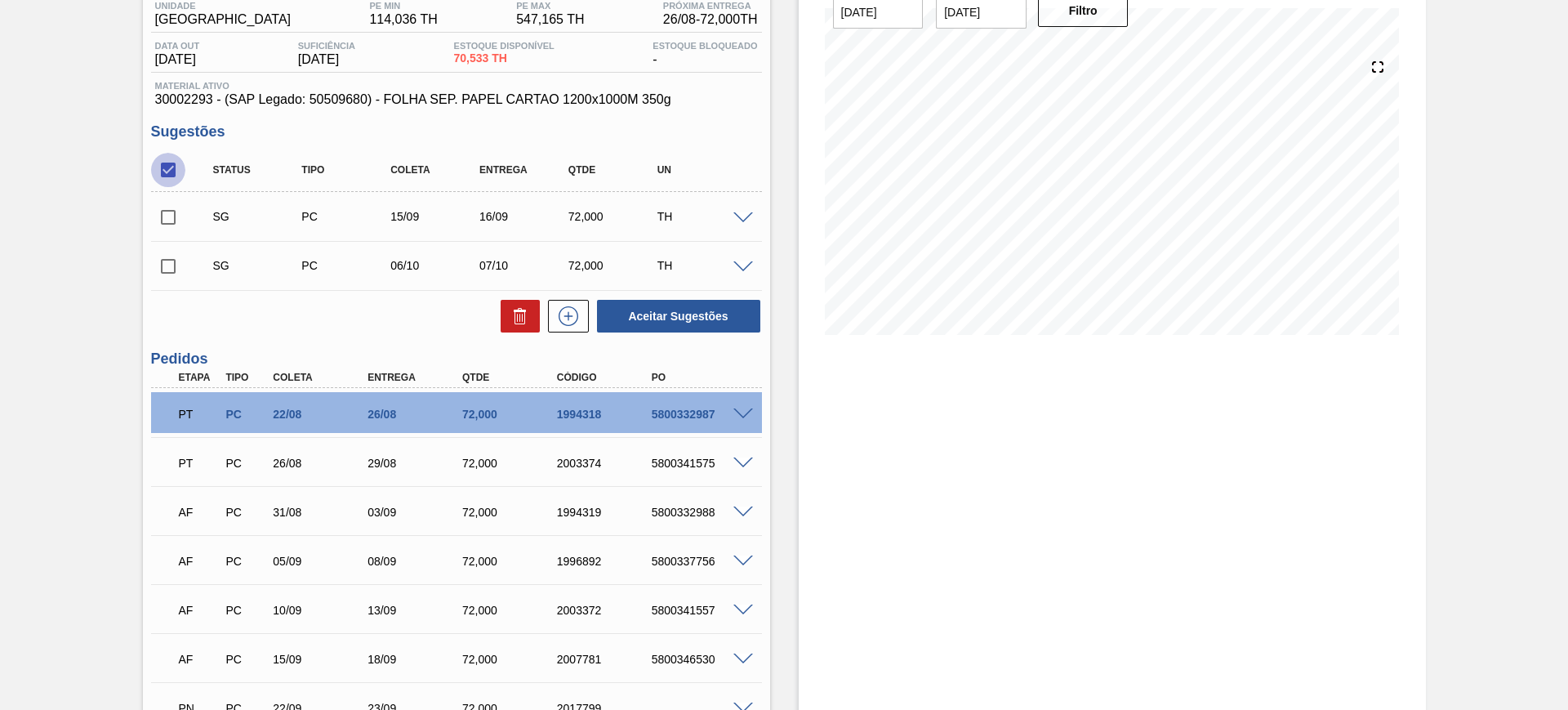
click at [175, 164] on input "checkbox" at bounding box center [168, 170] width 34 height 34
checkbox input "true"
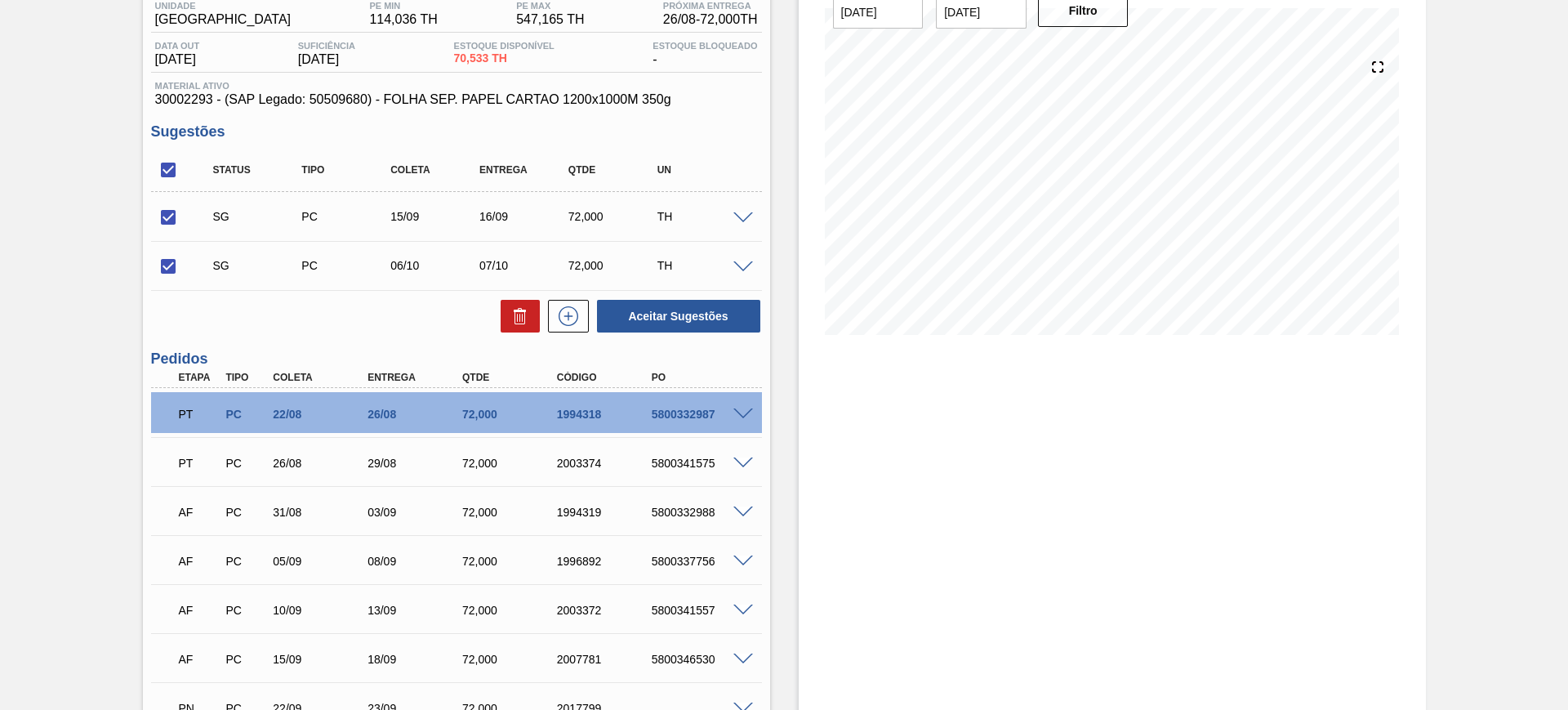
click at [166, 218] on input "checkbox" at bounding box center [168, 218] width 34 height 34
checkbox input "false"
click at [534, 325] on button at bounding box center [519, 316] width 39 height 33
checkbox input "false"
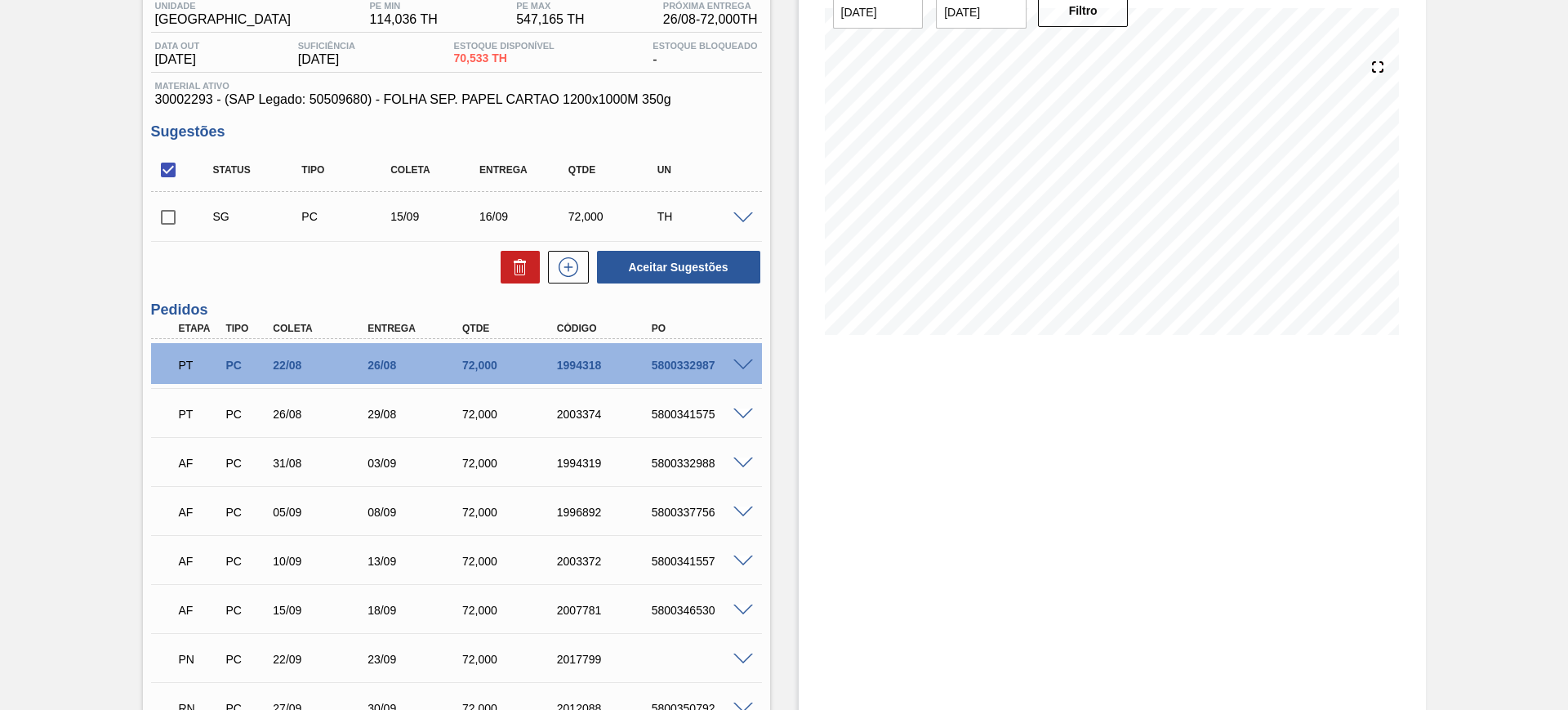
click at [170, 158] on input "checkbox" at bounding box center [168, 170] width 34 height 34
checkbox input "true"
click at [518, 249] on div "Aceitar Sugestões" at bounding box center [456, 267] width 611 height 36
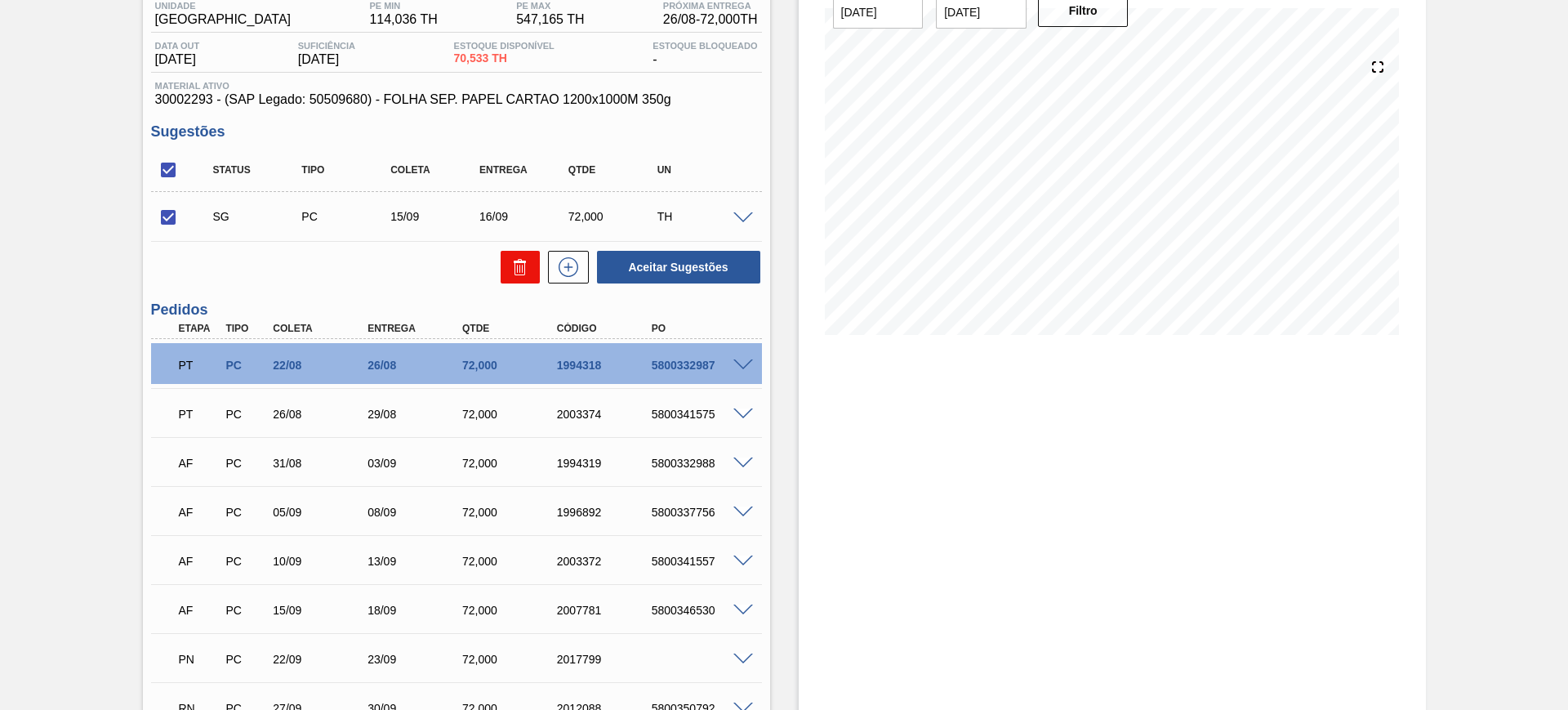
click at [506, 274] on button at bounding box center [519, 267] width 39 height 33
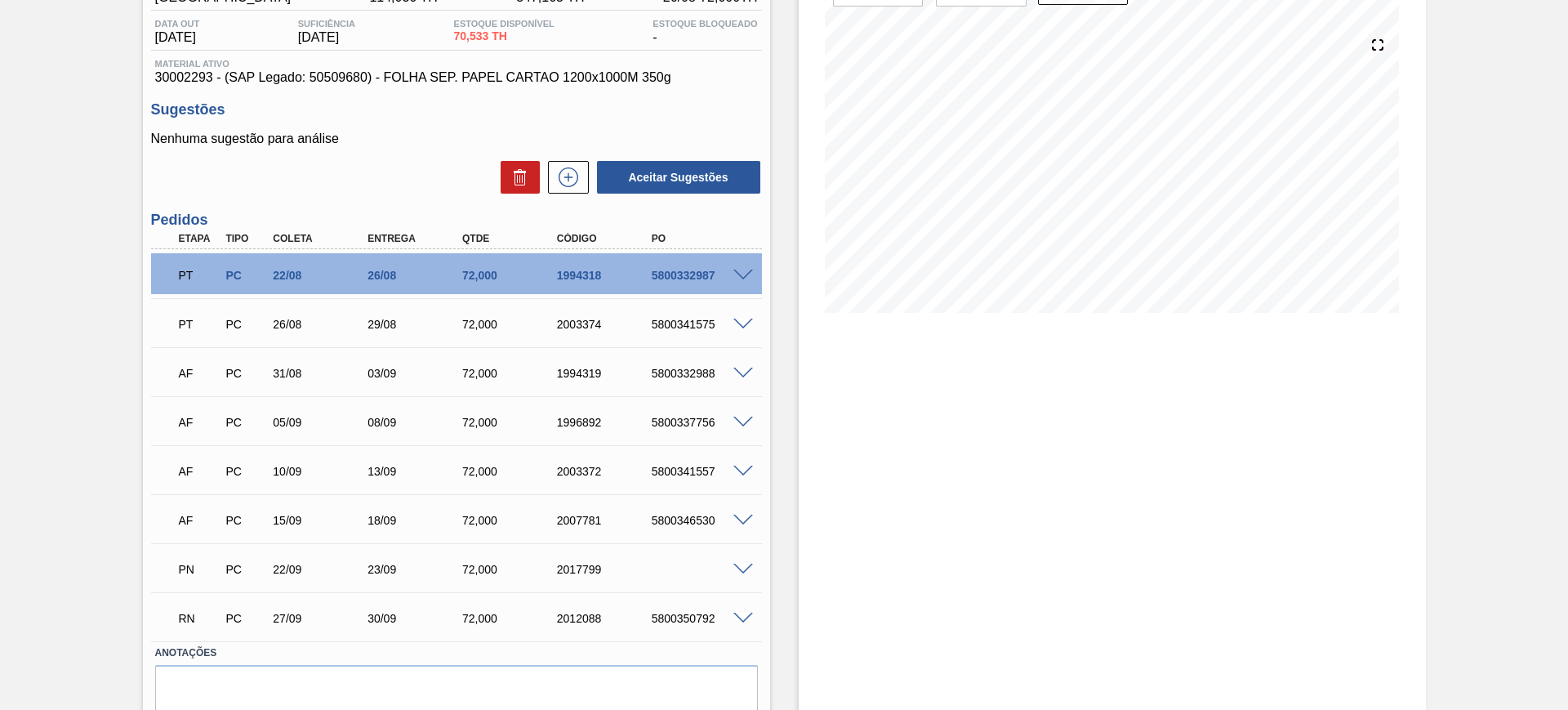
scroll to position [41, 0]
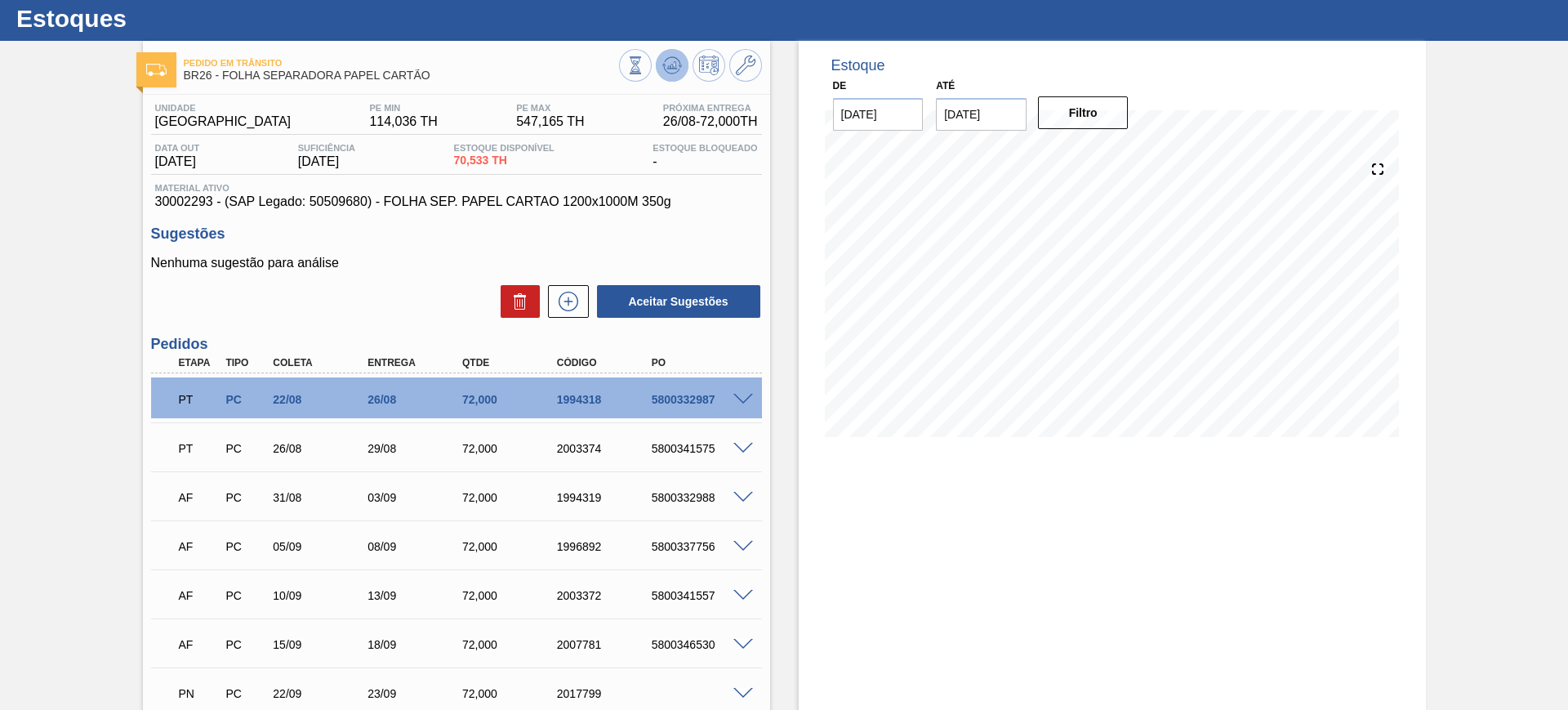
click at [672, 67] on icon at bounding box center [672, 65] width 11 height 7
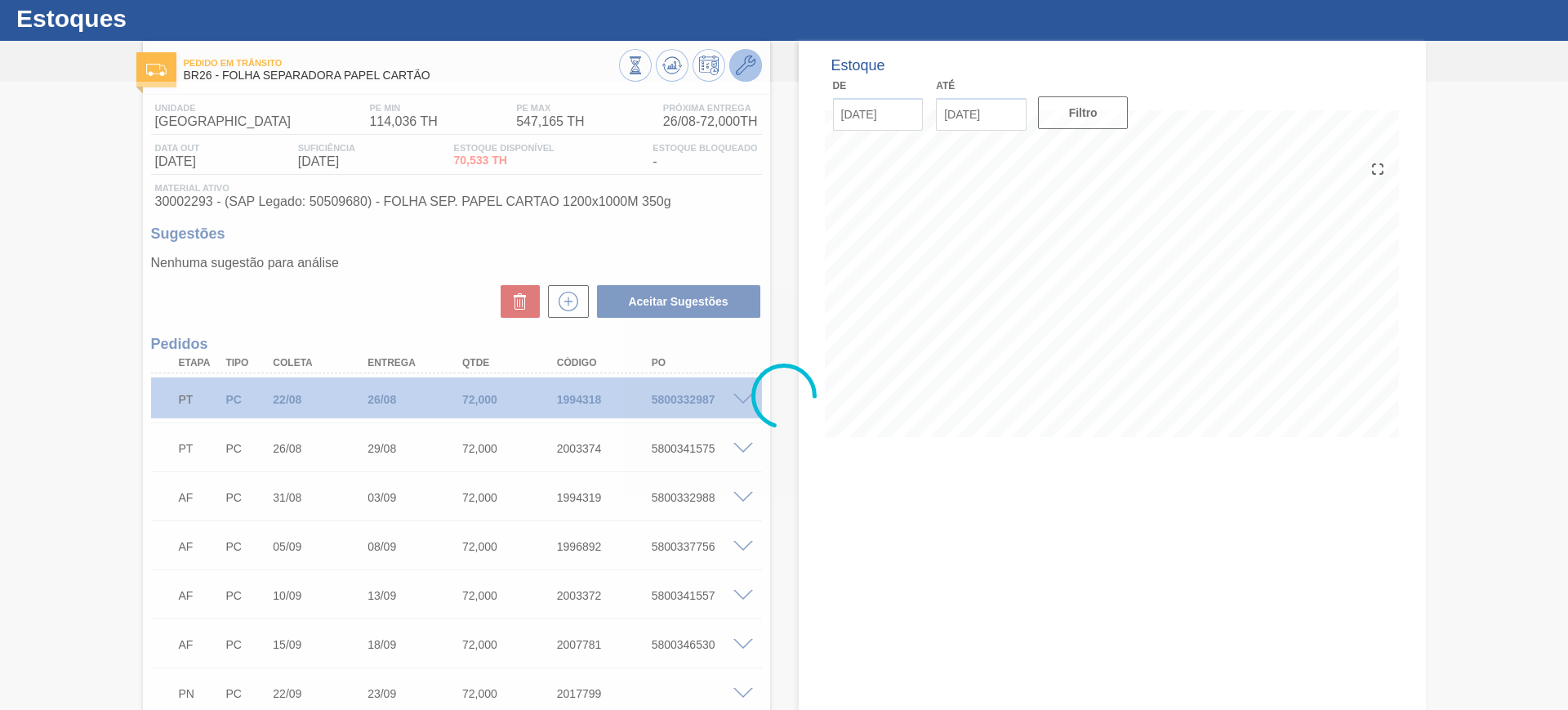
click at [753, 66] on icon at bounding box center [746, 65] width 20 height 20
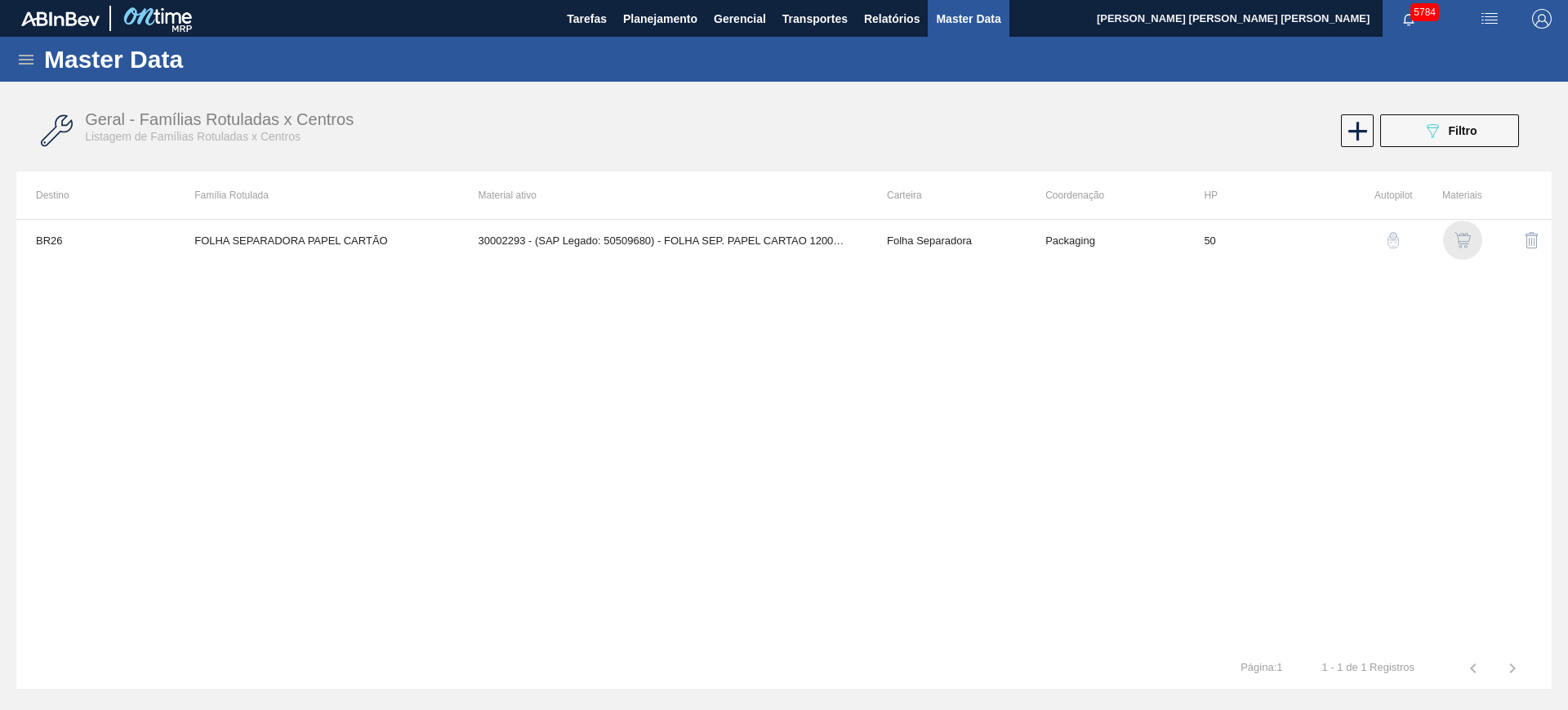
click at [1455, 233] on img "button" at bounding box center [1463, 240] width 16 height 16
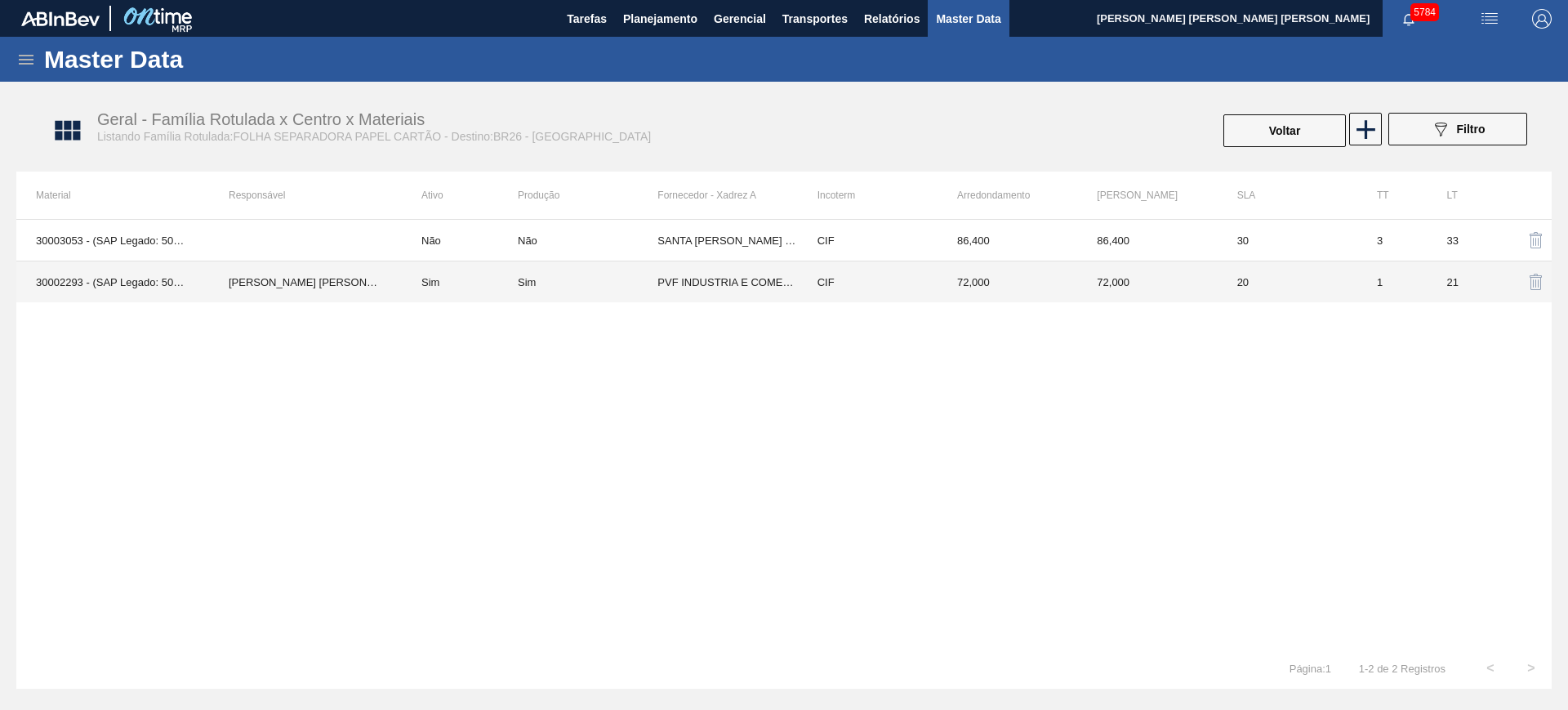
click at [698, 286] on td "PVF INDUSTRIA E COMERCIO DE PAPEL - IVAÍ" at bounding box center [727, 282] width 140 height 42
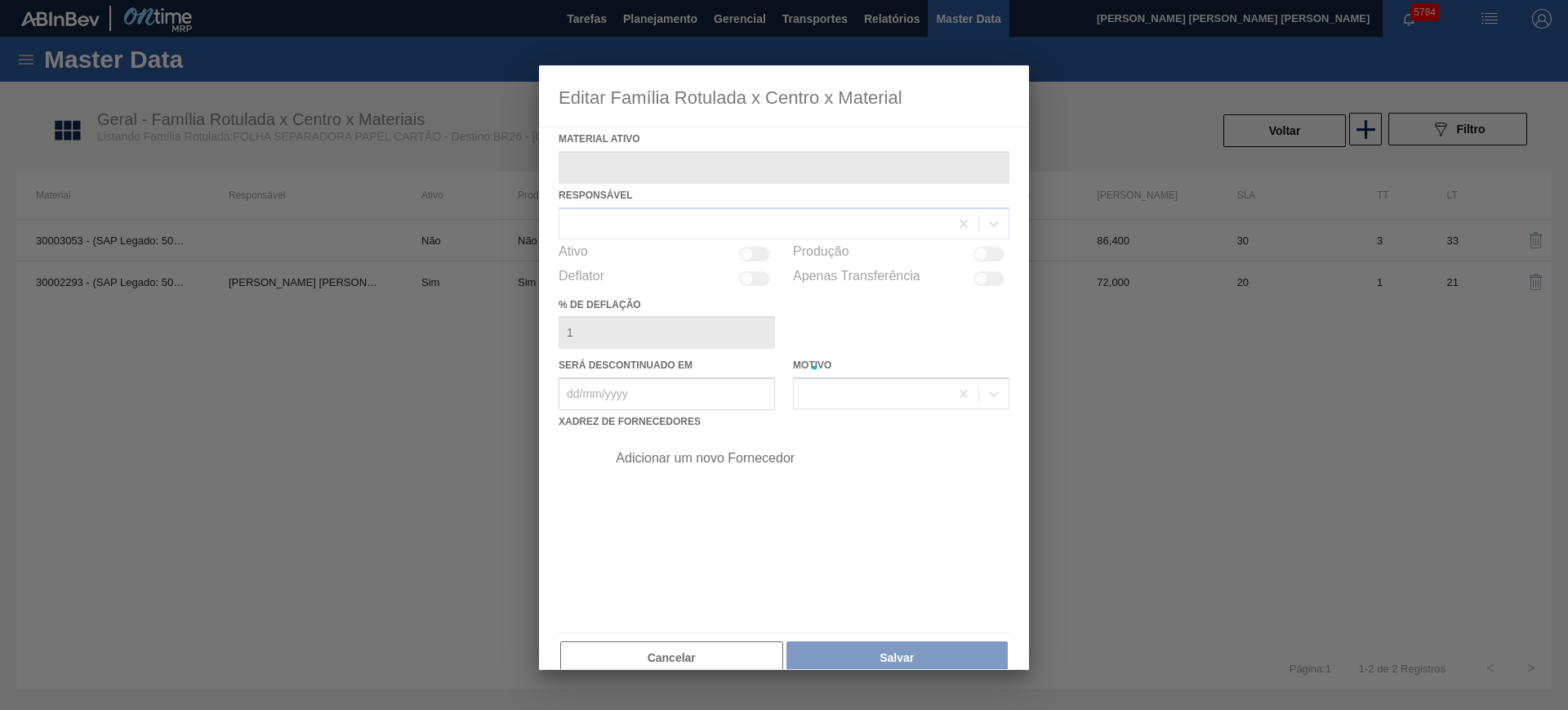
type ativo "30002293 - (SAP Legado: 50509680) - FOLHA SEP. PAPEL CARTAO 1200x1000M 350g"
checkbox input "true"
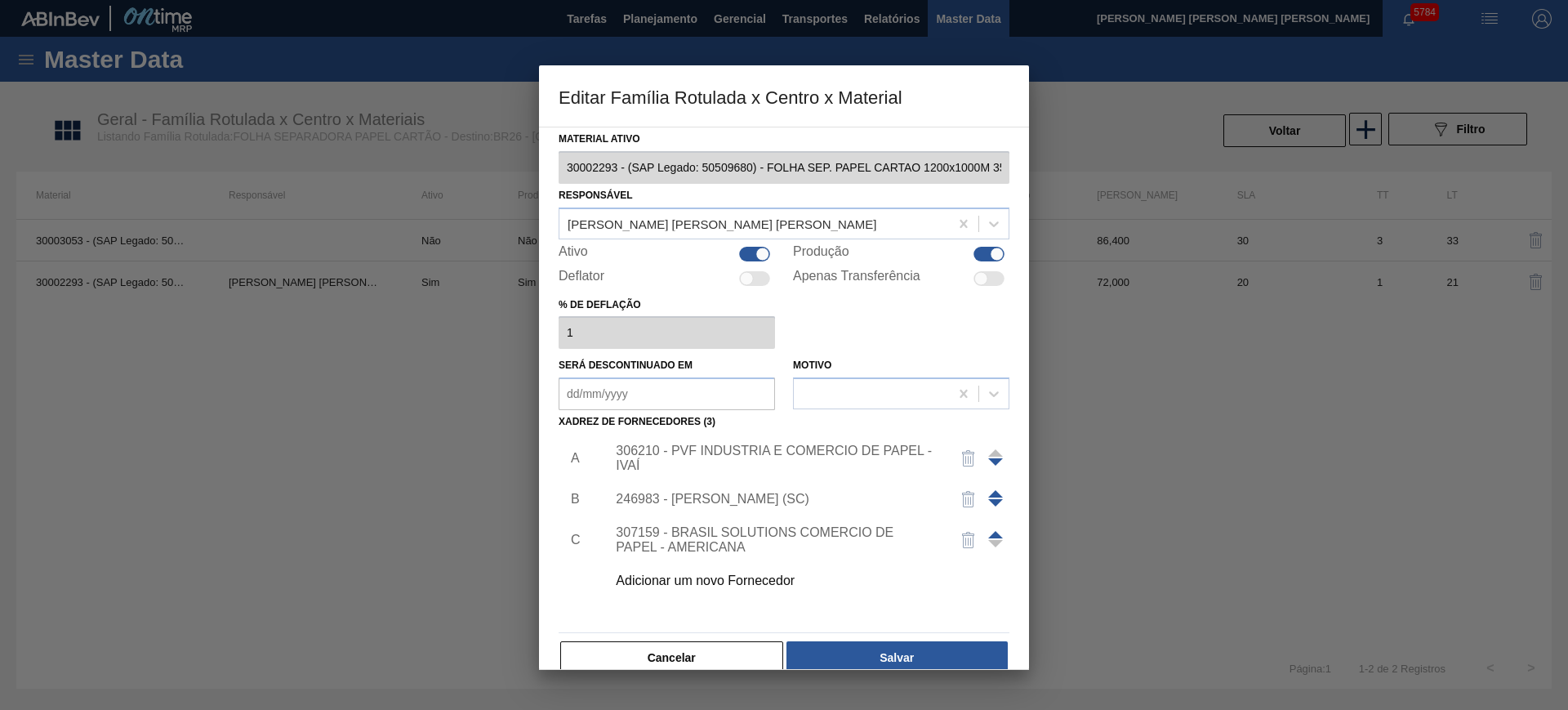
click at [702, 456] on div "306210 - PVF INDUSTRIA E COMERCIO DE PAPEL - IVAÍ" at bounding box center [776, 458] width 320 height 30
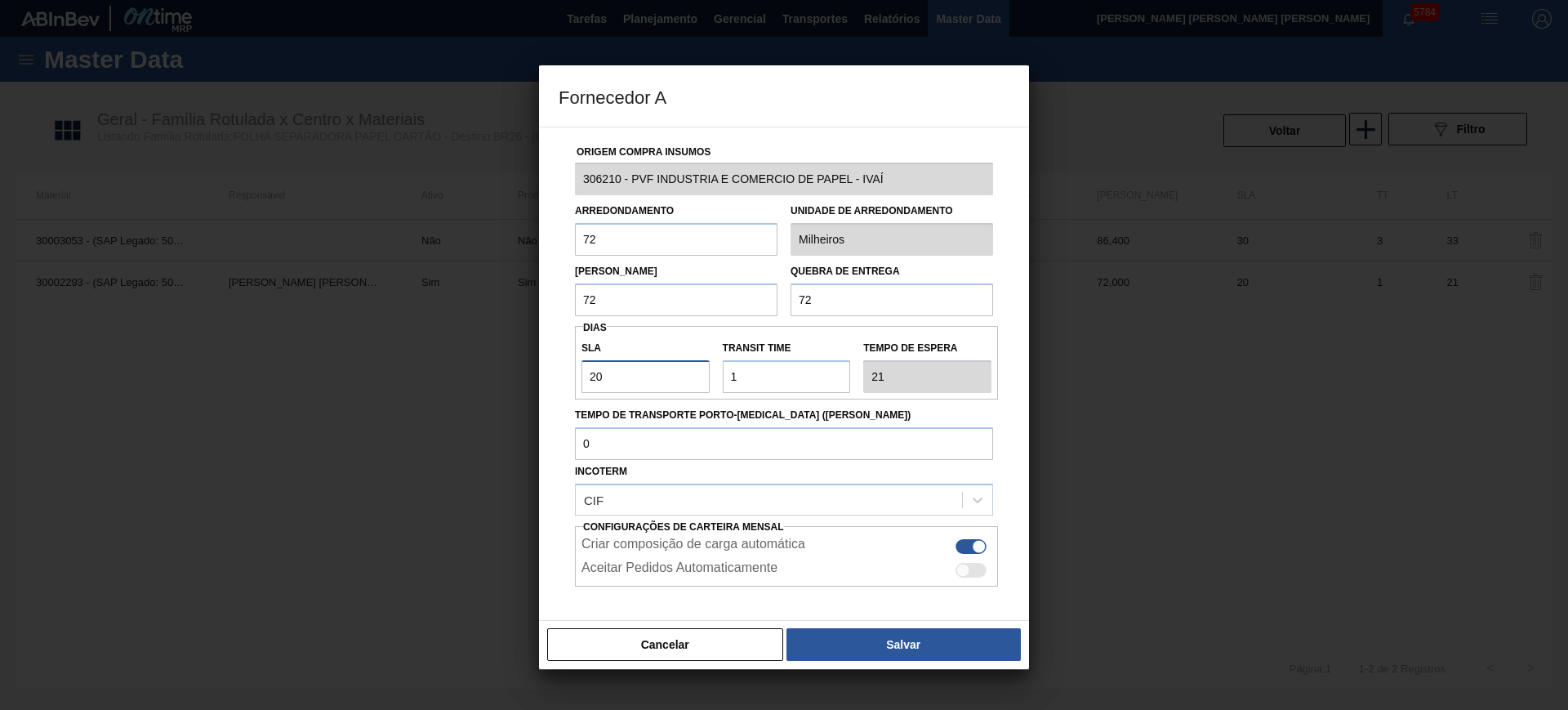
click at [647, 381] on input "20" at bounding box center [646, 377] width 128 height 33
type input "2"
type input "3"
type input "25"
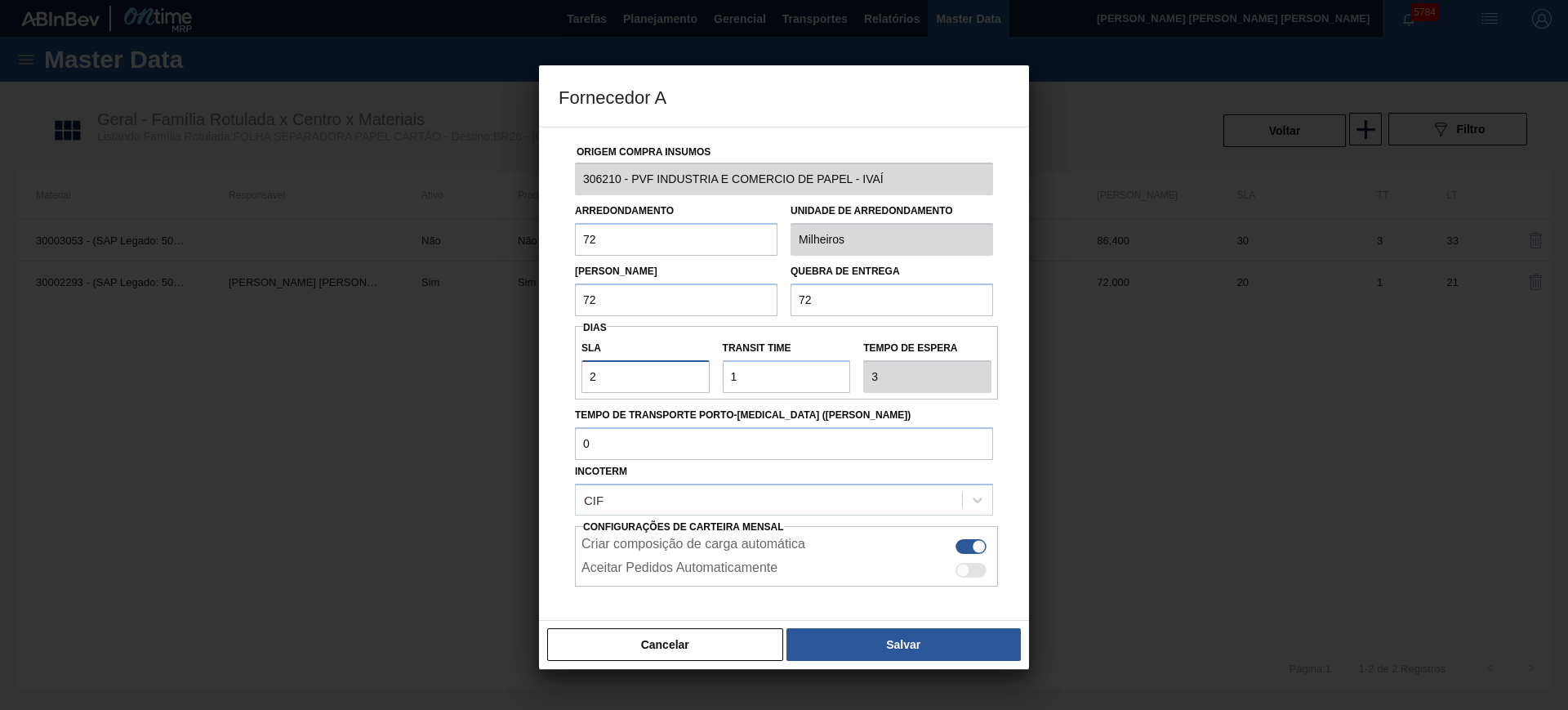
type input "26"
type input "25"
click at [763, 378] on input "Transit Time" at bounding box center [787, 377] width 128 height 33
type input "3"
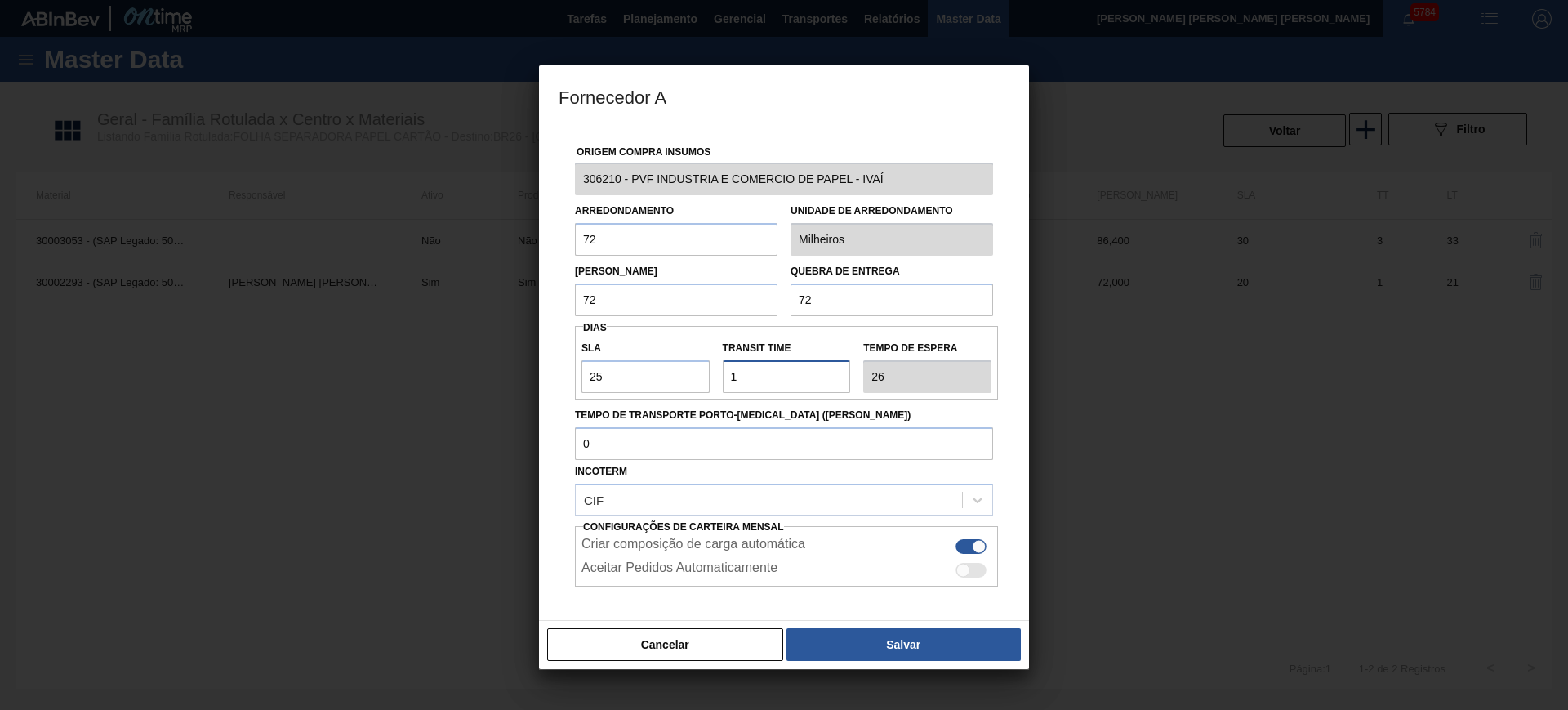
type input "28"
type input "3"
click at [901, 635] on button "Salvar" at bounding box center [904, 644] width 235 height 33
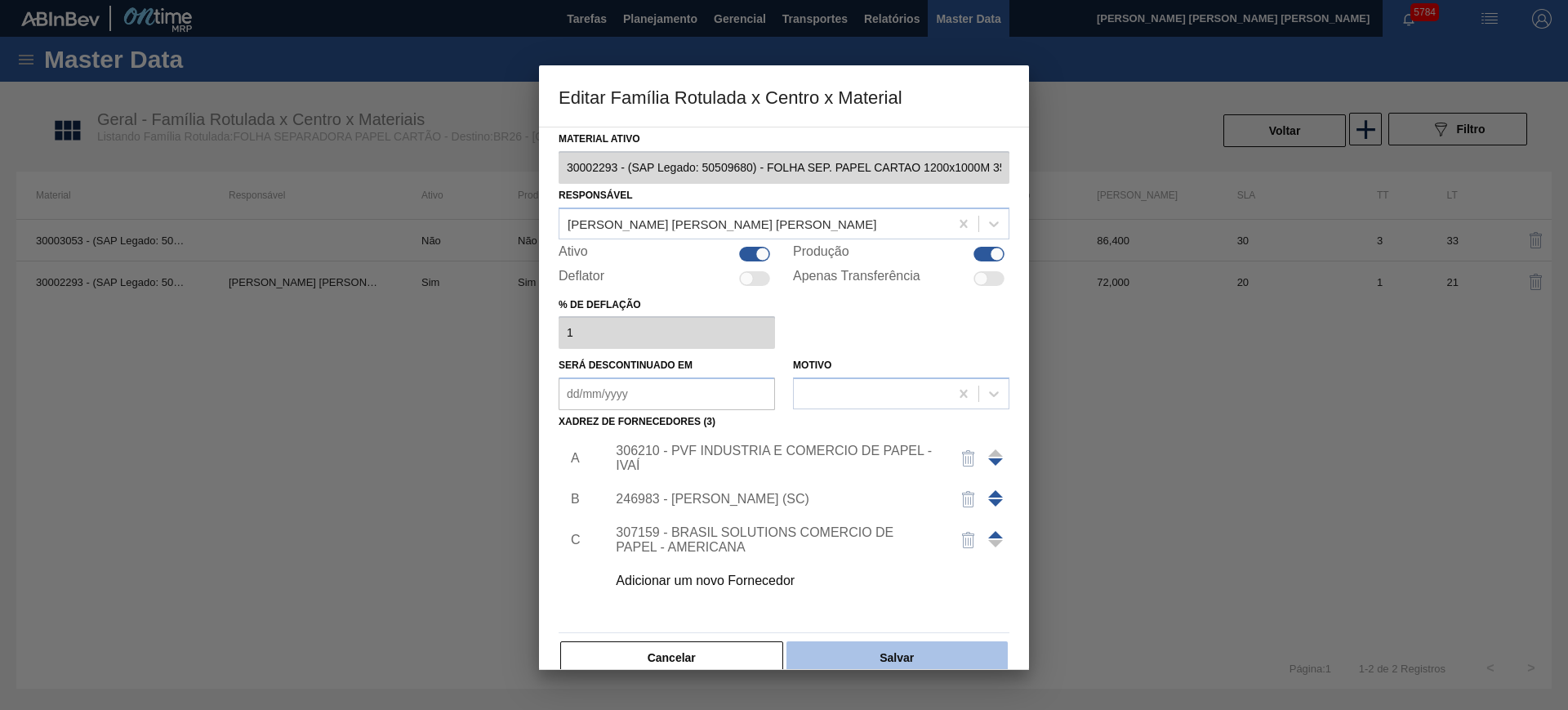
click at [942, 649] on button "Salvar" at bounding box center [897, 658] width 221 height 33
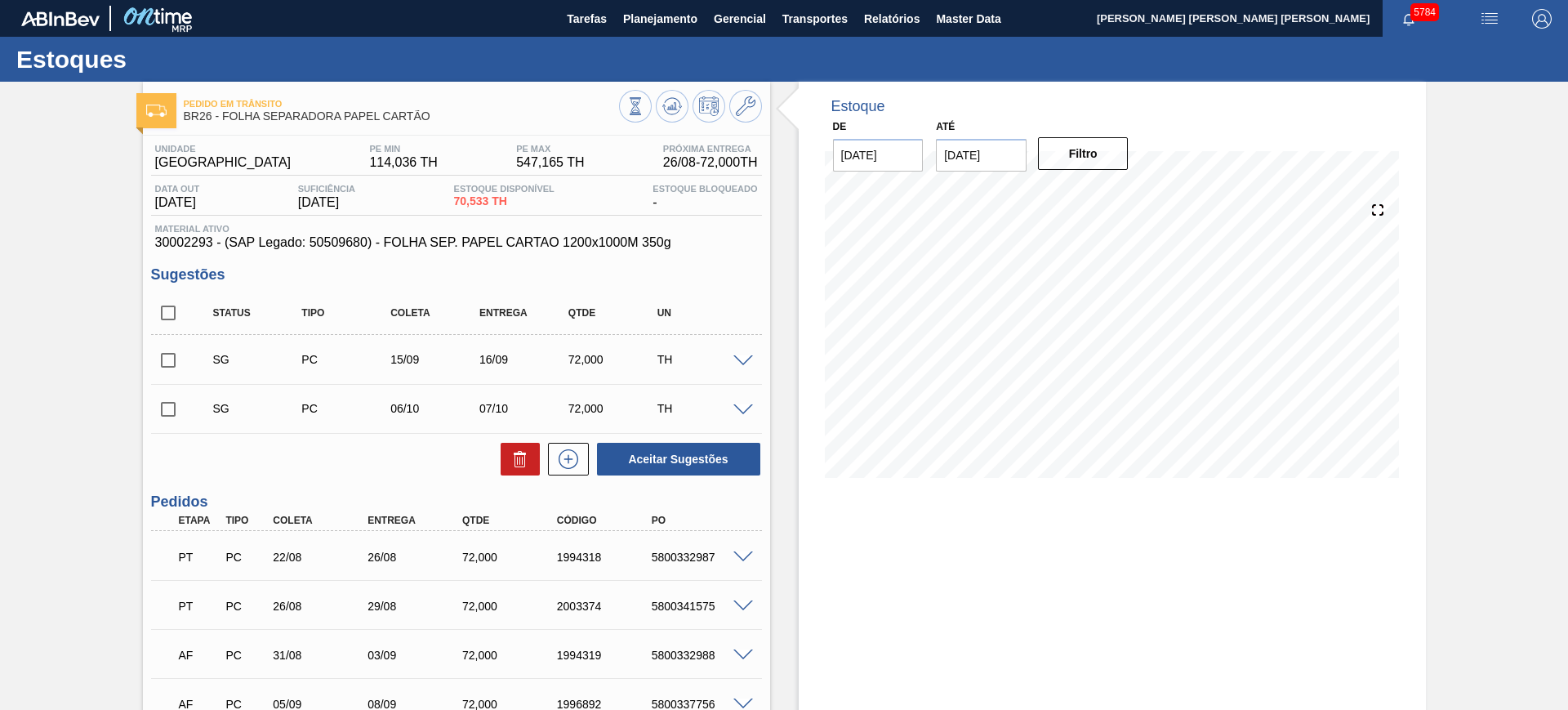
click at [173, 312] on input "checkbox" at bounding box center [168, 313] width 34 height 34
checkbox input "true"
click at [511, 461] on icon at bounding box center [520, 459] width 20 height 20
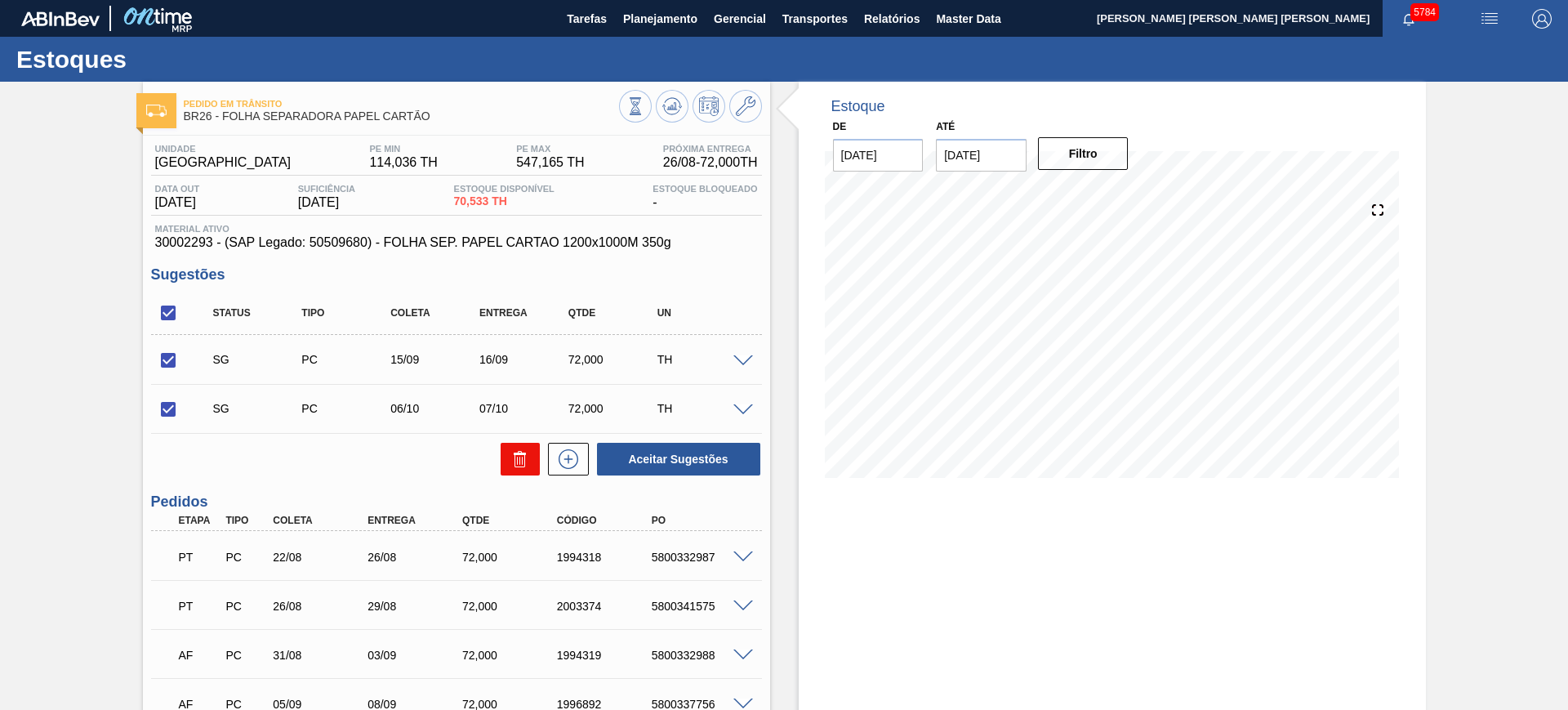
checkbox input "false"
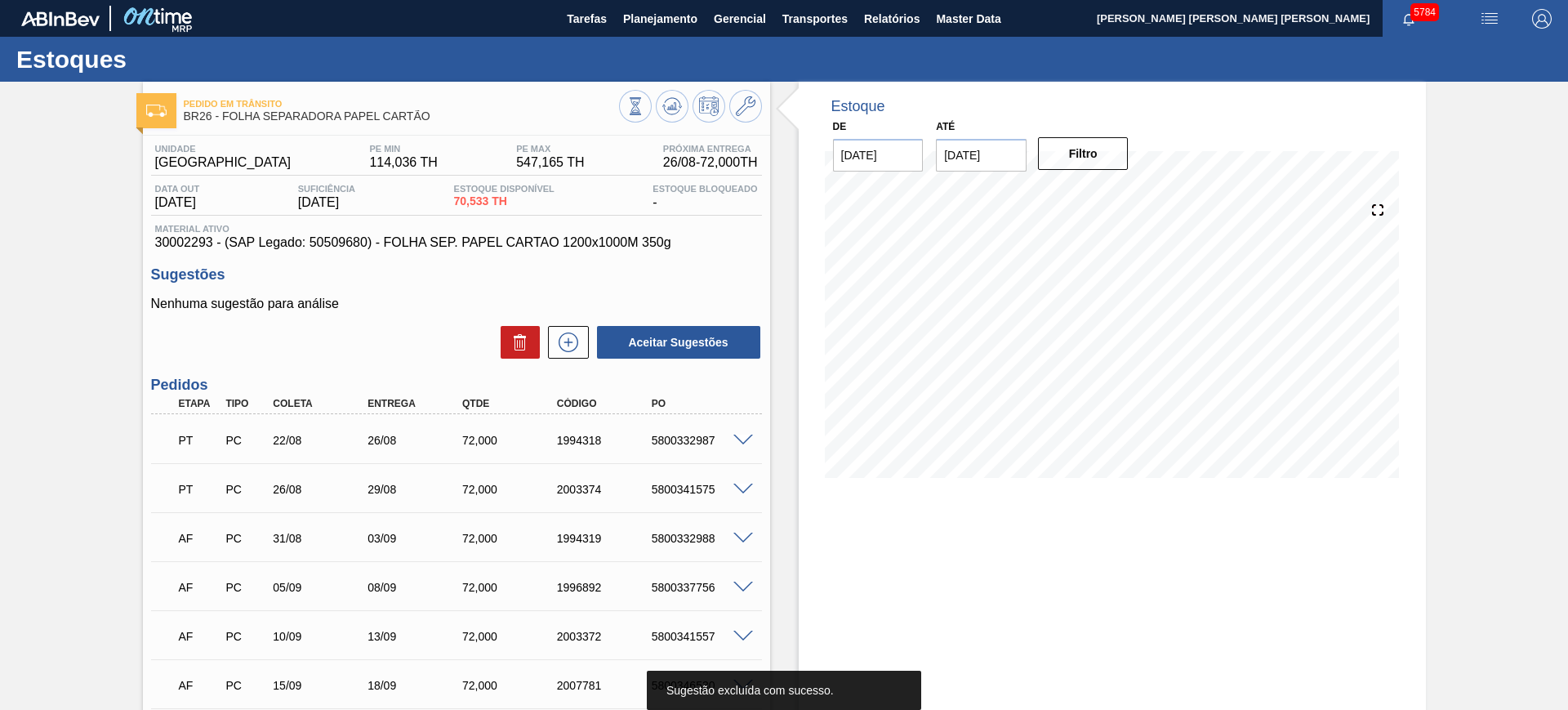
click at [677, 99] on icon at bounding box center [672, 107] width 20 height 20
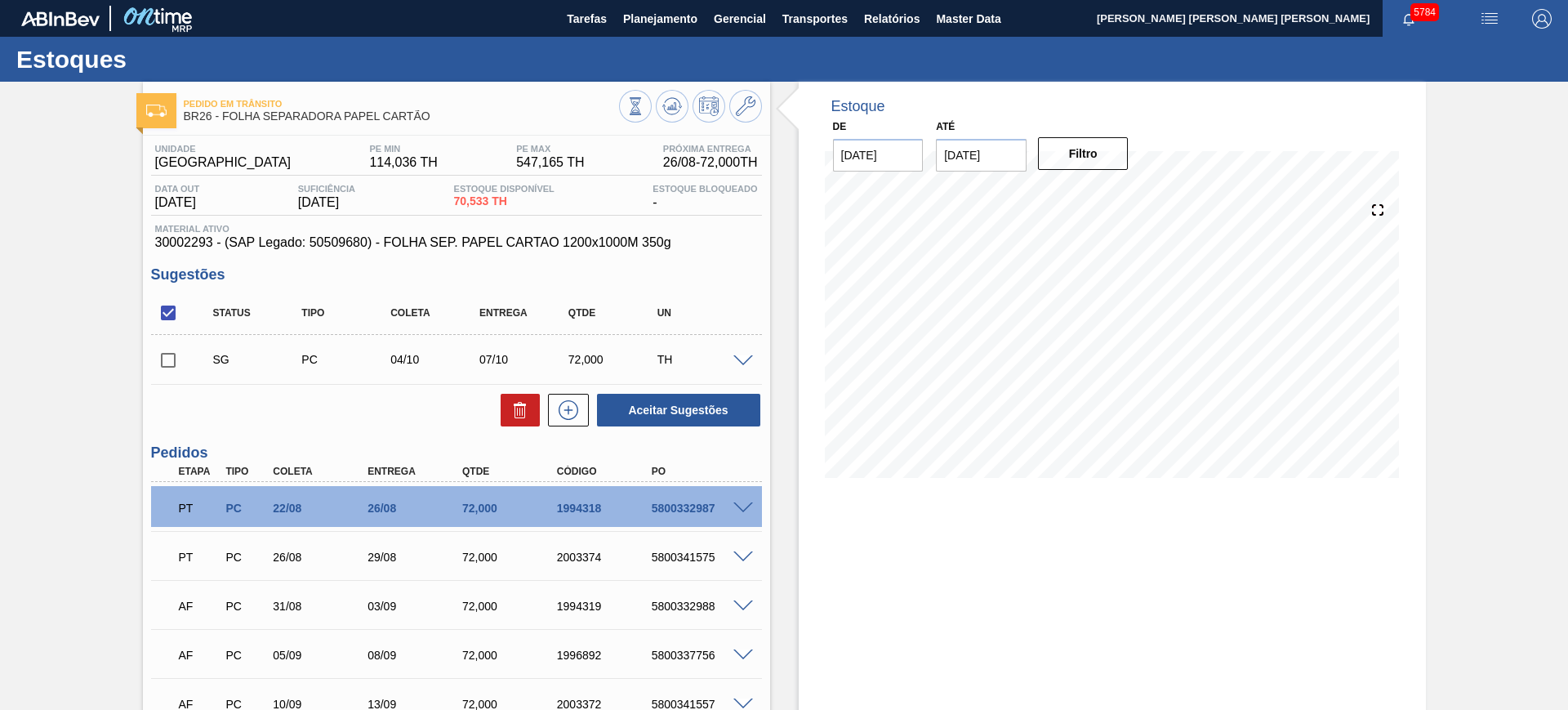
click at [744, 359] on span at bounding box center [743, 361] width 20 height 13
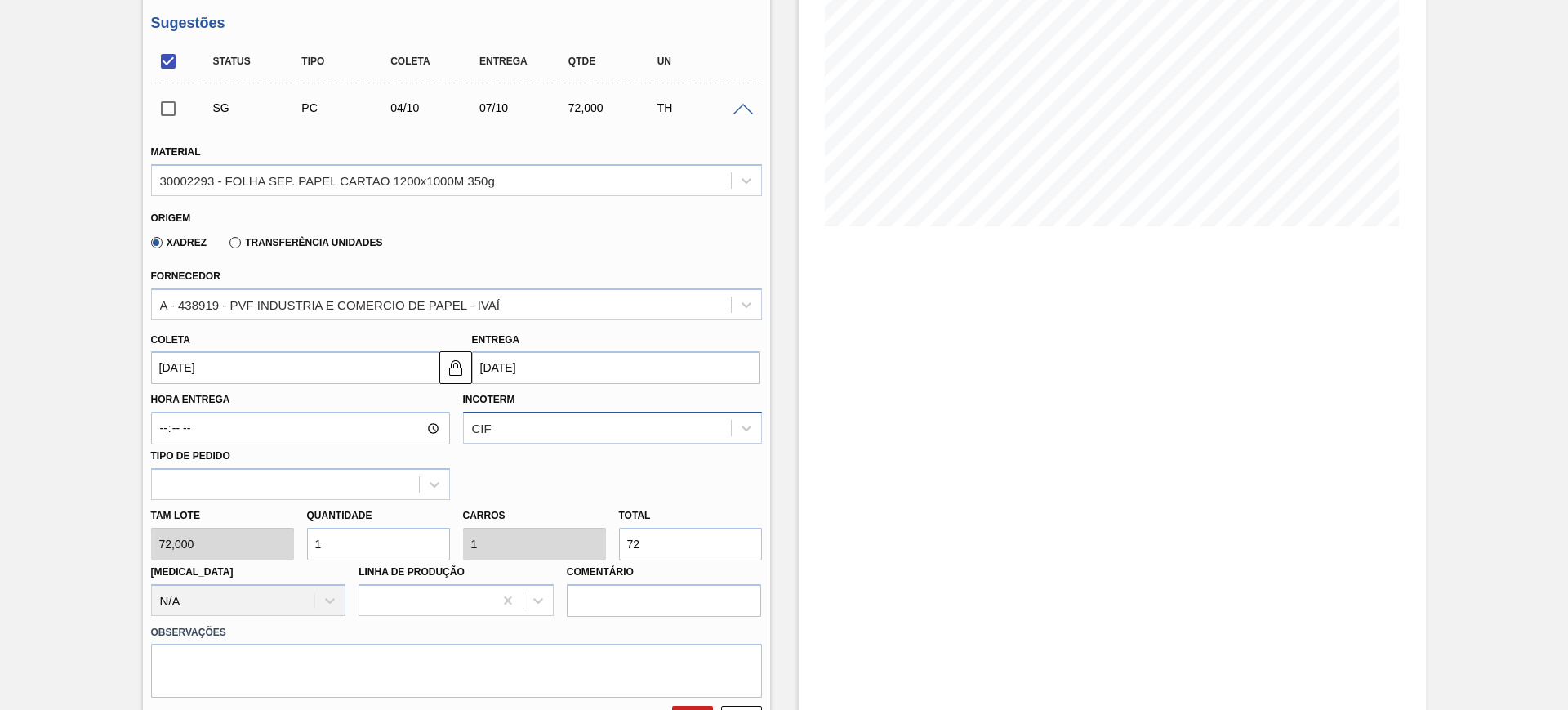
scroll to position [408, 0]
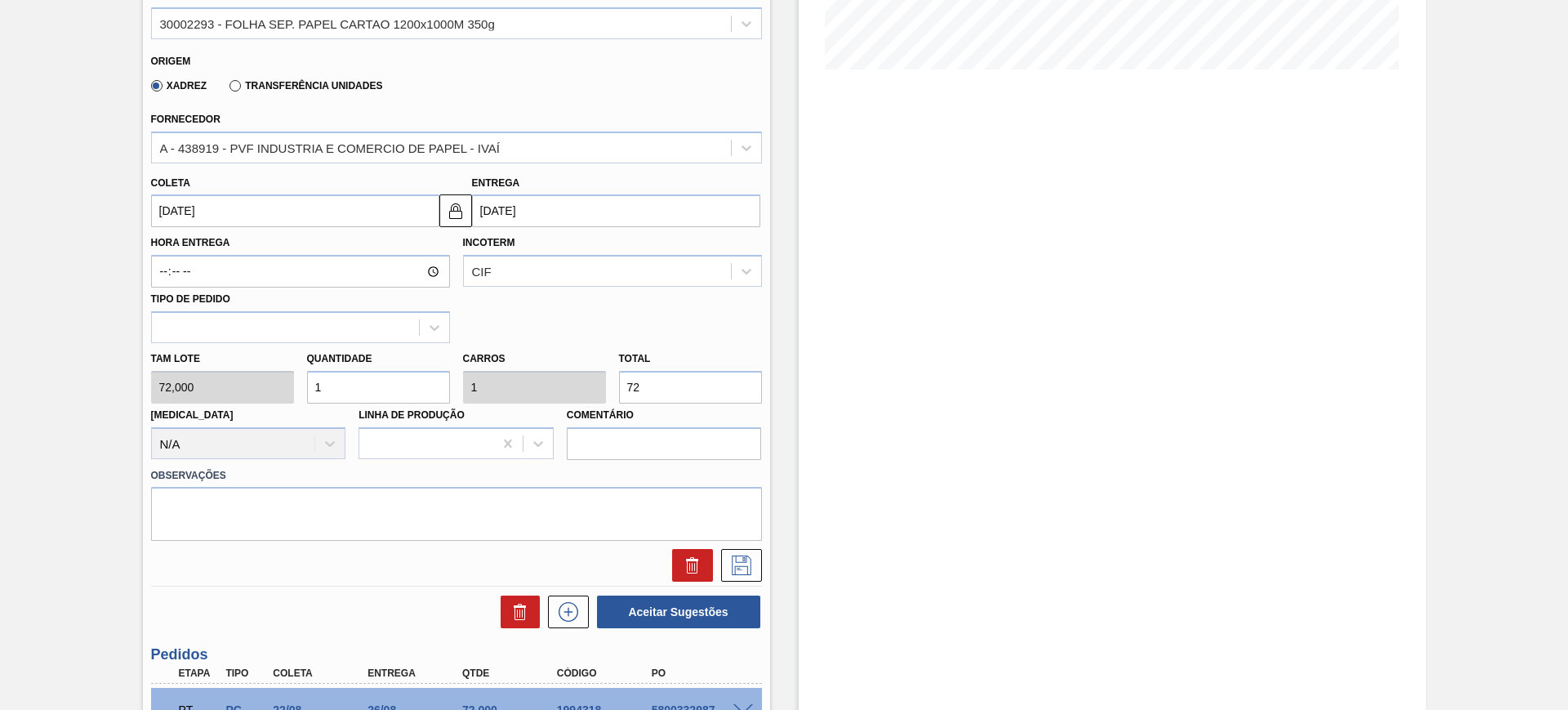
click at [528, 222] on input "07/10/2025" at bounding box center [616, 210] width 288 height 33
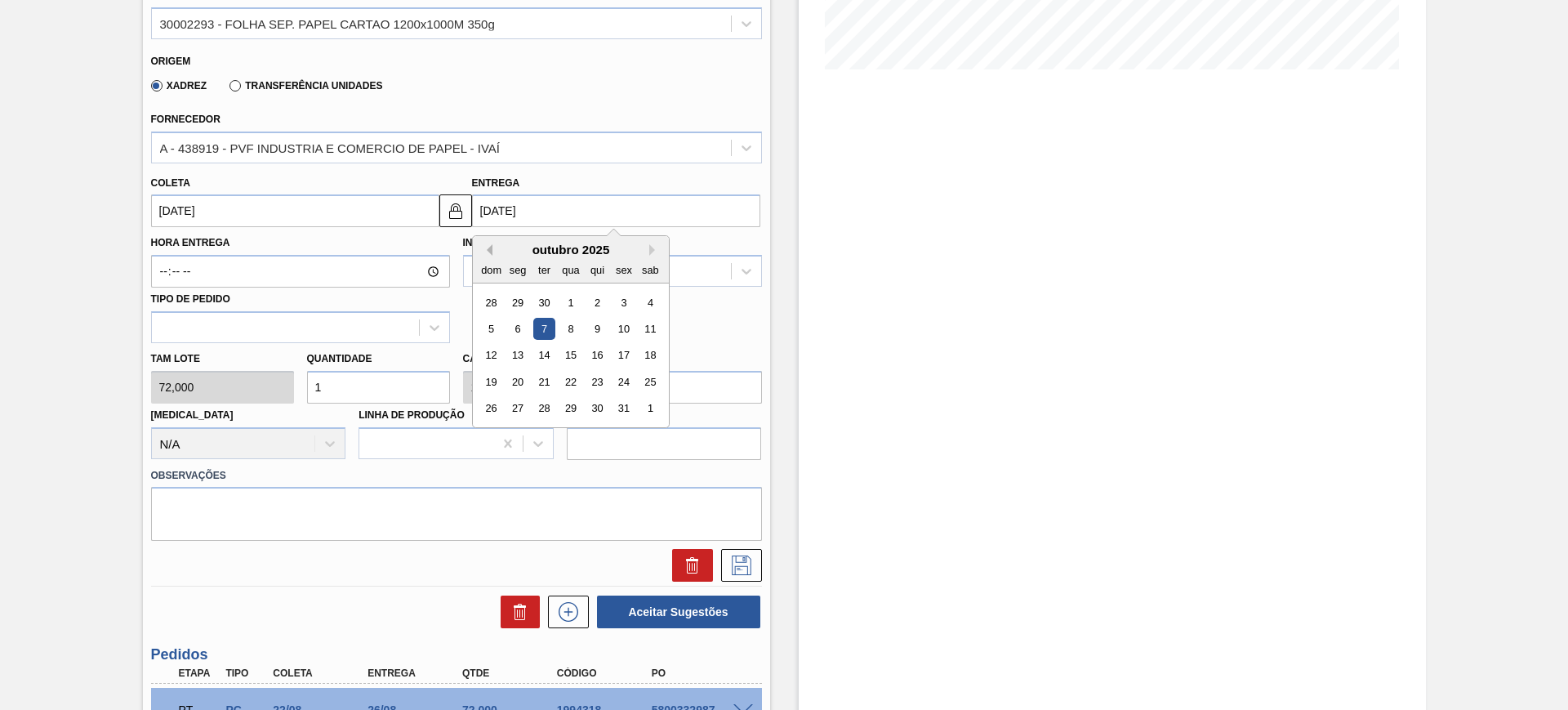
click at [488, 247] on button "Previous Month" at bounding box center [487, 249] width 12 height 12
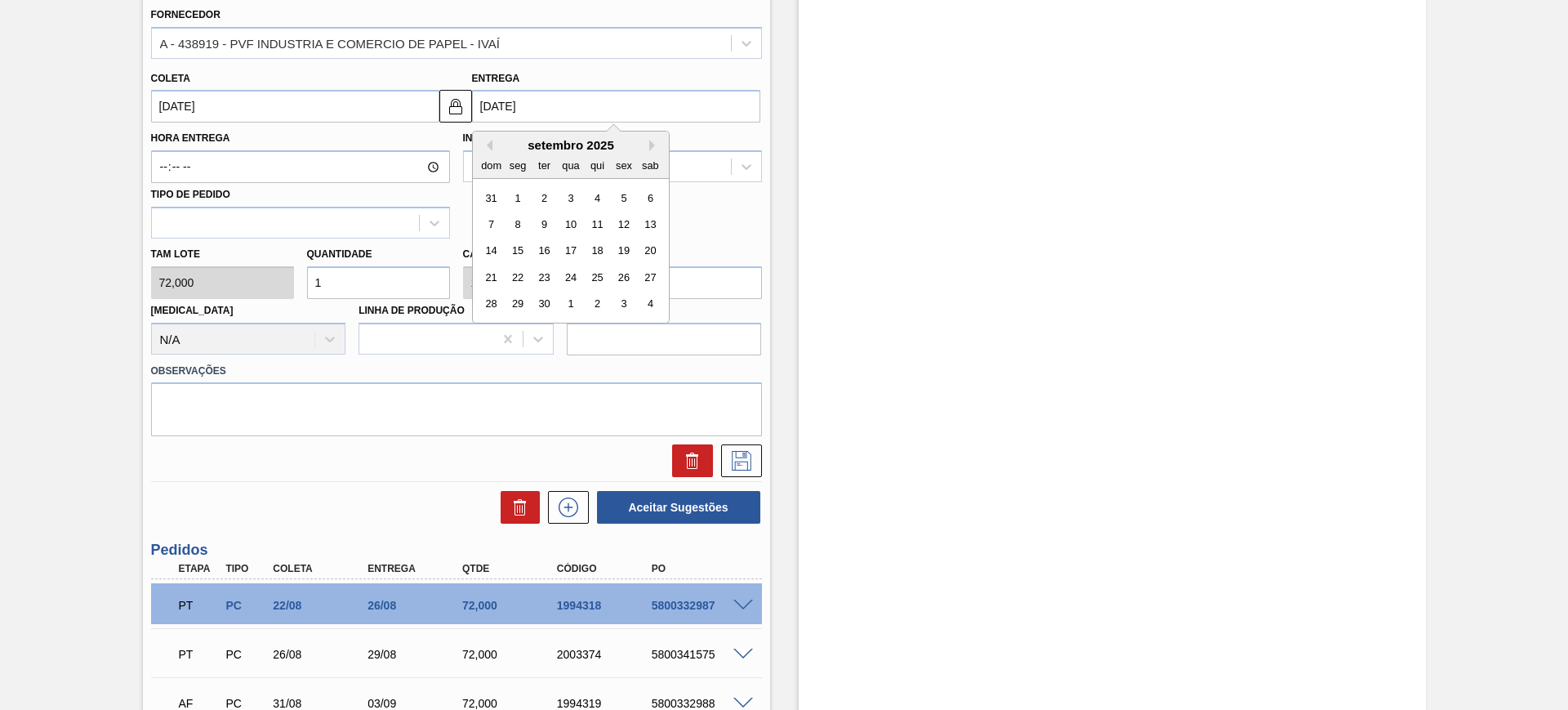
scroll to position [500, 0]
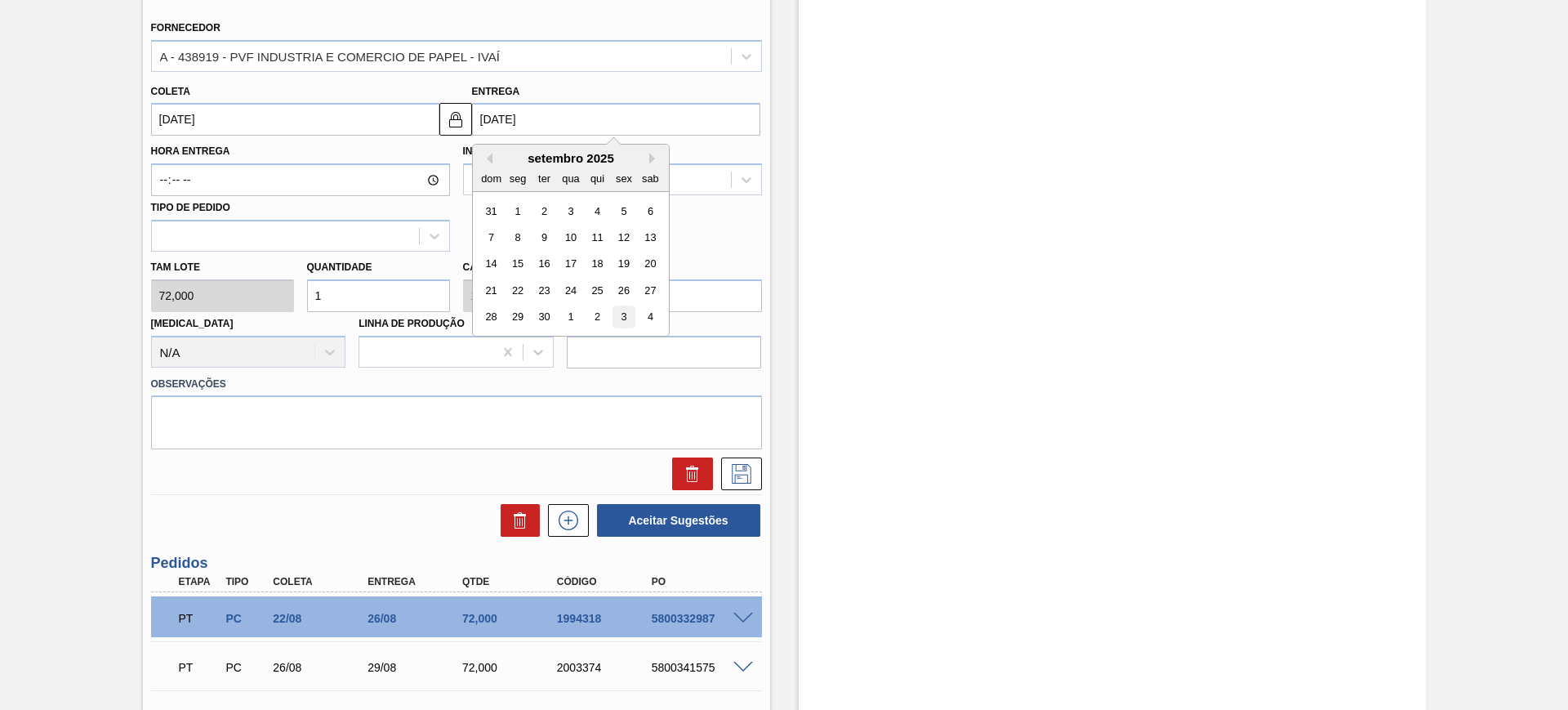
click at [621, 318] on div "3" at bounding box center [623, 317] width 22 height 22
type input "[DATE]"
type input "03/10/2025"
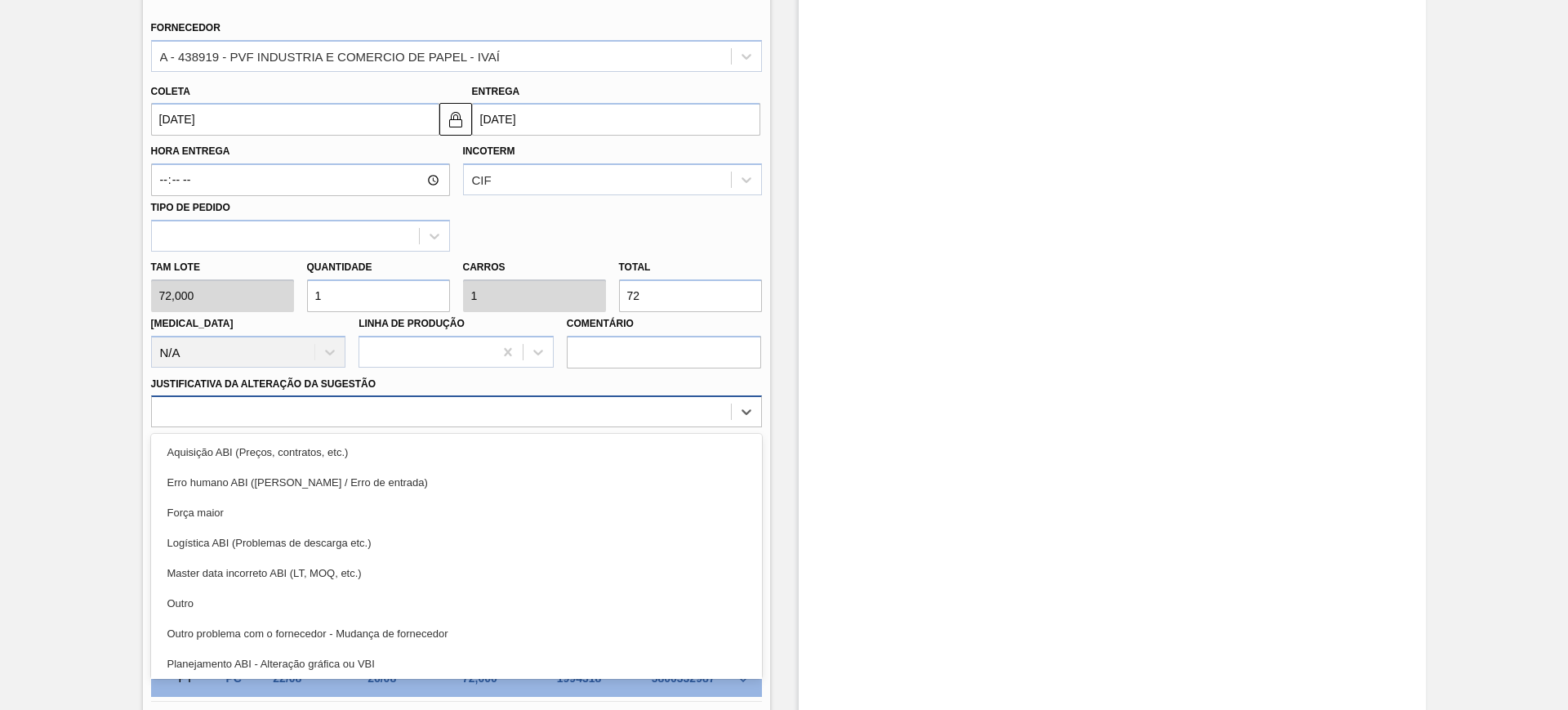
click at [649, 414] on div at bounding box center [441, 412] width 579 height 23
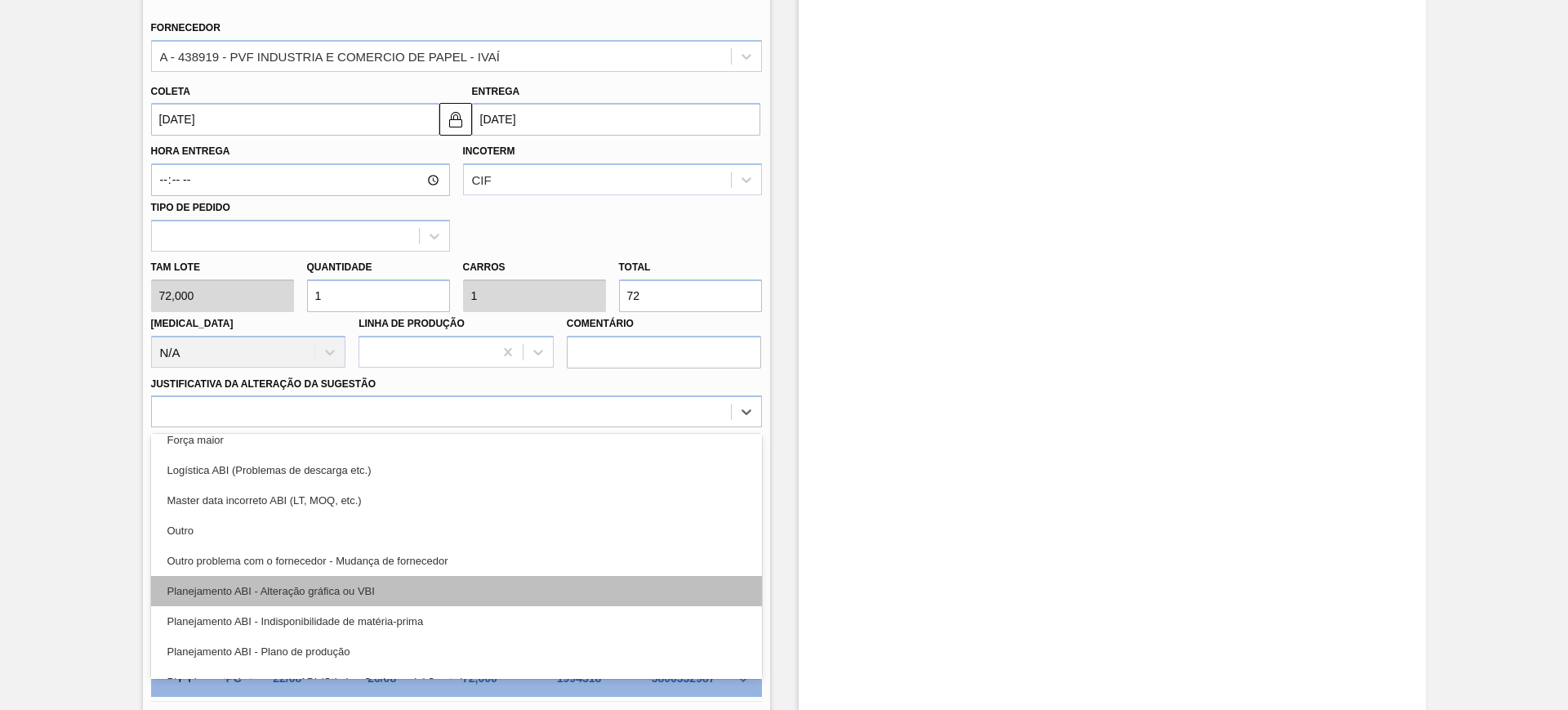
scroll to position [102, 0]
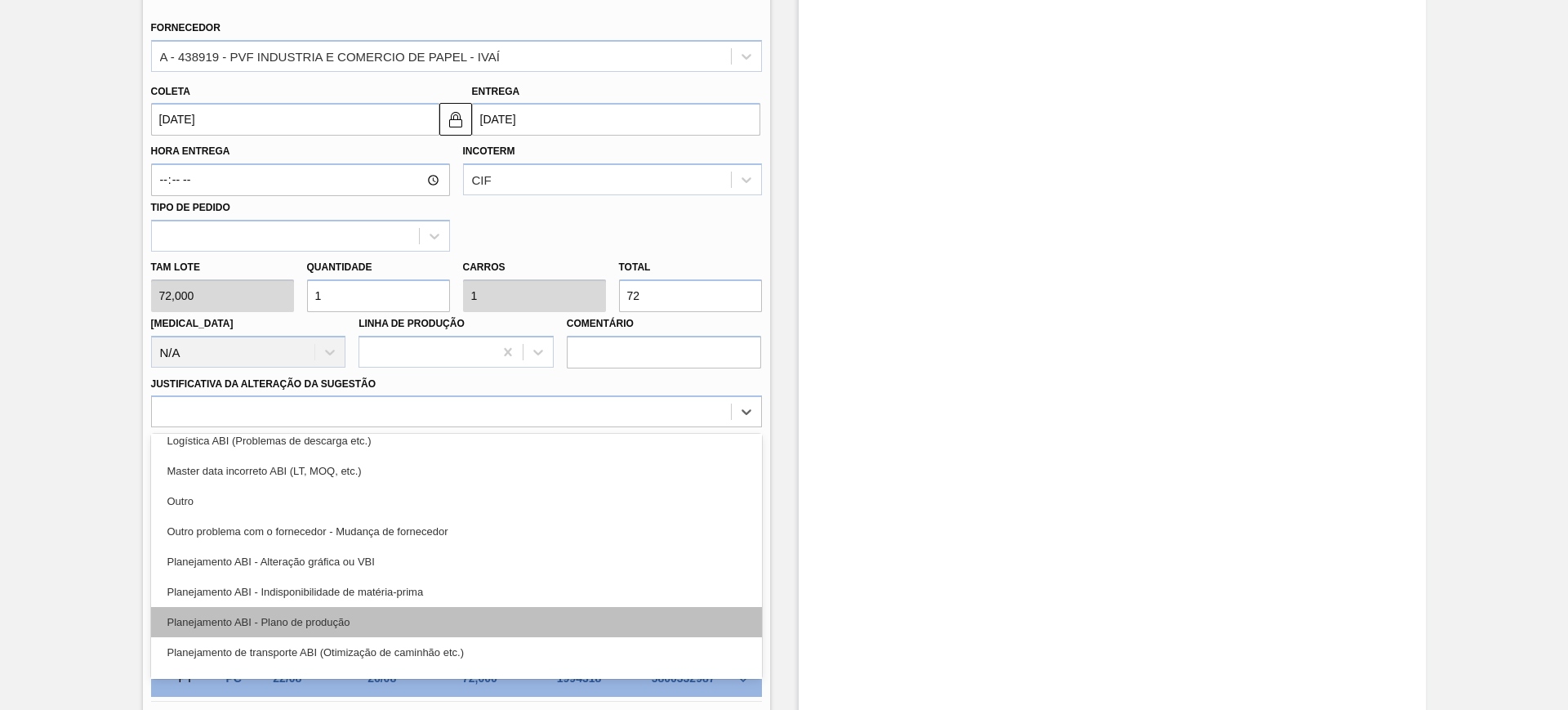
click at [518, 620] on div "Planejamento ABI - Plano de produção" at bounding box center [456, 621] width 611 height 30
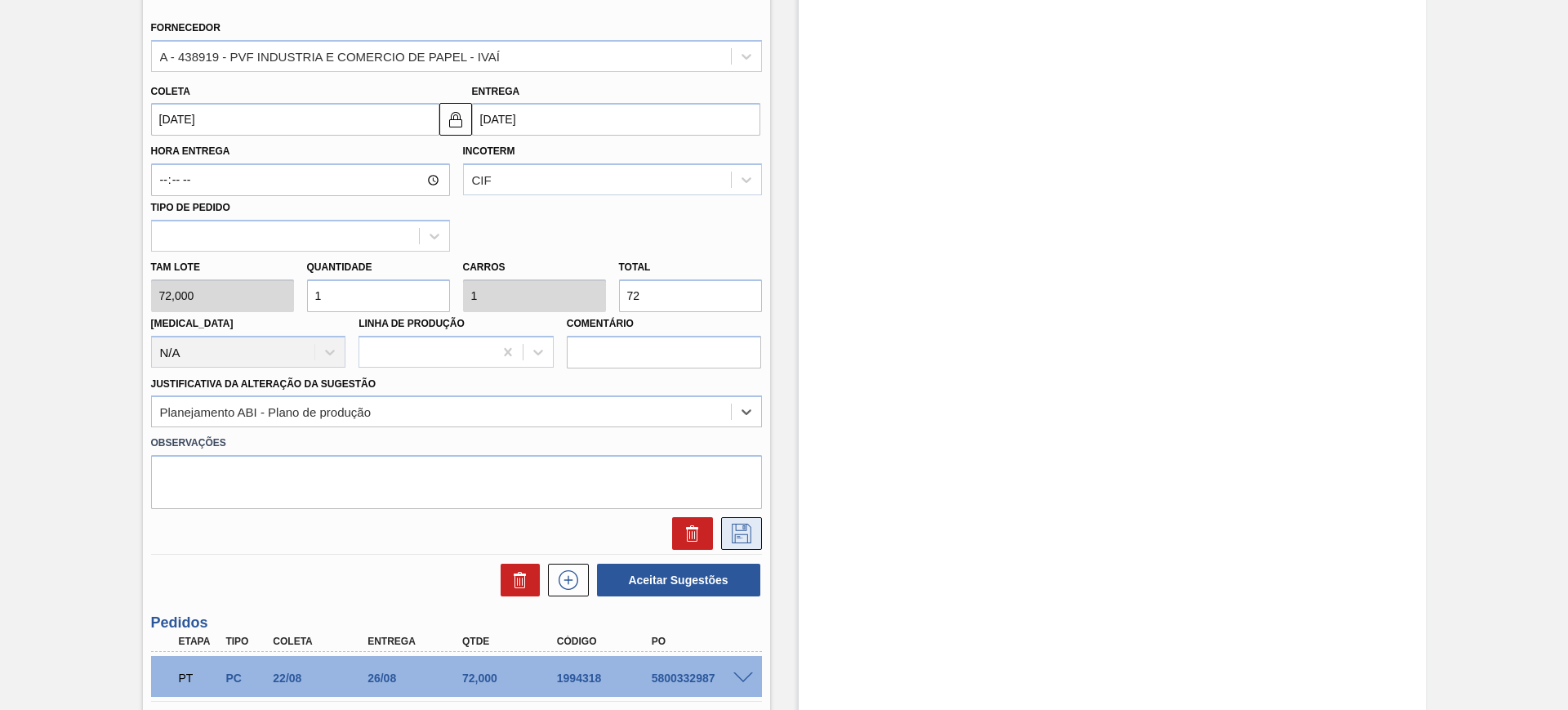
click at [733, 522] on button at bounding box center [741, 533] width 41 height 33
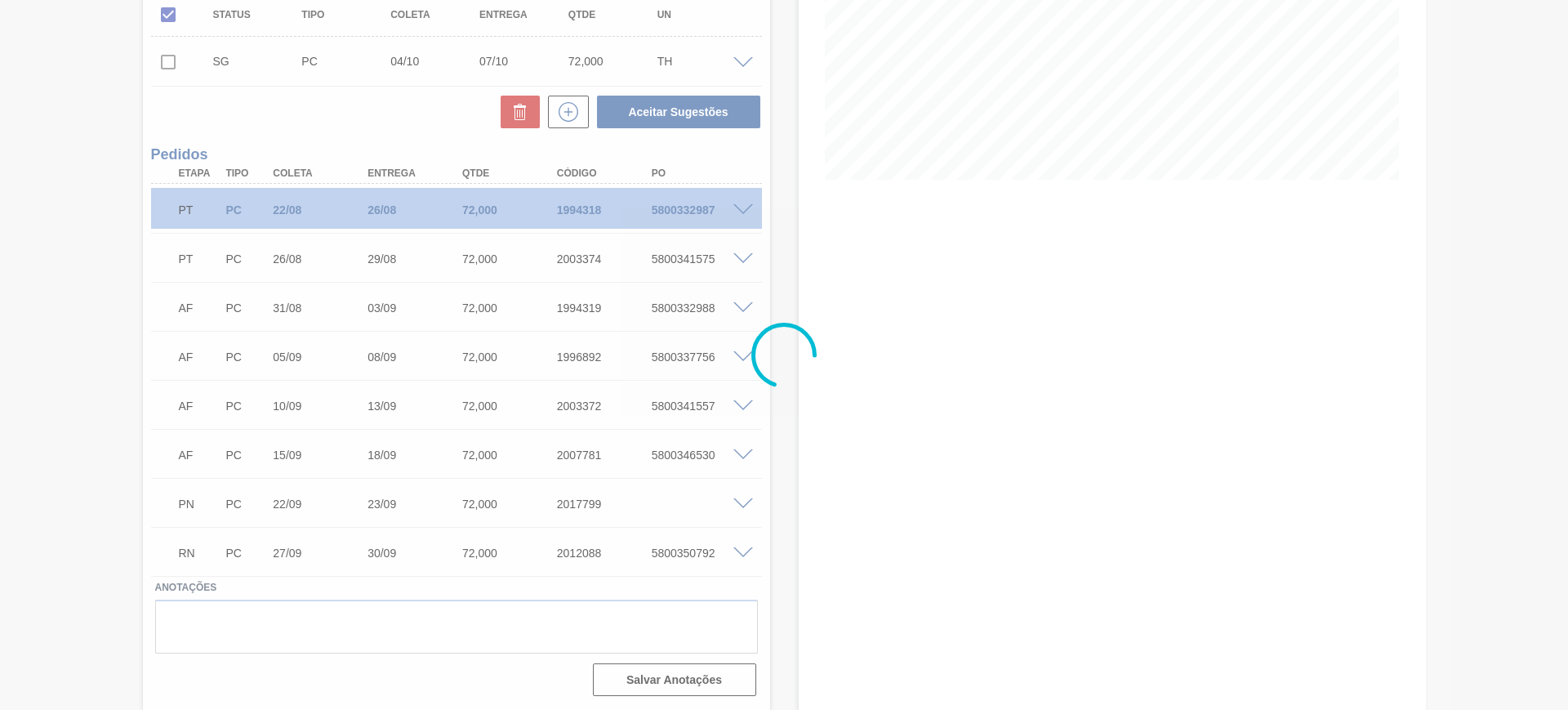
scroll to position [298, 0]
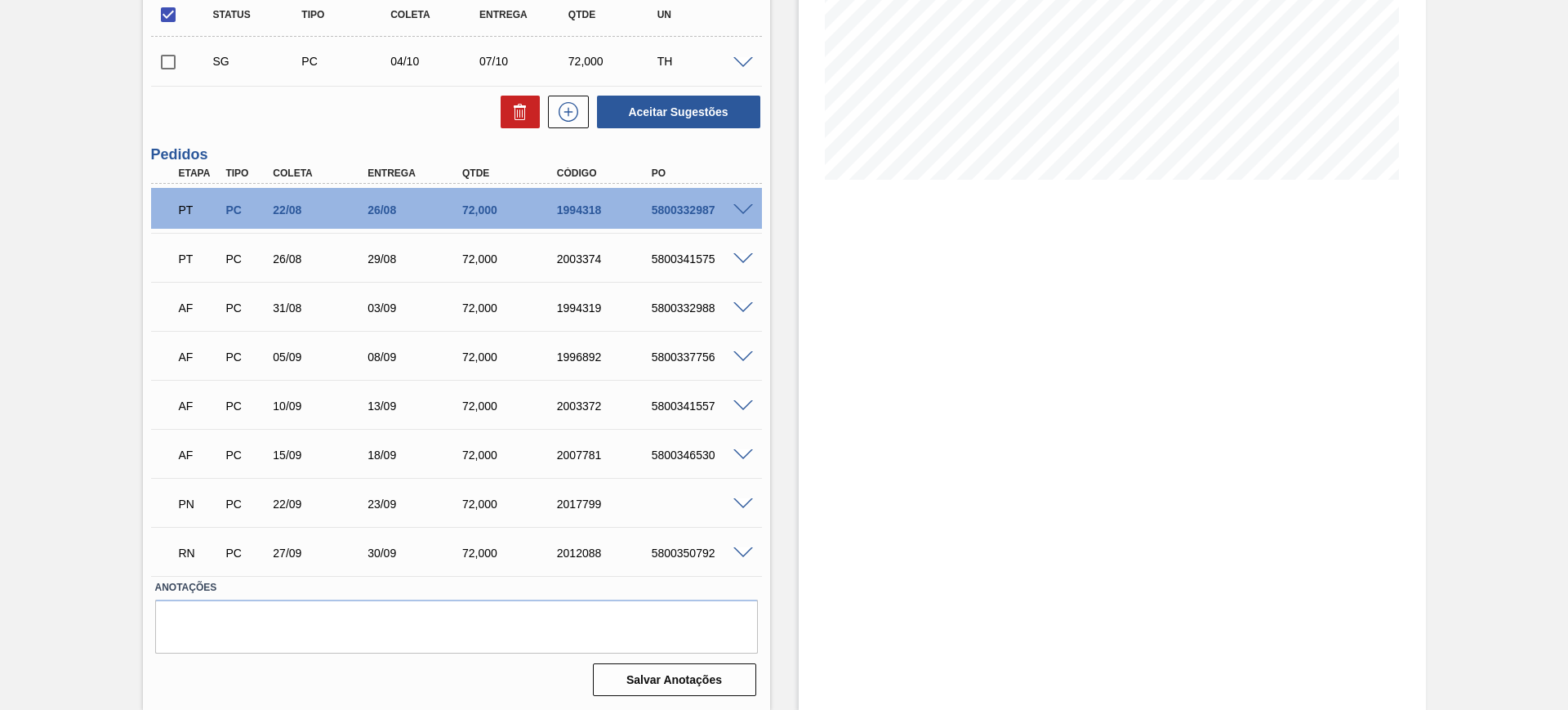
click at [740, 59] on span at bounding box center [743, 63] width 20 height 13
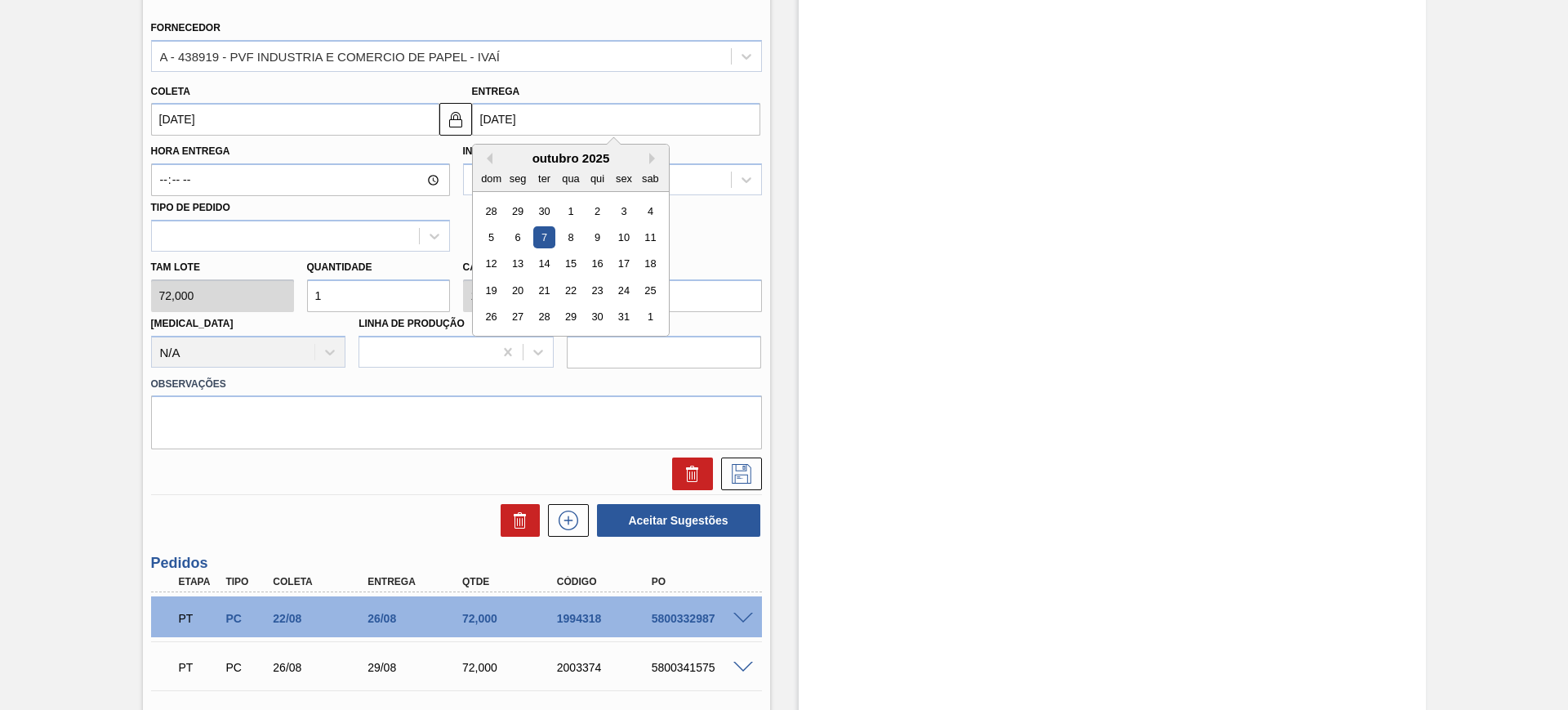
click at [559, 117] on input "07/10/2025" at bounding box center [616, 119] width 288 height 33
click at [626, 209] on div "3" at bounding box center [623, 211] width 22 height 22
type input "[DATE]"
type input "03/10/2025"
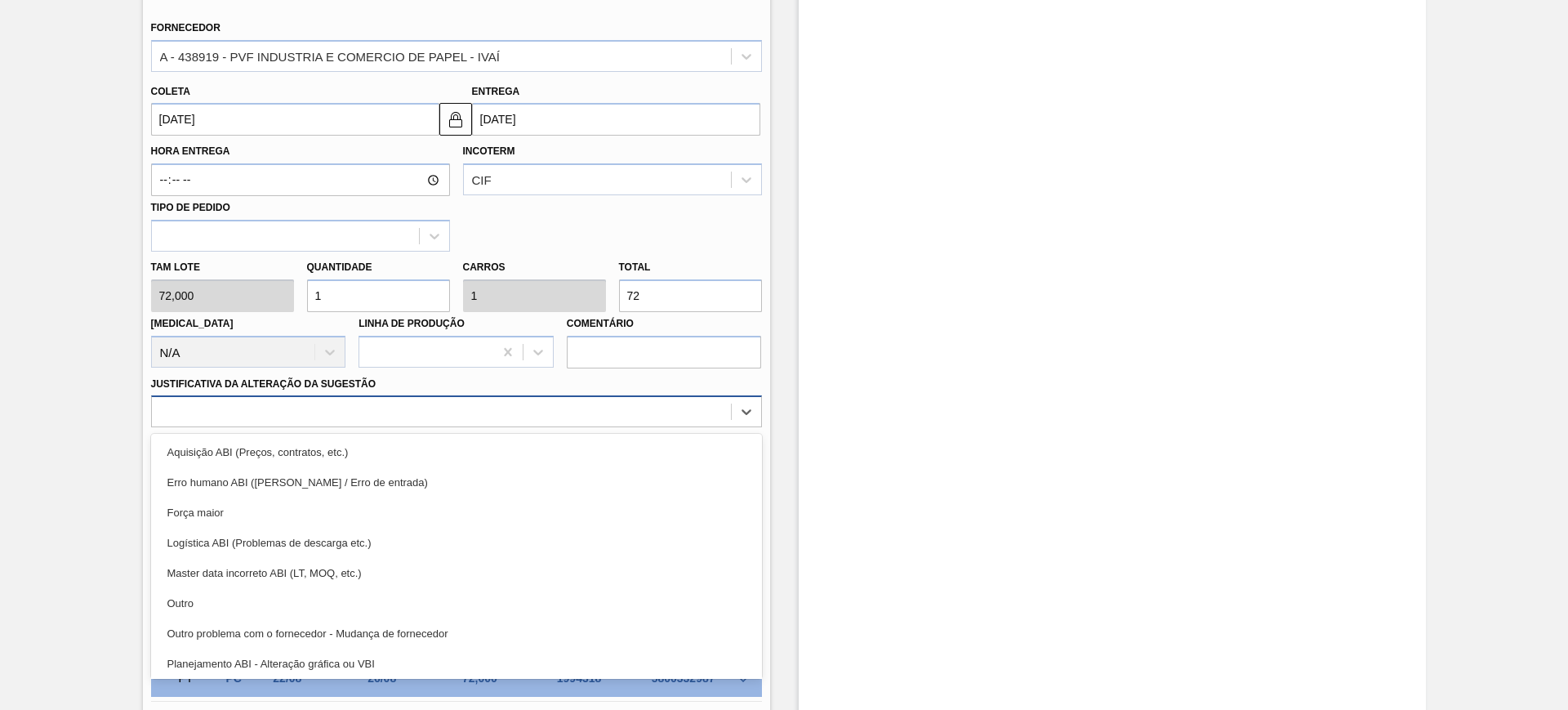
click at [646, 406] on div at bounding box center [441, 412] width 579 height 23
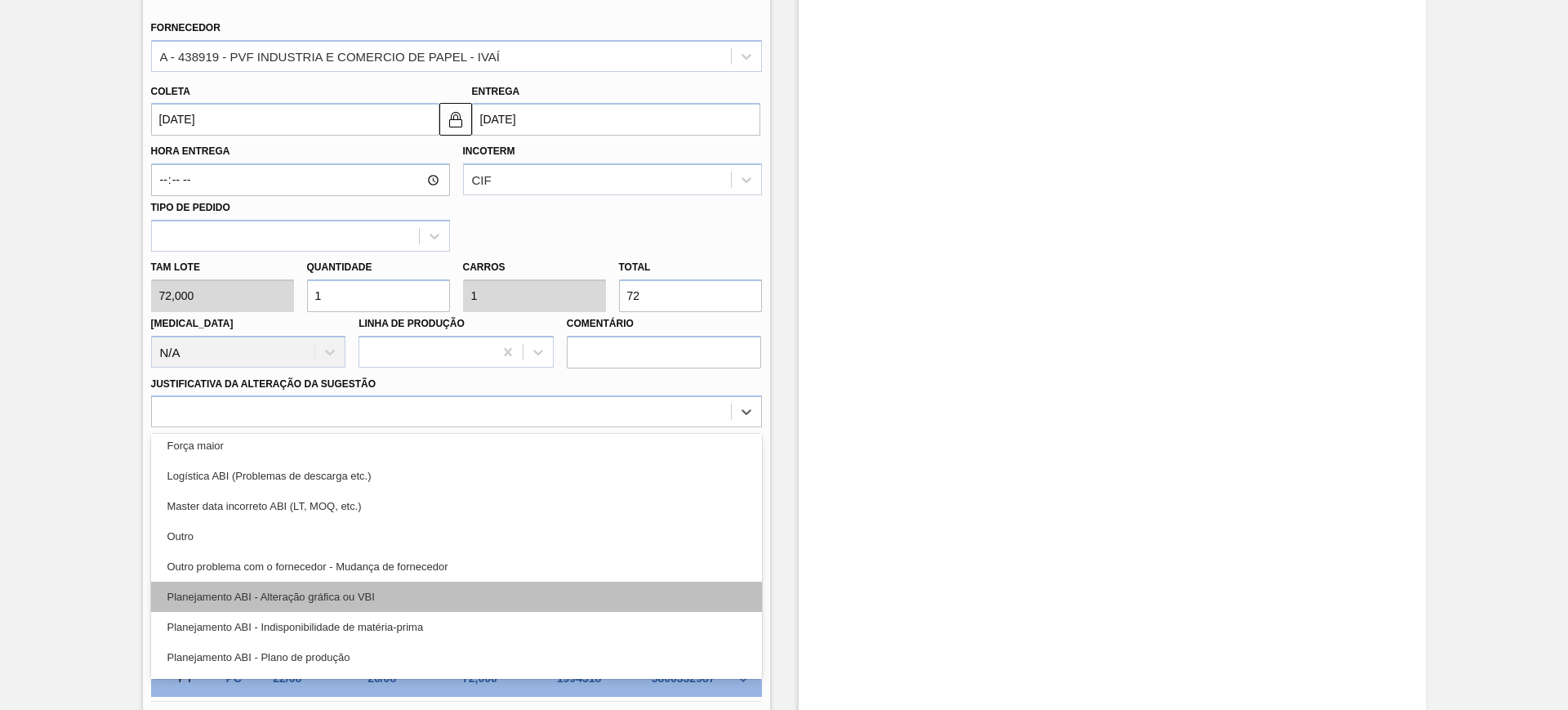
scroll to position [102, 0]
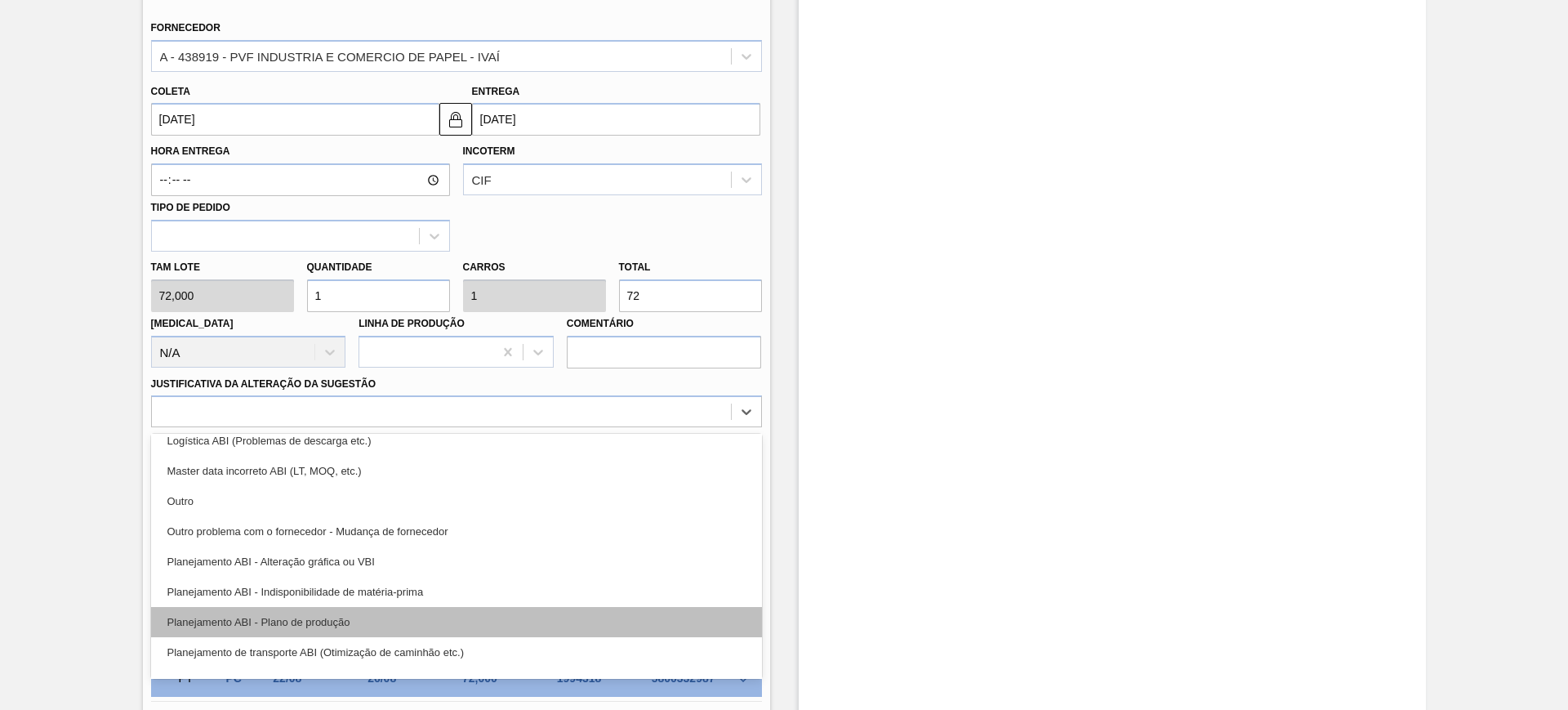
click at [535, 625] on div "Planejamento ABI - Plano de produção" at bounding box center [456, 621] width 611 height 30
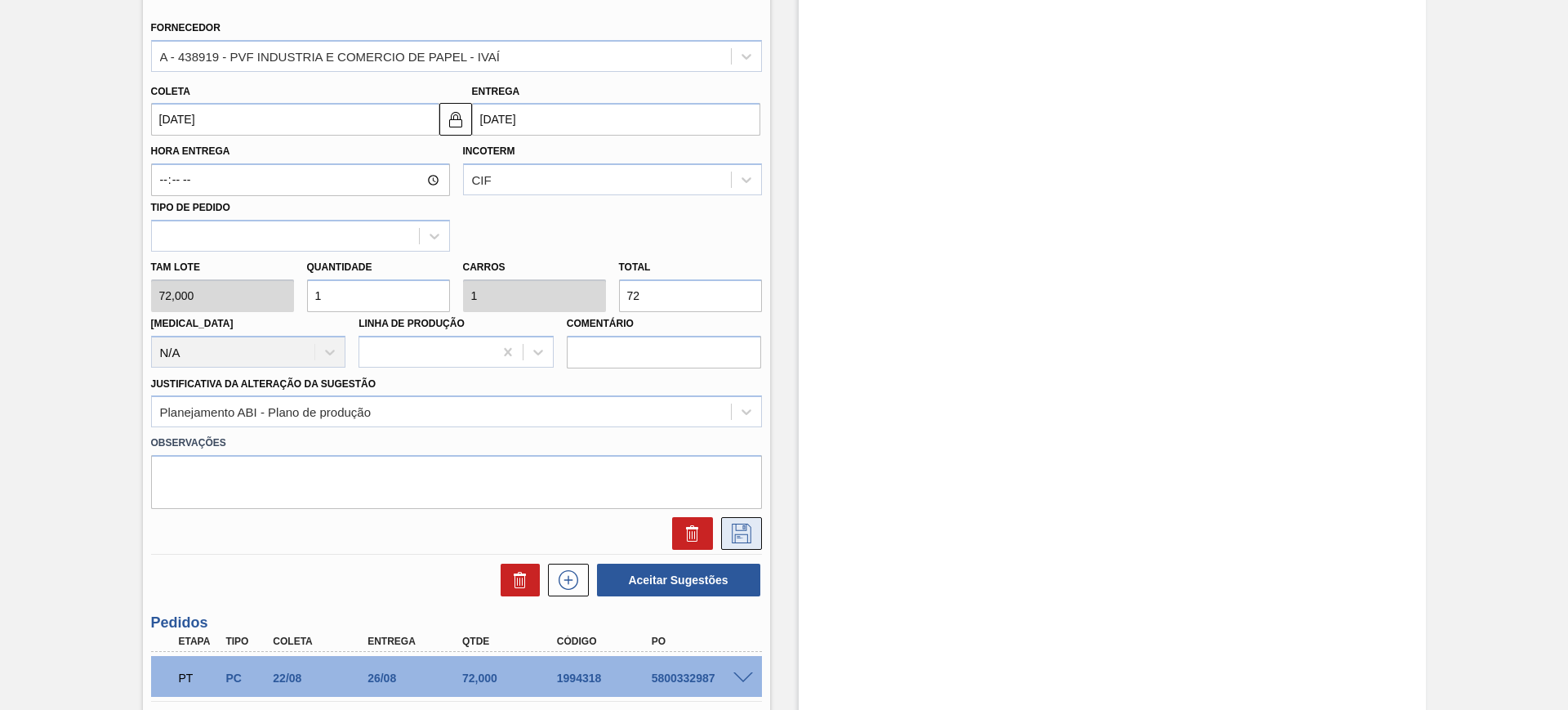
click at [742, 522] on button at bounding box center [741, 533] width 41 height 33
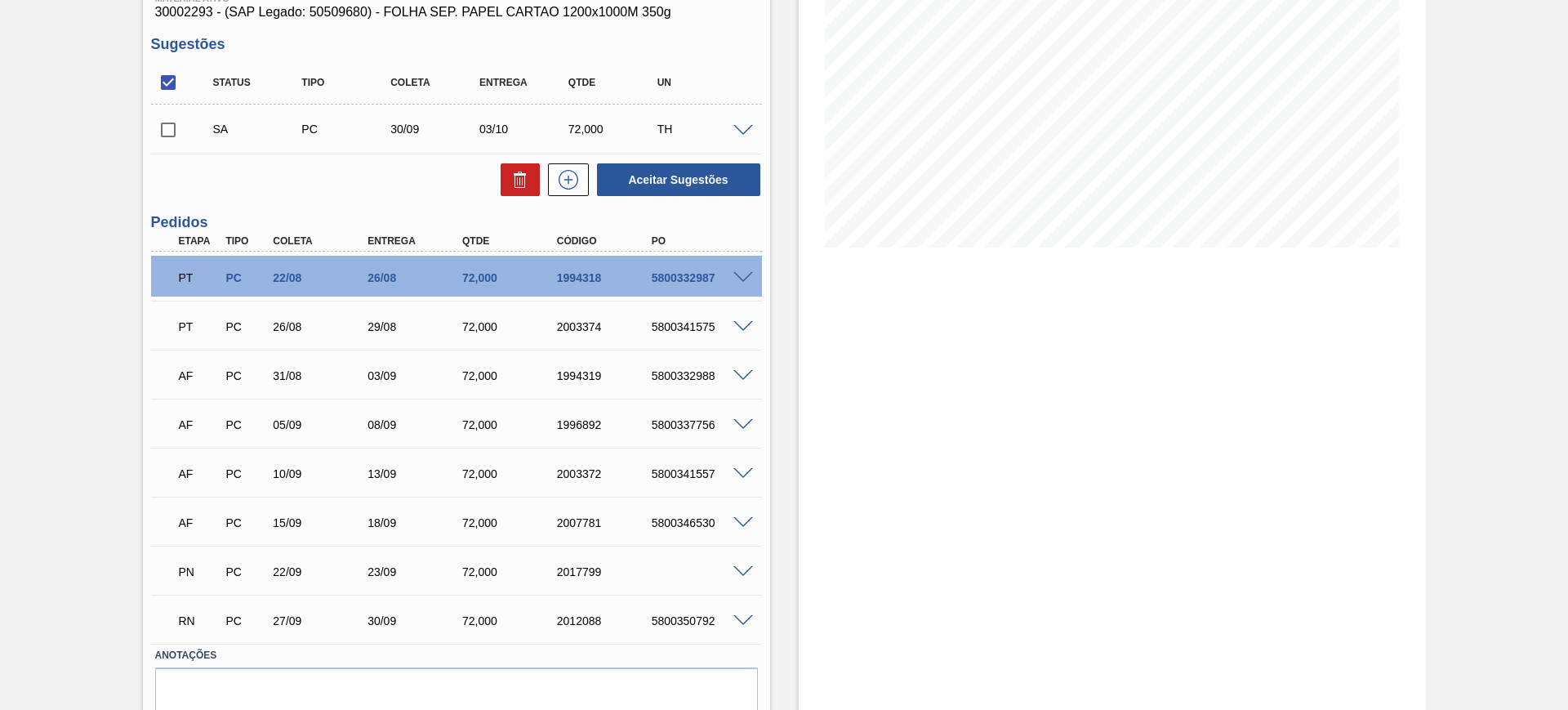
scroll to position [196, 0]
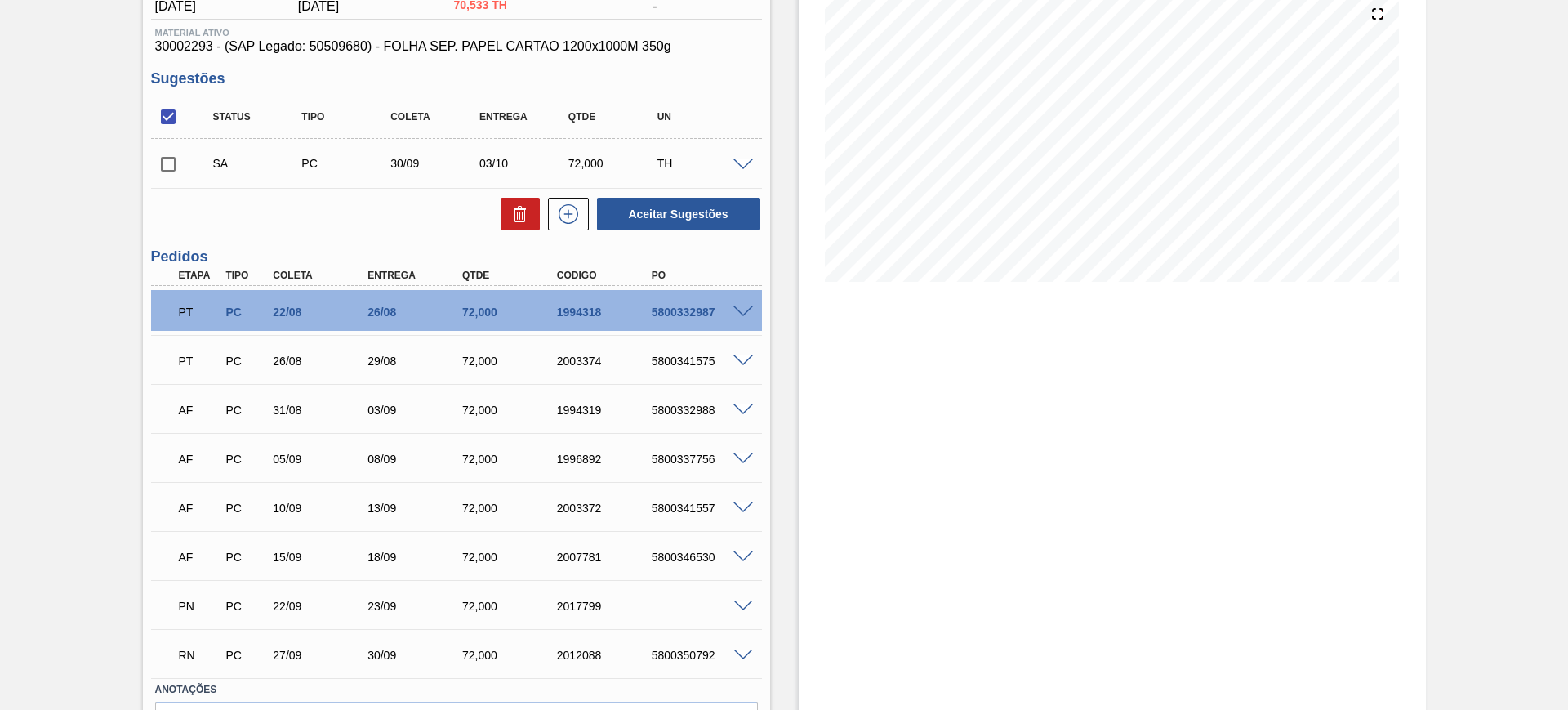
click at [170, 117] on input "checkbox" at bounding box center [168, 117] width 34 height 34
checkbox input "true"
click at [670, 214] on button "Aceitar Sugestões" at bounding box center [678, 214] width 163 height 33
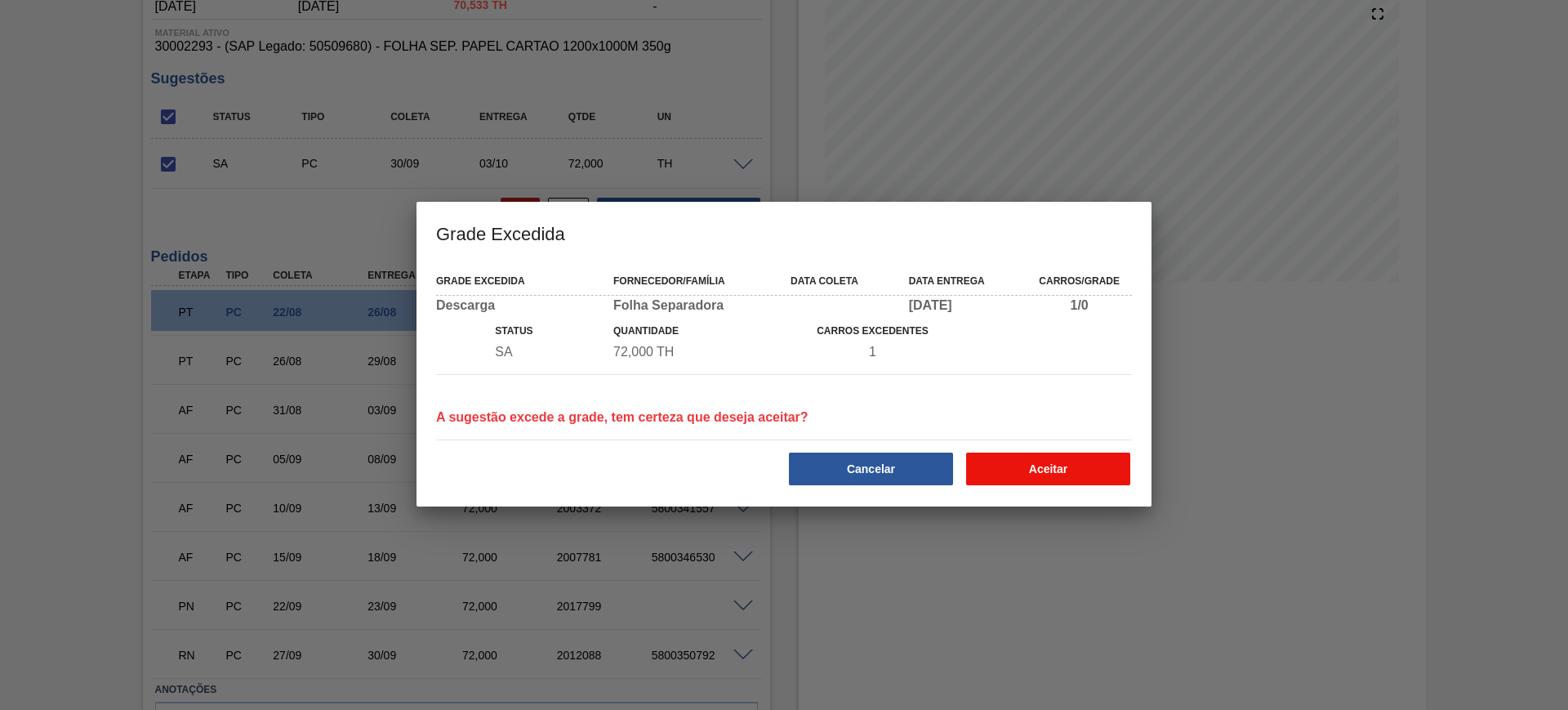
drag, startPoint x: 1019, startPoint y: 448, endPoint x: 1020, endPoint y: 458, distance: 10.0
click at [1020, 456] on div "Cancelar Aceitar" at bounding box center [784, 467] width 709 height 40
click at [1020, 458] on button "Aceitar" at bounding box center [1049, 469] width 164 height 33
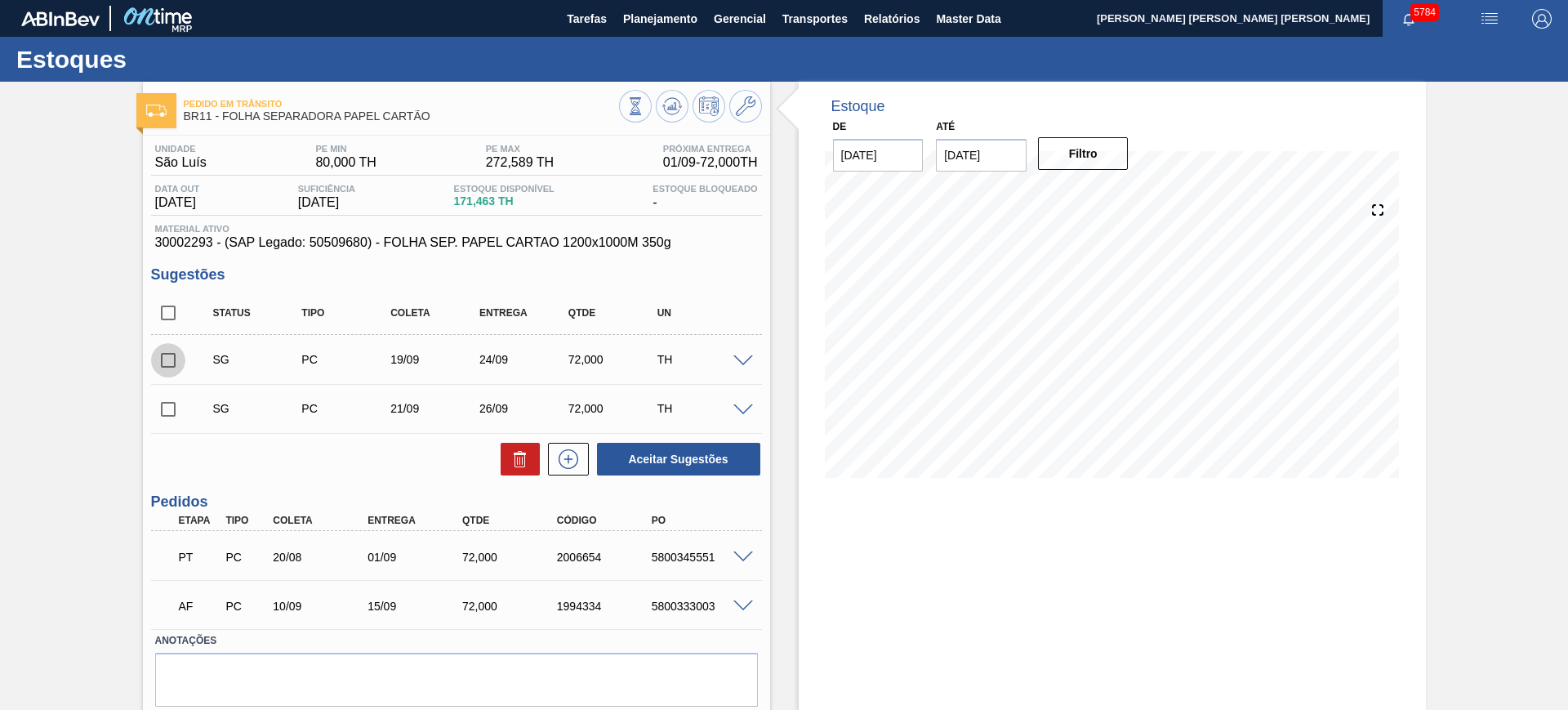
click at [175, 358] on input "checkbox" at bounding box center [168, 360] width 34 height 34
click at [661, 453] on button "Aceitar Sugestões" at bounding box center [678, 459] width 163 height 33
checkbox input "false"
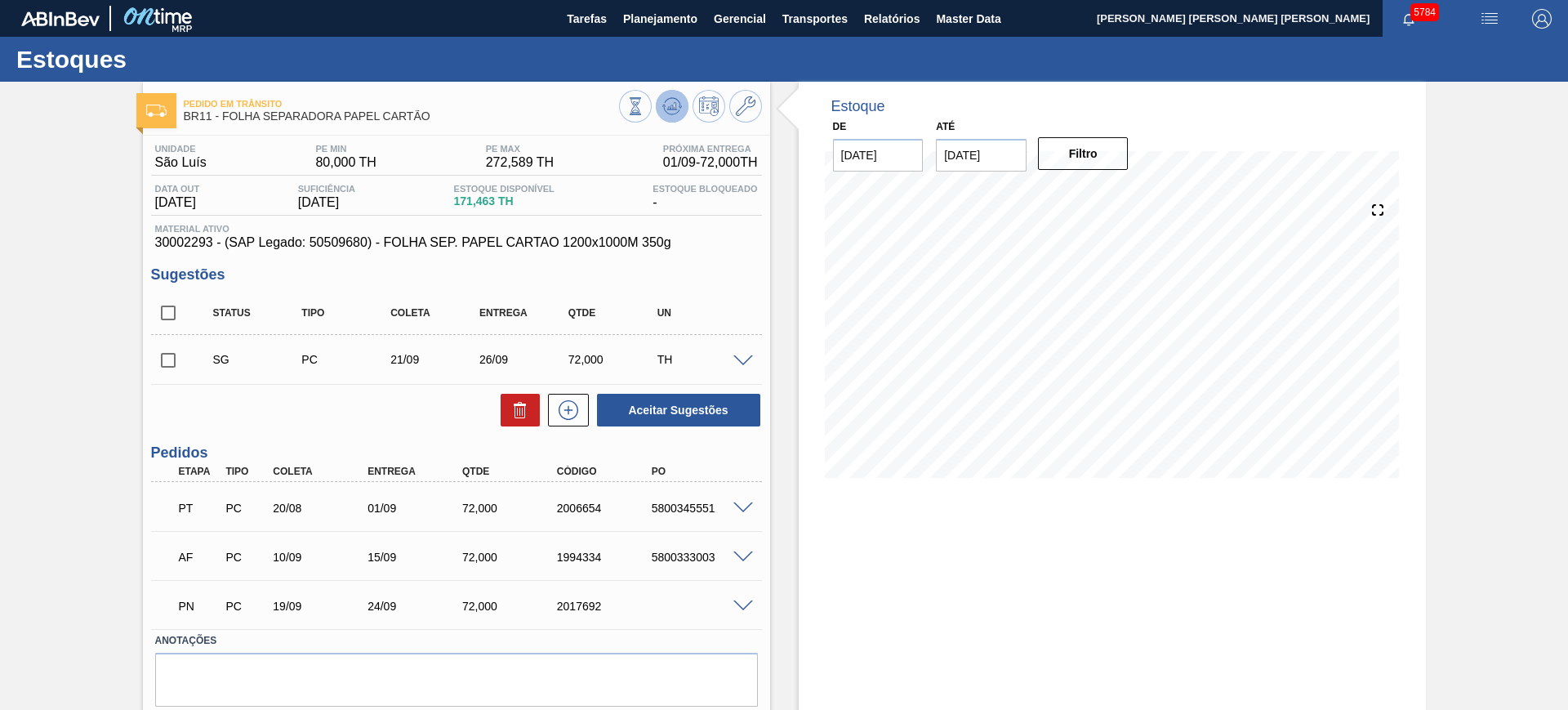
click at [673, 118] on button at bounding box center [672, 106] width 33 height 33
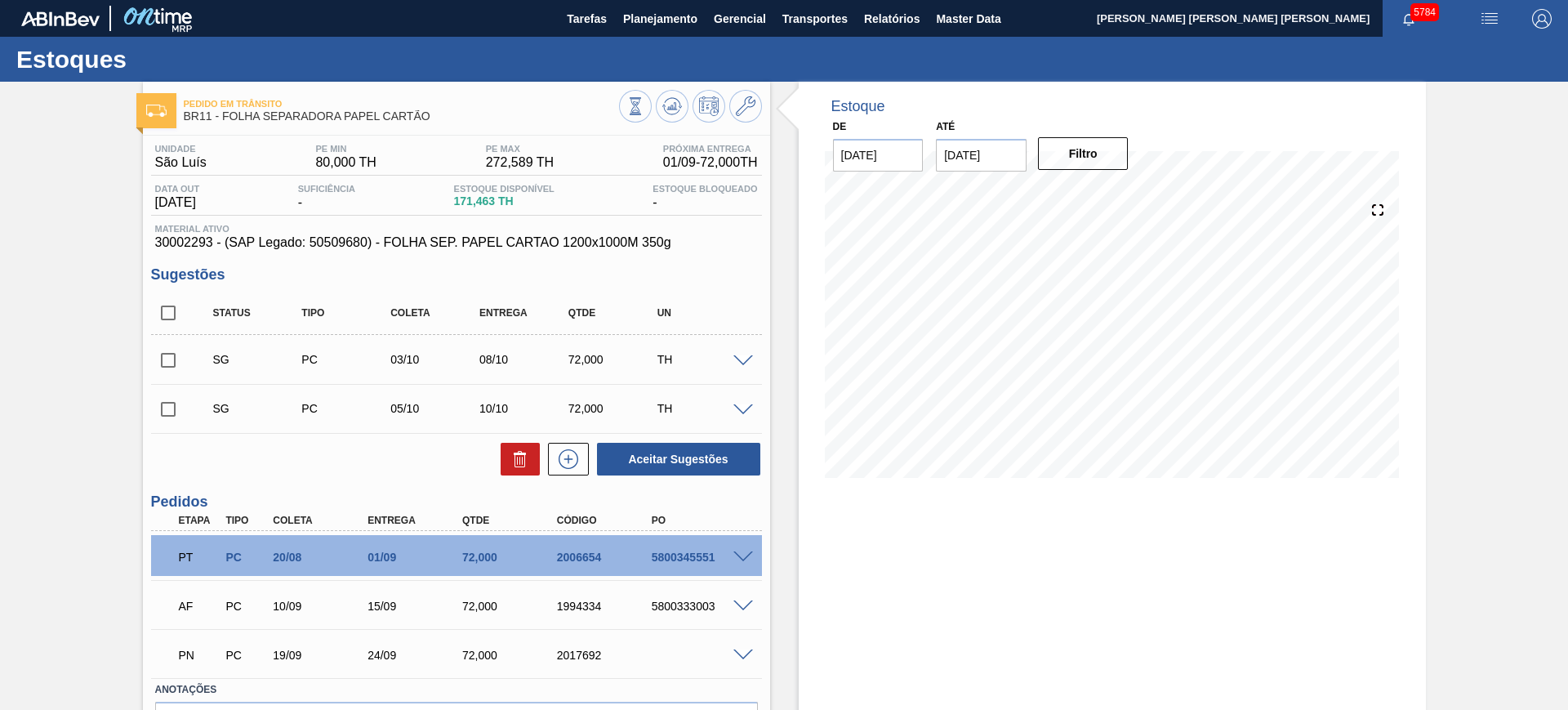
drag, startPoint x: 164, startPoint y: 365, endPoint x: 204, endPoint y: 370, distance: 40.3
click at [166, 364] on input "checkbox" at bounding box center [168, 360] width 34 height 34
click at [658, 462] on button "Aceitar Sugestões" at bounding box center [678, 459] width 163 height 33
checkbox input "false"
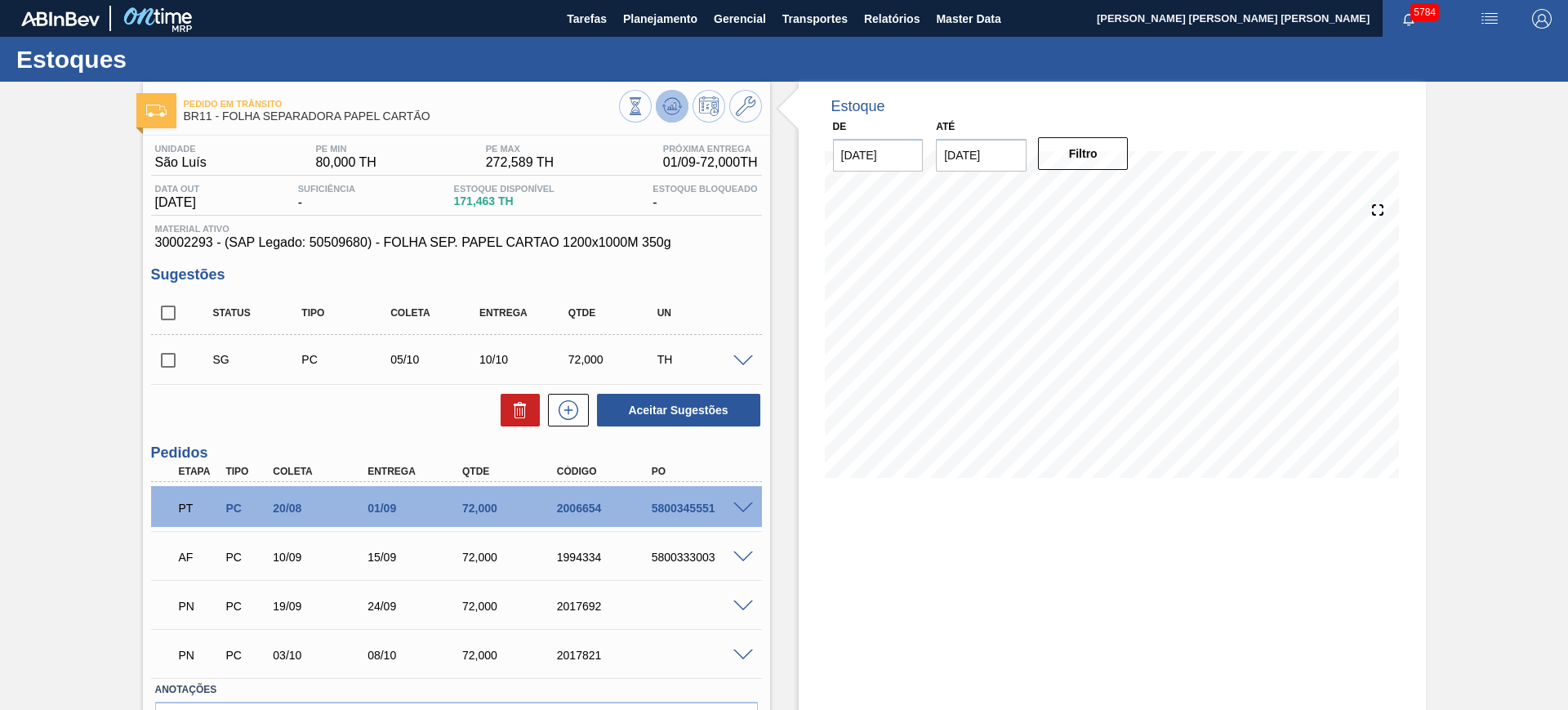
click at [676, 110] on icon at bounding box center [672, 107] width 20 height 20
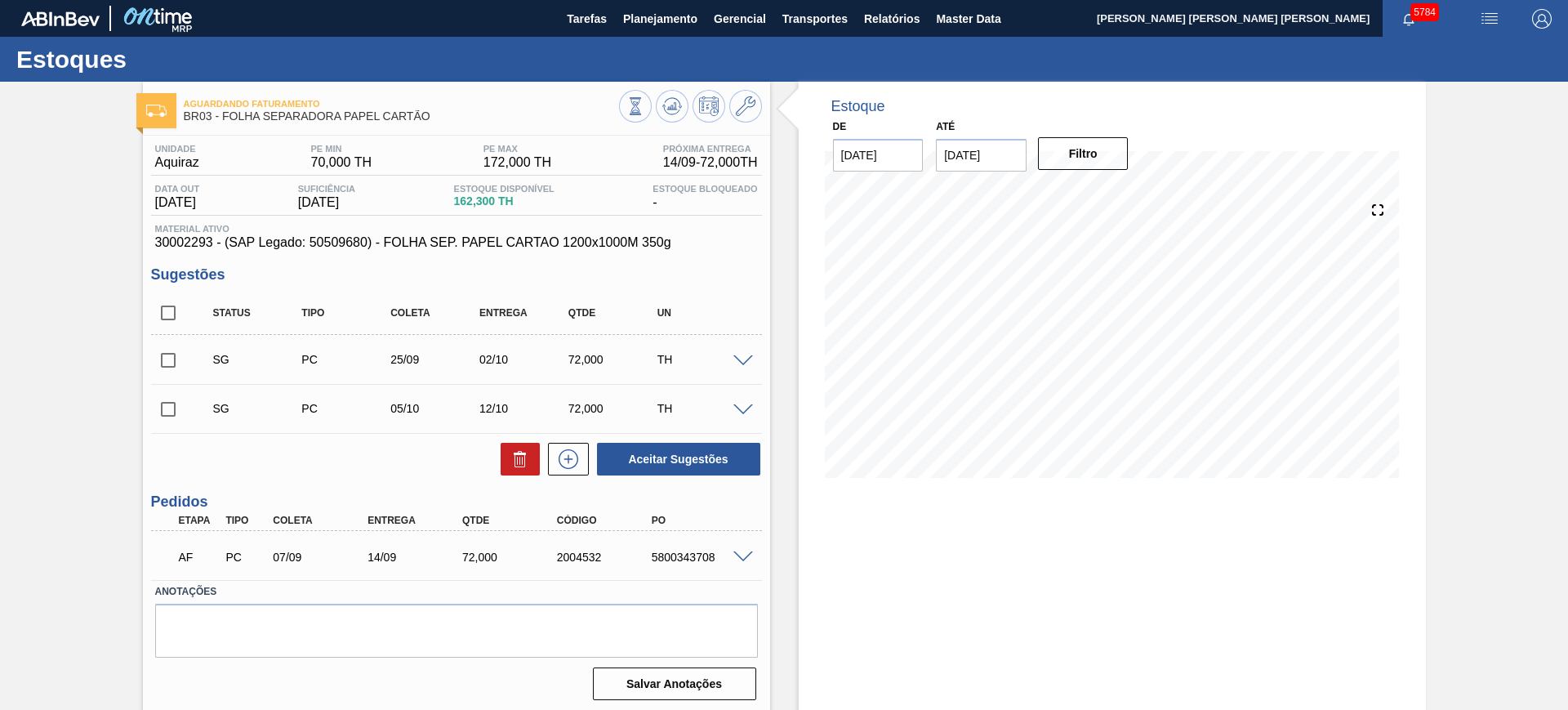
click at [171, 353] on input "checkbox" at bounding box center [168, 360] width 34 height 34
click at [653, 448] on button "Aceitar Sugestões" at bounding box center [678, 459] width 163 height 33
checkbox input "false"
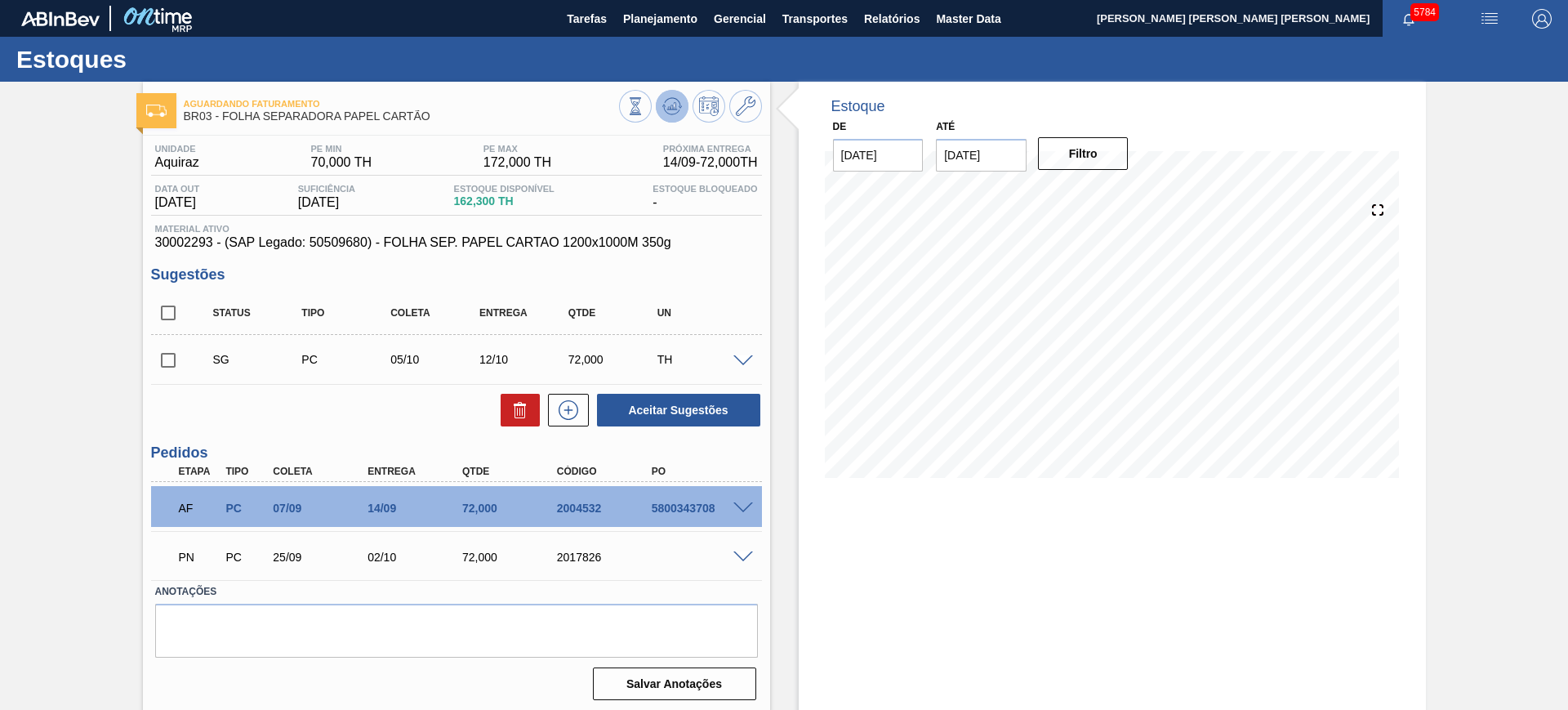
click at [665, 105] on icon at bounding box center [672, 107] width 20 height 20
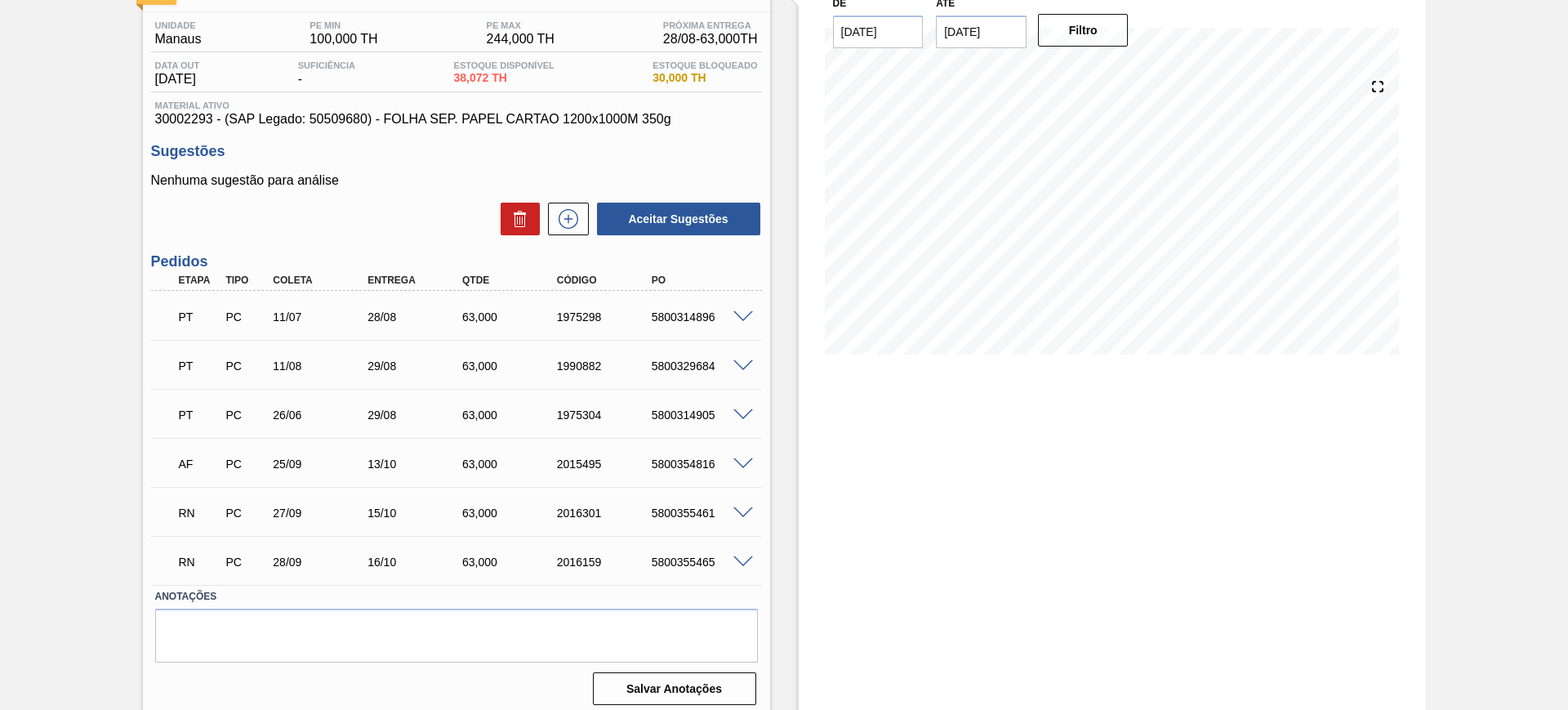
scroll to position [132, 0]
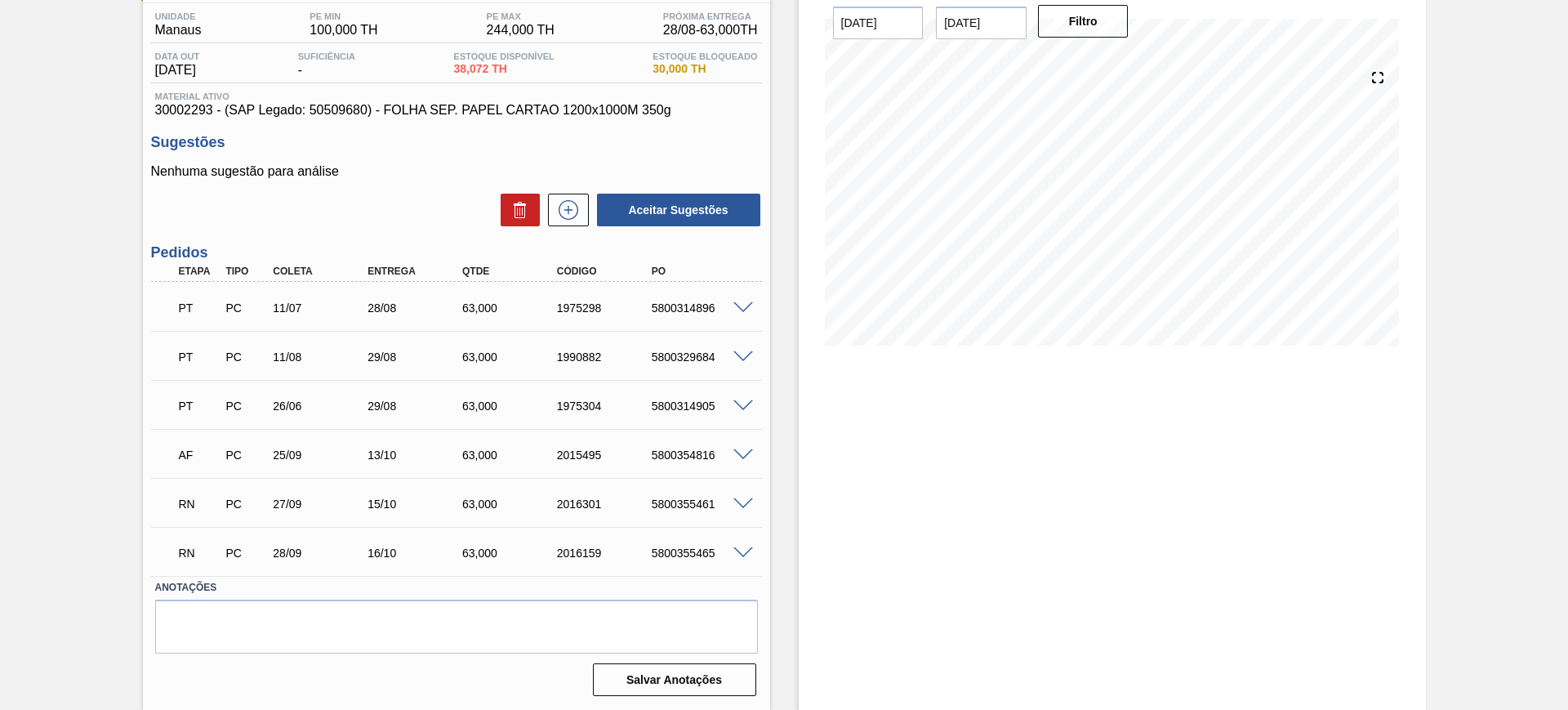
click at [738, 547] on span at bounding box center [743, 554] width 20 height 13
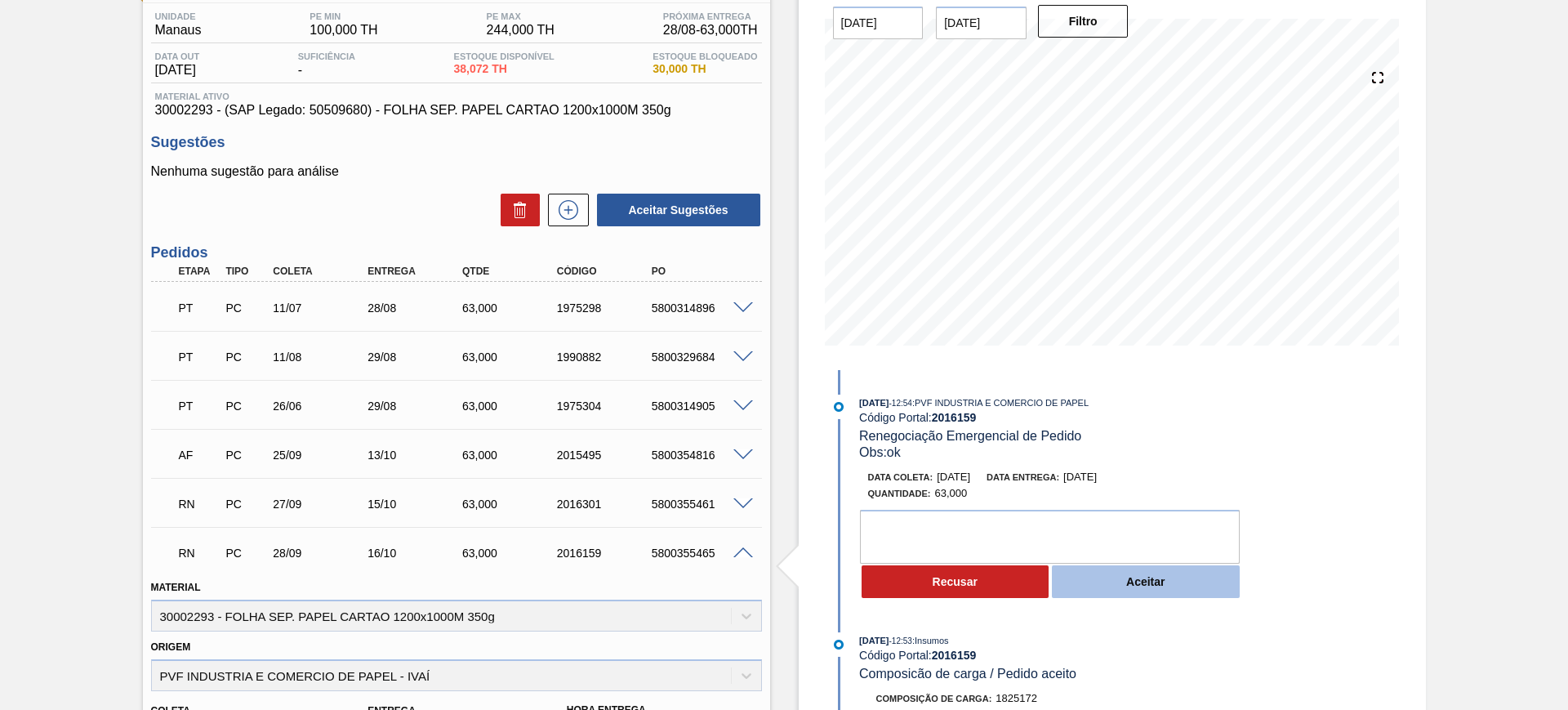
click at [1156, 587] on button "Aceitar" at bounding box center [1146, 582] width 188 height 33
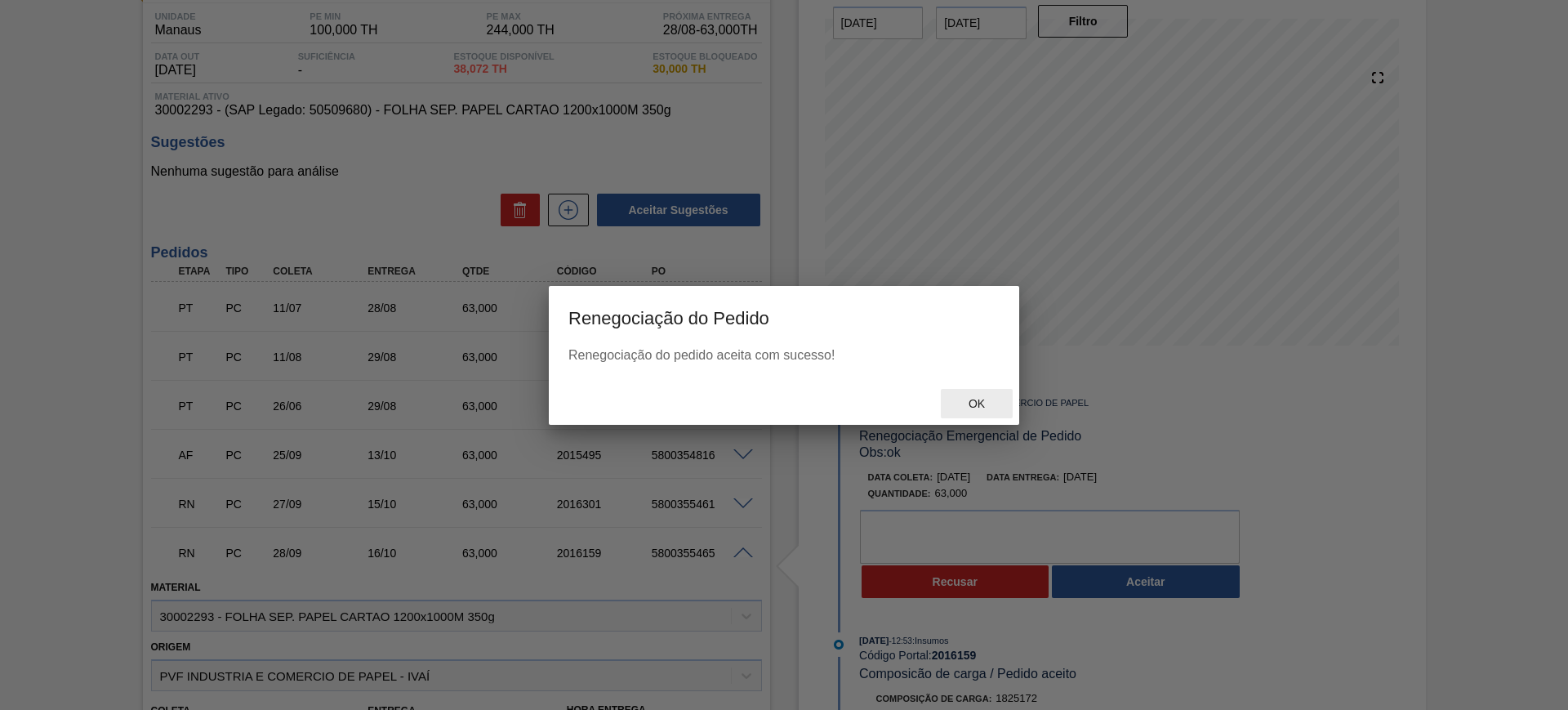
click at [969, 407] on span "Ok" at bounding box center [976, 403] width 42 height 13
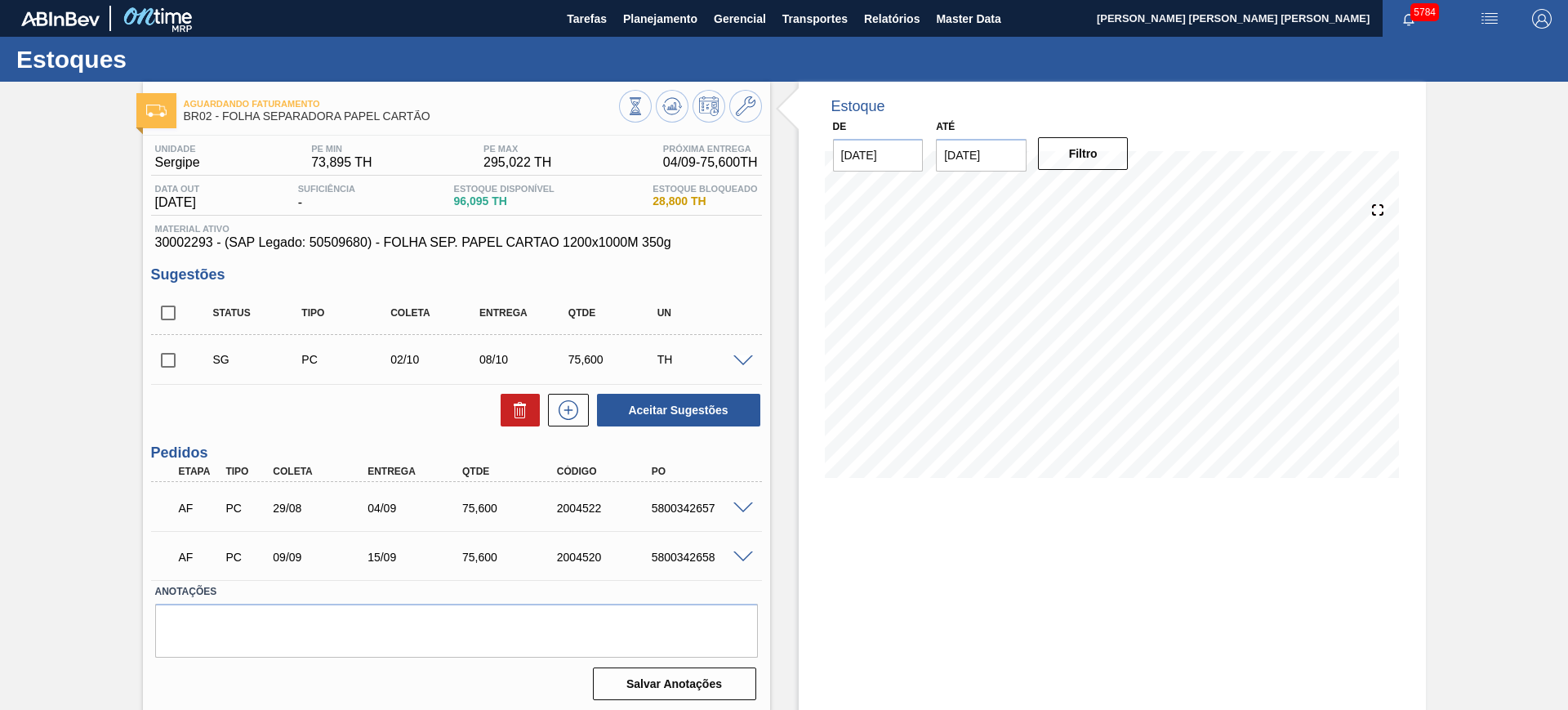
click at [169, 313] on input "checkbox" at bounding box center [168, 313] width 34 height 34
checkbox input "true"
click at [674, 402] on button "Aceitar Sugestões" at bounding box center [678, 410] width 163 height 33
checkbox input "false"
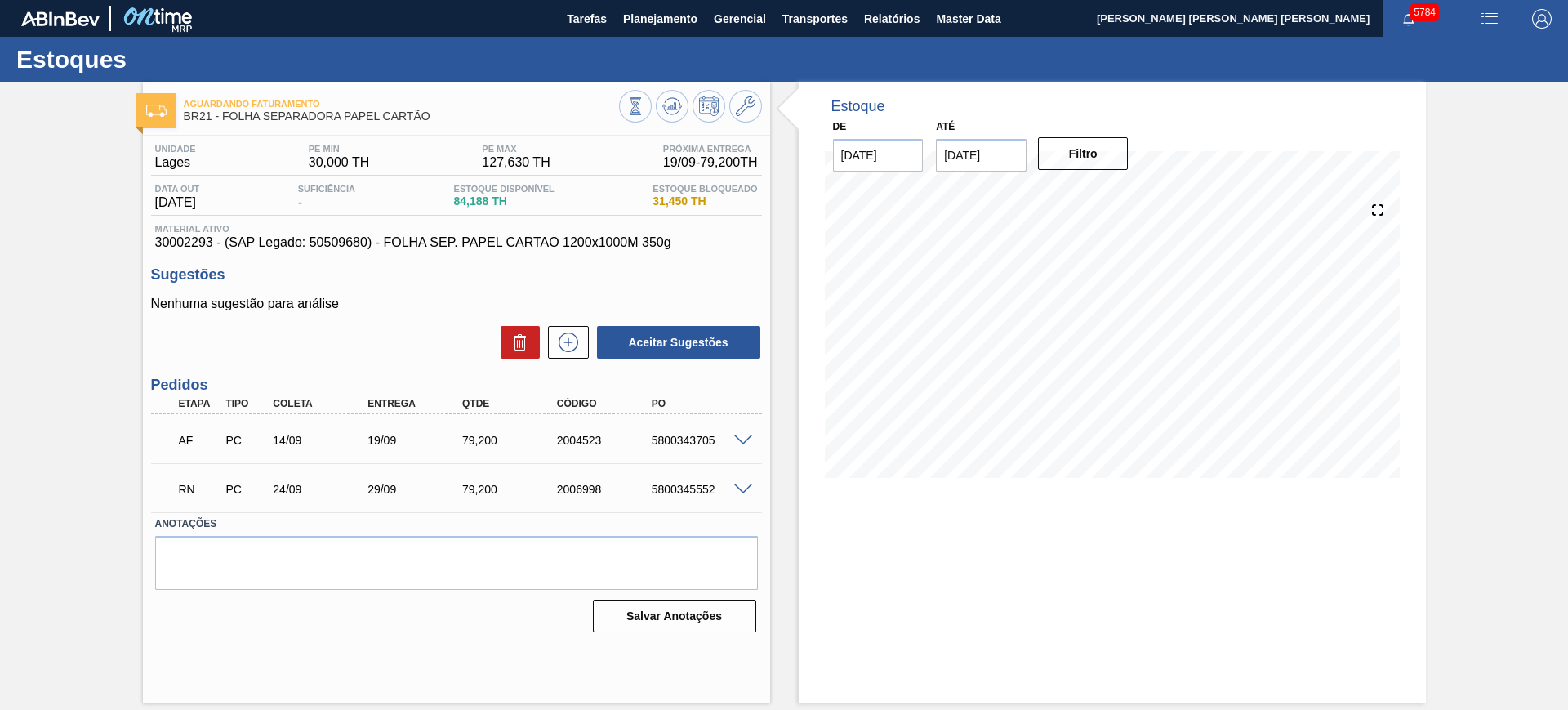
click at [742, 489] on span at bounding box center [743, 490] width 20 height 13
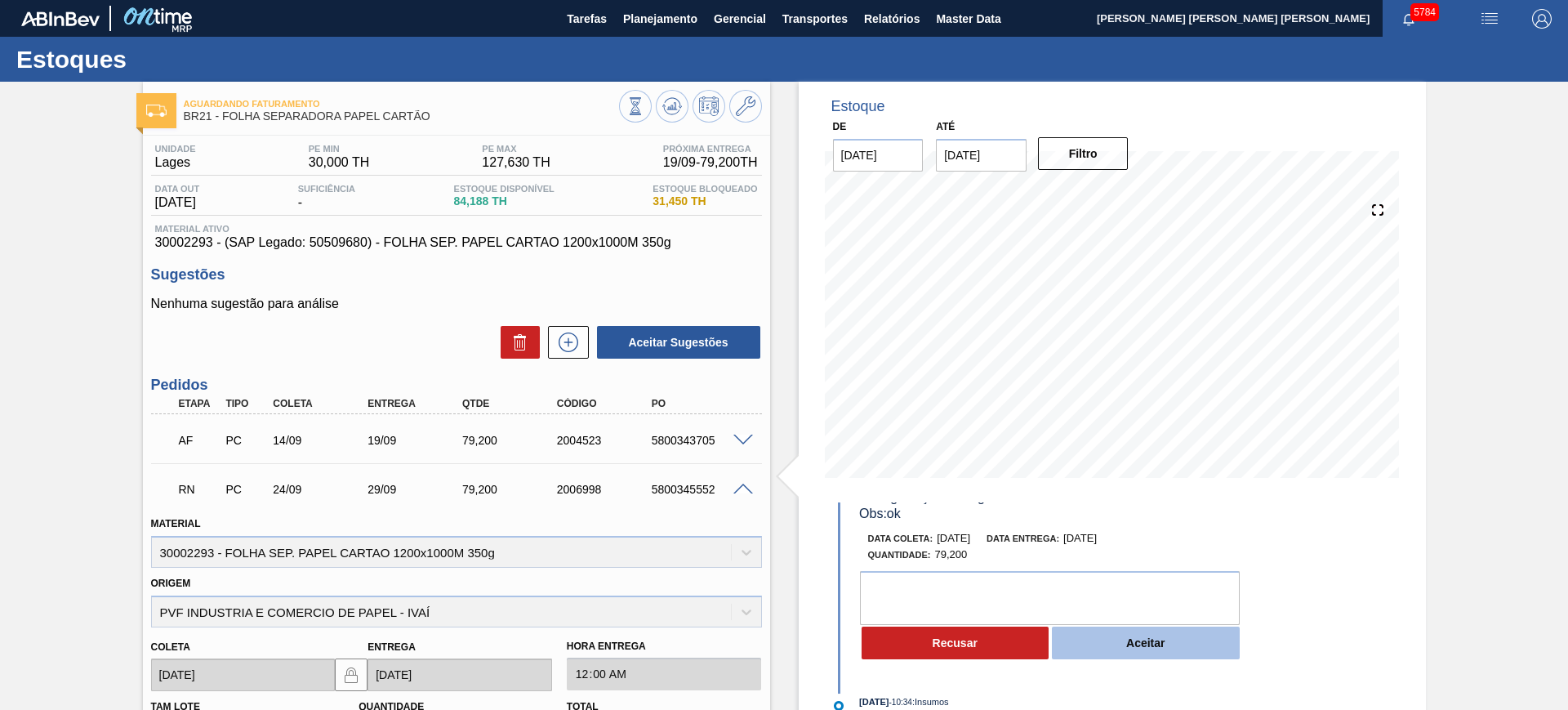
scroll to position [102, 0]
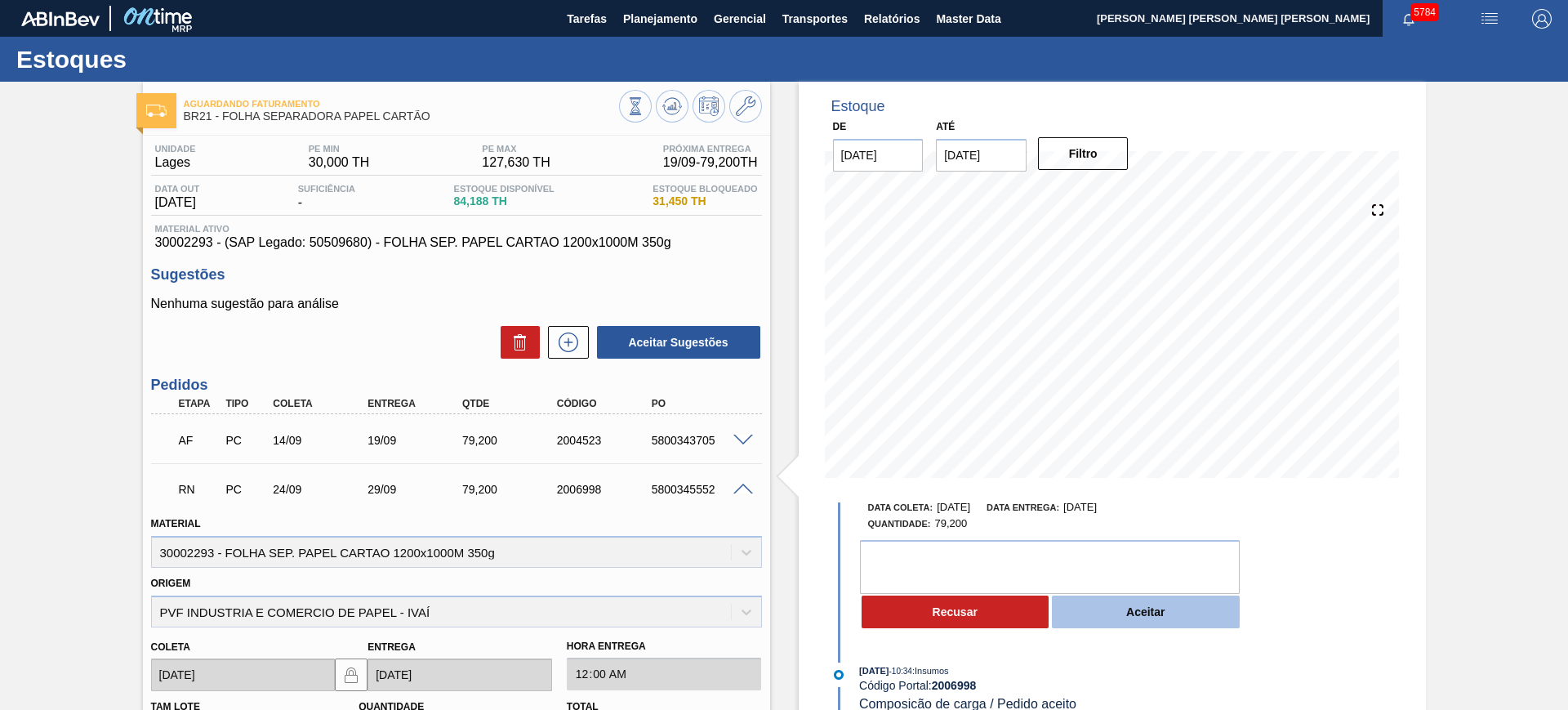
click at [1139, 615] on button "Aceitar" at bounding box center [1146, 612] width 188 height 33
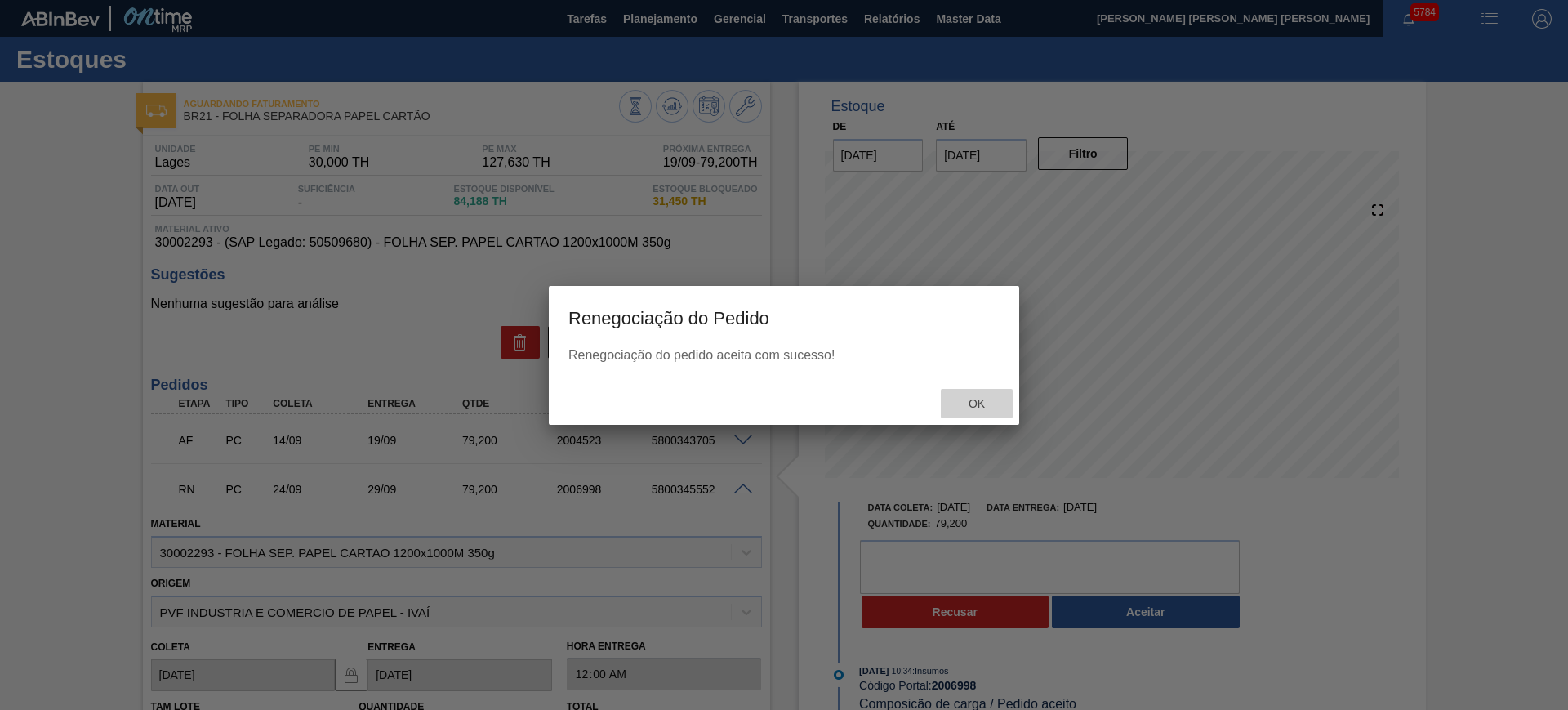
click at [974, 400] on span "Ok" at bounding box center [976, 403] width 42 height 13
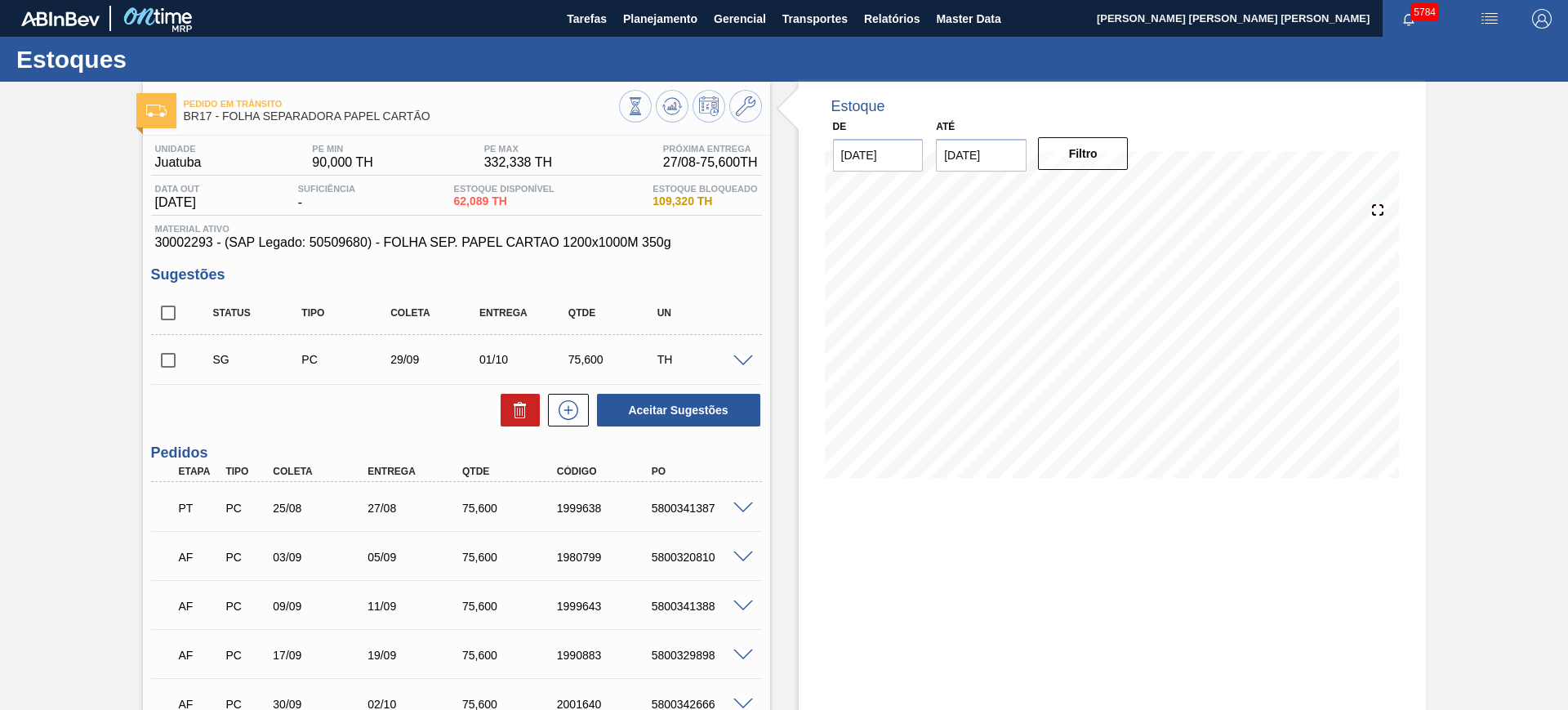
click at [161, 304] on input "checkbox" at bounding box center [168, 313] width 34 height 34
checkbox input "true"
click at [536, 401] on button at bounding box center [519, 410] width 39 height 33
checkbox input "false"
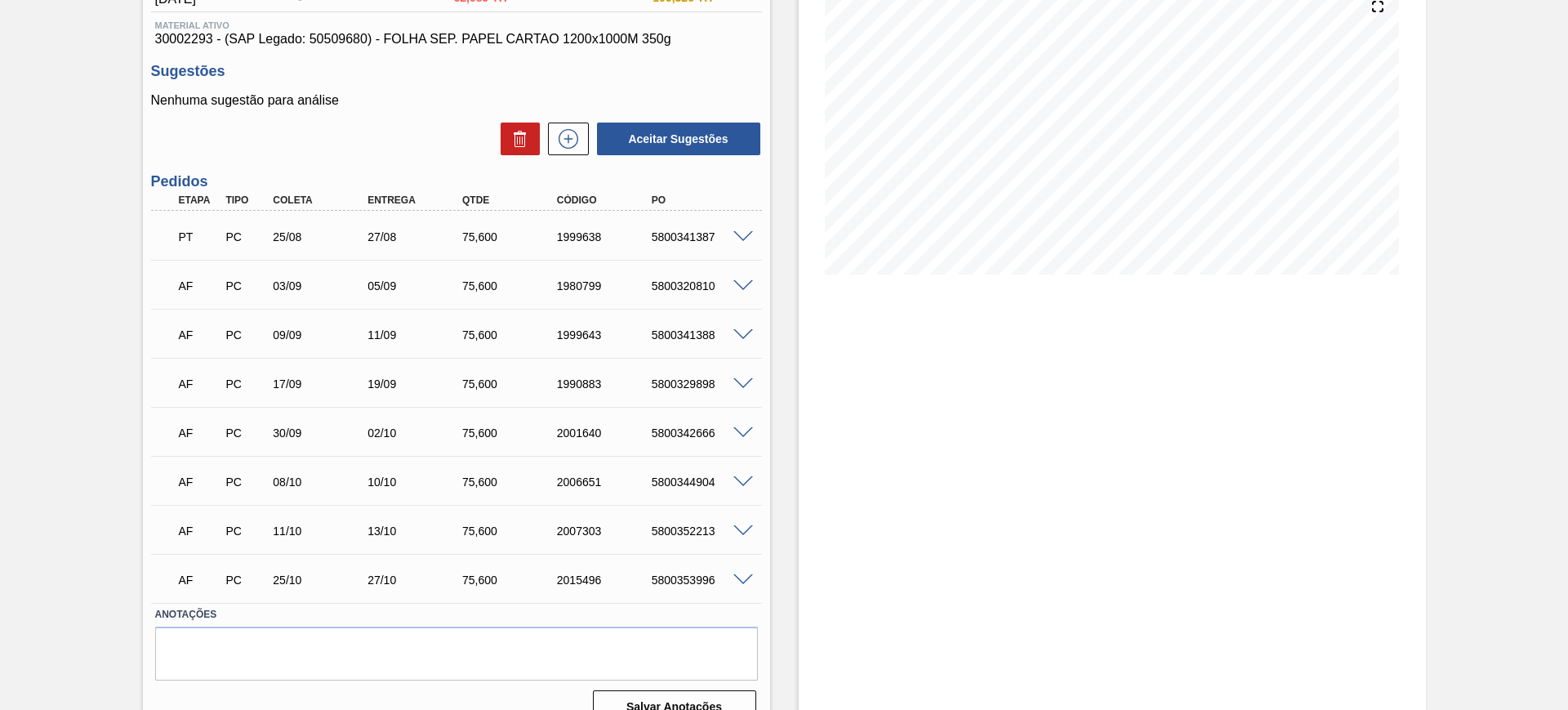
scroll to position [204, 0]
click at [750, 282] on span at bounding box center [743, 285] width 20 height 13
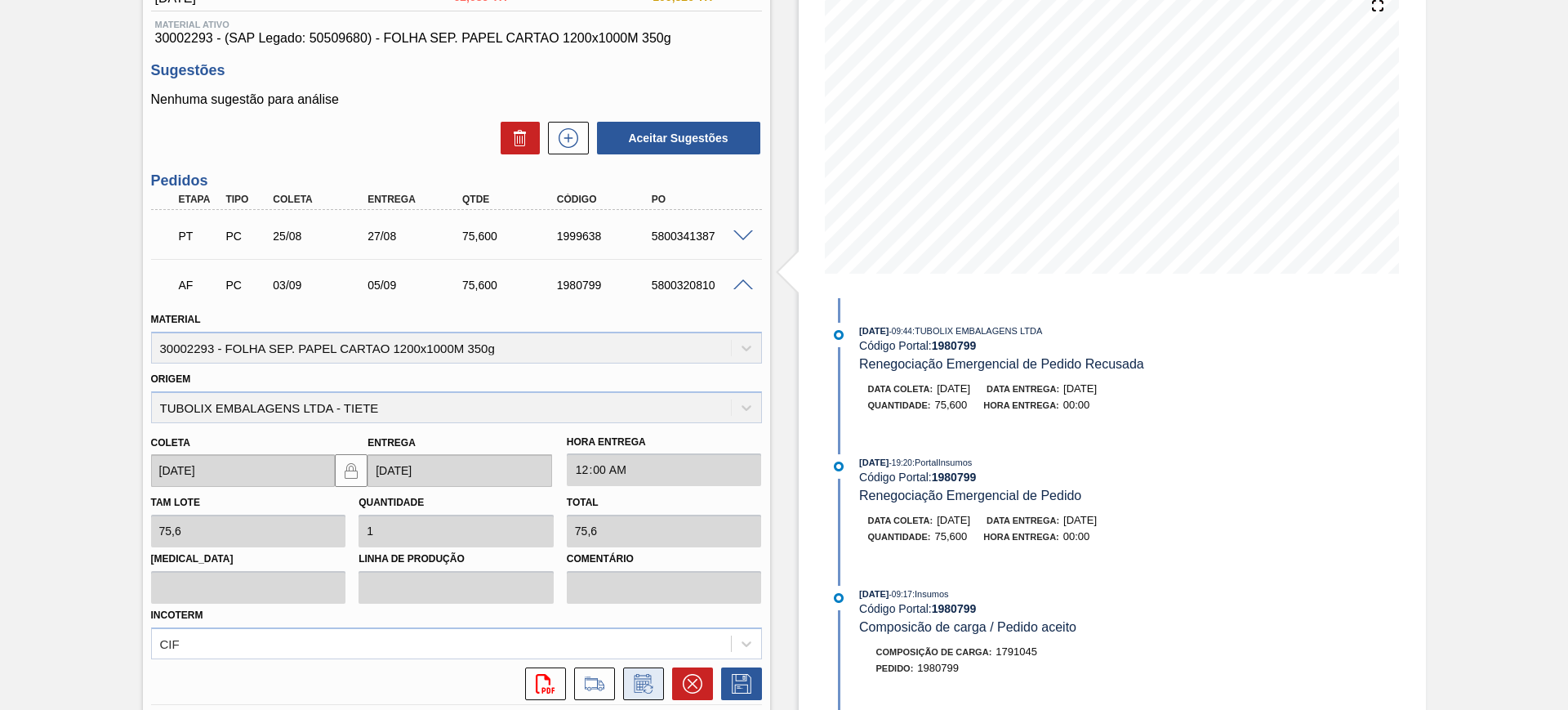
click at [654, 676] on button at bounding box center [643, 684] width 41 height 33
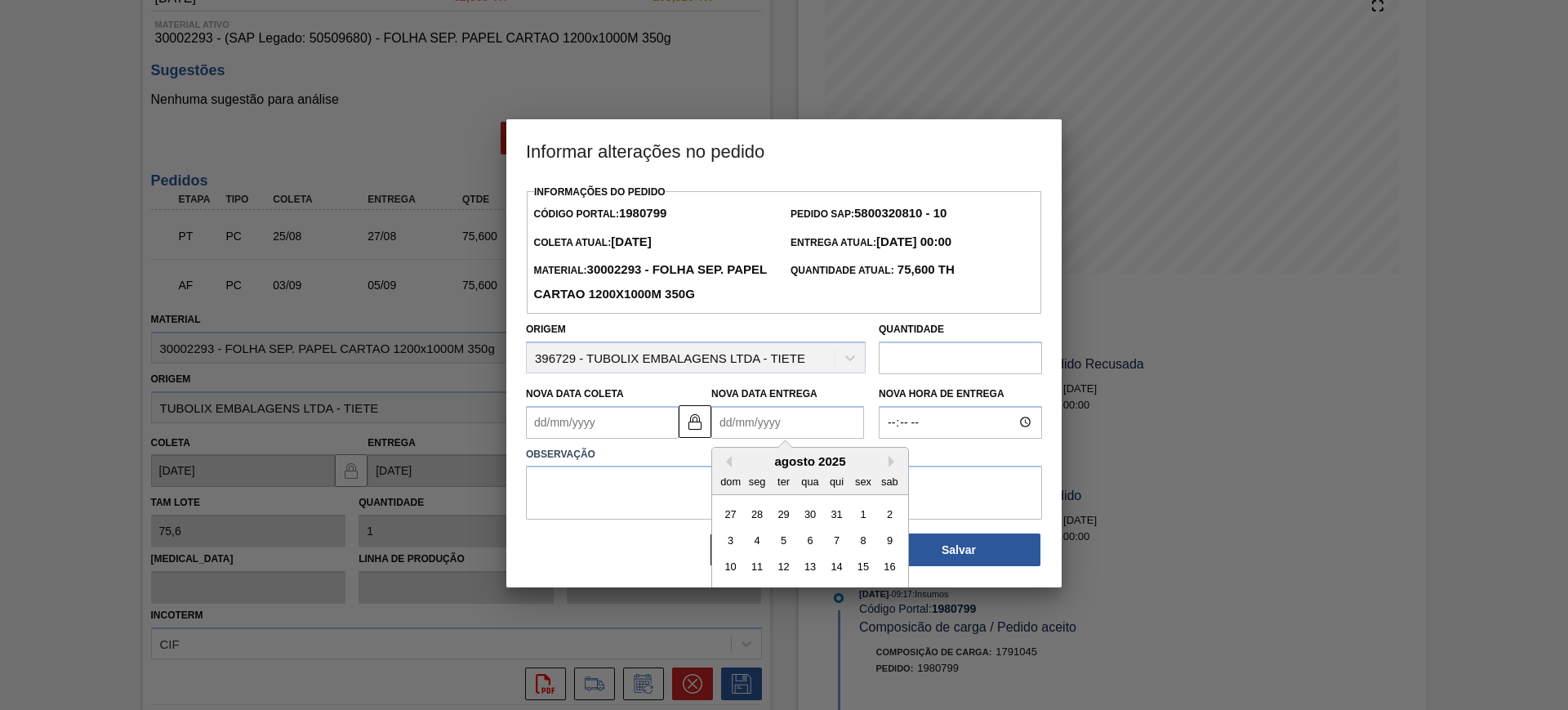
click at [741, 417] on Entrega1980799 "Nova Data Entrega" at bounding box center [788, 422] width 153 height 33
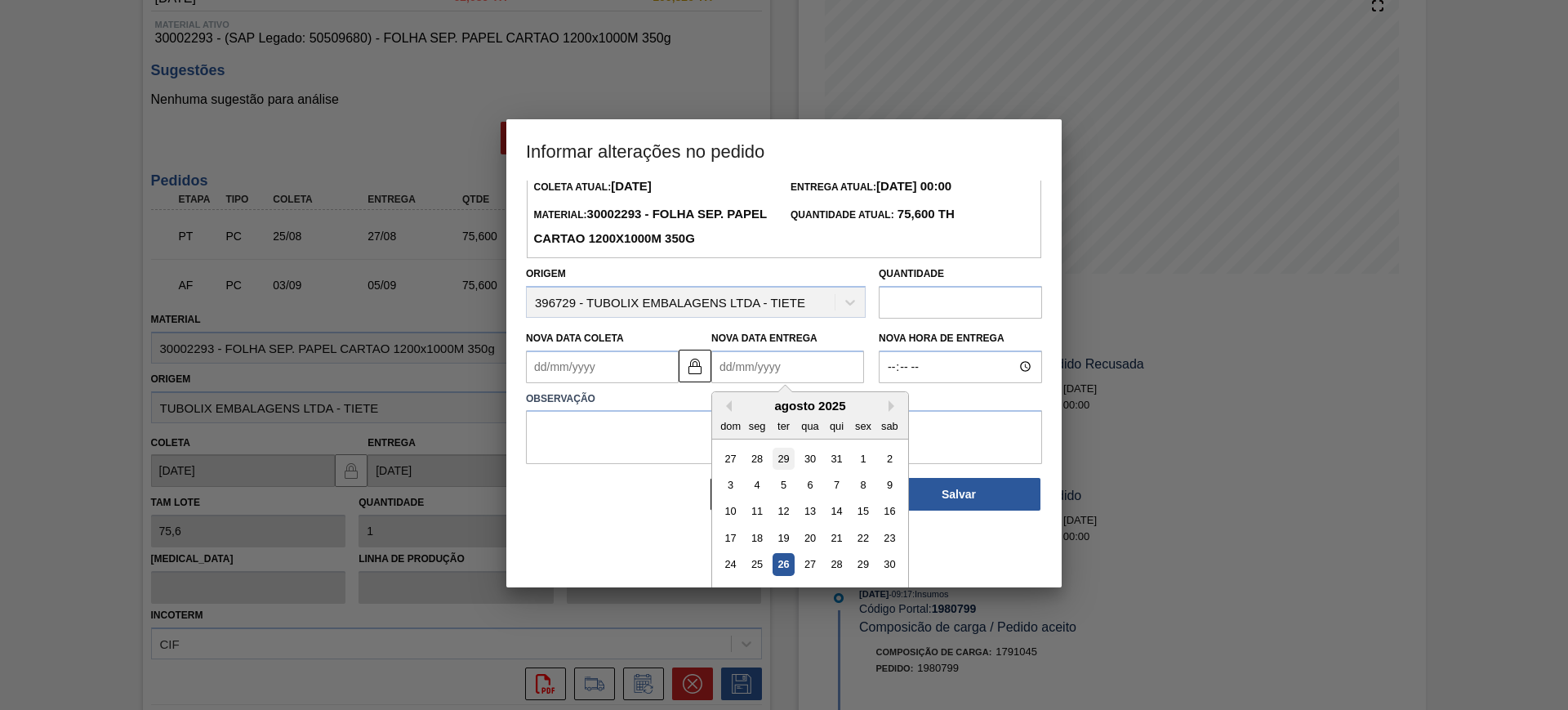
scroll to position [81, 0]
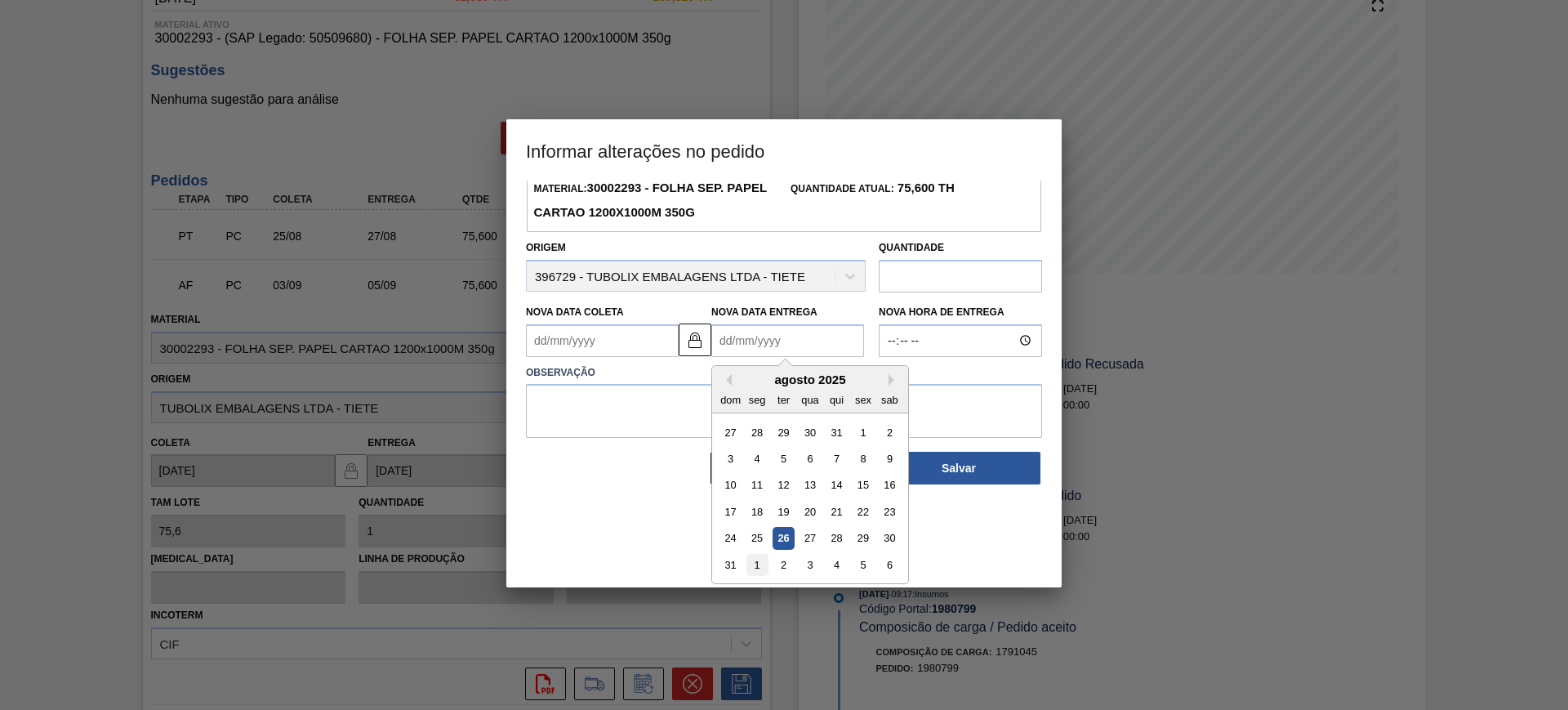
click at [760, 564] on div "1" at bounding box center [758, 565] width 22 height 22
type Coleta1980799 "30/08/2025"
type Entrega1980799 "01/09/2025"
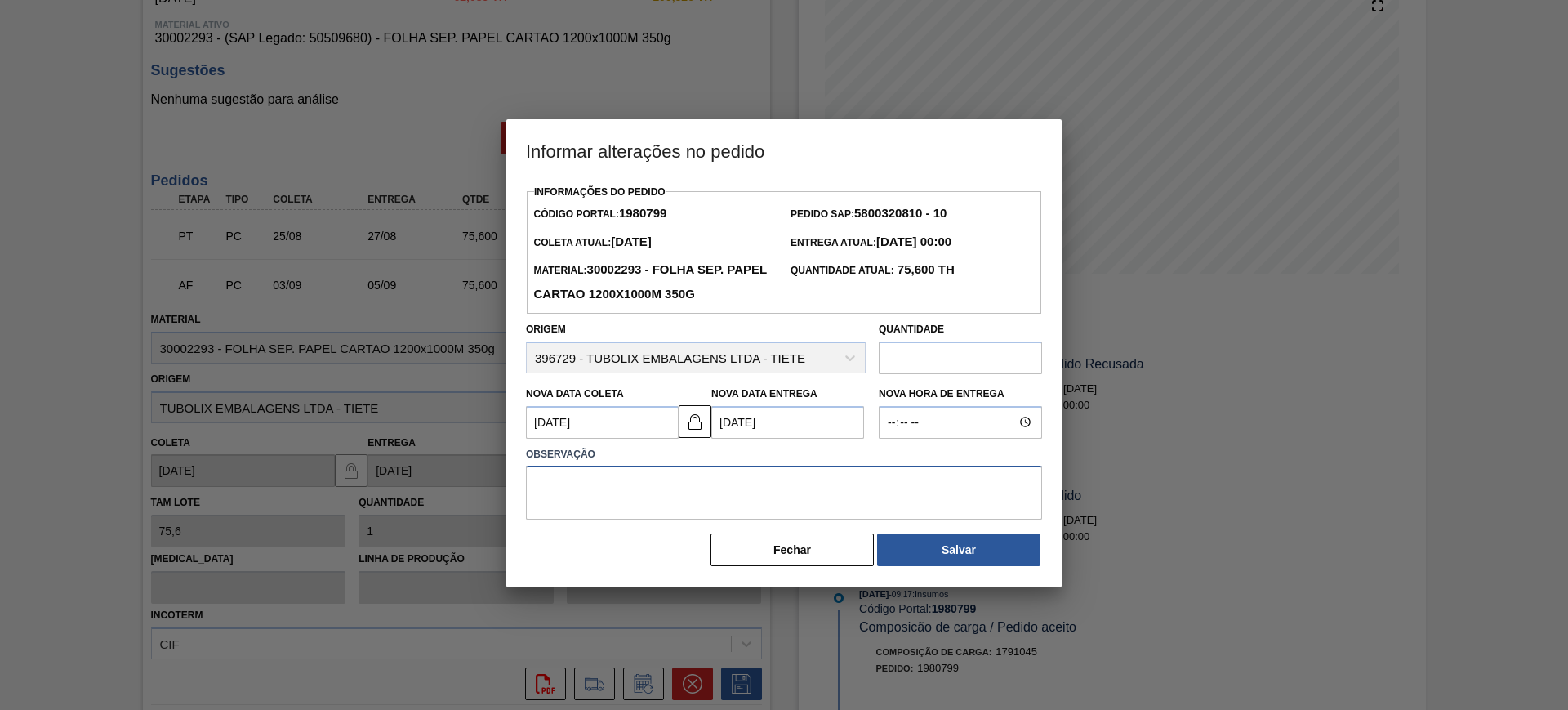
click at [747, 511] on textarea at bounding box center [784, 492] width 517 height 54
type textarea "AJUSTE DATA"
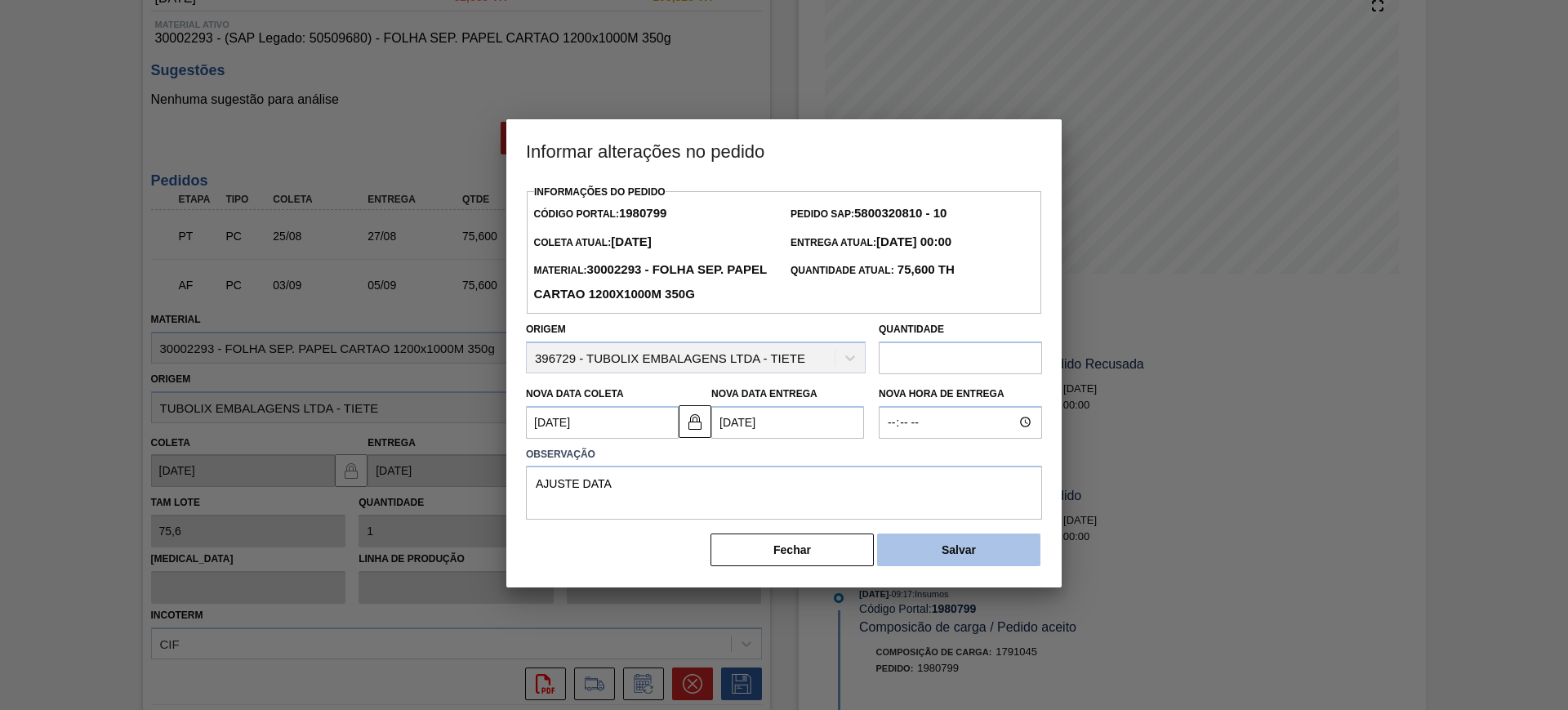
click at [970, 558] on button "Salvar" at bounding box center [958, 550] width 163 height 33
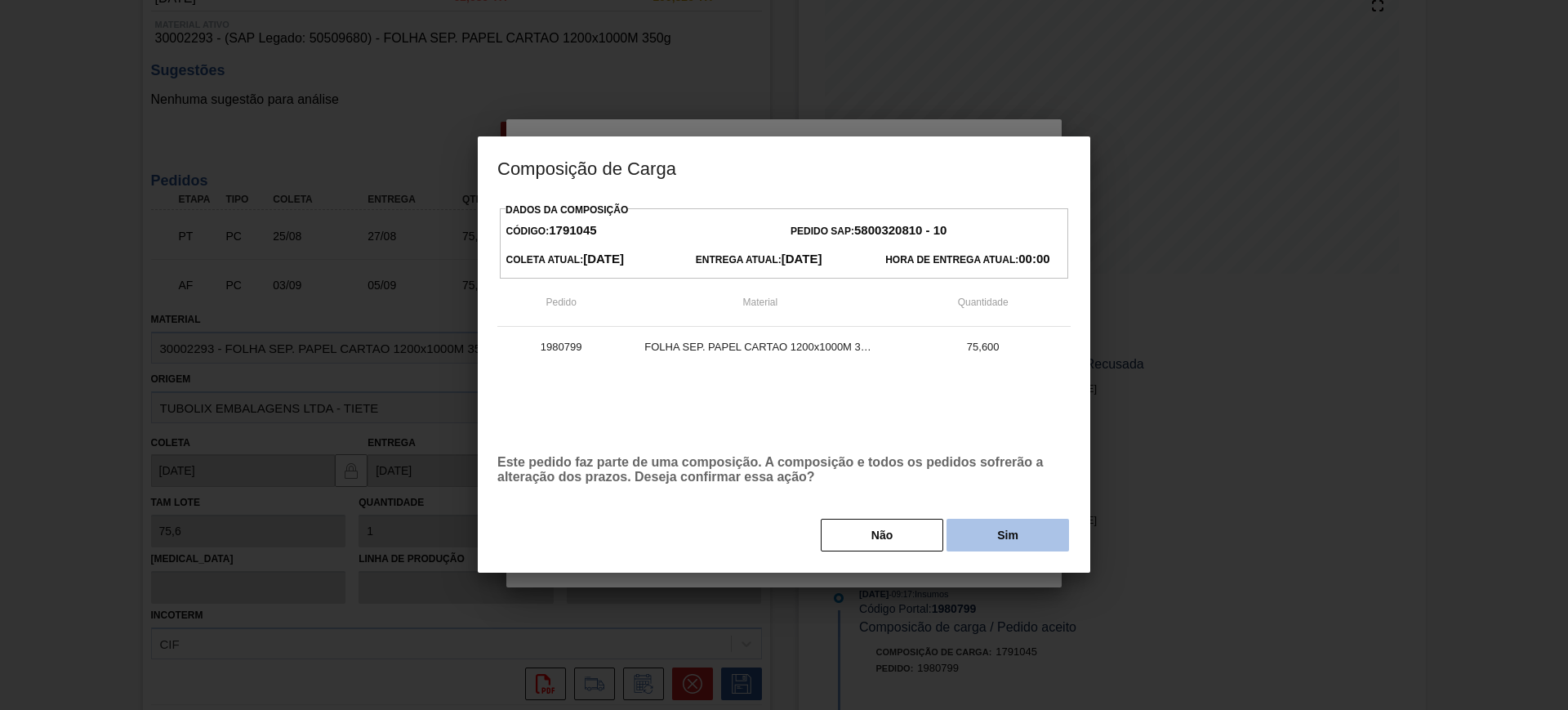
click at [1004, 537] on button "Sim" at bounding box center [1008, 535] width 123 height 33
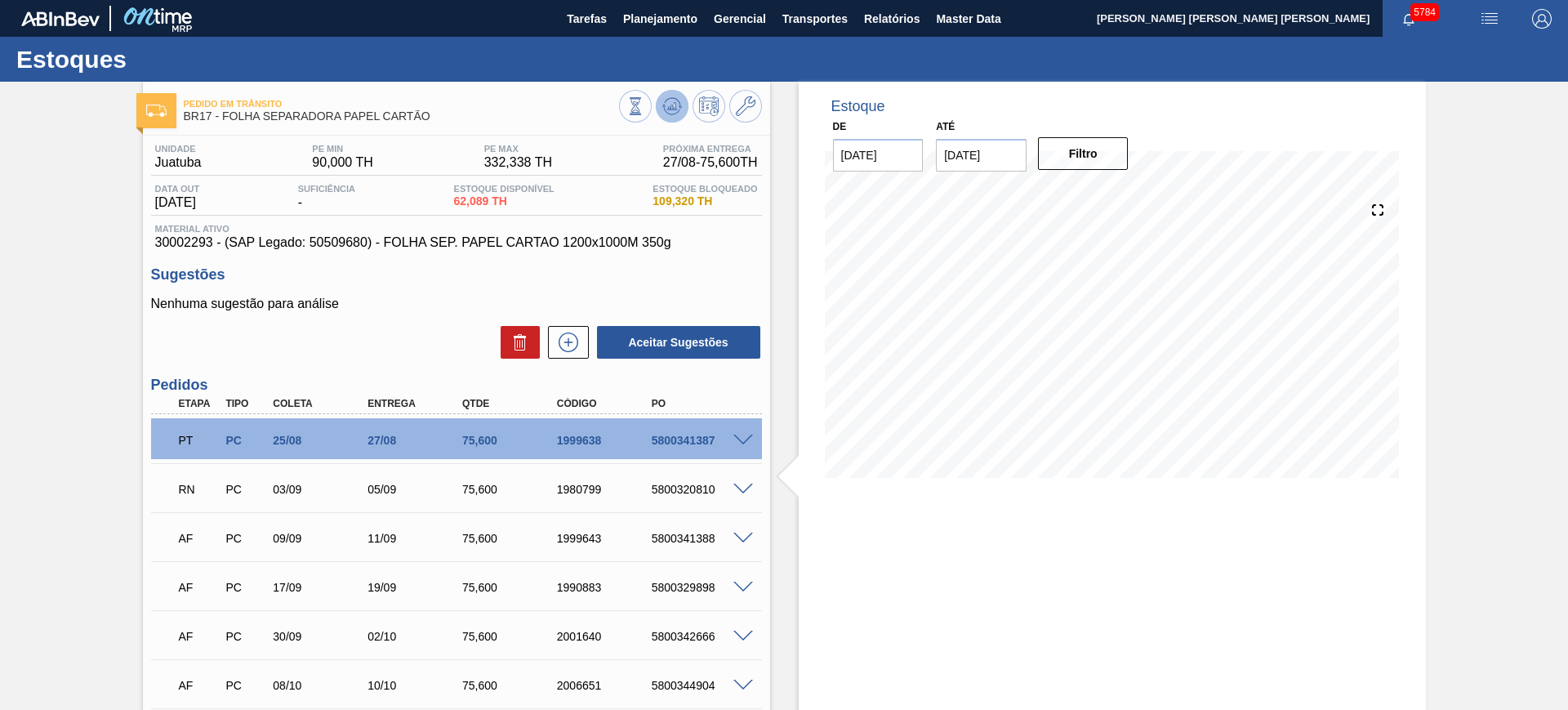
click at [678, 102] on icon at bounding box center [672, 107] width 20 height 20
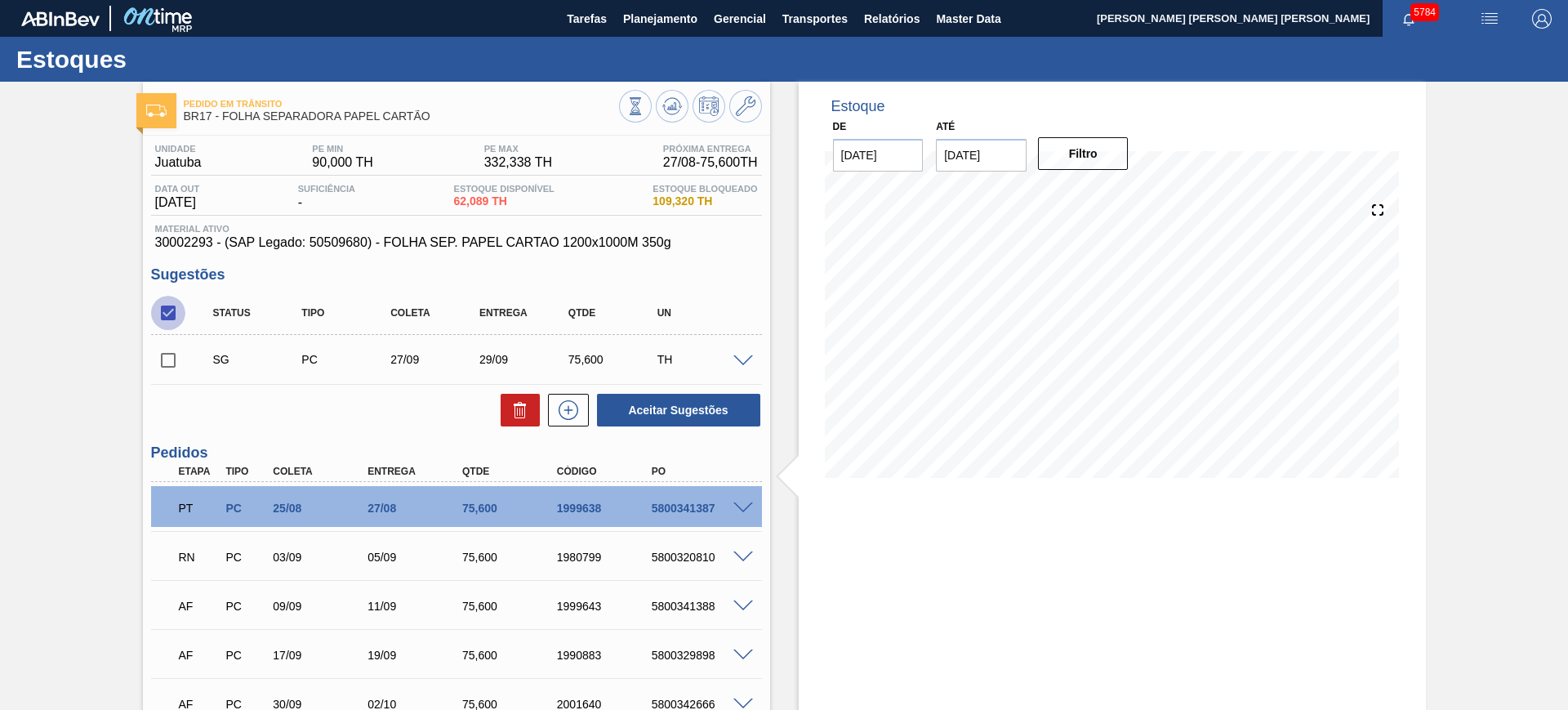
click at [177, 311] on input "checkbox" at bounding box center [168, 313] width 34 height 34
checkbox input "true"
click at [713, 419] on button "Aceitar Sugestões" at bounding box center [678, 410] width 163 height 33
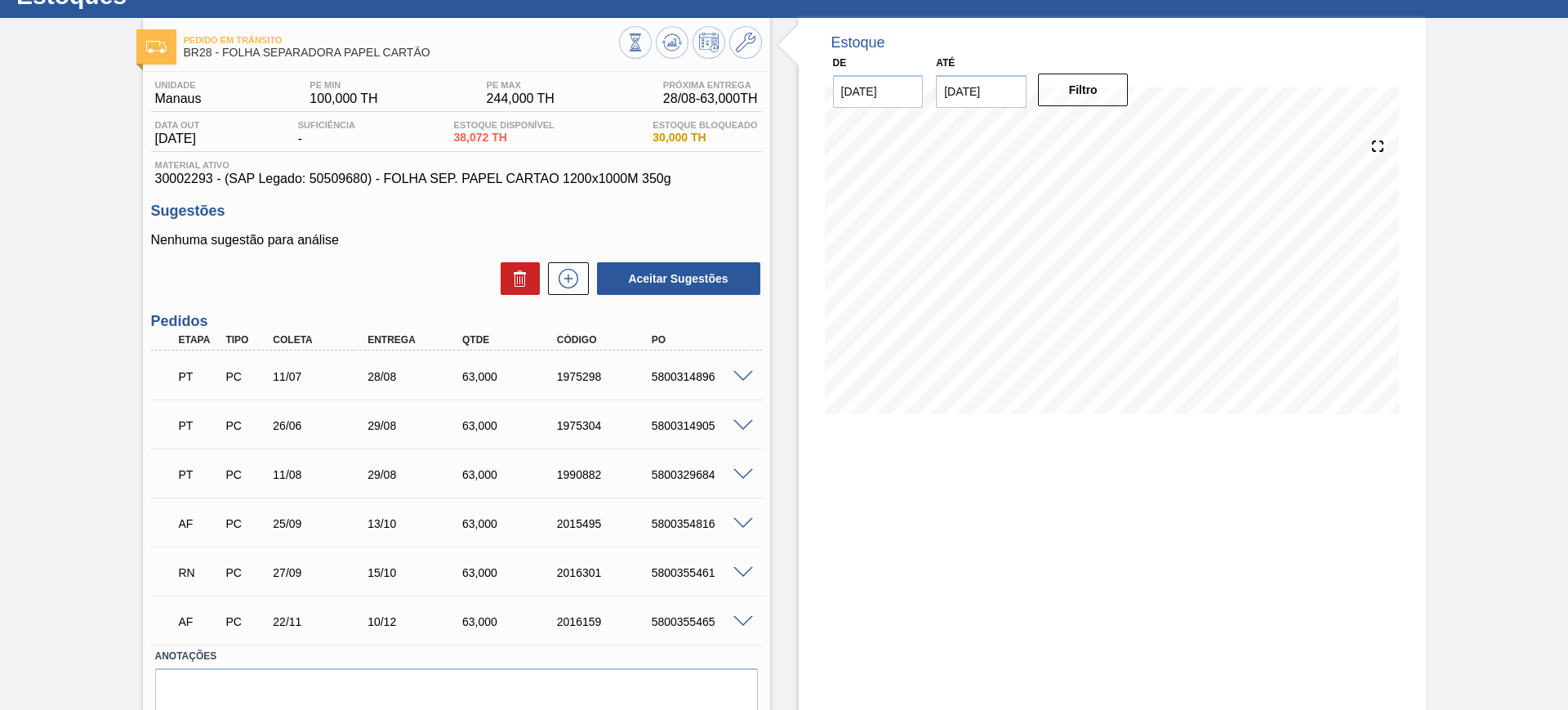
scroll to position [132, 0]
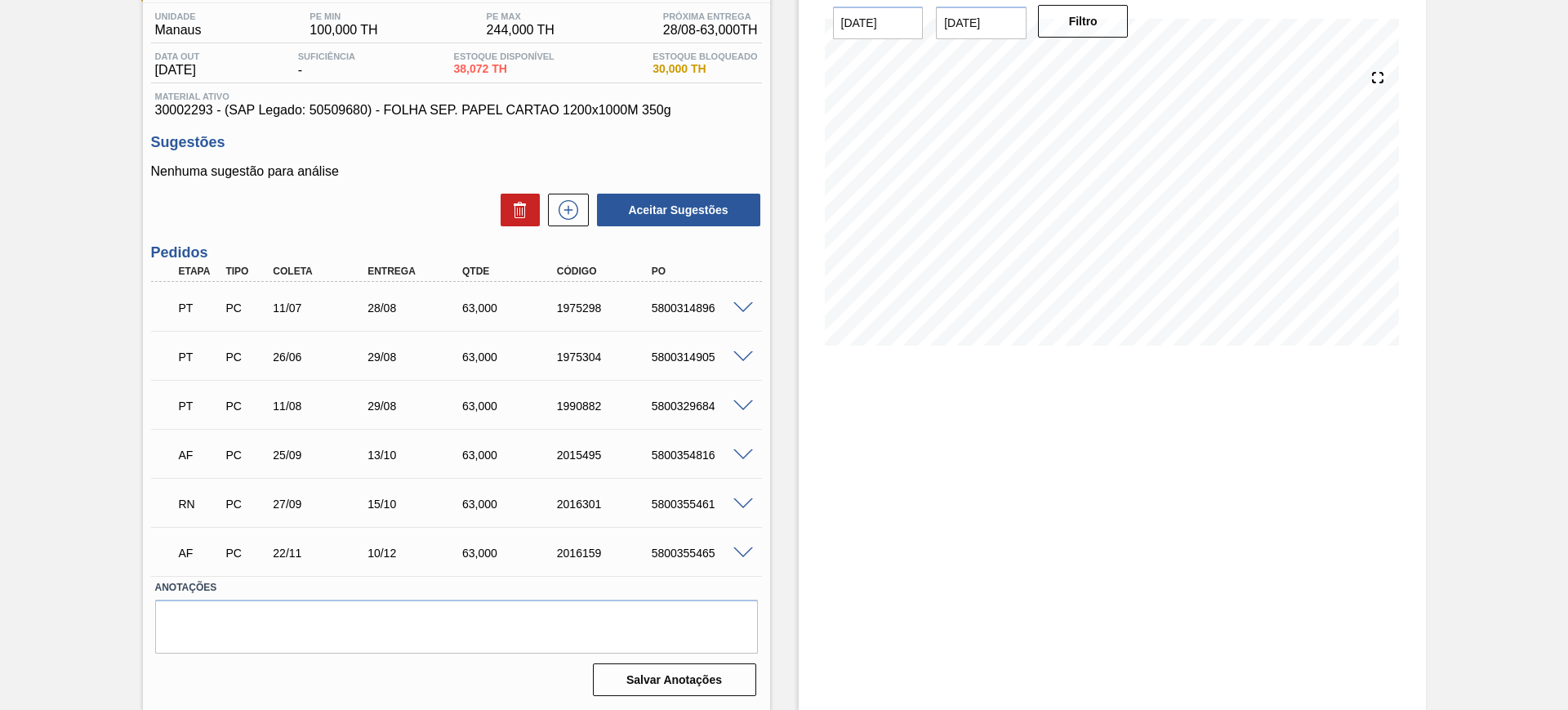
click at [742, 548] on span at bounding box center [743, 554] width 20 height 13
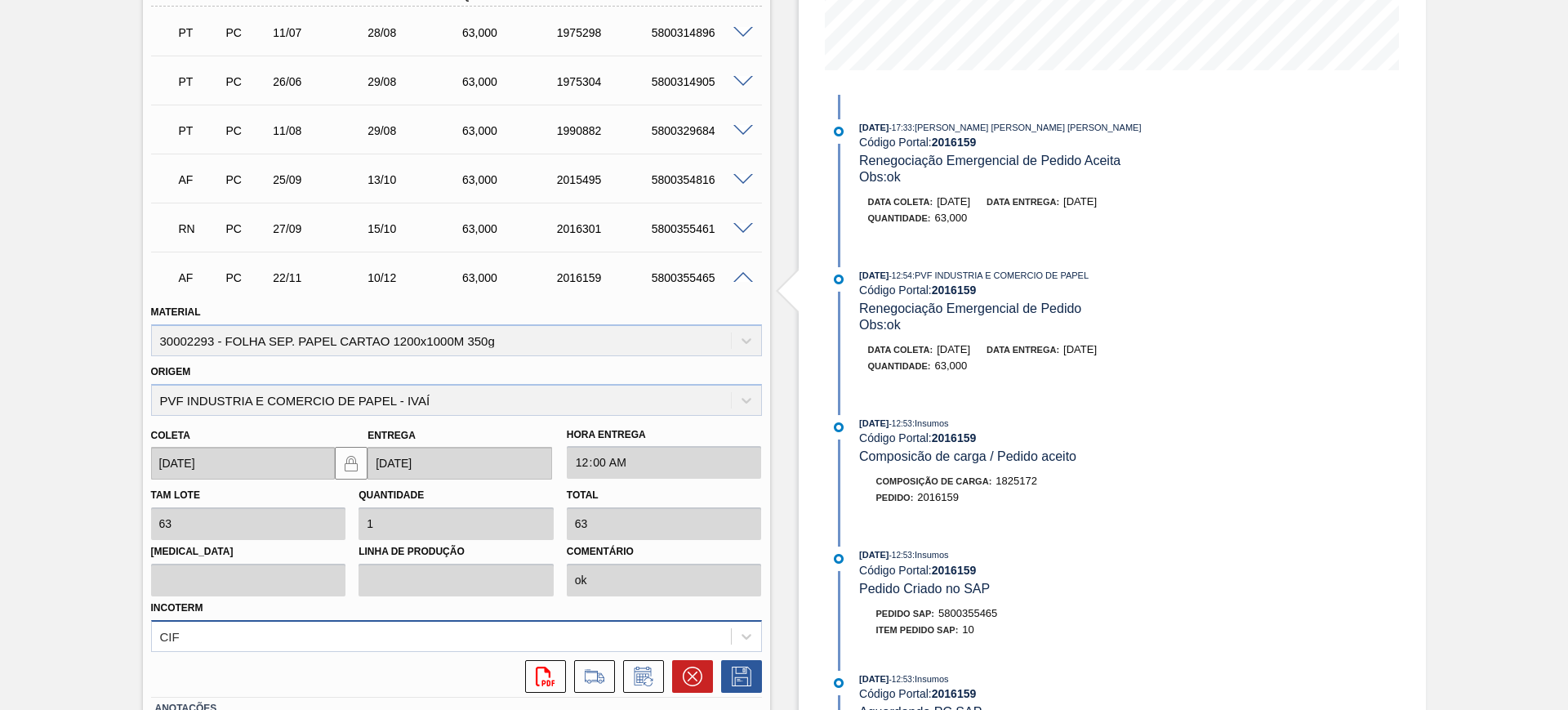
scroll to position [439, 0]
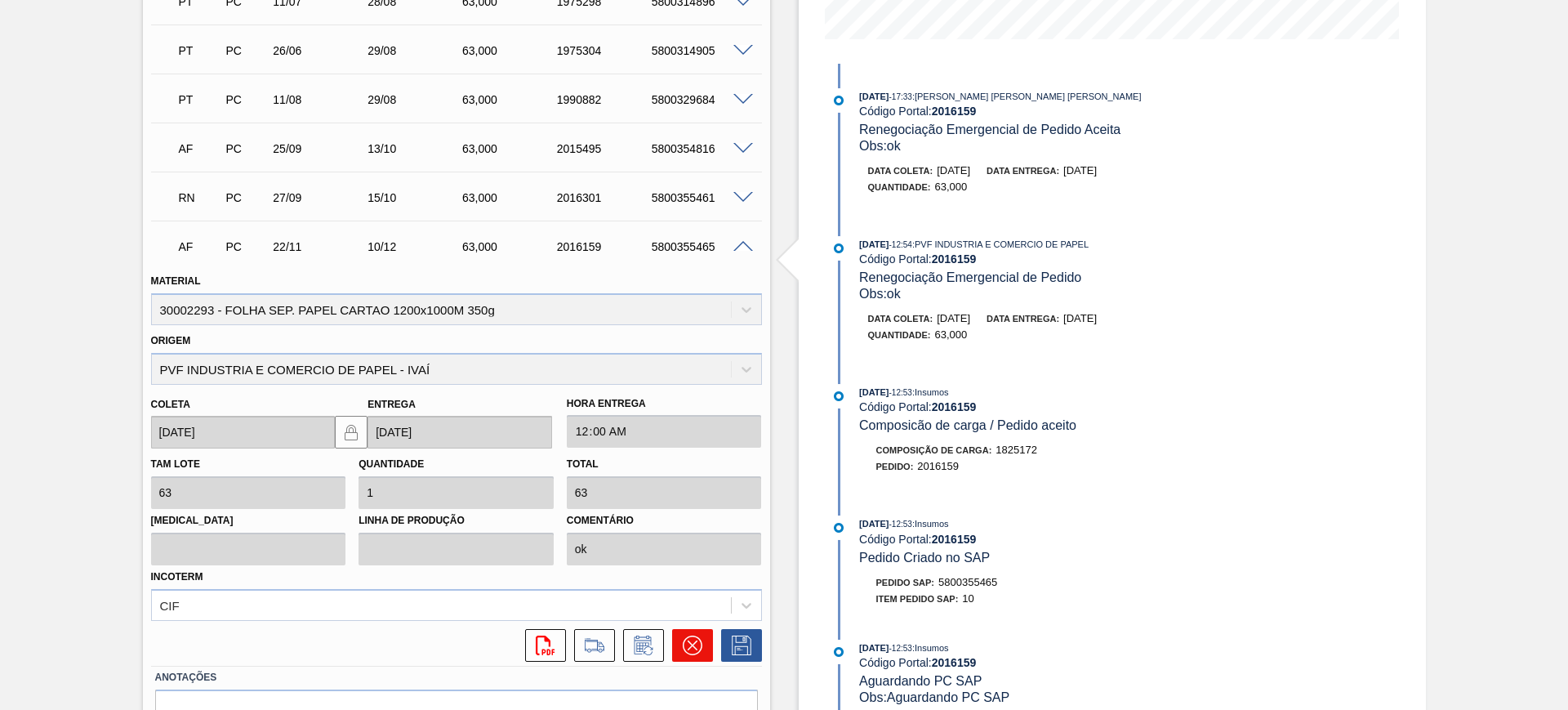
click at [696, 658] on button at bounding box center [692, 645] width 41 height 33
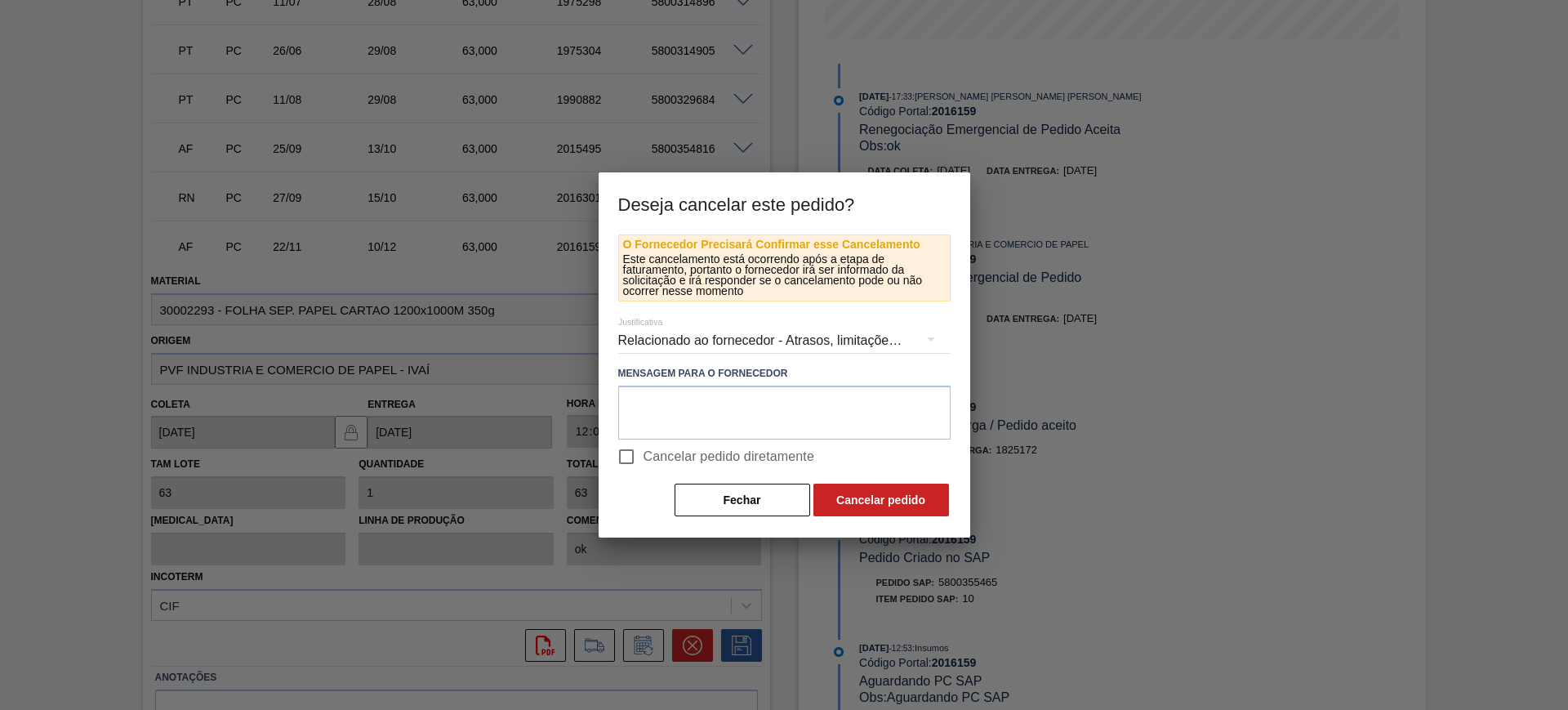
click at [672, 464] on span "Cancelar pedido diretamente" at bounding box center [730, 457] width 172 height 20
click at [644, 464] on input "Cancelar pedido diretamente" at bounding box center [627, 457] width 34 height 34
checkbox input "true"
click at [846, 497] on button "Cancelar pedido" at bounding box center [882, 500] width 135 height 33
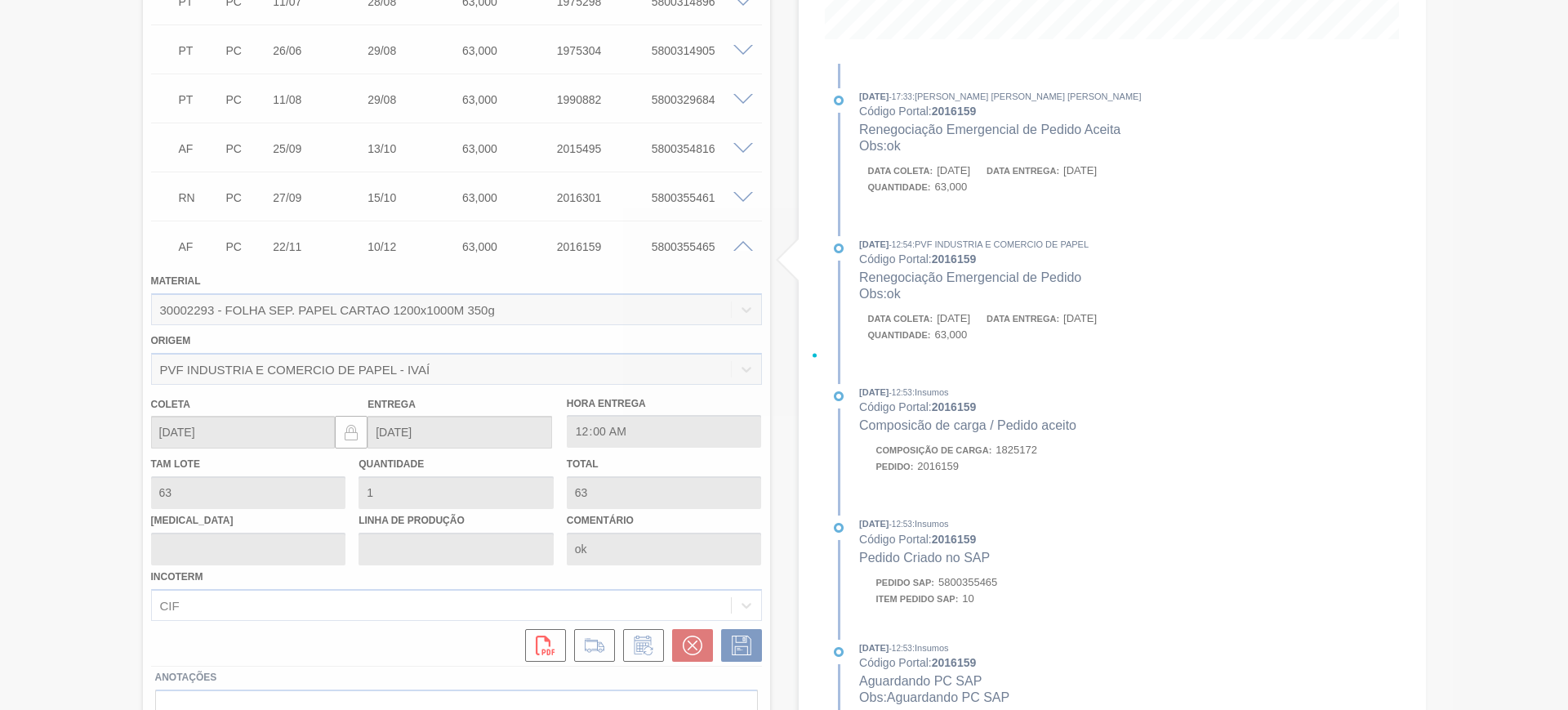
scroll to position [132, 0]
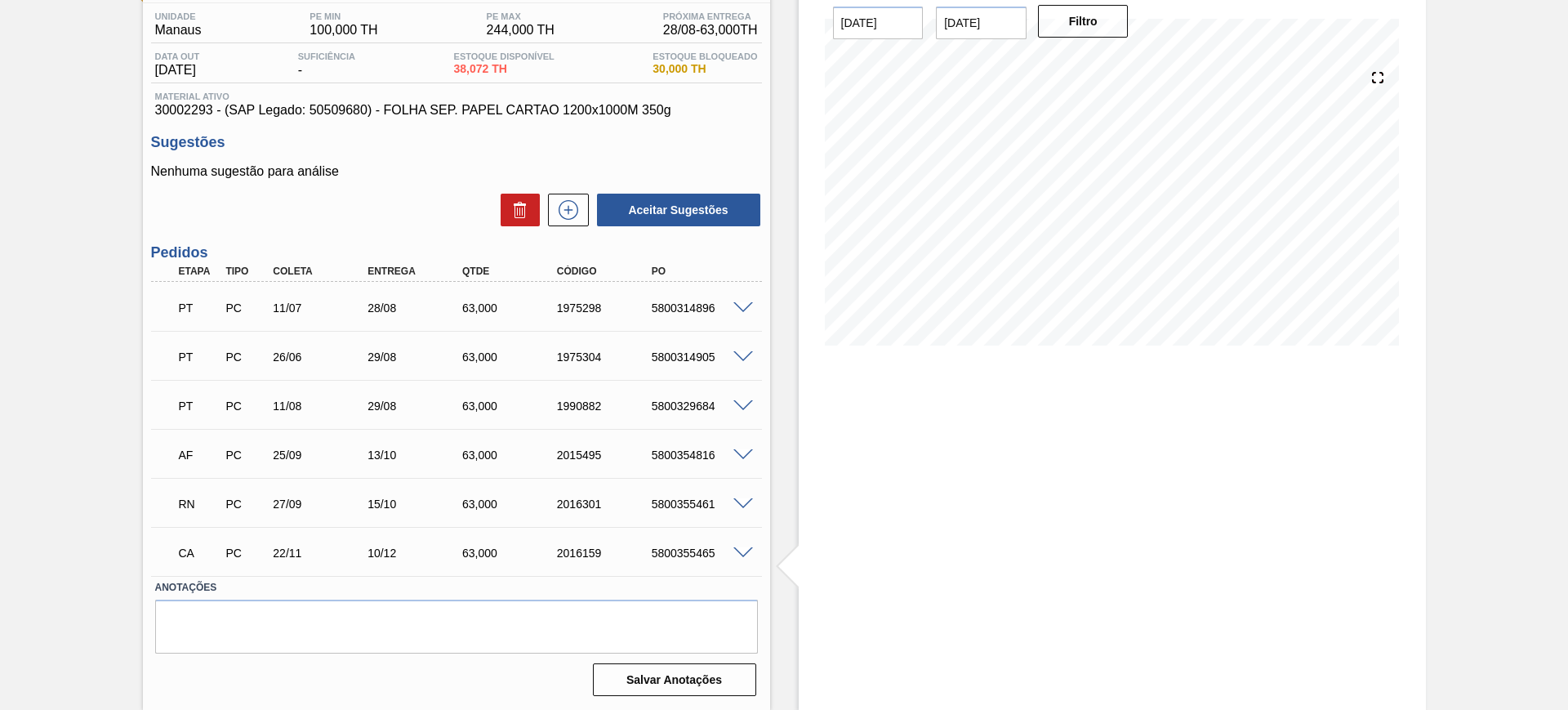
click at [742, 503] on span at bounding box center [743, 505] width 20 height 13
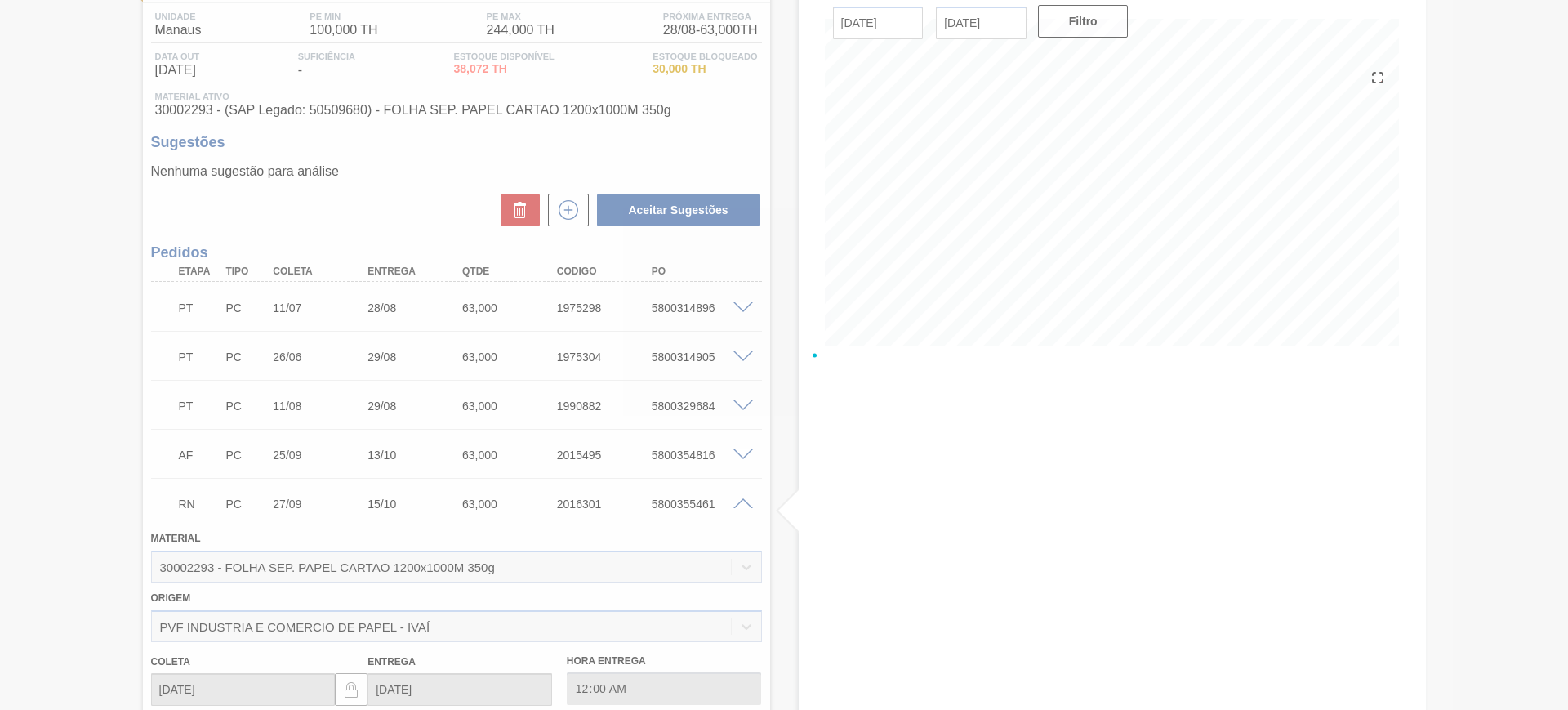
scroll to position [439, 0]
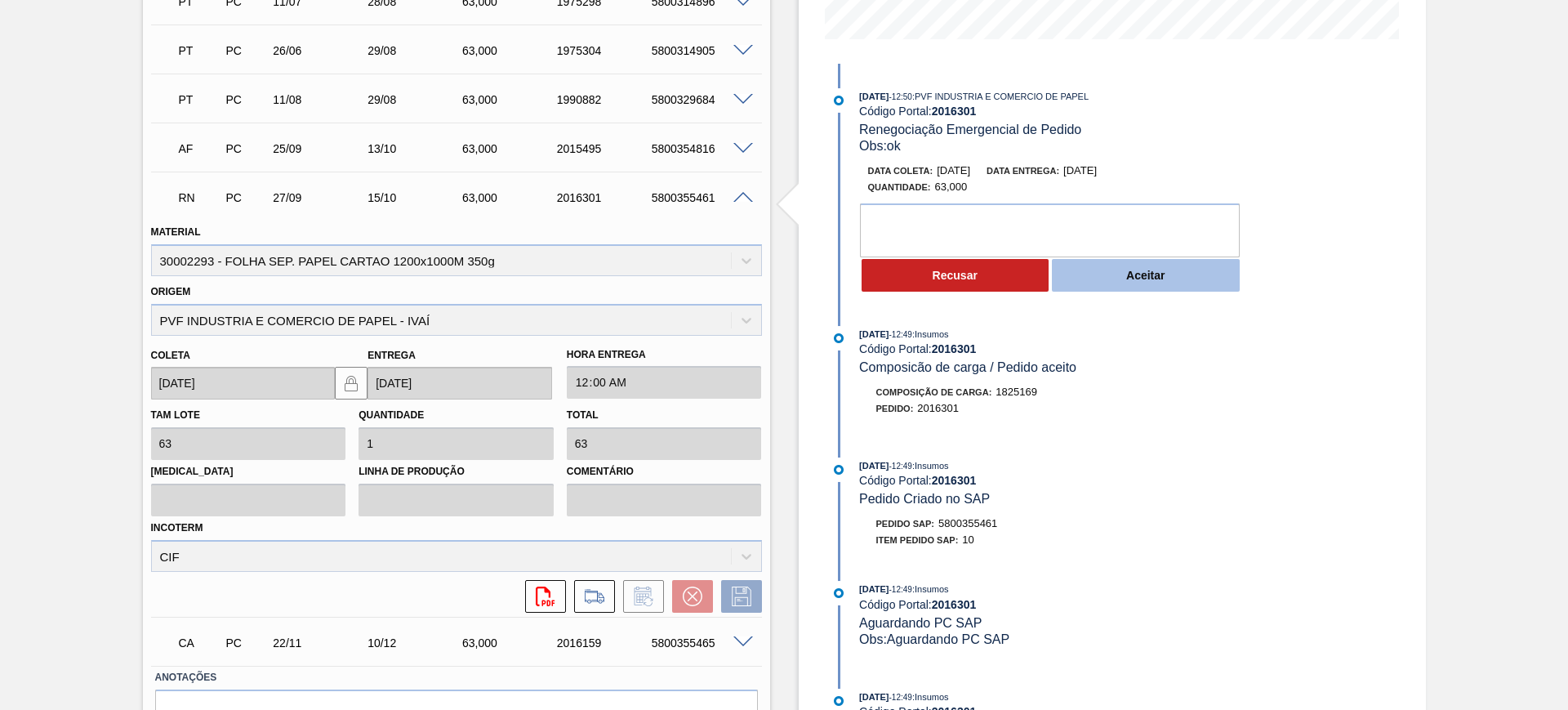
click at [1086, 268] on button "Aceitar" at bounding box center [1146, 276] width 188 height 33
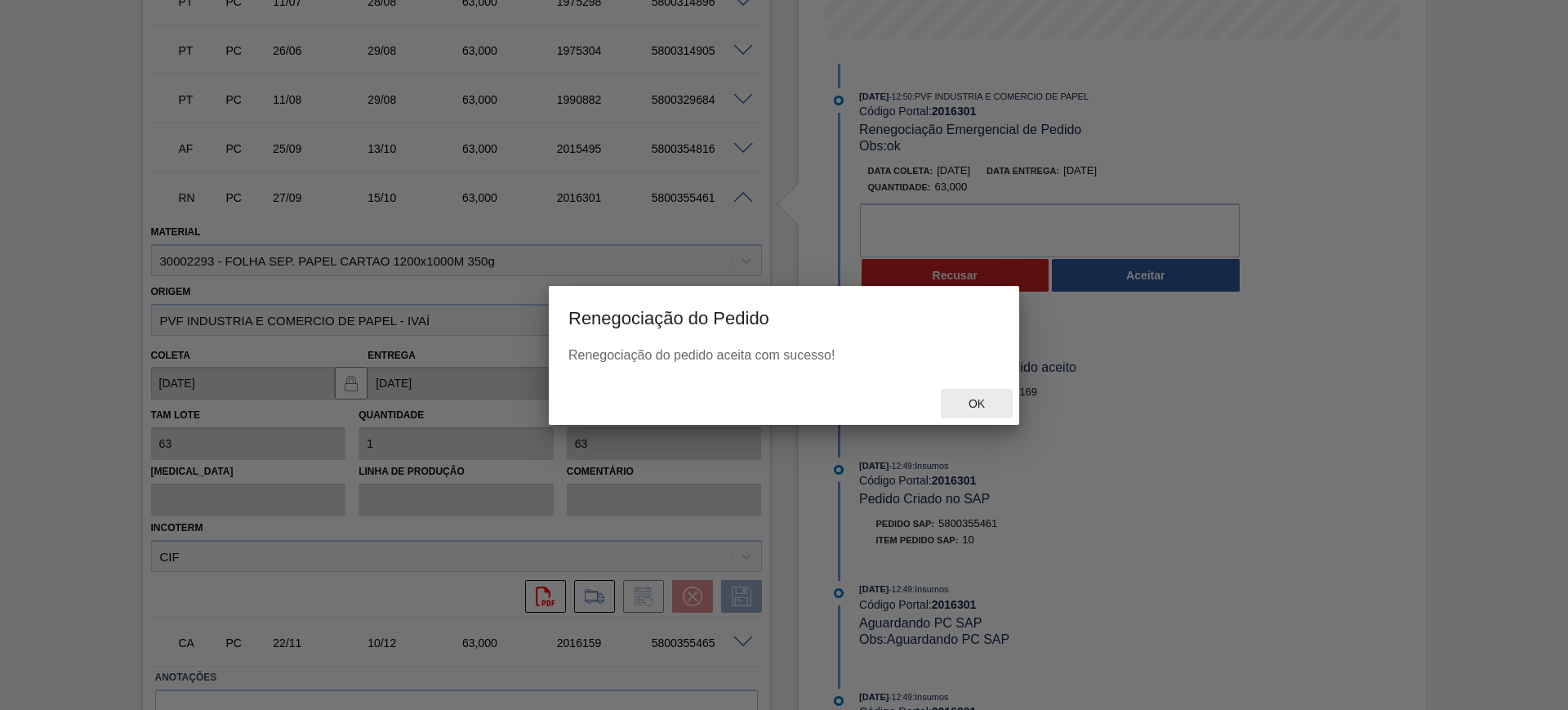
click at [982, 396] on div "Ok" at bounding box center [977, 403] width 72 height 30
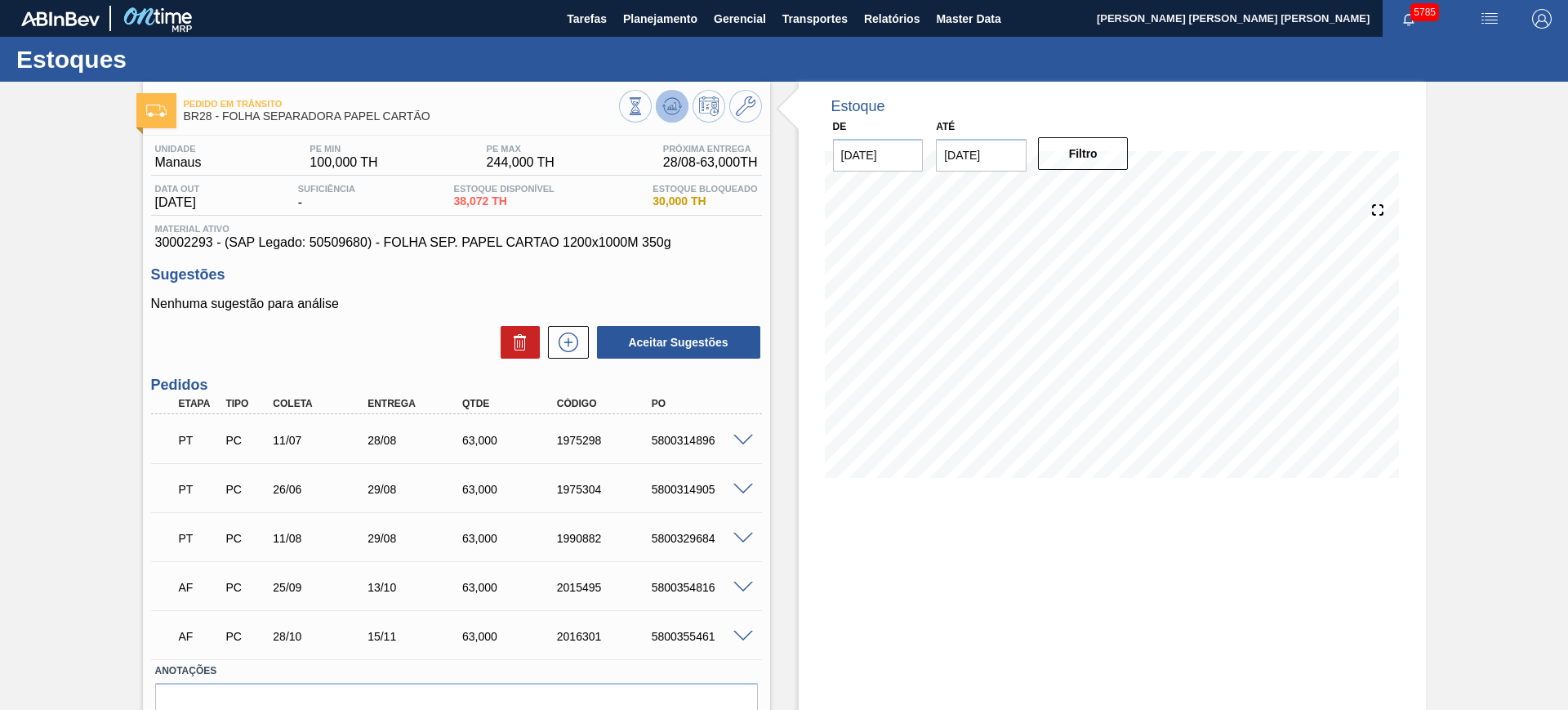
click at [677, 116] on button at bounding box center [672, 106] width 33 height 33
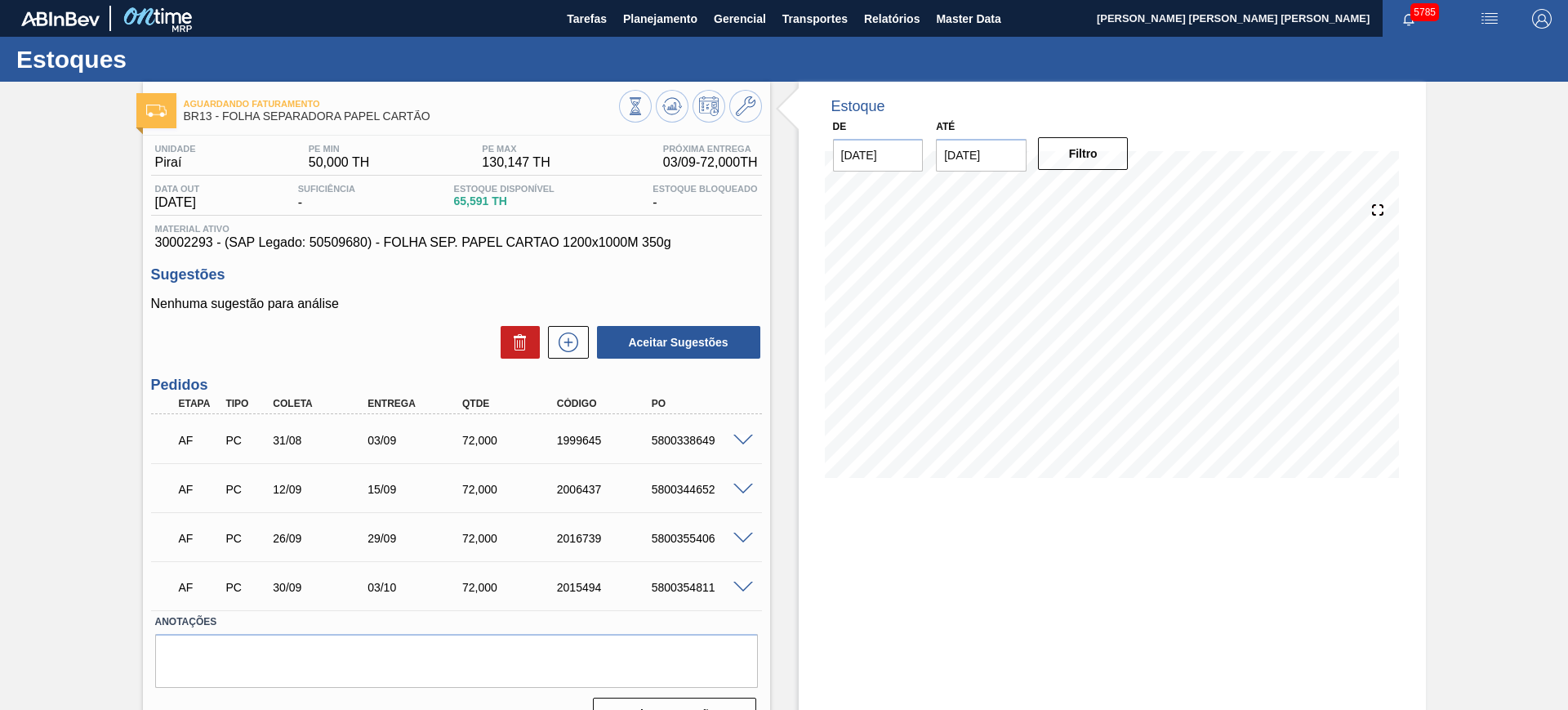
click at [739, 586] on span at bounding box center [743, 588] width 20 height 13
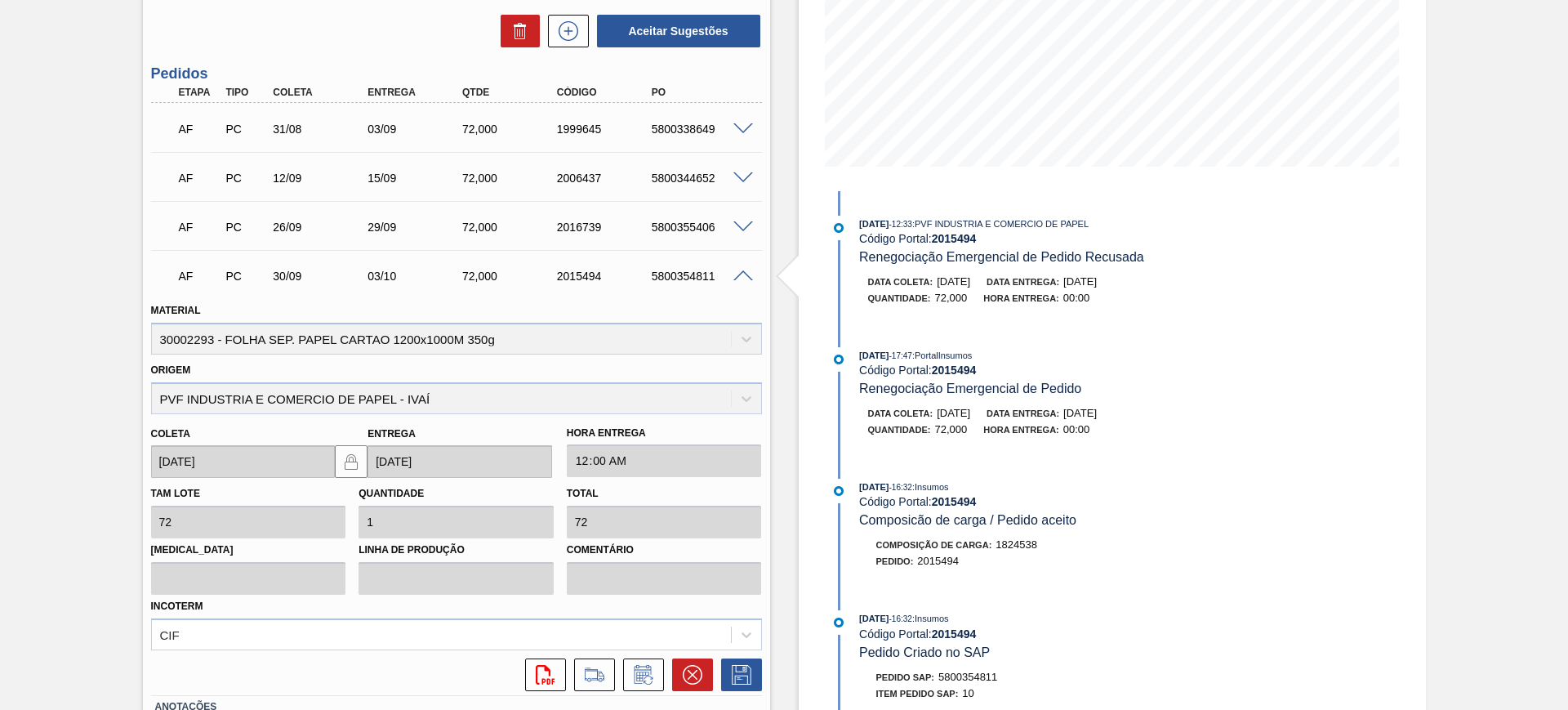
scroll to position [408, 0]
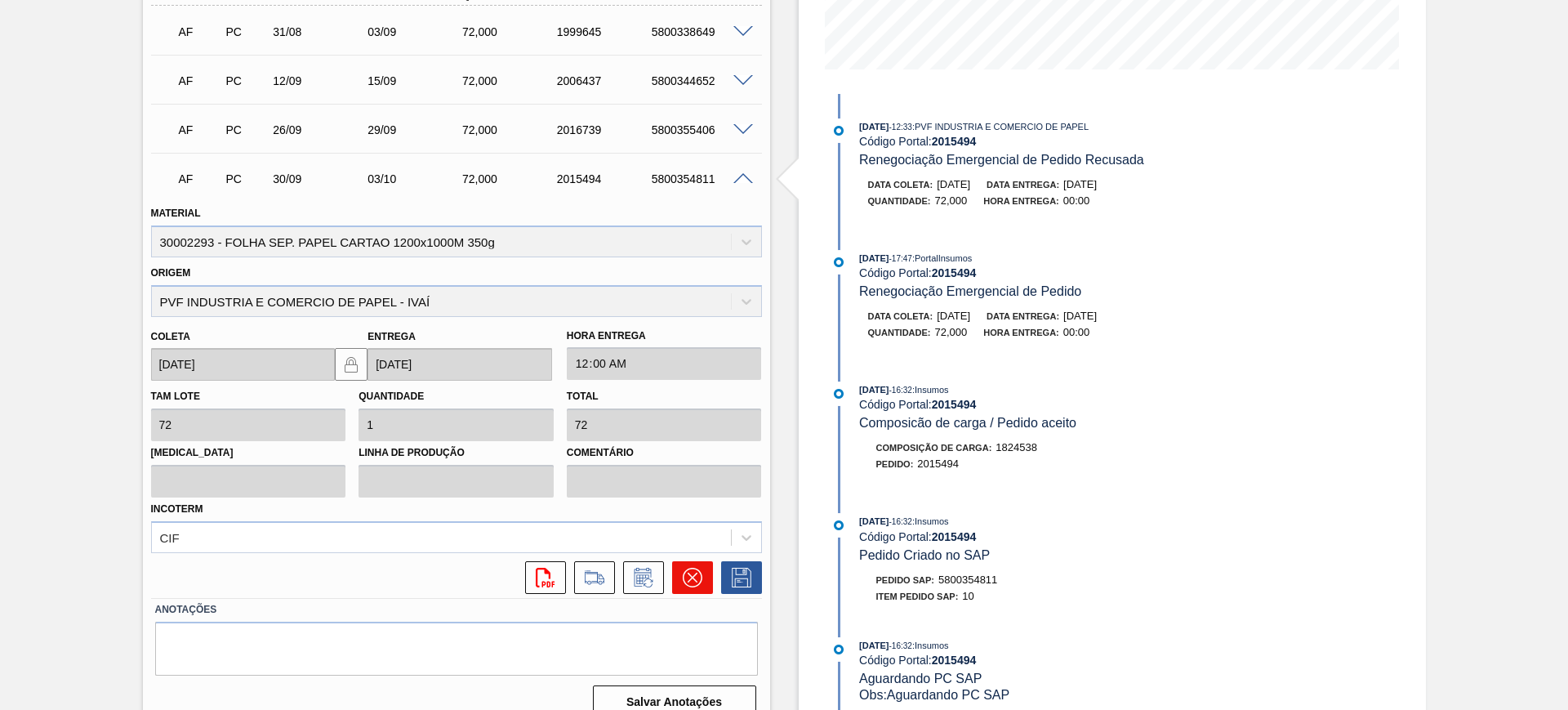
click at [680, 586] on button at bounding box center [692, 577] width 41 height 33
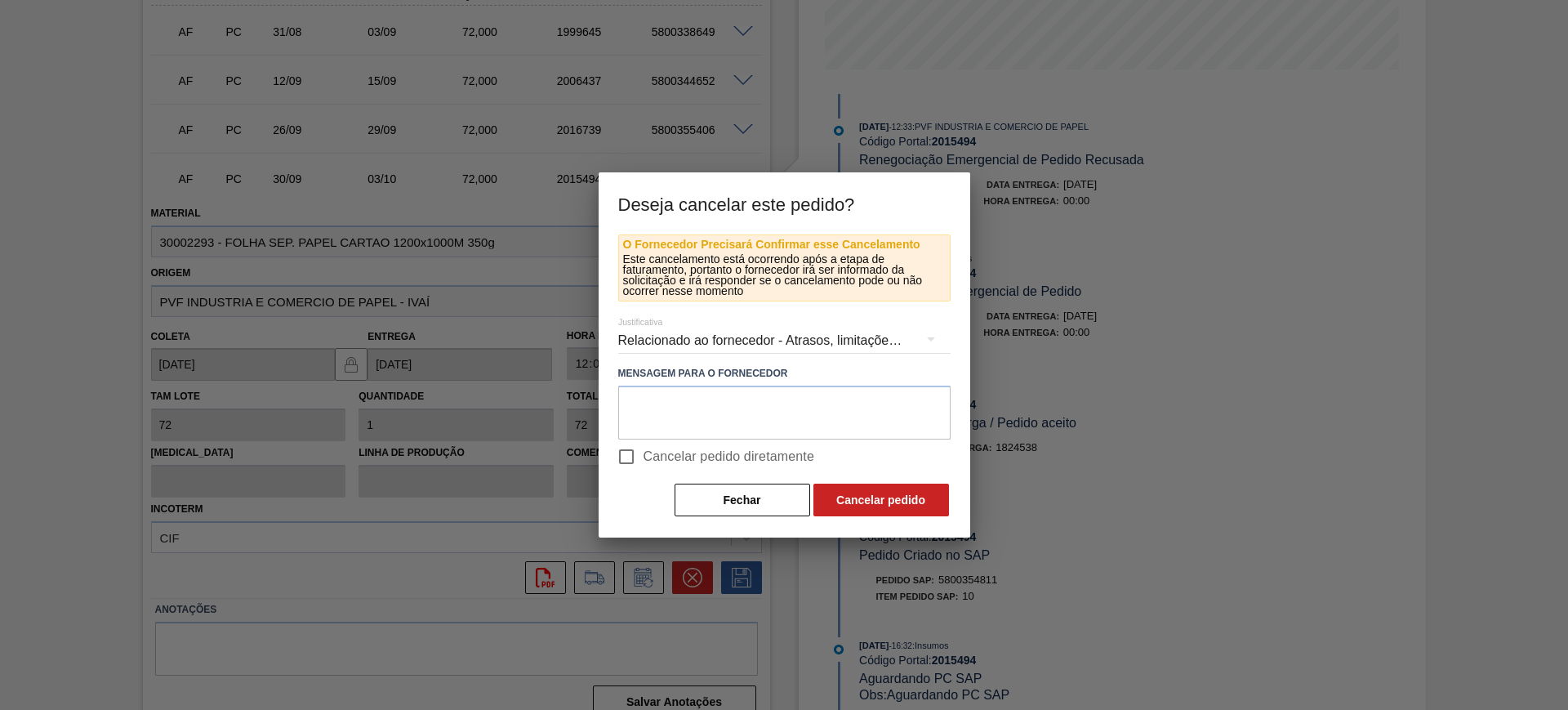
click at [677, 460] on span "Cancelar pedido diretamente" at bounding box center [730, 457] width 172 height 20
click at [644, 460] on input "Cancelar pedido diretamente" at bounding box center [627, 457] width 34 height 34
checkbox input "true"
click at [860, 497] on button "Cancelar pedido" at bounding box center [882, 500] width 135 height 33
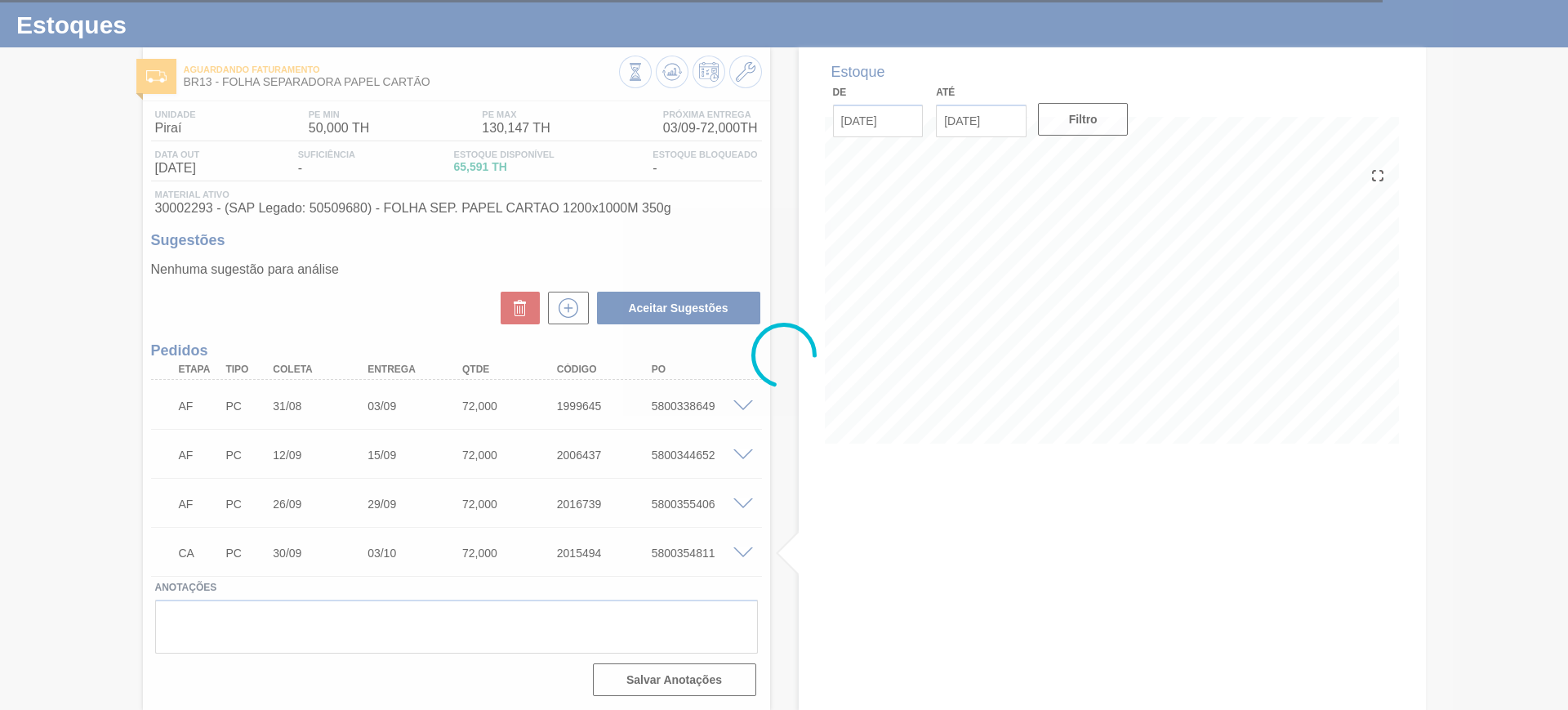
scroll to position [34, 0]
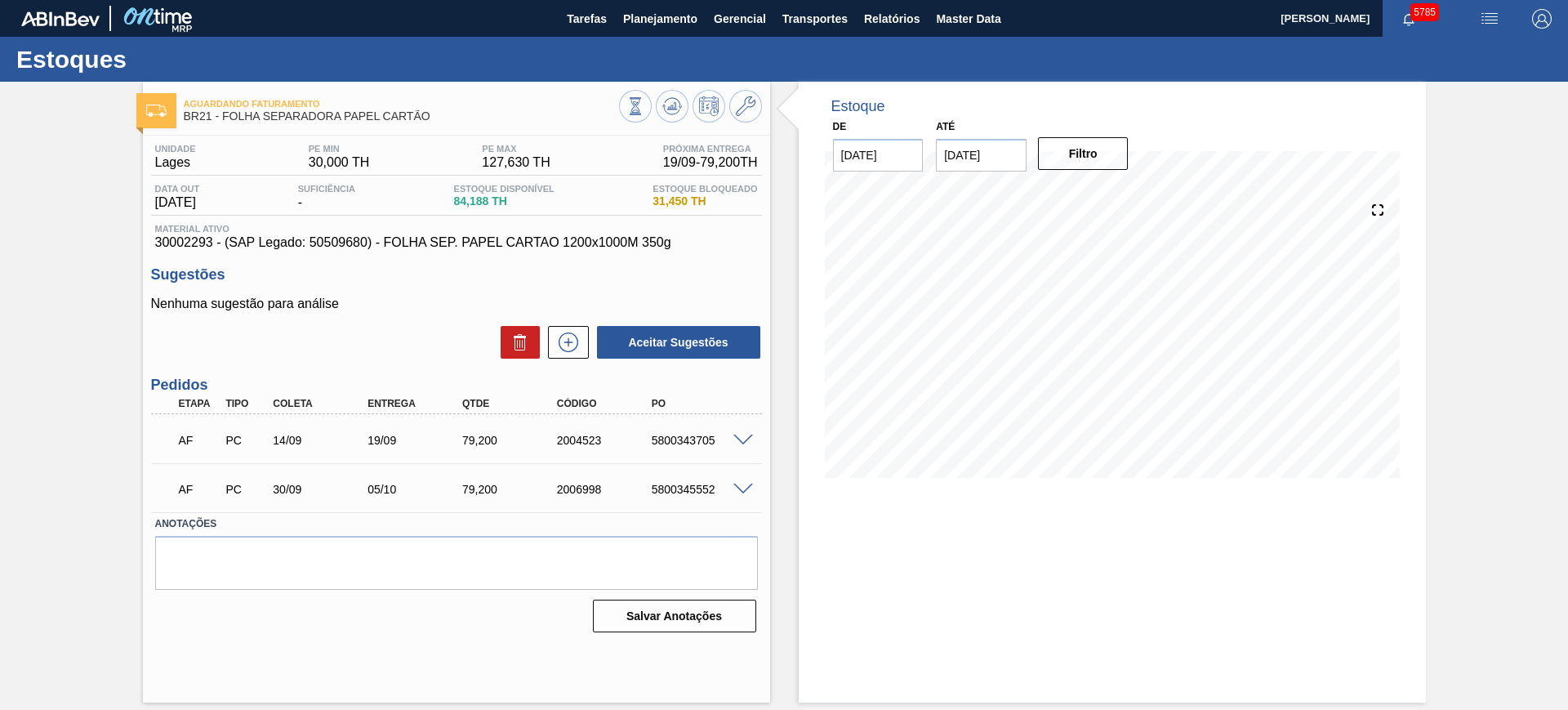
click at [746, 434] on span at bounding box center [743, 441] width 20 height 13
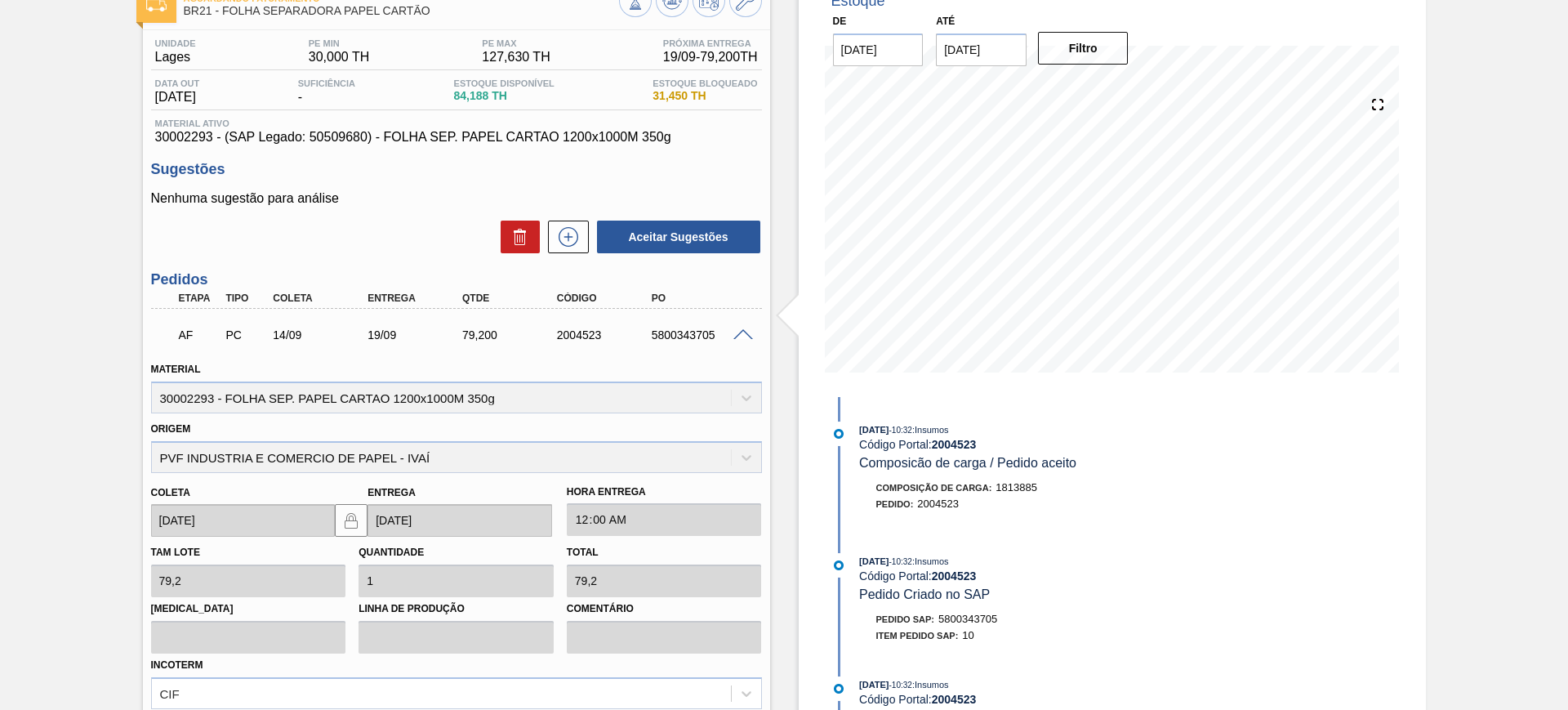
scroll to position [204, 0]
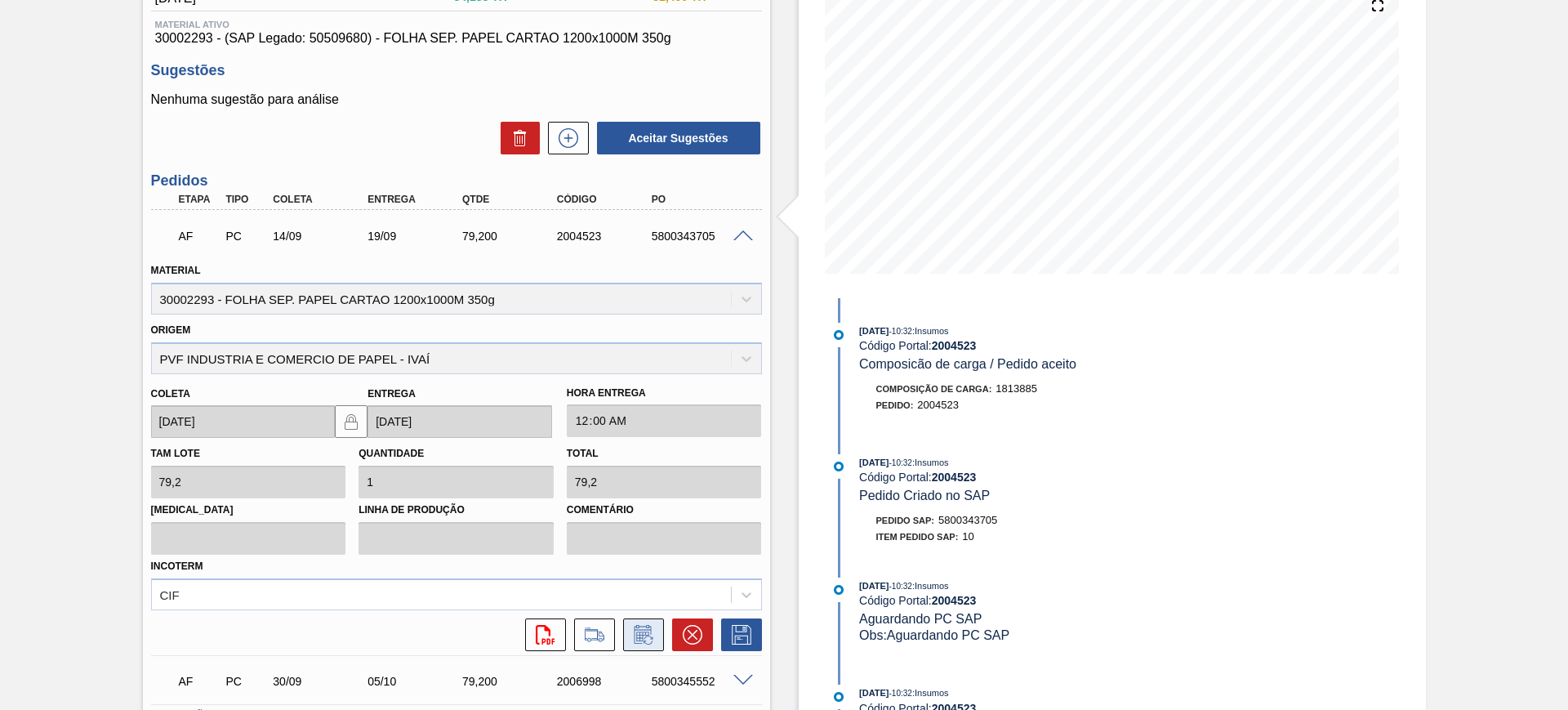
click at [639, 626] on icon at bounding box center [642, 634] width 17 height 19
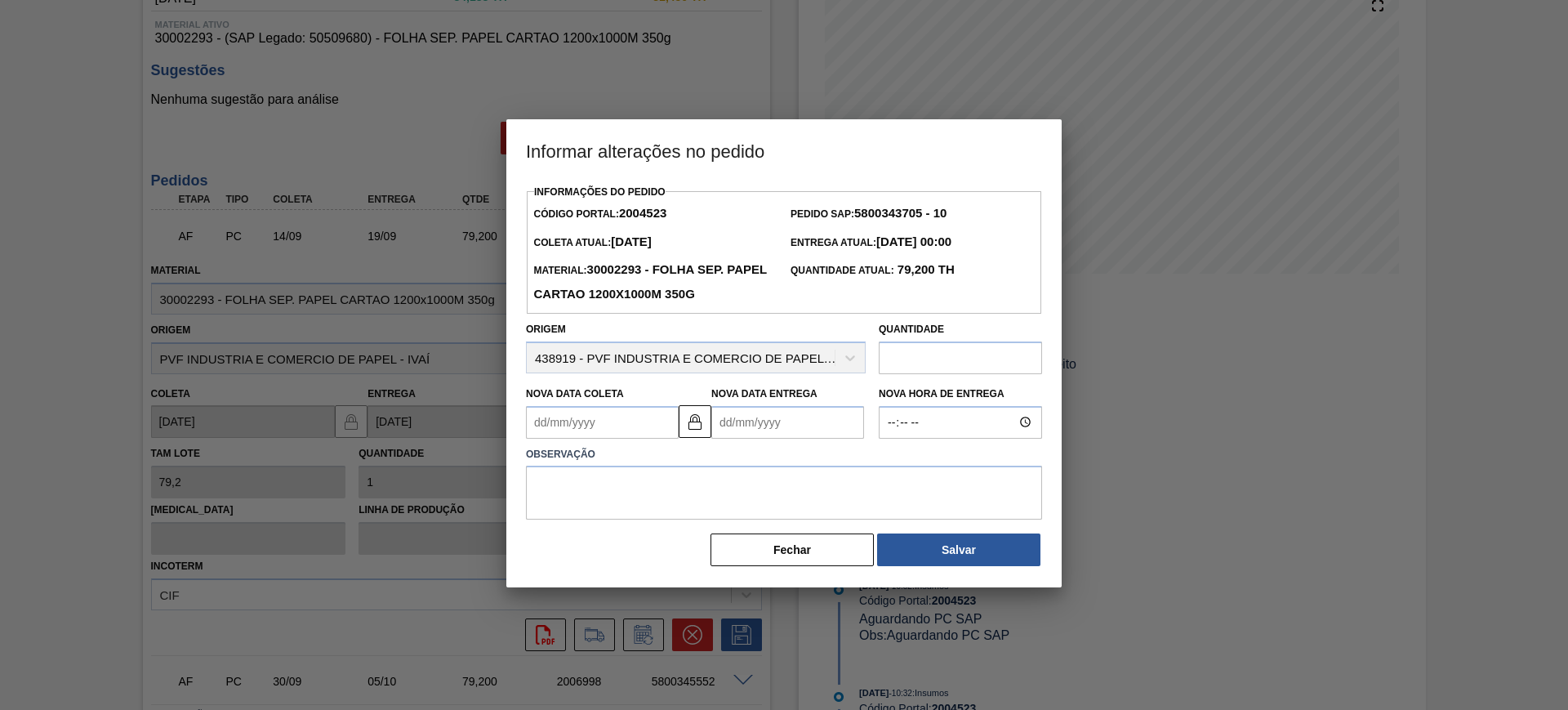
click at [764, 431] on Entrega2004523 "Nova Data Entrega" at bounding box center [788, 422] width 153 height 33
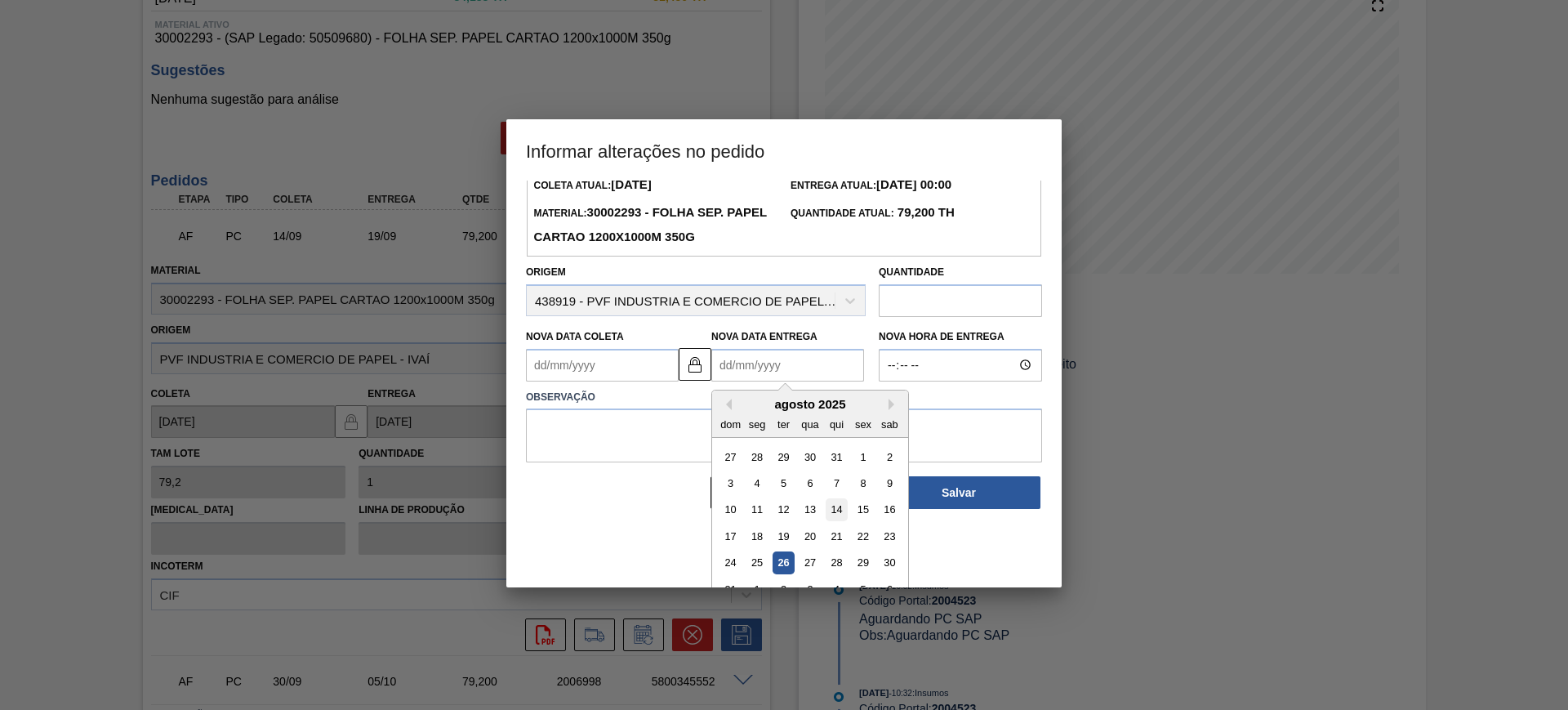
scroll to position [81, 0]
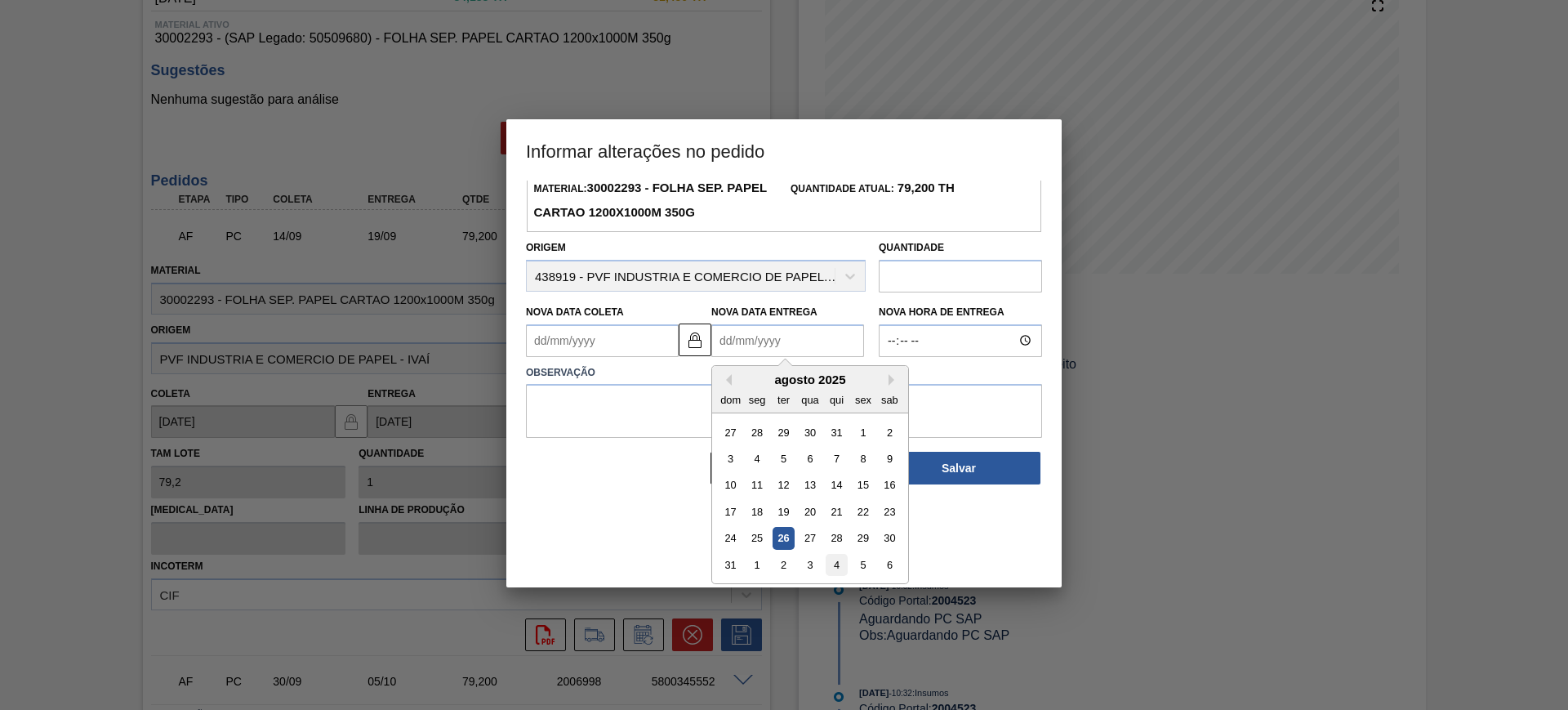
click at [840, 563] on div "4" at bounding box center [836, 565] width 22 height 22
type Coleta2004523 "[DATE]"
type Entrega2004523 "[DATE]"
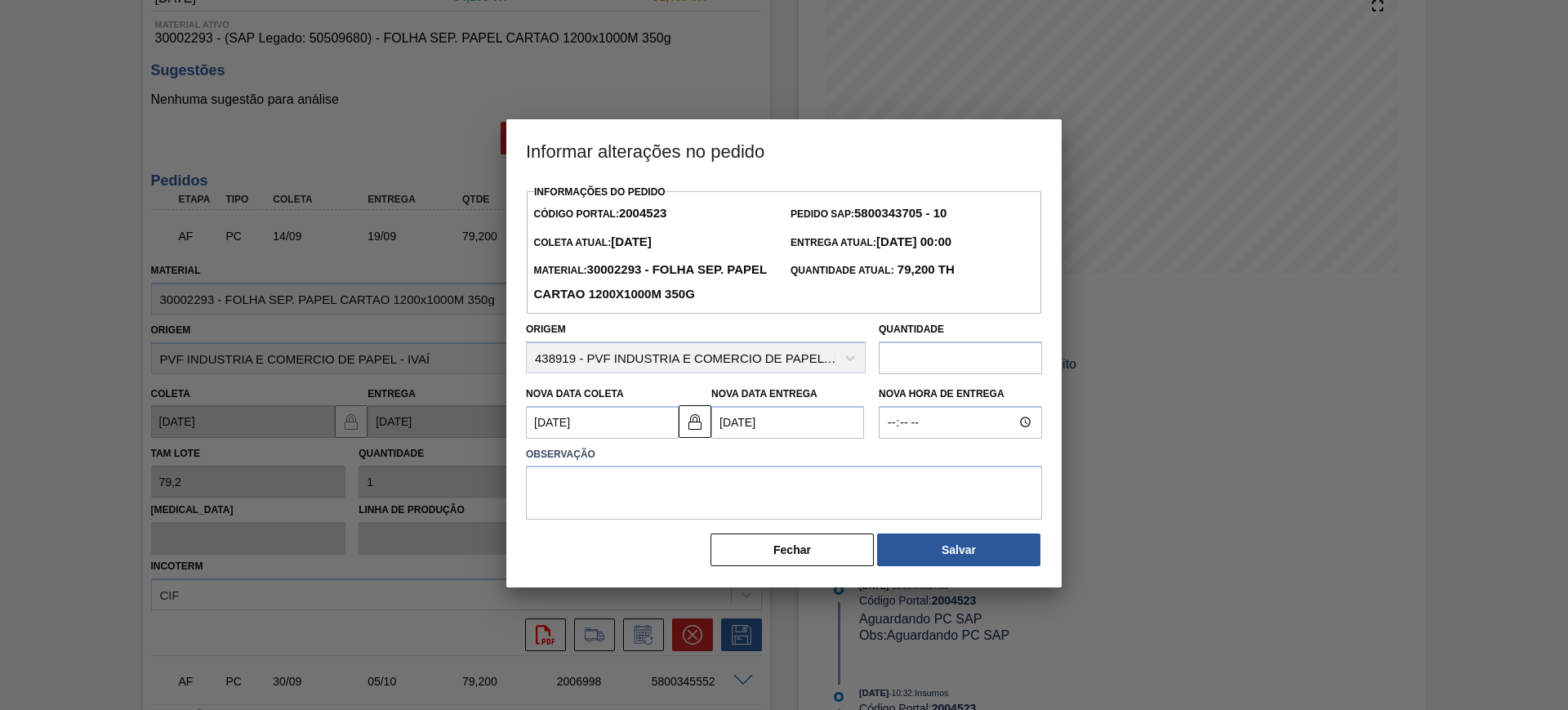
scroll to position [0, 0]
click at [824, 523] on div "Informações do Pedido Código Portal: 2004523 Pedido SAP: 5800343705 - 10 Coleta…" at bounding box center [784, 374] width 517 height 388
click at [815, 519] on textarea at bounding box center [784, 492] width 517 height 54
paste textarea "AJUSTE DATA"
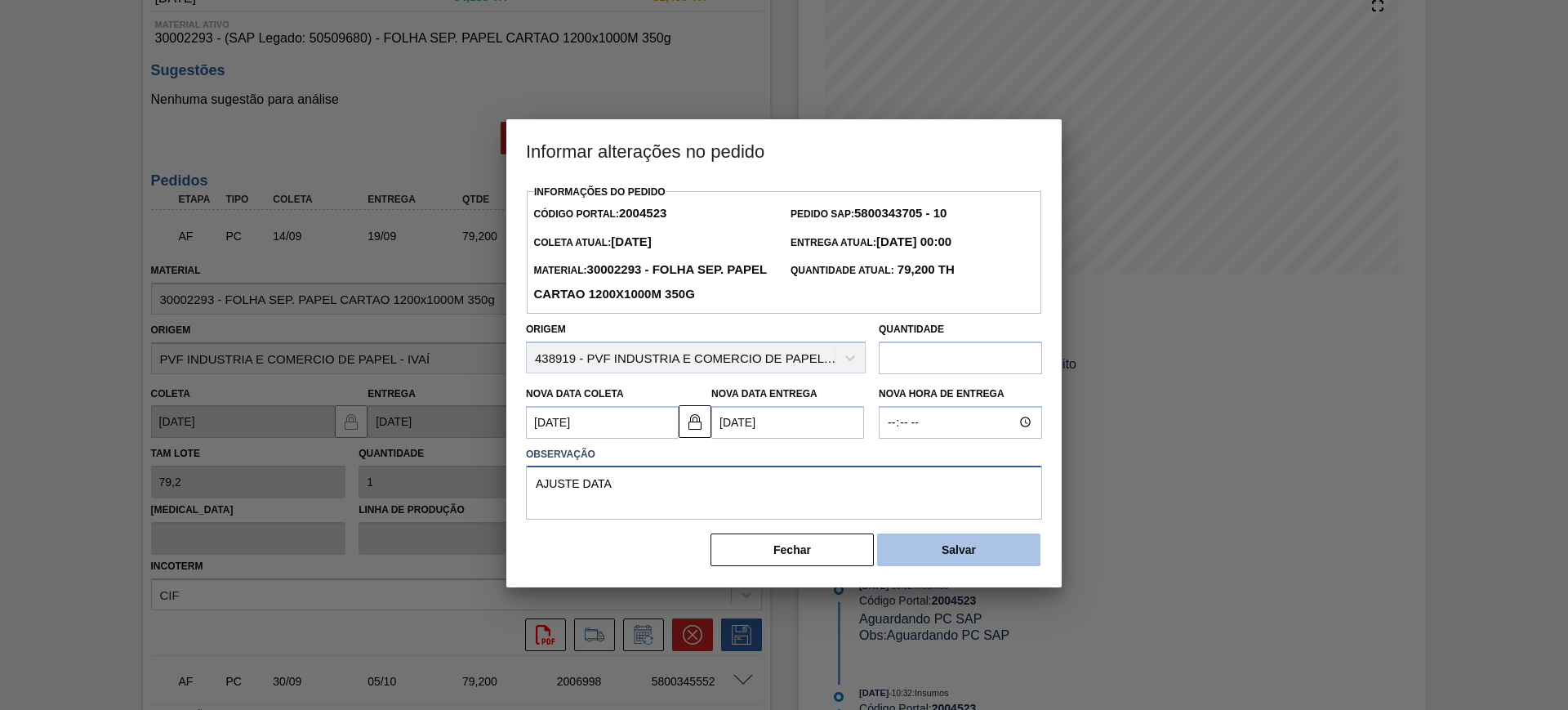
type textarea "AJUSTE DATA"
click at [994, 547] on button "Salvar" at bounding box center [958, 550] width 163 height 33
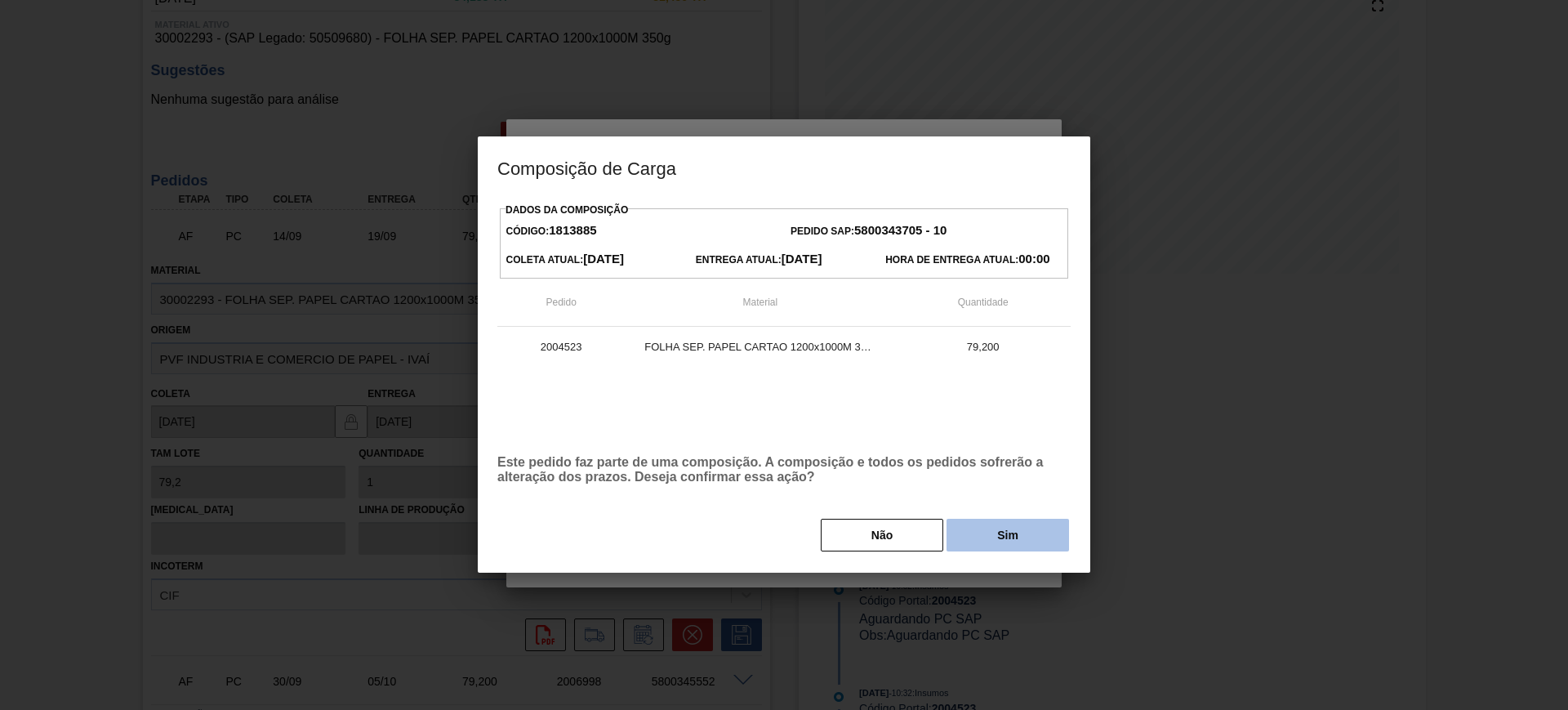
click at [1021, 523] on button "Sim" at bounding box center [1008, 535] width 123 height 33
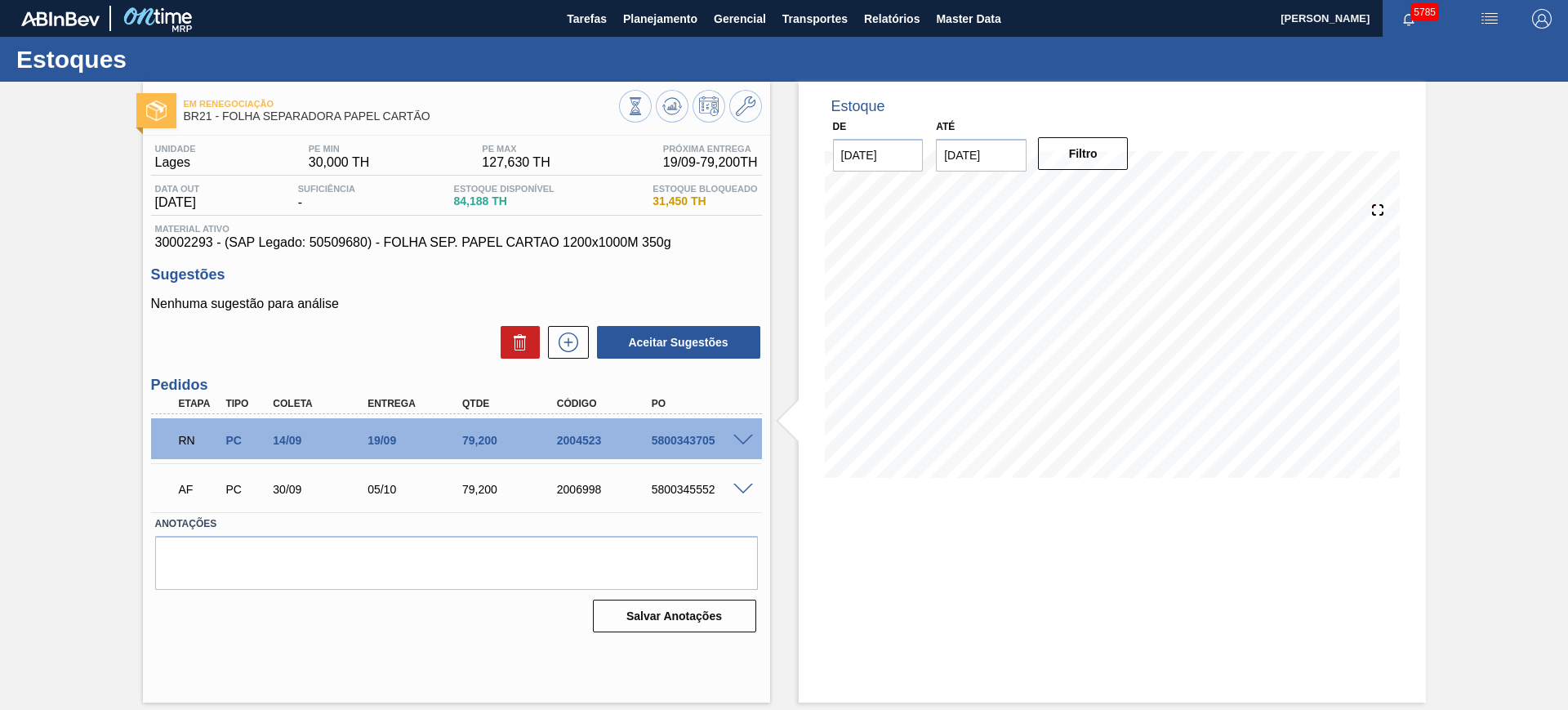
click at [744, 486] on span at bounding box center [743, 490] width 20 height 13
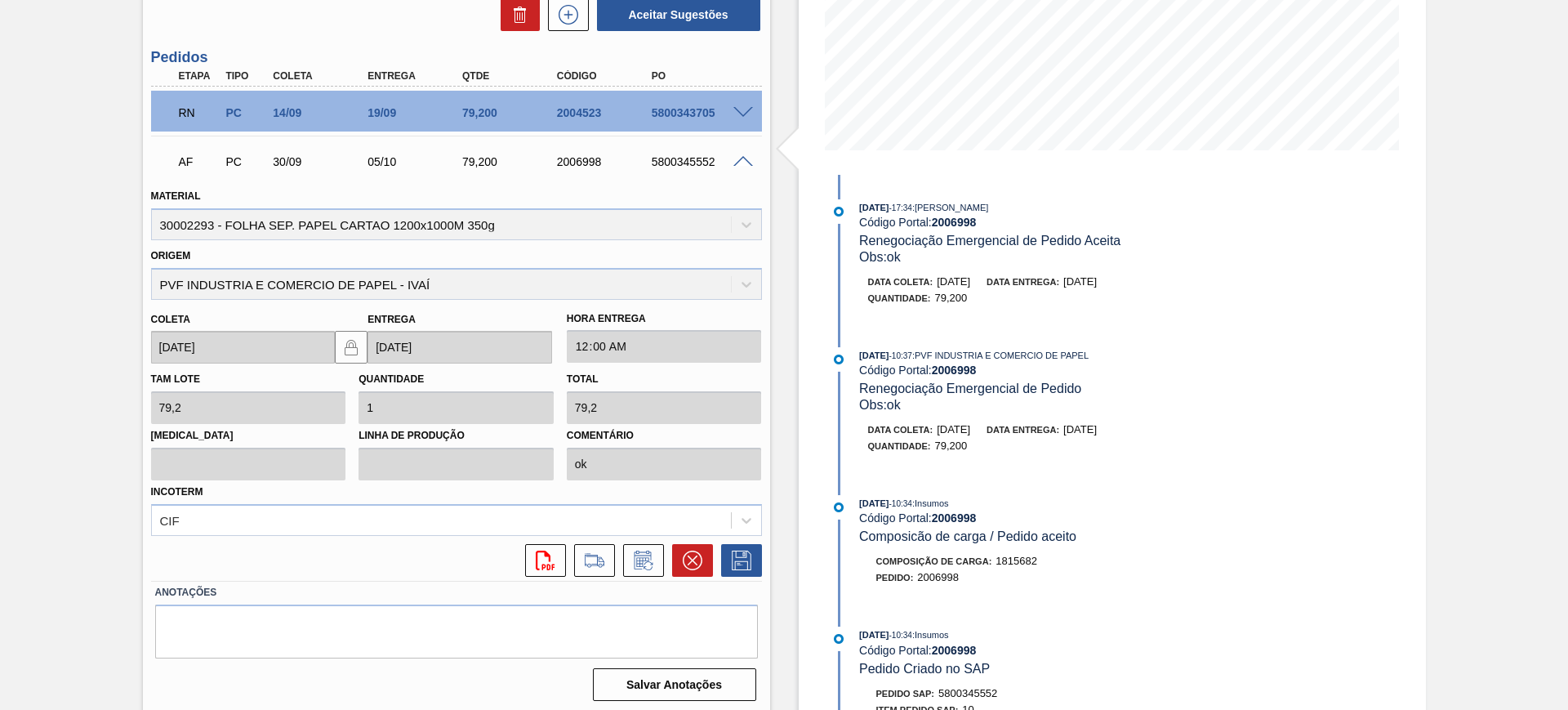
scroll to position [332, 0]
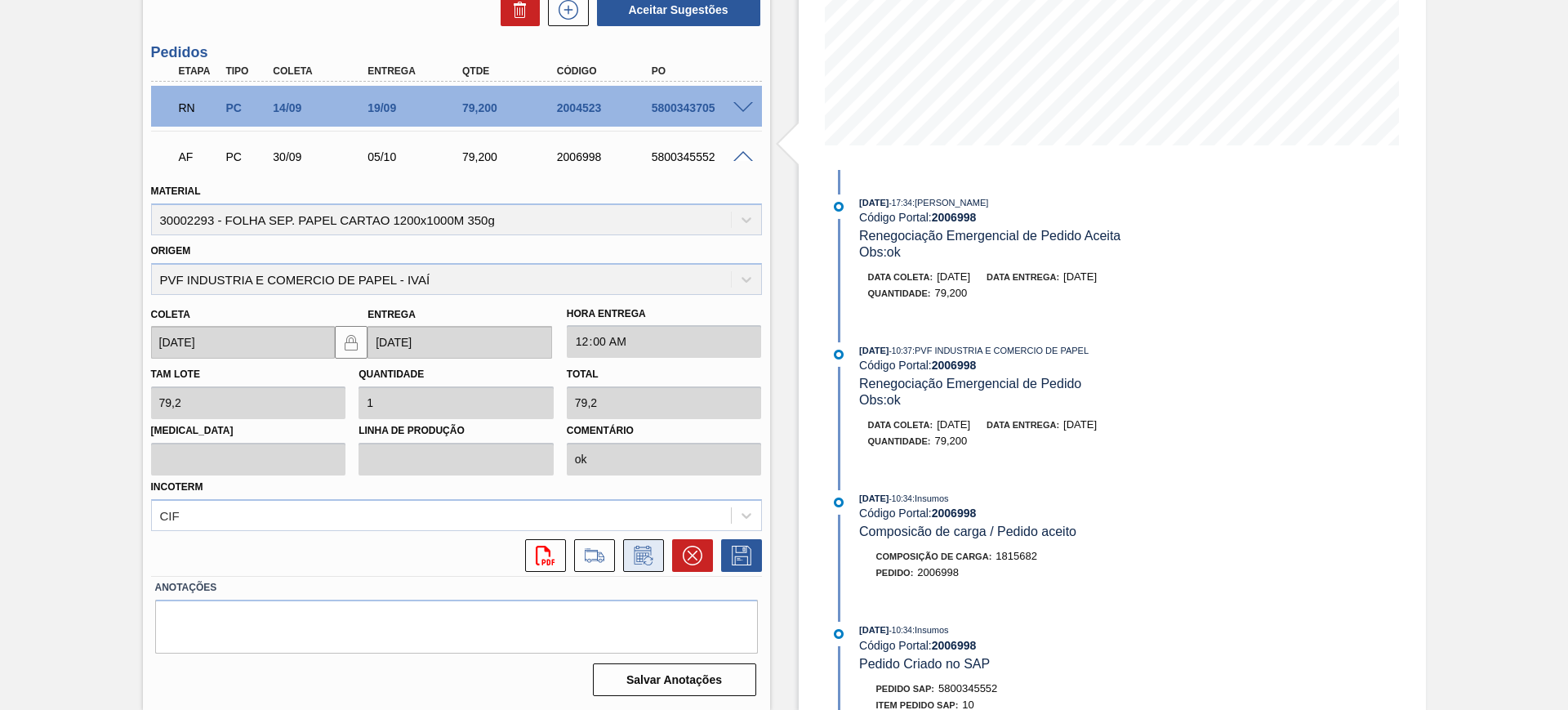
click at [631, 546] on icon at bounding box center [643, 556] width 26 height 20
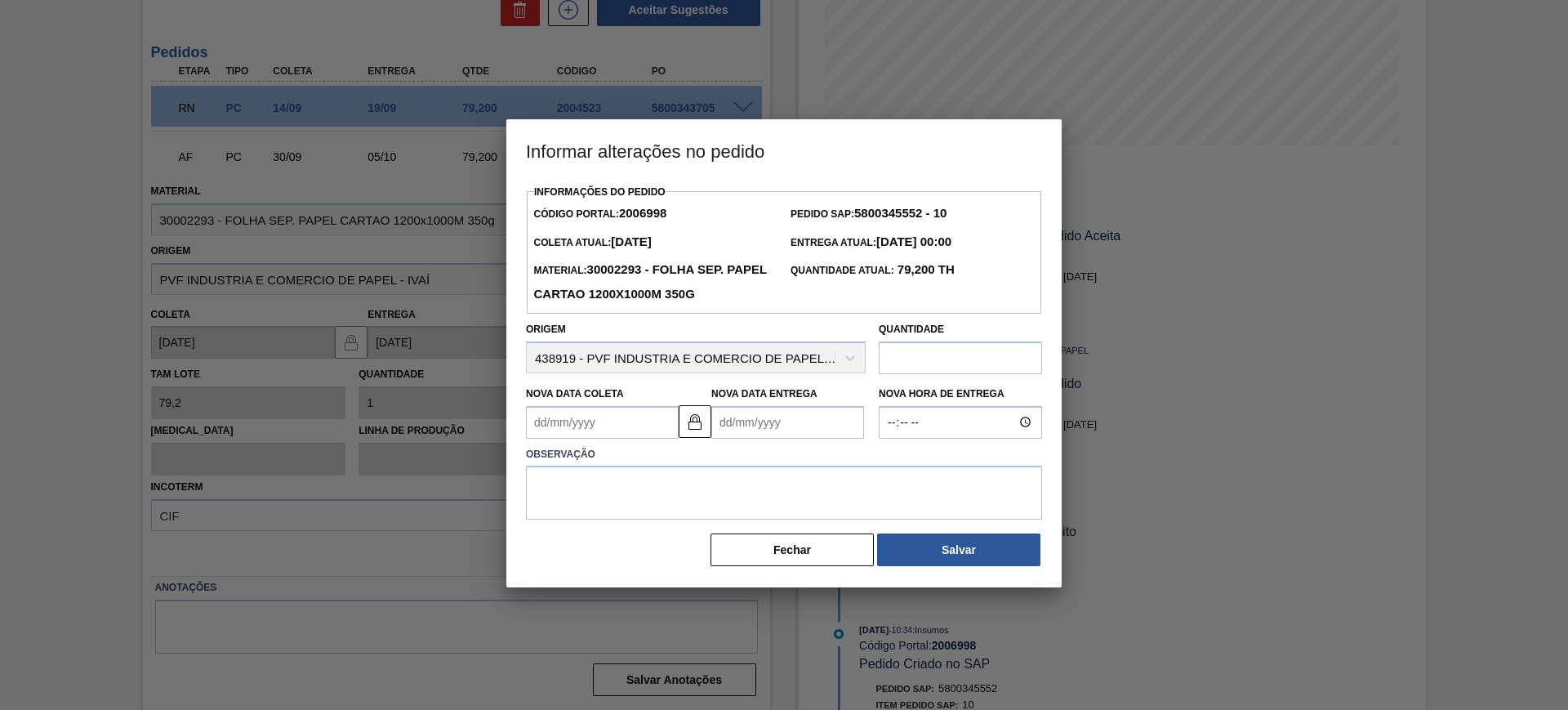
click at [749, 426] on Entrega2006998 "Nova Data Entrega" at bounding box center [788, 422] width 153 height 33
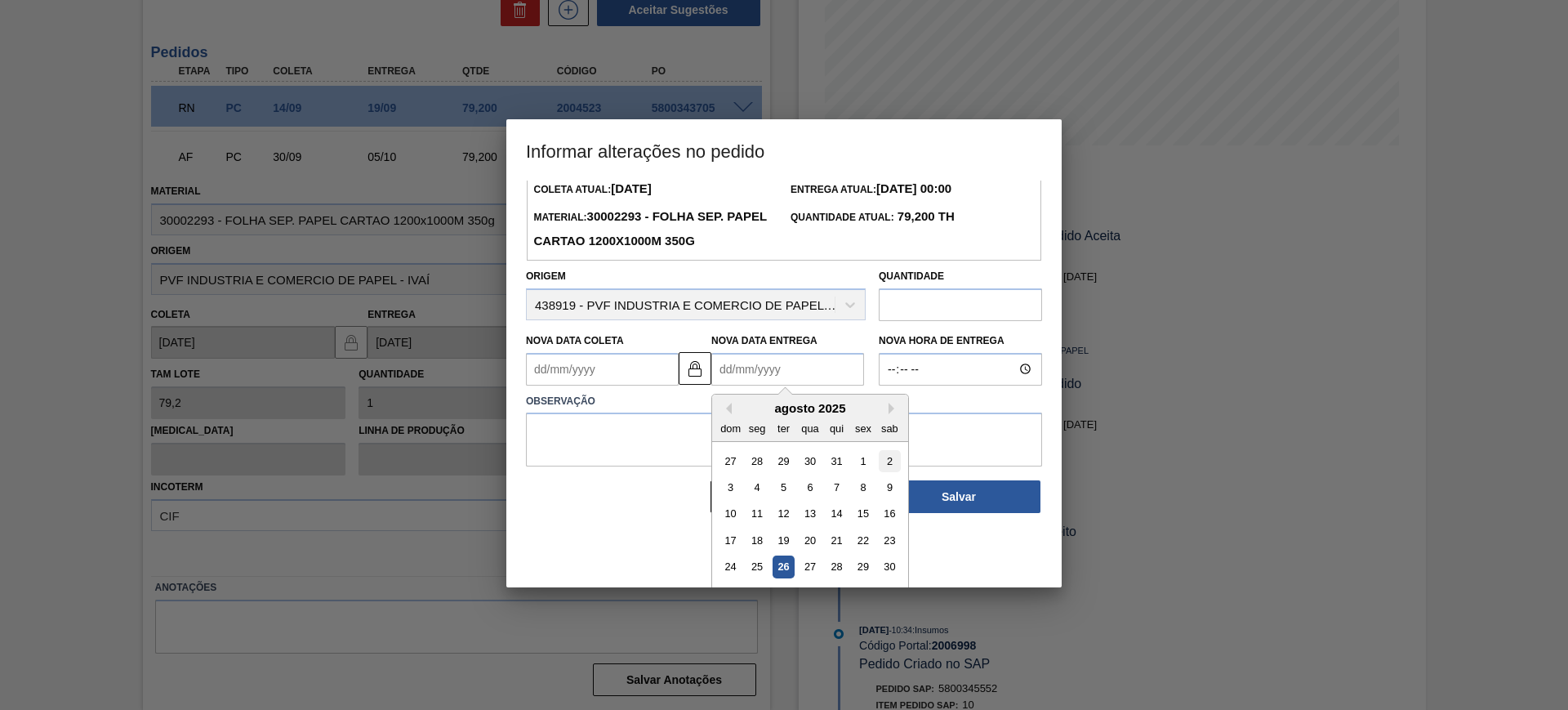
scroll to position [81, 0]
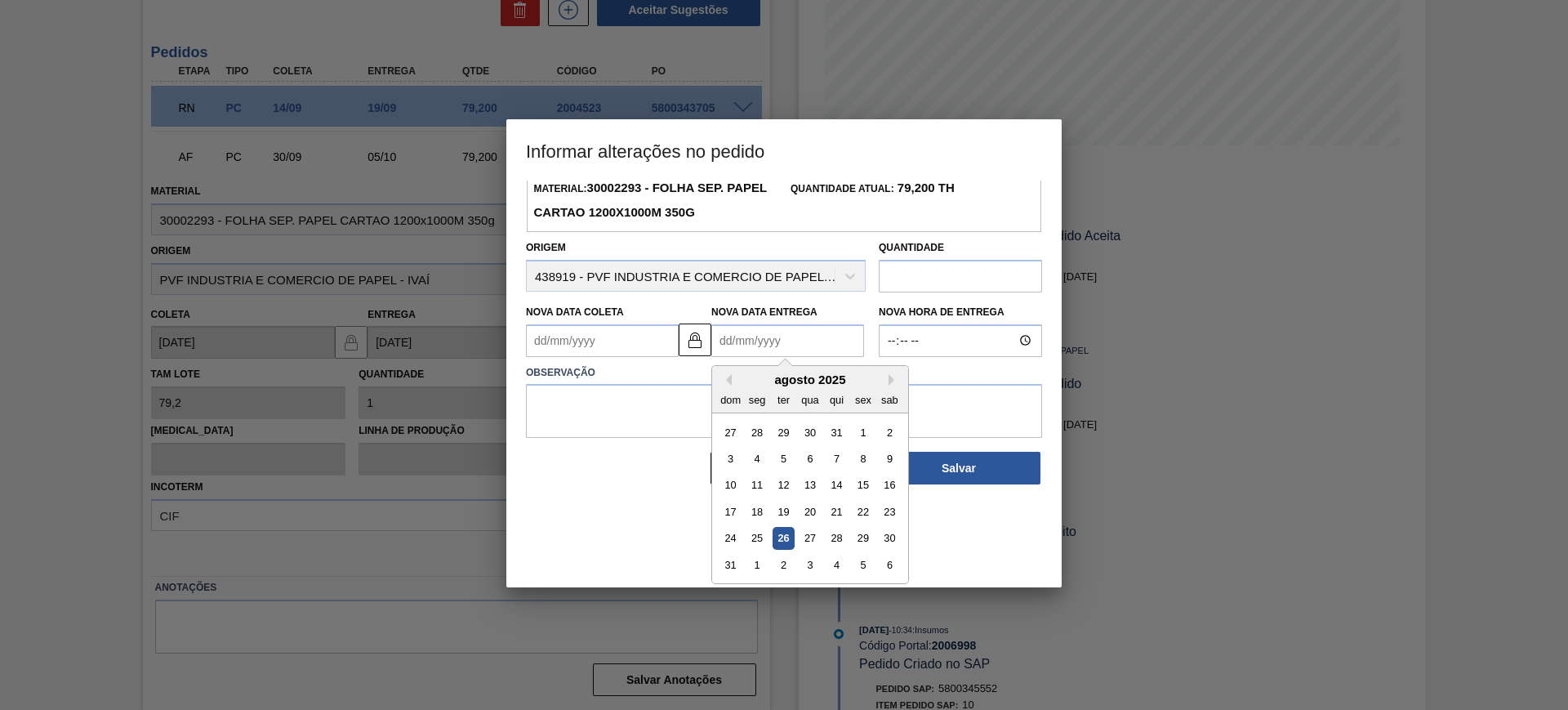
click at [887, 382] on div "agosto 2025" at bounding box center [810, 378] width 196 height 14
click at [891, 388] on div "dom seg ter qua qui sex sab" at bounding box center [810, 399] width 196 height 26
click at [891, 384] on button "Next Month" at bounding box center [894, 379] width 12 height 12
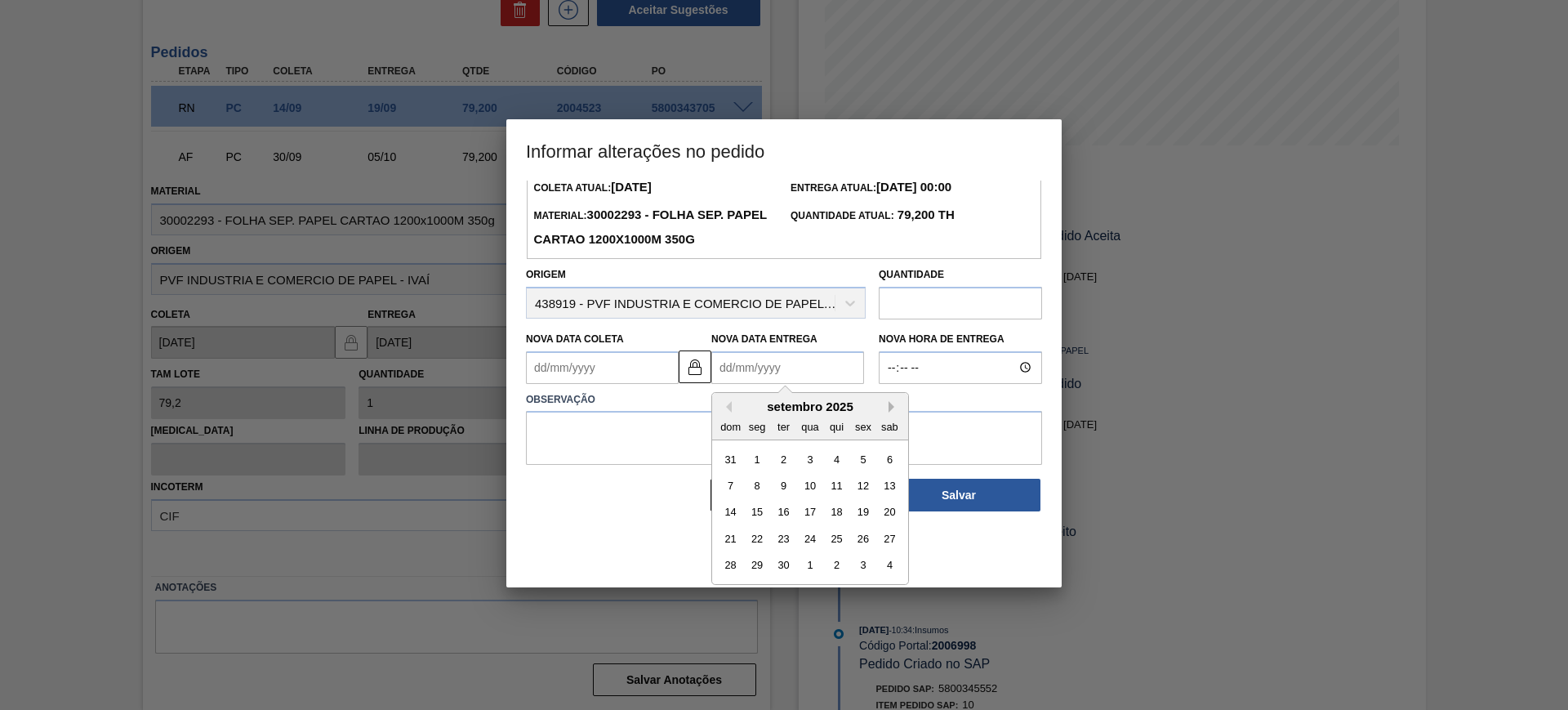
scroll to position [55, 0]
click at [761, 534] on div "22" at bounding box center [758, 538] width 22 height 22
type Coleta2006998 "[DATE]"
type Entrega2006998 "[DATE]"
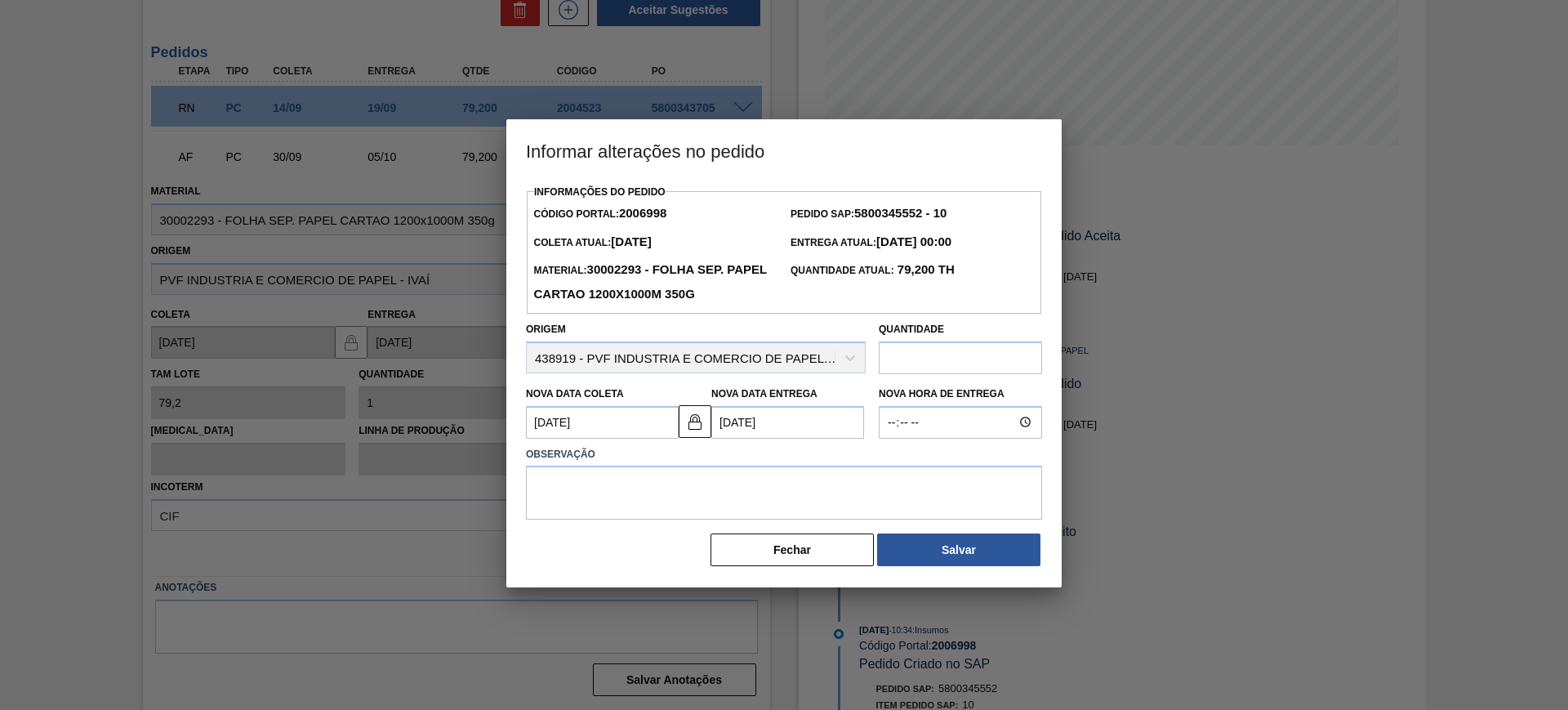
scroll to position [0, 0]
click at [742, 490] on textarea at bounding box center [784, 492] width 517 height 54
paste textarea "AJUSTE DATA"
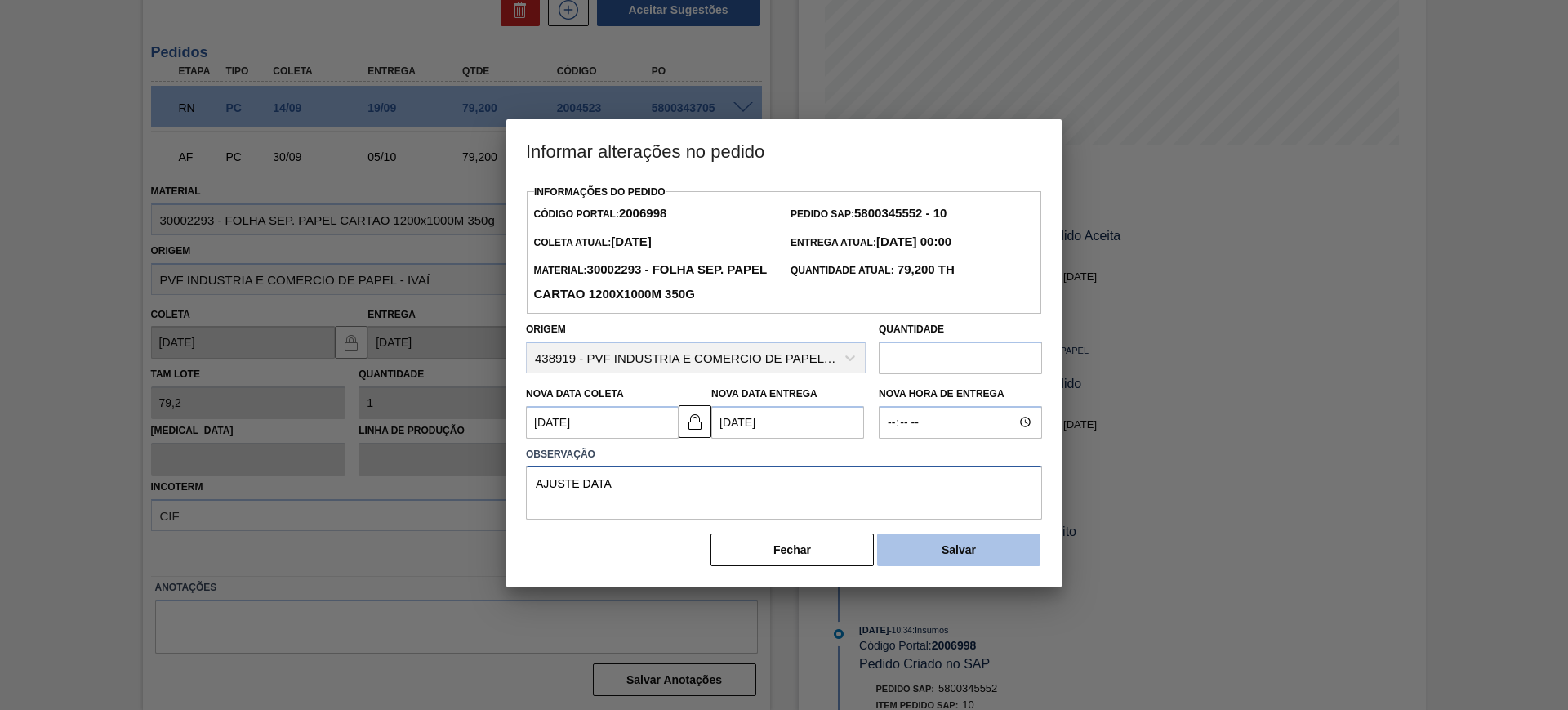
type textarea "AJUSTE DATA"
click at [977, 542] on button "Salvar" at bounding box center [958, 550] width 163 height 33
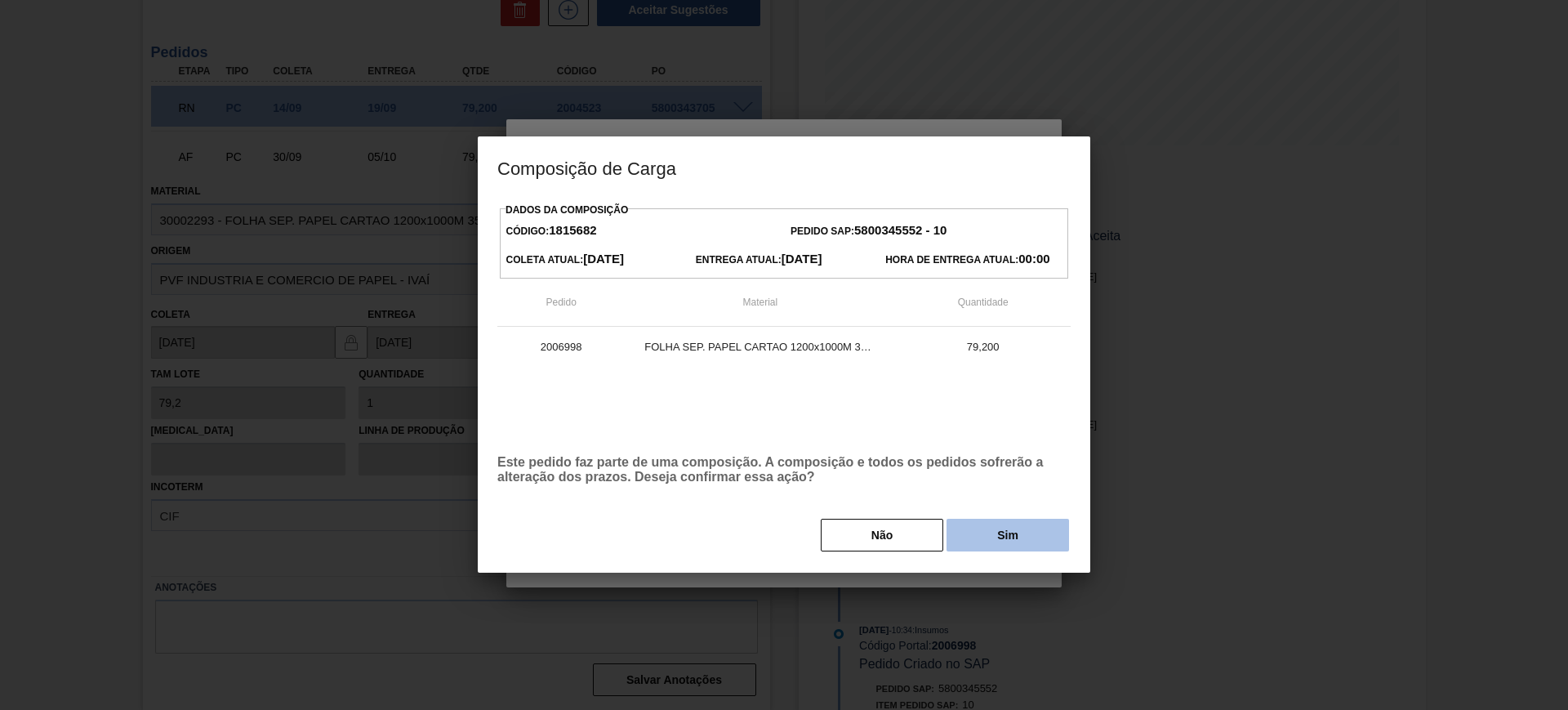
click at [1004, 538] on button "Sim" at bounding box center [1008, 535] width 123 height 33
